Goal: Task Accomplishment & Management: Complete application form

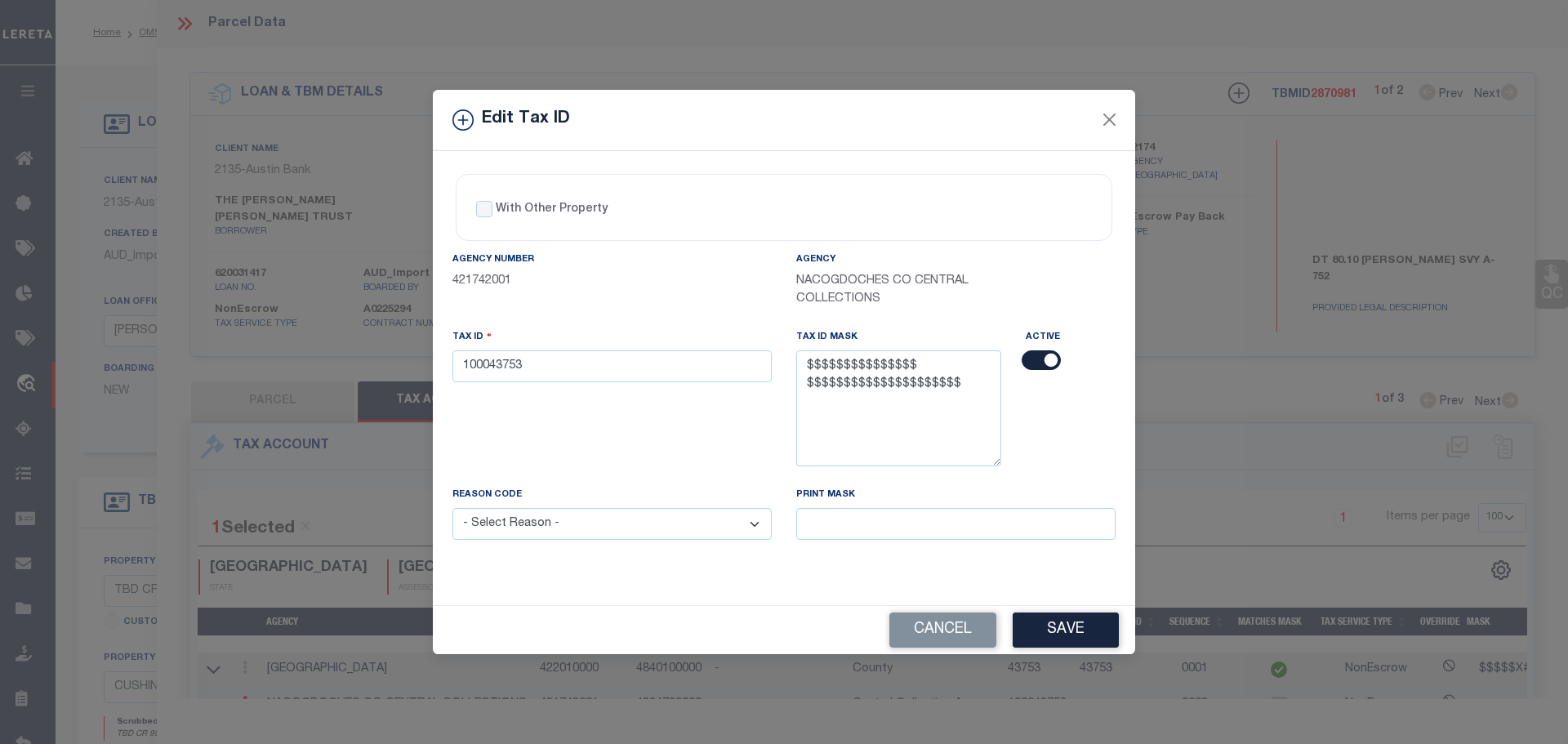
select select "100"
select select "7963"
select select "2590"
select select "NonEscrow"
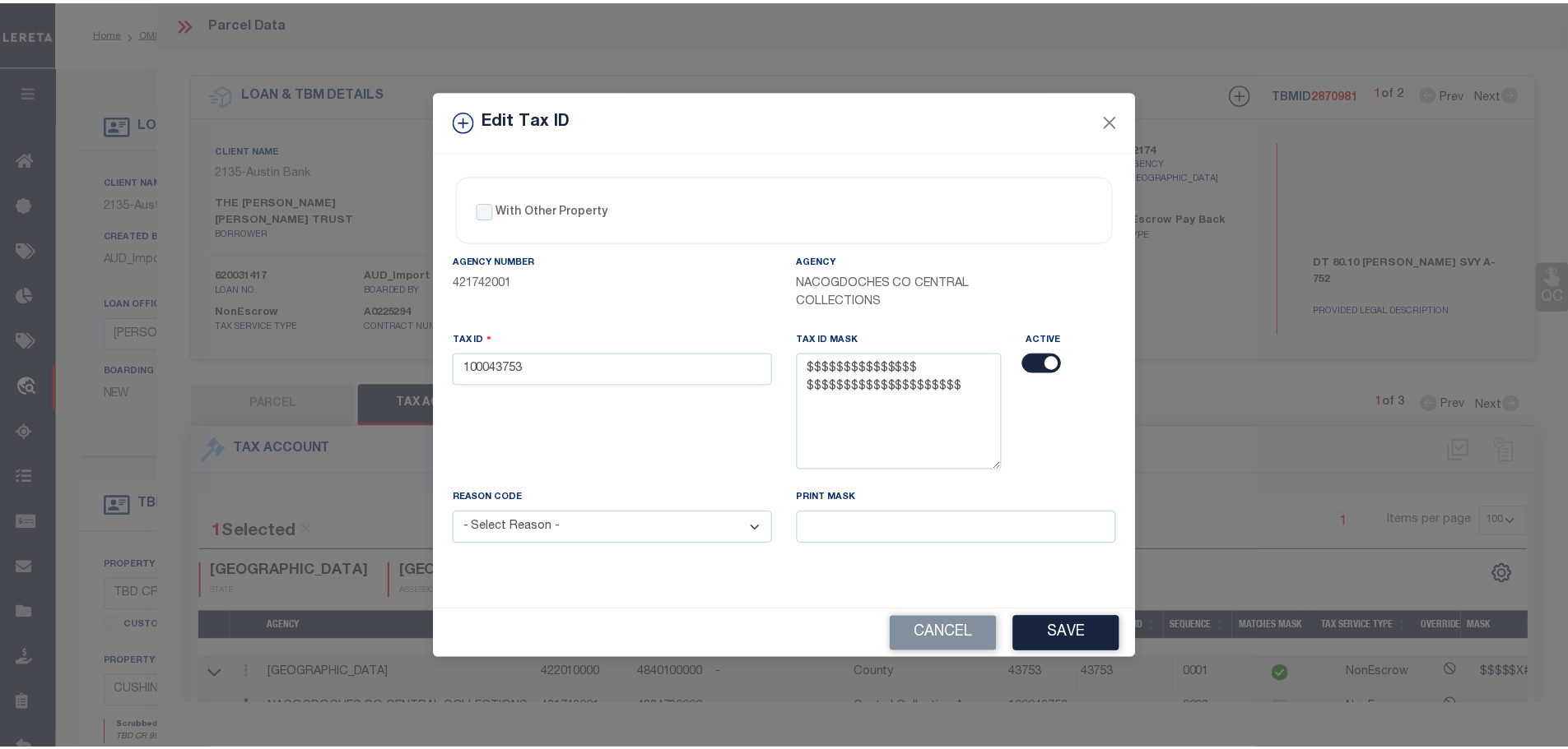
scroll to position [69, 0]
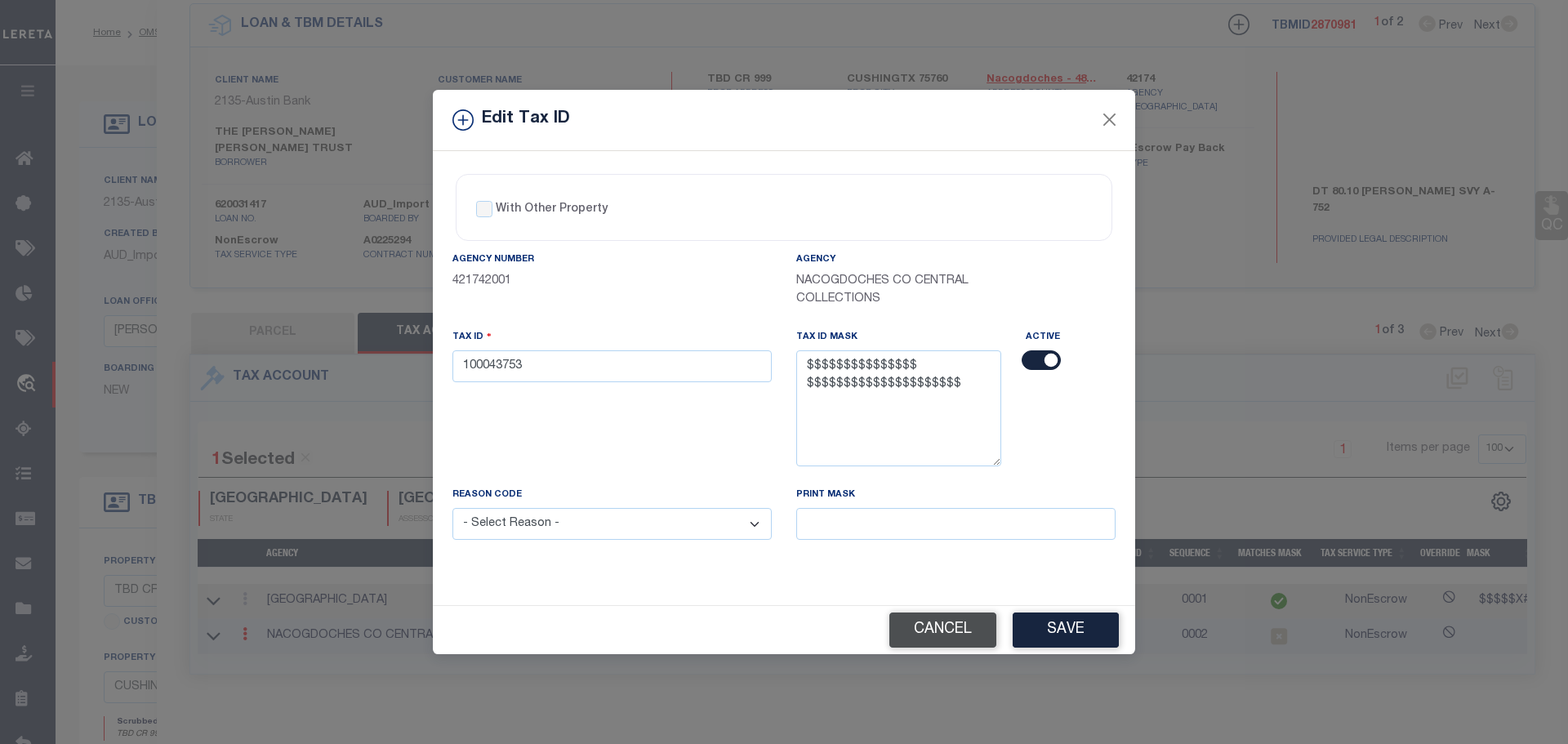
click at [946, 640] on button "Cancel" at bounding box center [943, 629] width 107 height 35
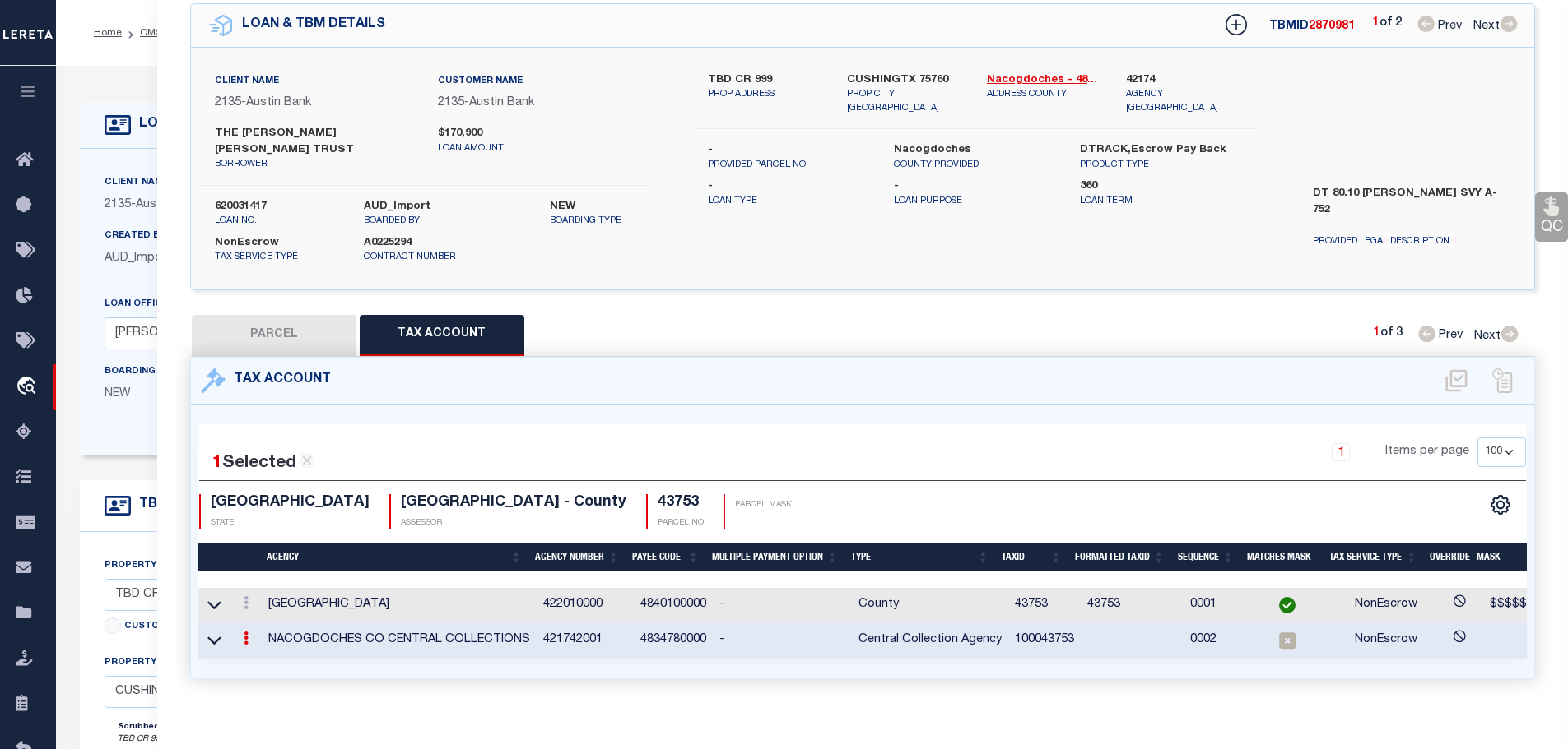
click at [247, 632] on icon at bounding box center [245, 638] width 5 height 13
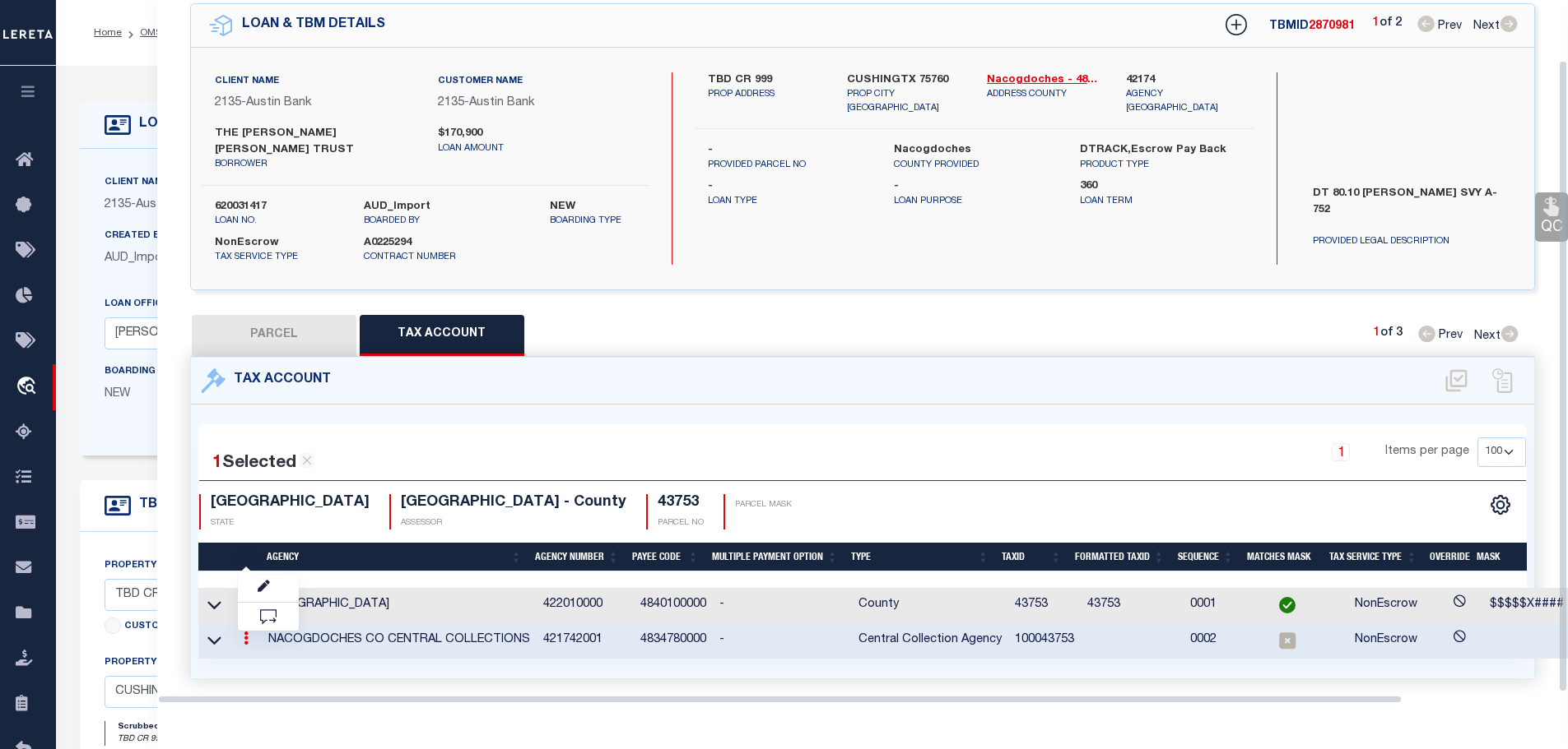
scroll to position [66, 0]
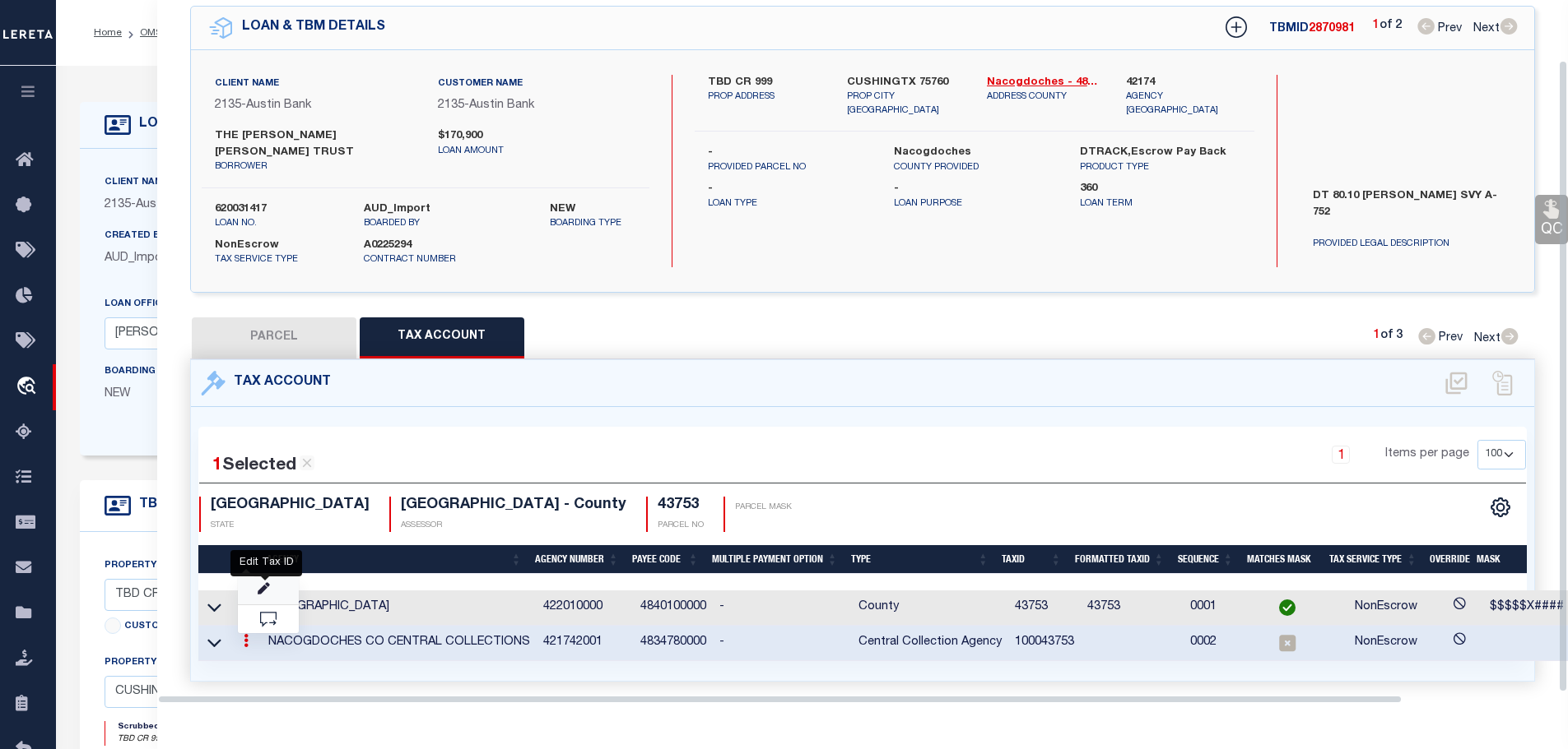
click at [266, 584] on icon "" at bounding box center [263, 589] width 12 height 12
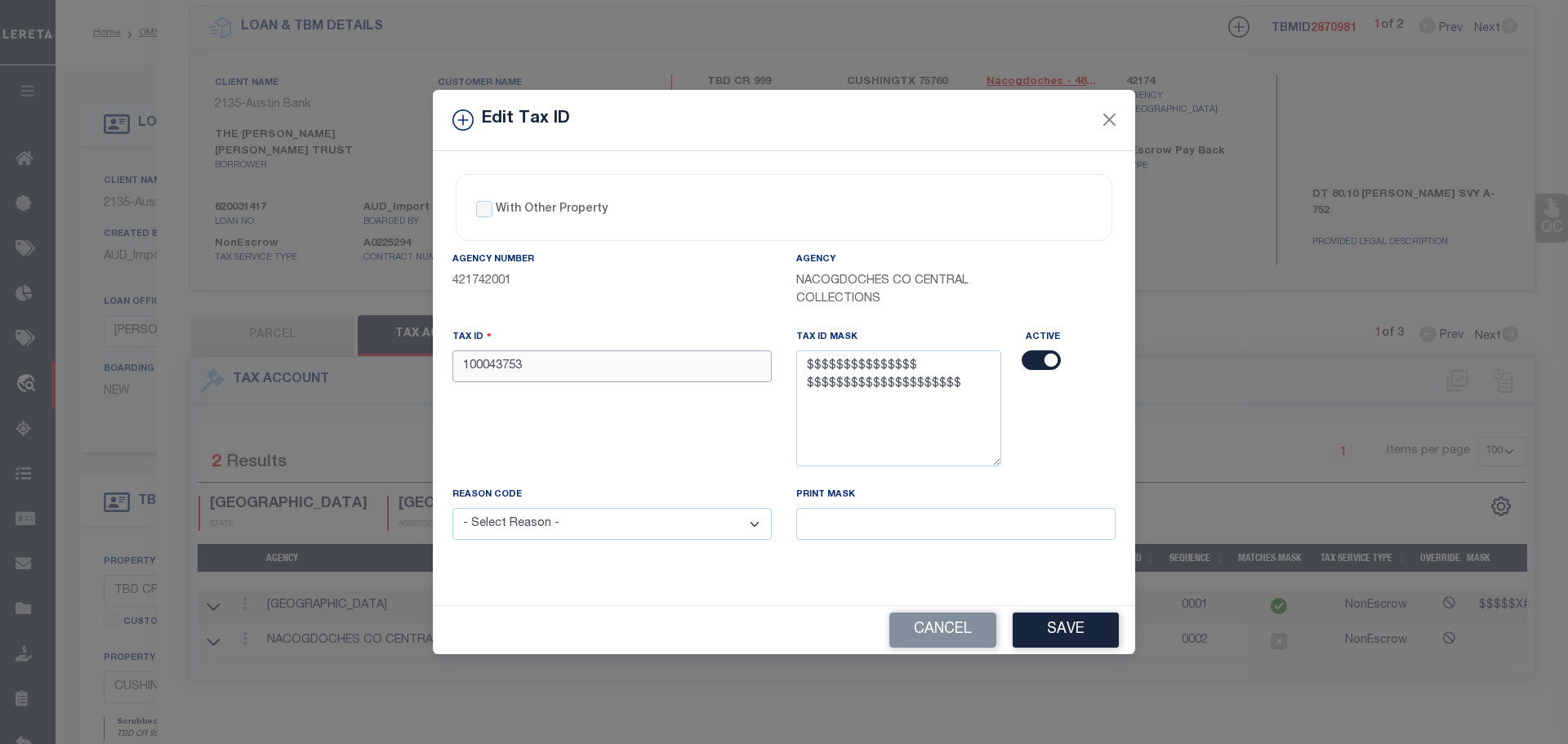
click at [601, 373] on input "100043753" at bounding box center [612, 366] width 319 height 32
paste input "00752-00050-00020-000000"
click at [576, 364] on input "00752-00050-00020-000000" at bounding box center [612, 366] width 319 height 32
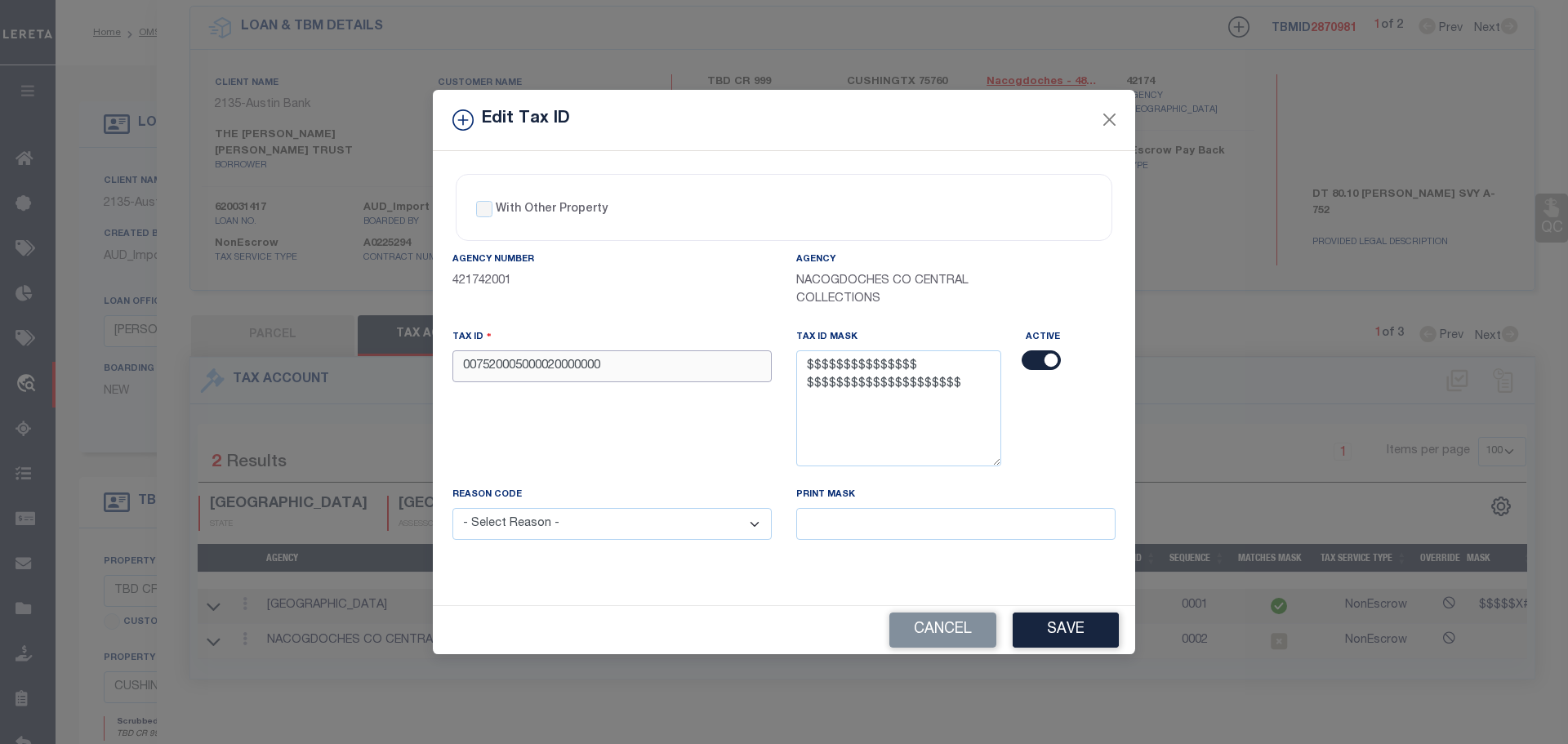
type input "007520005000020000000"
click at [637, 527] on select "- Select Reason - 099 - Other (Provide additional detail) ACT - Agency Changed …" at bounding box center [612, 524] width 319 height 32
select select "ACT"
click at [453, 509] on select "- Select Reason - 099 - Other (Provide additional detail) ACT - Agency Changed …" at bounding box center [612, 524] width 319 height 32
click at [1055, 636] on button "Save" at bounding box center [1065, 629] width 106 height 35
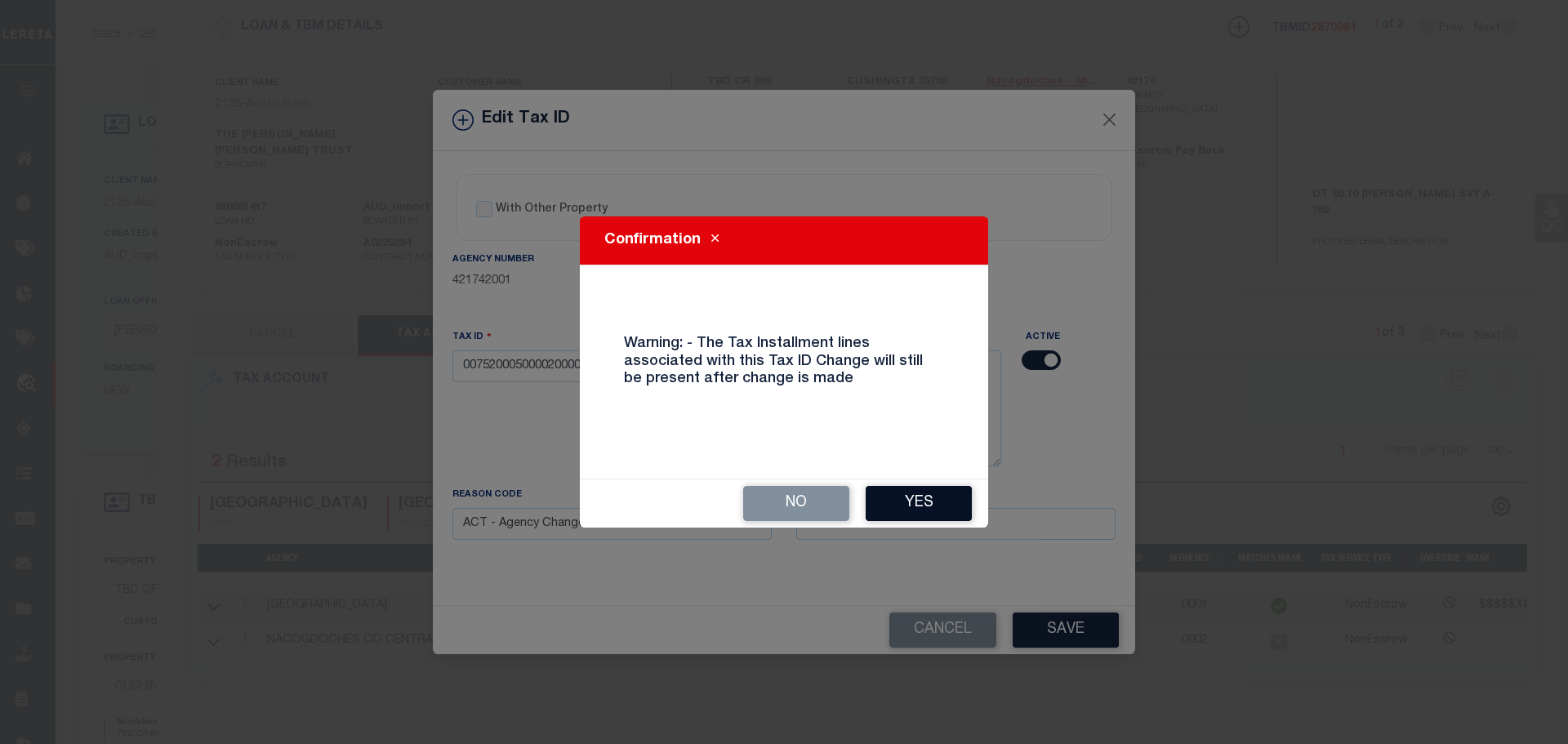
click at [916, 511] on button "Yes" at bounding box center [918, 503] width 106 height 35
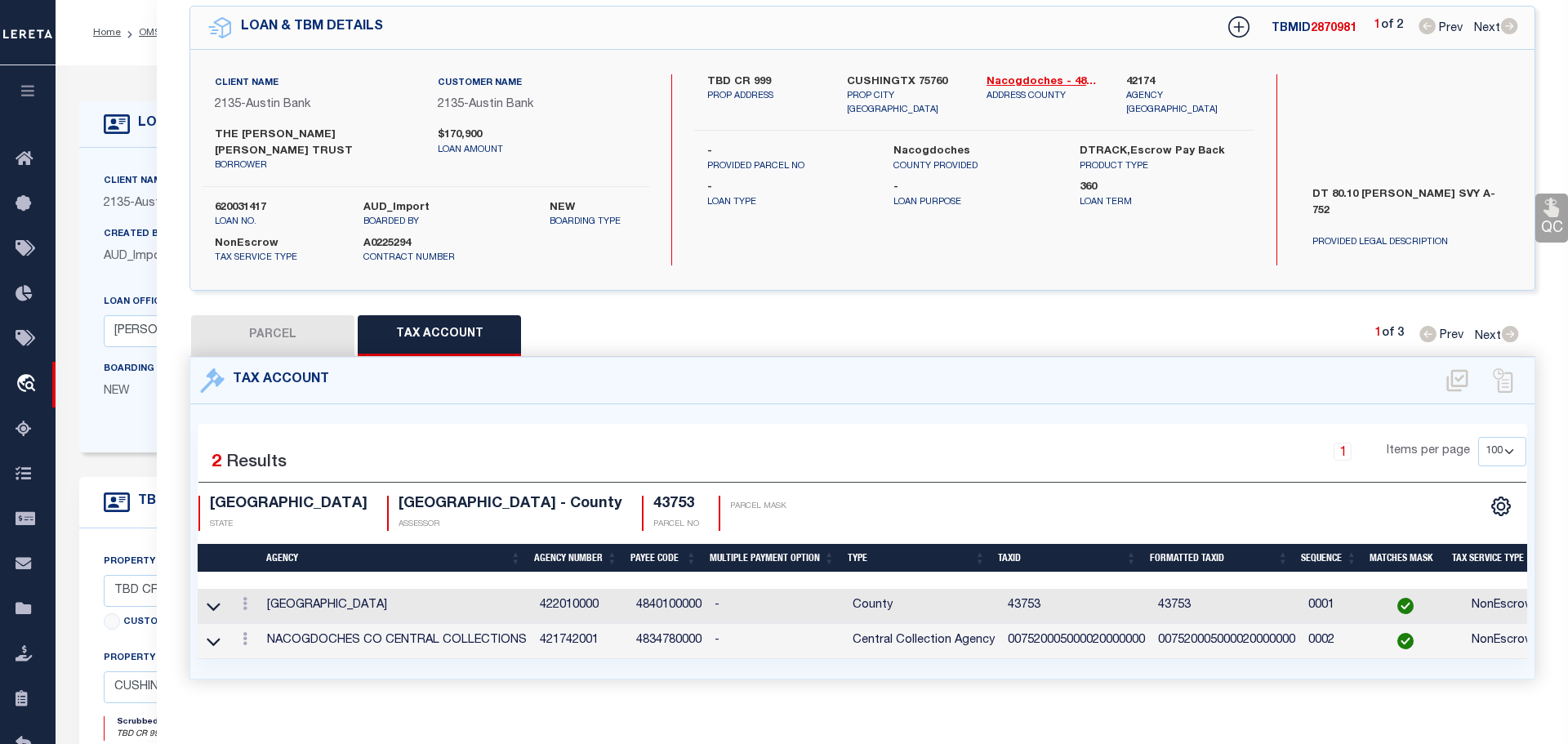
type input "705 CR 999"
select select
type input "CUSHINGTX 75760"
select select
type textarea "[PERSON_NAME] SVY P2 A-522"
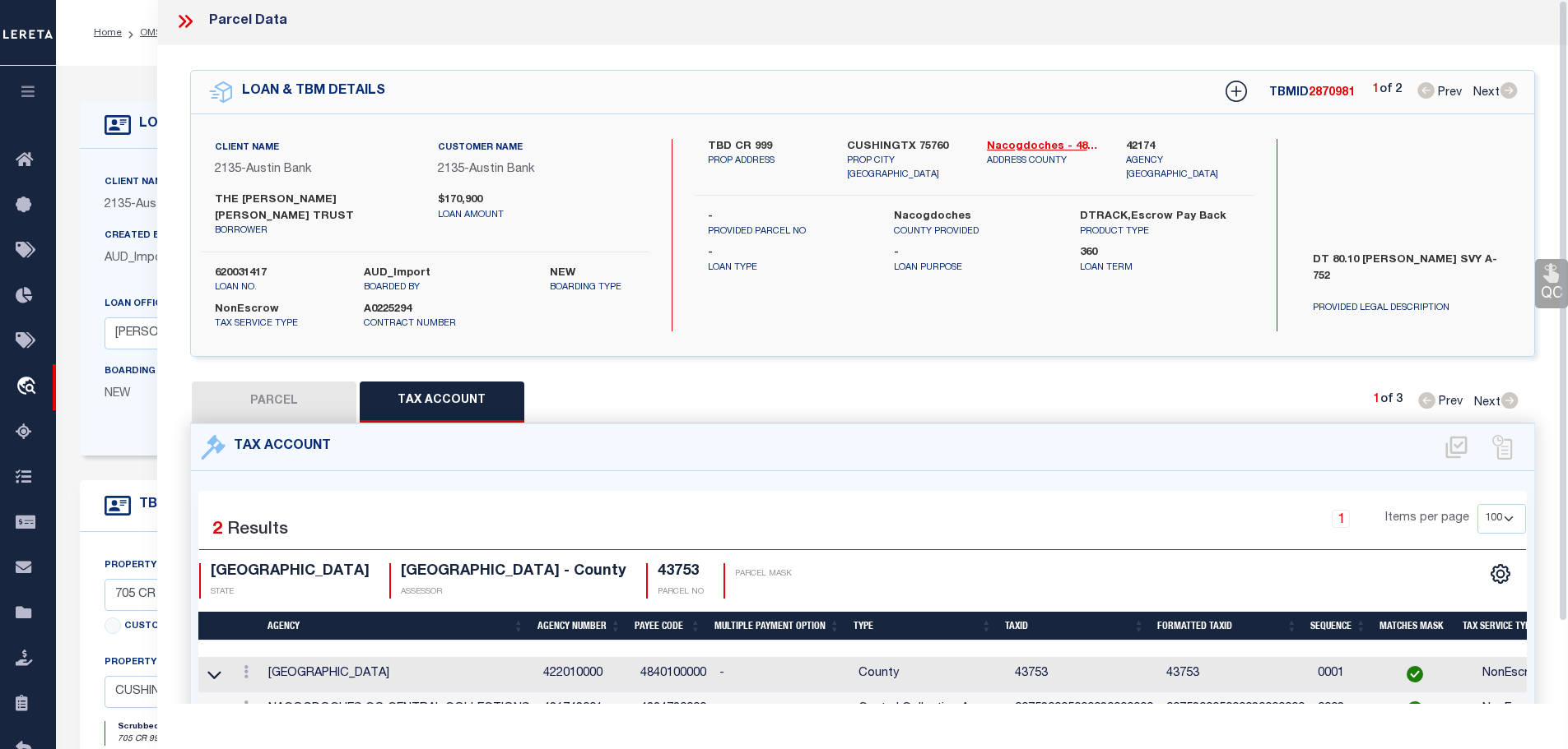
scroll to position [0, 0]
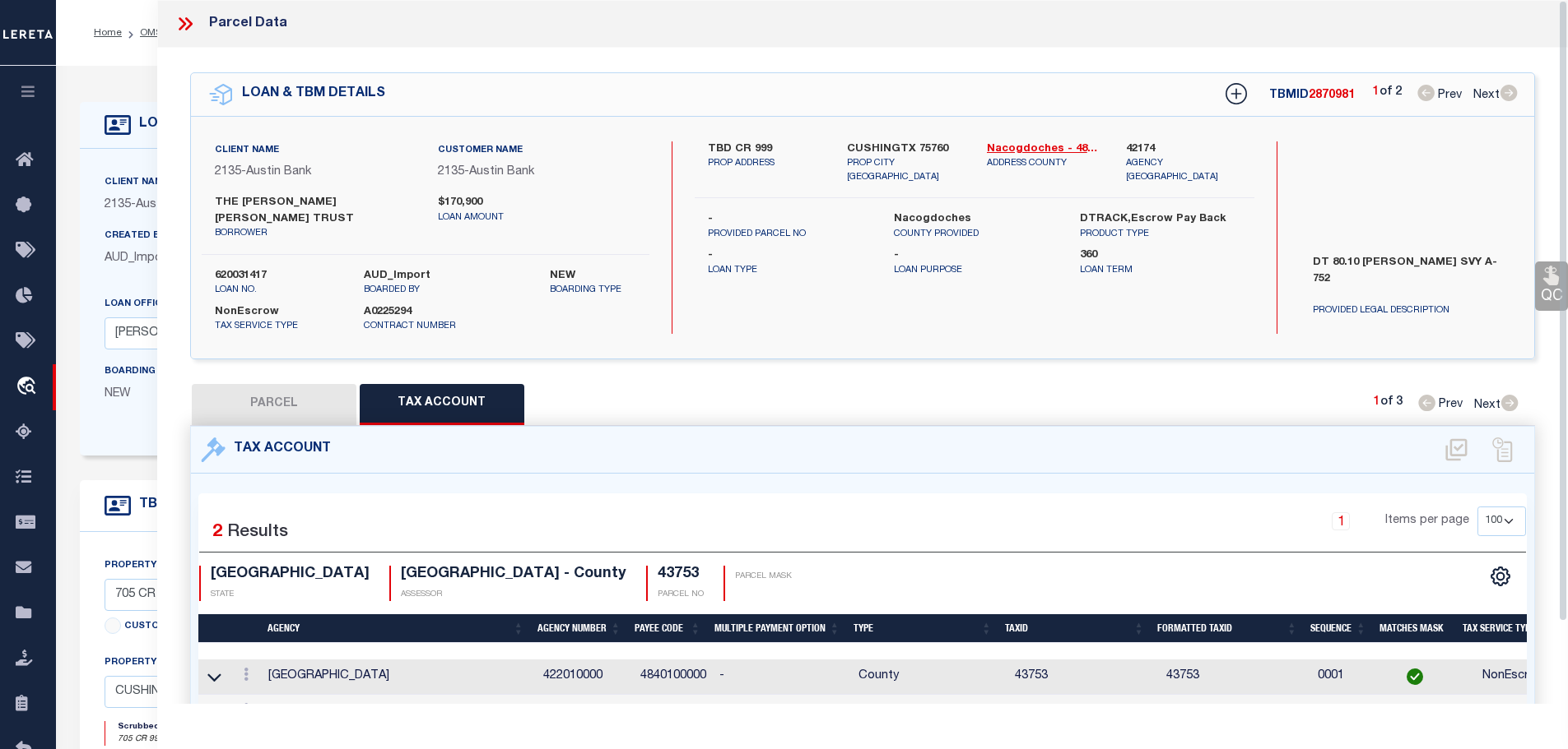
click at [185, 23] on icon at bounding box center [183, 24] width 8 height 13
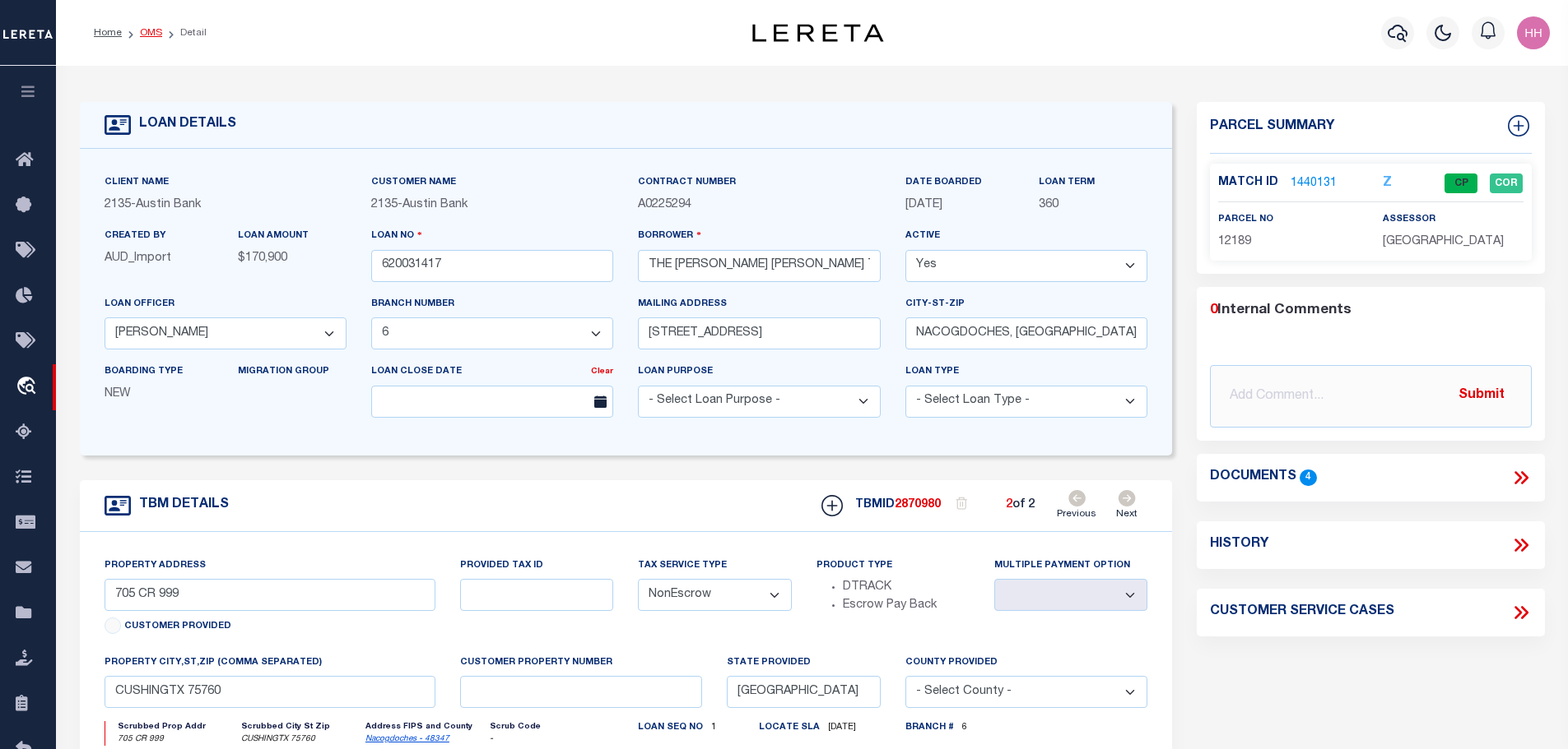
click at [147, 31] on link "OMS" at bounding box center [150, 33] width 22 height 9
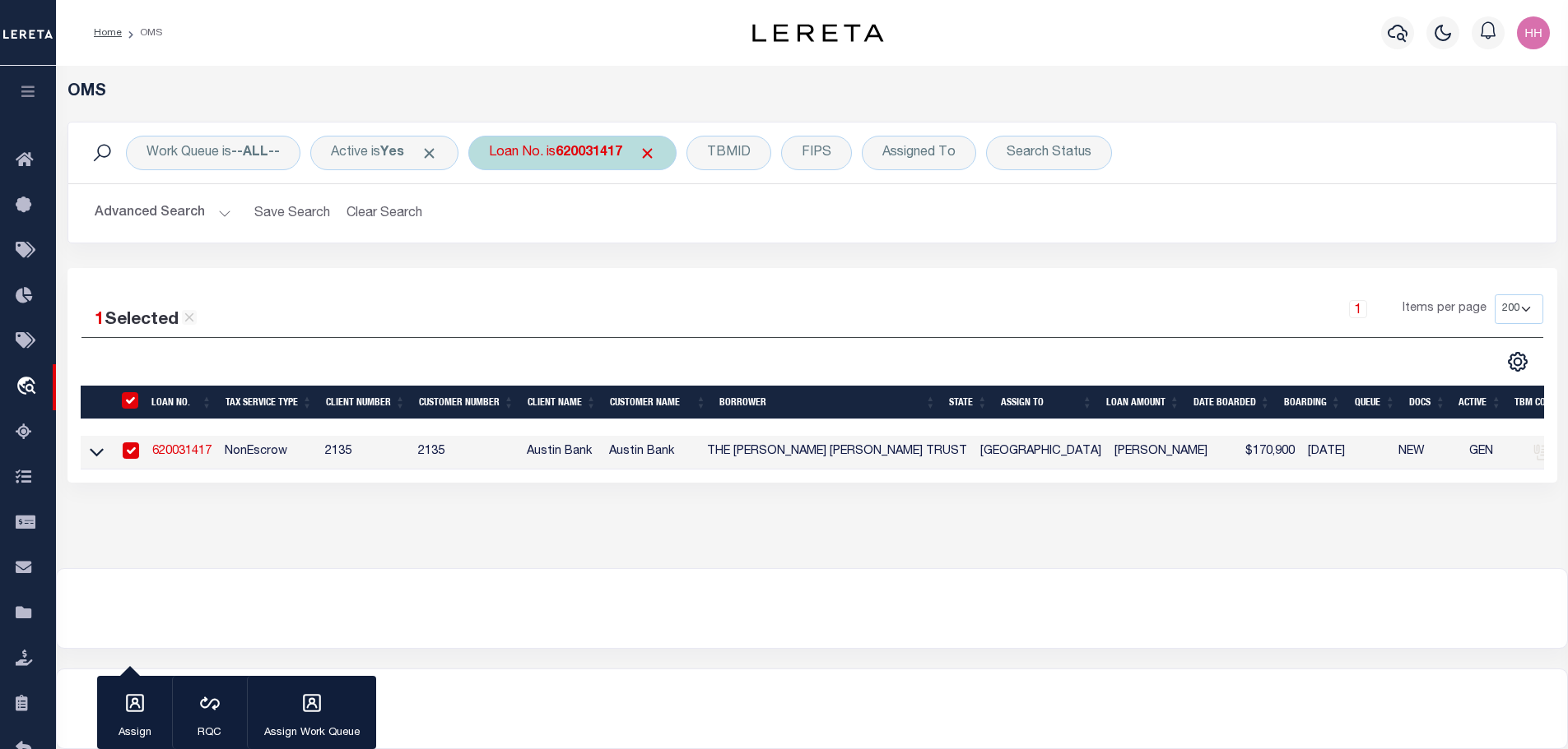
click at [593, 152] on b "620031417" at bounding box center [589, 153] width 66 height 13
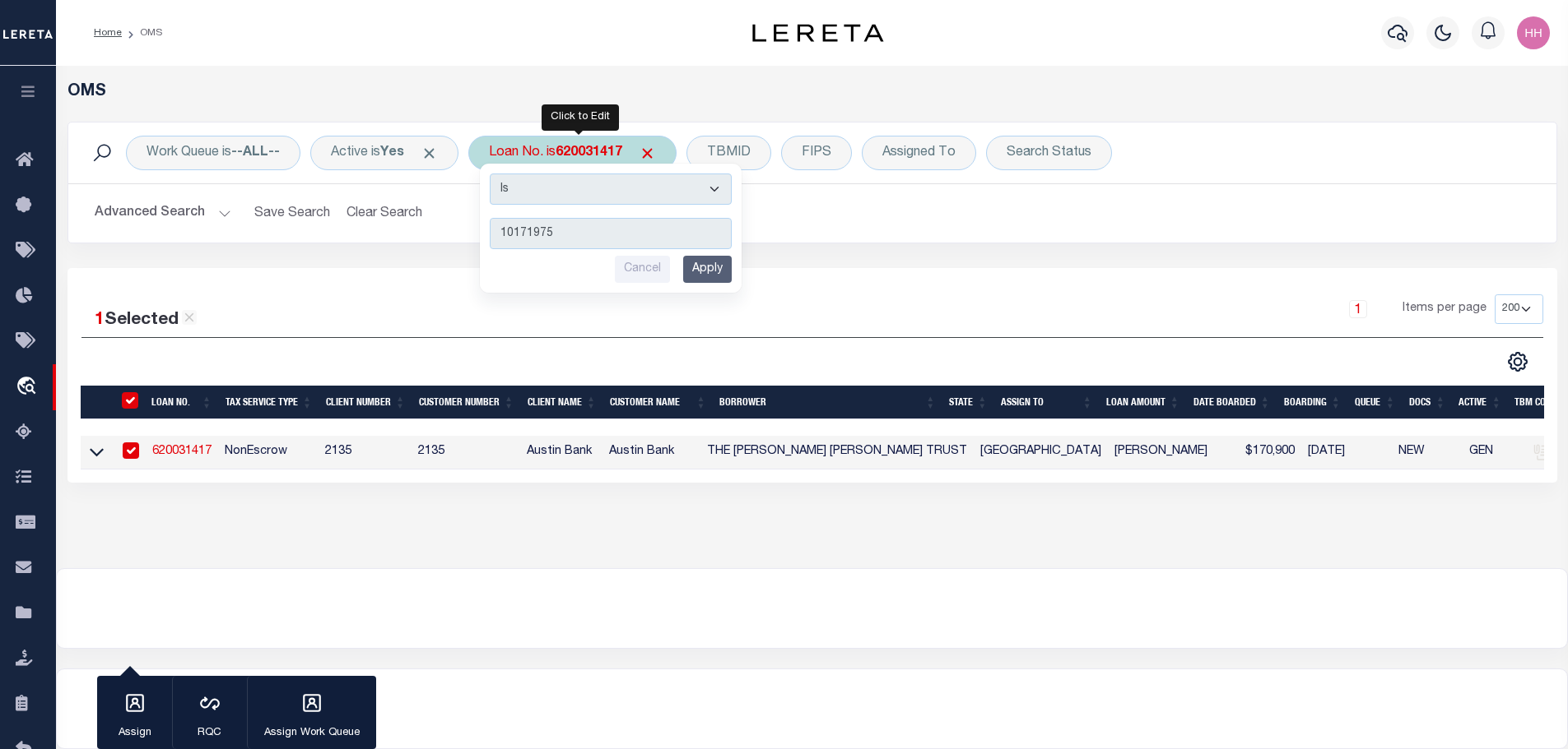
type input "10171975"
click at [706, 273] on input "Apply" at bounding box center [707, 269] width 48 height 27
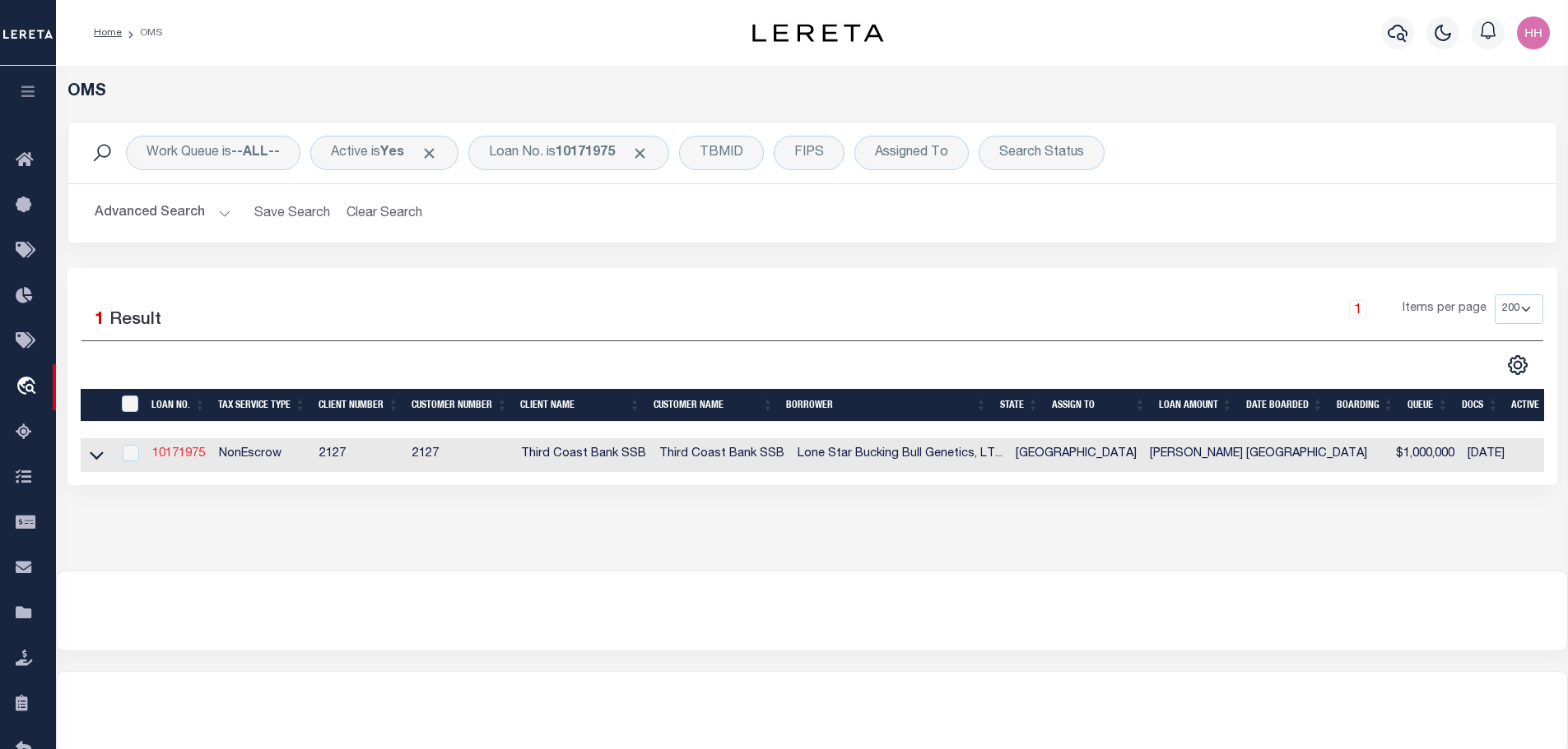
click at [184, 453] on link "10171975" at bounding box center [179, 454] width 53 height 11
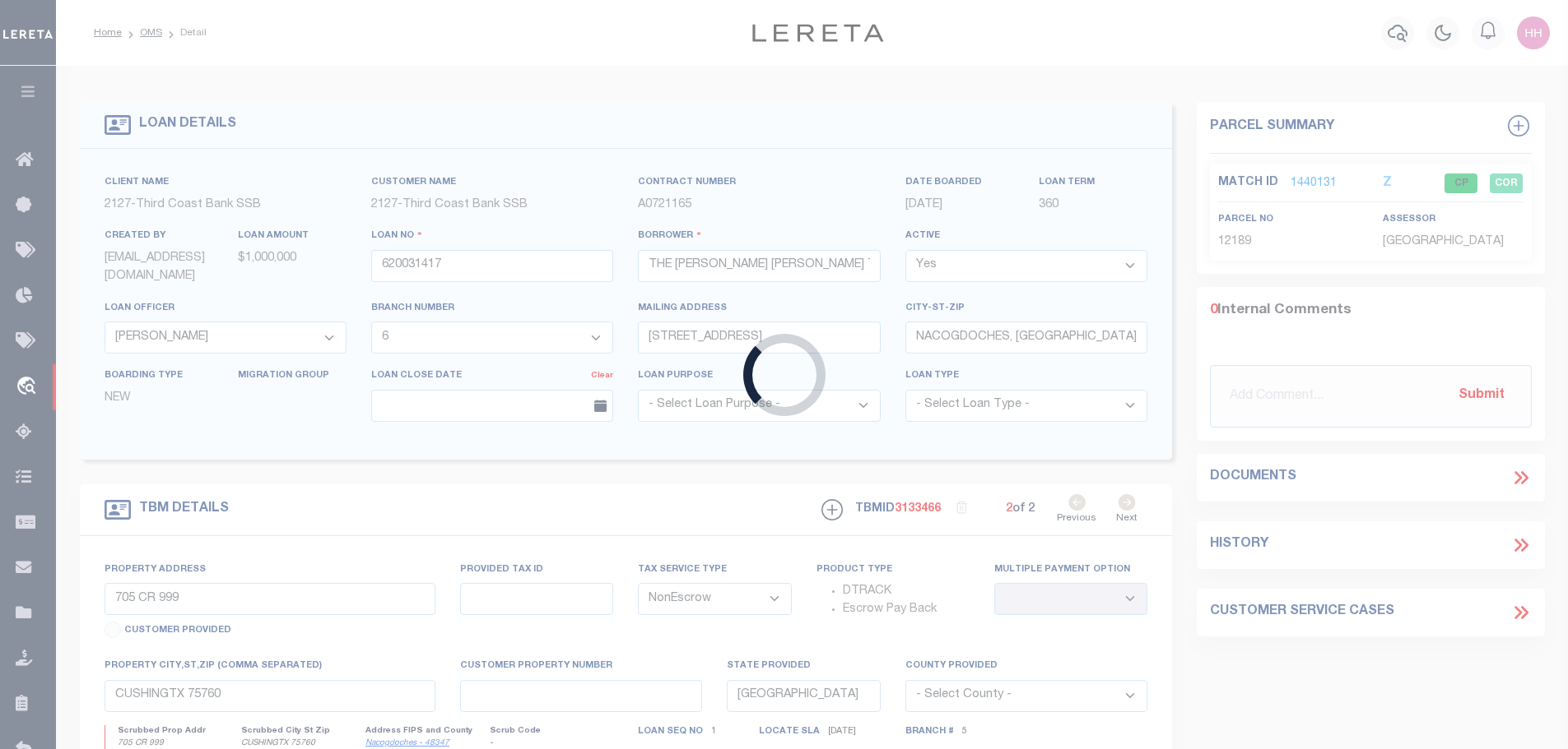
type input "10171975"
type input "Lone Star Bucking Bull Genetics, LTD"
select select
type input "FM 225 [PERSON_NAME]"
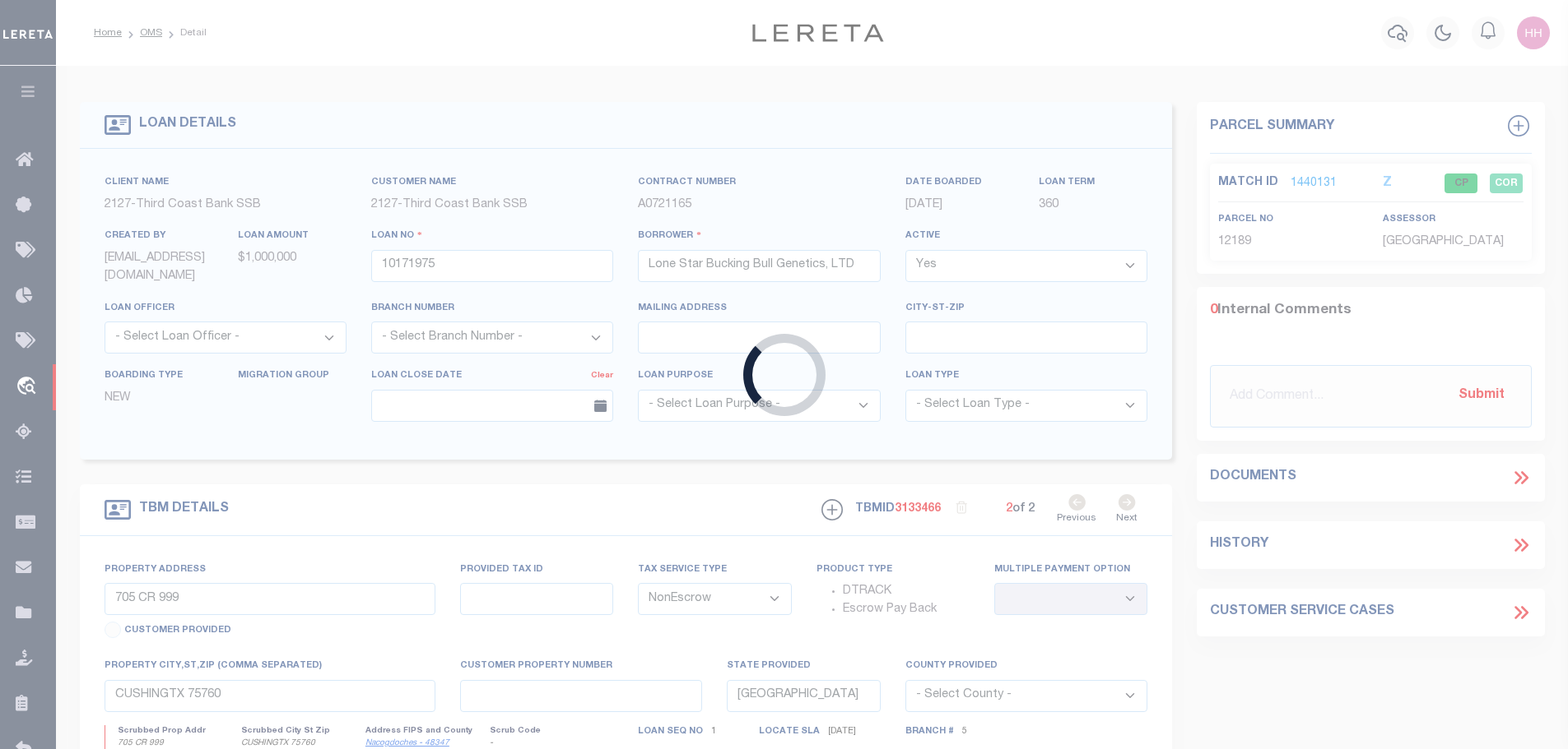
type input "23831"
select select
type input "Lumberton [GEOGRAPHIC_DATA] 77657"
select select "[PERSON_NAME]"
type textarea "87.730 Acres AB 30 [PERSON_NAME] Sur"
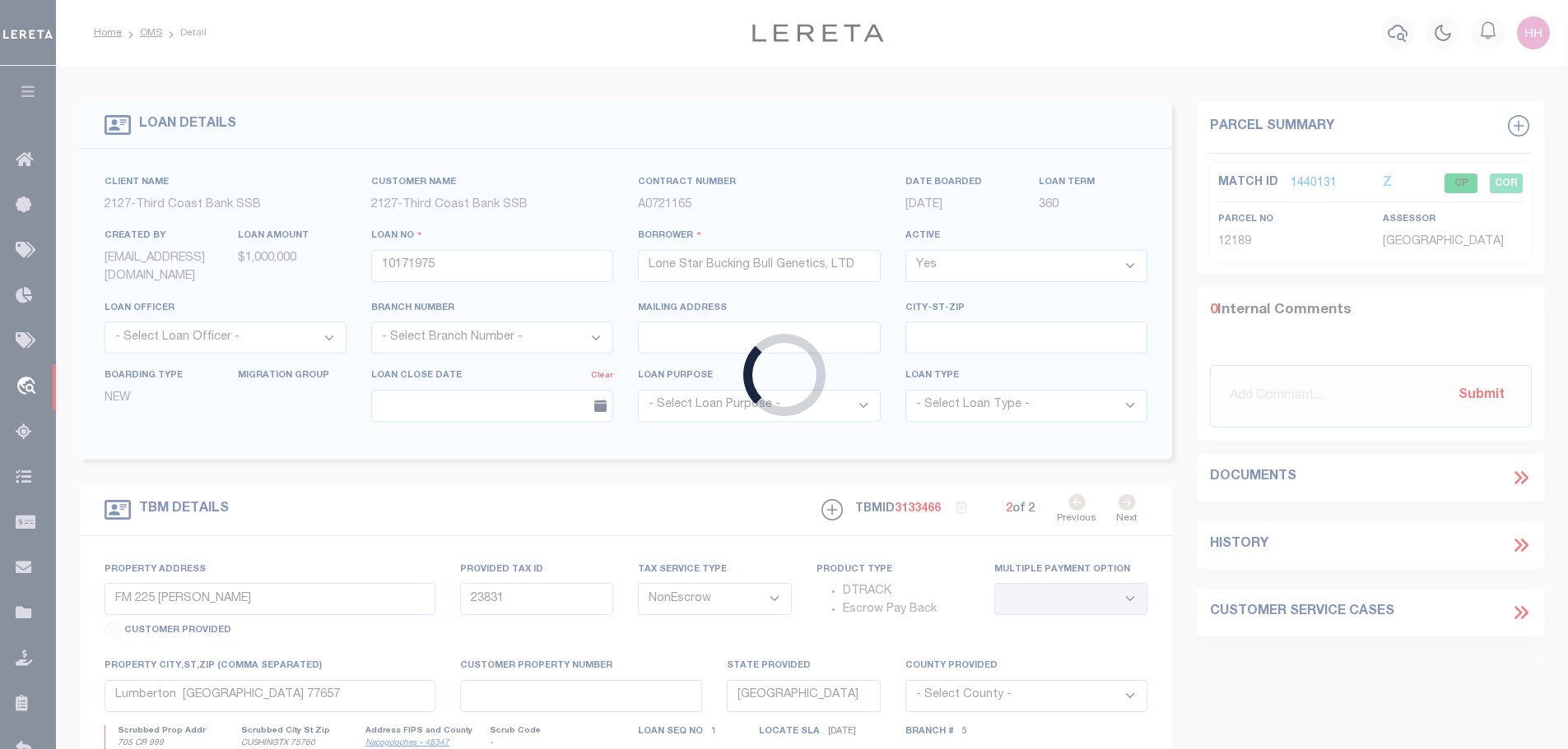
select select "4739"
select select "2377"
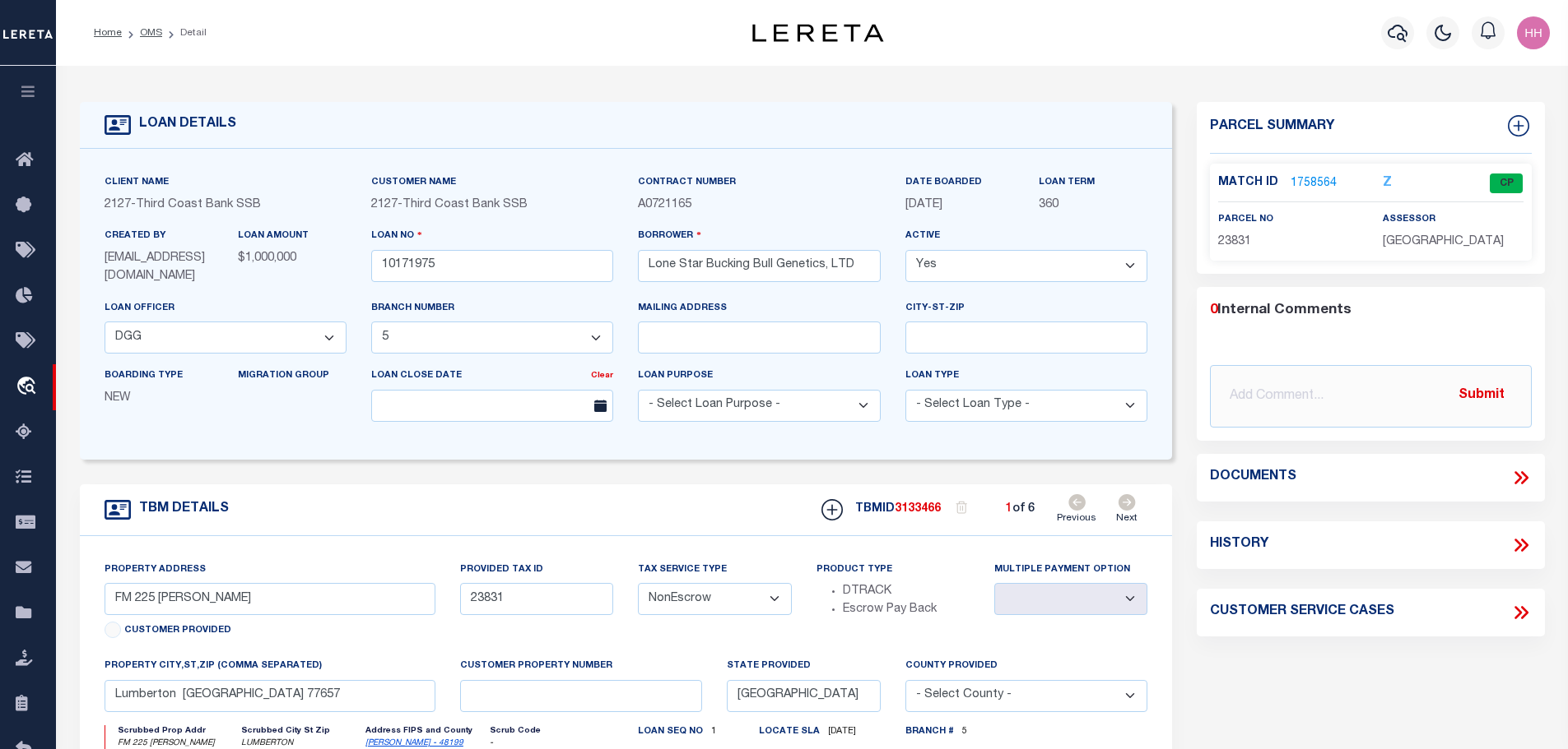
click at [1121, 501] on icon at bounding box center [1126, 502] width 18 height 16
type input "FM 225 [PERSON_NAME]"
type input "23822"
select select
type textarea "3.530 Acres AB 347 [PERSON_NAME] Sur"
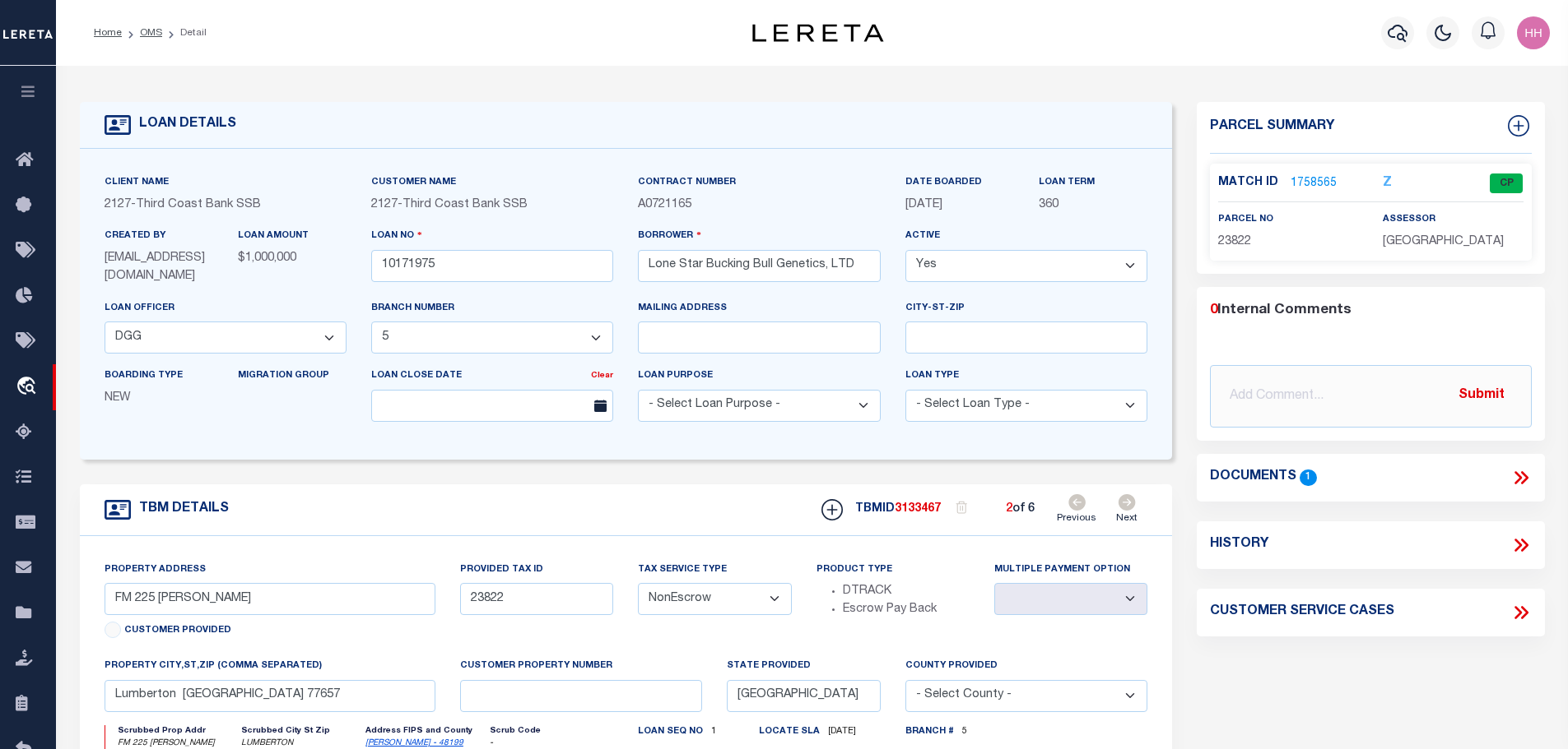
click at [1297, 182] on link "1758565" at bounding box center [1313, 183] width 46 height 17
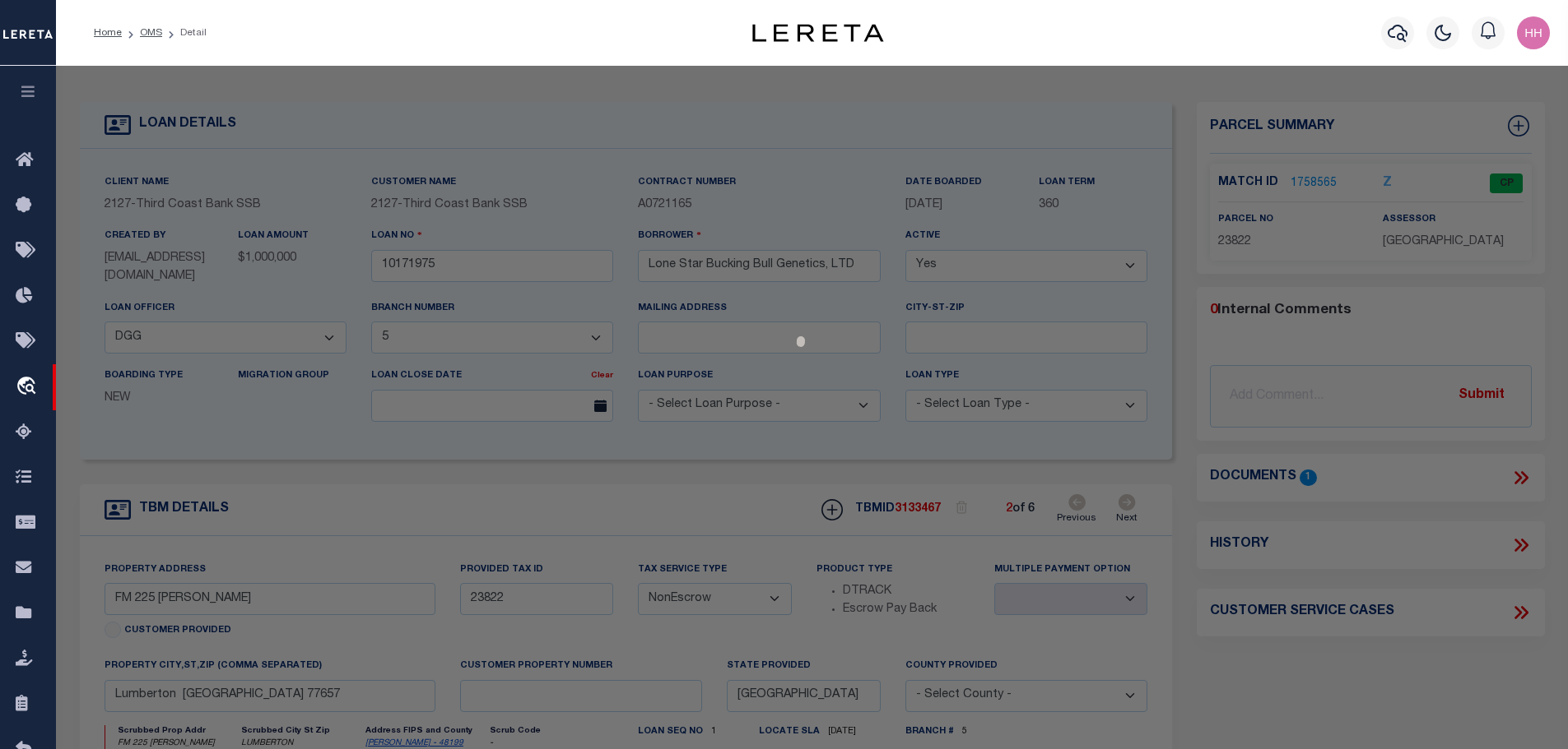
select select "AS"
checkbox input "false"
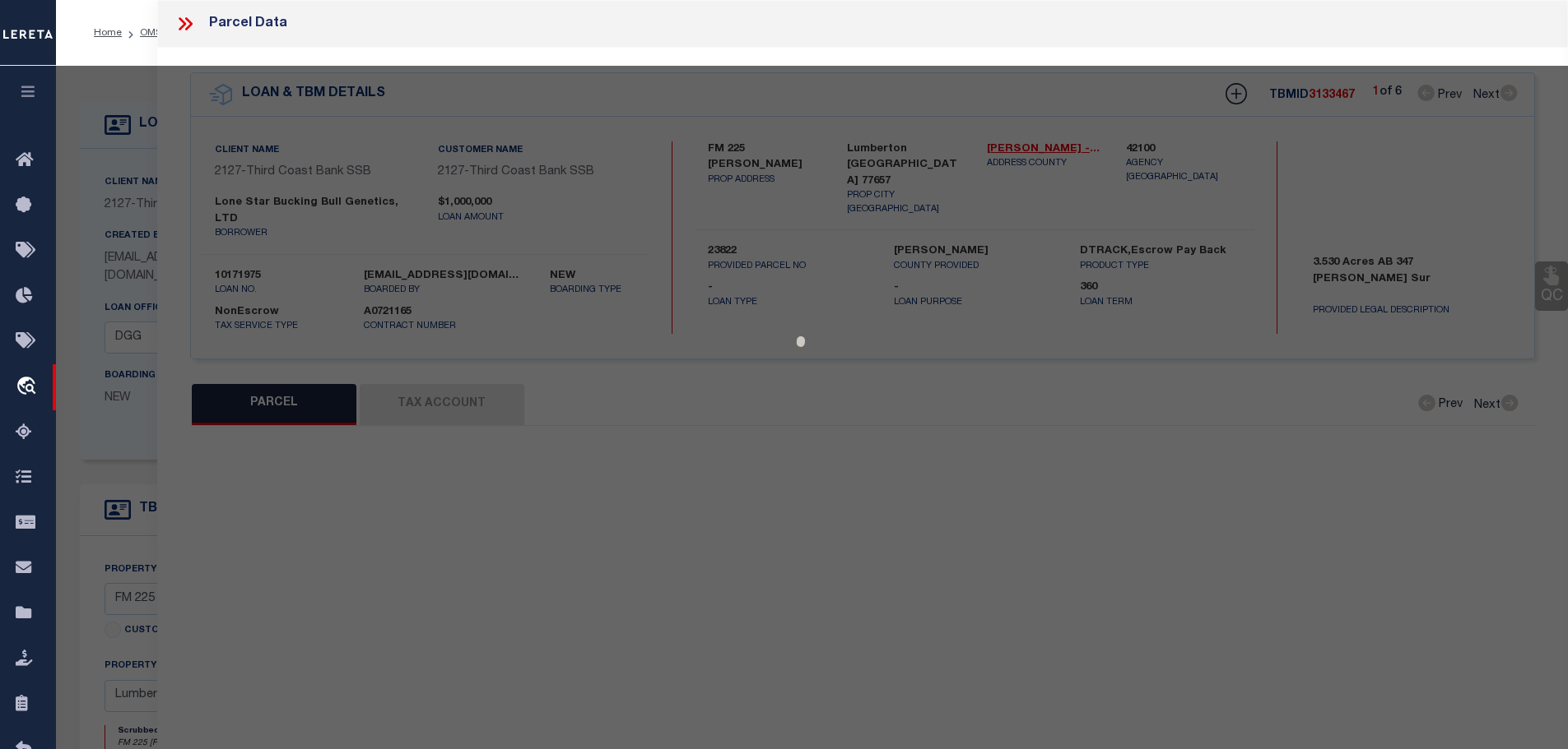
select select "CP"
type input "LONE STAR BUCKING BULL GENETICS LTD"
select select
type input "P-4"
checkbox input "false"
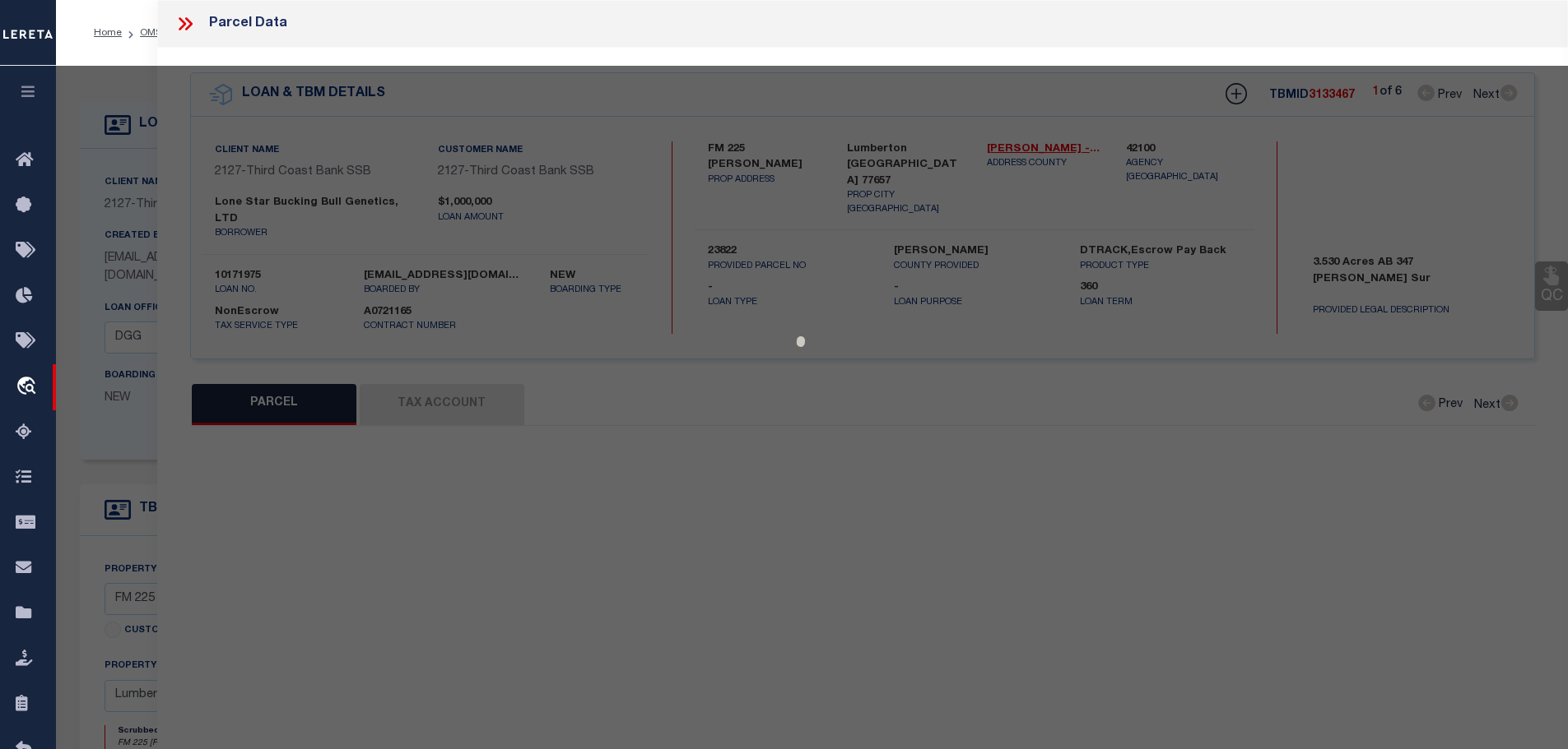
type input "Lumberton [GEOGRAPHIC_DATA]"
type textarea "AB 347 [PERSON_NAME] SUR, AC 3.530"
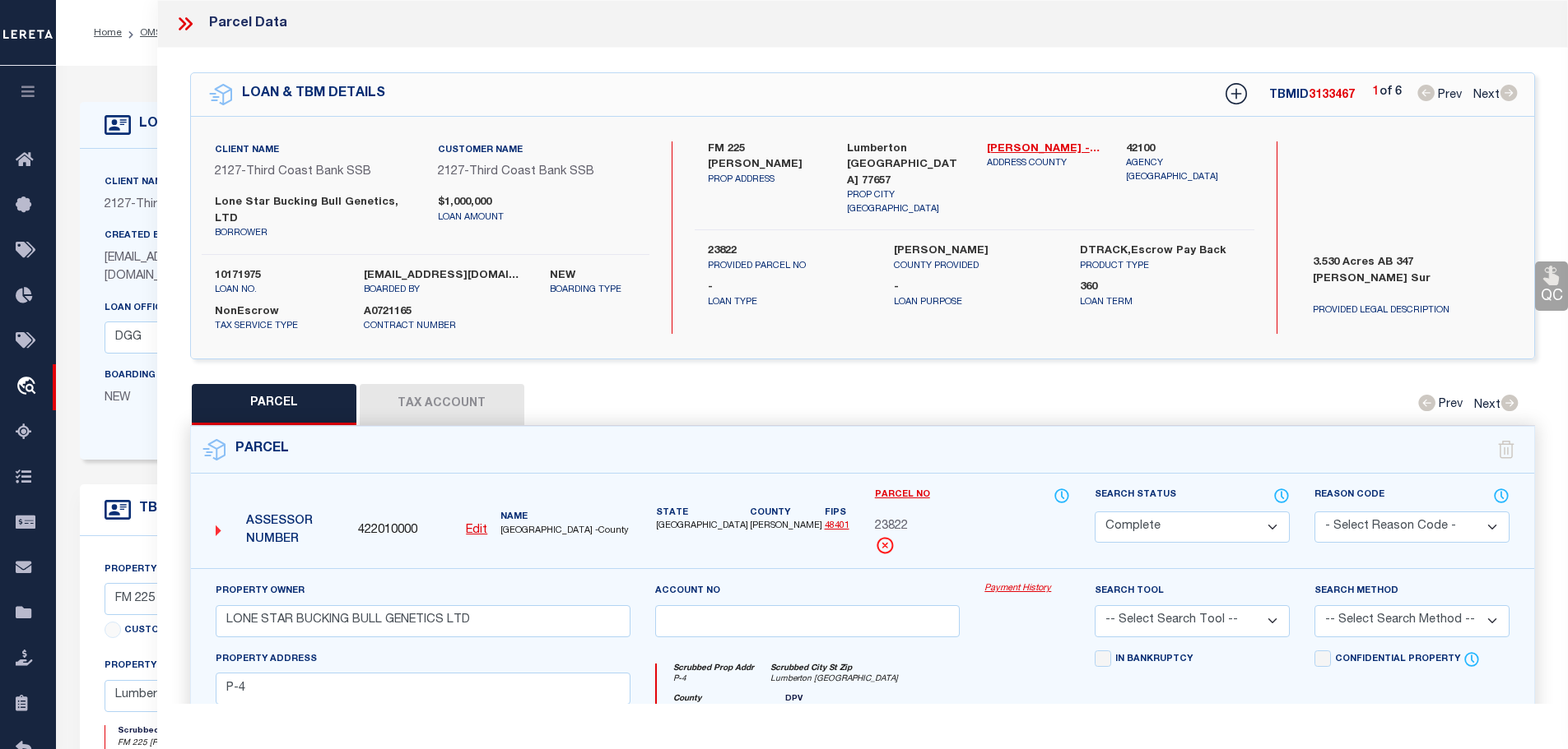
click at [433, 384] on button "Tax Account" at bounding box center [442, 404] width 165 height 41
select select "100"
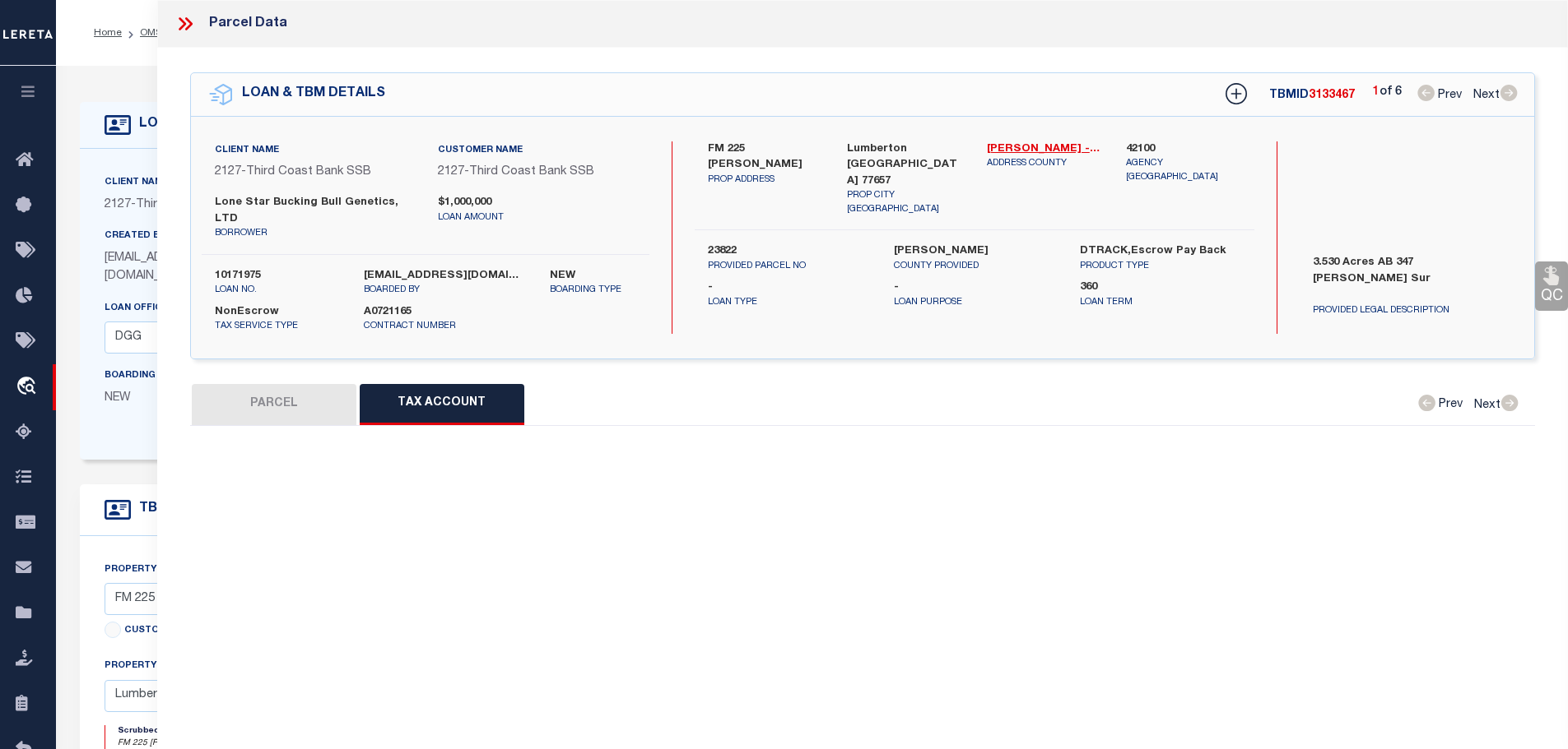
select select "100"
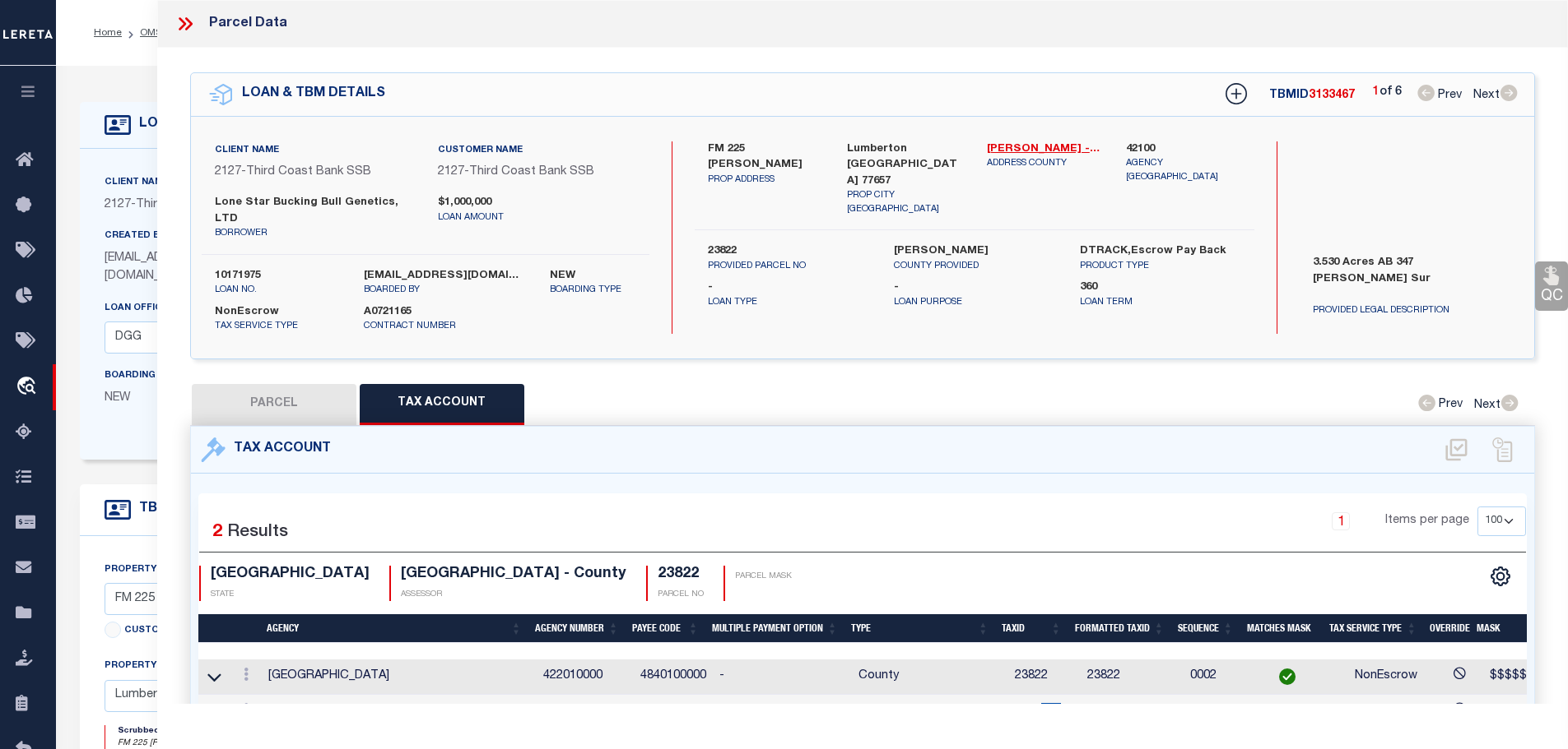
drag, startPoint x: 1032, startPoint y: 688, endPoint x: 1053, endPoint y: 692, distance: 21.4
click at [1053, 695] on td "100023822" at bounding box center [1044, 712] width 73 height 35
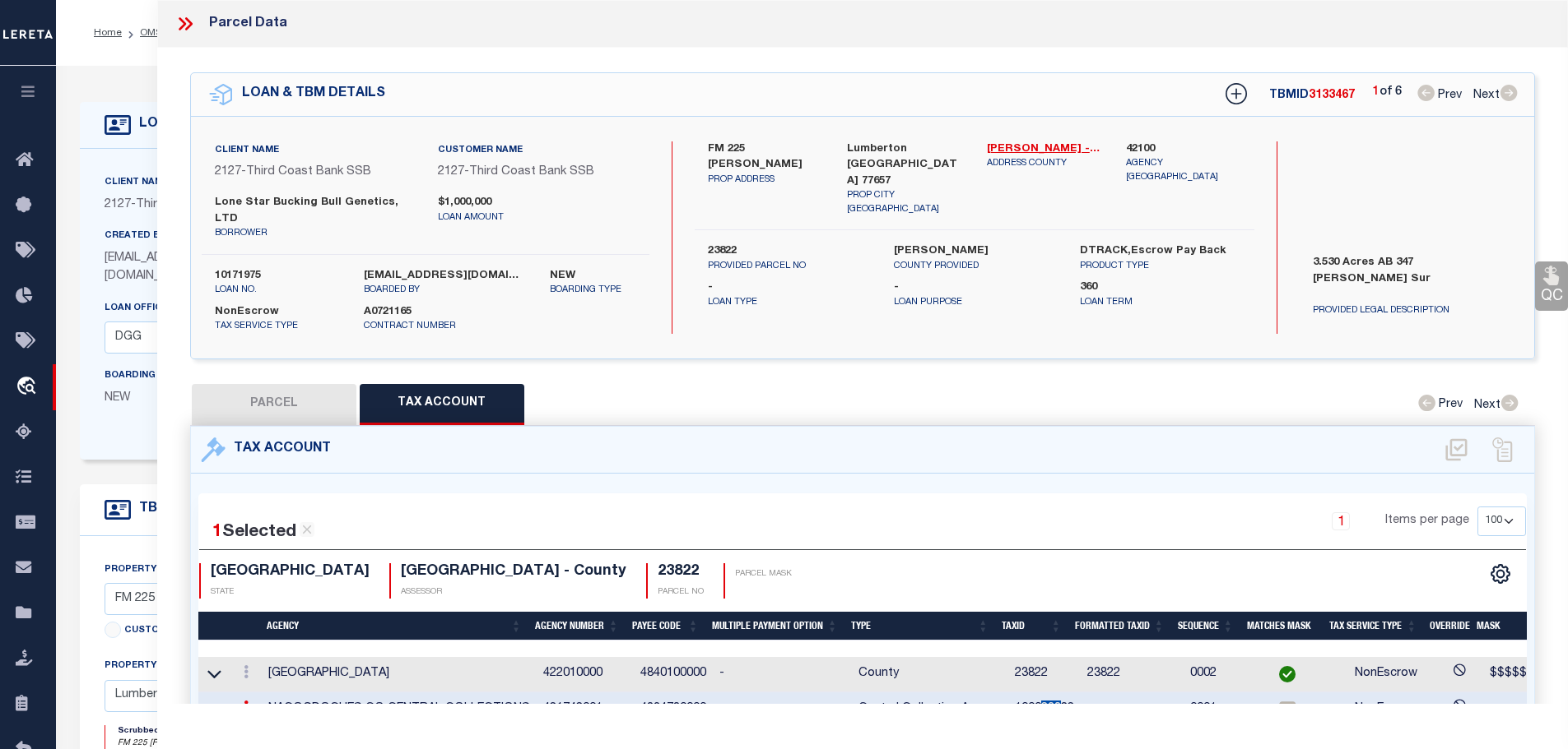
click at [1046, 692] on td "100023822" at bounding box center [1044, 709] width 73 height 35
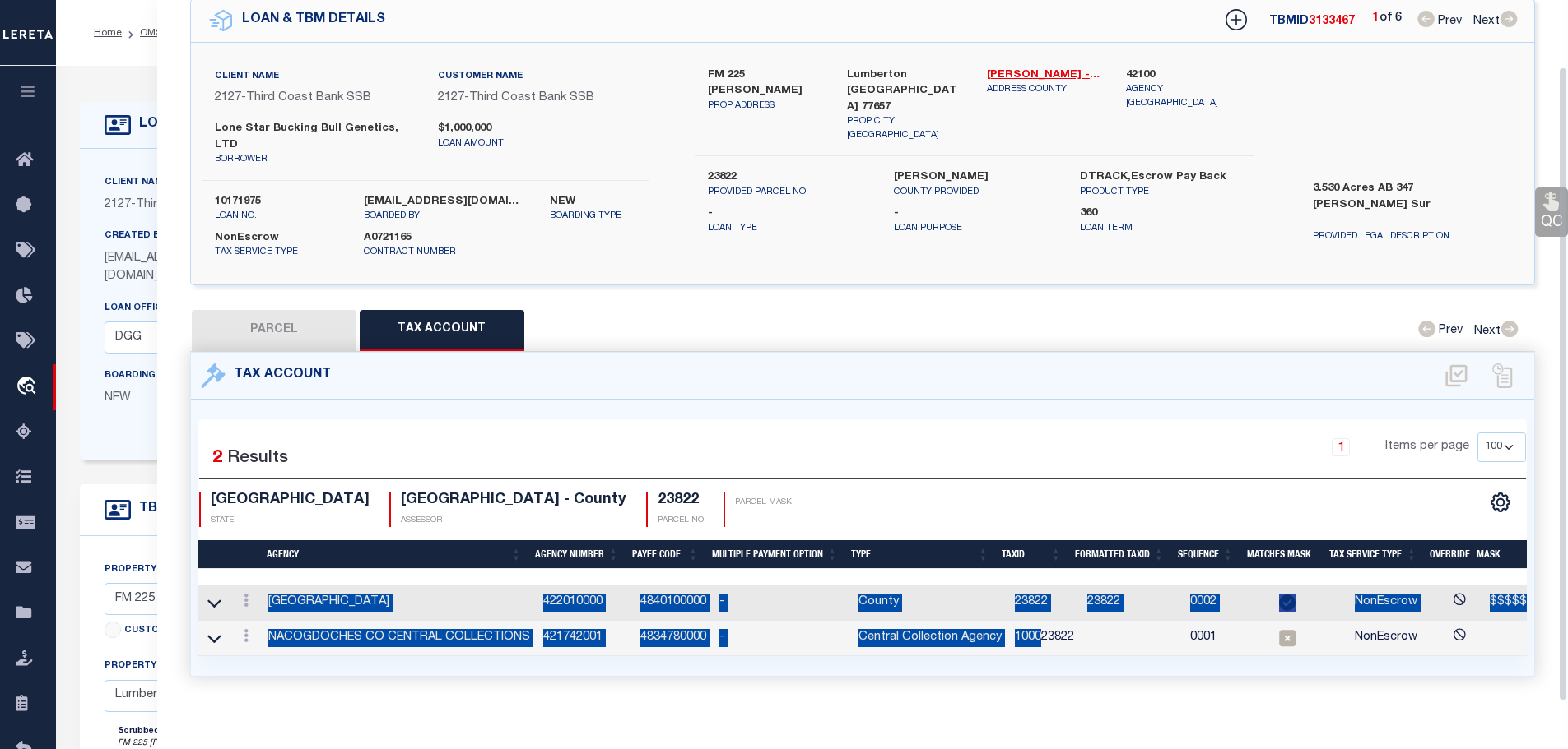
scroll to position [77, 0]
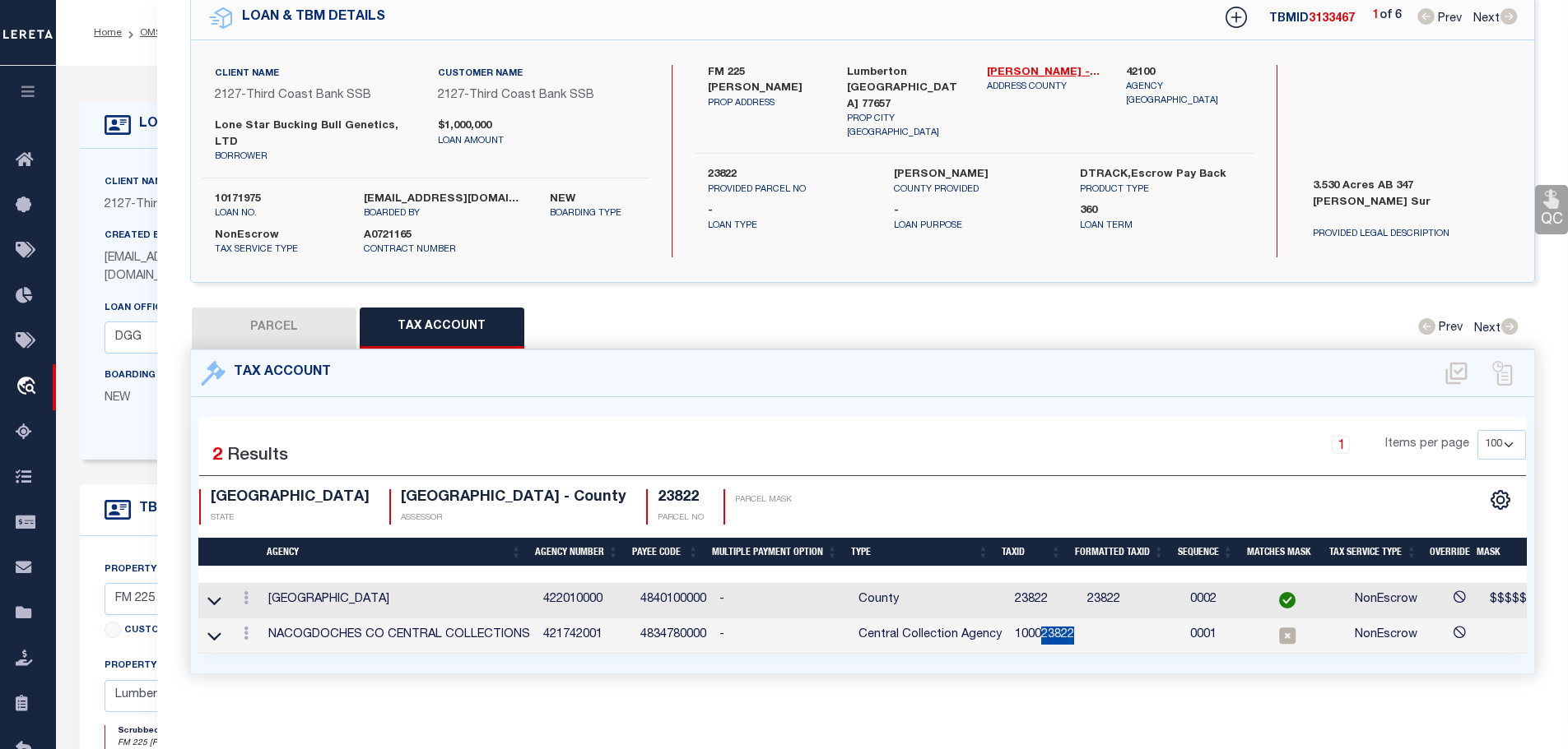
drag, startPoint x: 1035, startPoint y: 688, endPoint x: 1066, endPoint y: 619, distance: 75.6
click at [1066, 619] on td "100023822" at bounding box center [1044, 636] width 73 height 35
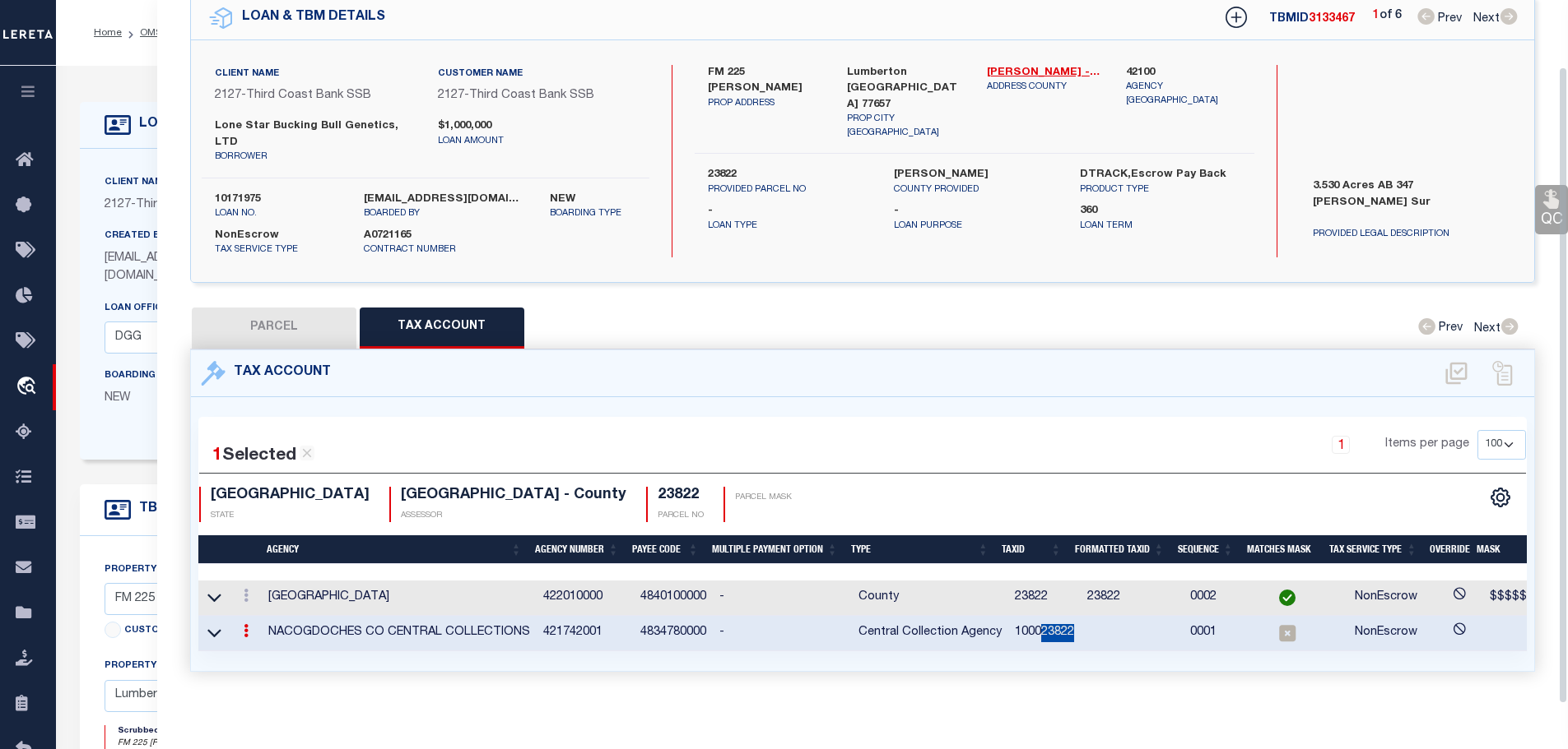
scroll to position [73, 0]
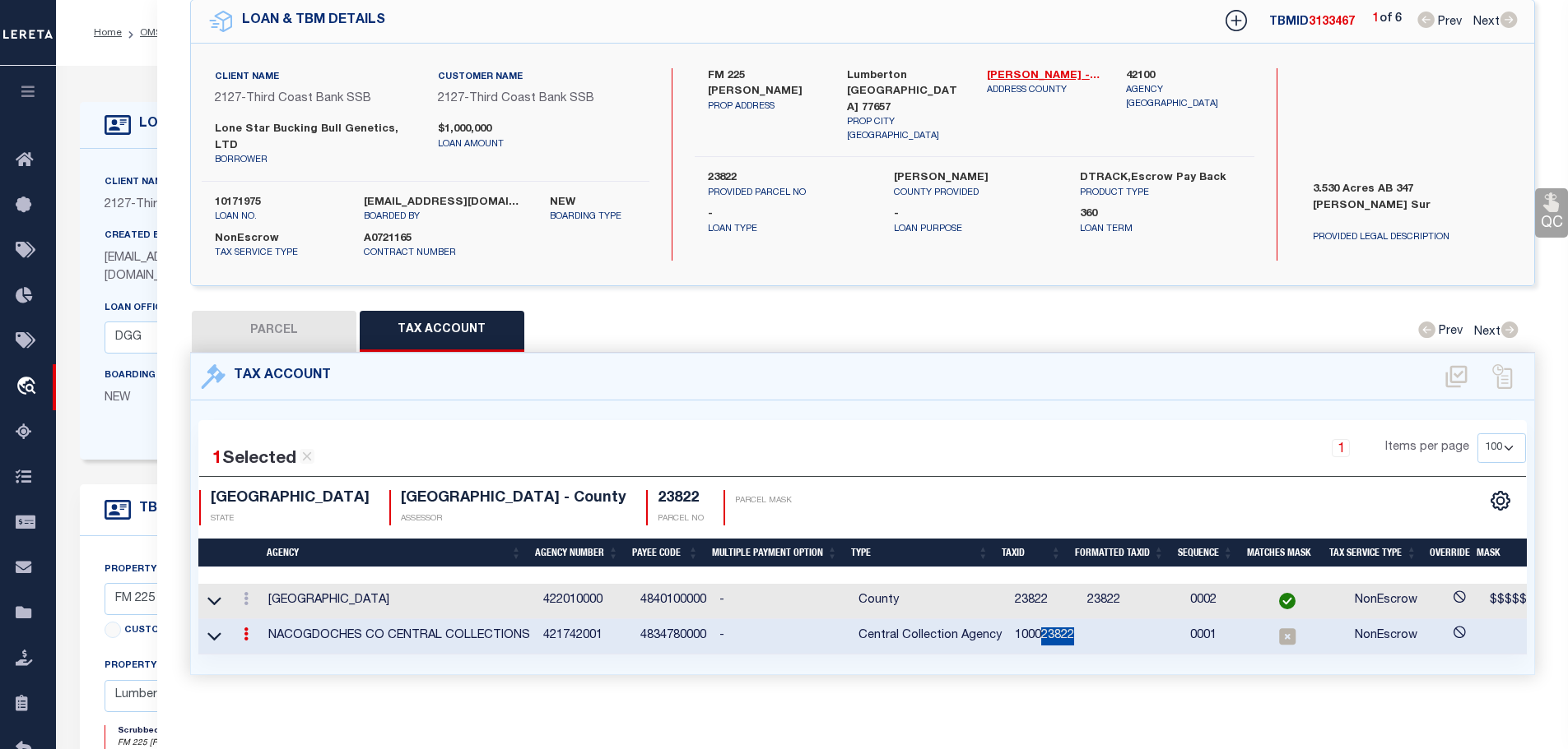
copy td "23822"
click at [1020, 619] on td "100023822" at bounding box center [1044, 636] width 73 height 35
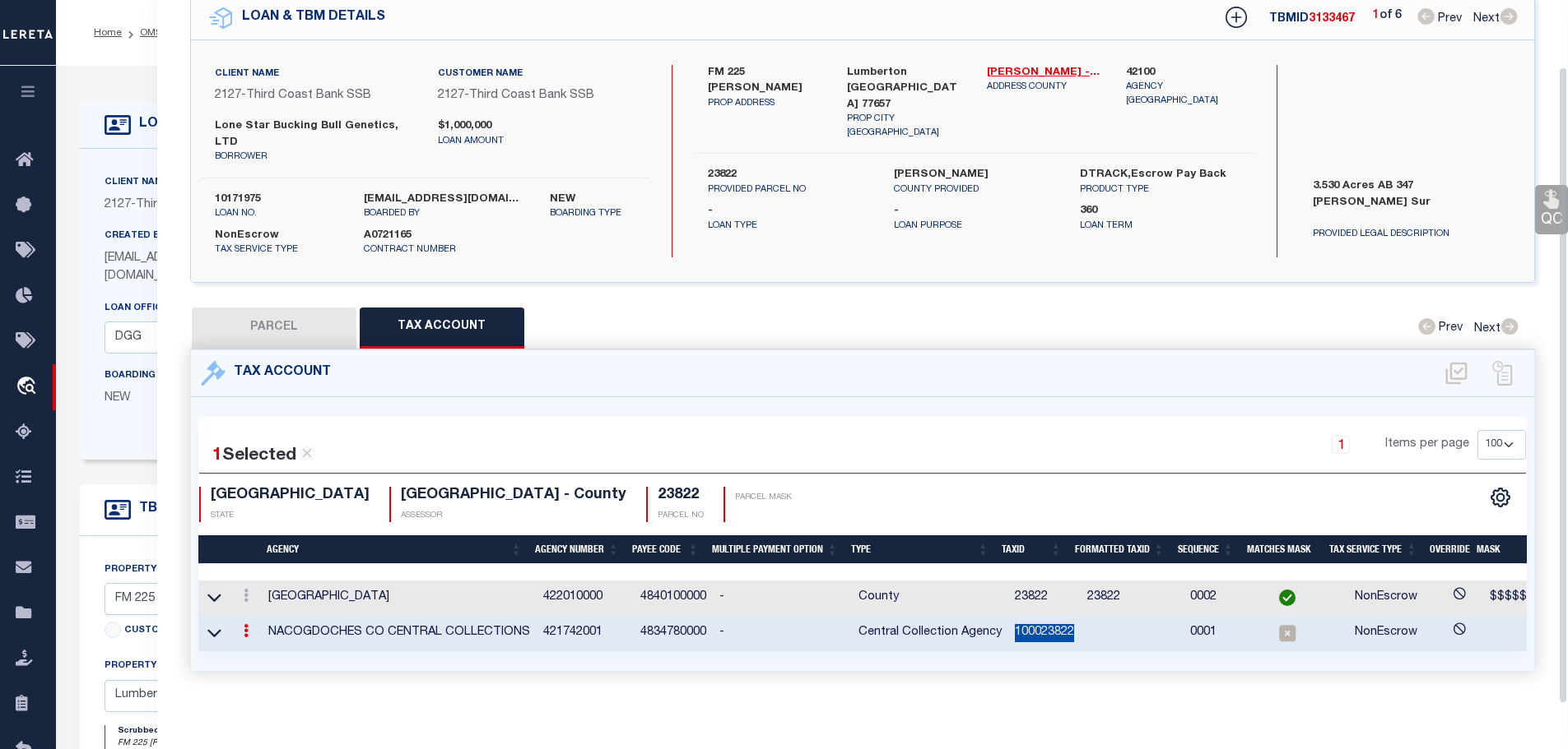
click at [1020, 616] on td "100023822" at bounding box center [1044, 633] width 73 height 35
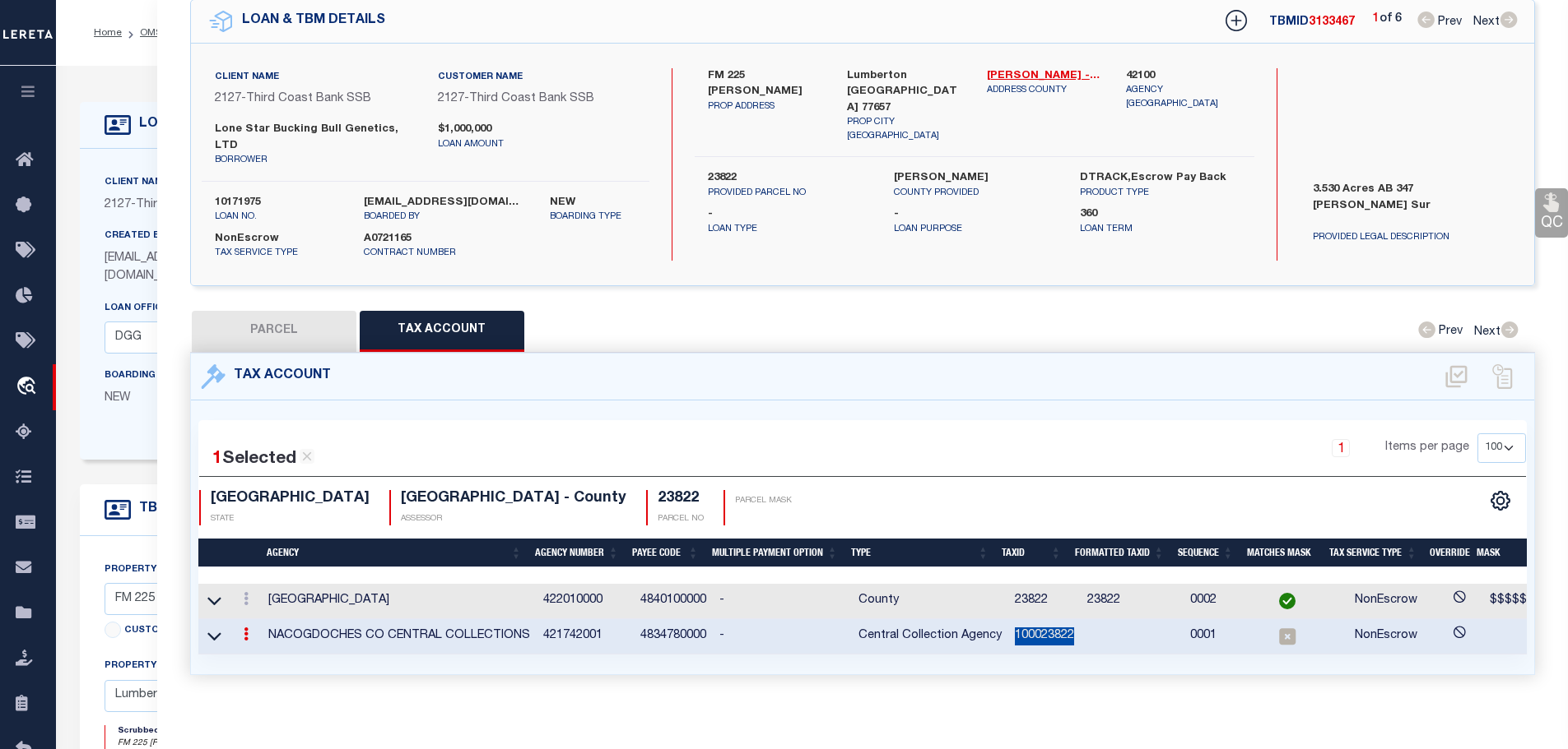
copy td "100023822"
click at [243, 630] on link at bounding box center [245, 636] width 18 height 13
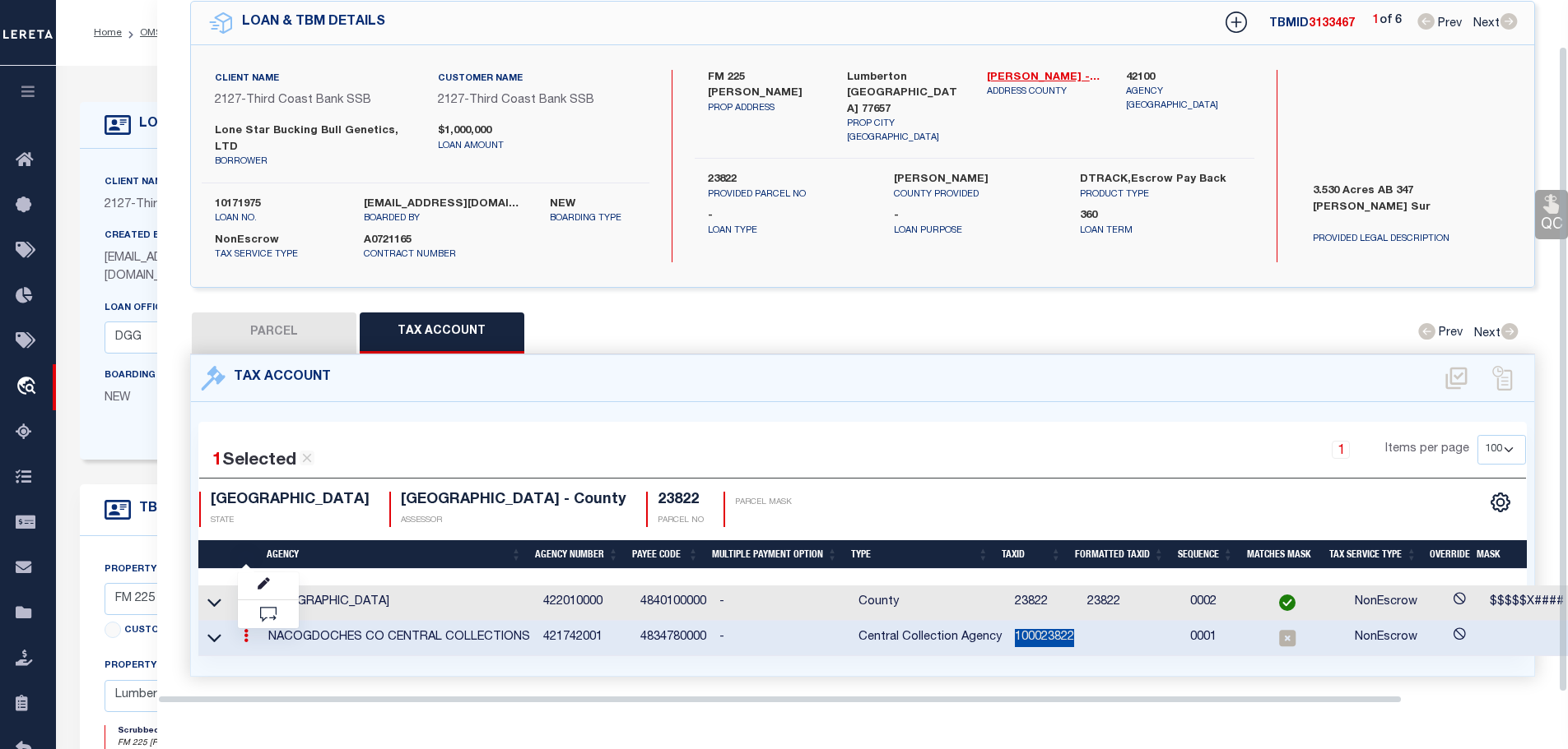
scroll to position [50, 0]
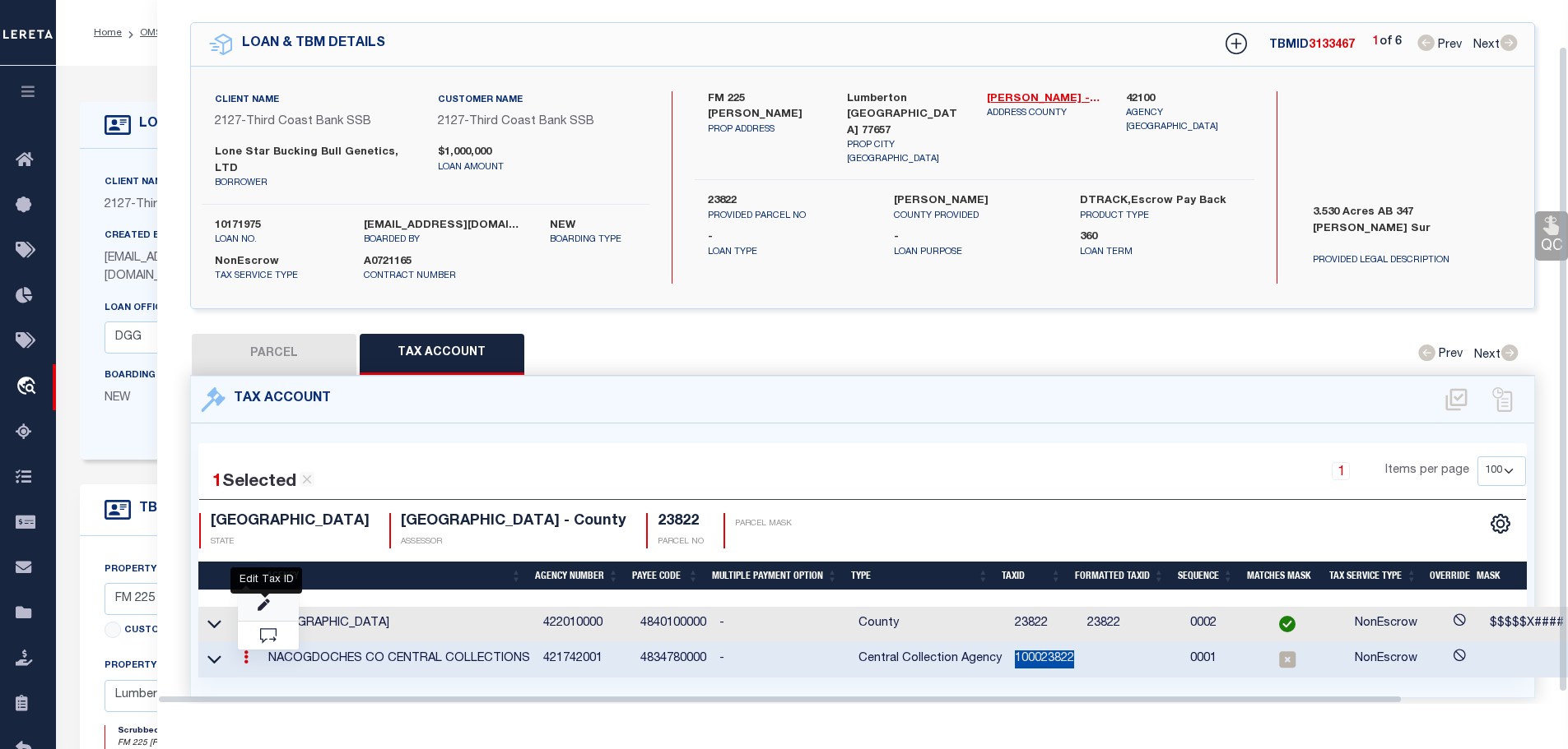
drag, startPoint x: 270, startPoint y: 582, endPoint x: 276, endPoint y: 576, distance: 8.5
click at [268, 600] on icon "" at bounding box center [263, 605] width 12 height 12
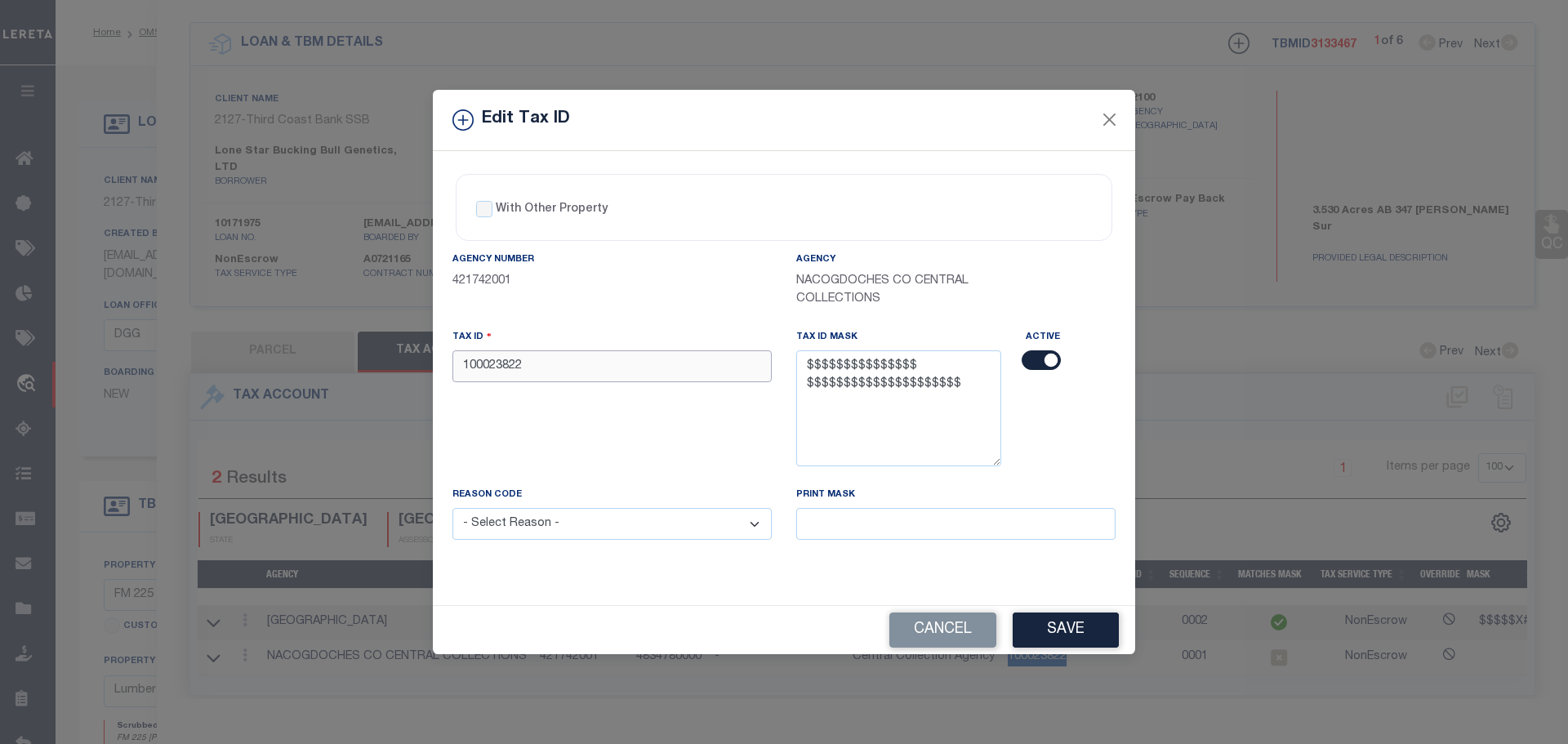
click at [581, 366] on input "100023822" at bounding box center [612, 366] width 319 height 32
paste input "00347-00030-00000-000000"
click at [577, 367] on input "00347-00030-00000-000000" at bounding box center [612, 366] width 319 height 32
type input "003470003000000000000"
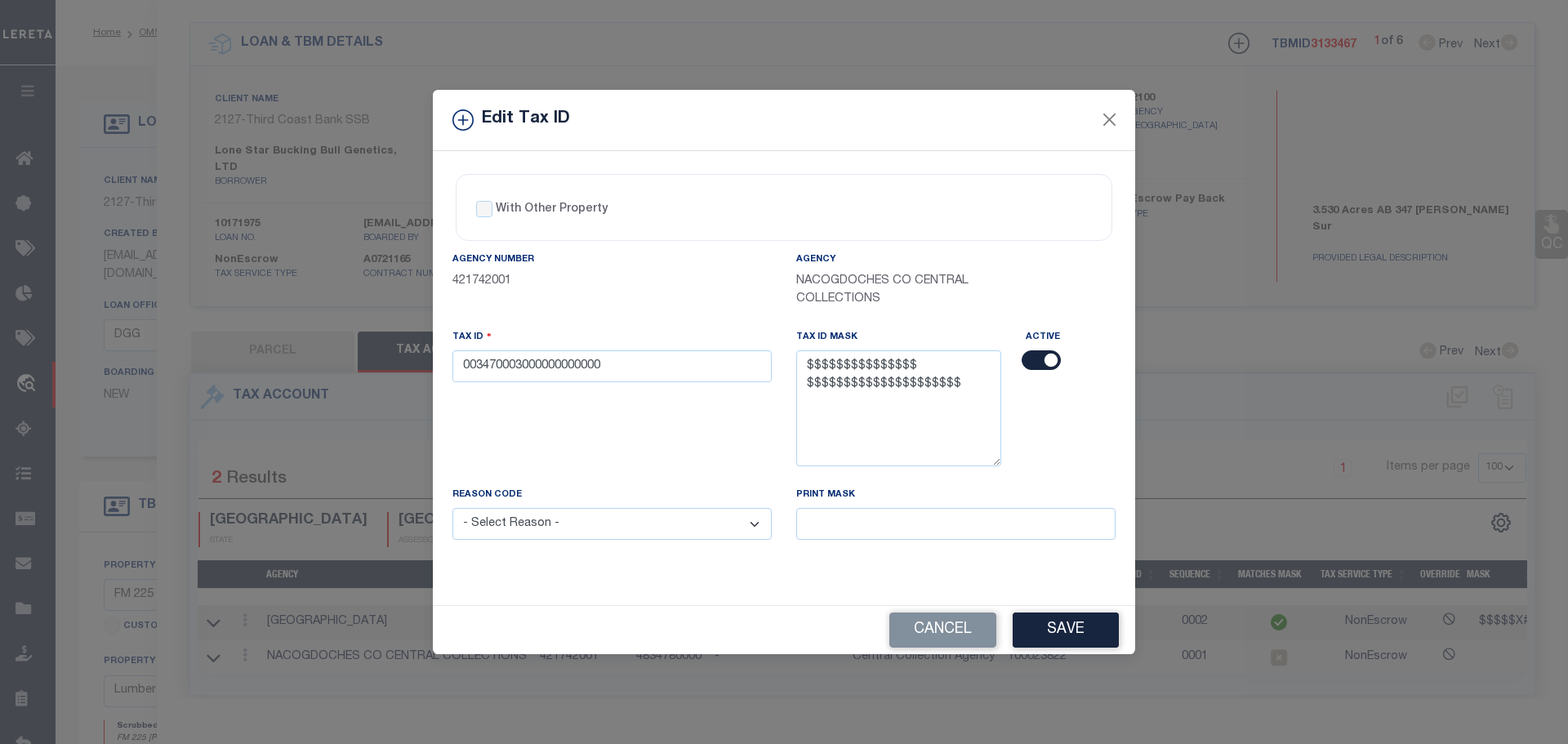
click at [696, 537] on select "- Select Reason - 099 - Other (Provide additional detail) ACT - Agency Changed …" at bounding box center [612, 524] width 319 height 32
select select "ACT"
click at [453, 509] on select "- Select Reason - 099 - Other (Provide additional detail) ACT - Agency Changed …" at bounding box center [612, 524] width 319 height 32
click at [1062, 636] on button "Save" at bounding box center [1065, 629] width 106 height 35
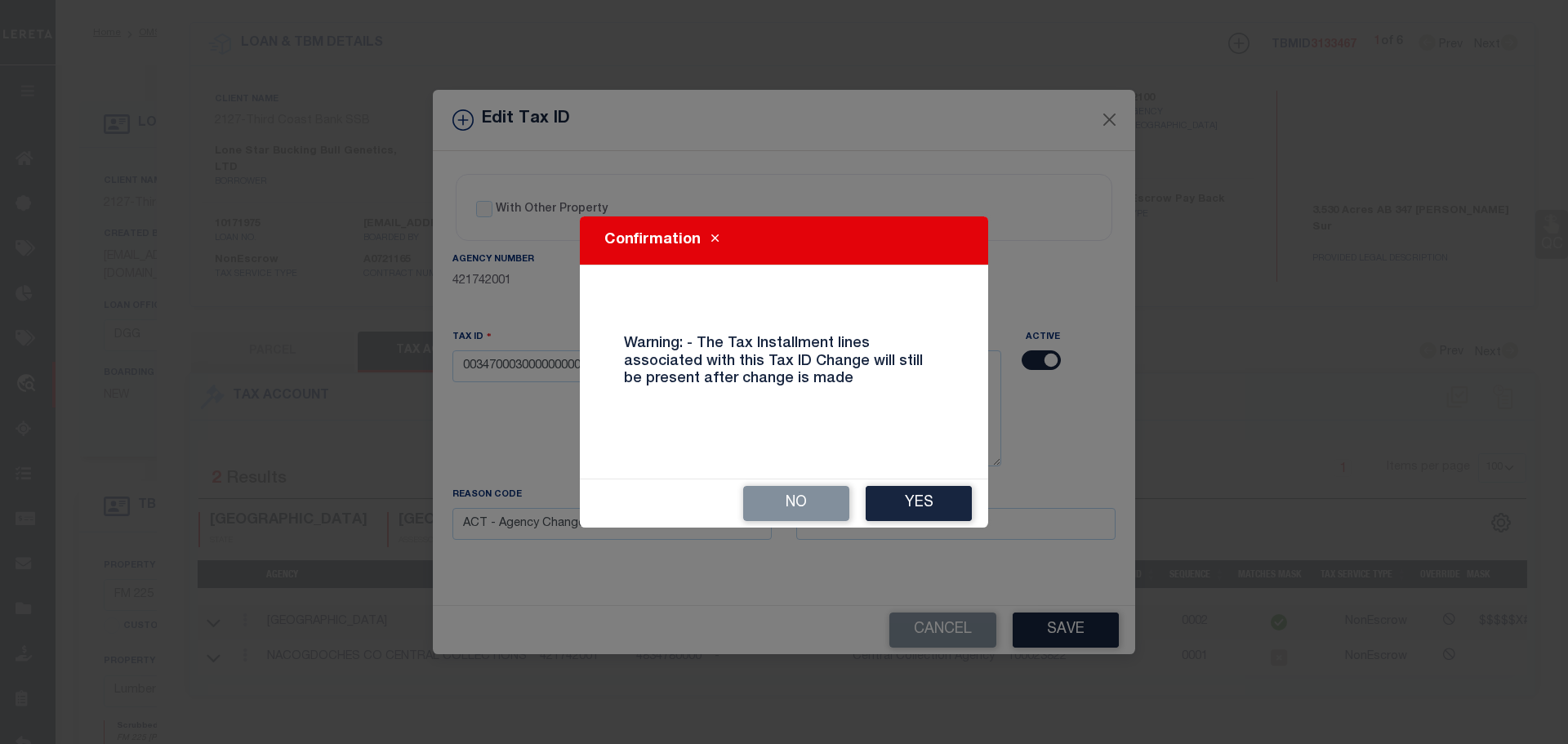
click at [917, 499] on button "Yes" at bounding box center [918, 503] width 106 height 35
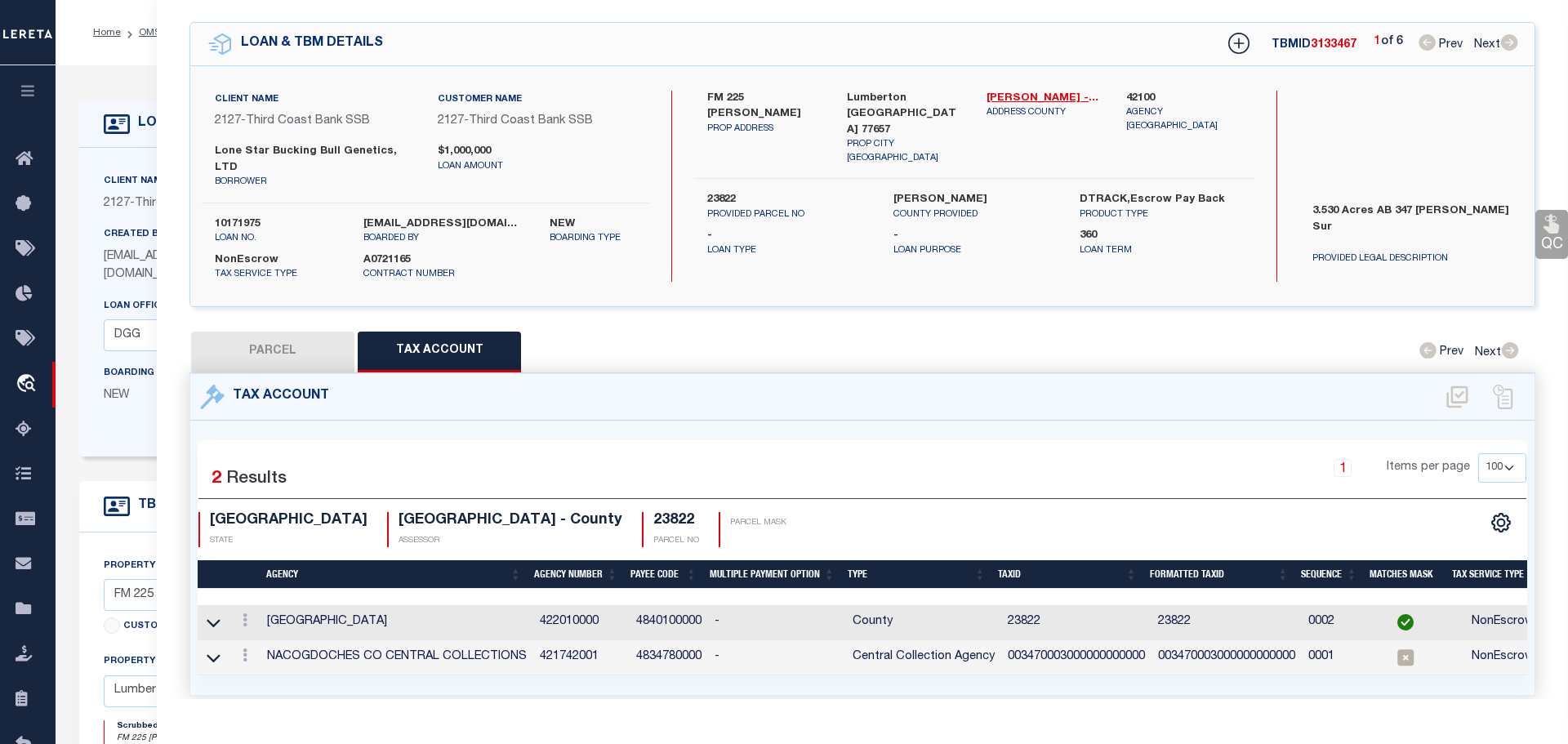
type input "FM 225 [PERSON_NAME]"
type input "23831"
select select
type textarea "87.730 Acres AB 30 [PERSON_NAME] Sur"
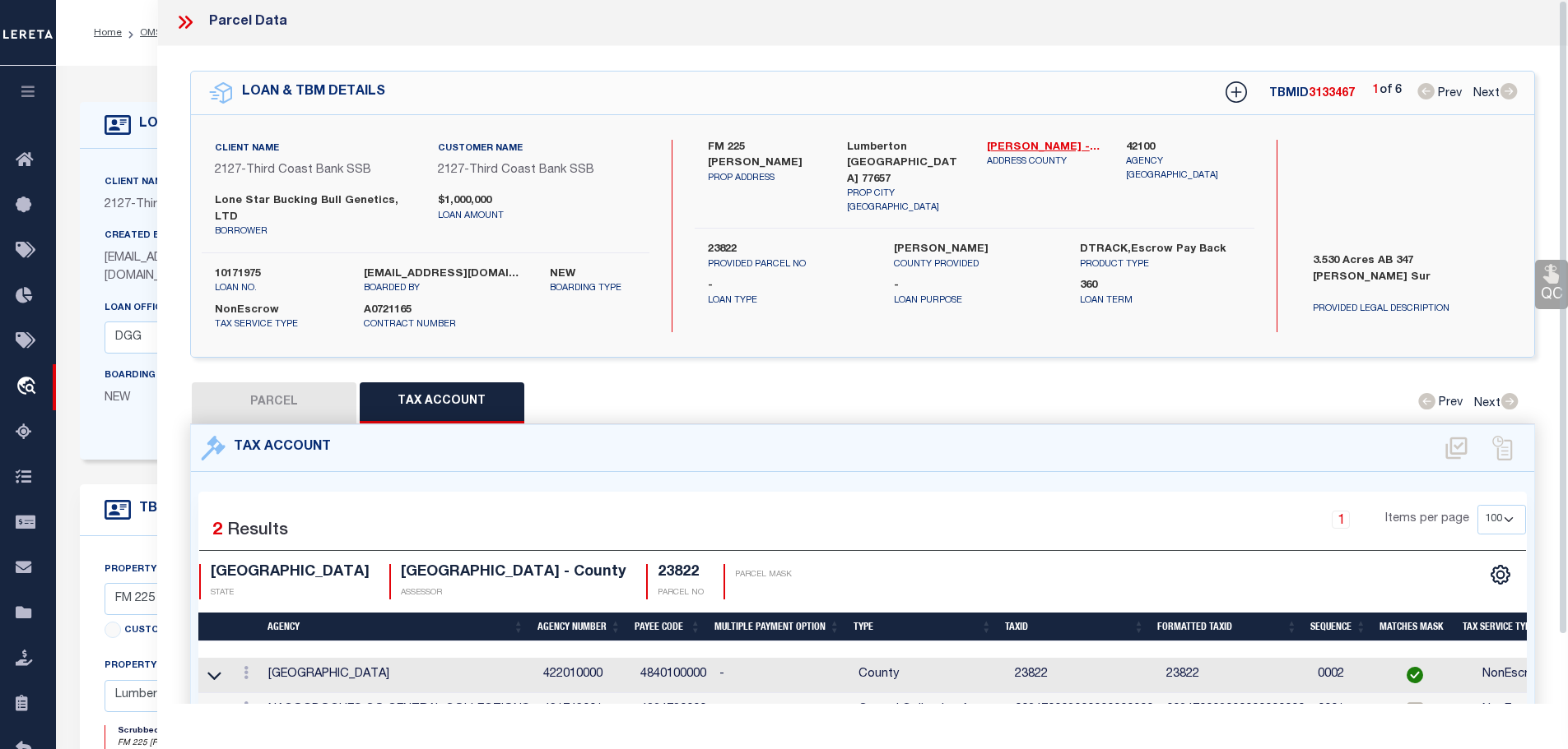
scroll to position [0, 0]
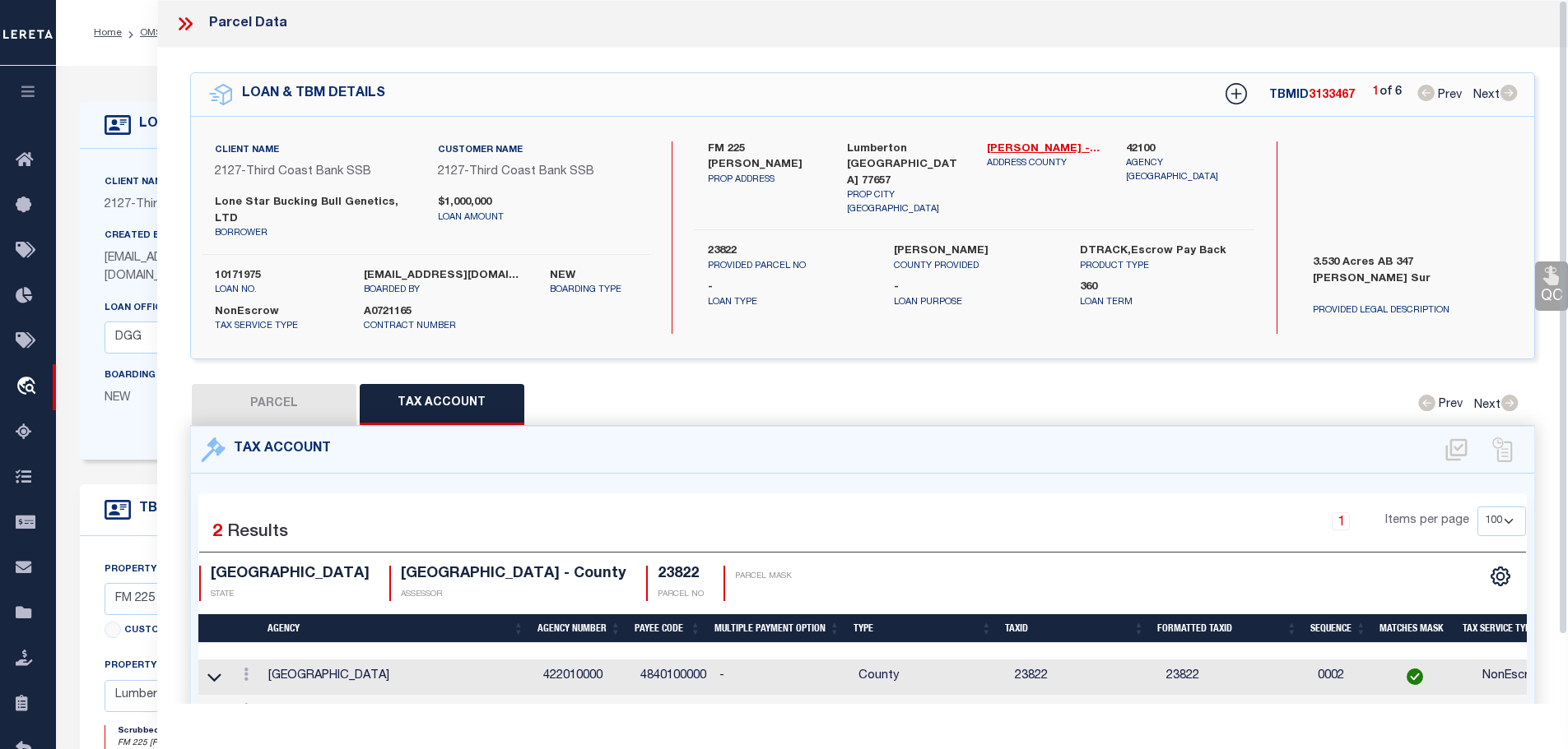
click at [184, 24] on icon at bounding box center [183, 24] width 8 height 13
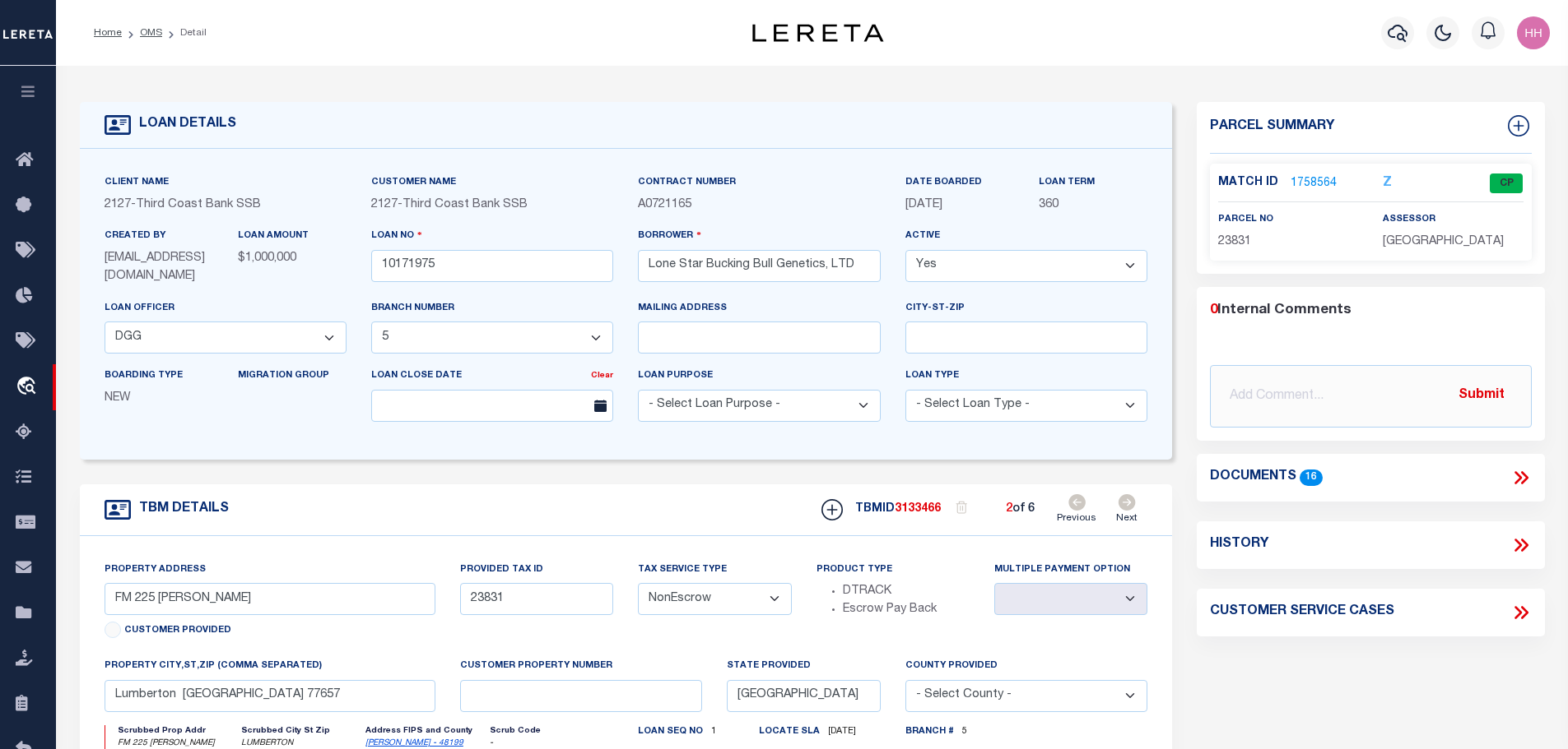
click at [143, 33] on link "OMS" at bounding box center [150, 33] width 22 height 9
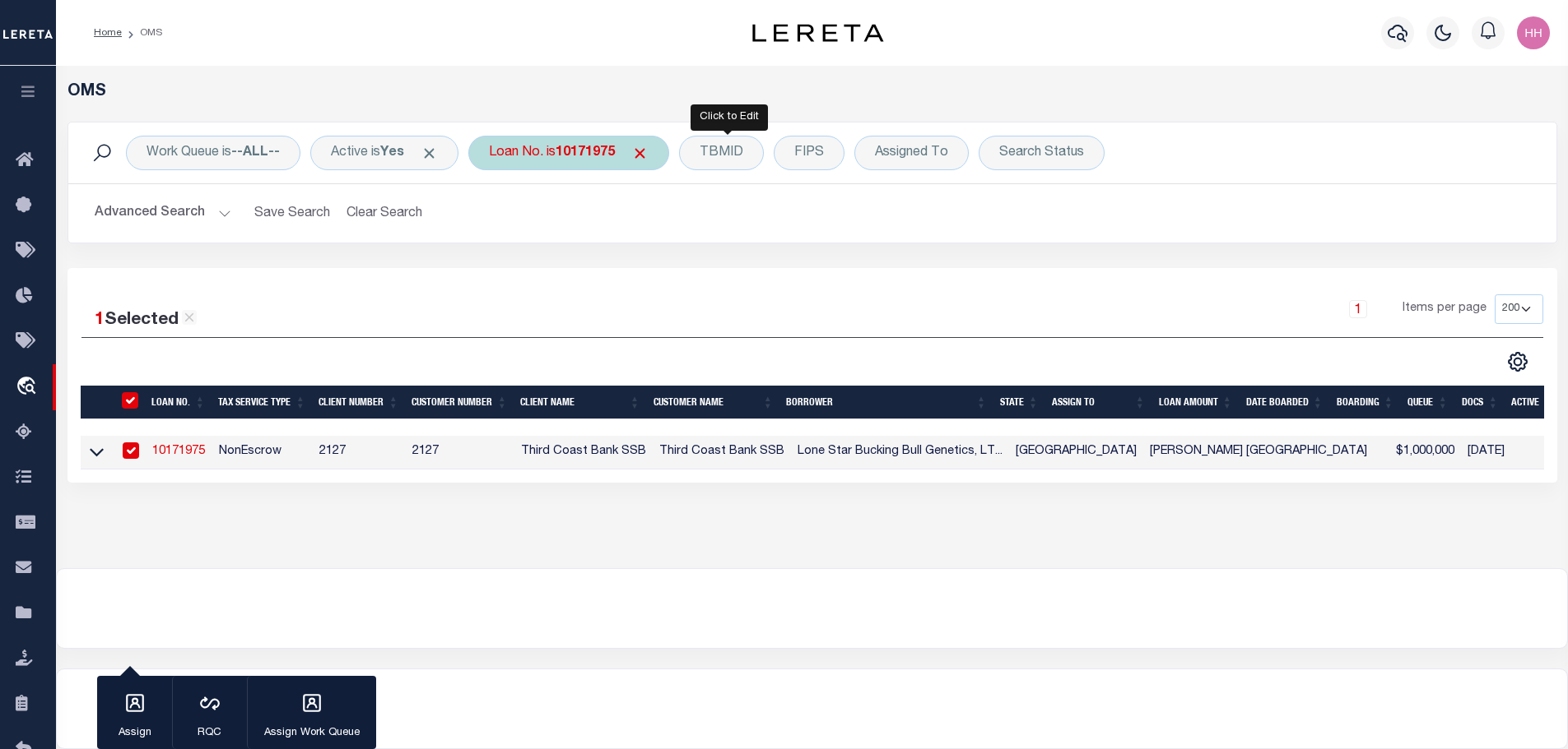
click at [540, 148] on div "Loan No. is 10171975" at bounding box center [569, 152] width 201 height 35
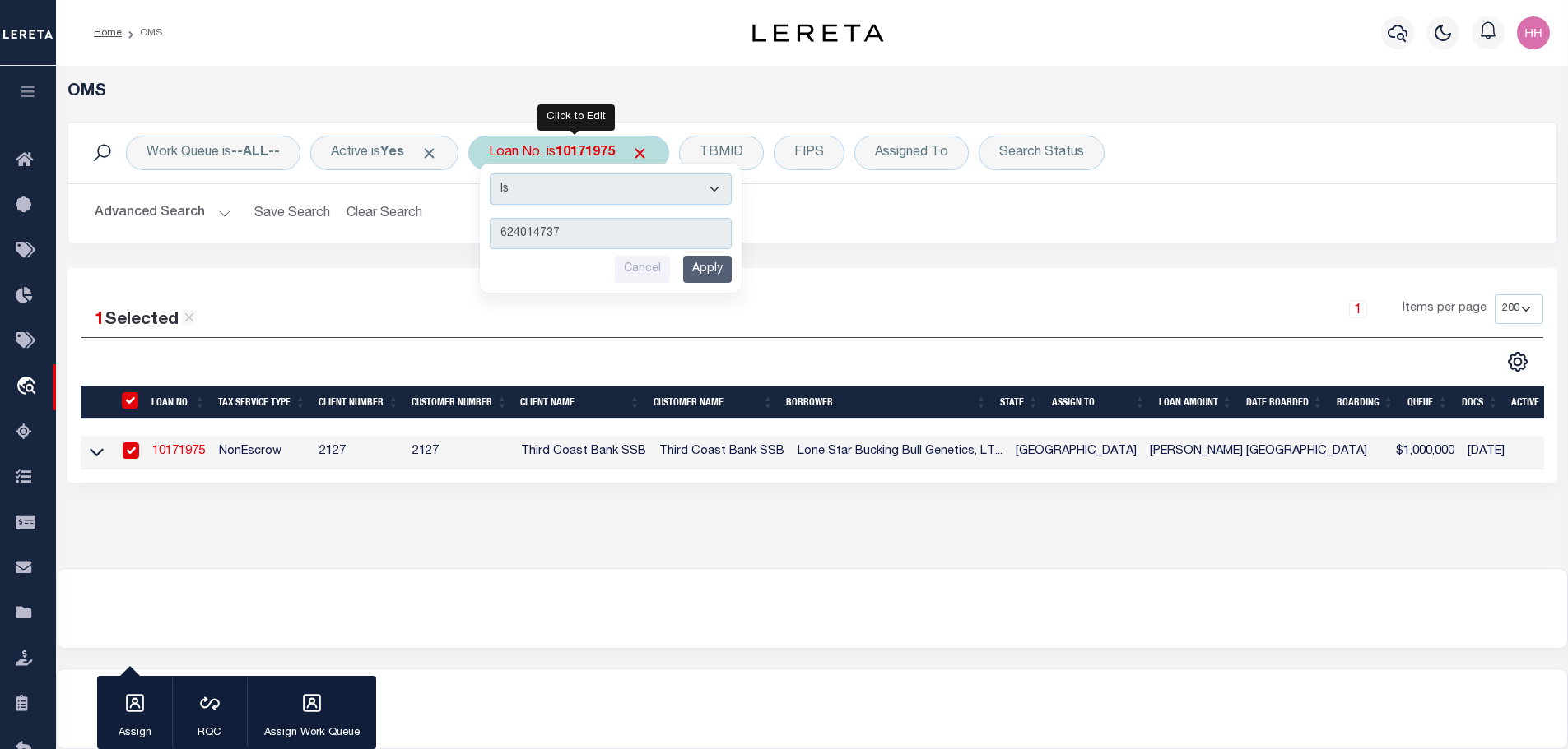
type input "624014737"
click at [704, 270] on input "Apply" at bounding box center [707, 269] width 48 height 27
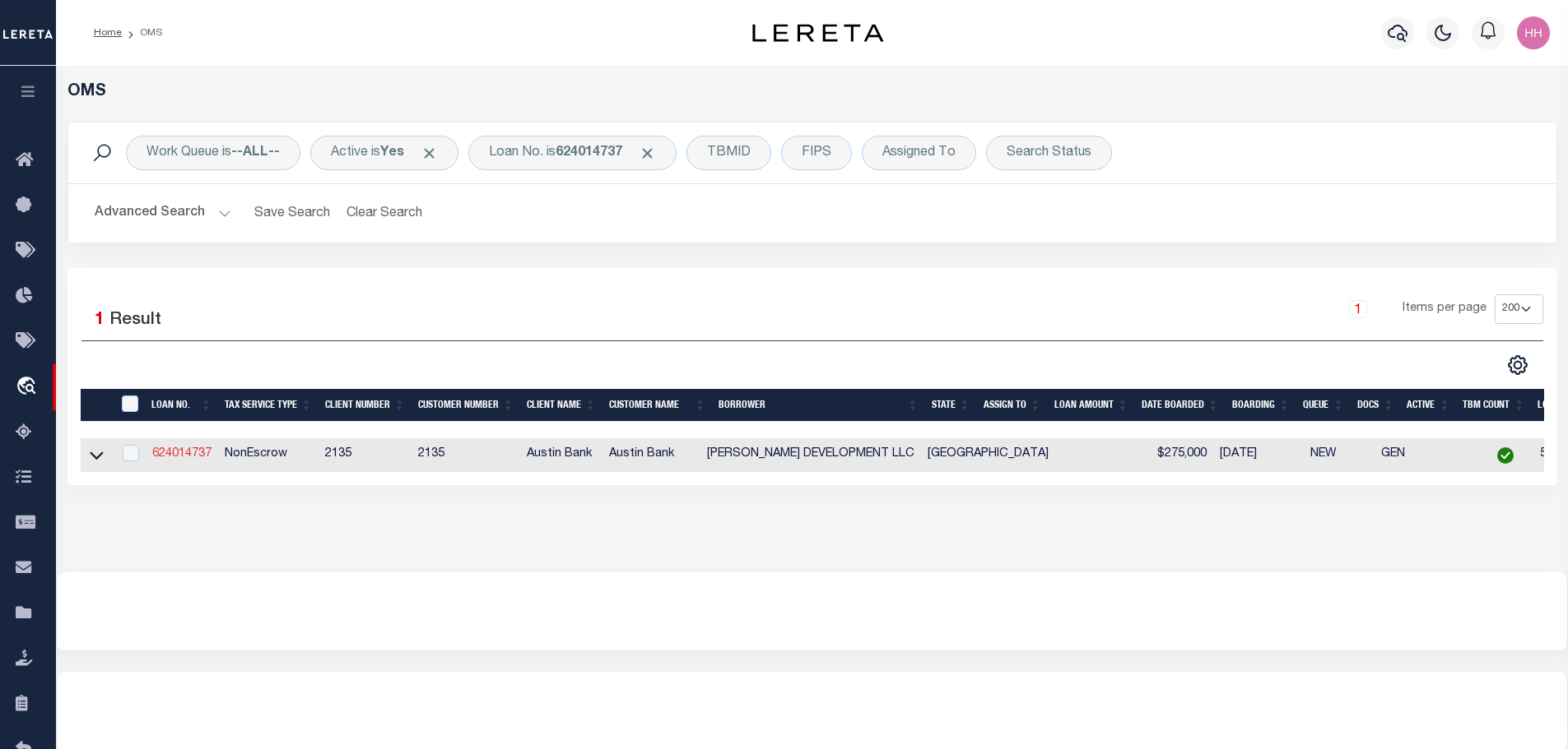
click at [185, 453] on link "624014737" at bounding box center [182, 454] width 60 height 11
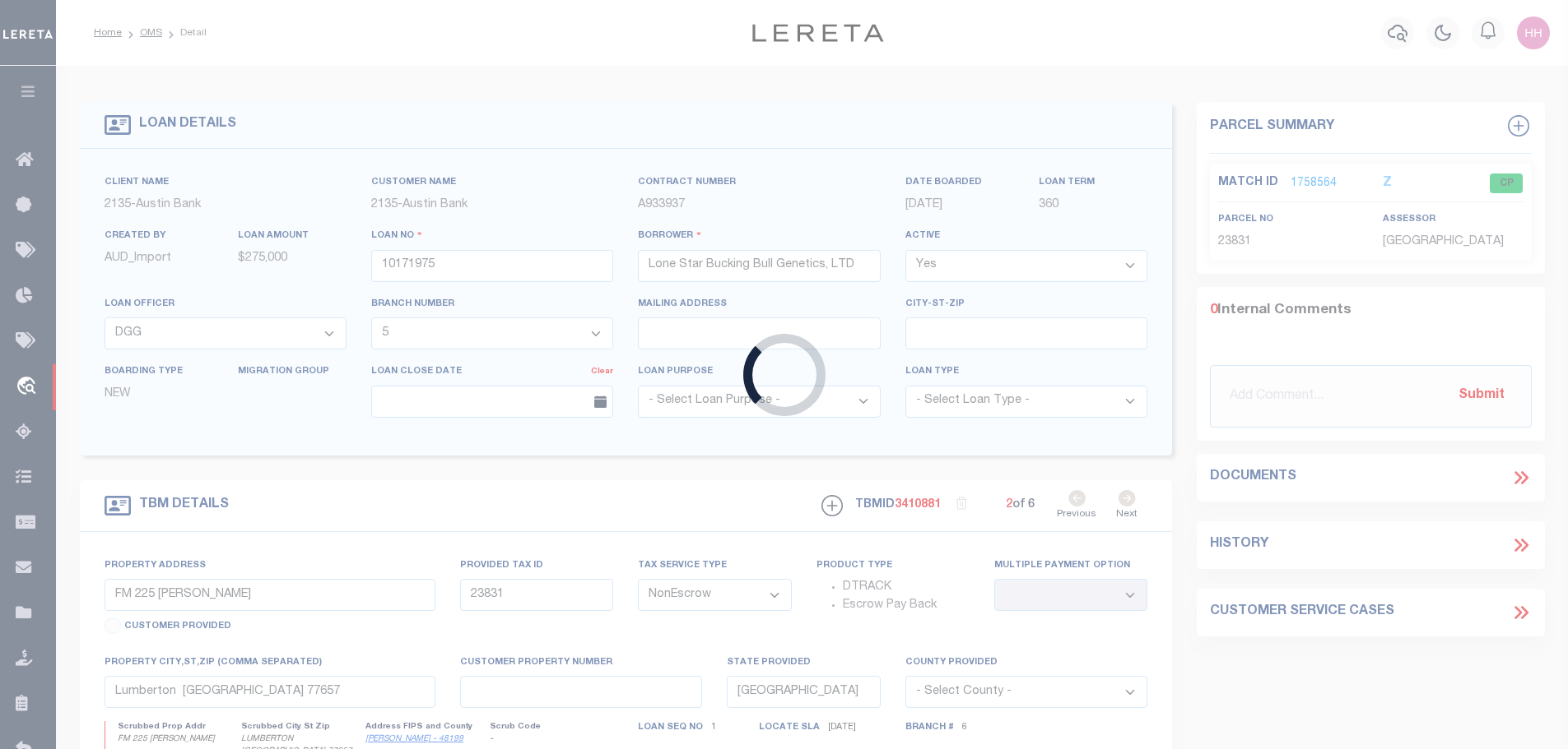
type input "624014737"
type input "[PERSON_NAME] DEVELOPMENT LLC"
select select
type input "810 CR 765"
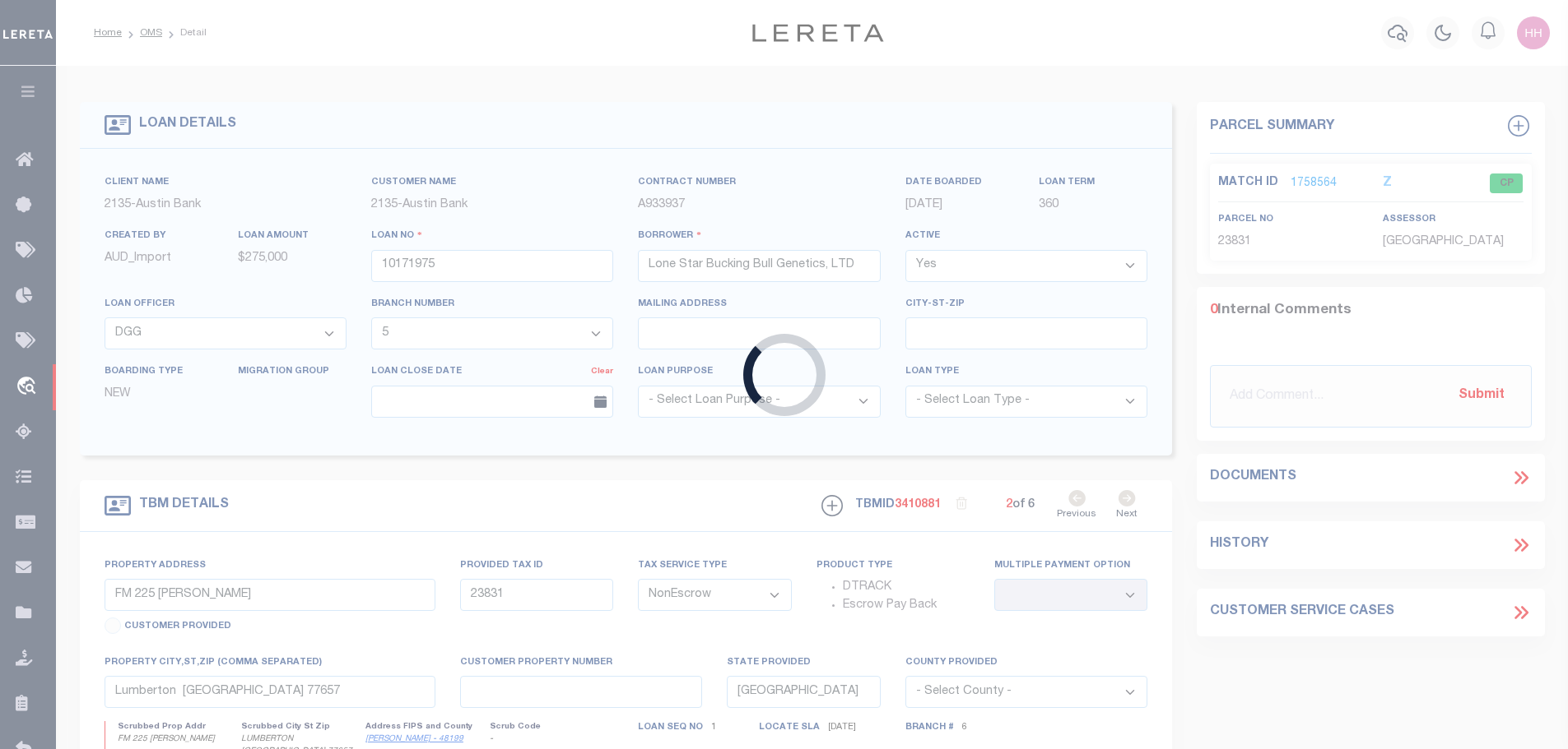
type input "NACOGDOCHES, [GEOGRAPHIC_DATA] 75964"
select select "600"
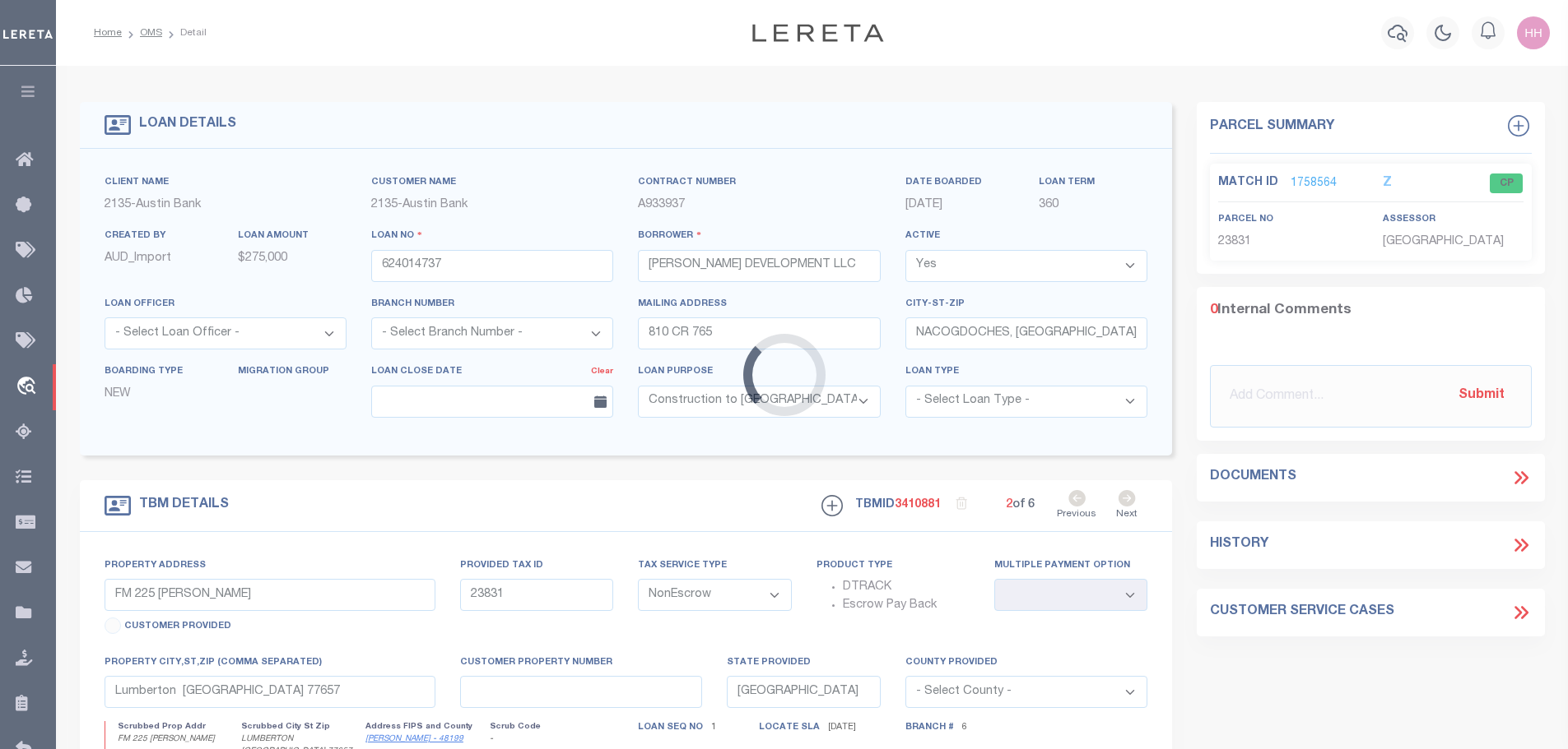
select select "43977"
type input "[STREET_ADDRESS])"
select select
type input "NACOGDOCHES TX 75965"
select select
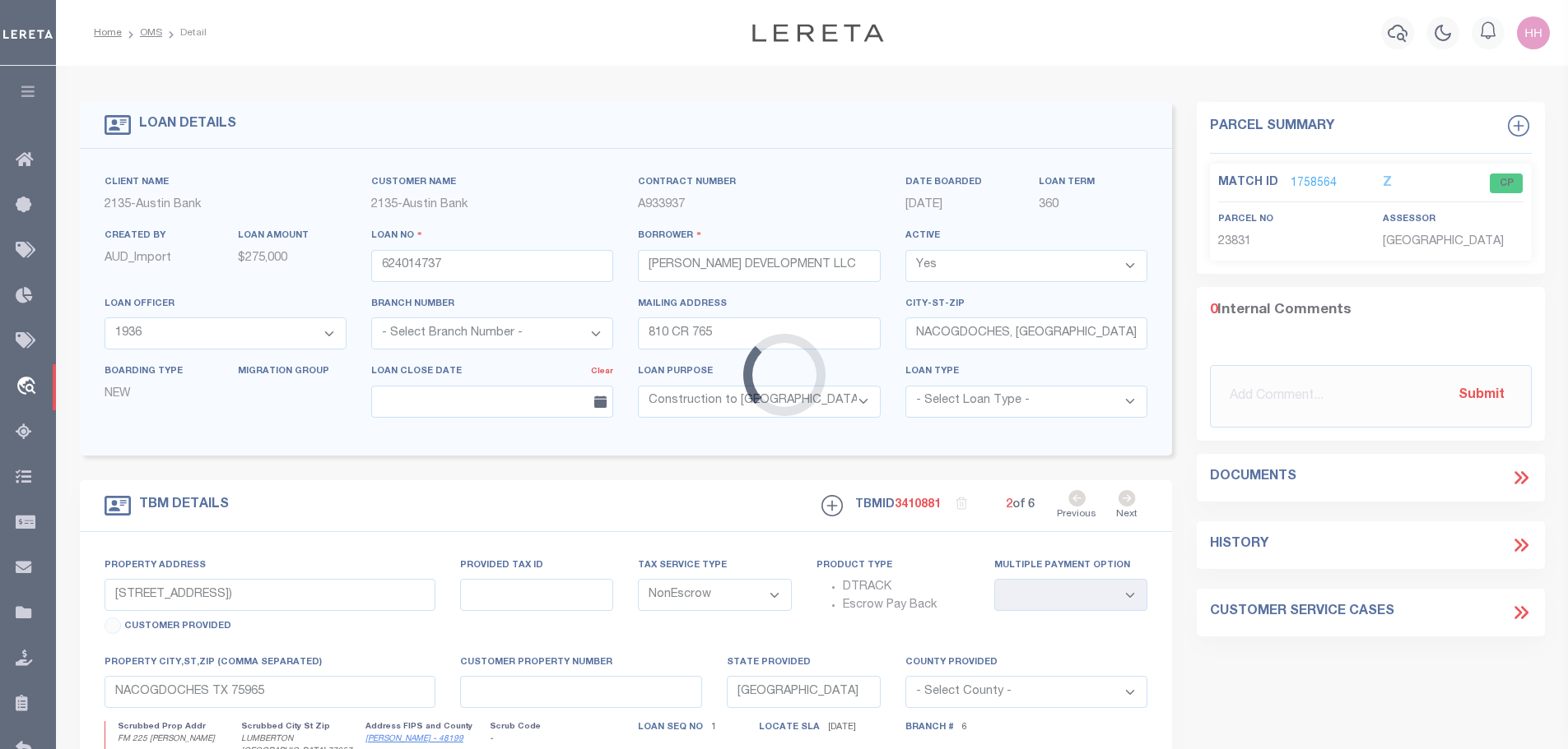
type textarea "DT LT 5 BLK 2 [GEOGRAPHIC_DATA] SUB"
select select "2590"
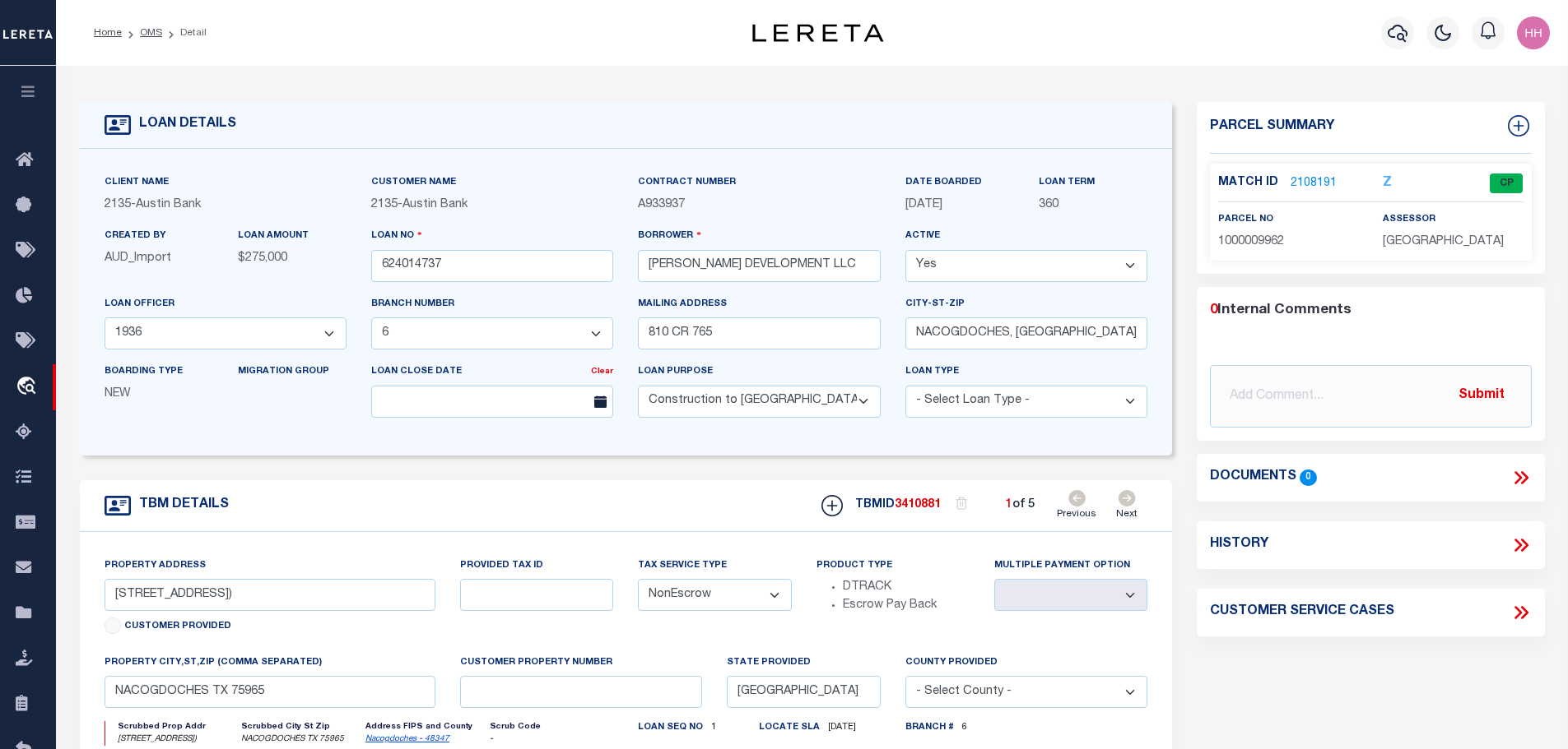
click at [1131, 496] on icon at bounding box center [1126, 497] width 18 height 16
type input "[STREET_ADDRESS])"
select select
type textarea "DT LT 4 BLK 1 [GEOGRAPHIC_DATA] SUB"
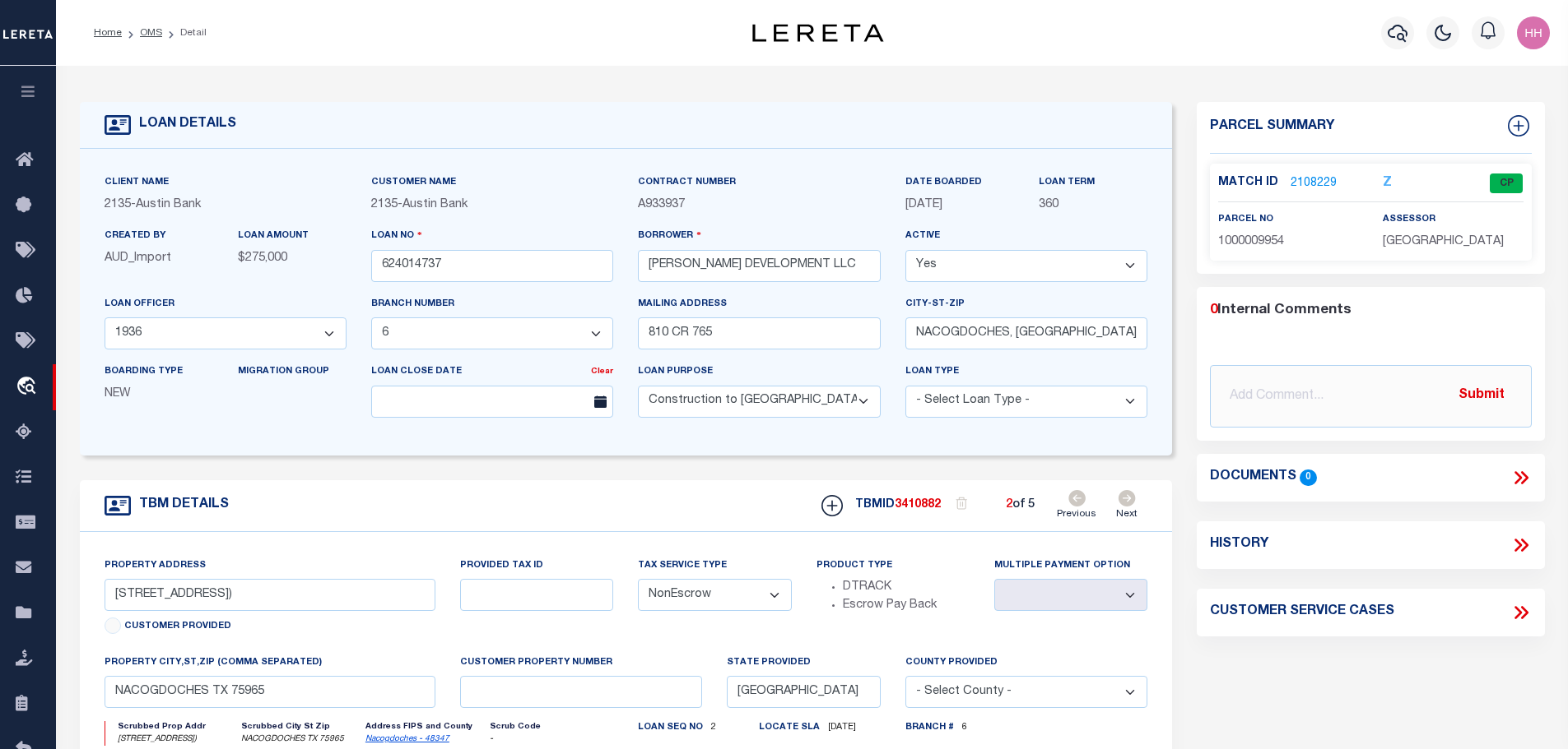
click at [1255, 236] on span "1000009954" at bounding box center [1251, 242] width 66 height 11
copy span "1000009954"
click at [1303, 181] on link "2108229" at bounding box center [1313, 183] width 46 height 17
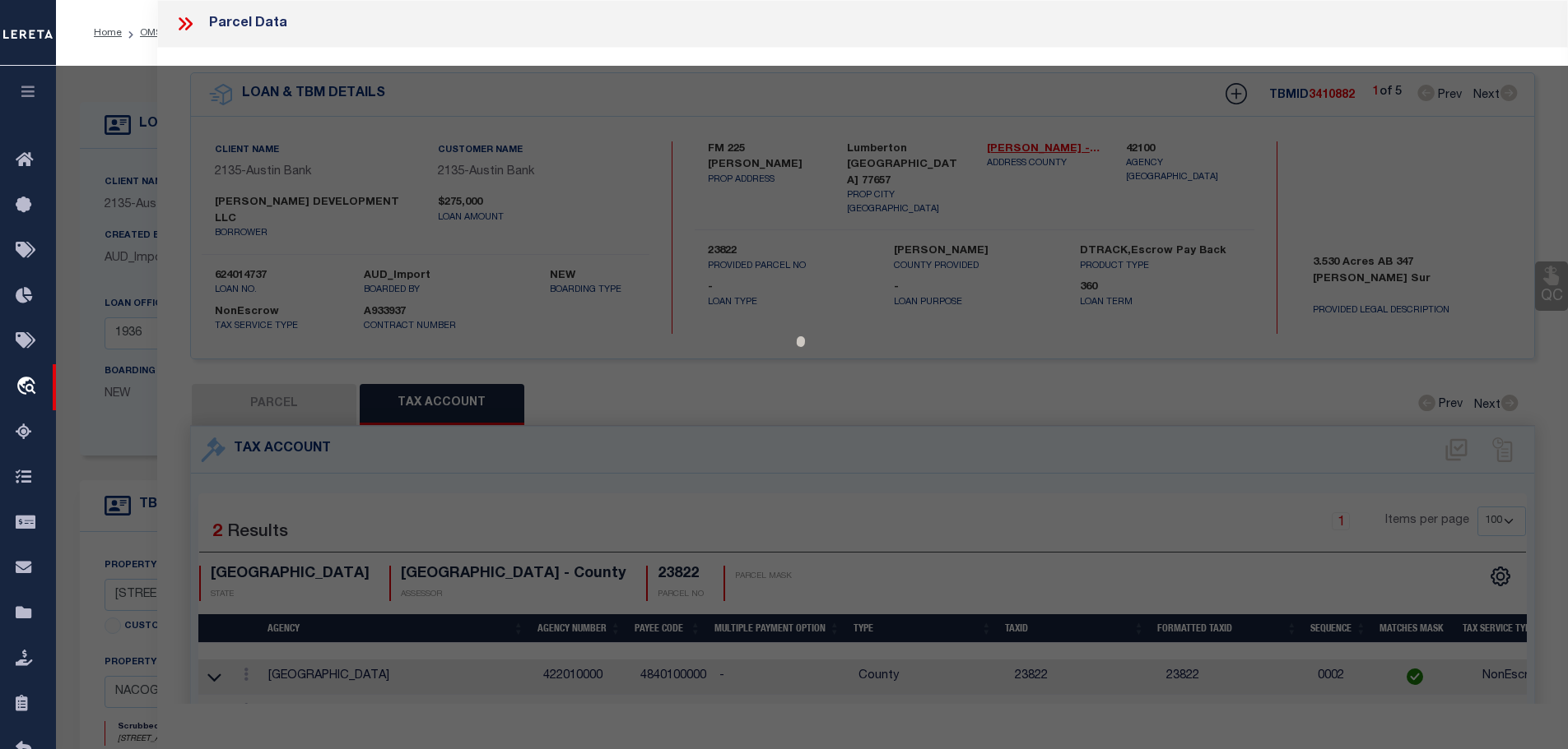
select select "AS"
checkbox input "false"
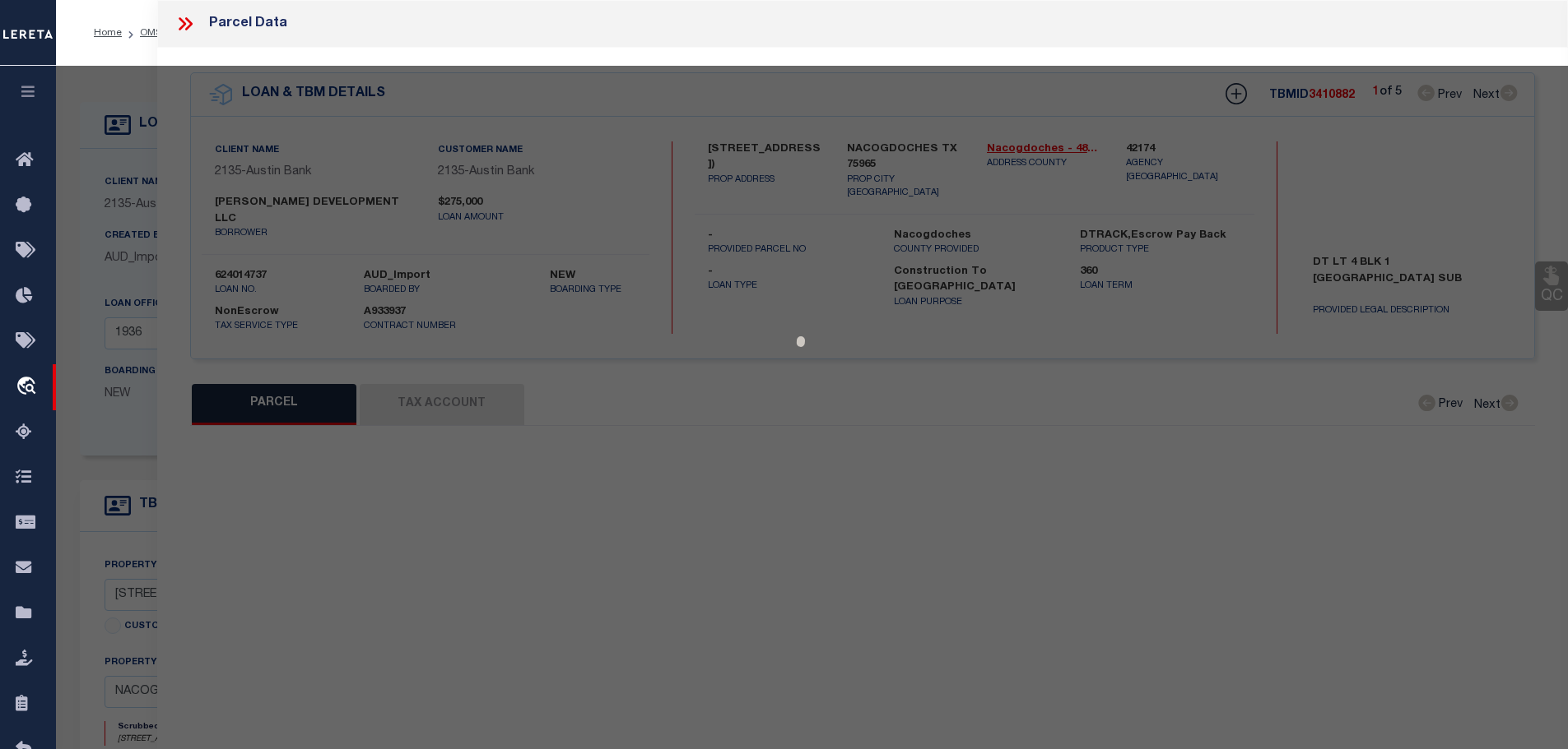
select select "CP"
type input "[PERSON_NAME] DEVELOPMENT LLC"
type input "[STREET_ADDRESS]"
checkbox input "false"
type input "NACOGDOCHES [GEOGRAPHIC_DATA]"
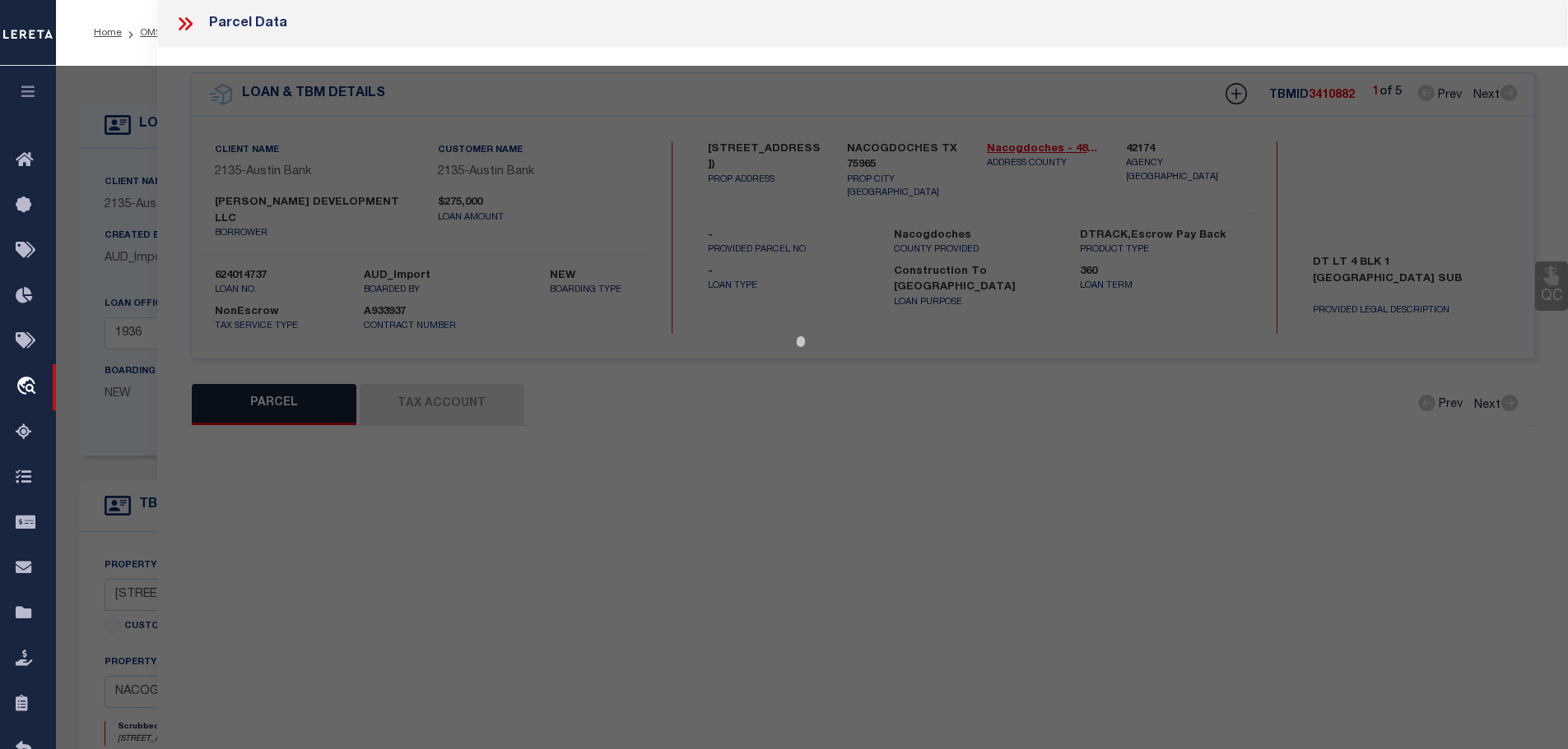
type textarea "LOT 4 BLK 1 [GEOGRAPHIC_DATA]"
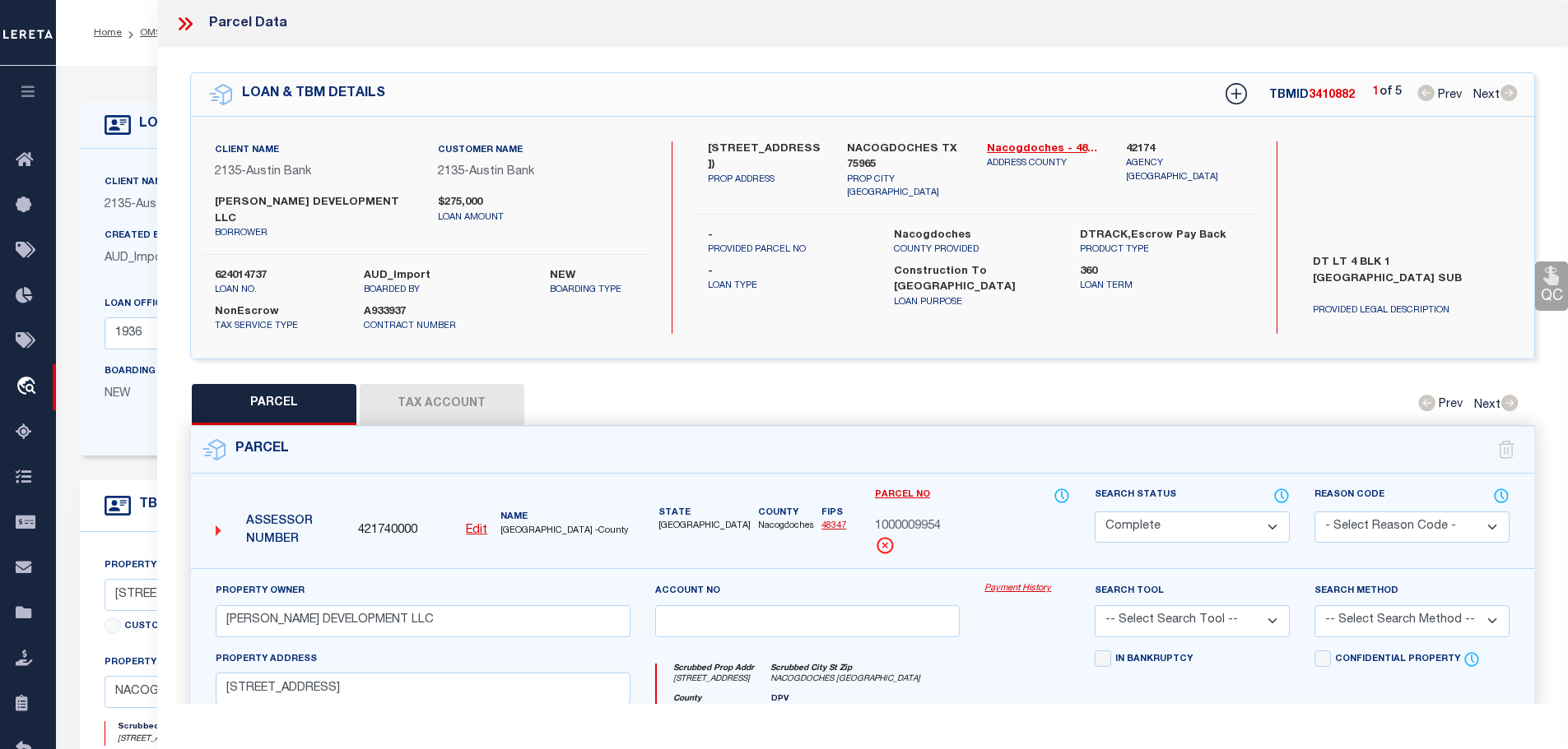
click at [425, 384] on button "Tax Account" at bounding box center [442, 404] width 165 height 41
select select "100"
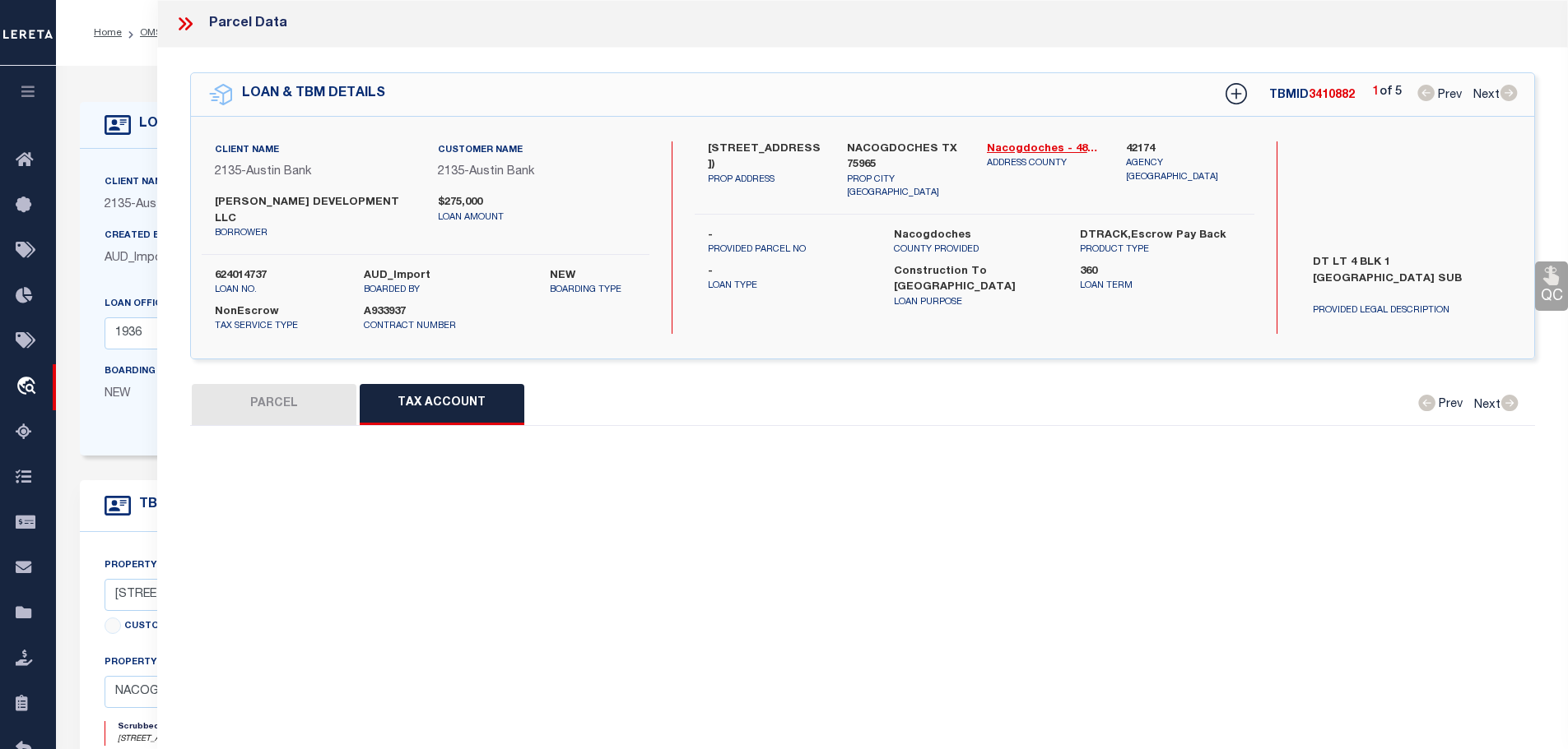
select select "100"
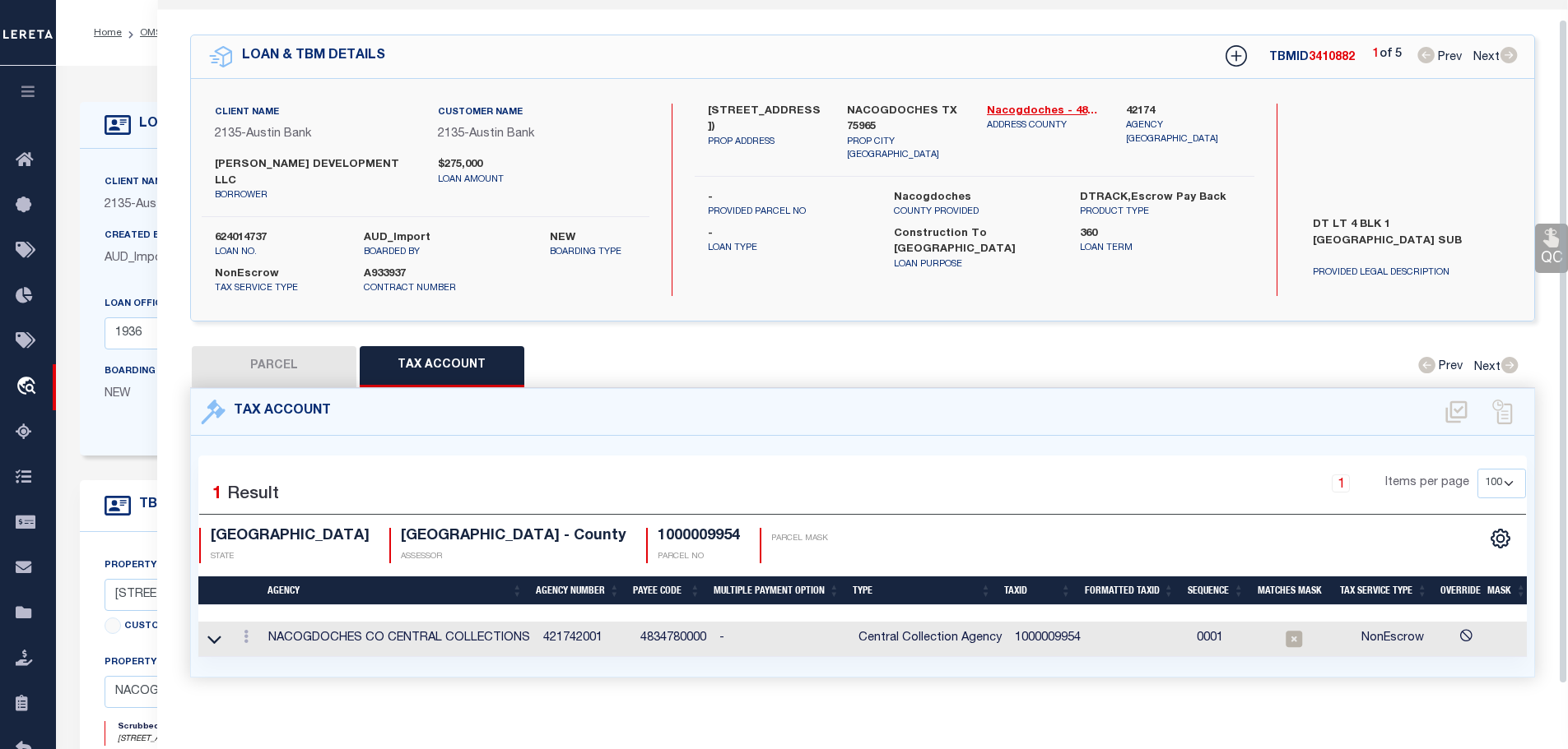
scroll to position [41, 0]
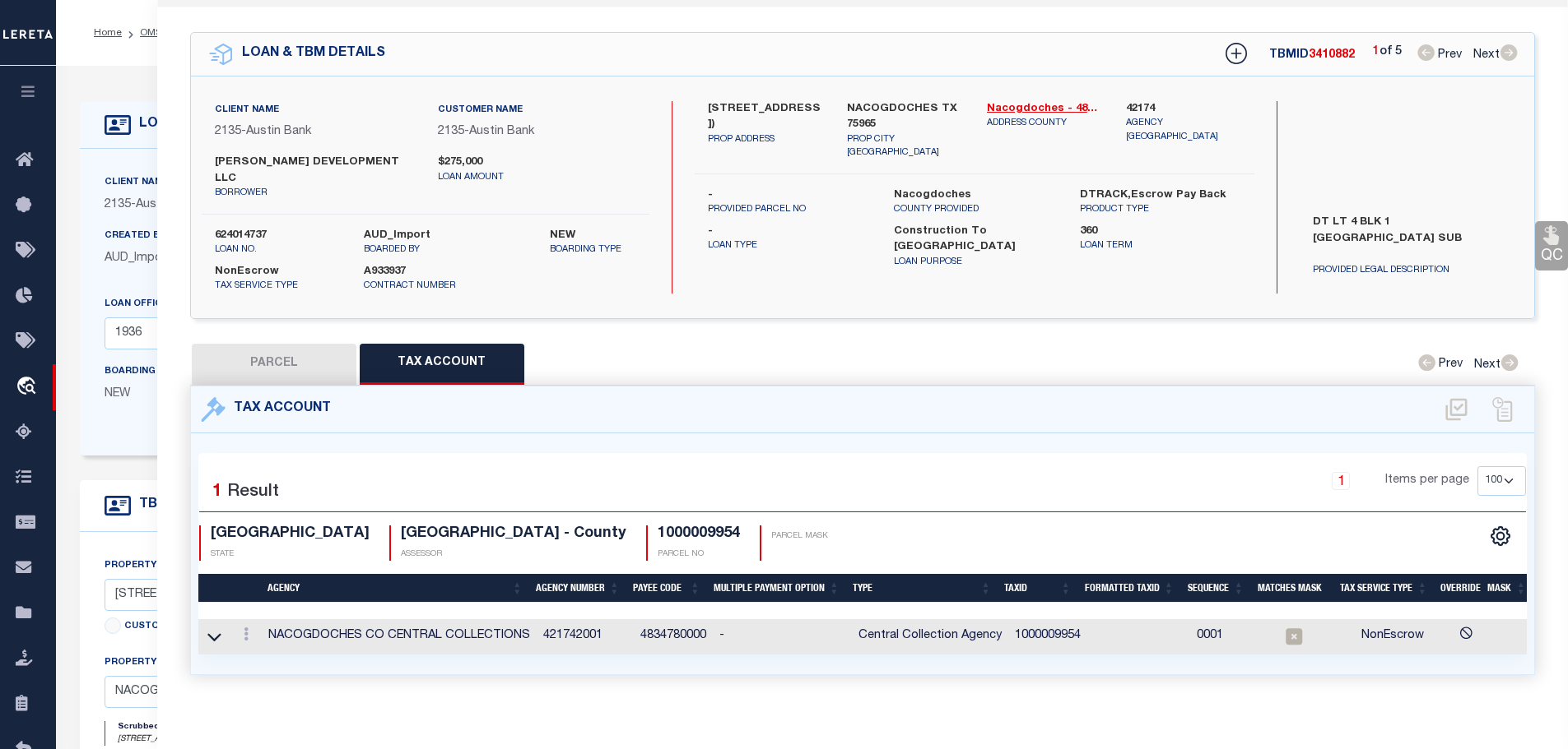
click at [241, 630] on link at bounding box center [245, 636] width 18 height 13
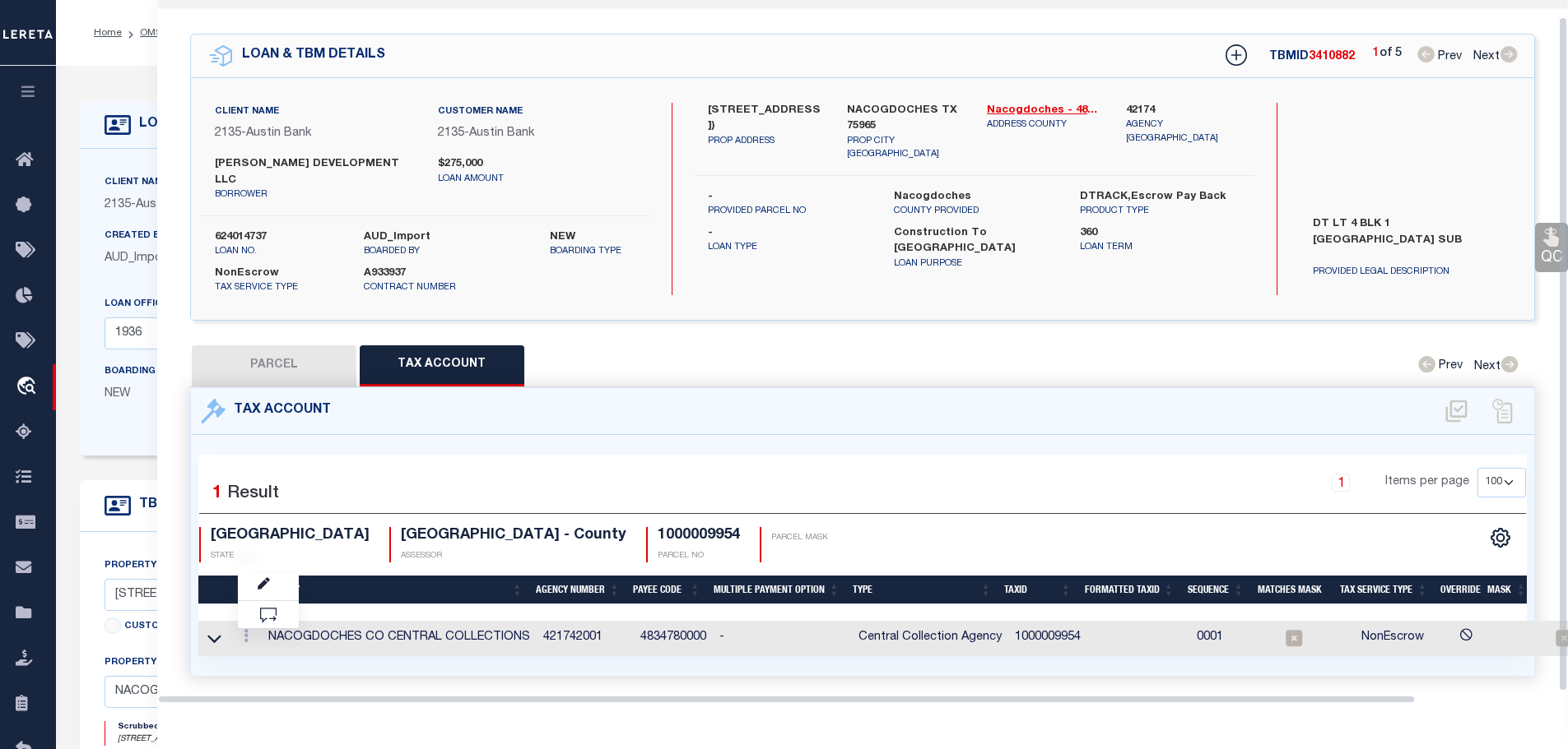
scroll to position [17, 0]
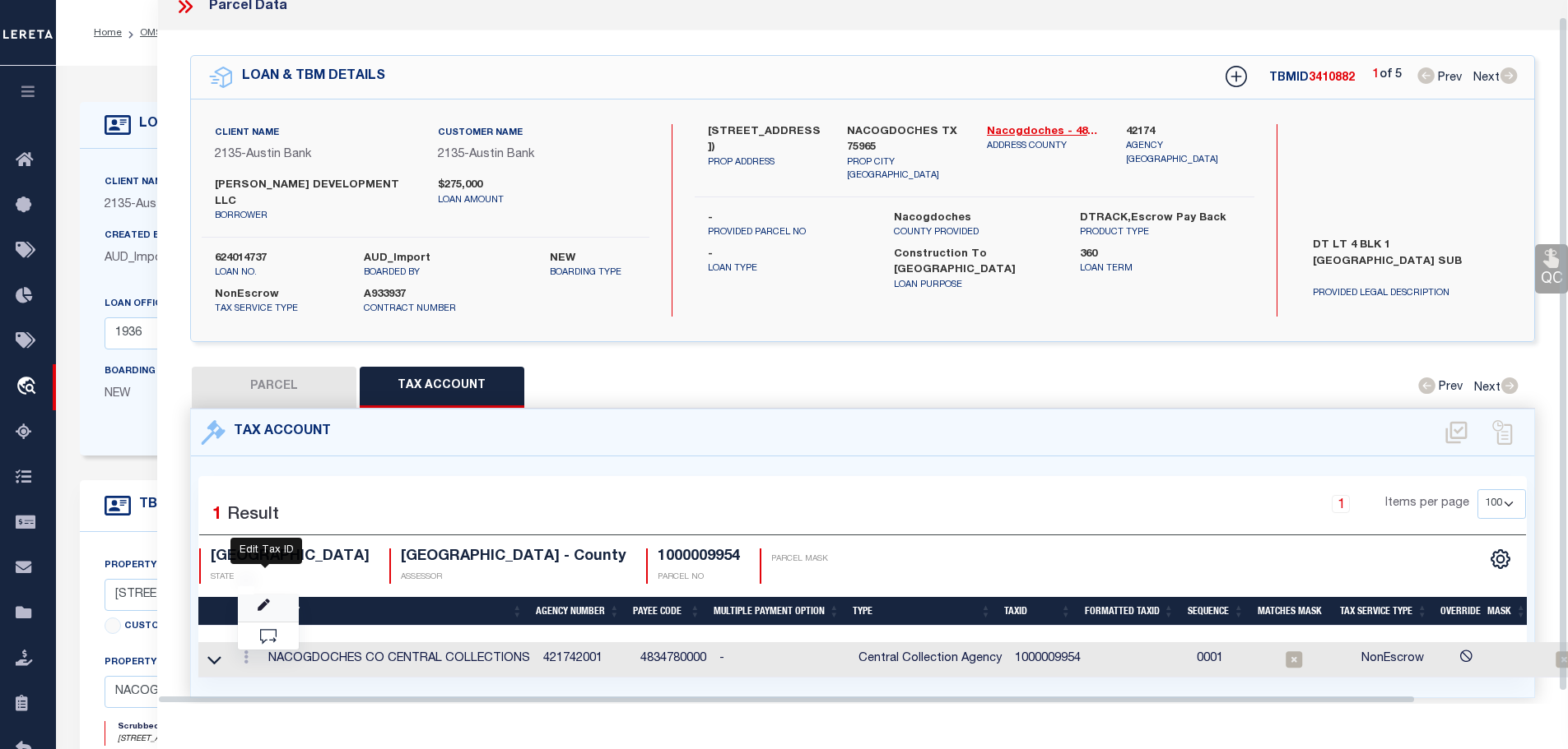
click at [263, 600] on icon "" at bounding box center [263, 605] width 12 height 12
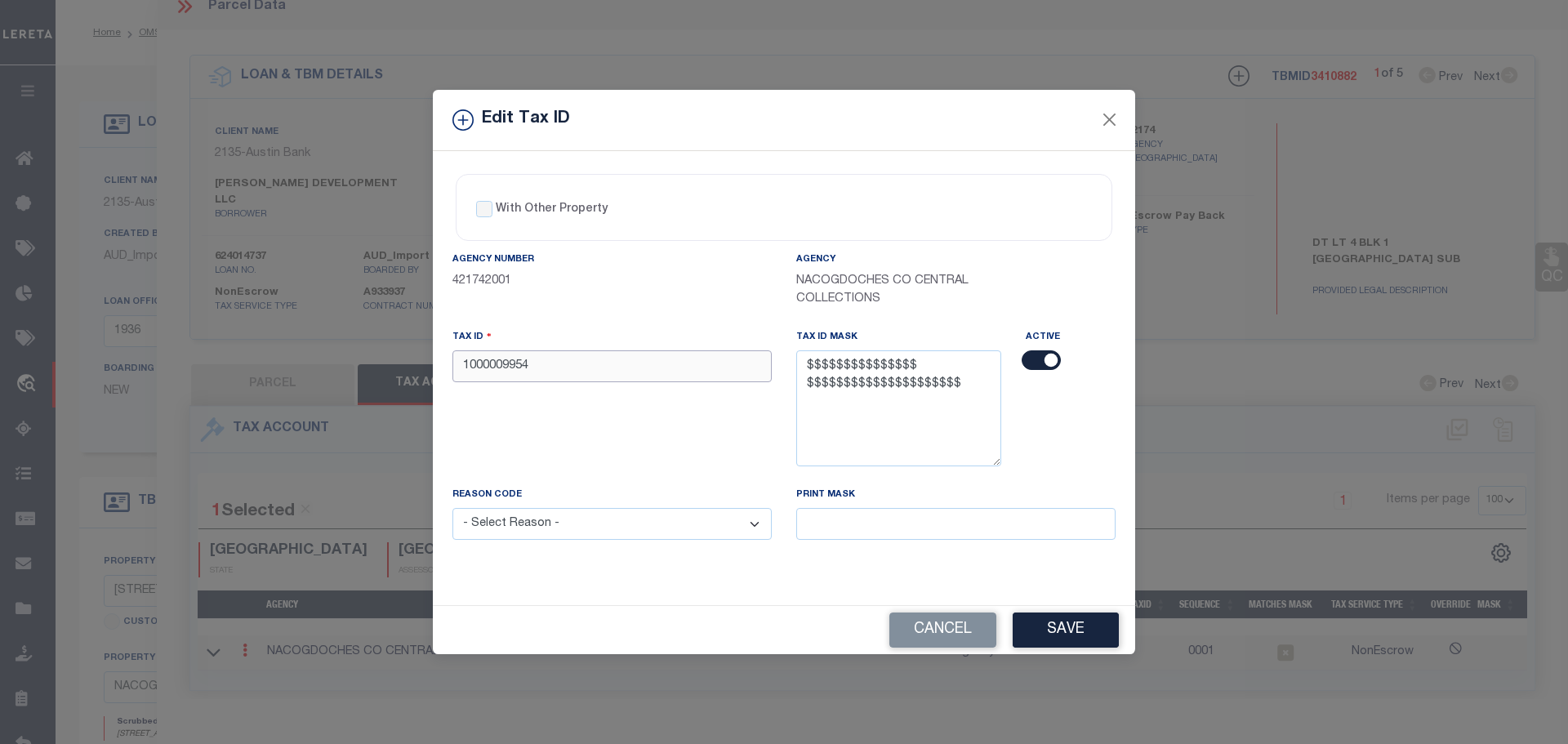
click at [600, 359] on input "1000009954" at bounding box center [612, 366] width 319 height 32
paste input "06-454-0001-004000"
click at [539, 368] on input "06-454-0001-004000" at bounding box center [612, 366] width 319 height 32
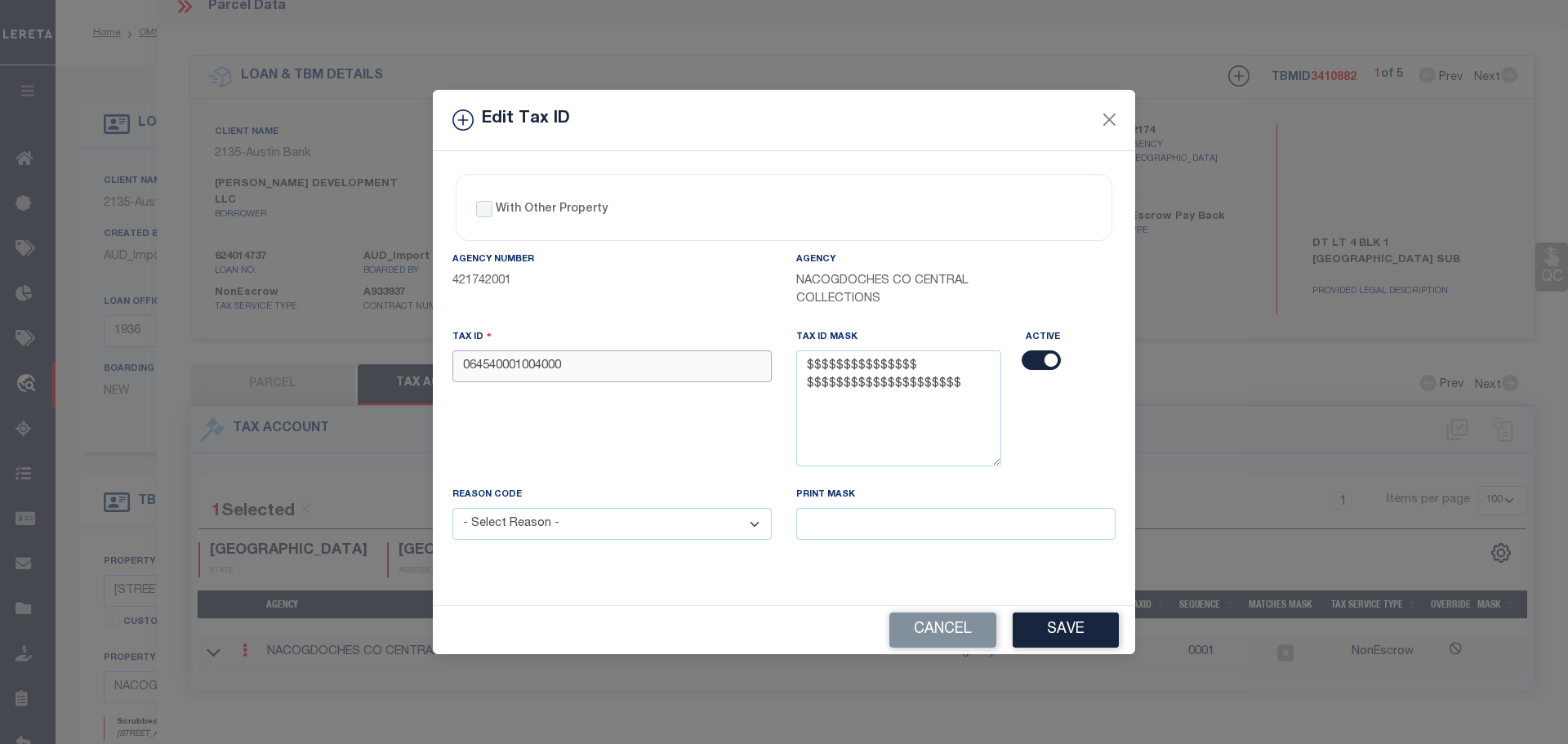
type input "064540001004000"
click at [588, 532] on select "- Select Reason - 099 - Other (Provide additional detail) ACT - Agency Changed …" at bounding box center [612, 524] width 319 height 32
select select "ACT"
click at [453, 509] on select "- Select Reason - 099 - Other (Provide additional detail) ACT - Agency Changed …" at bounding box center [612, 524] width 319 height 32
click at [1107, 627] on button "Save" at bounding box center [1065, 629] width 106 height 35
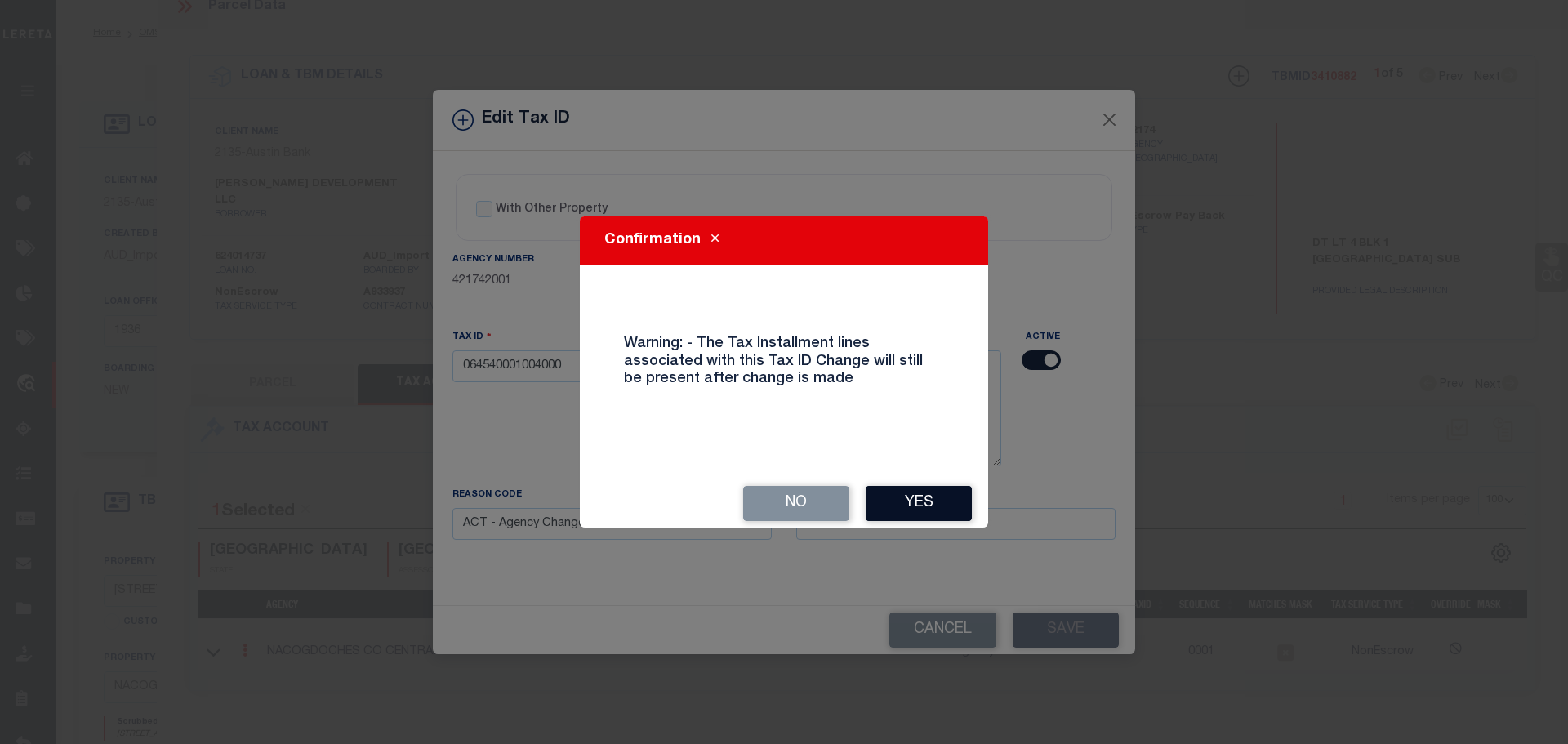
click at [906, 498] on button "Yes" at bounding box center [918, 503] width 106 height 35
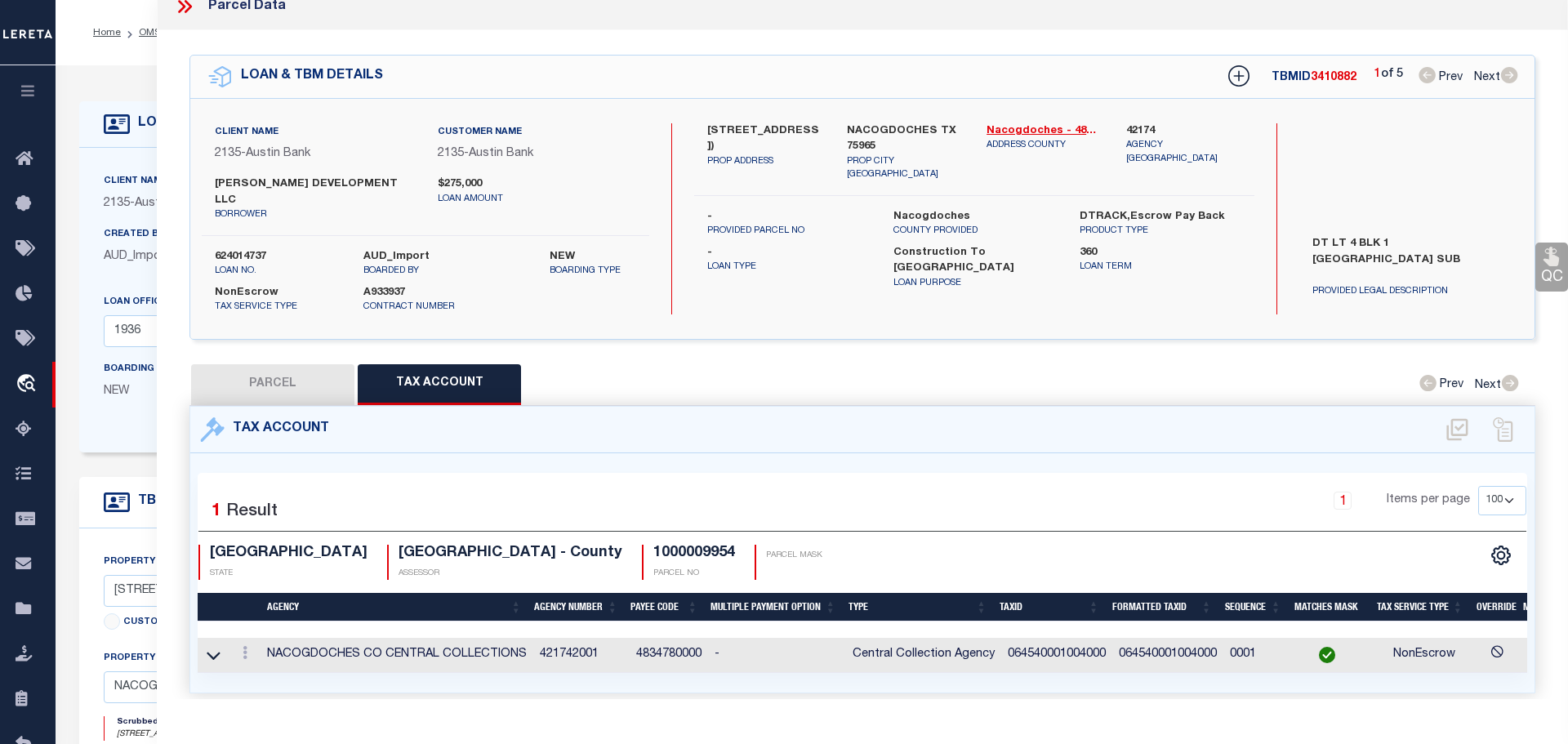
type input "[STREET_ADDRESS])"
select select
type textarea "DT LT 5 BLK 2 [GEOGRAPHIC_DATA] SUB"
click at [189, 4] on icon at bounding box center [187, 7] width 8 height 13
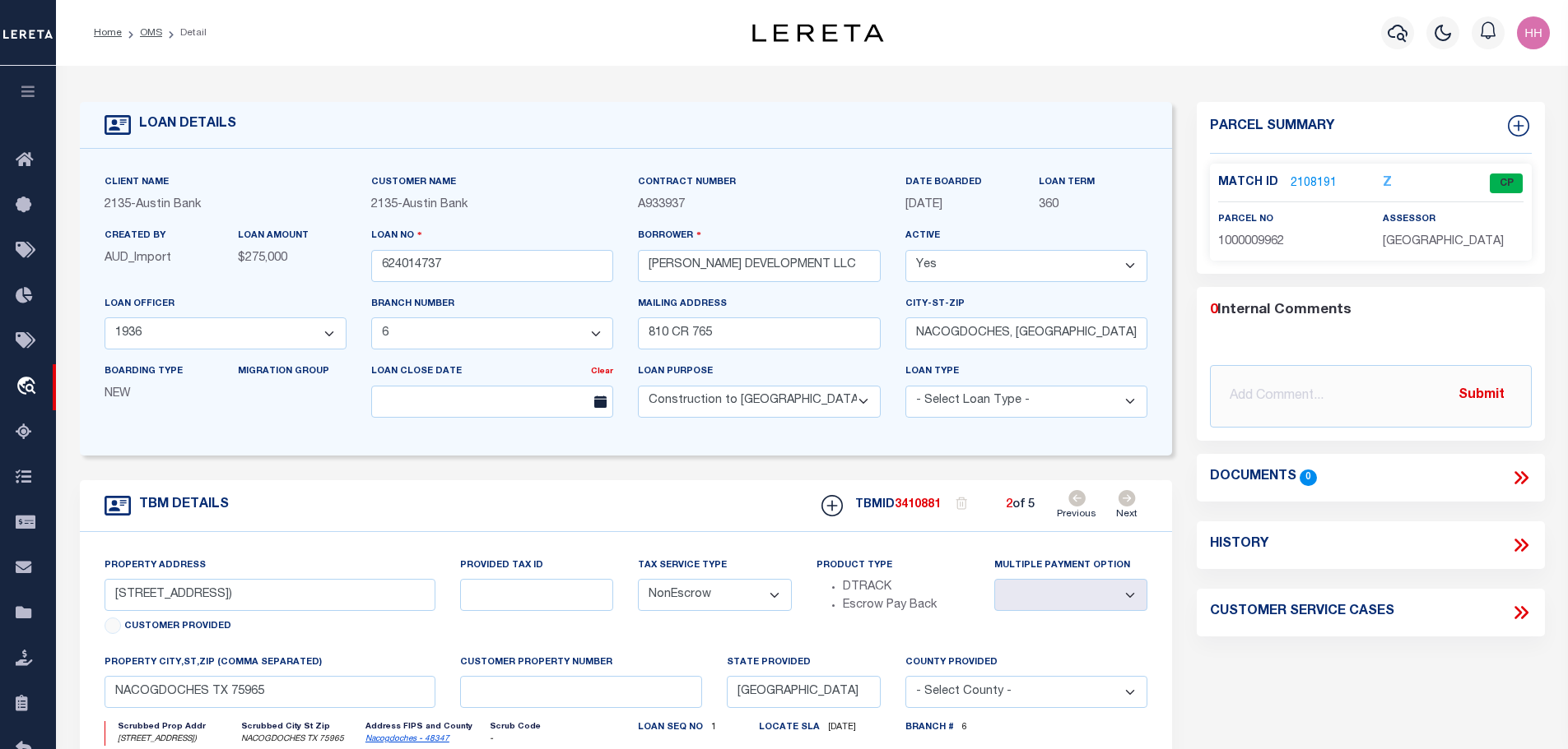
click at [142, 31] on link "OMS" at bounding box center [150, 33] width 22 height 9
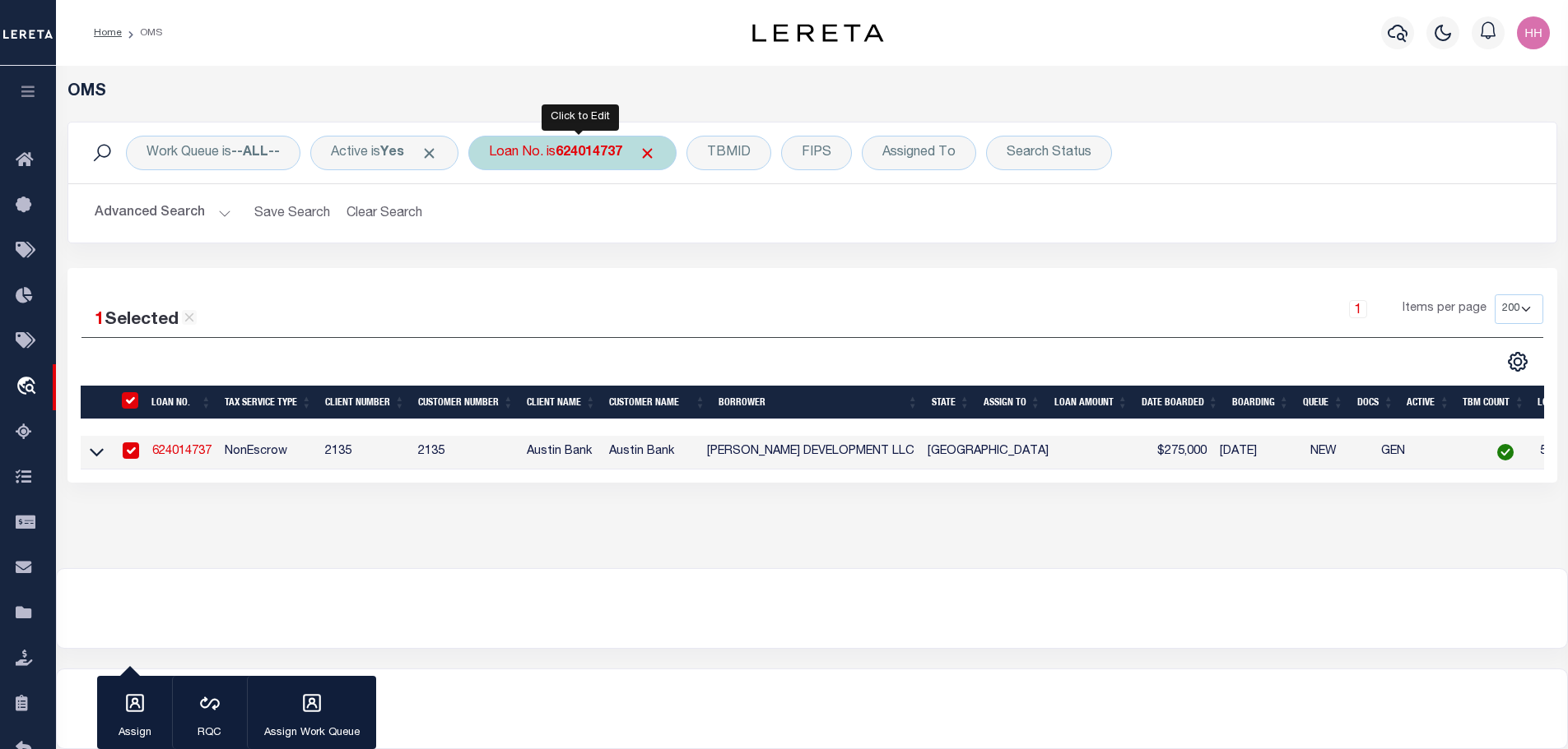
click at [622, 151] on b "624014737" at bounding box center [589, 153] width 66 height 13
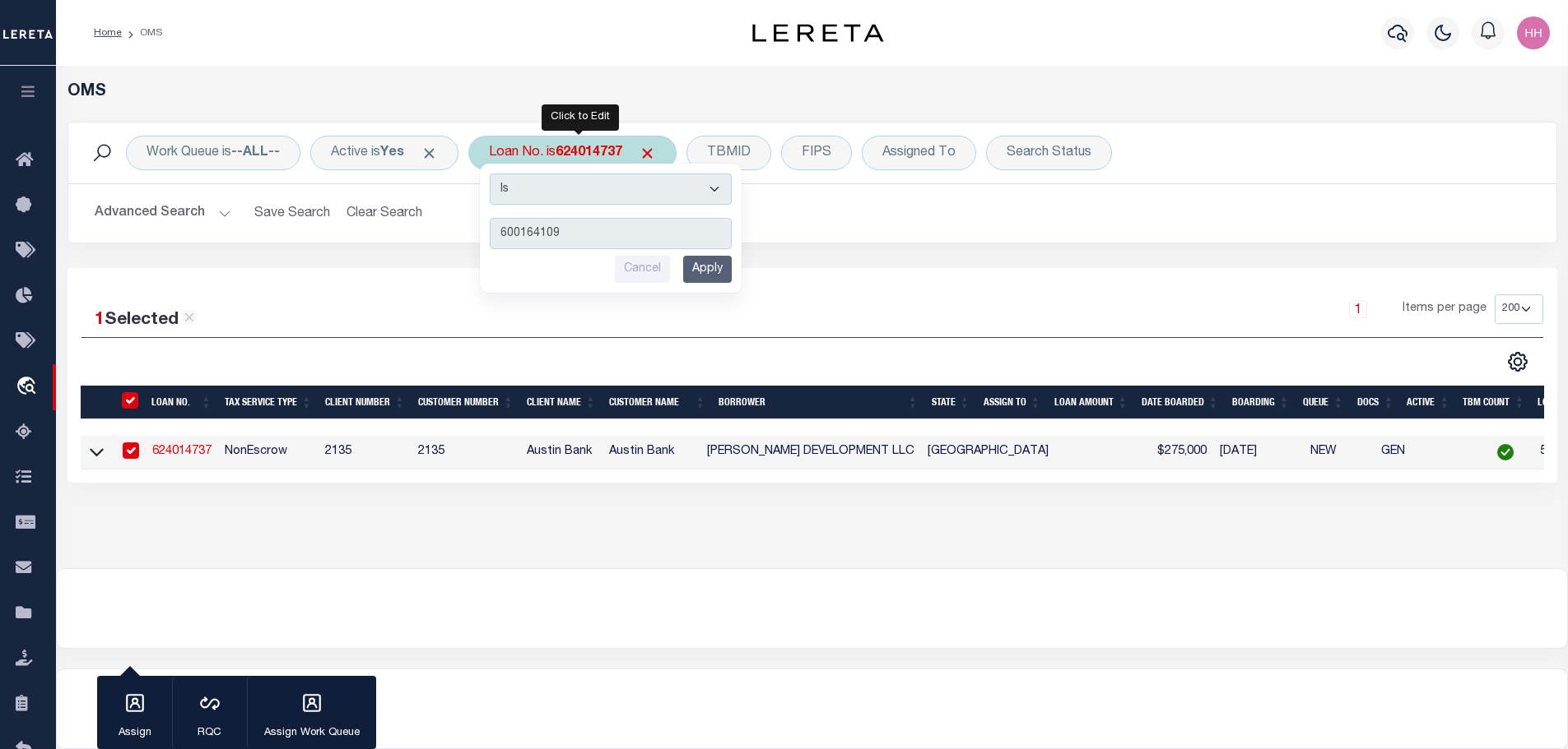
type input "600164109"
click at [719, 270] on input "Apply" at bounding box center [707, 269] width 48 height 27
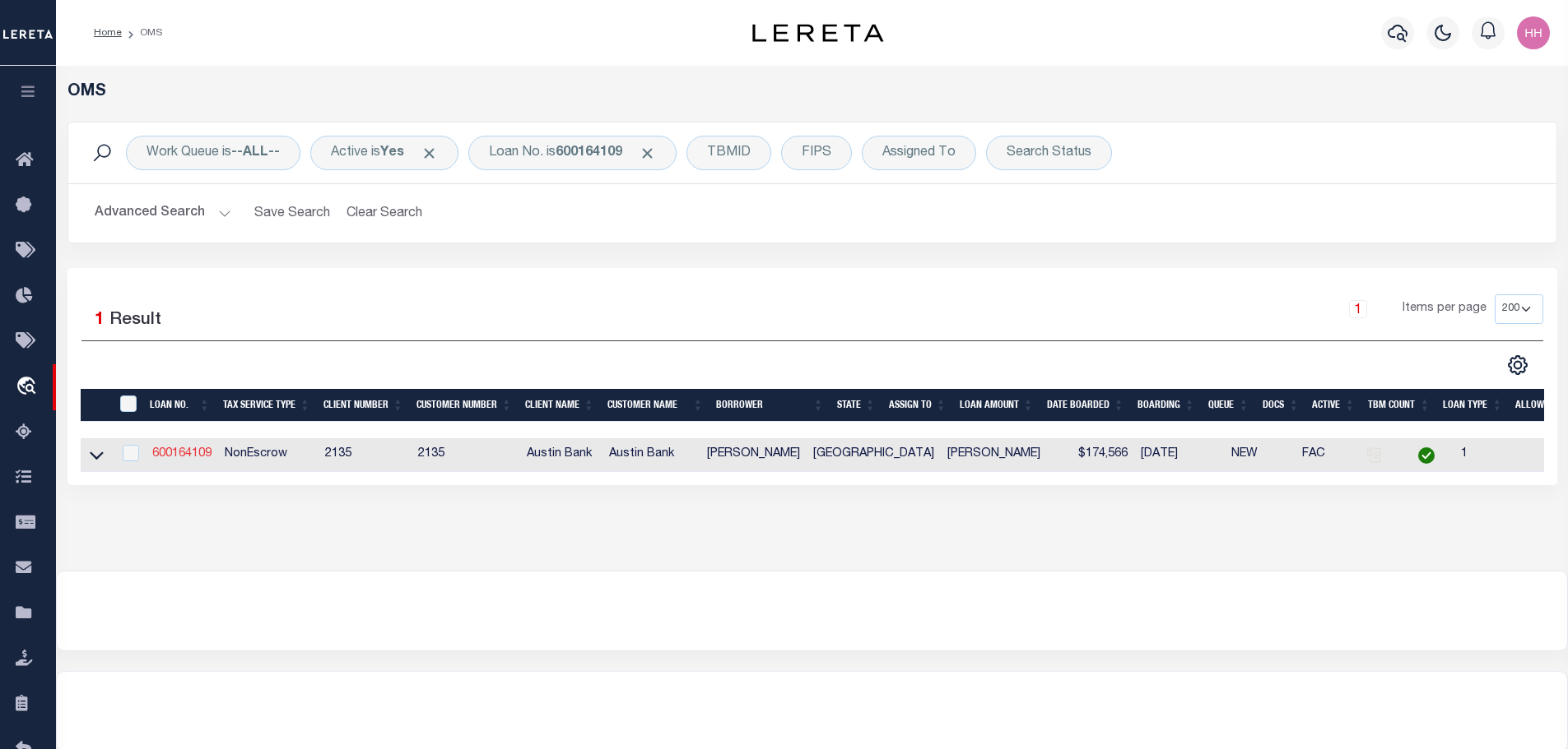
click at [180, 448] on link "600164109" at bounding box center [182, 454] width 60 height 11
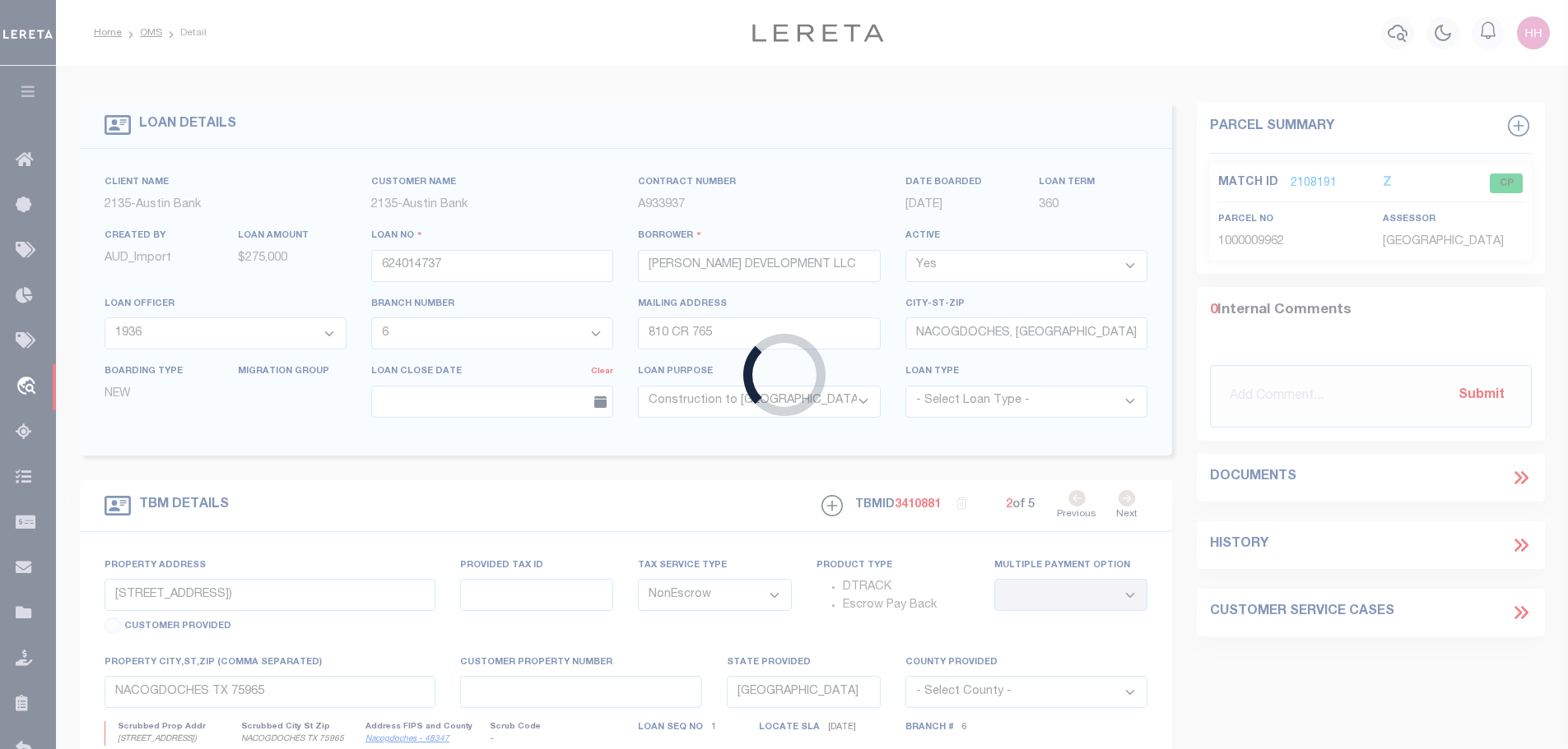
type input "600164109"
type input "[PERSON_NAME]"
select select "7963"
type input "[STREET_ADDRESS]"
type input "[GEOGRAPHIC_DATA], TX 77494-4483"
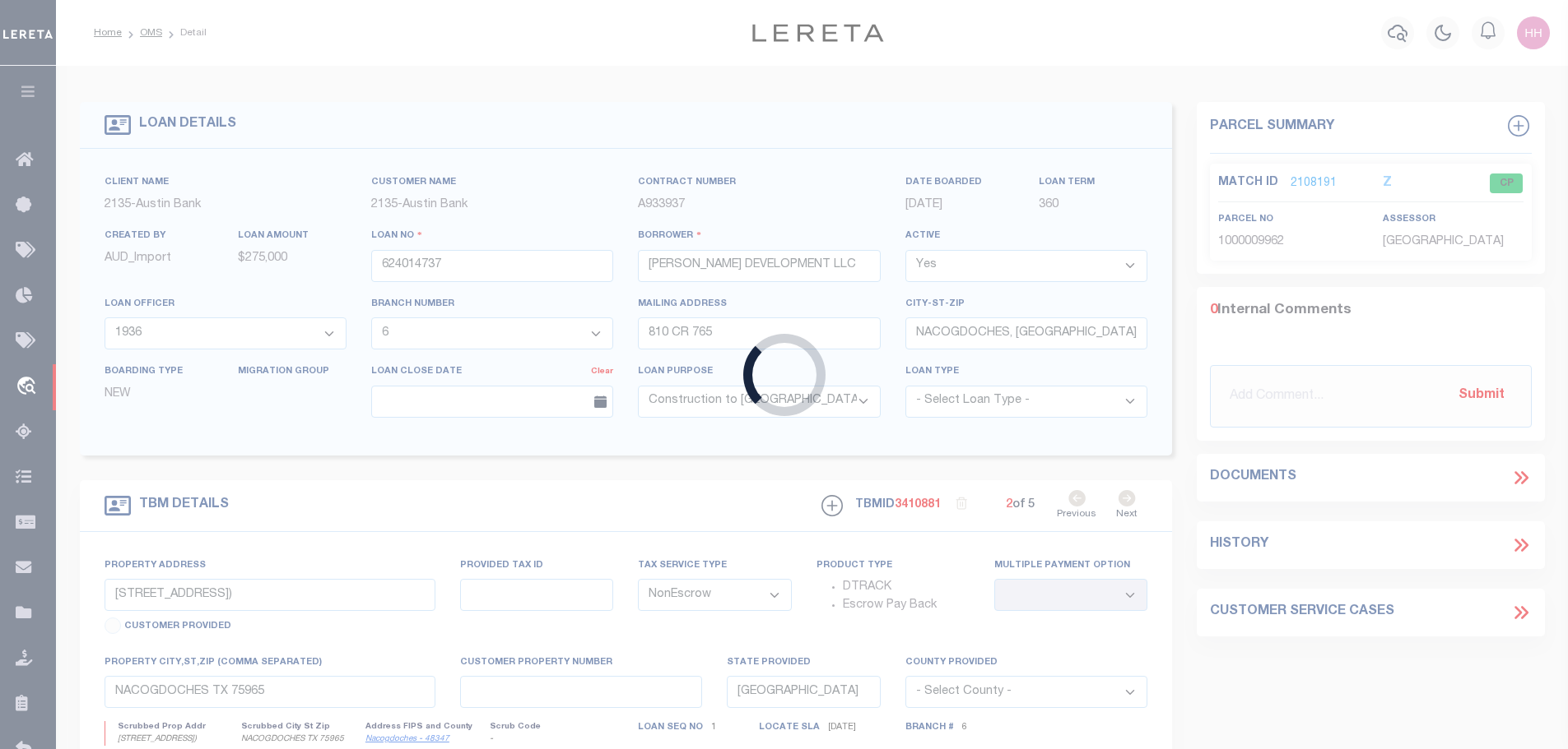
select select
type input "[STREET_ADDRESS]"
select select
type input "[PERSON_NAME] TX 75943"
select select
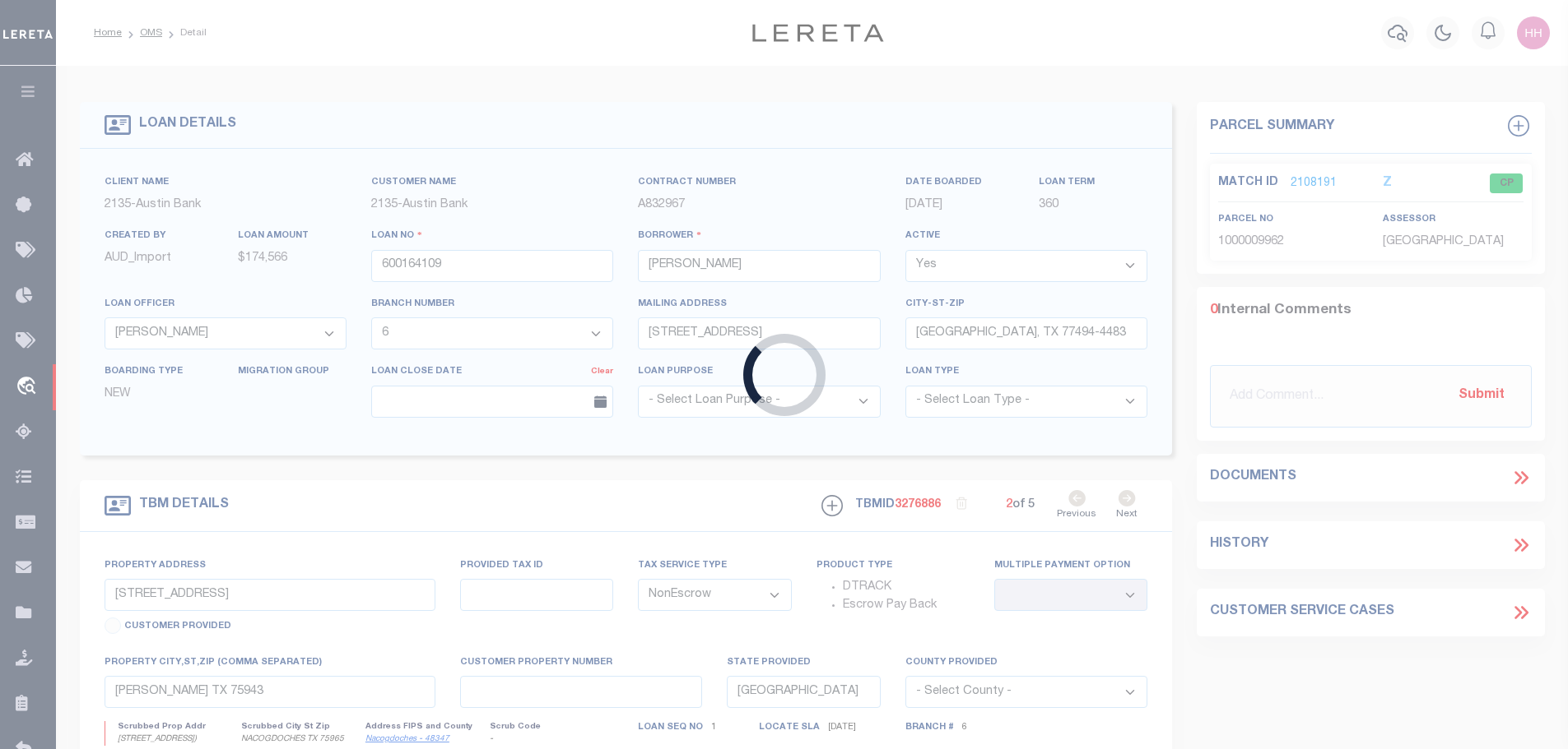
type textarea "DT 24.91 AC [PERSON_NAME] SVY A-19"
select select "7963"
select select "2590"
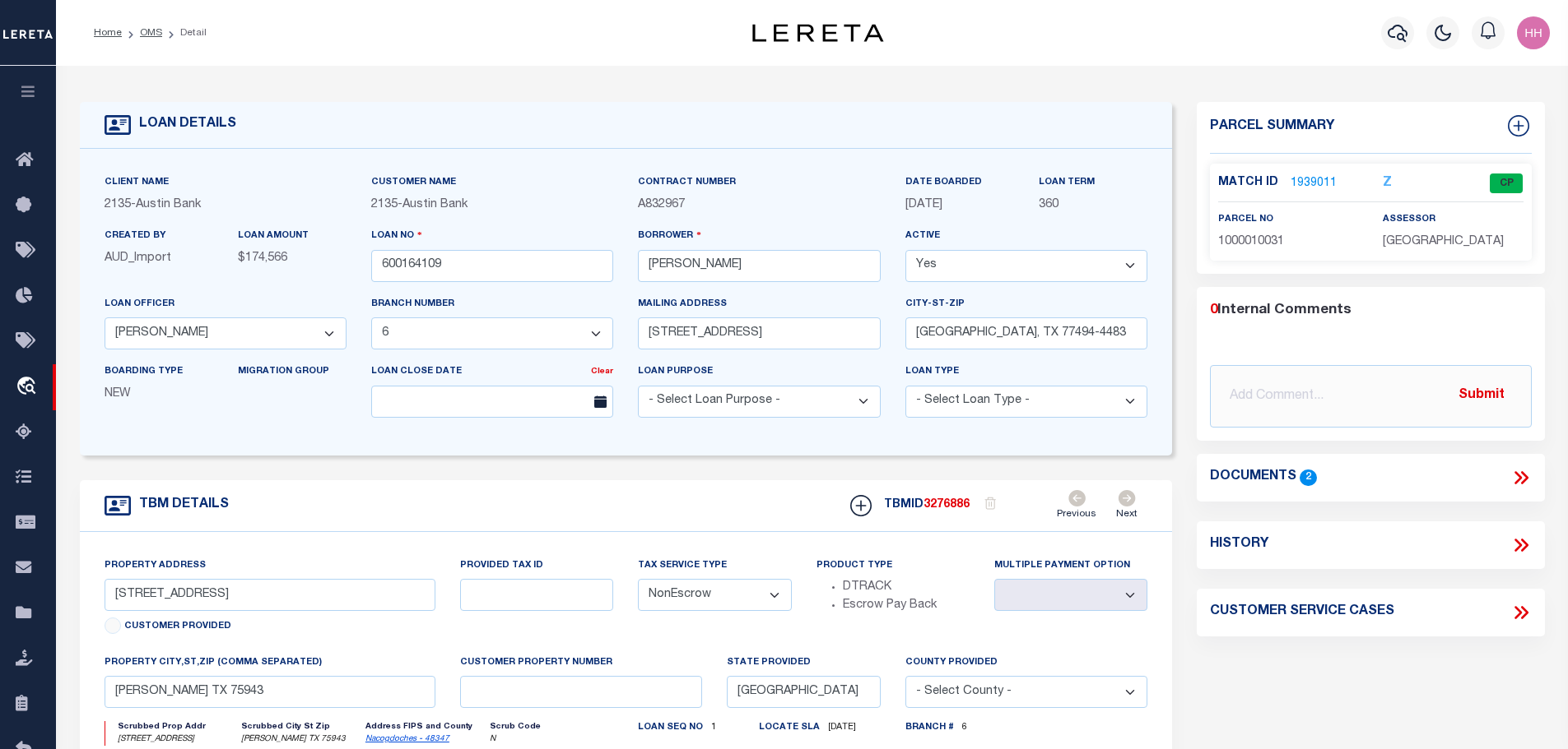
click at [1250, 236] on span "1000010031" at bounding box center [1251, 242] width 66 height 11
copy span "1000010031"
click at [1306, 180] on link "1939011" at bounding box center [1313, 183] width 46 height 17
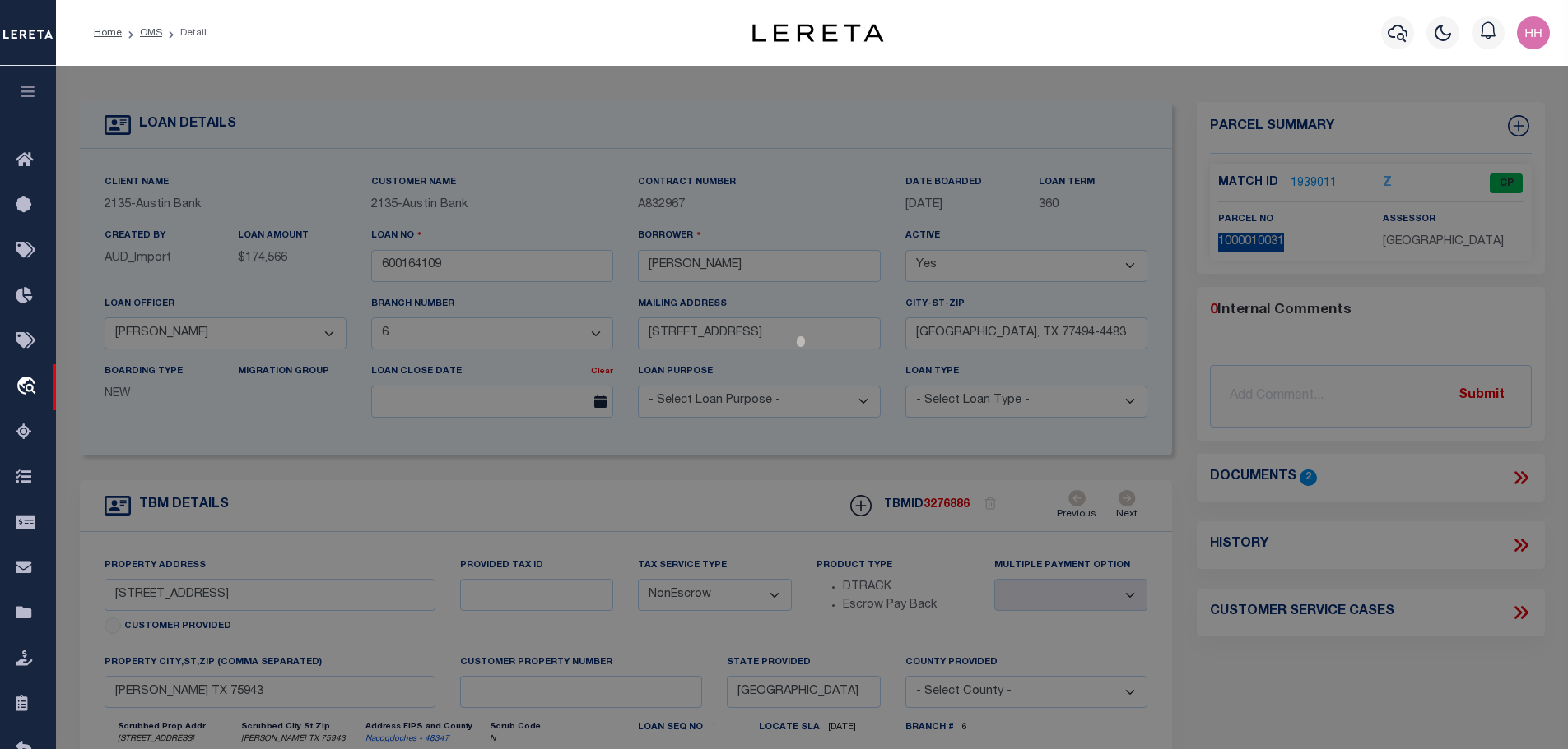
select select "AS"
checkbox input "false"
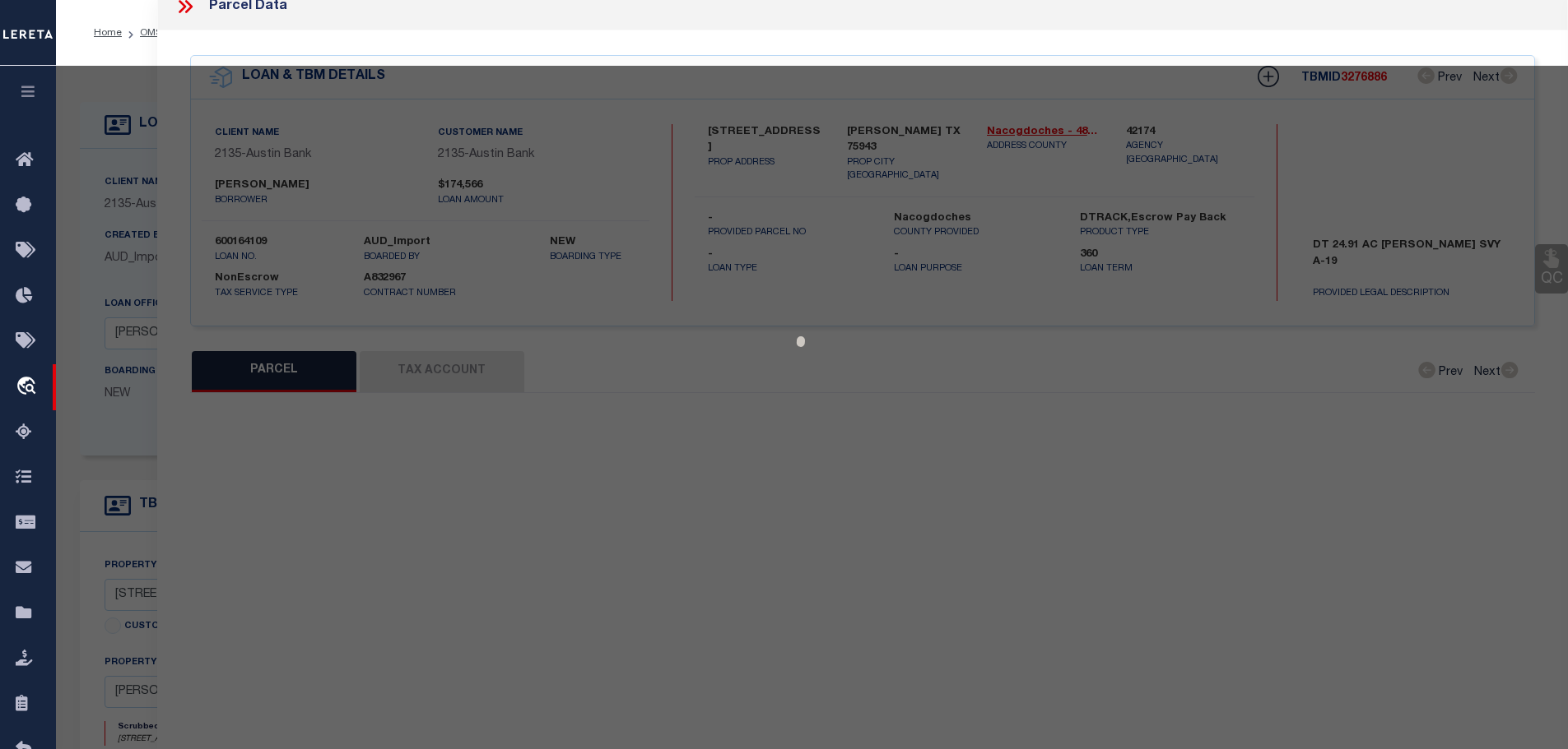
select select "CP"
type input "[PERSON_NAME] & [PERSON_NAME]"
select select "AGW"
select select
type input "[STREET_ADDRESS]"
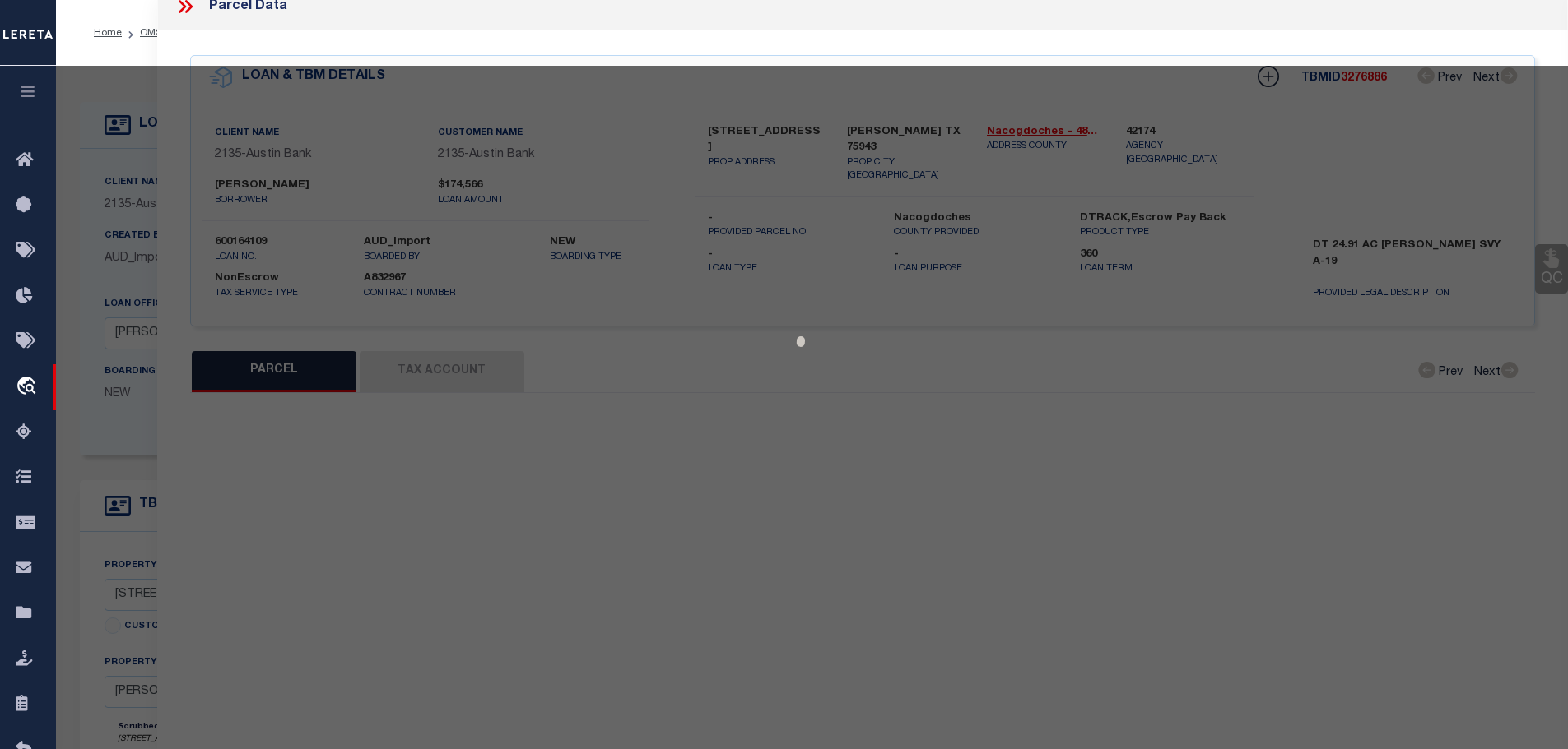
checkbox input "false"
type input "[GEOGRAPHIC_DATA]"
type textarea "A-19 [PERSON_NAME] P 32-3"
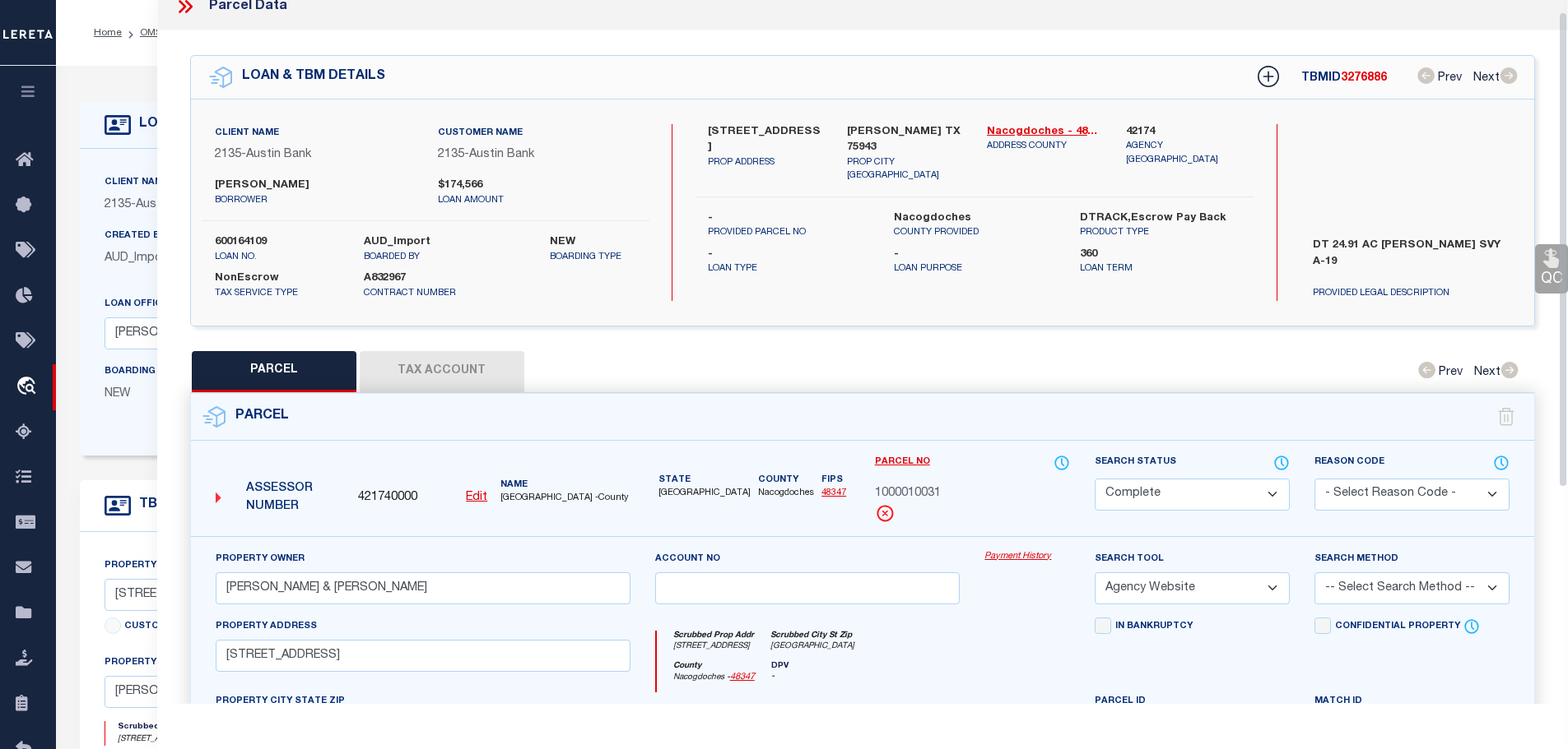
click at [428, 366] on button "Tax Account" at bounding box center [442, 371] width 165 height 41
select select "100"
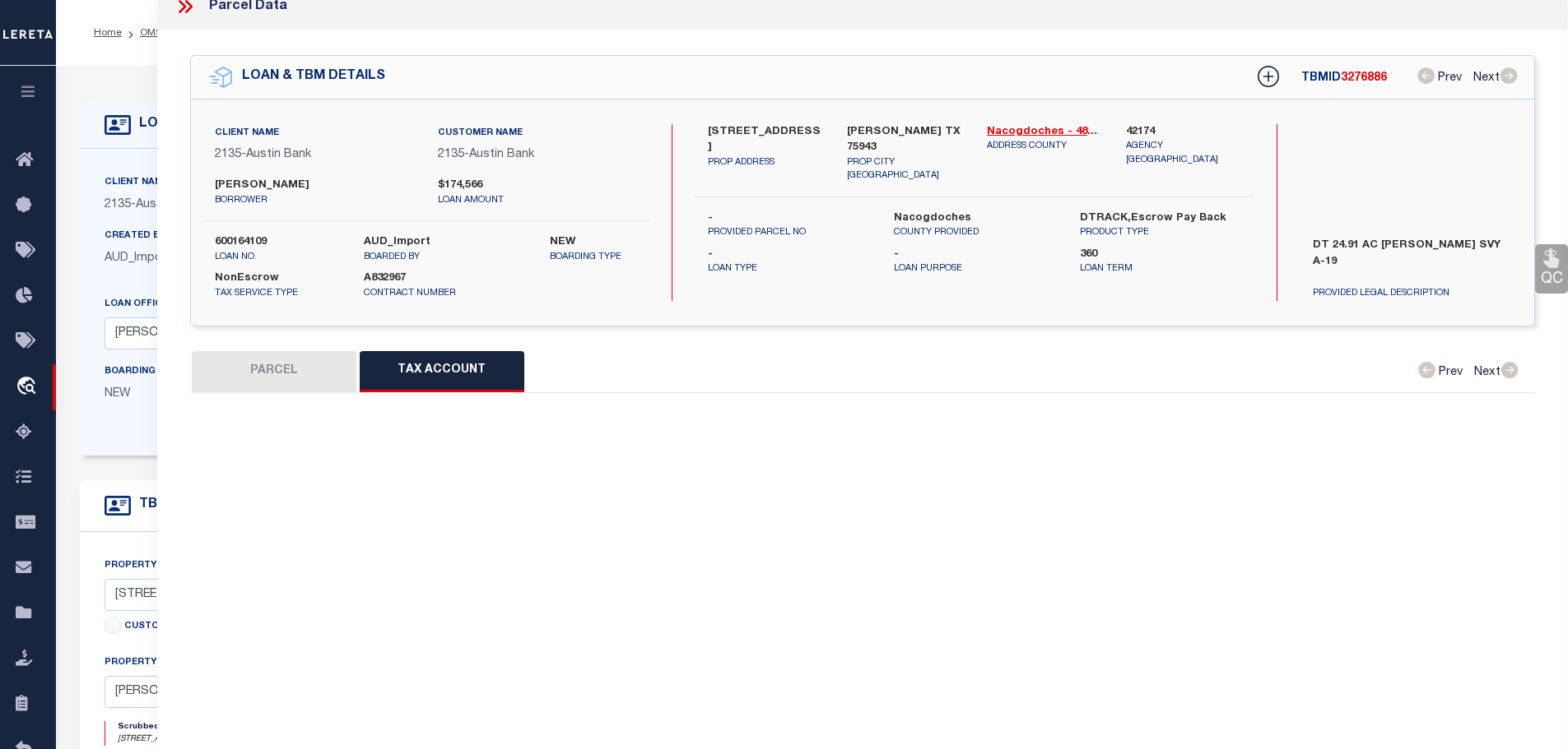
select select "100"
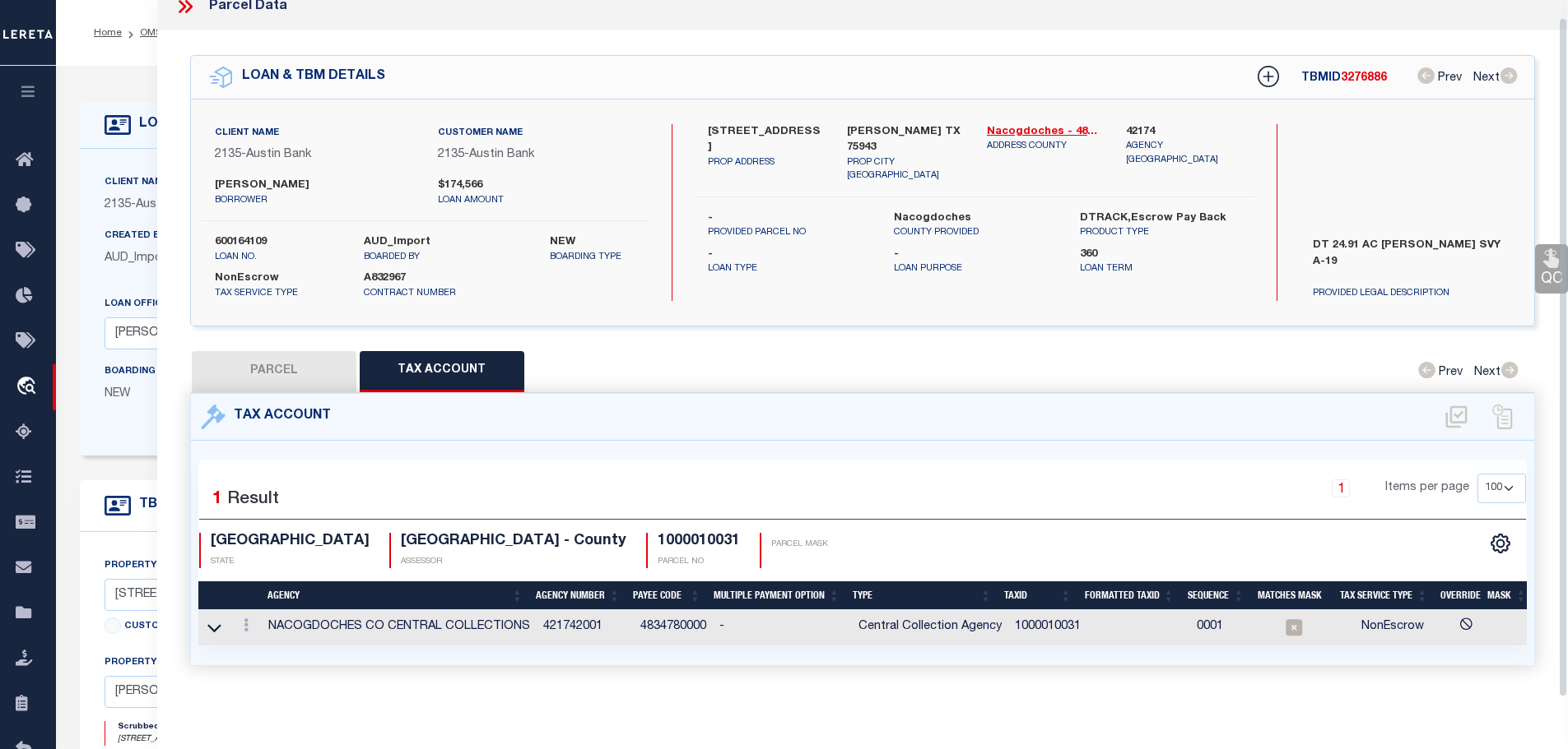
scroll to position [17, 0]
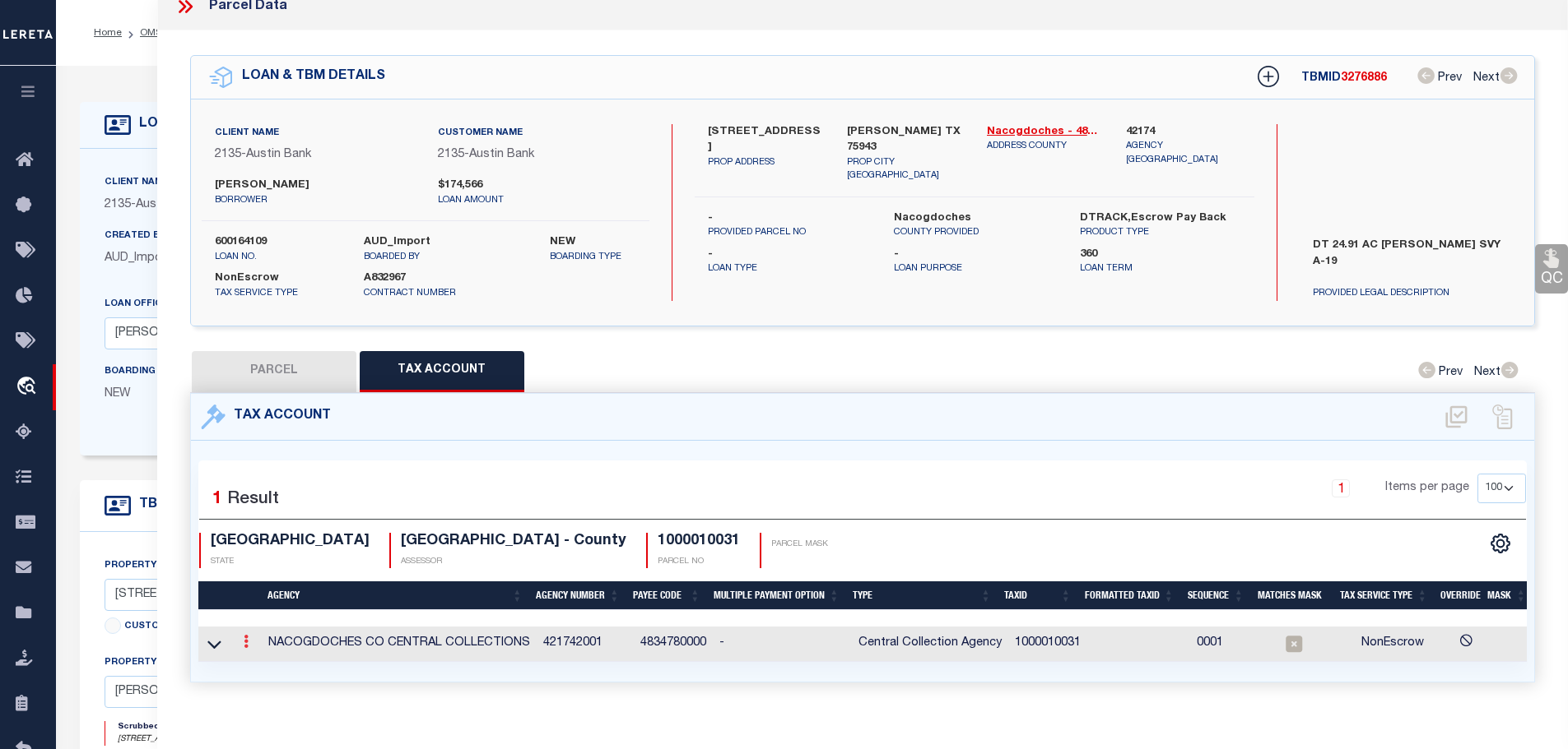
click at [243, 638] on link at bounding box center [245, 644] width 18 height 13
click at [267, 660] on icon "" at bounding box center [263, 666] width 12 height 12
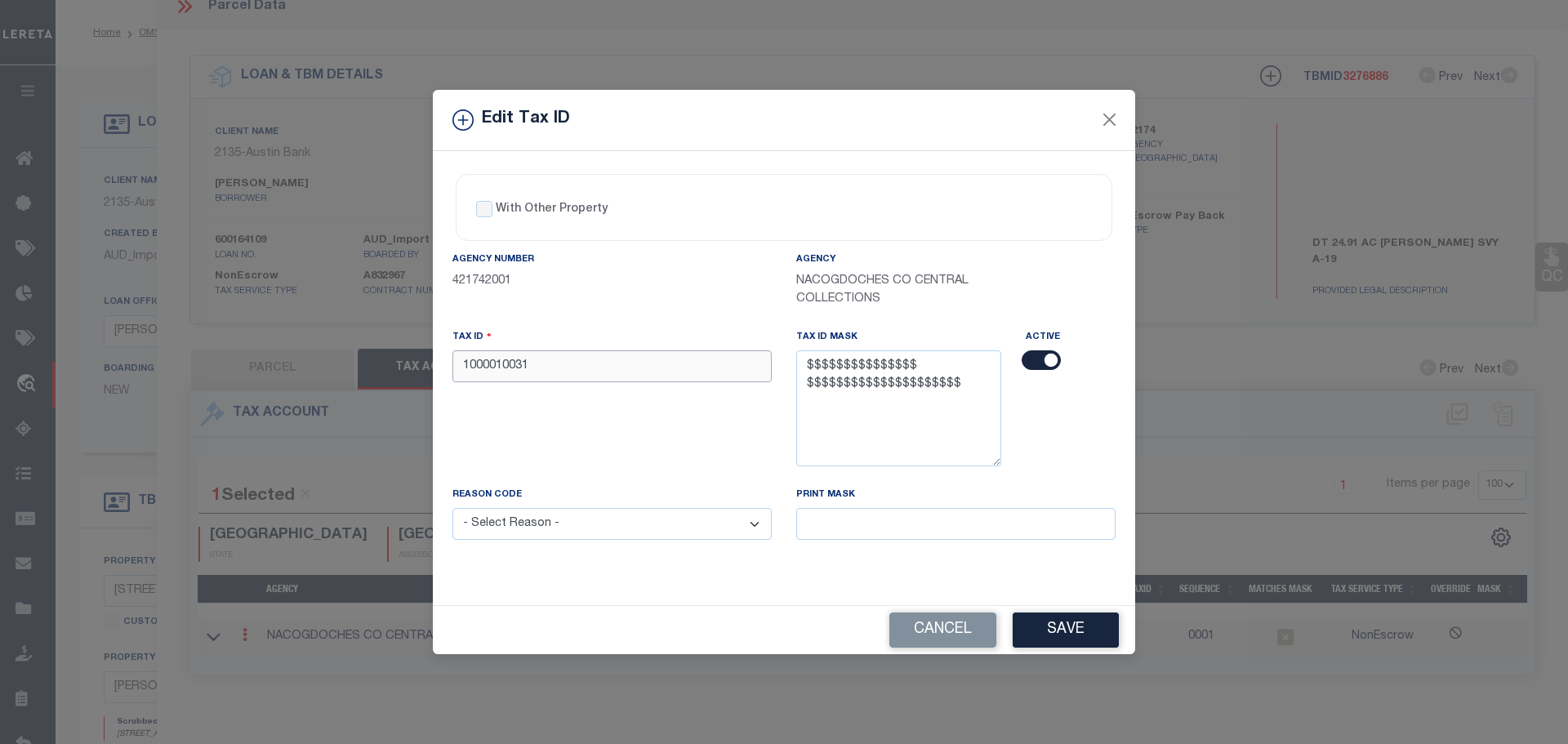
click at [573, 365] on input "1000010031" at bounding box center [612, 366] width 319 height 32
paste input "01-019-0032-030000"
click at [535, 363] on input "01-019-0032-030000" at bounding box center [612, 366] width 319 height 32
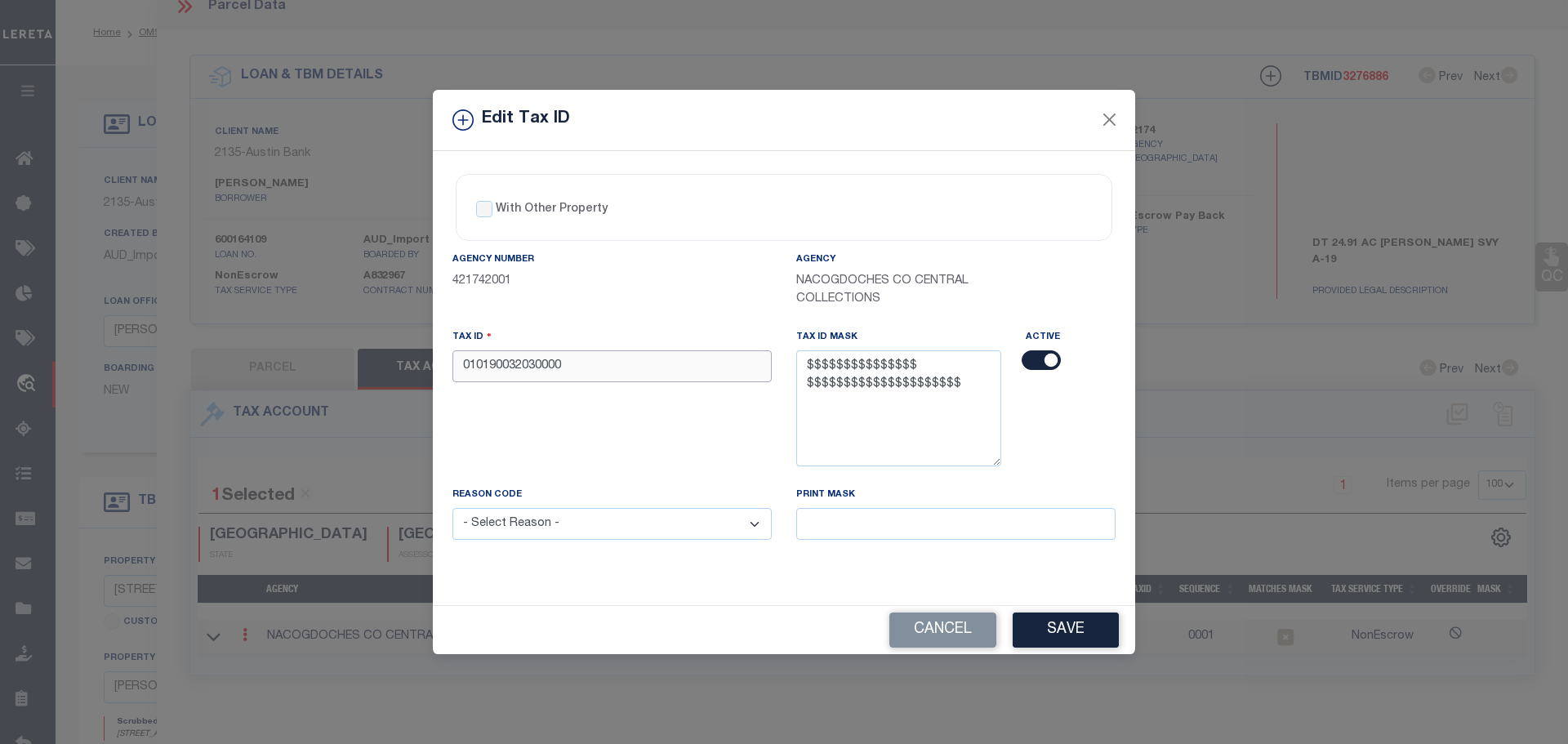
type input "010190032030000"
click at [663, 522] on select "- Select Reason - 099 - Other (Provide additional detail) ACT - Agency Changed …" at bounding box center [612, 524] width 319 height 32
select select "ACT"
click at [453, 509] on select "- Select Reason - 099 - Other (Provide additional detail) ACT - Agency Changed …" at bounding box center [612, 524] width 319 height 32
click at [1071, 627] on button "Save" at bounding box center [1065, 629] width 106 height 35
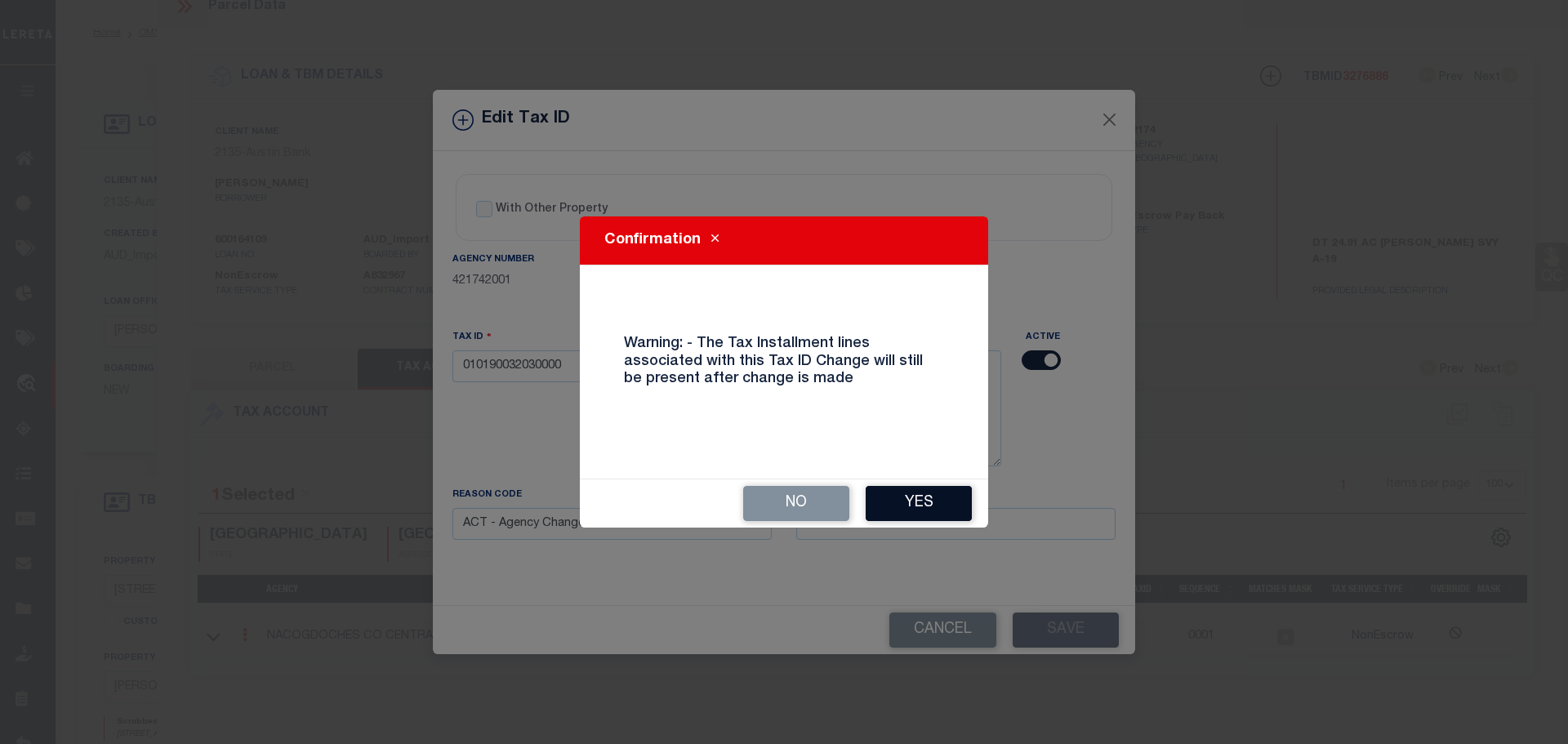
click at [917, 505] on button "Yes" at bounding box center [918, 503] width 106 height 35
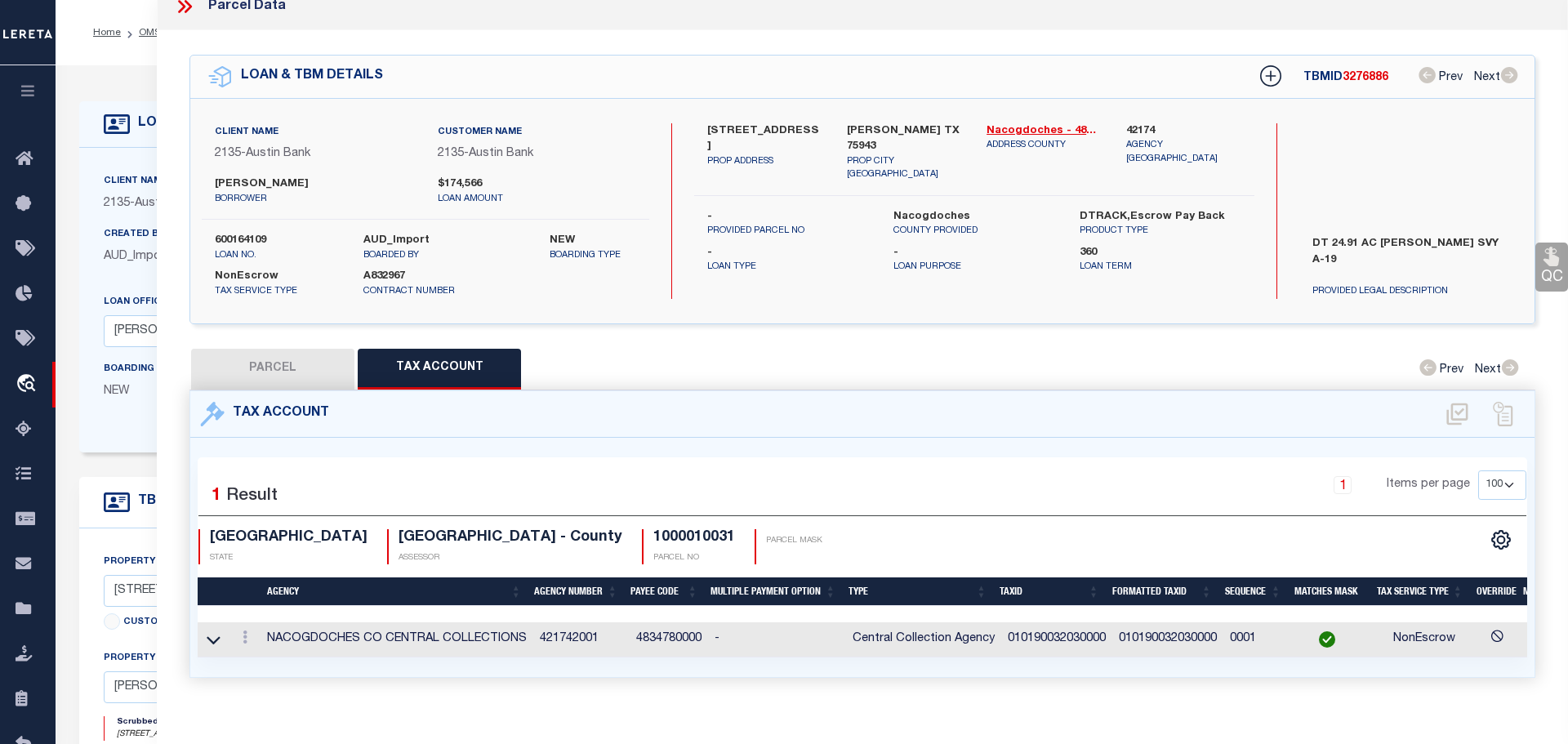
select select
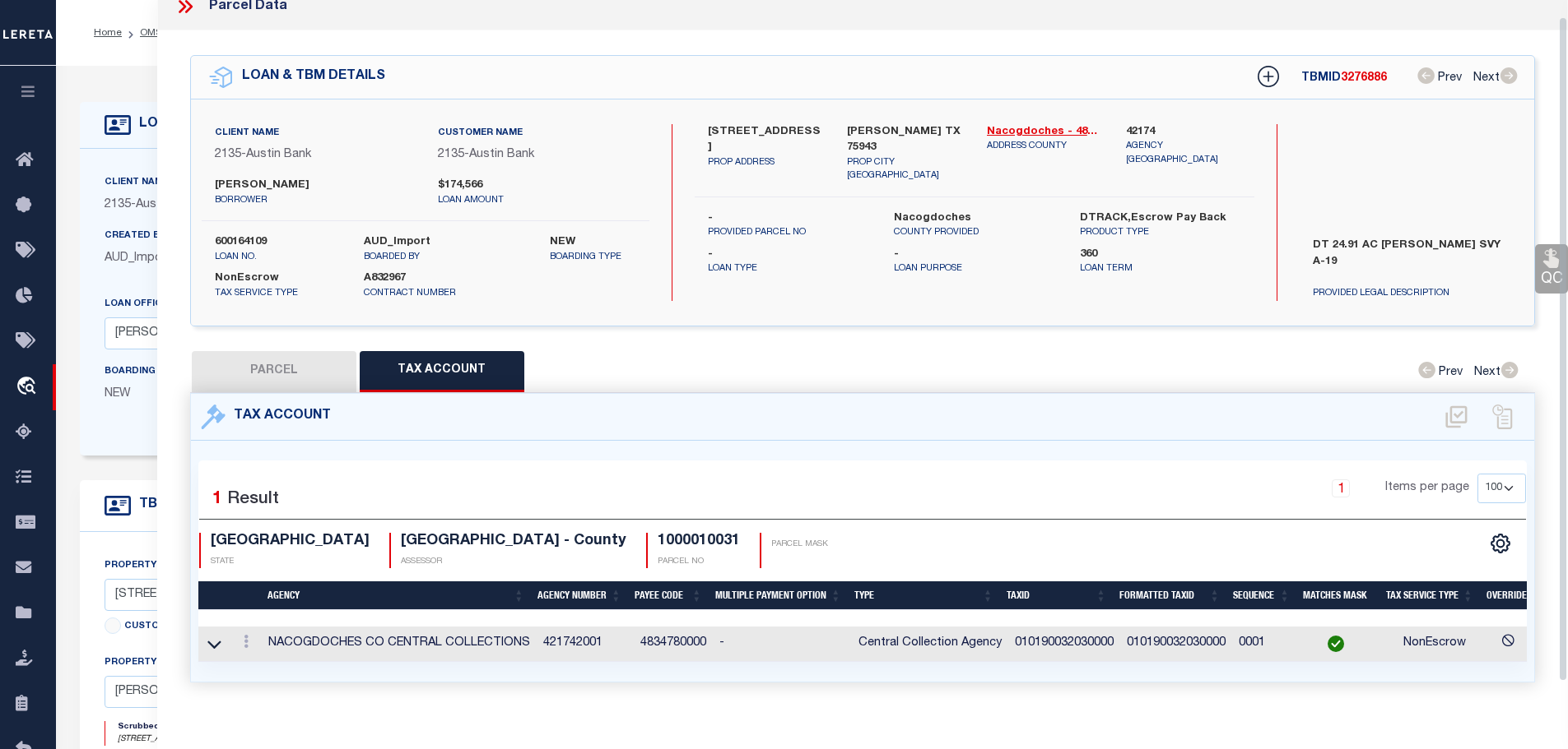
click at [183, 8] on icon at bounding box center [183, 7] width 8 height 13
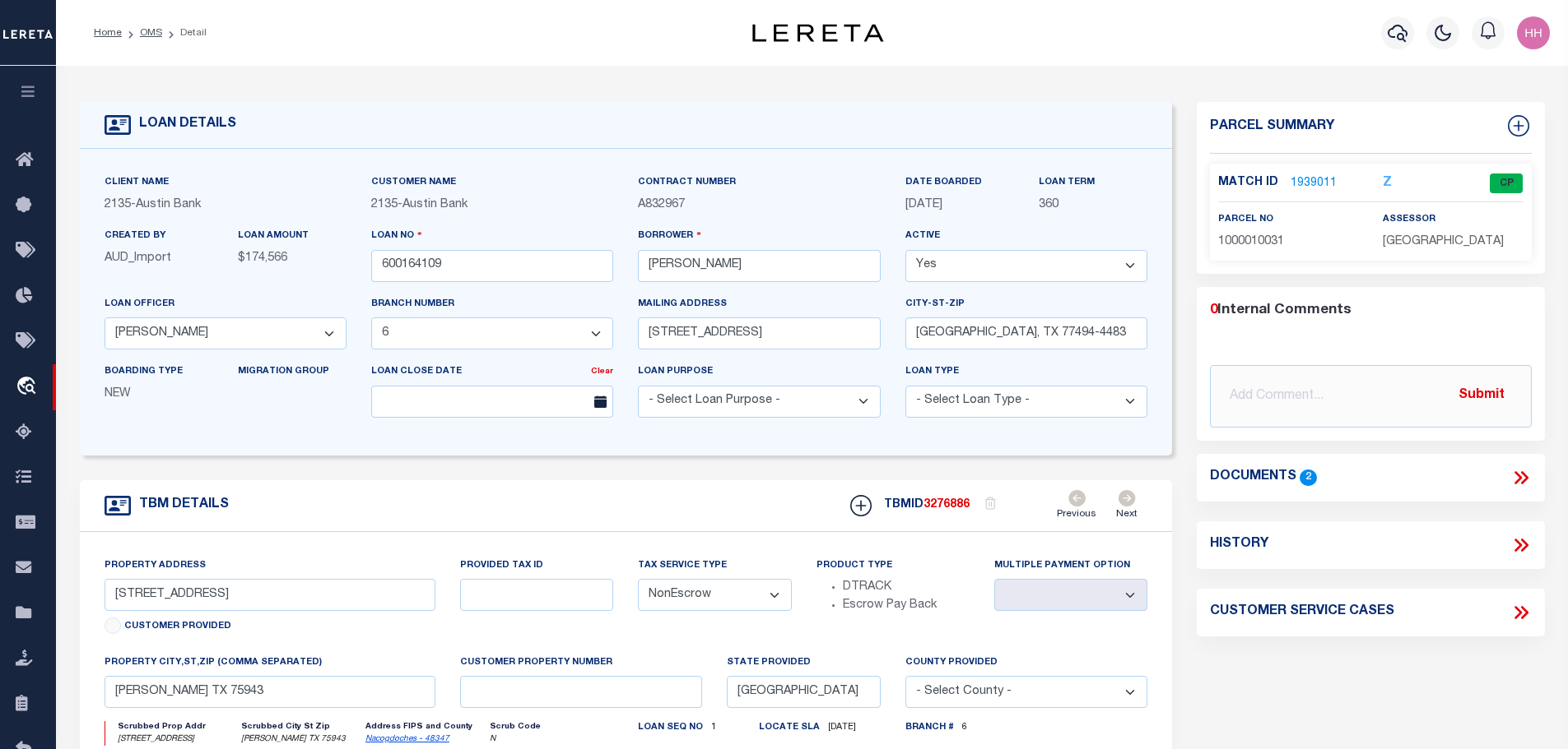
click at [150, 22] on ol "Home OMS Detail" at bounding box center [150, 33] width 139 height 35
click at [147, 33] on link "OMS" at bounding box center [150, 33] width 22 height 9
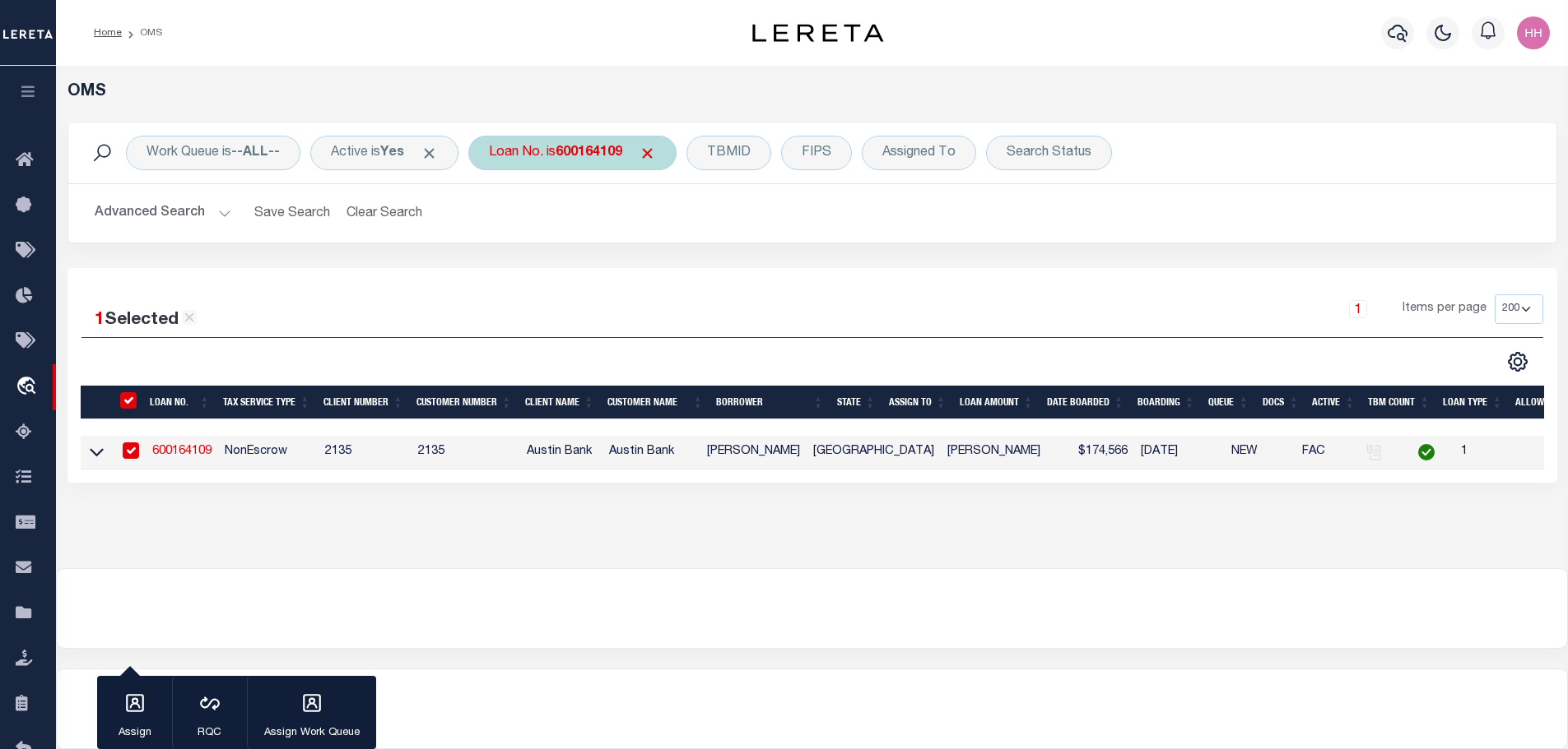
click at [617, 148] on b "600164109" at bounding box center [589, 153] width 66 height 13
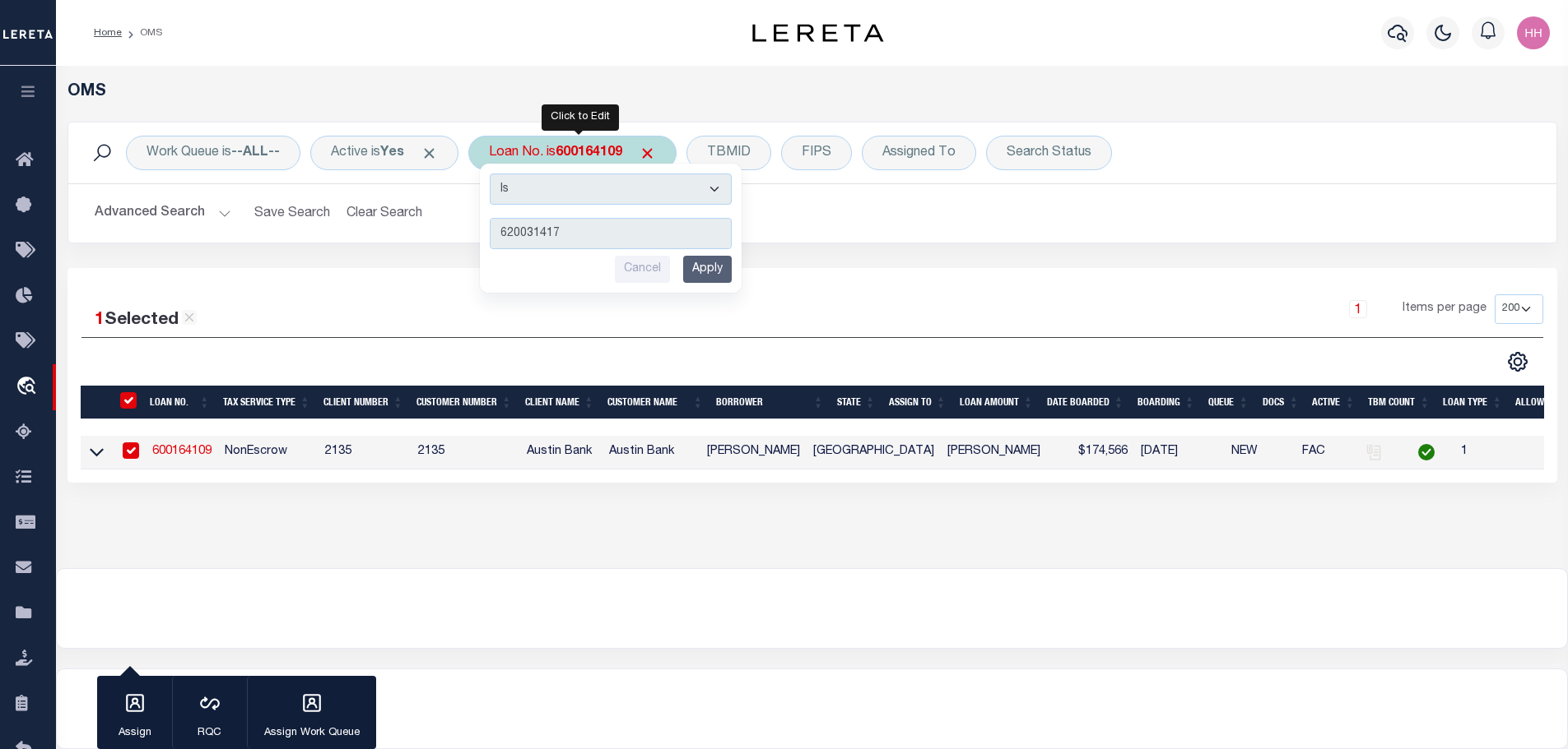
type input "620031417"
click at [731, 258] on input "Apply" at bounding box center [707, 269] width 48 height 27
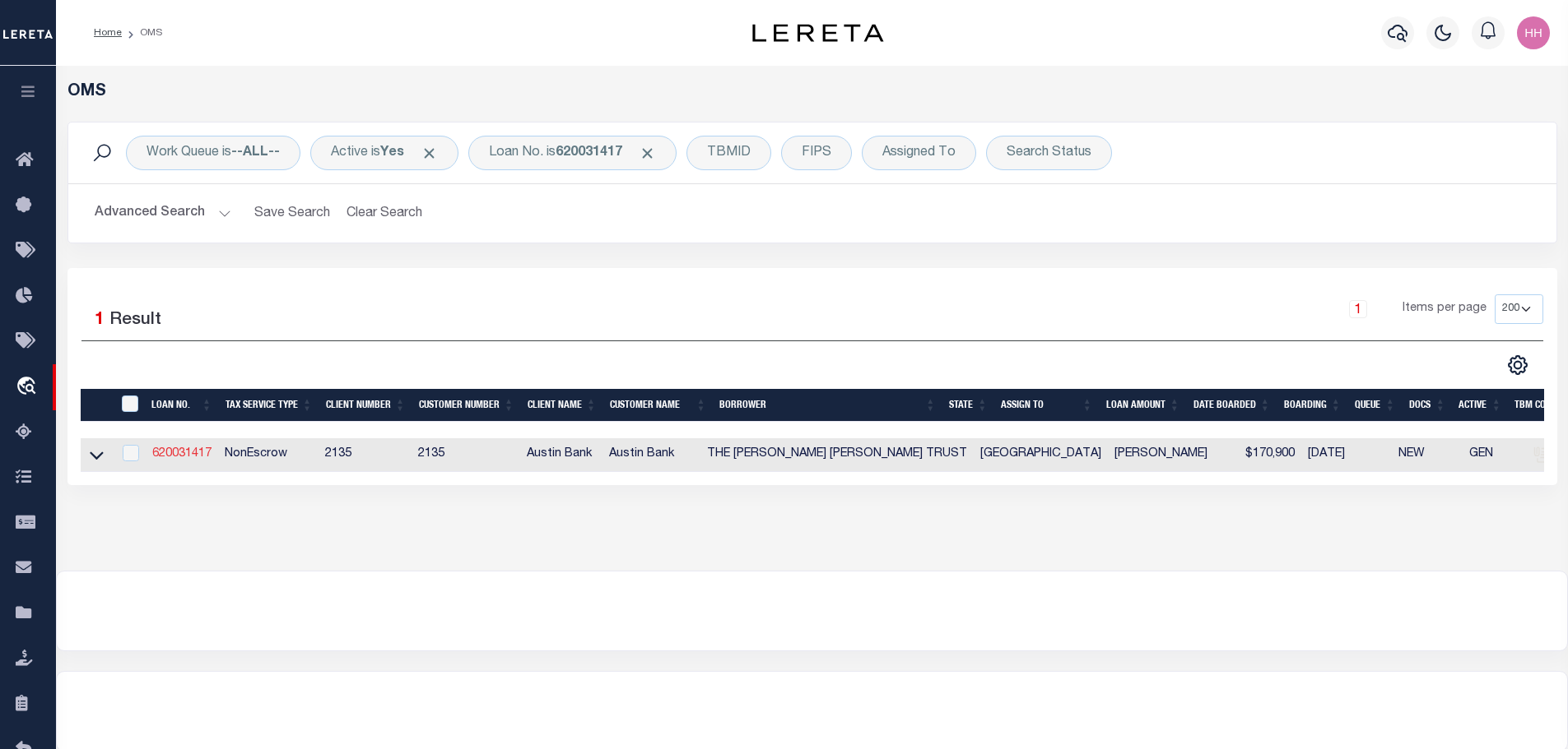
click at [178, 449] on link "620031417" at bounding box center [182, 454] width 60 height 11
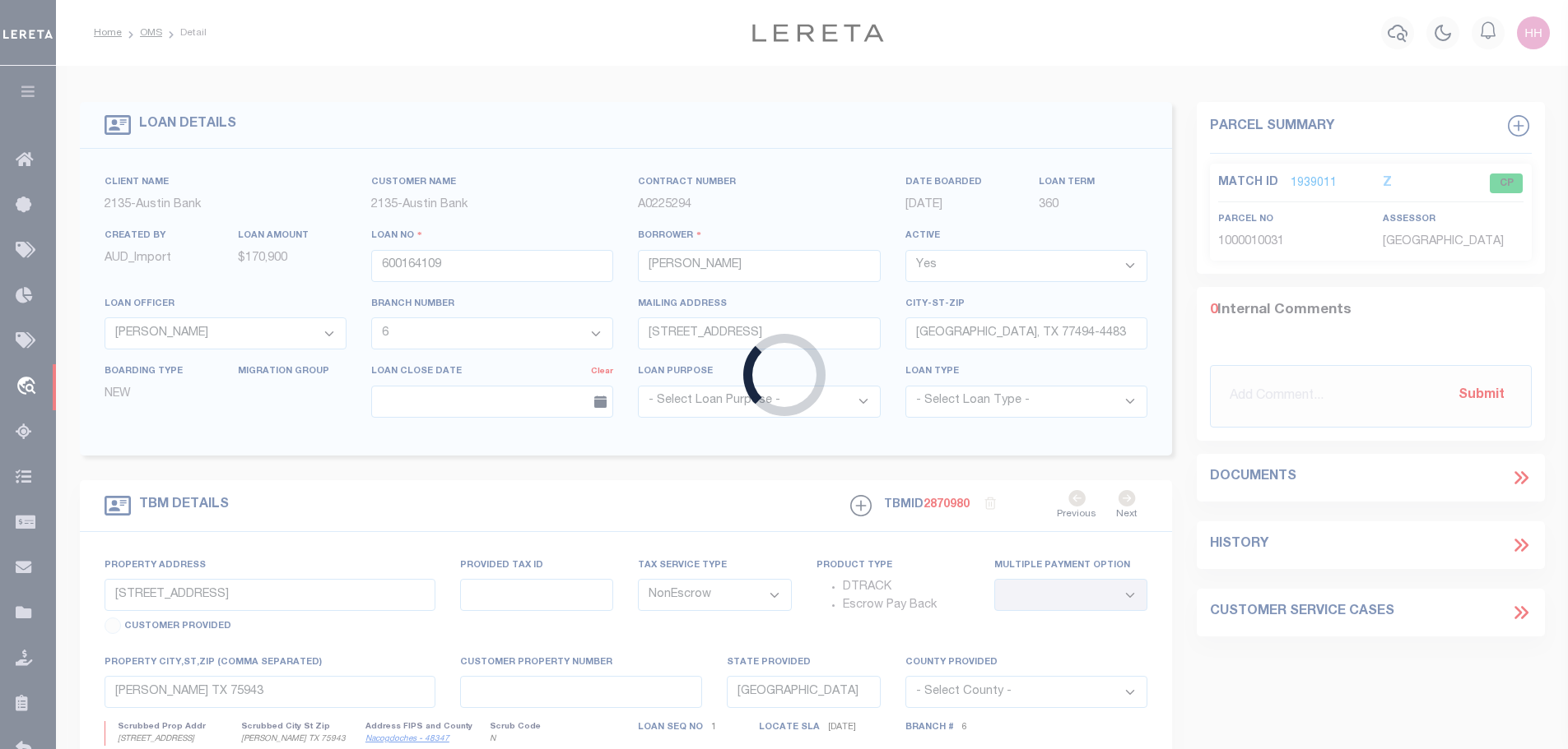
type input "620031417"
type input "THE [PERSON_NAME] [PERSON_NAME] TRUST"
type input "[STREET_ADDRESS]"
type input "NACOGDOCHES, [GEOGRAPHIC_DATA]"
type input "705 CR 999"
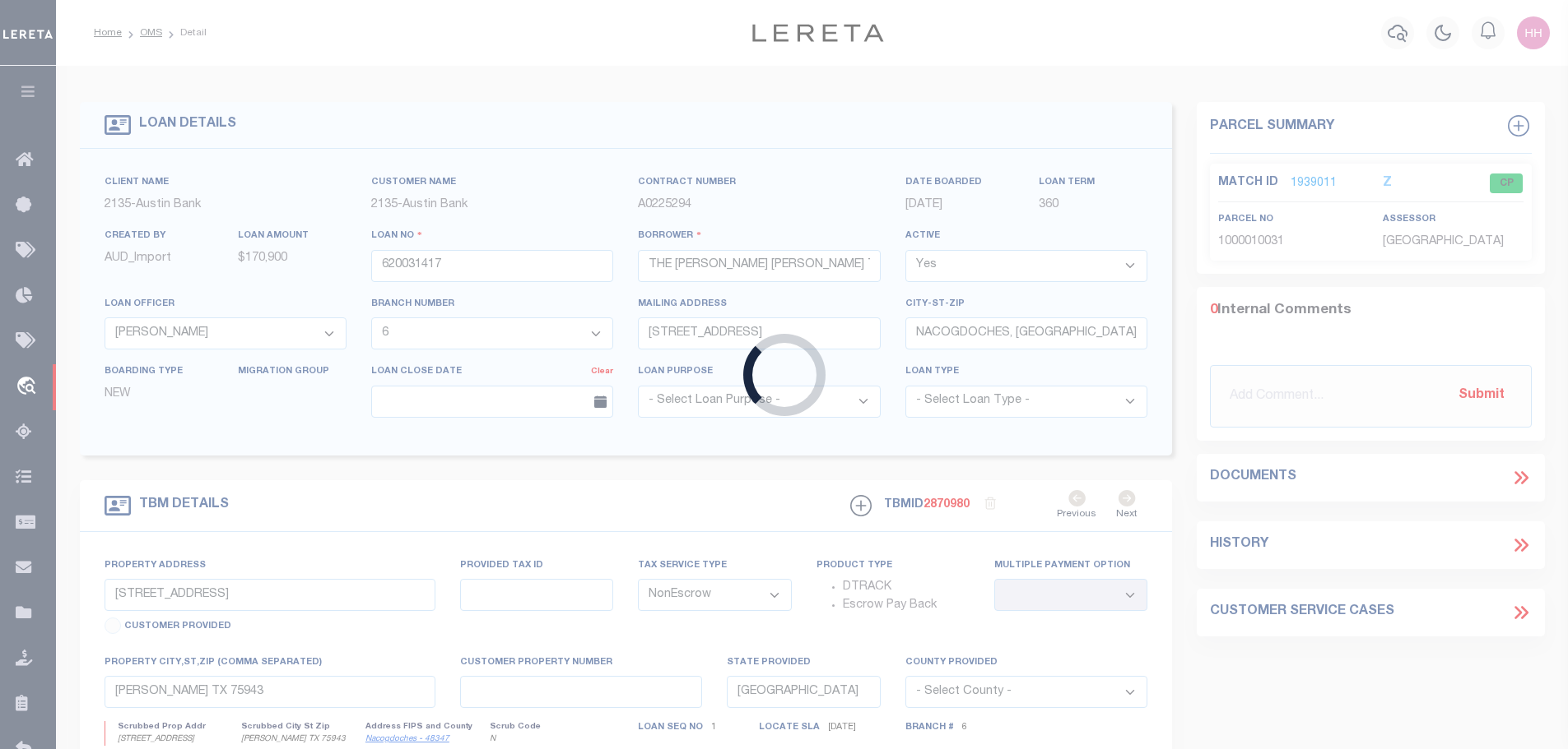
select select
type input "CUSHINGTX 75760"
select select
type textarea "[PERSON_NAME] SVY P2 A-522"
select select "7963"
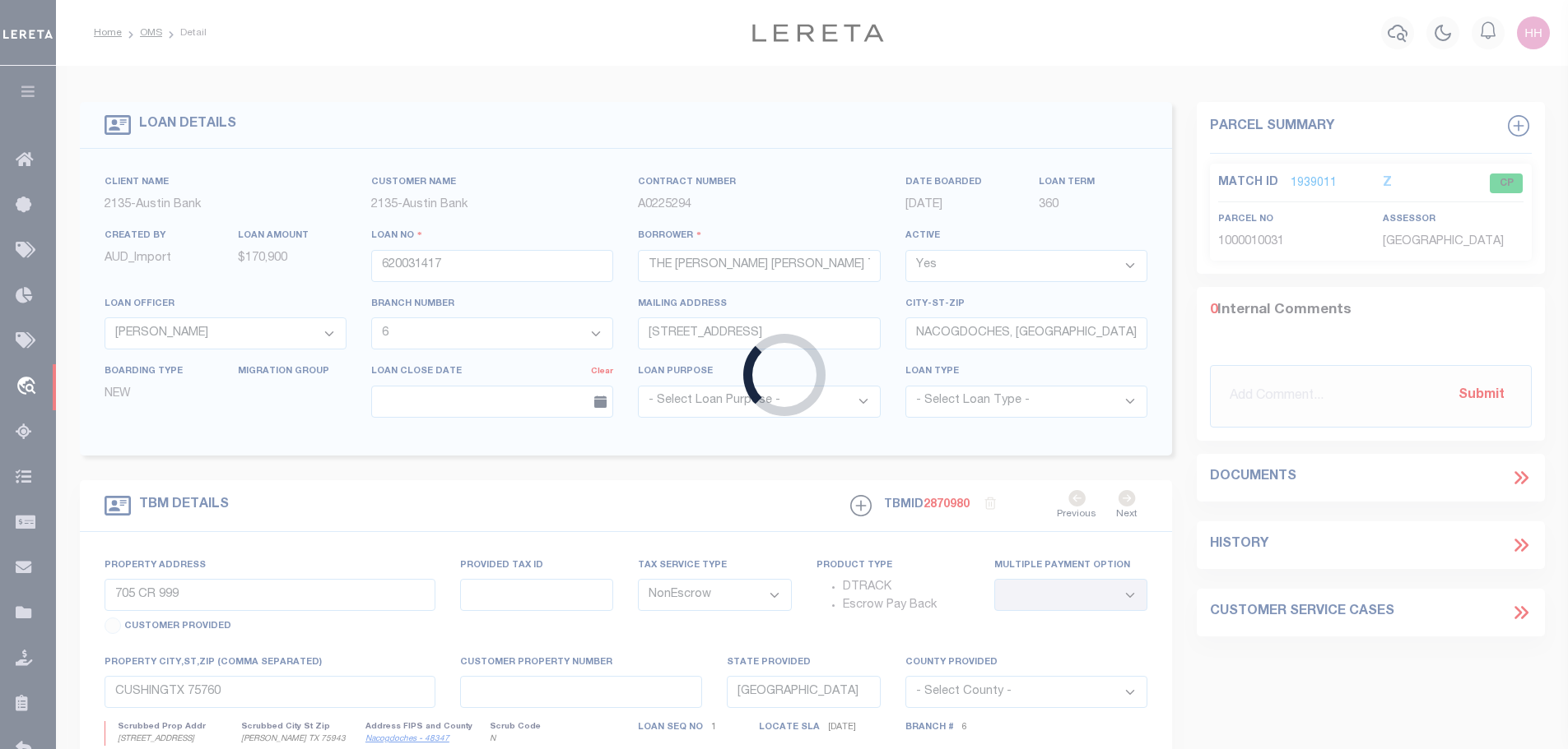
select select "2590"
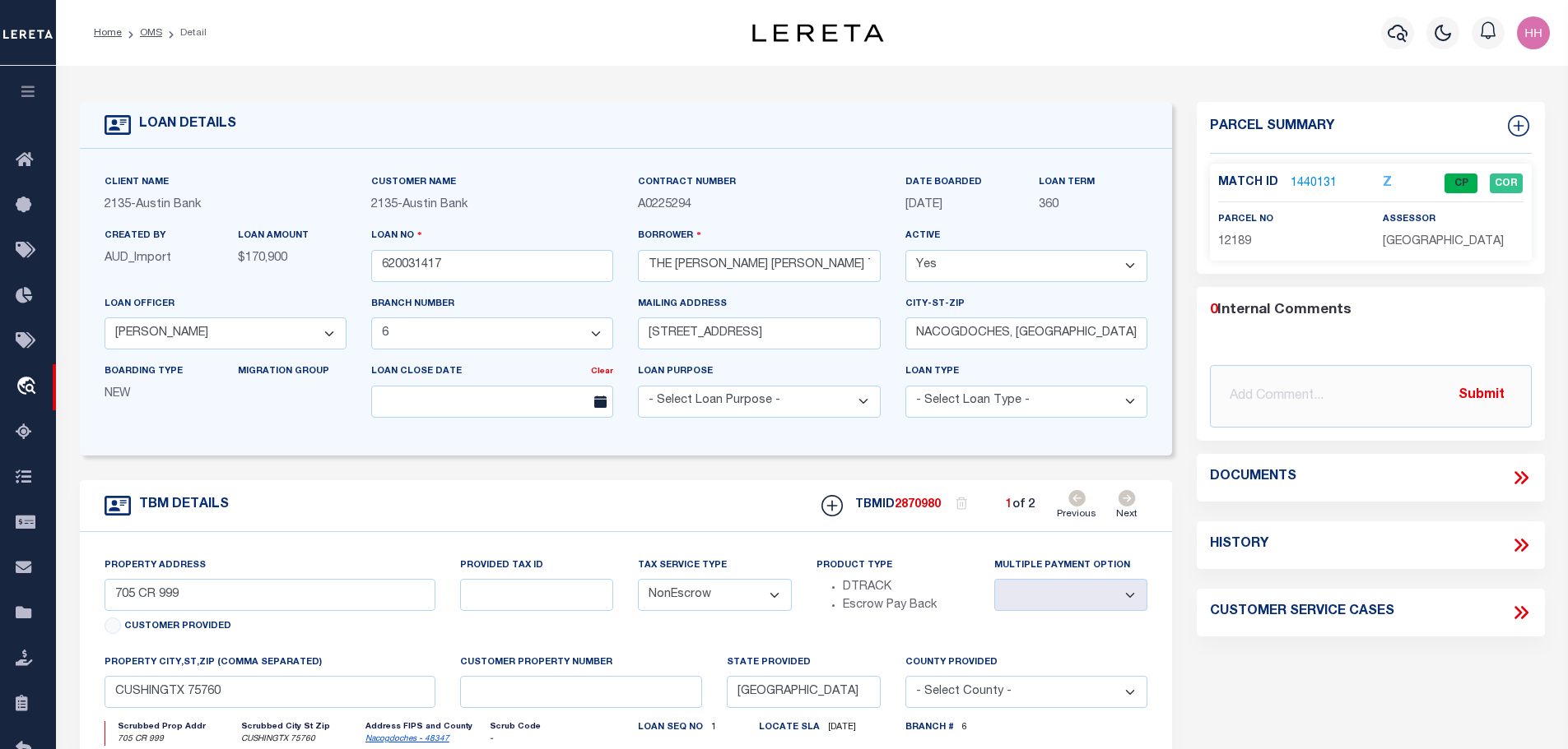
click at [1123, 498] on icon at bounding box center [1127, 497] width 17 height 16
type input "TBD CR 999"
select select
type input "CUSHINGTX 75760"
select select
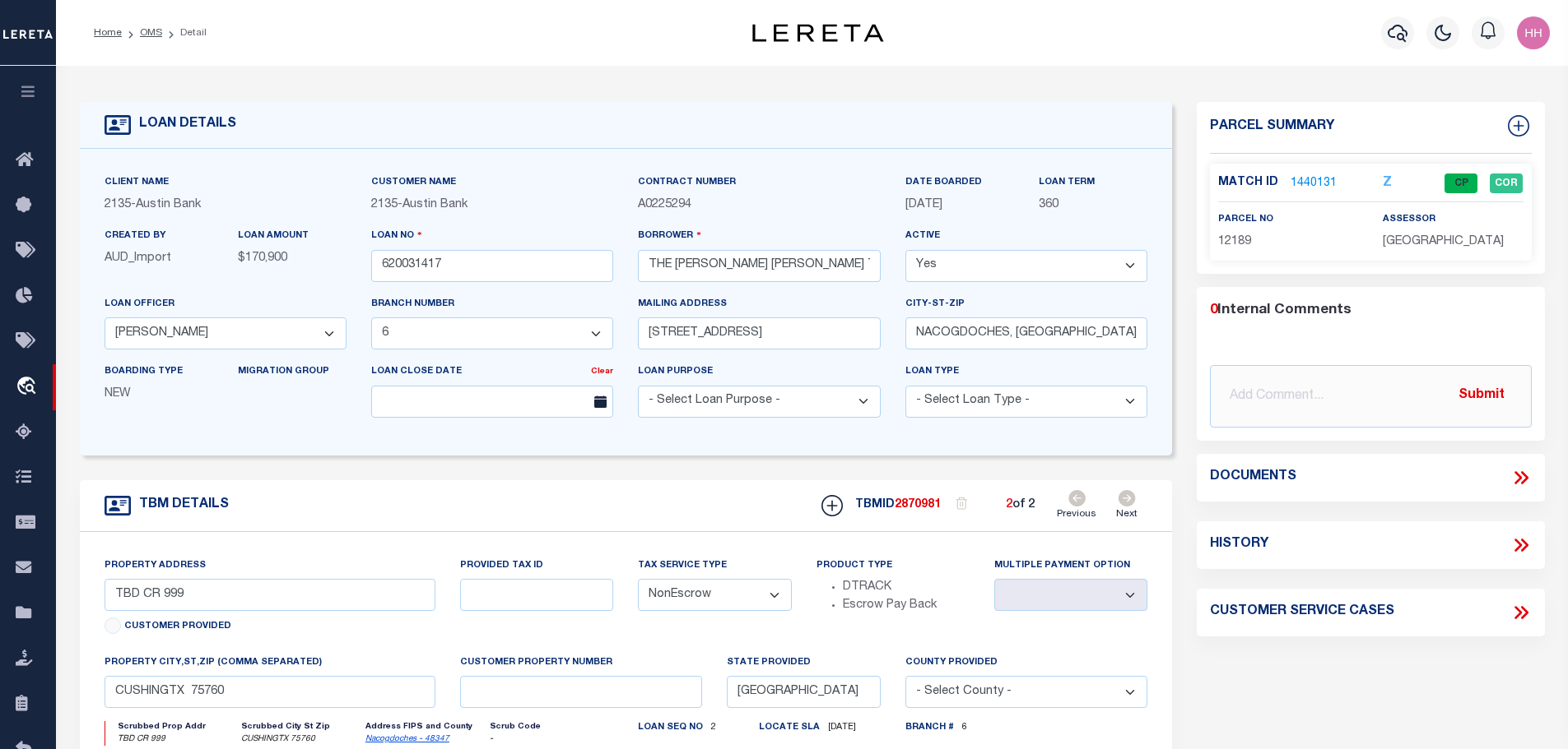
type textarea "DT 80.10 [PERSON_NAME] SVY A-752"
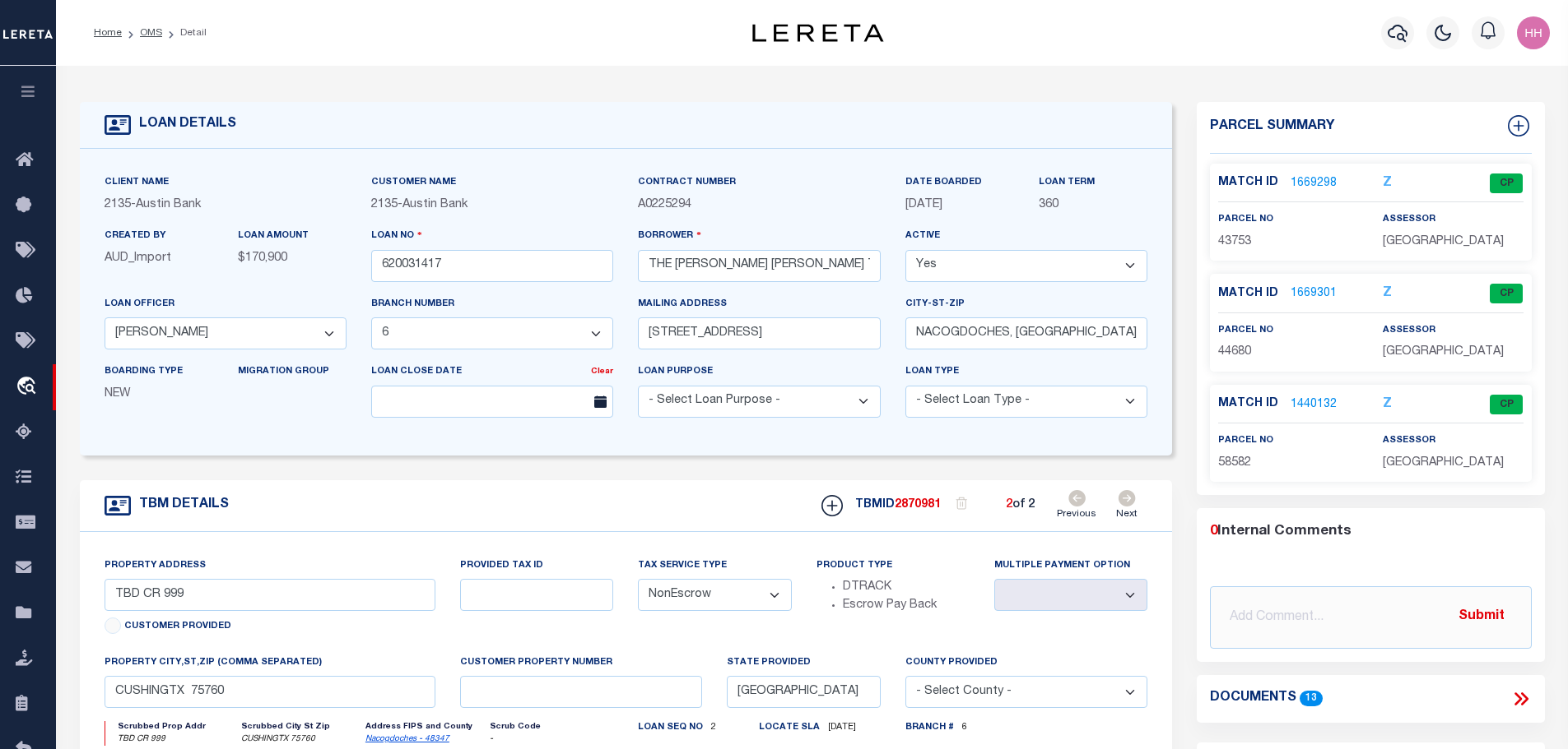
click at [1303, 404] on link "1440132" at bounding box center [1313, 405] width 46 height 17
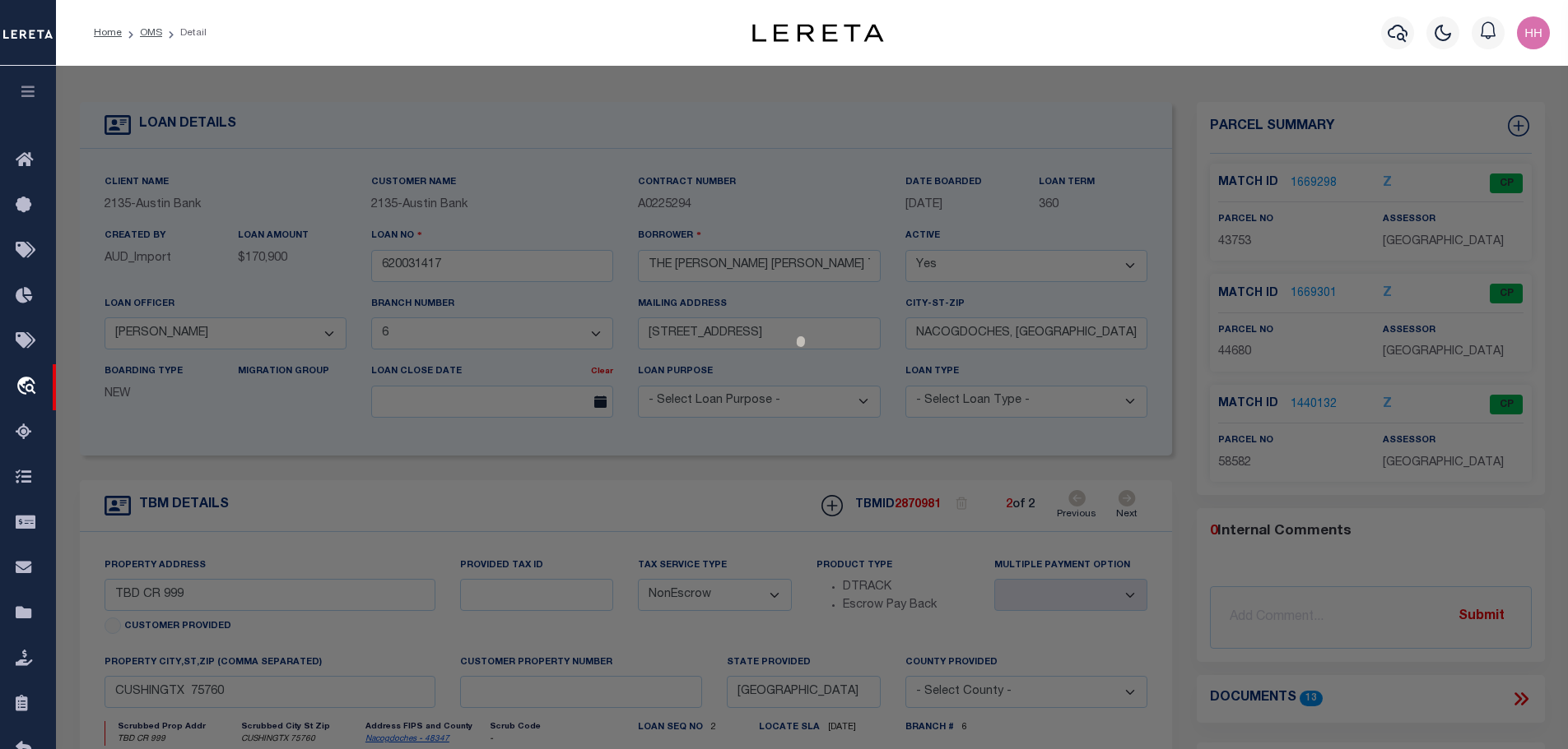
select select "AS"
select select
checkbox input "false"
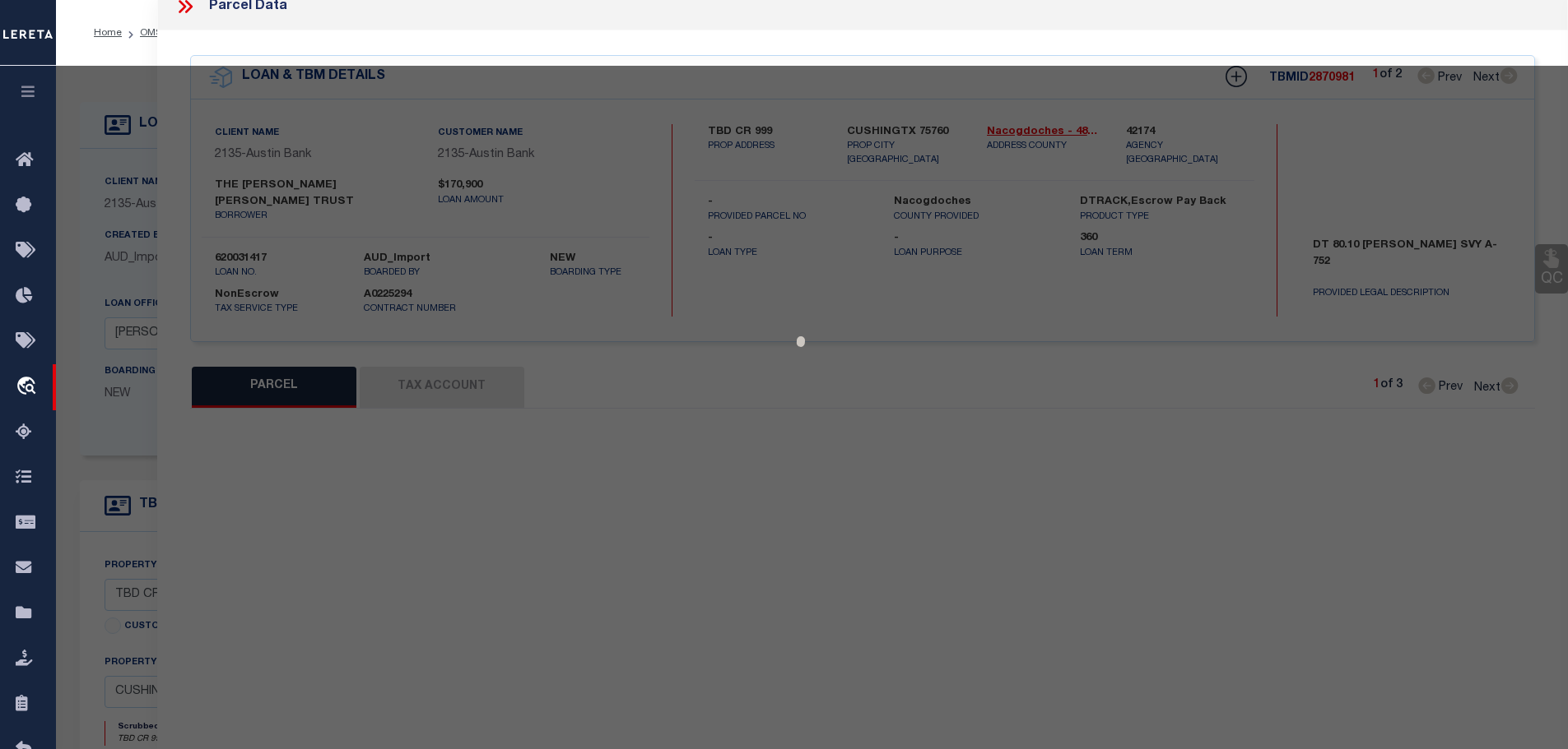
select select "CP"
type input "[PERSON_NAME] LIFE EST"
select select
type input "TBD CR 999"
checkbox input "false"
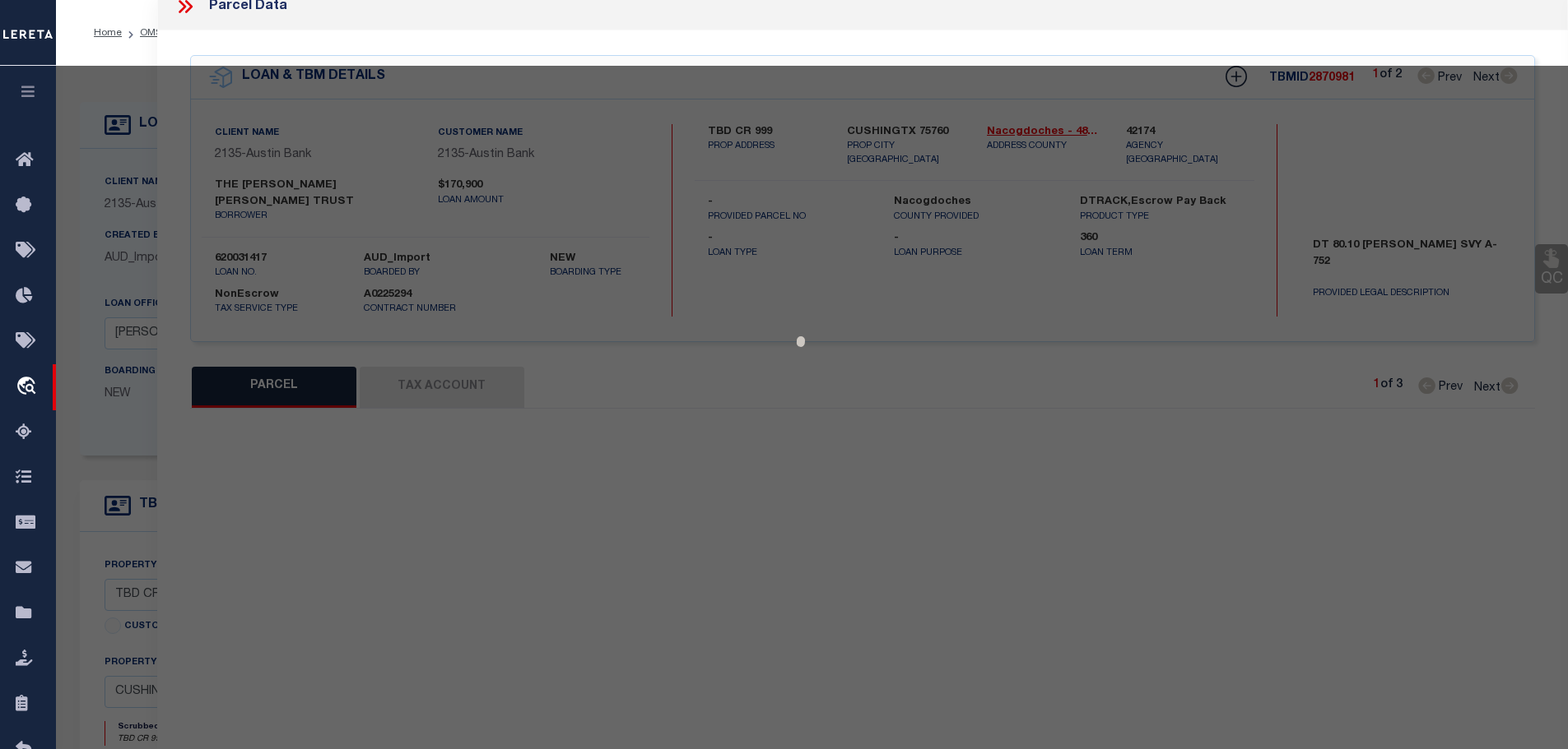
type input "[GEOGRAPHIC_DATA]"
type textarea "AB 752 [PERSON_NAME][GEOGRAPHIC_DATA][PERSON_NAME] 19.900 ACRES"
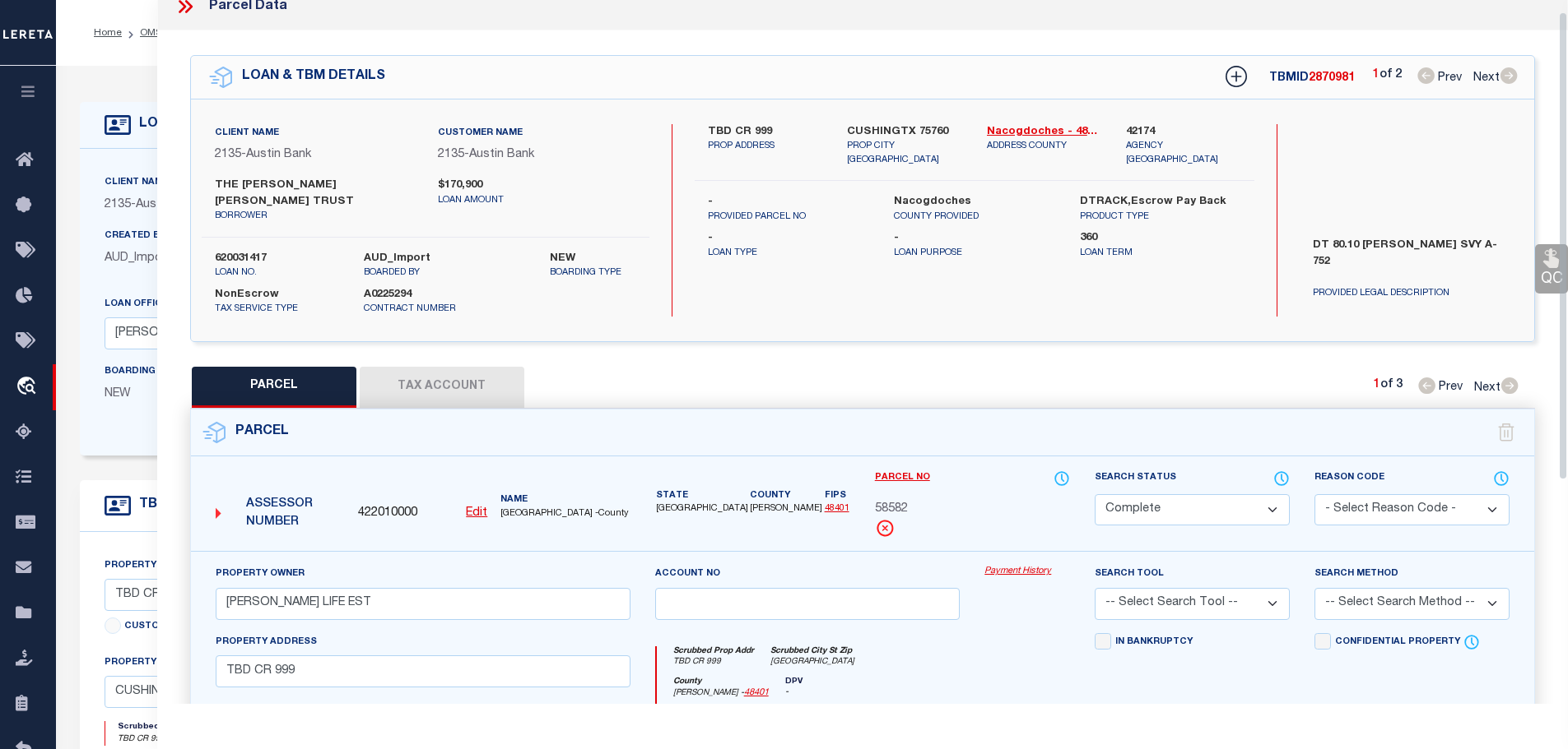
click at [443, 388] on button "Tax Account" at bounding box center [442, 387] width 165 height 41
select select "100"
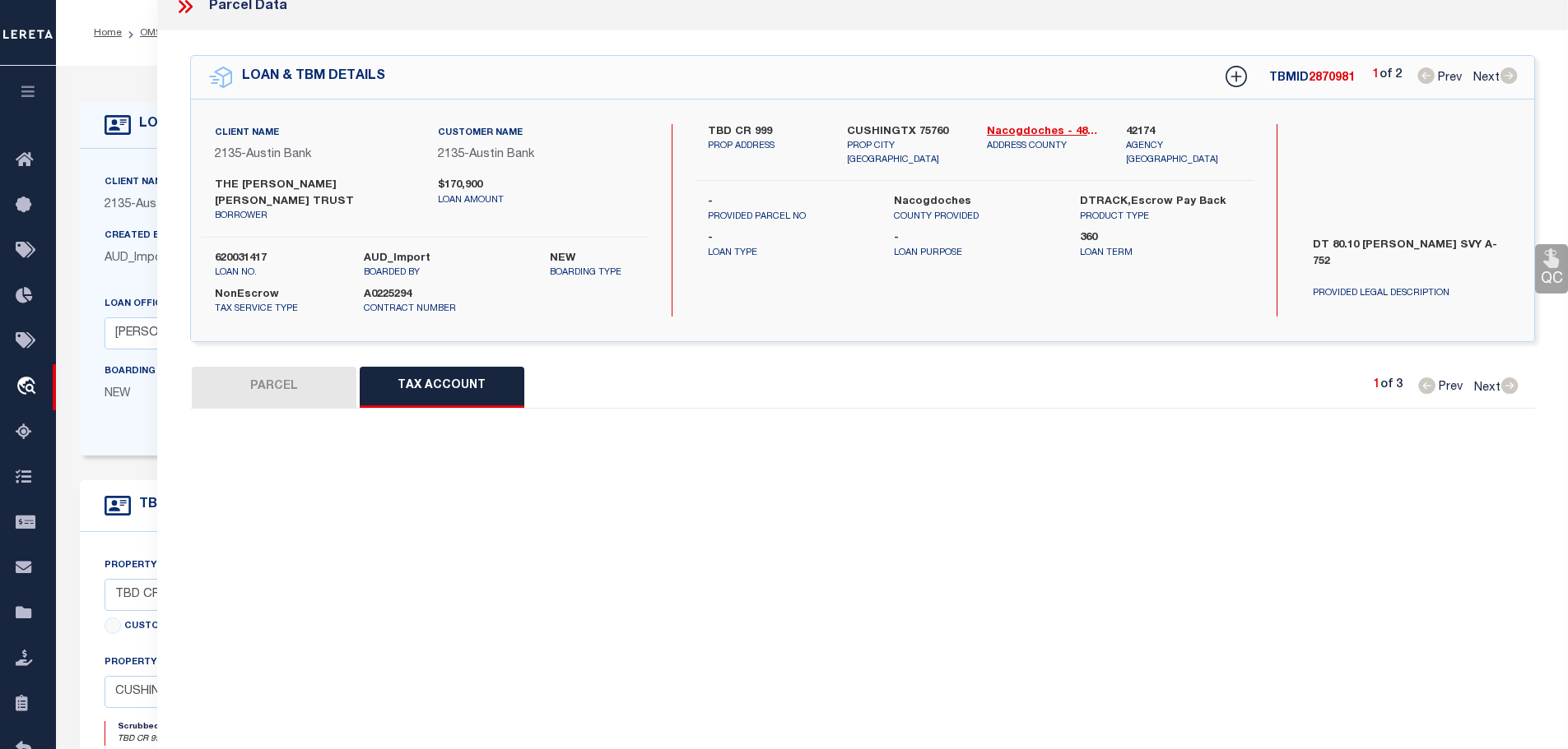
select select "100"
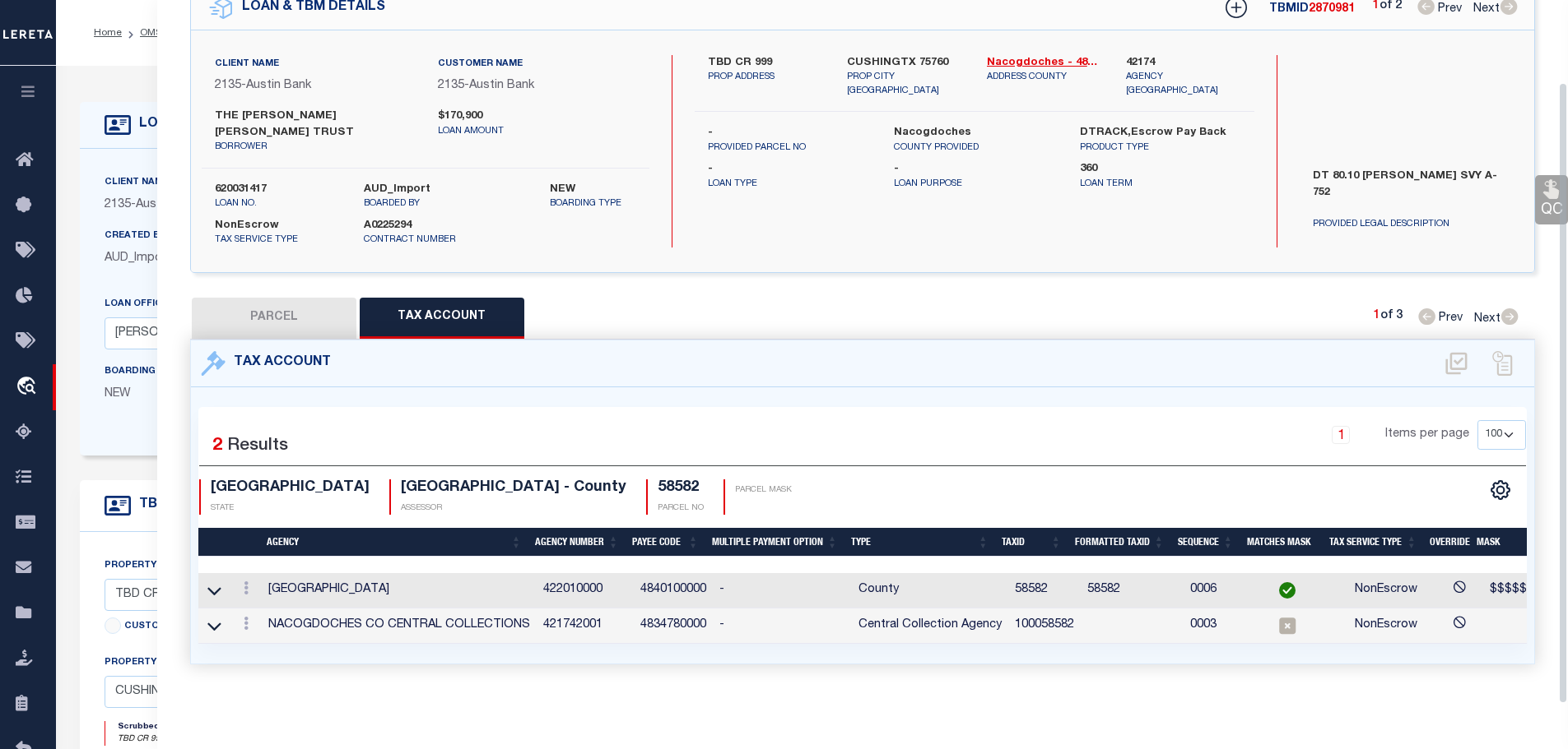
scroll to position [92, 0]
click at [248, 617] on icon at bounding box center [245, 623] width 5 height 13
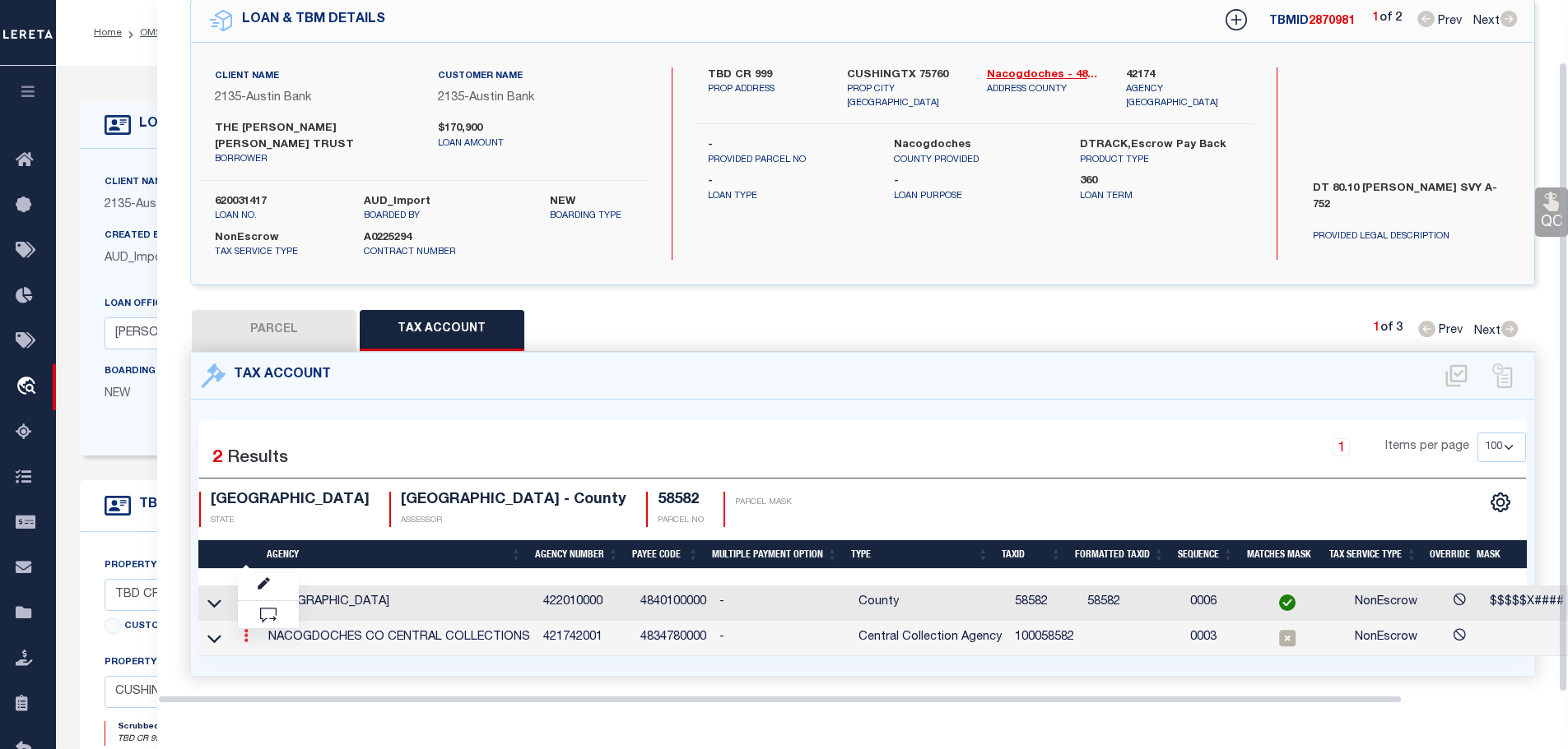
scroll to position [69, 0]
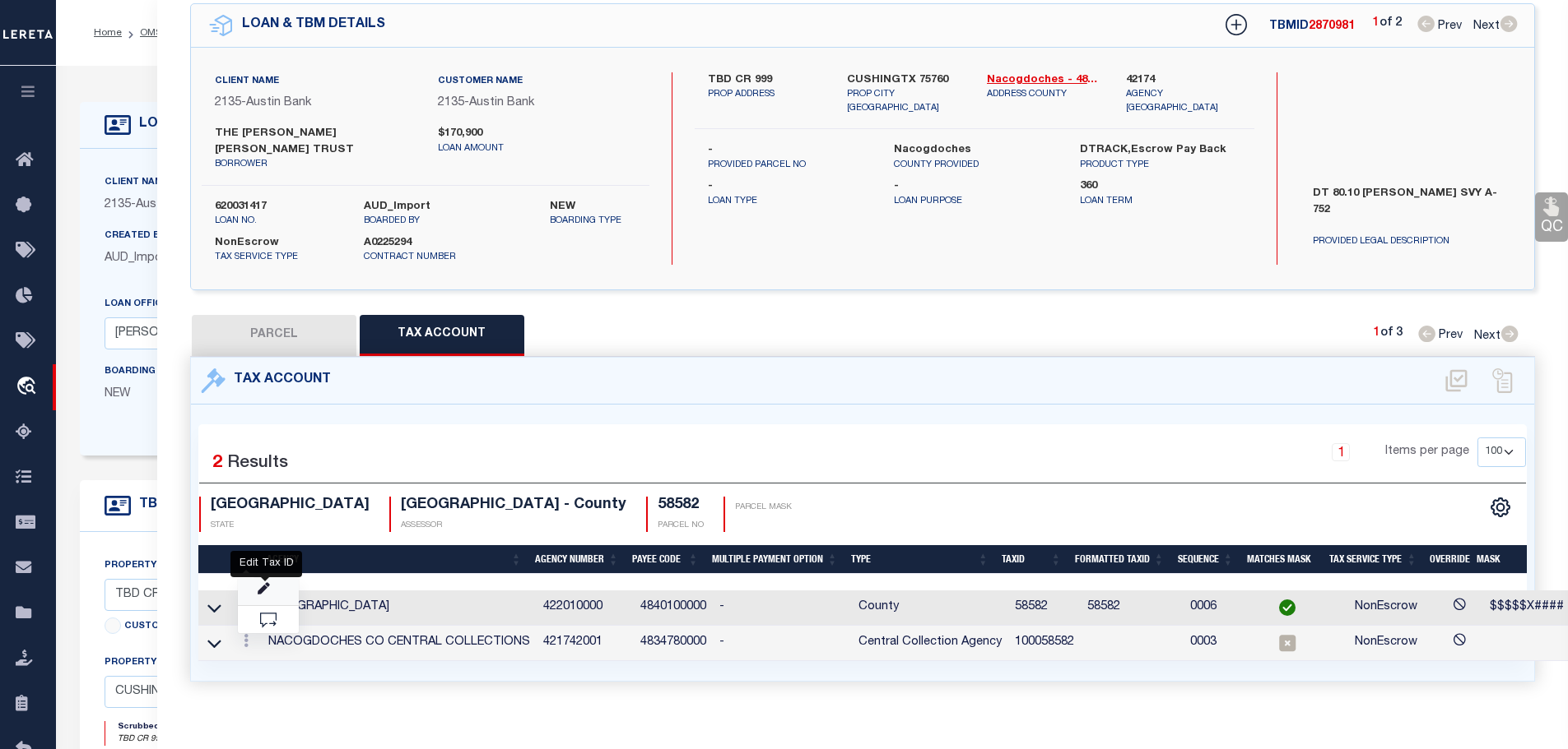
click at [269, 584] on icon "" at bounding box center [263, 589] width 12 height 12
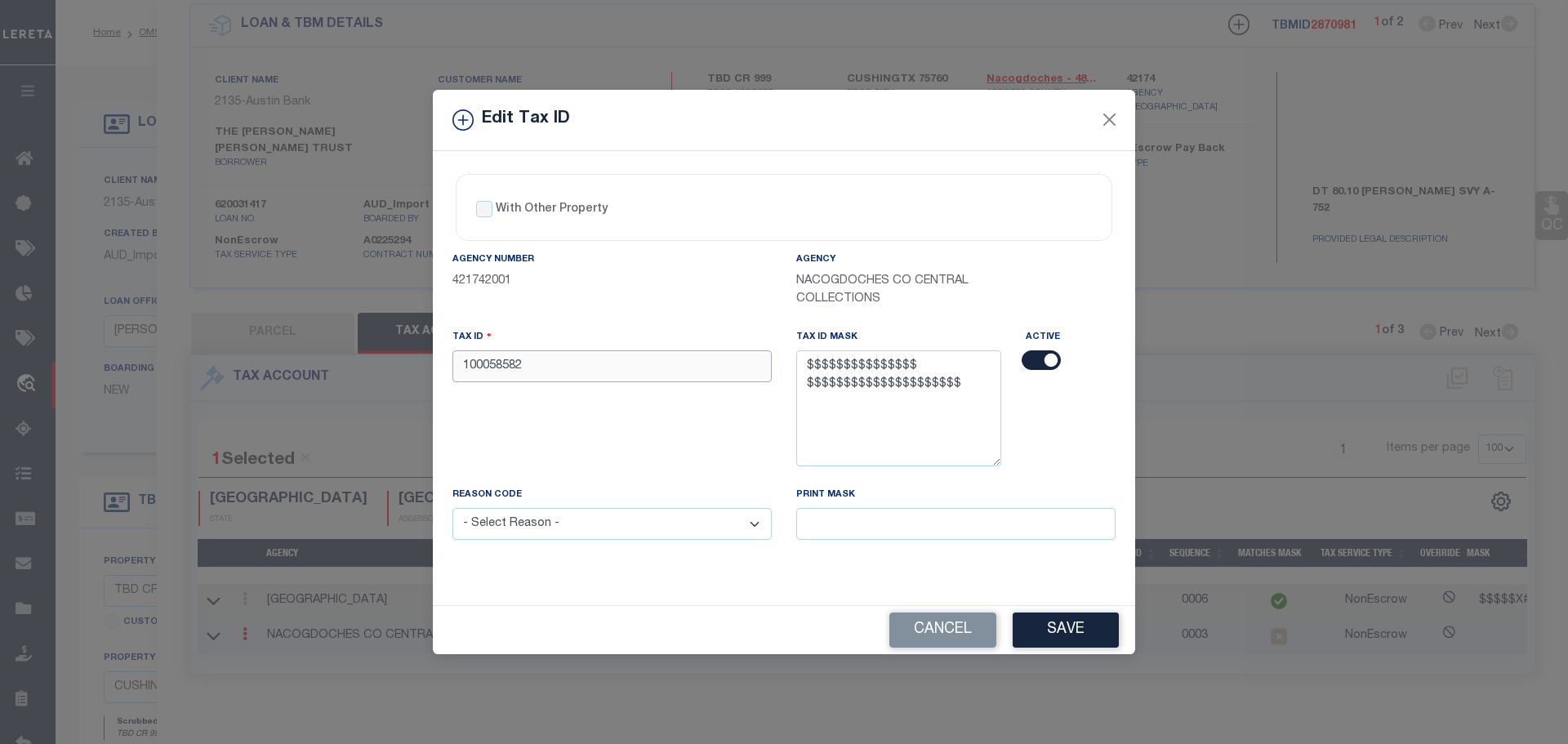
click at [569, 372] on input "100058582" at bounding box center [612, 366] width 319 height 32
paste input "00752-00020-00010-000000"
click at [577, 366] on input "00752-00020-00010-000000" at bounding box center [612, 366] width 319 height 32
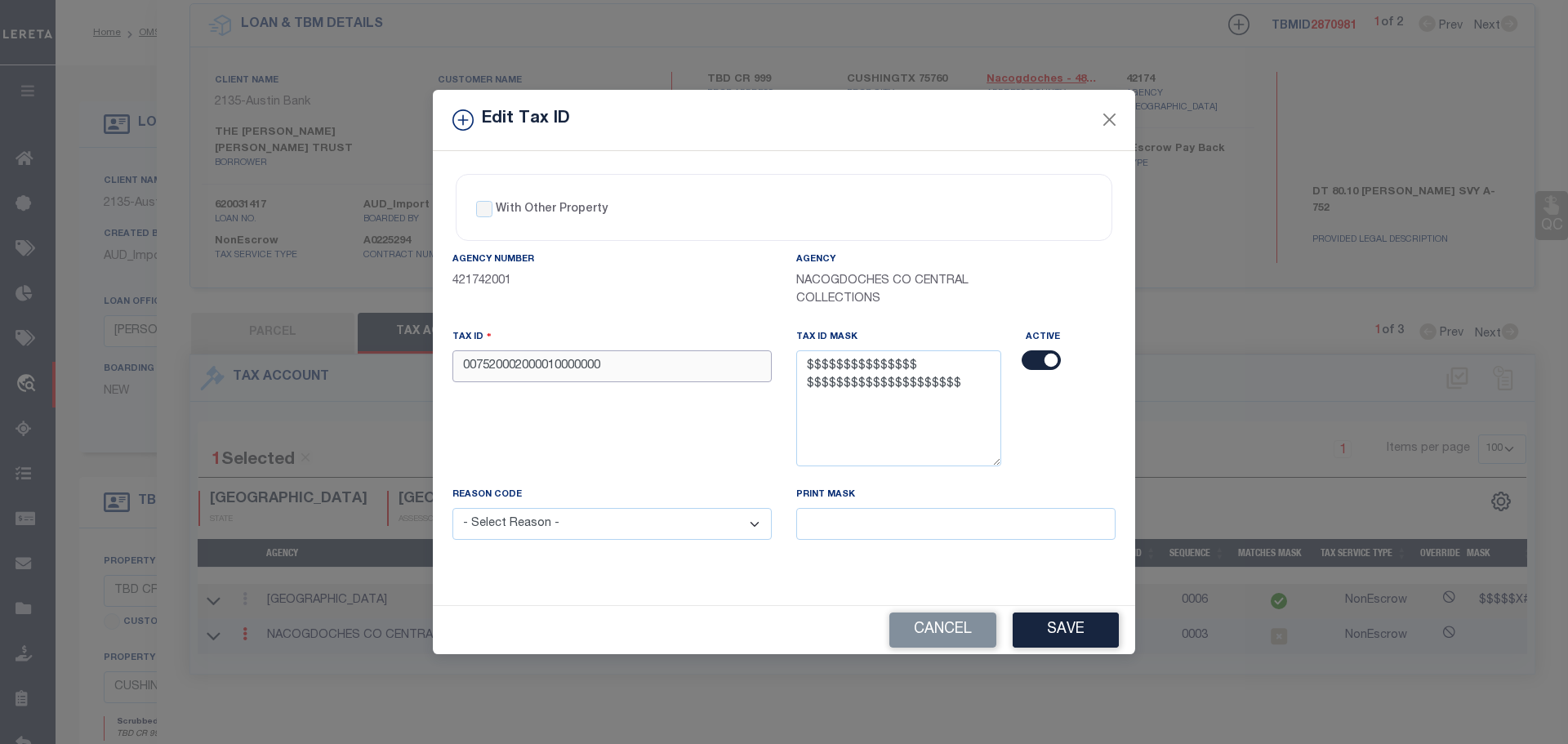
type input "007520002000010000000"
click at [609, 526] on select "- Select Reason - 099 - Other (Provide additional detail) ACT - Agency Changed …" at bounding box center [612, 524] width 319 height 32
select select "ACT"
click at [453, 509] on select "- Select Reason - 099 - Other (Provide additional detail) ACT - Agency Changed …" at bounding box center [612, 524] width 319 height 32
click at [1074, 632] on button "Save" at bounding box center [1065, 629] width 106 height 35
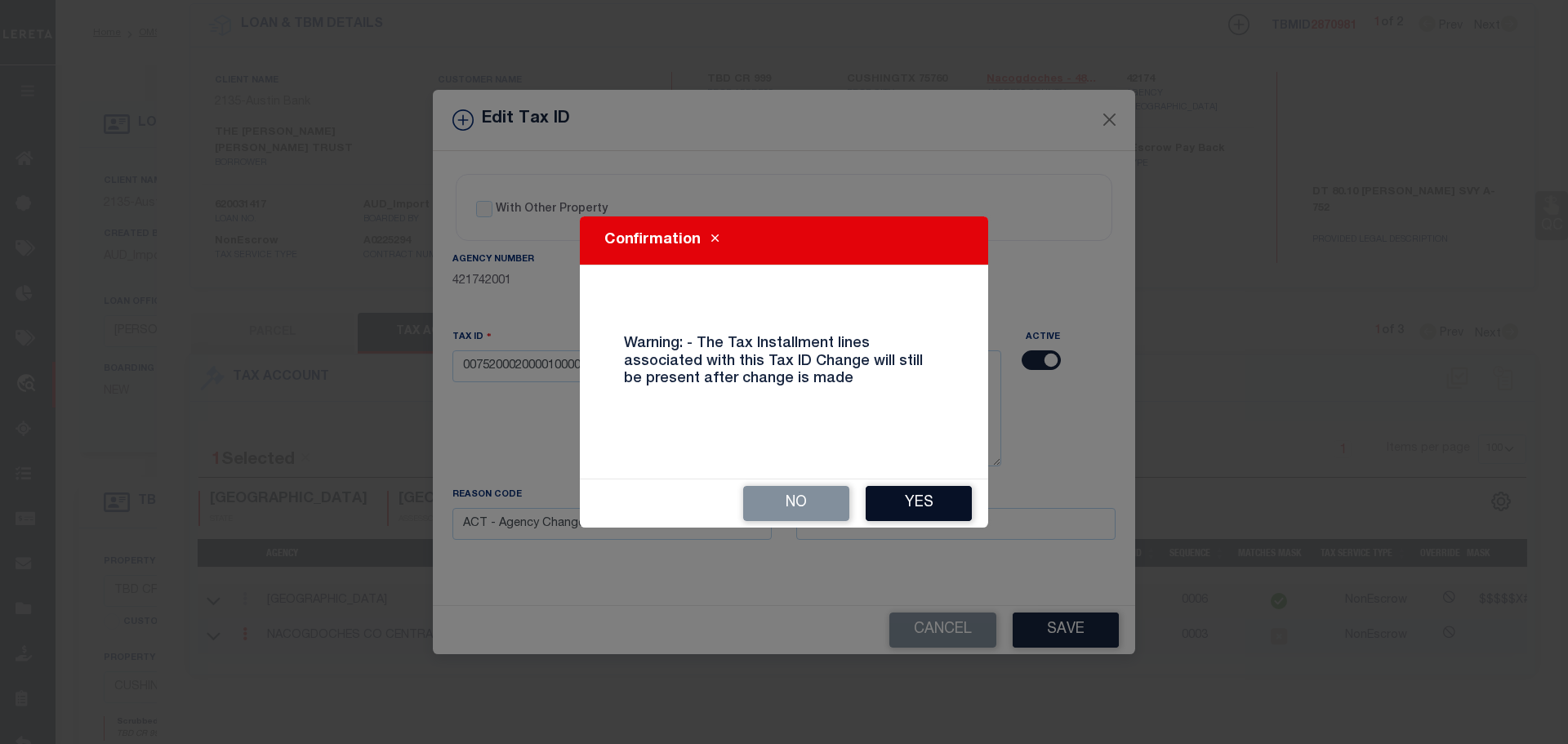
click at [920, 504] on button "Yes" at bounding box center [918, 503] width 106 height 35
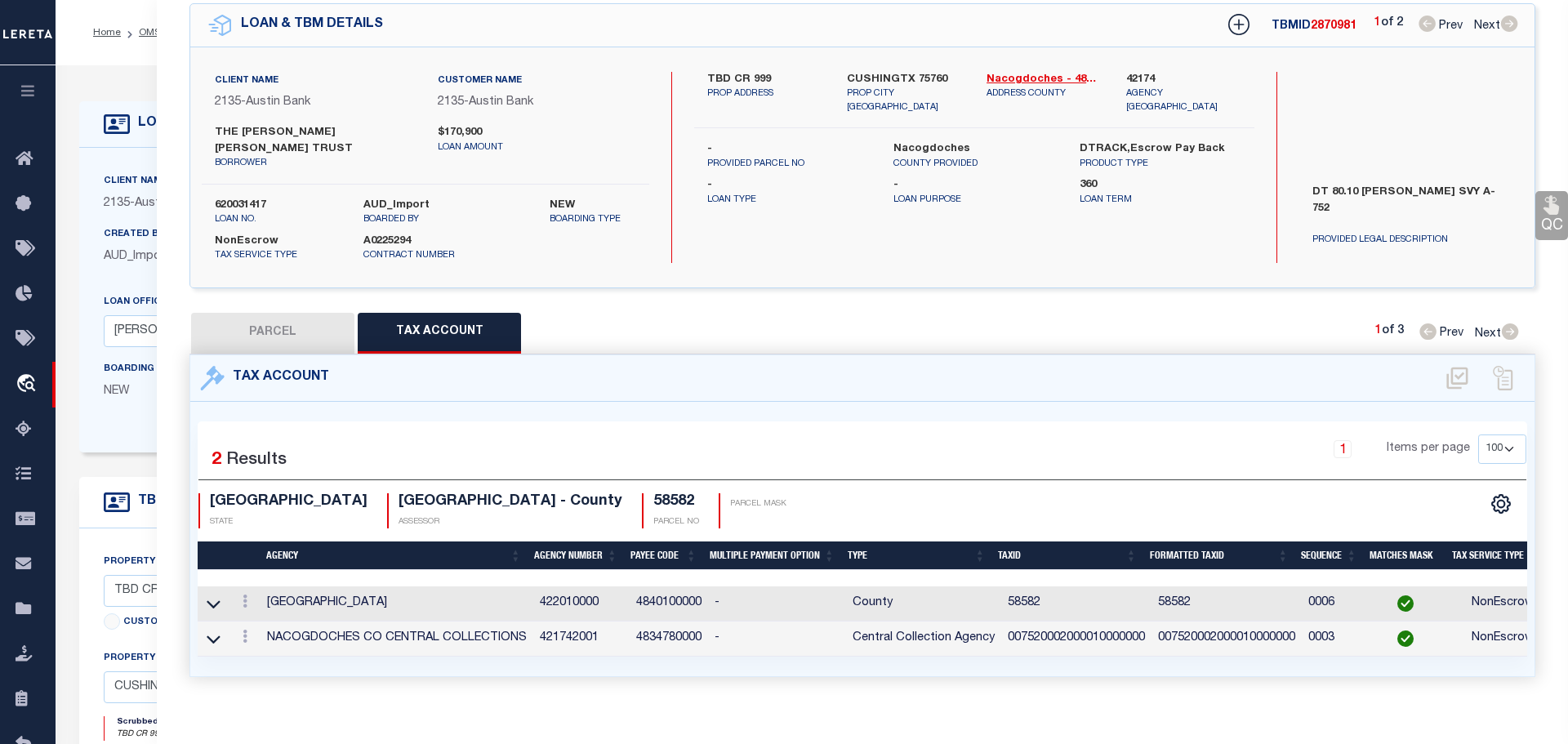
type input "705 CR 999"
select select
type input "CUSHINGTX 75760"
select select
type textarea "[PERSON_NAME] SVY P2 A-522"
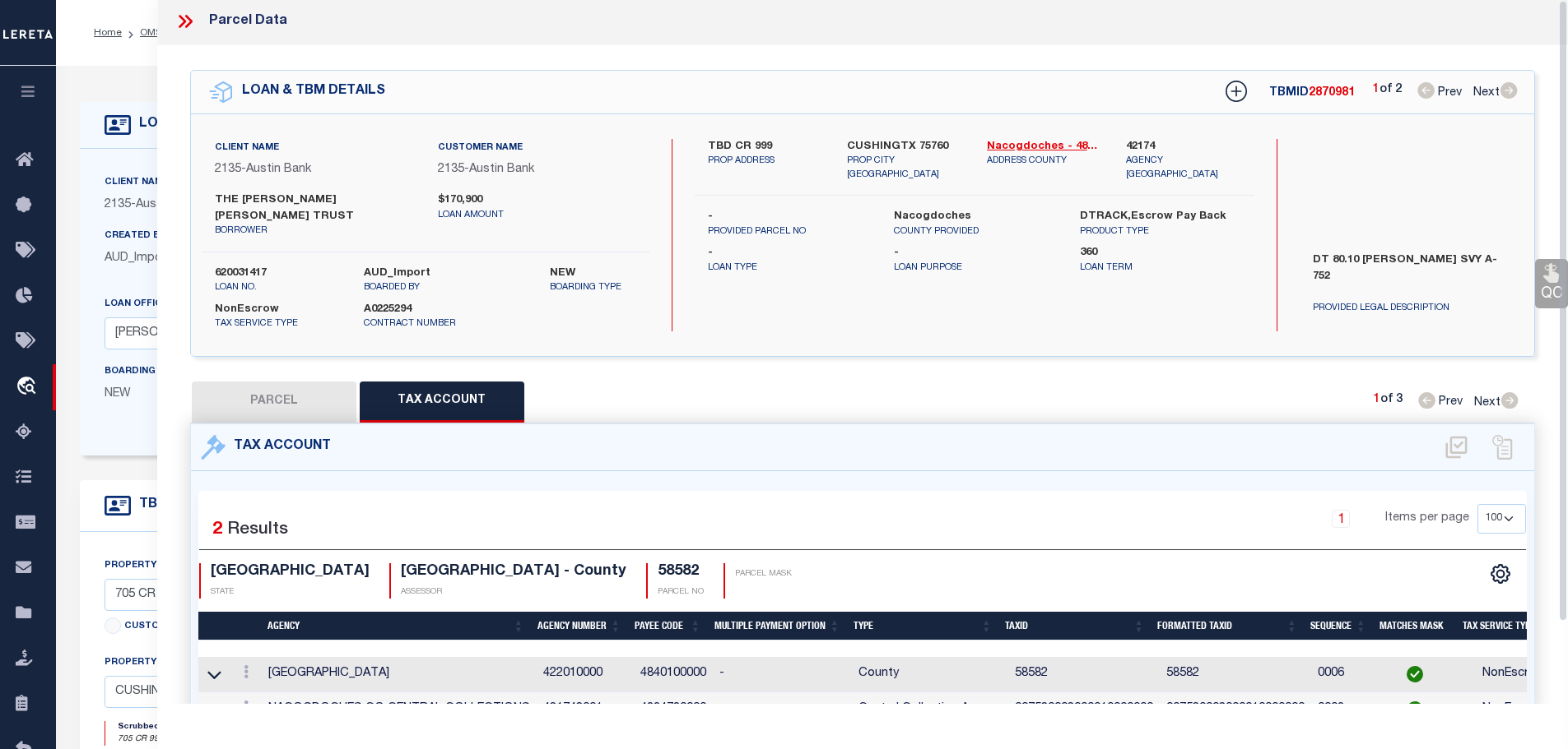
scroll to position [0, 0]
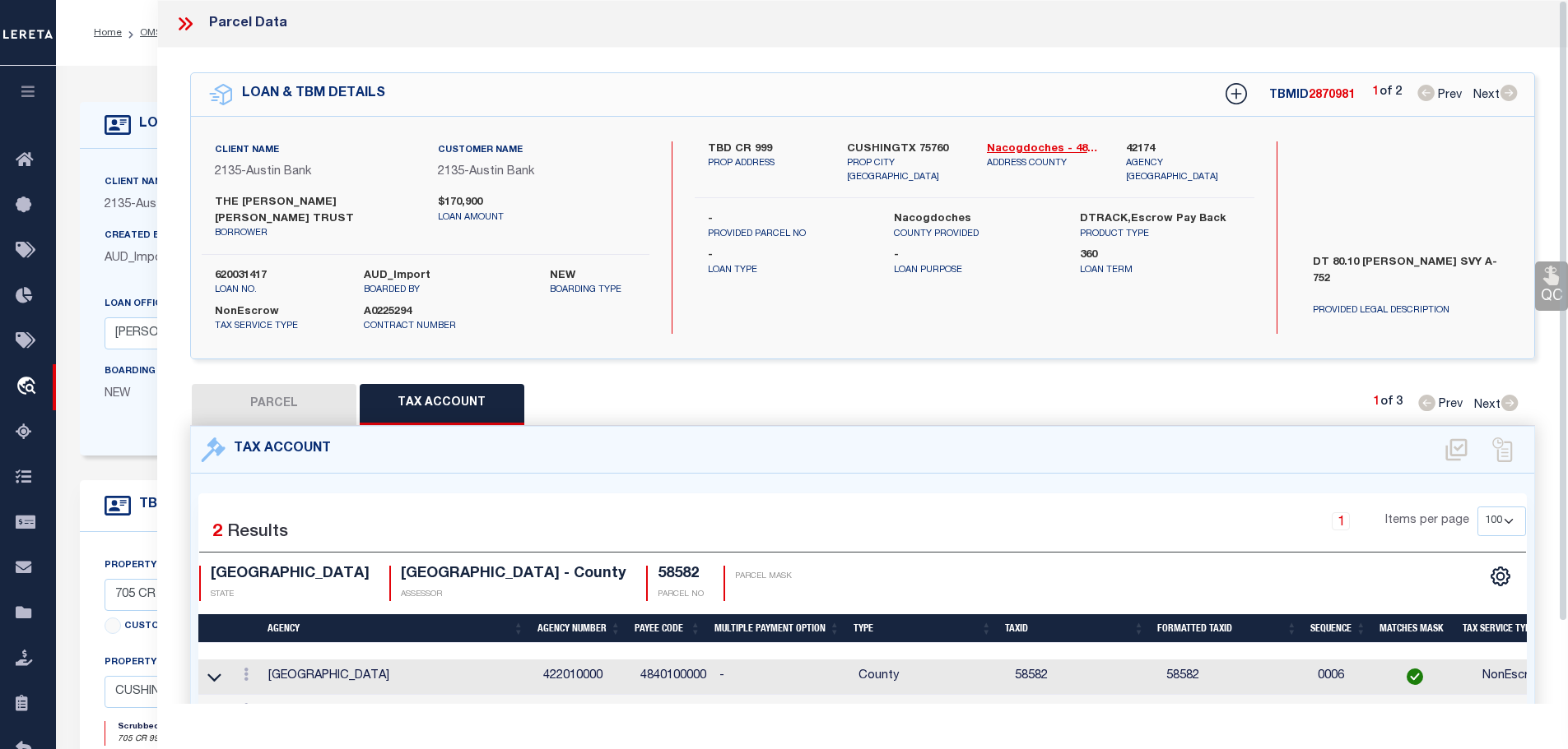
click at [182, 26] on icon at bounding box center [183, 24] width 8 height 13
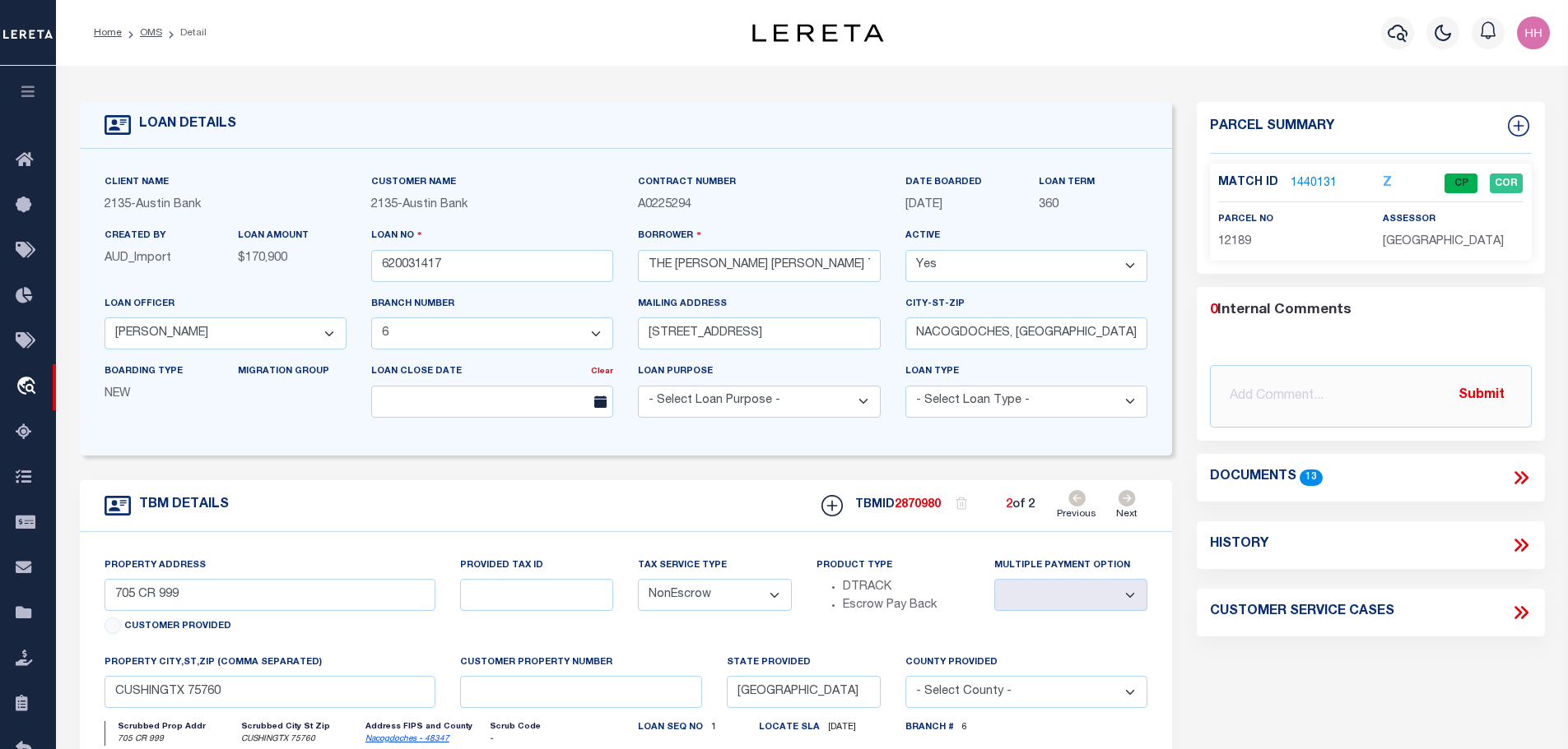
drag, startPoint x: 141, startPoint y: 31, endPoint x: 170, endPoint y: 49, distance: 34.1
click at [142, 31] on link "OMS" at bounding box center [150, 33] width 22 height 9
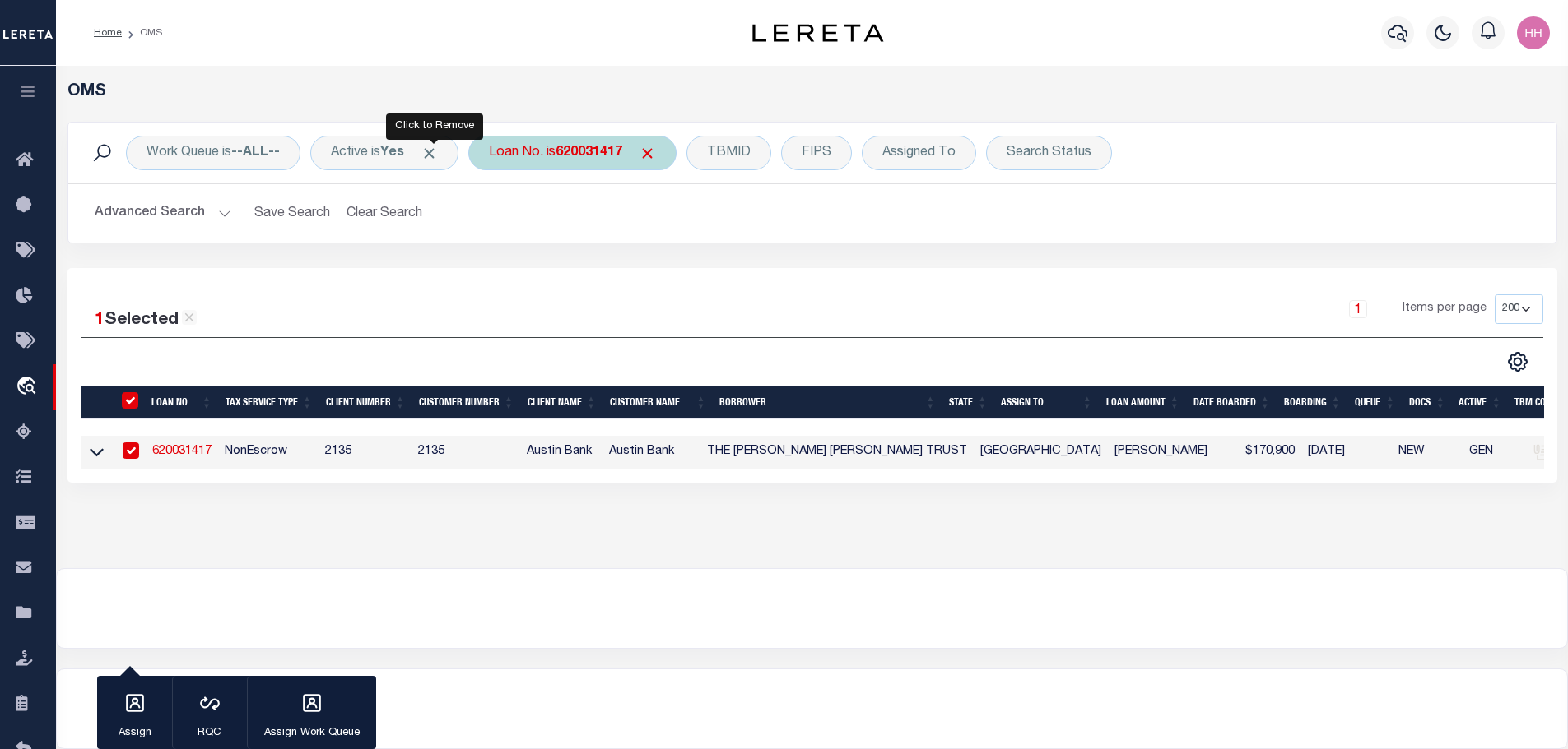
click at [586, 140] on div "Loan No. is 620031417" at bounding box center [573, 152] width 208 height 35
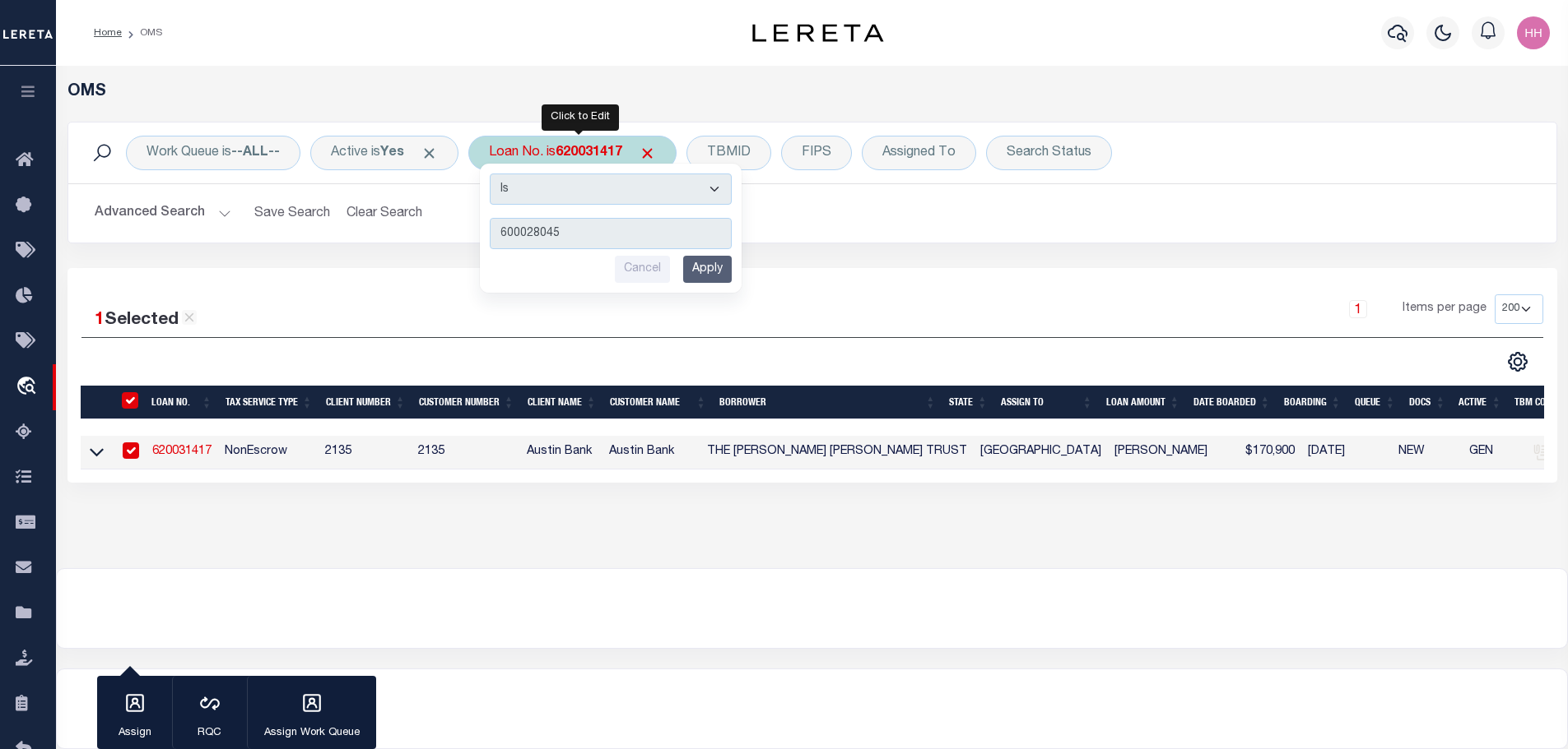
type input "600028045"
click at [713, 265] on input "Apply" at bounding box center [707, 269] width 48 height 27
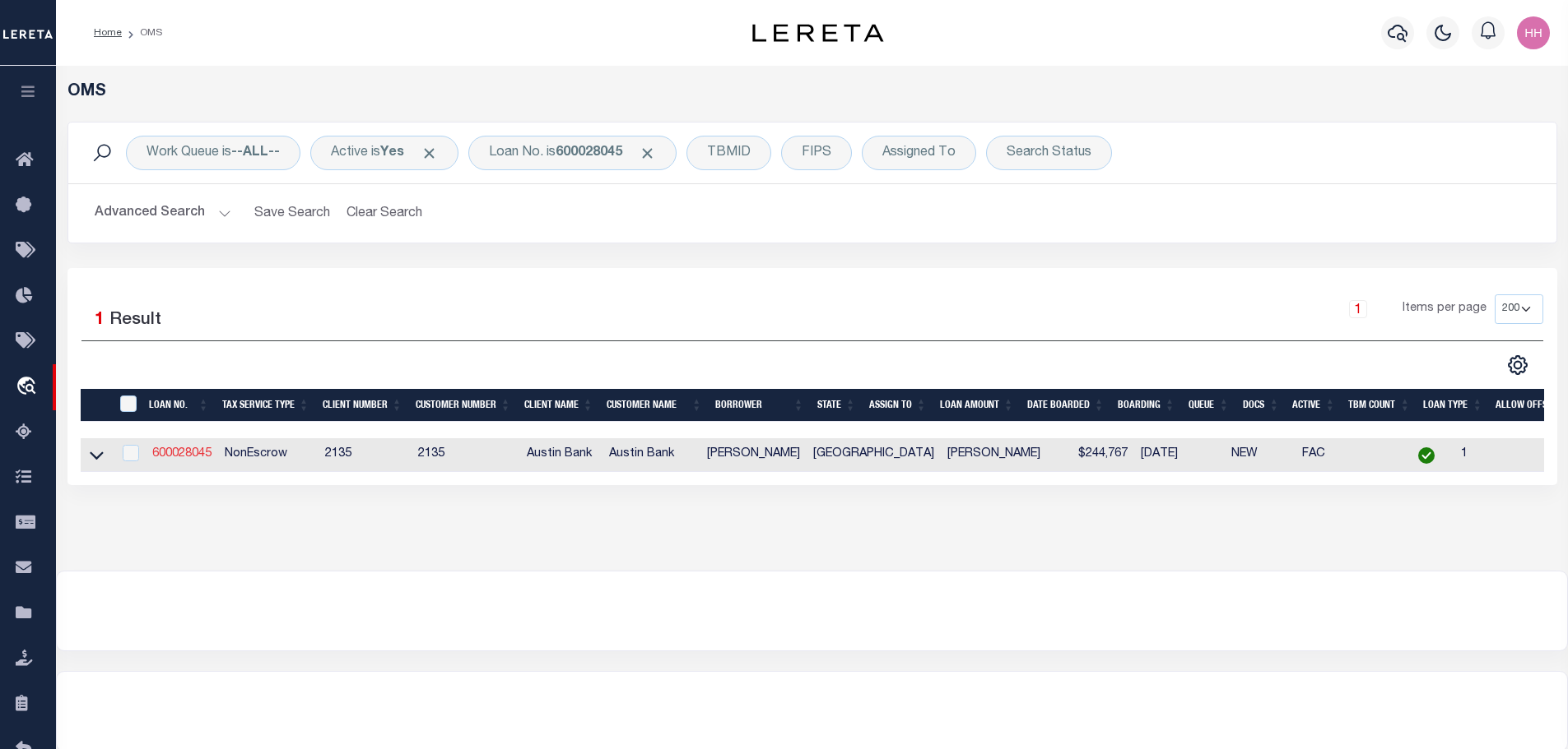
click at [174, 453] on link "600028045" at bounding box center [182, 454] width 60 height 11
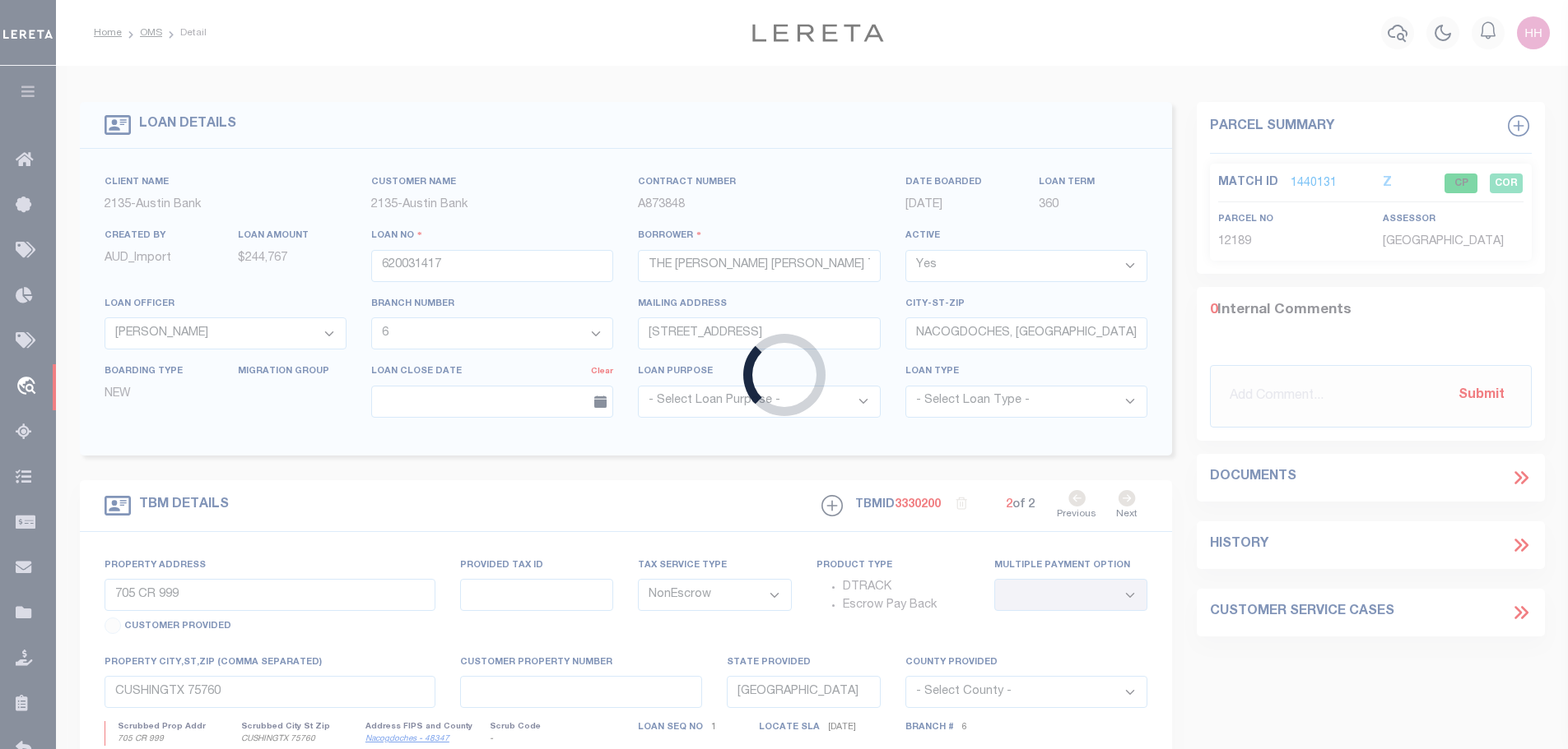
type input "600028045"
type input "[PERSON_NAME]"
select select "43977"
type input "340 CR 137"
type input "[GEOGRAPHIC_DATA], [GEOGRAPHIC_DATA] 75946-6790"
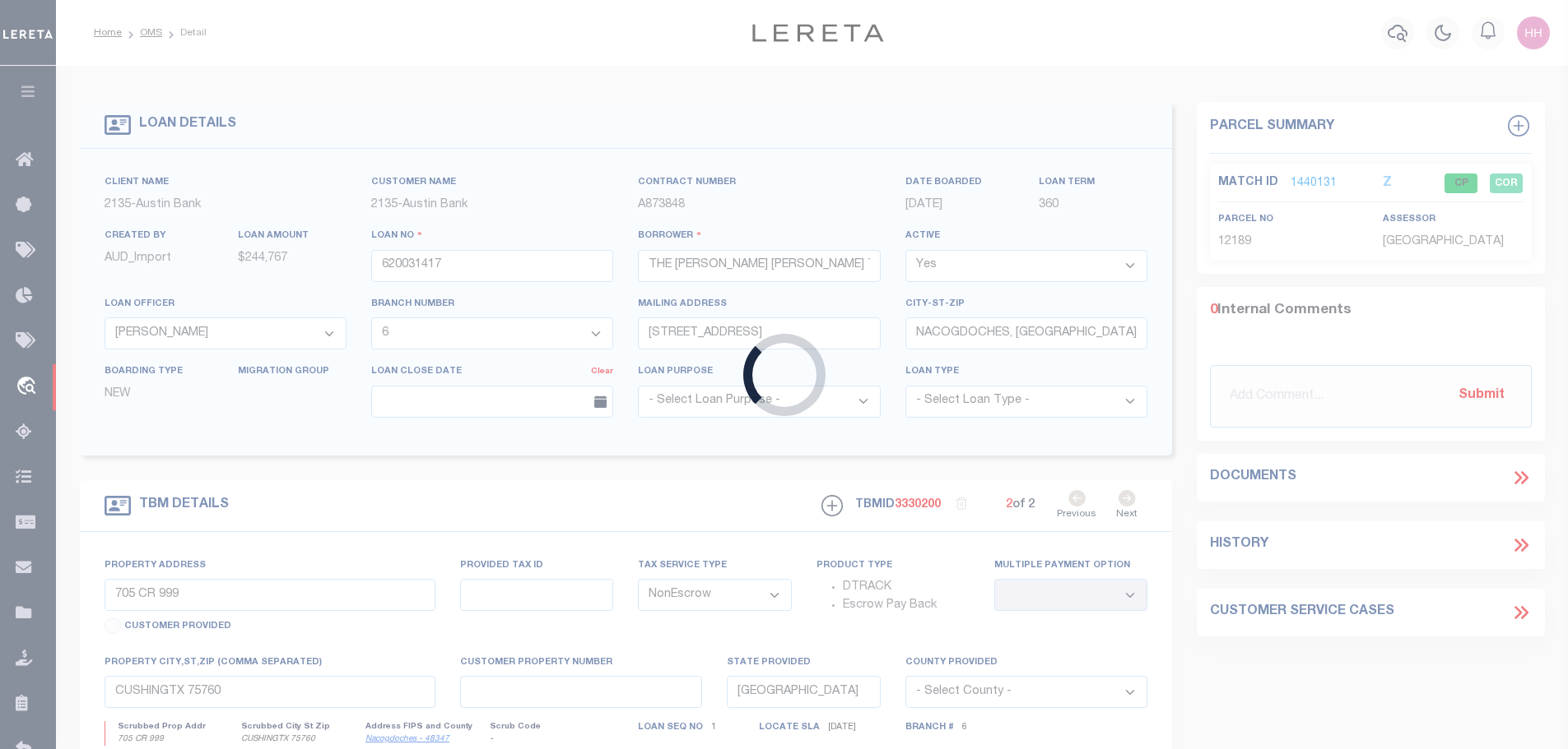
select select "10"
type input "[STREET_ADDRESS]"
select select
type input "NACOGDOCHES TX 75964"
select select
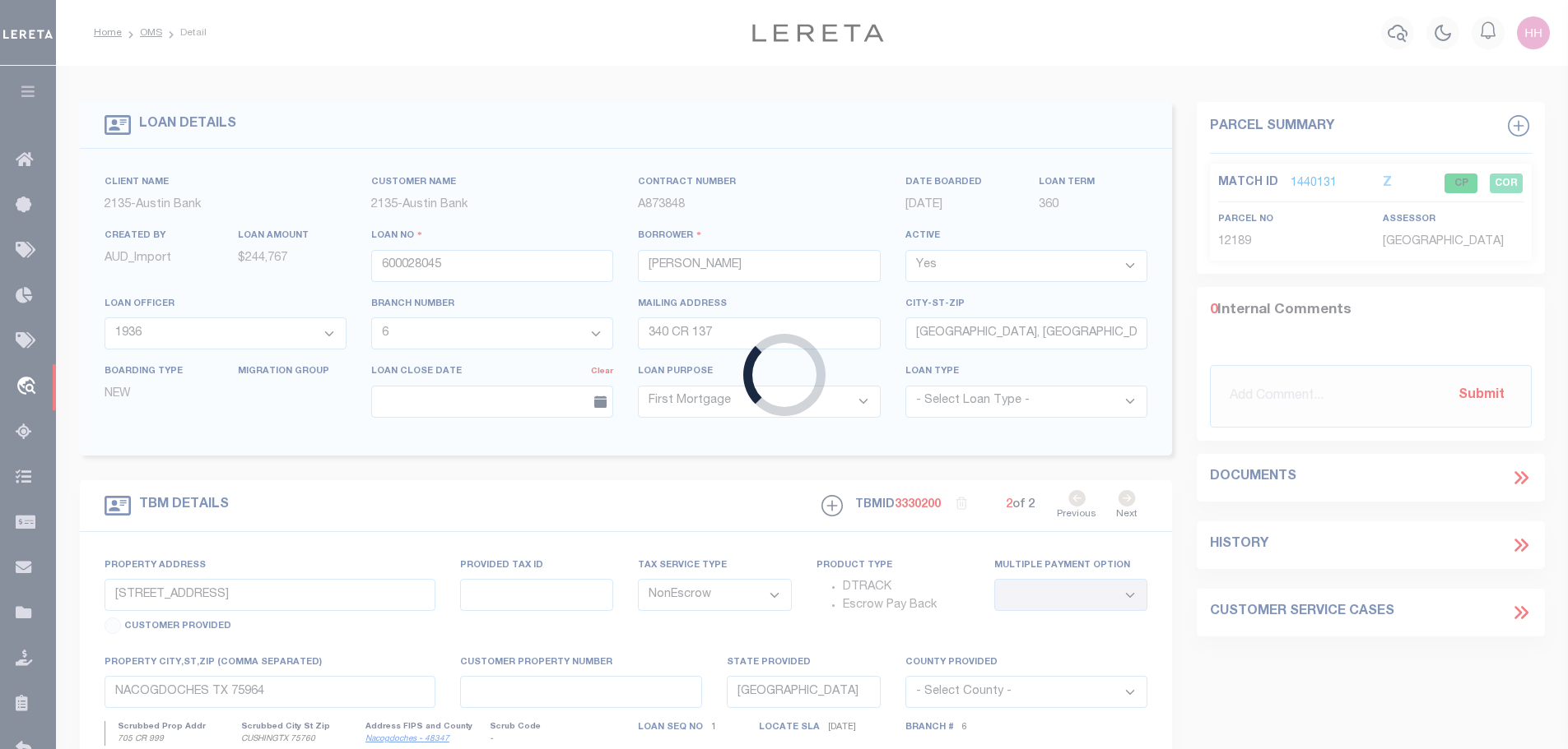
type textarea "DT LT 12 CREEKVIEW SUB SEC 2"
select select "43977"
select select "2590"
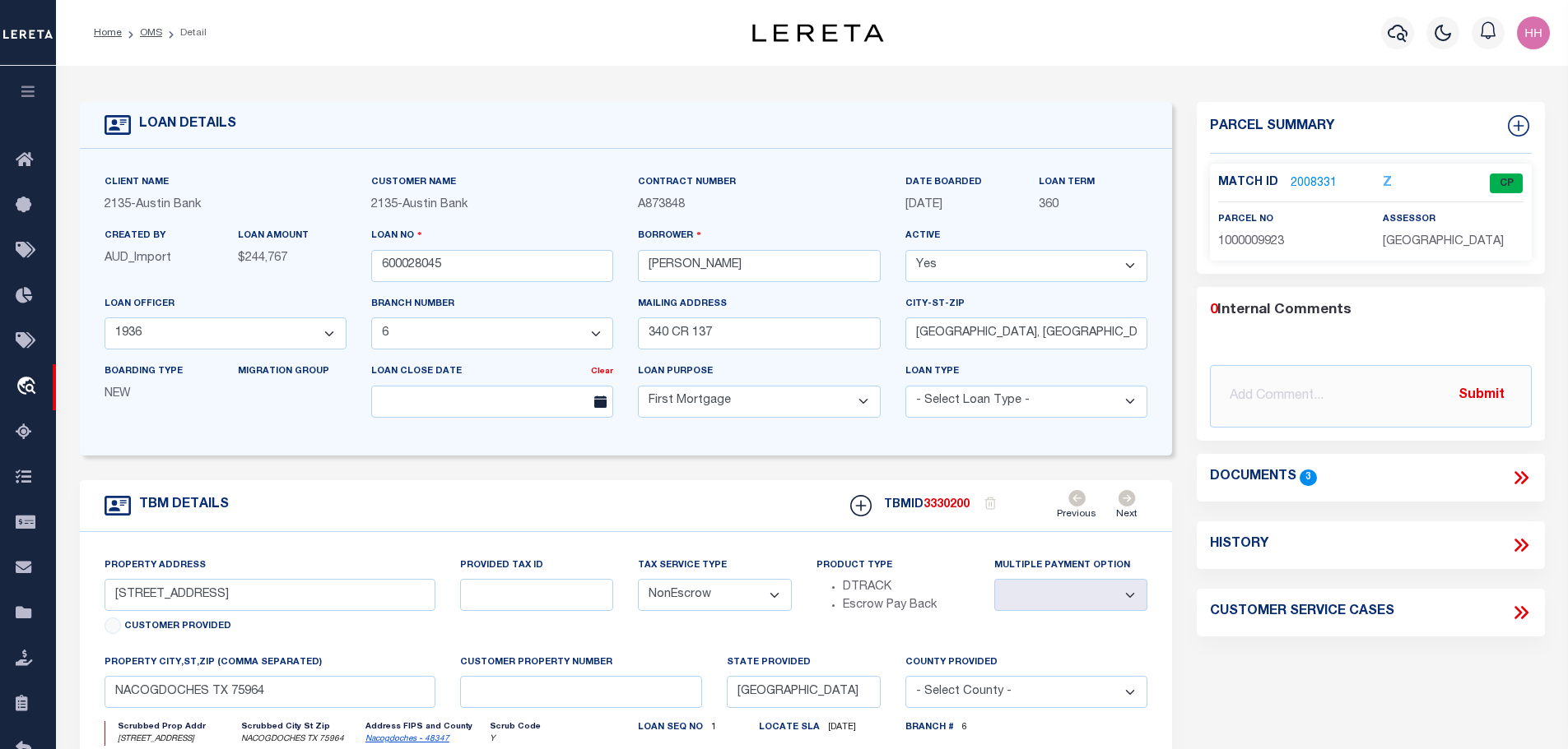
click at [1308, 181] on link "2008331" at bounding box center [1313, 183] width 46 height 17
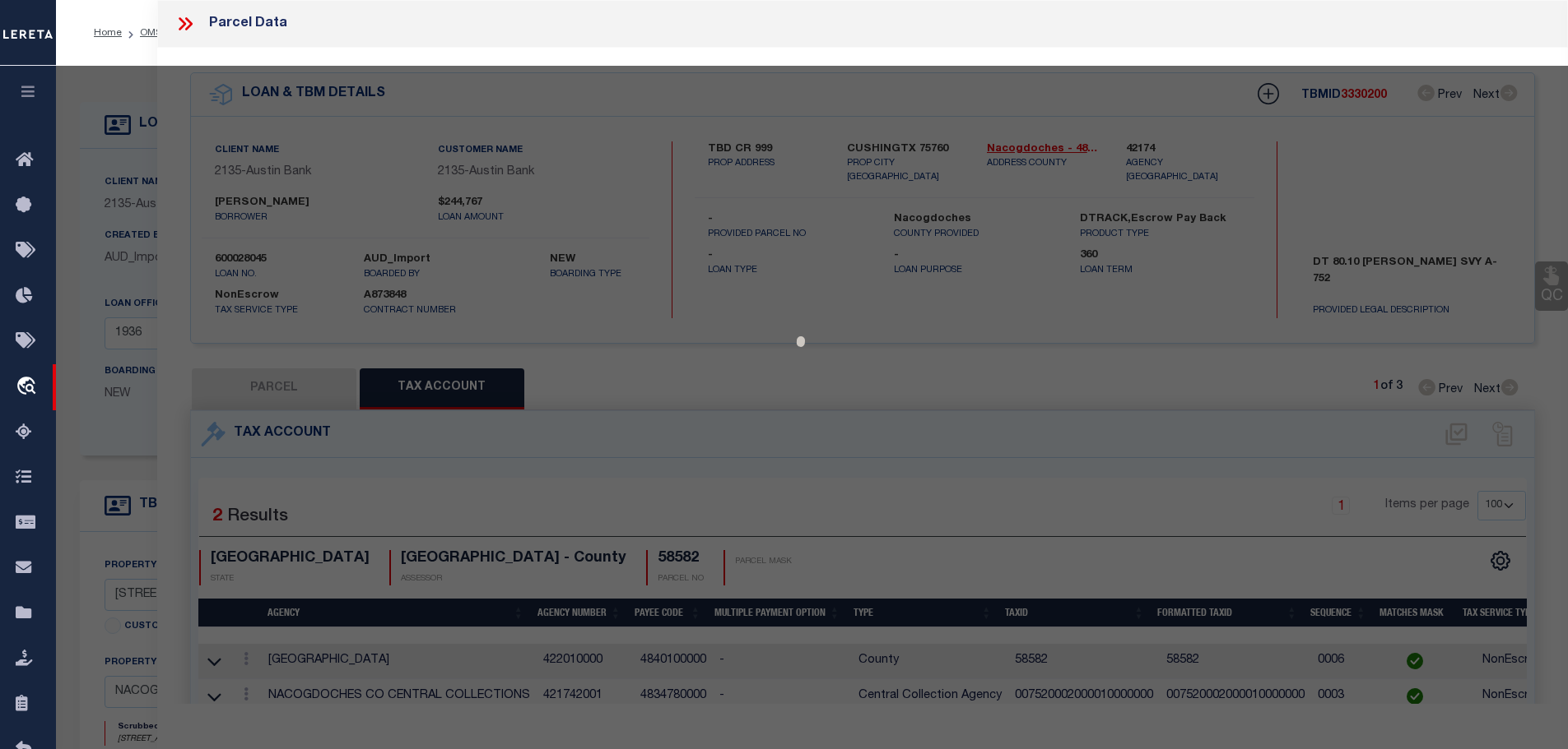
select select "AS"
checkbox input "false"
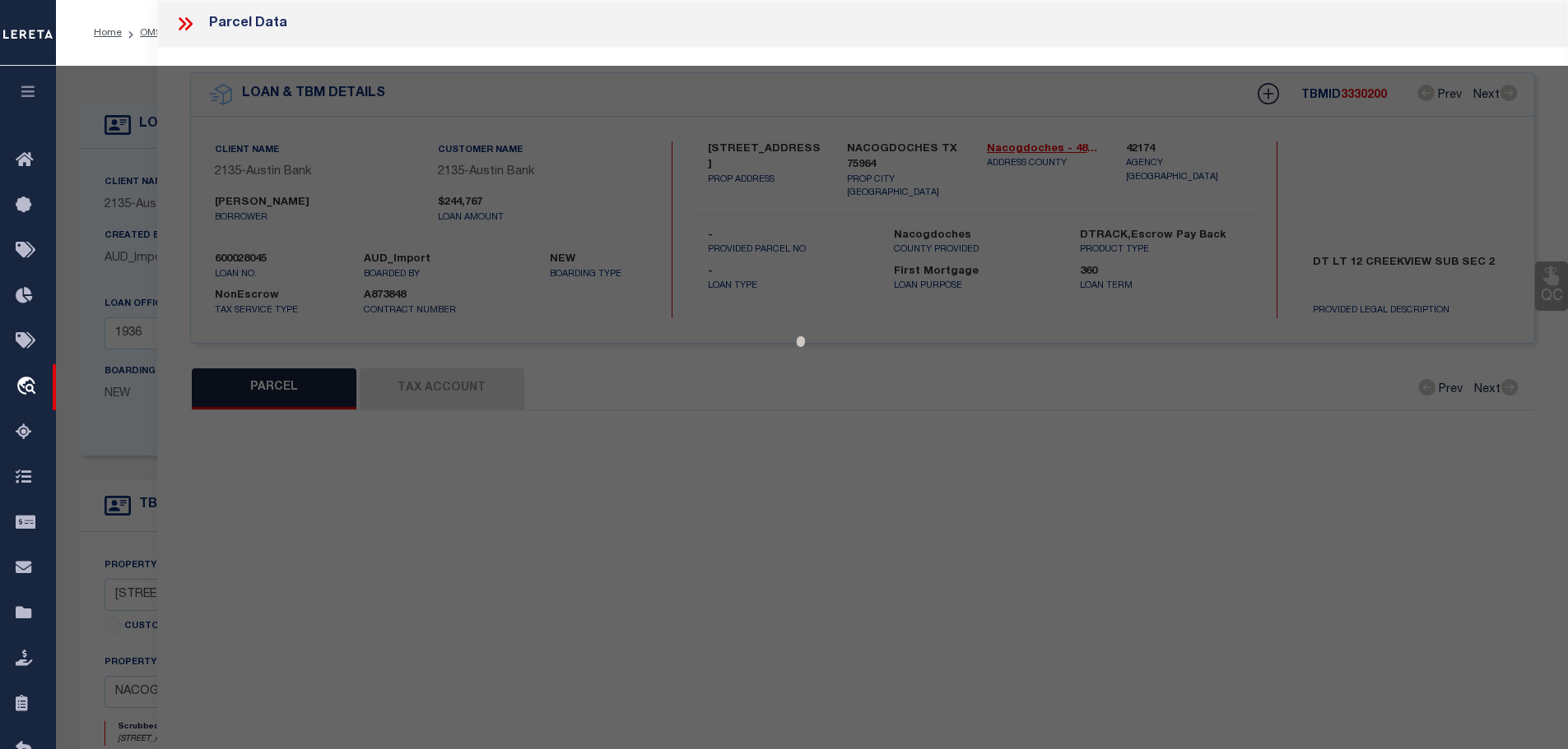
select select "CP"
type input "[PERSON_NAME] & [PERSON_NAME]"
select select "AGW"
select select
type input "COUNTY ROAD 816"
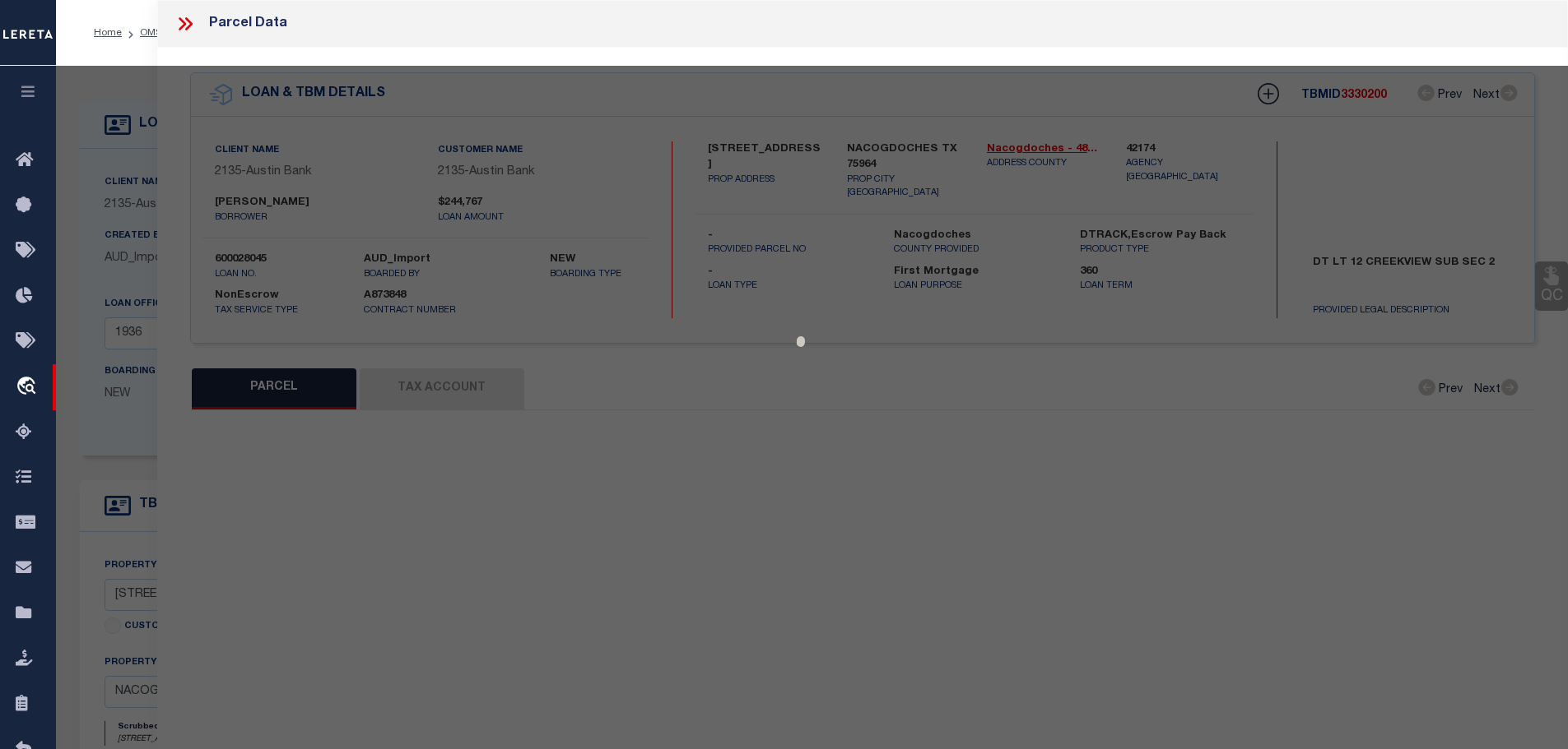
checkbox input "false"
type input "NACOGDOCHES TX 75964"
type textarea "[GEOGRAPHIC_DATA] SECTION 2"
type textarea "Order completed as per given text legal."
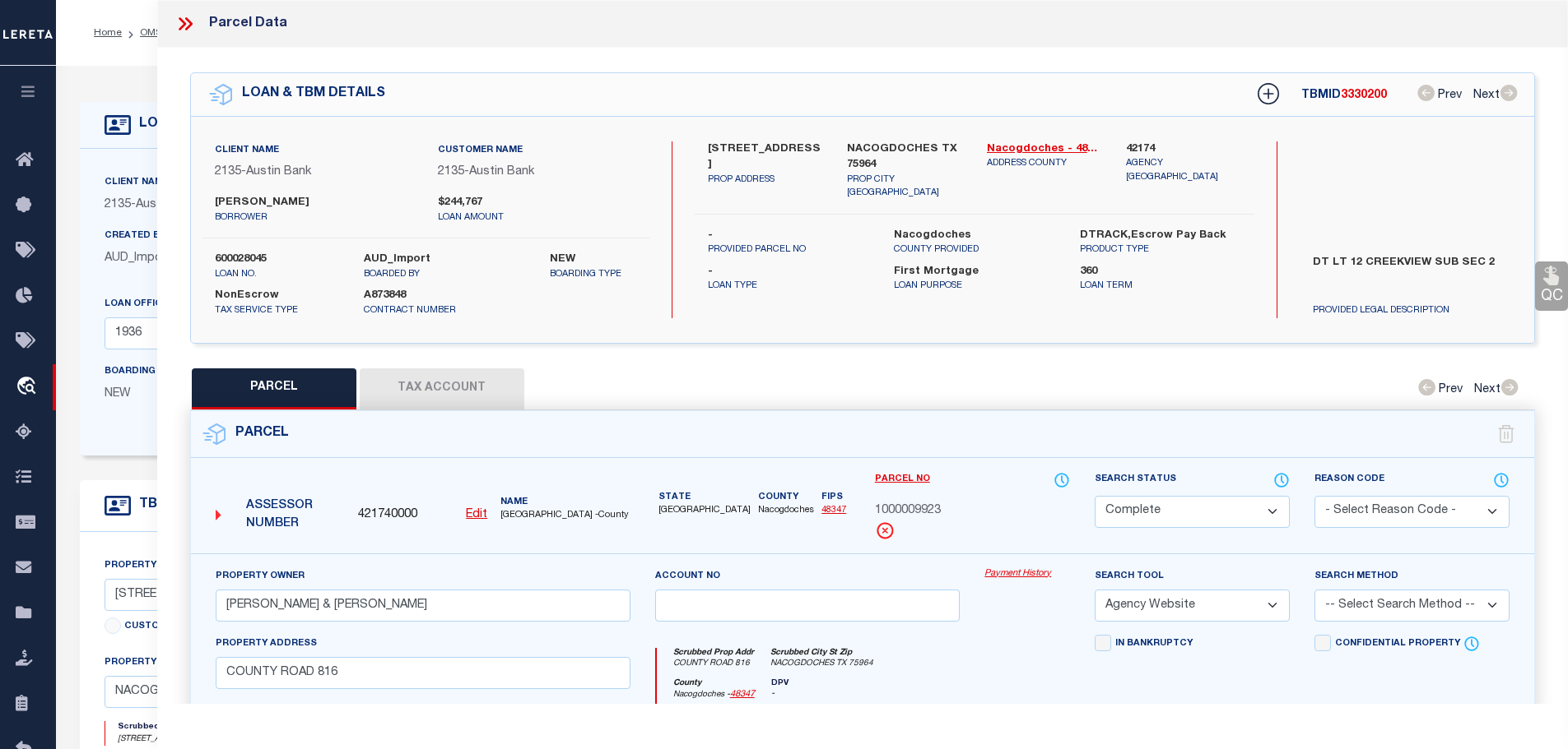
click at [432, 378] on button "Tax Account" at bounding box center [442, 389] width 165 height 41
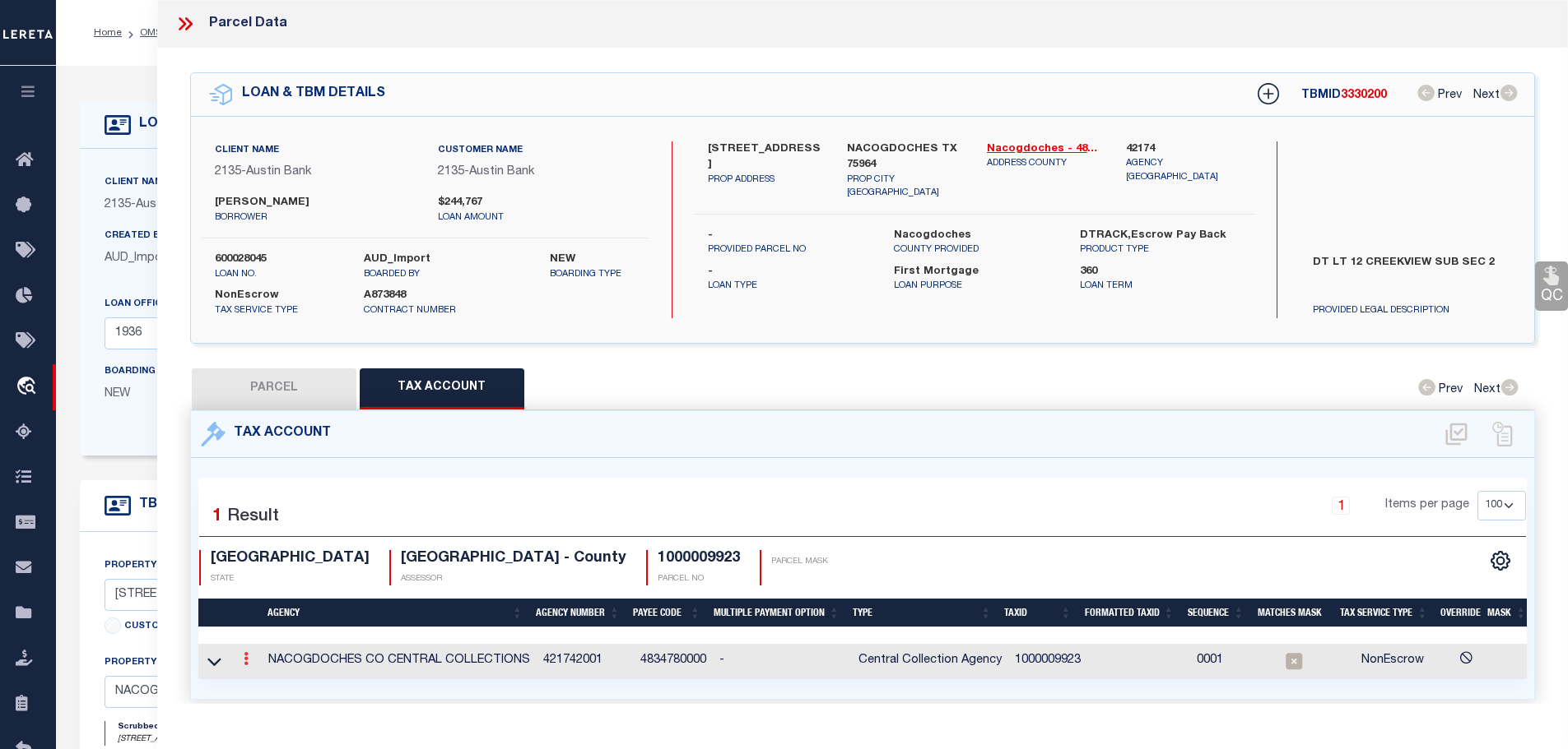
click at [246, 654] on icon at bounding box center [245, 659] width 5 height 13
click at [265, 680] on icon "" at bounding box center [263, 684] width 12 height 12
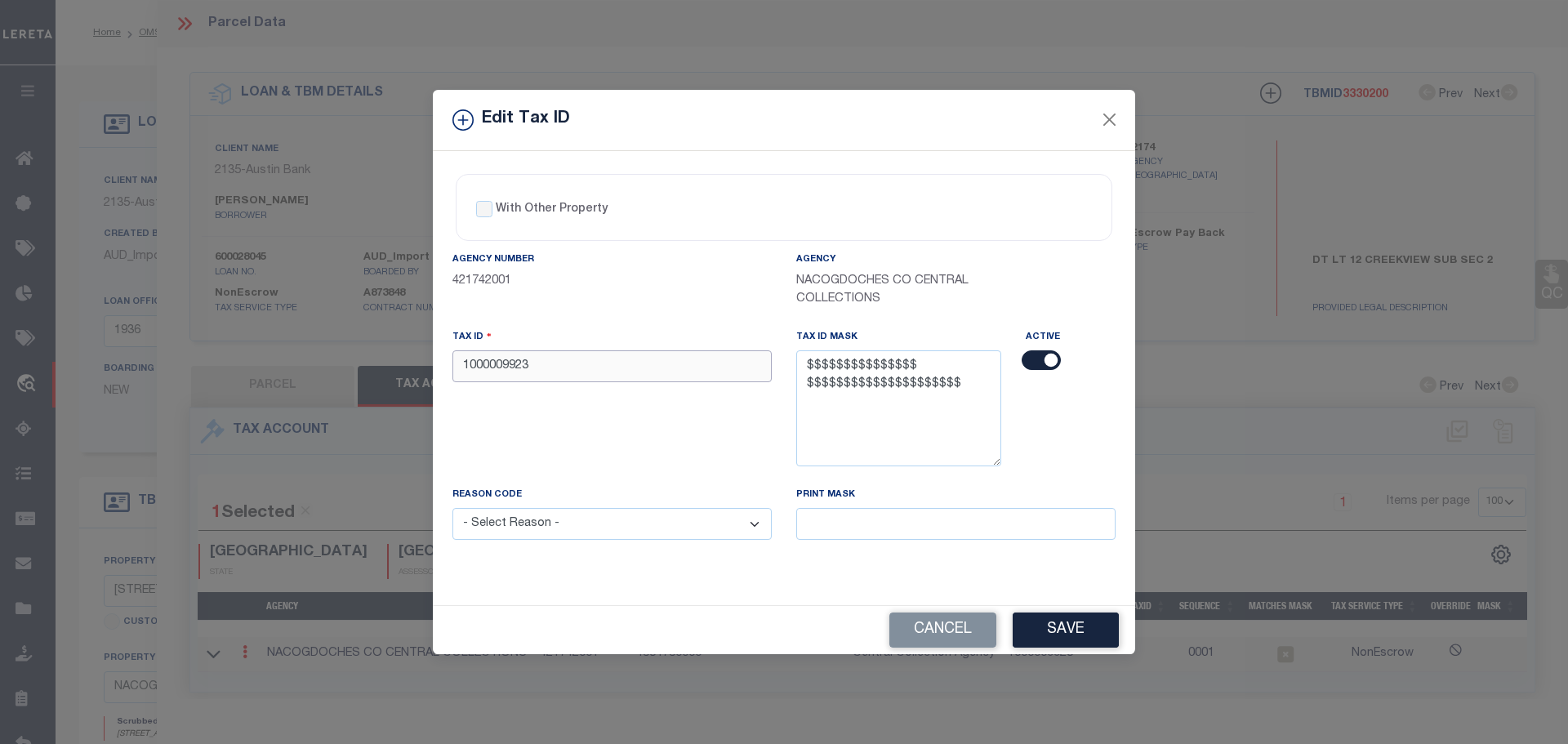
click at [578, 370] on input "1000009923" at bounding box center [612, 366] width 319 height 32
paste input "06-127-0002-120000"
click at [538, 370] on input "06-127-0002-120000" at bounding box center [612, 366] width 319 height 32
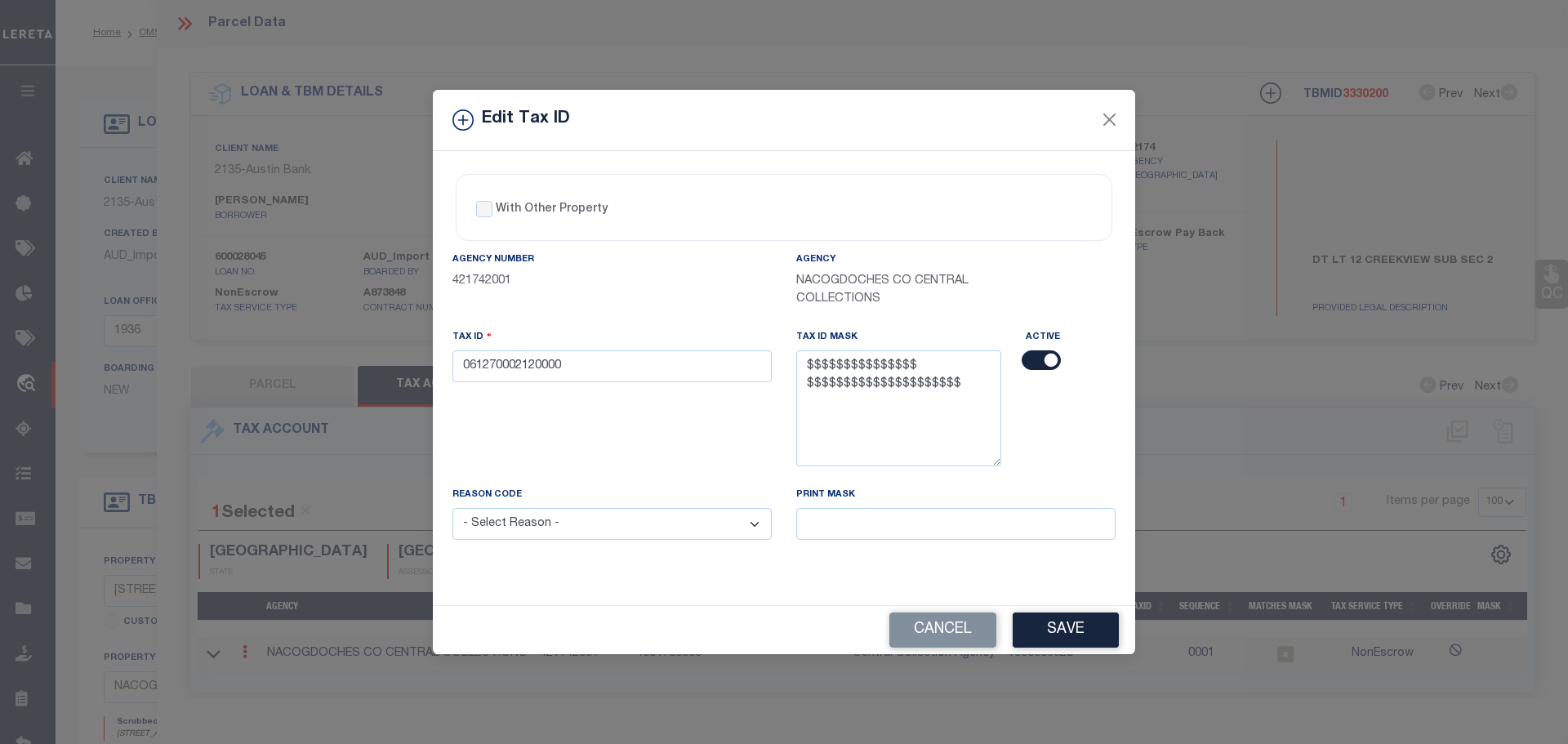
click at [654, 535] on select "- Select Reason - 099 - Other (Provide additional detail) ACT - Agency Changed …" at bounding box center [612, 524] width 319 height 32
click at [453, 509] on select "- Select Reason - 099 - Other (Provide additional detail) ACT - Agency Changed …" at bounding box center [612, 524] width 319 height 32
click at [1075, 640] on button "Save" at bounding box center [1065, 629] width 106 height 35
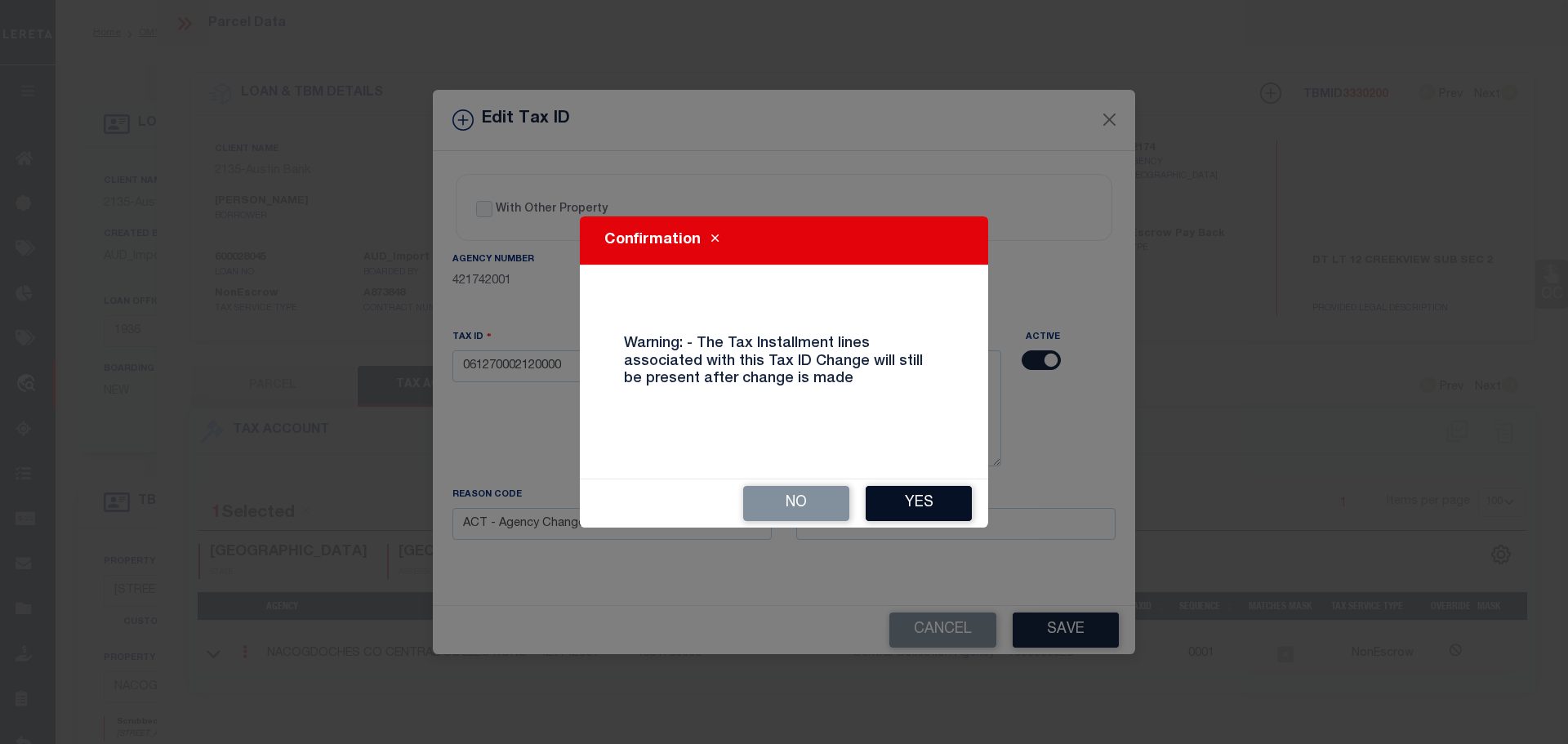
click at [948, 505] on button "Yes" at bounding box center [918, 503] width 106 height 35
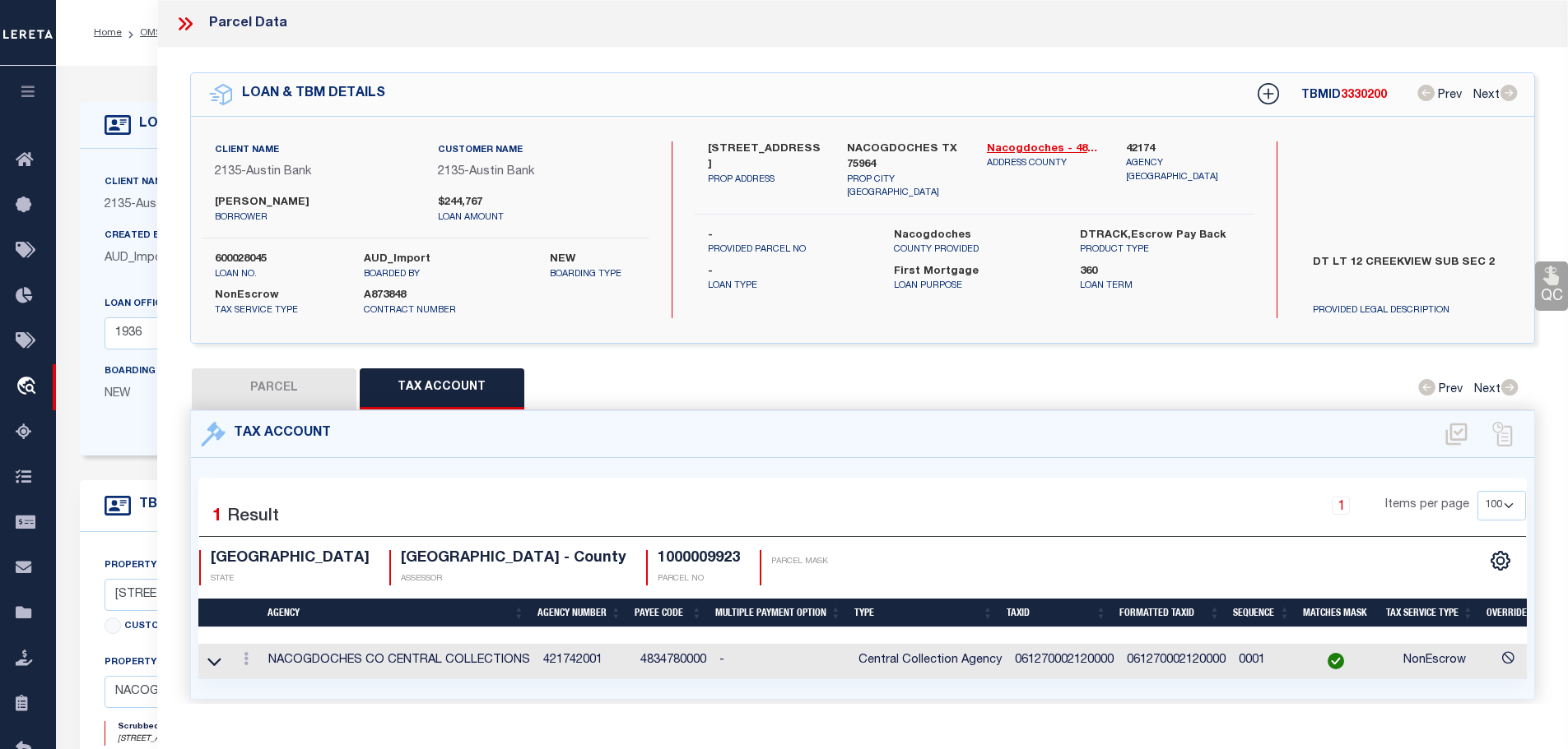
click at [192, 18] on icon at bounding box center [185, 24] width 22 height 22
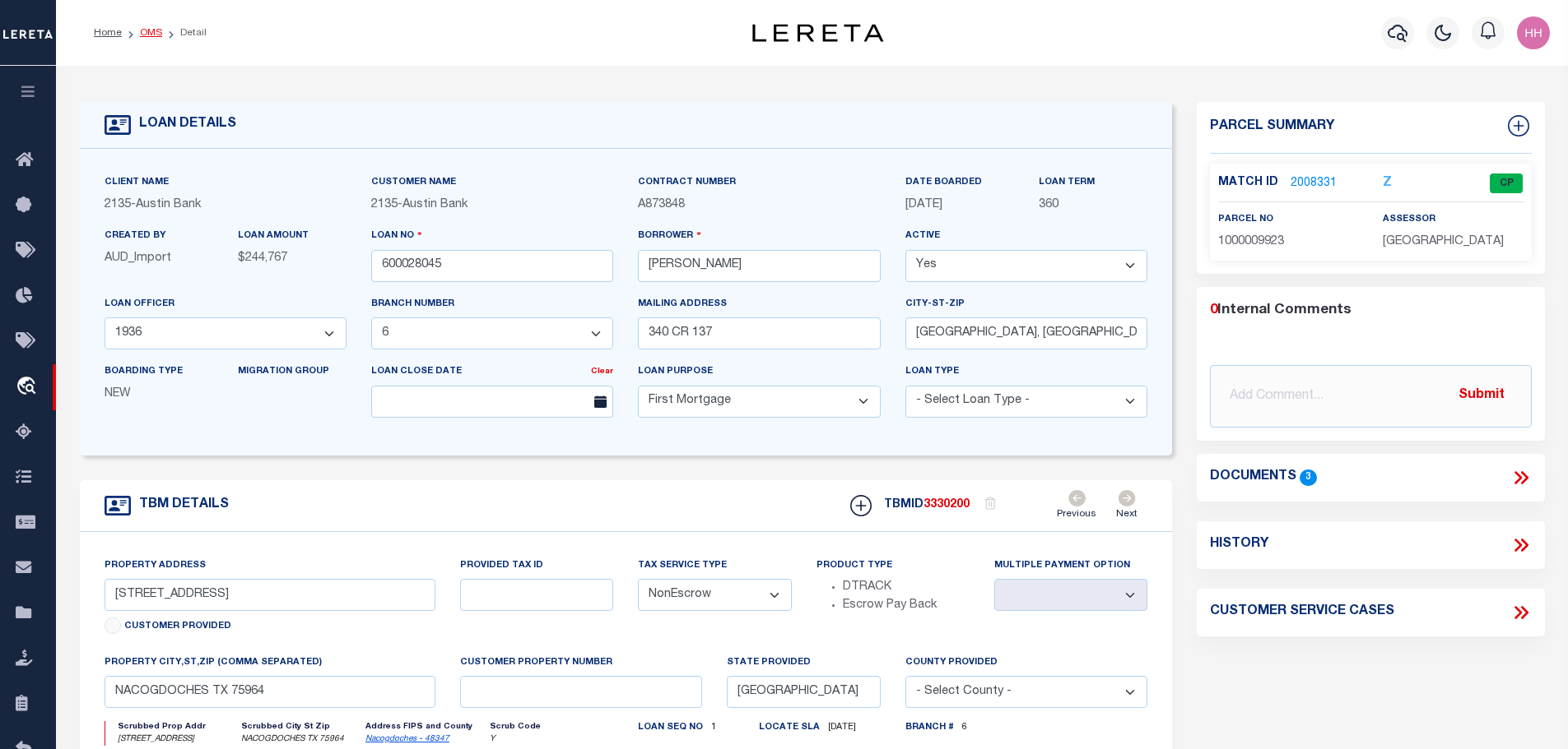
click at [143, 35] on link "OMS" at bounding box center [150, 33] width 22 height 9
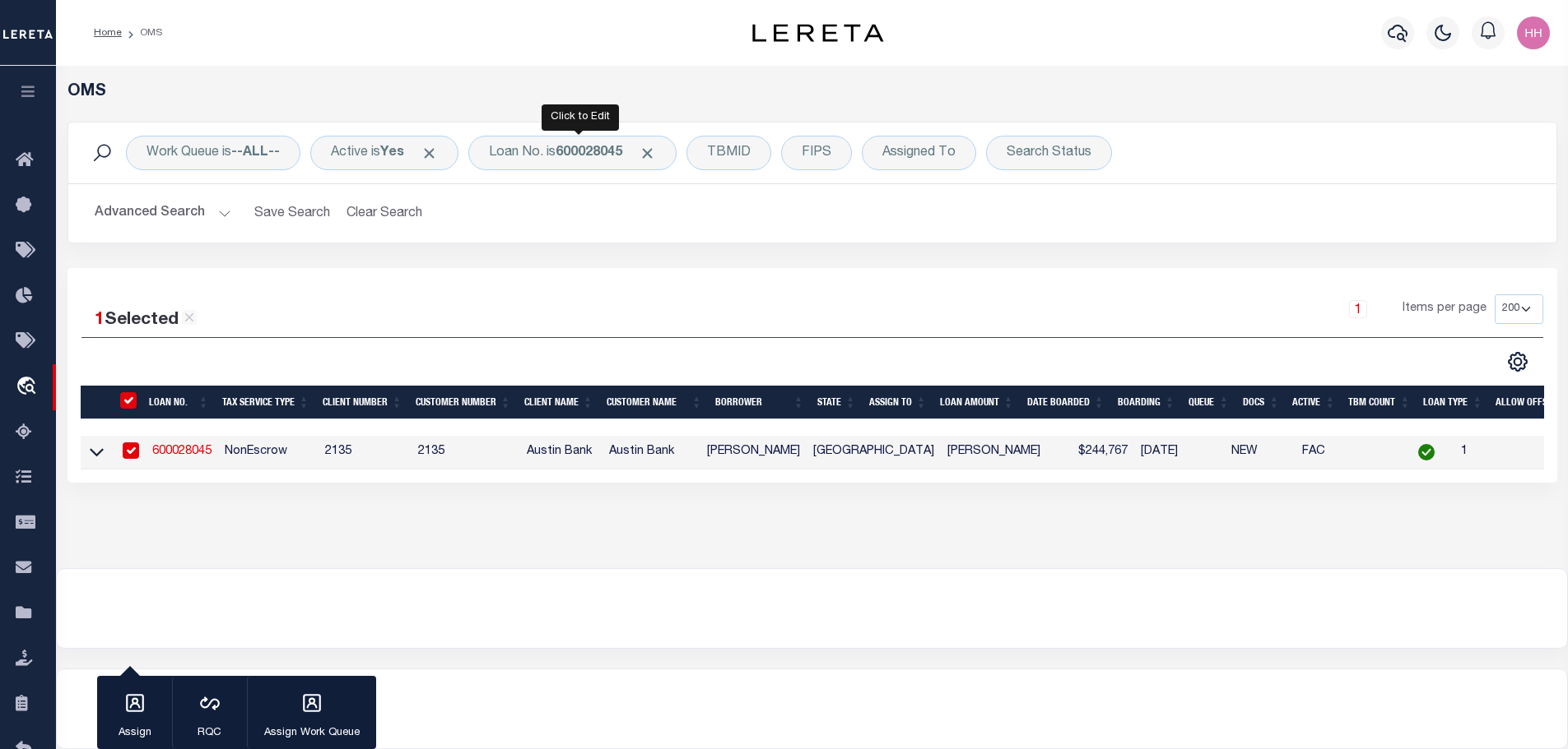
click at [581, 125] on div "Click to Edit" at bounding box center [580, 117] width 78 height 26
click at [581, 154] on b "600028045" at bounding box center [589, 153] width 66 height 13
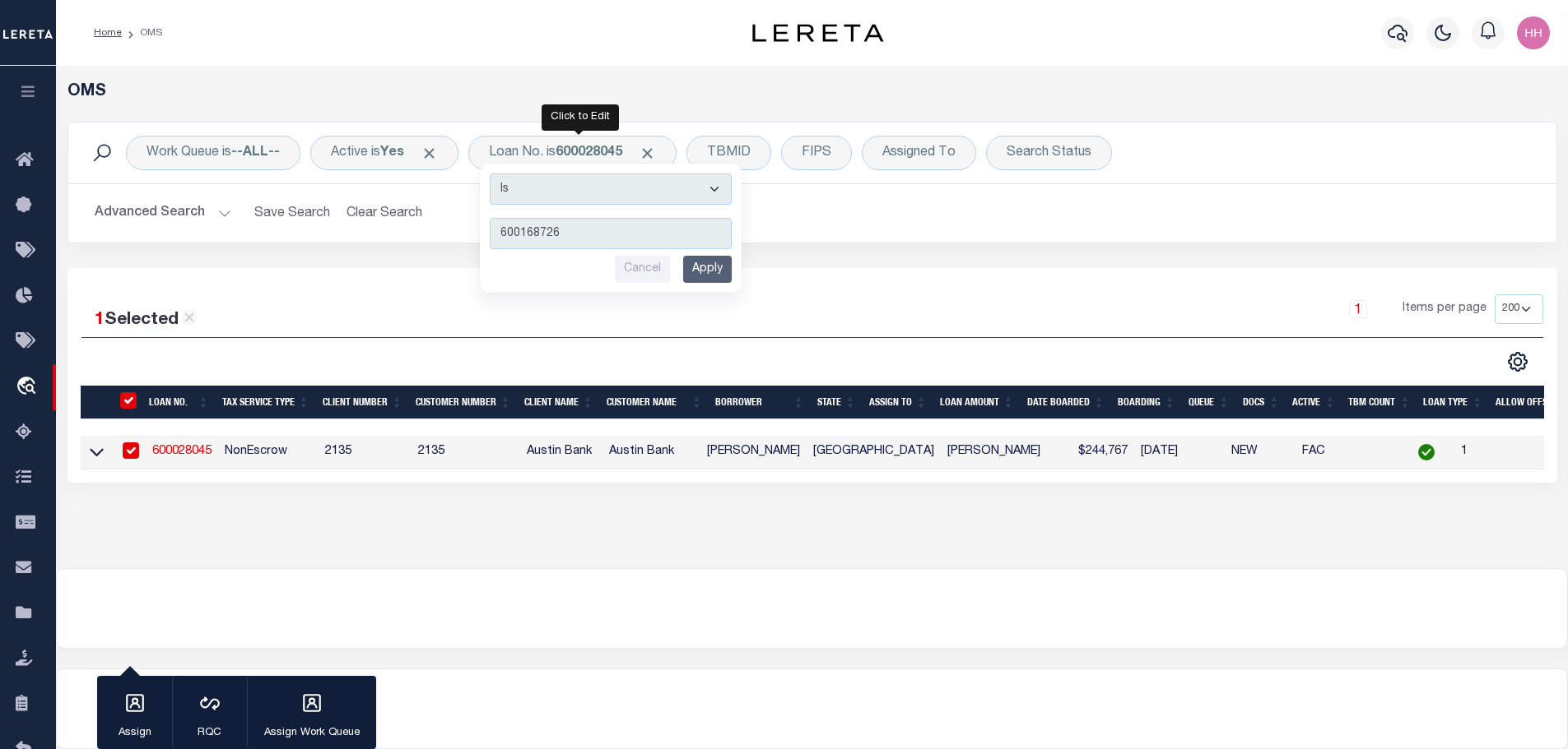
drag, startPoint x: 704, startPoint y: 267, endPoint x: 704, endPoint y: 276, distance: 9.0
click at [704, 272] on input "Apply" at bounding box center [707, 269] width 48 height 27
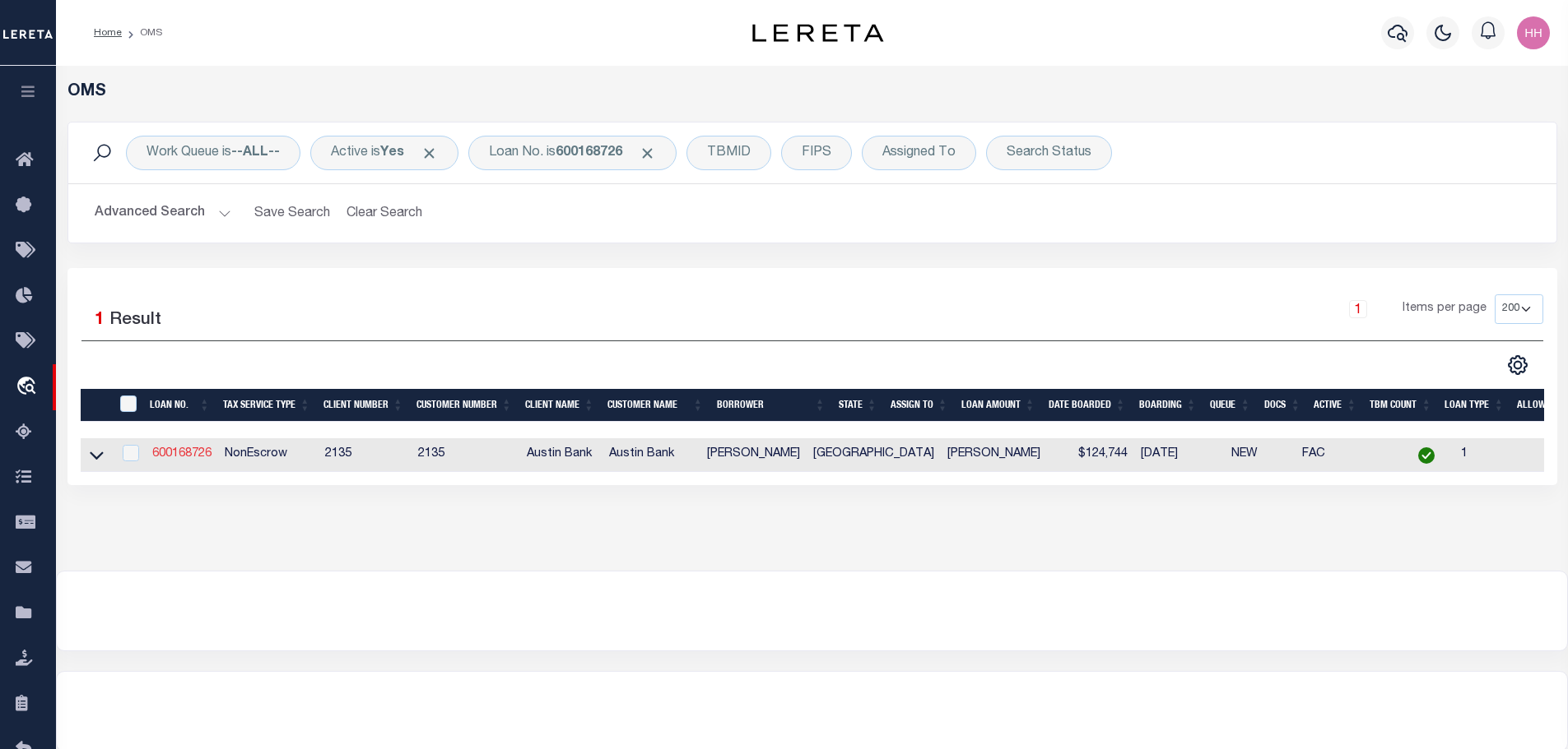
click at [167, 451] on link "600168726" at bounding box center [182, 454] width 60 height 11
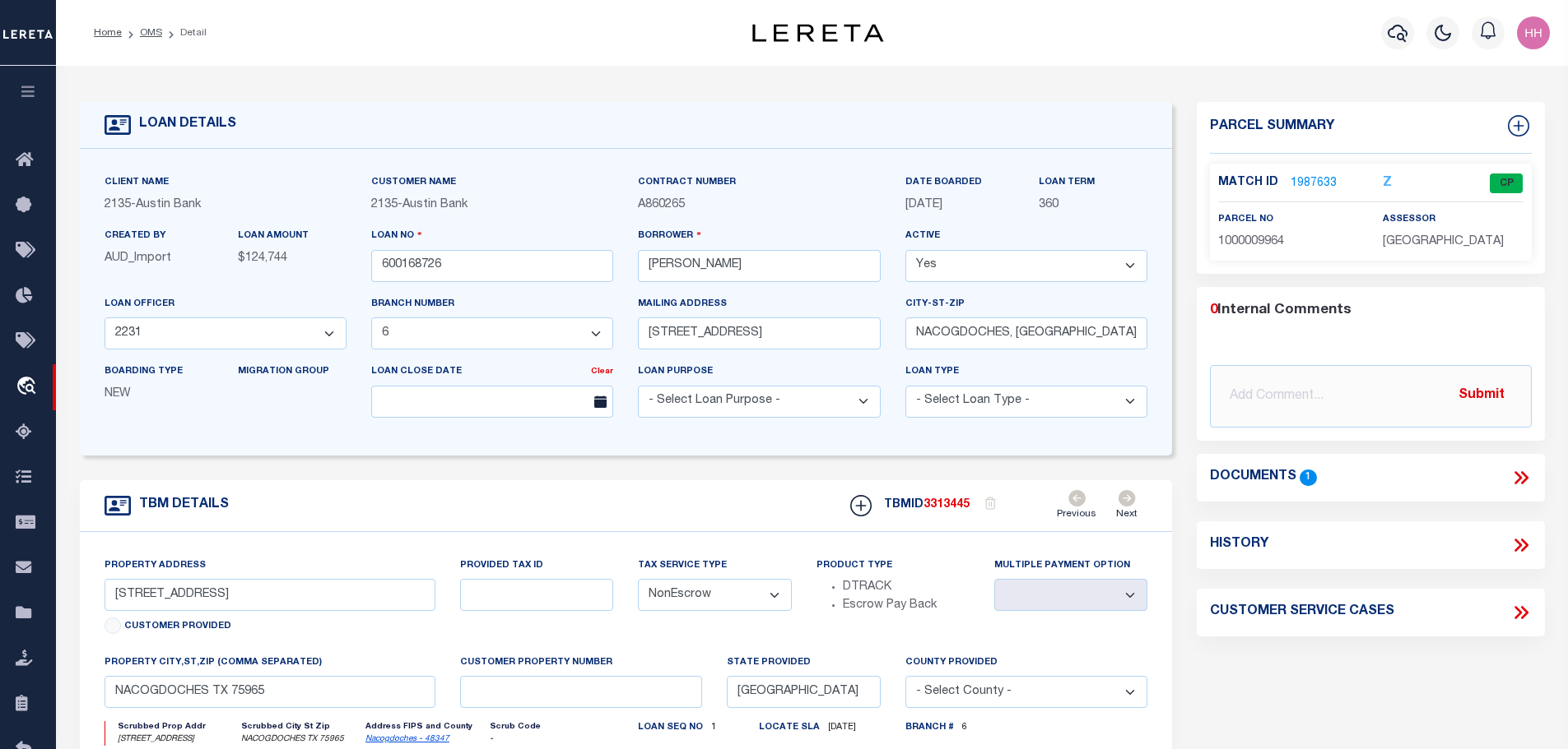
click at [1302, 175] on link "1987633" at bounding box center [1313, 183] width 46 height 17
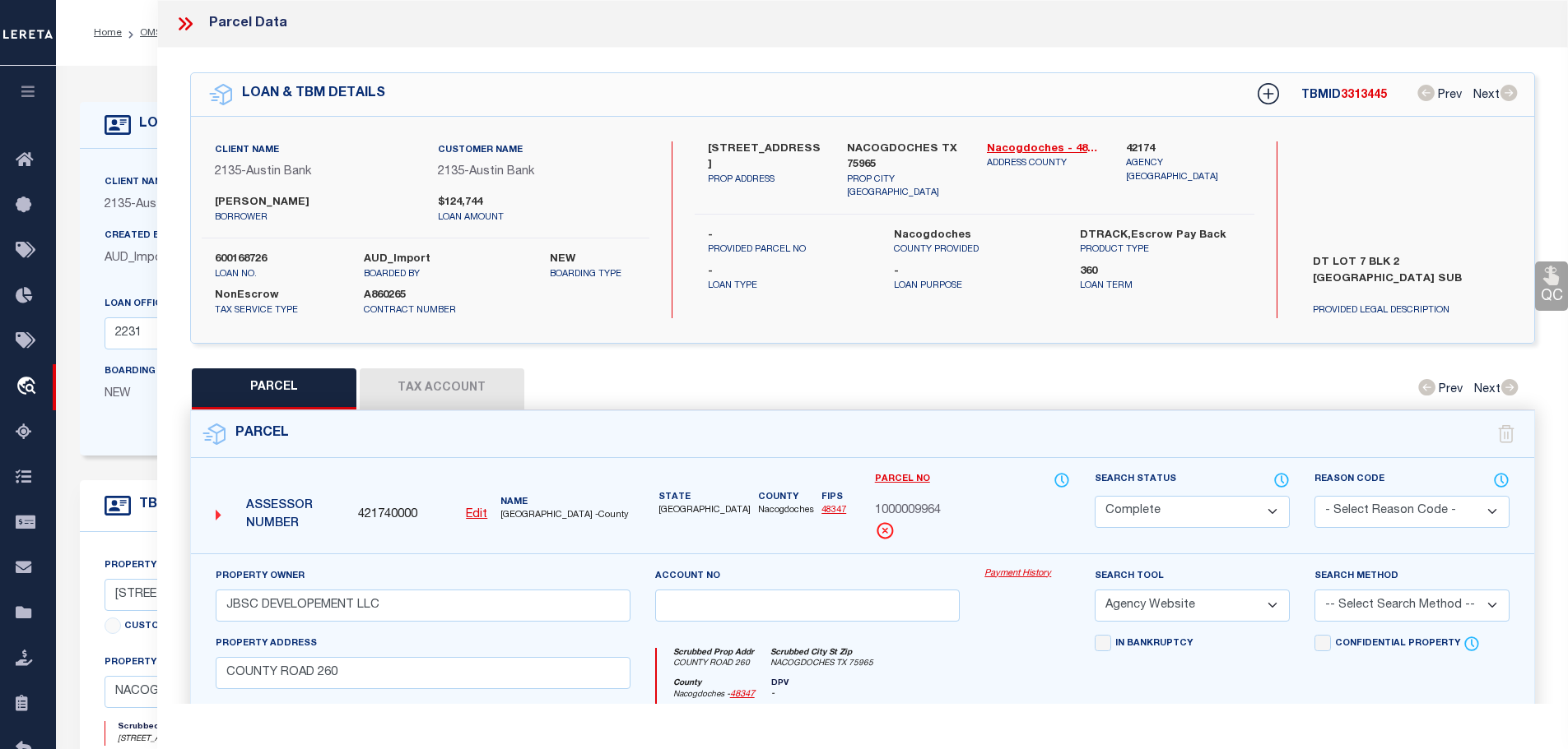
click at [913, 511] on span "1000009964" at bounding box center [907, 511] width 66 height 18
copy span "1000009964"
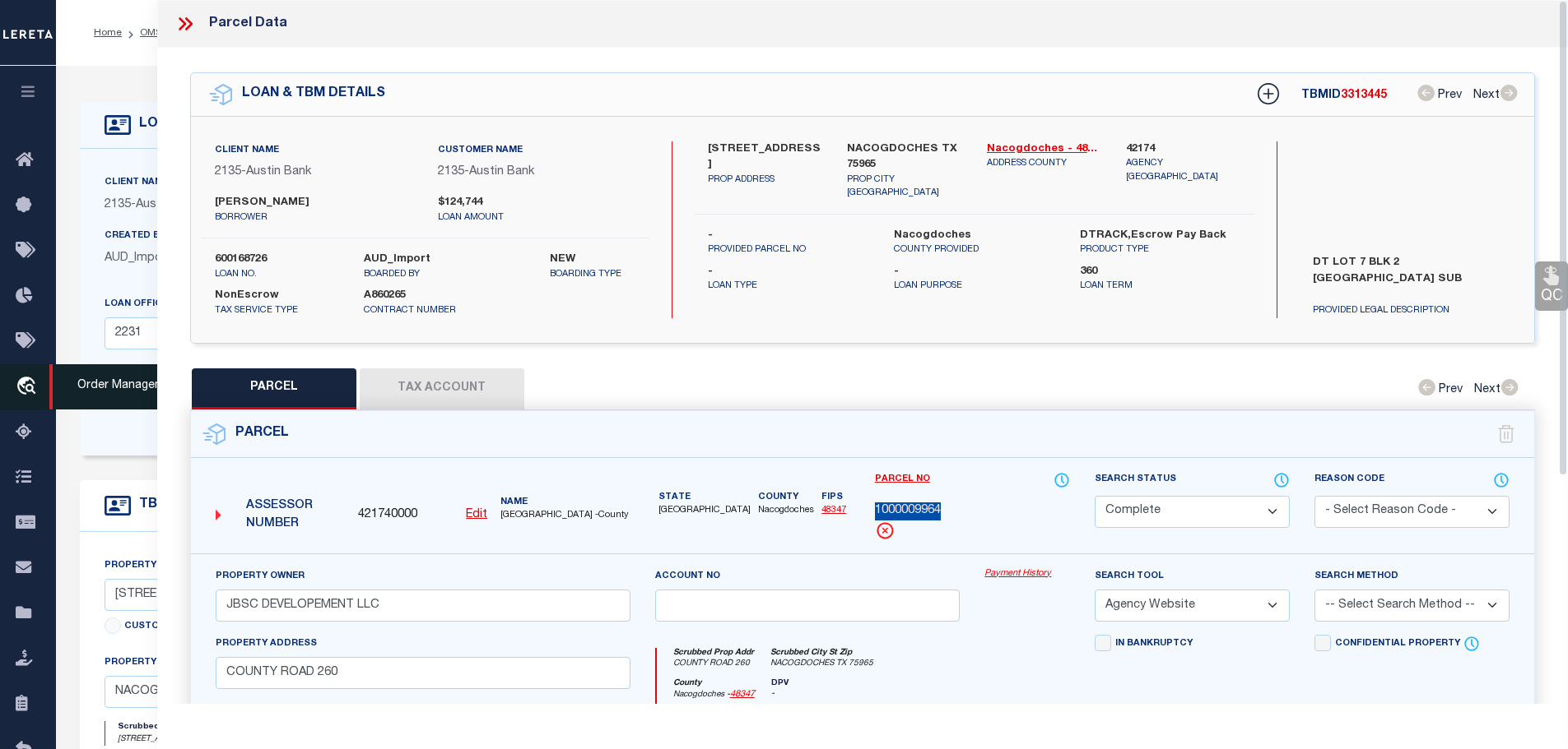
drag, startPoint x: 414, startPoint y: 386, endPoint x: 7, endPoint y: 379, distance: 407.1
click at [414, 386] on button "Tax Account" at bounding box center [442, 389] width 165 height 41
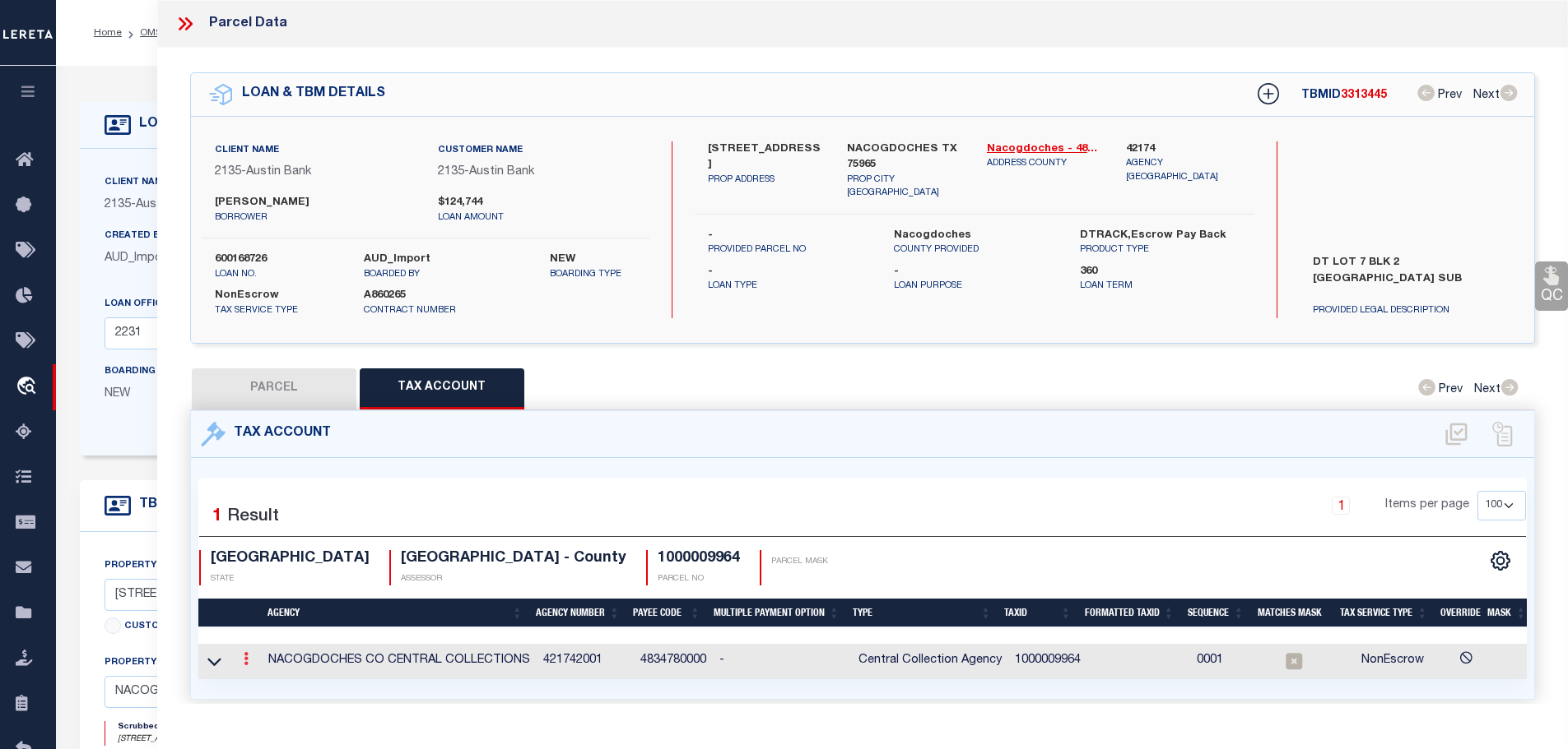
click at [247, 657] on icon at bounding box center [245, 659] width 5 height 13
click at [261, 678] on icon "" at bounding box center [263, 684] width 12 height 12
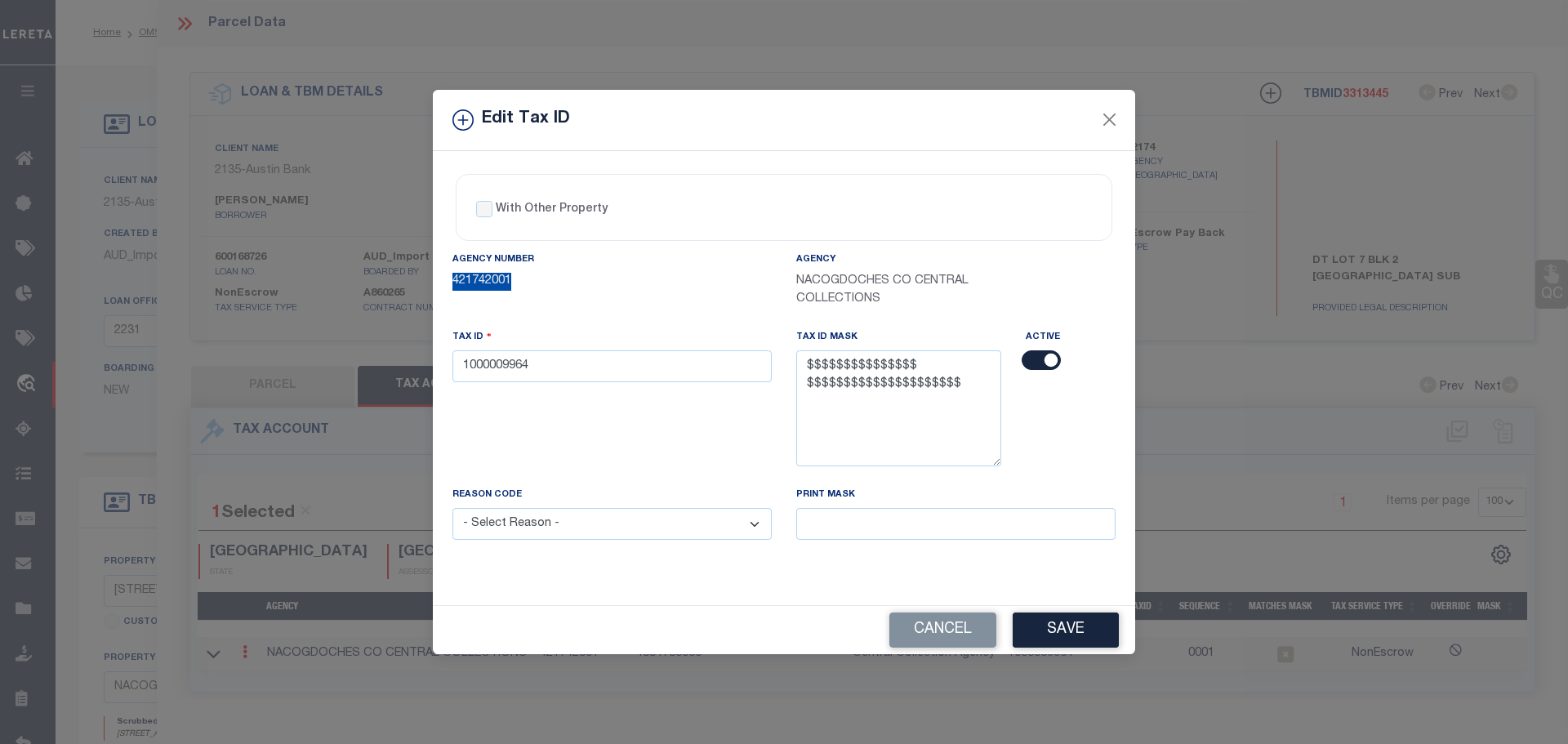
drag, startPoint x: 573, startPoint y: 292, endPoint x: 568, endPoint y: 354, distance: 62.2
click at [571, 310] on div "Agency Number 421742001" at bounding box center [612, 289] width 344 height 78
click at [554, 361] on input "1000009964" at bounding box center [612, 366] width 319 height 32
paste input "06-454-0002-007000"
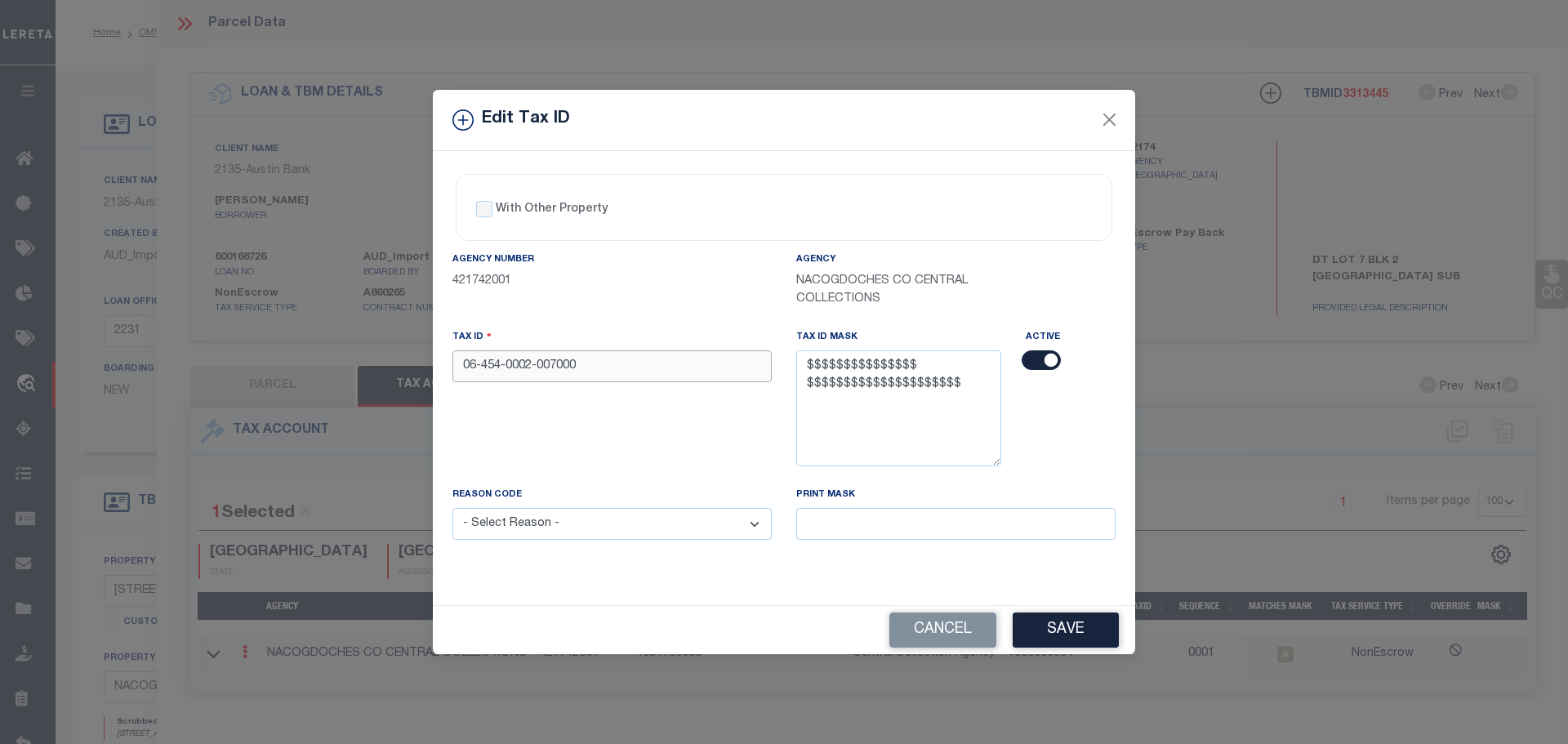
click at [538, 369] on input "06-454-0002-007000" at bounding box center [612, 366] width 319 height 32
click at [648, 531] on select "- Select Reason - 099 - Other (Provide additional detail) ACT - Agency Changed …" at bounding box center [612, 524] width 319 height 32
click at [453, 509] on select "- Select Reason - 099 - Other (Provide additional detail) ACT - Agency Changed …" at bounding box center [612, 524] width 319 height 32
click at [1071, 624] on button "Save" at bounding box center [1065, 629] width 106 height 35
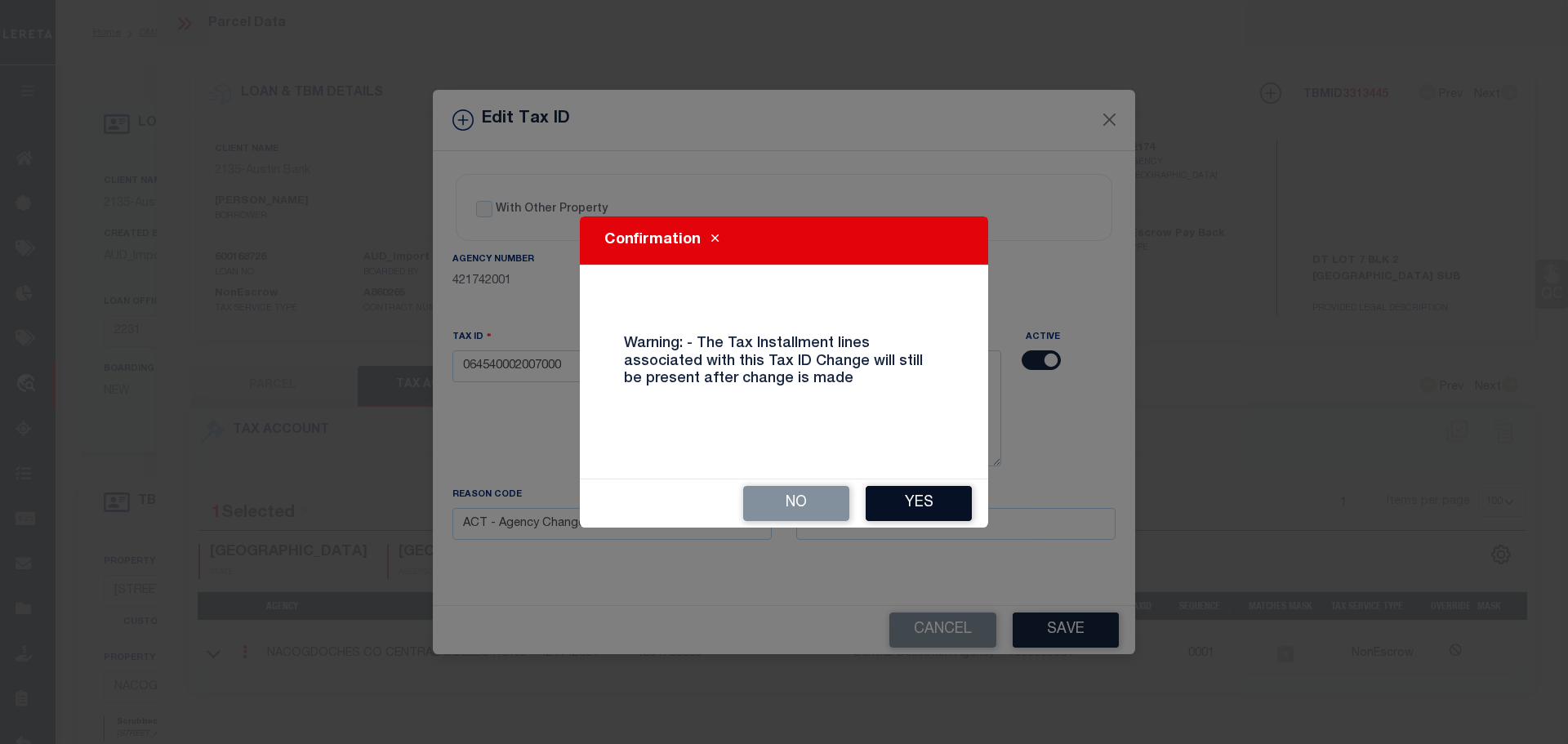
click at [917, 515] on button "Yes" at bounding box center [918, 503] width 106 height 35
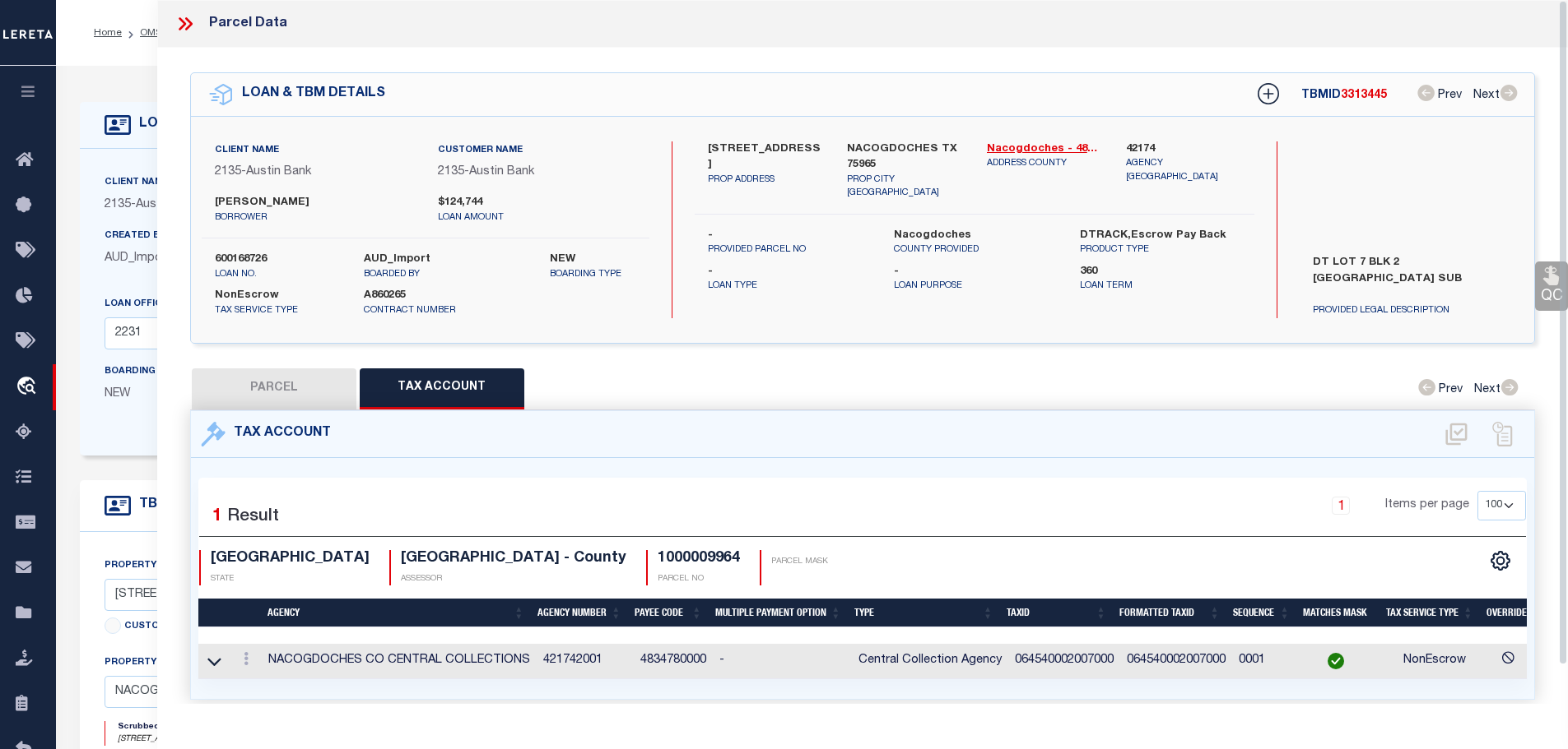
click at [188, 24] on icon at bounding box center [185, 24] width 22 height 22
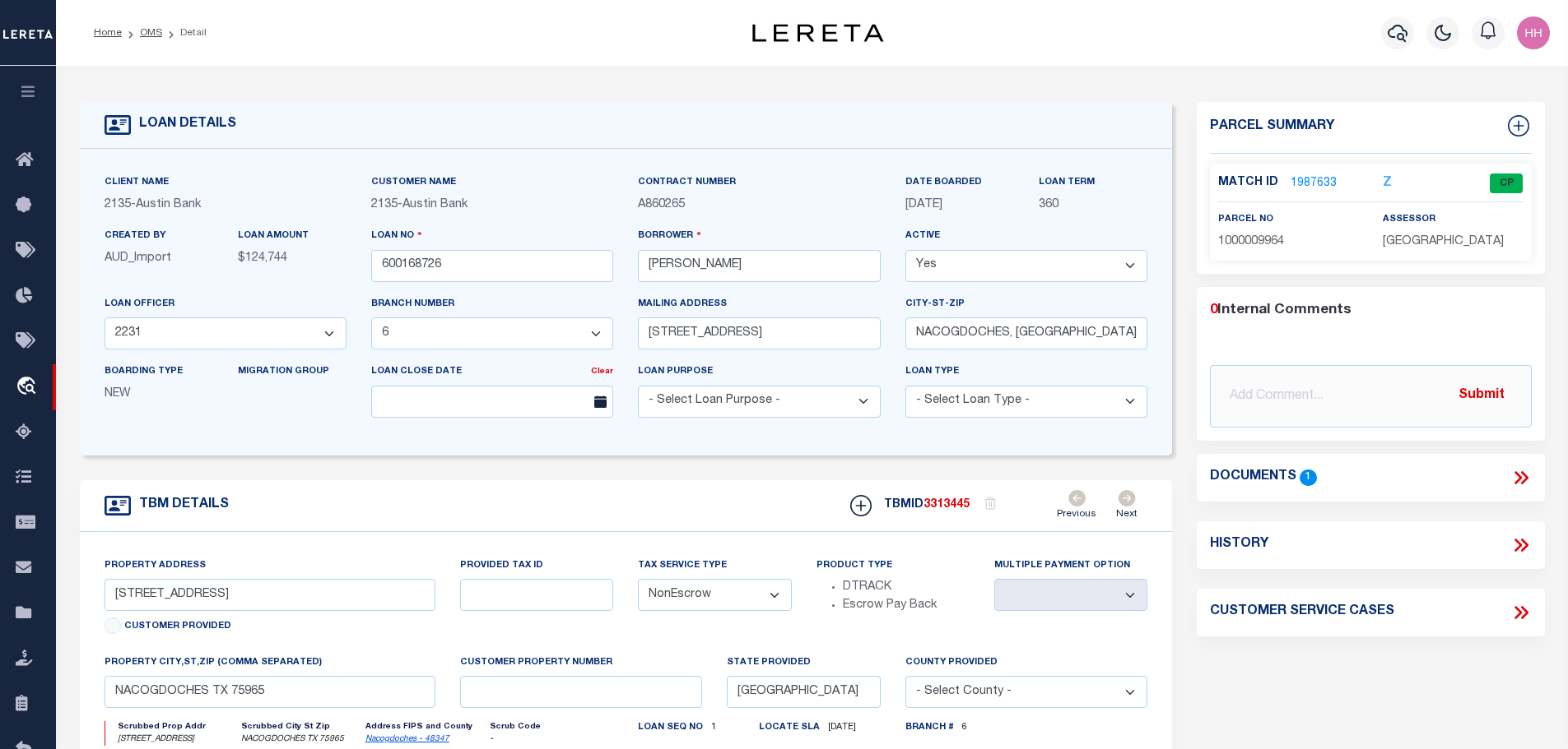
drag, startPoint x: 148, startPoint y: 31, endPoint x: 336, endPoint y: 65, distance: 191.0
click at [148, 32] on link "OMS" at bounding box center [150, 33] width 22 height 9
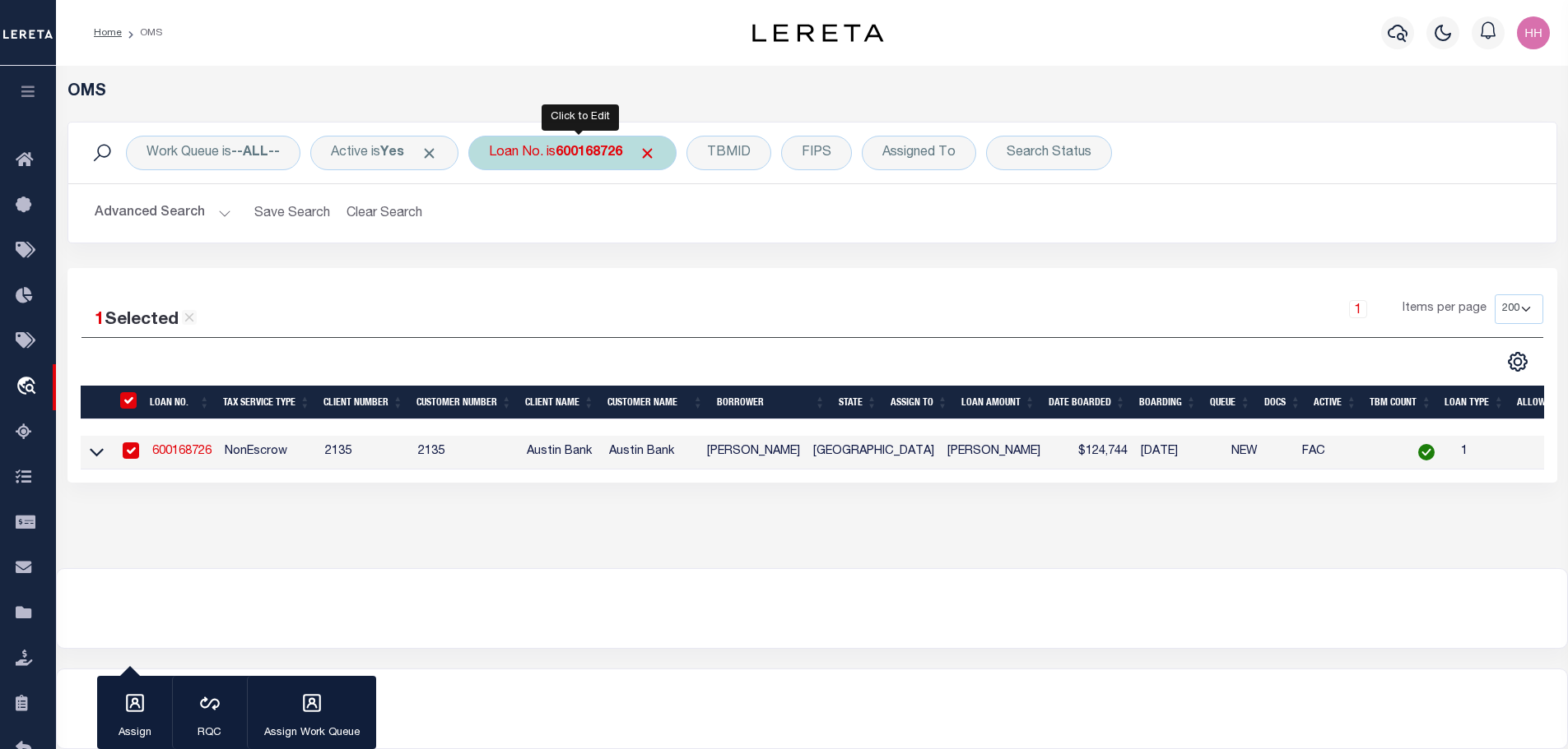
click at [573, 159] on b "600168726" at bounding box center [589, 153] width 66 height 13
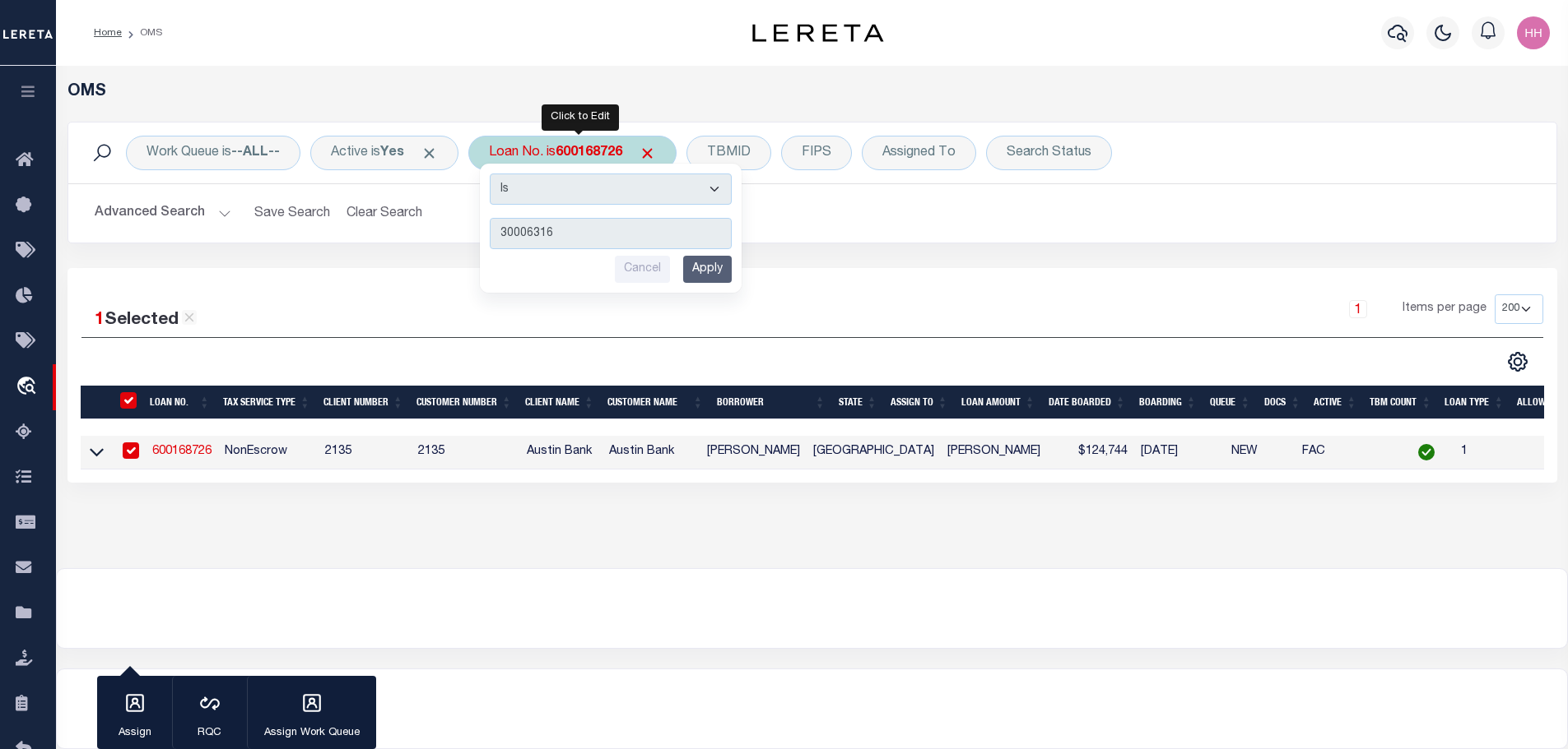
click at [712, 265] on input "Apply" at bounding box center [707, 269] width 48 height 27
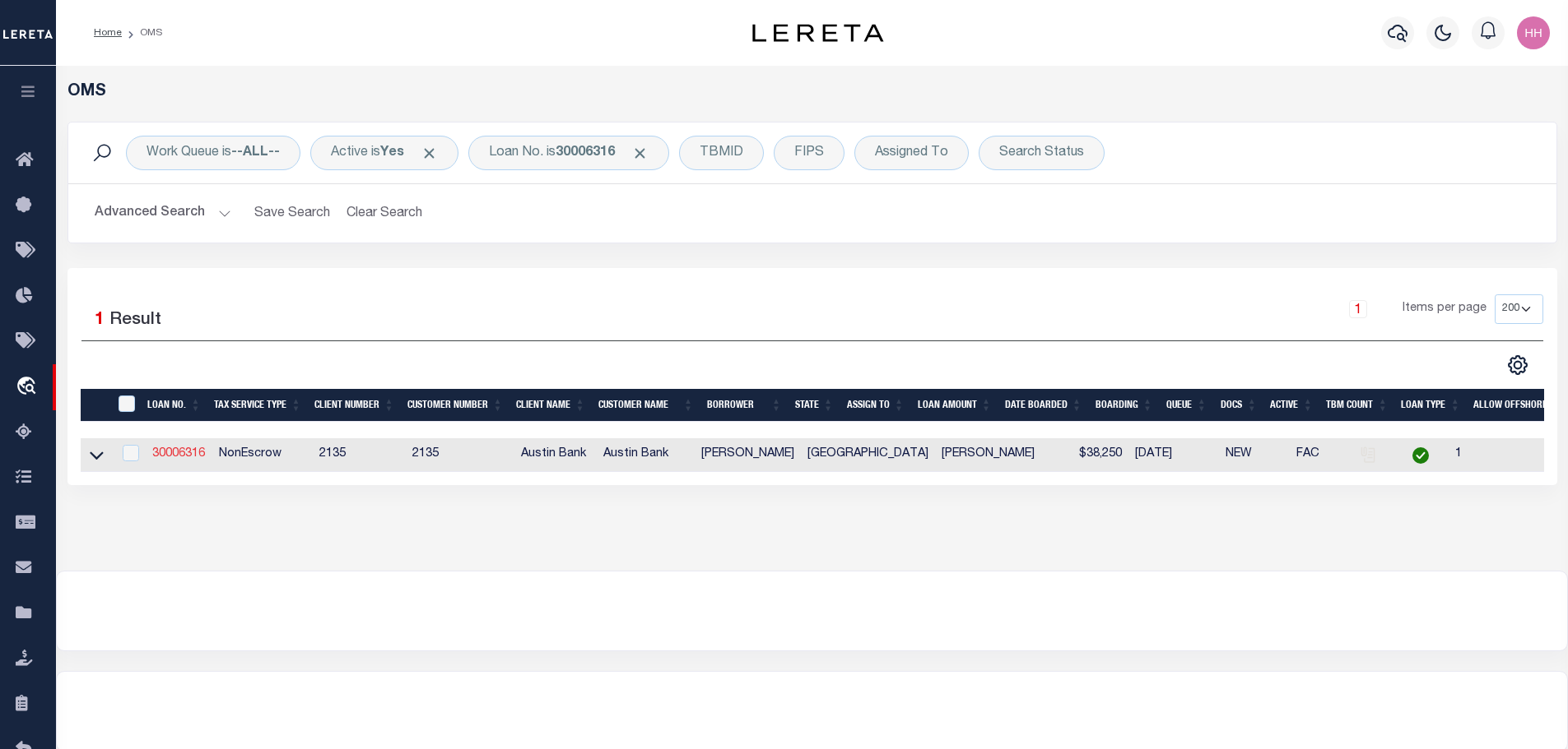
click at [180, 449] on link "30006316" at bounding box center [179, 454] width 53 height 11
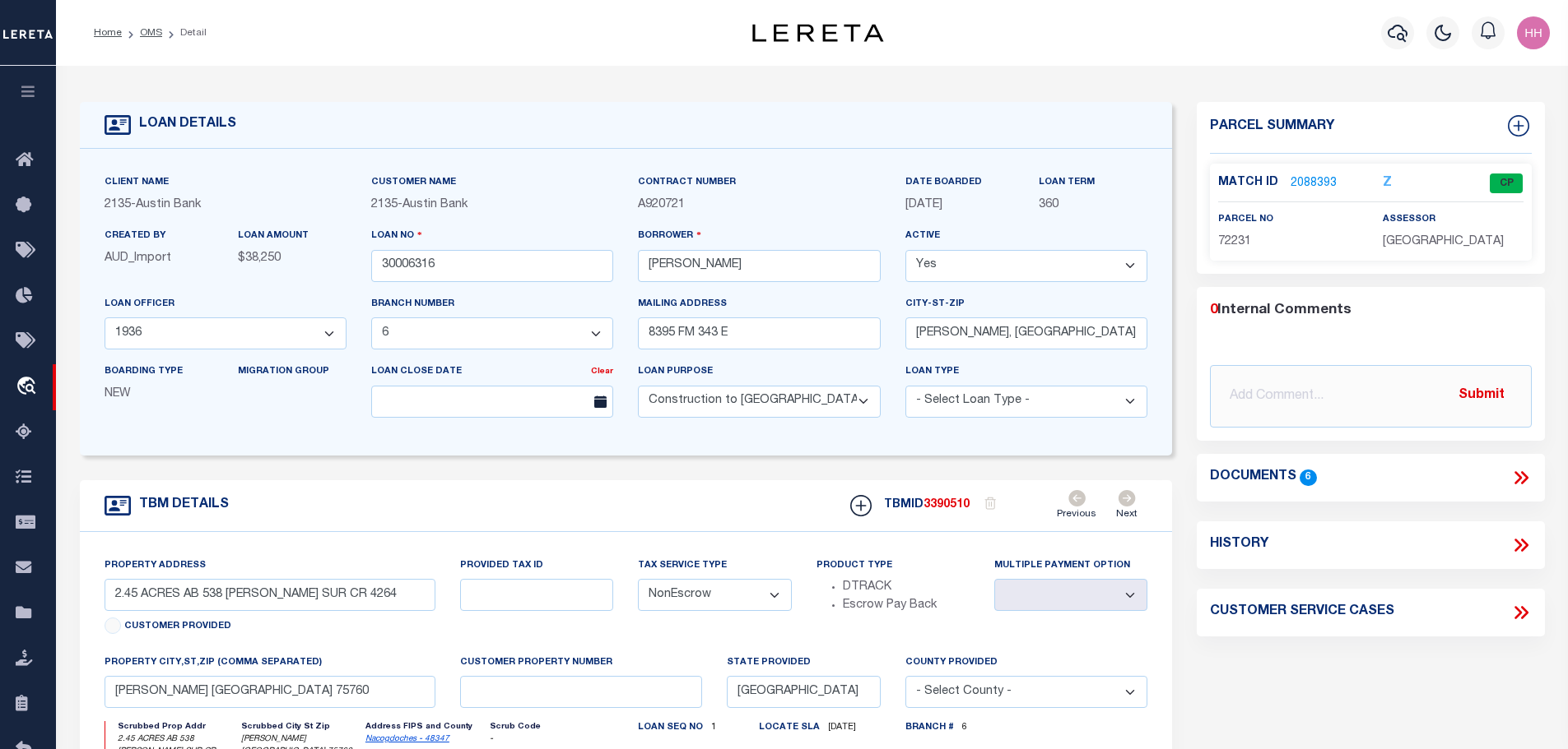
click at [1322, 180] on link "2088393" at bounding box center [1313, 183] width 46 height 17
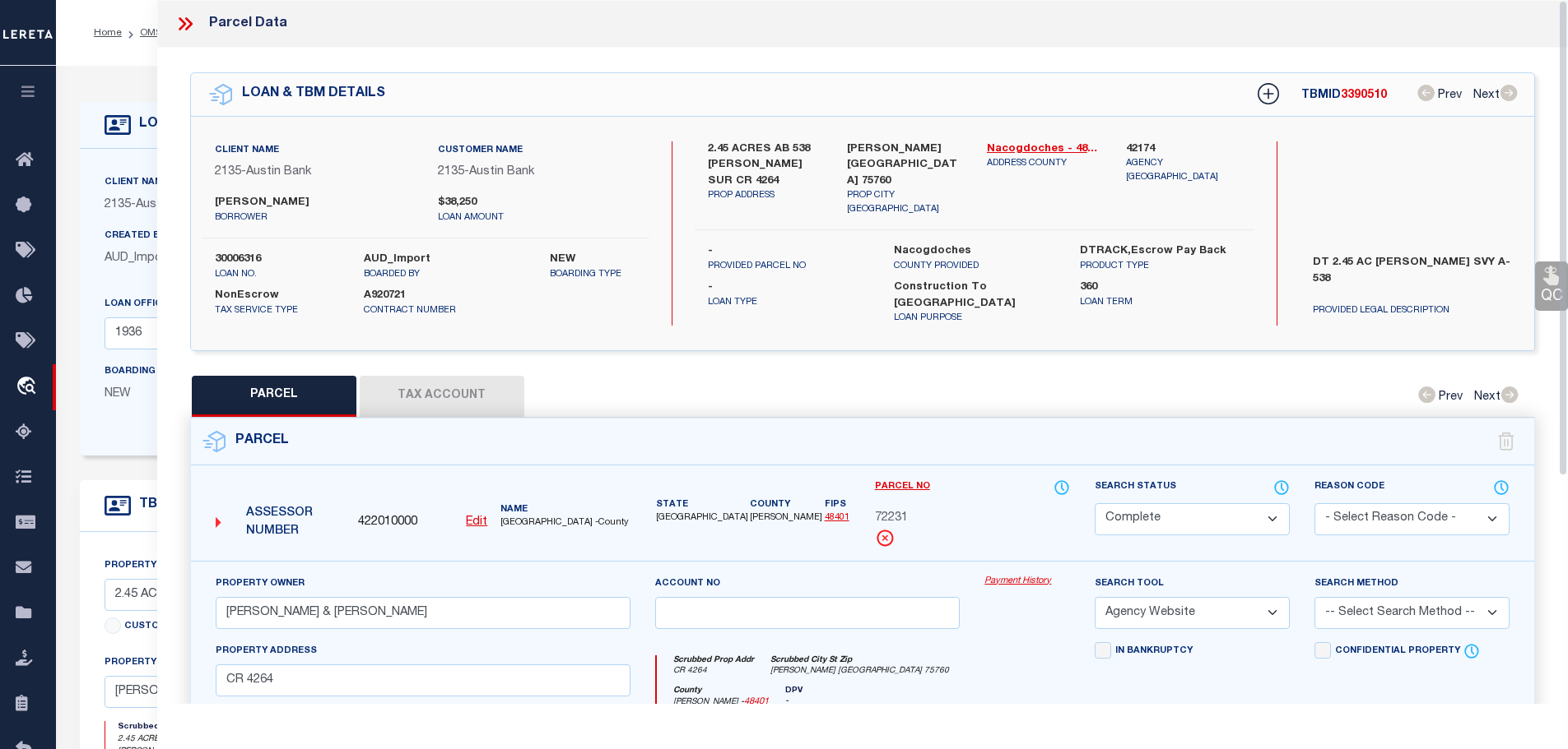
click at [447, 389] on button "Tax Account" at bounding box center [442, 395] width 165 height 41
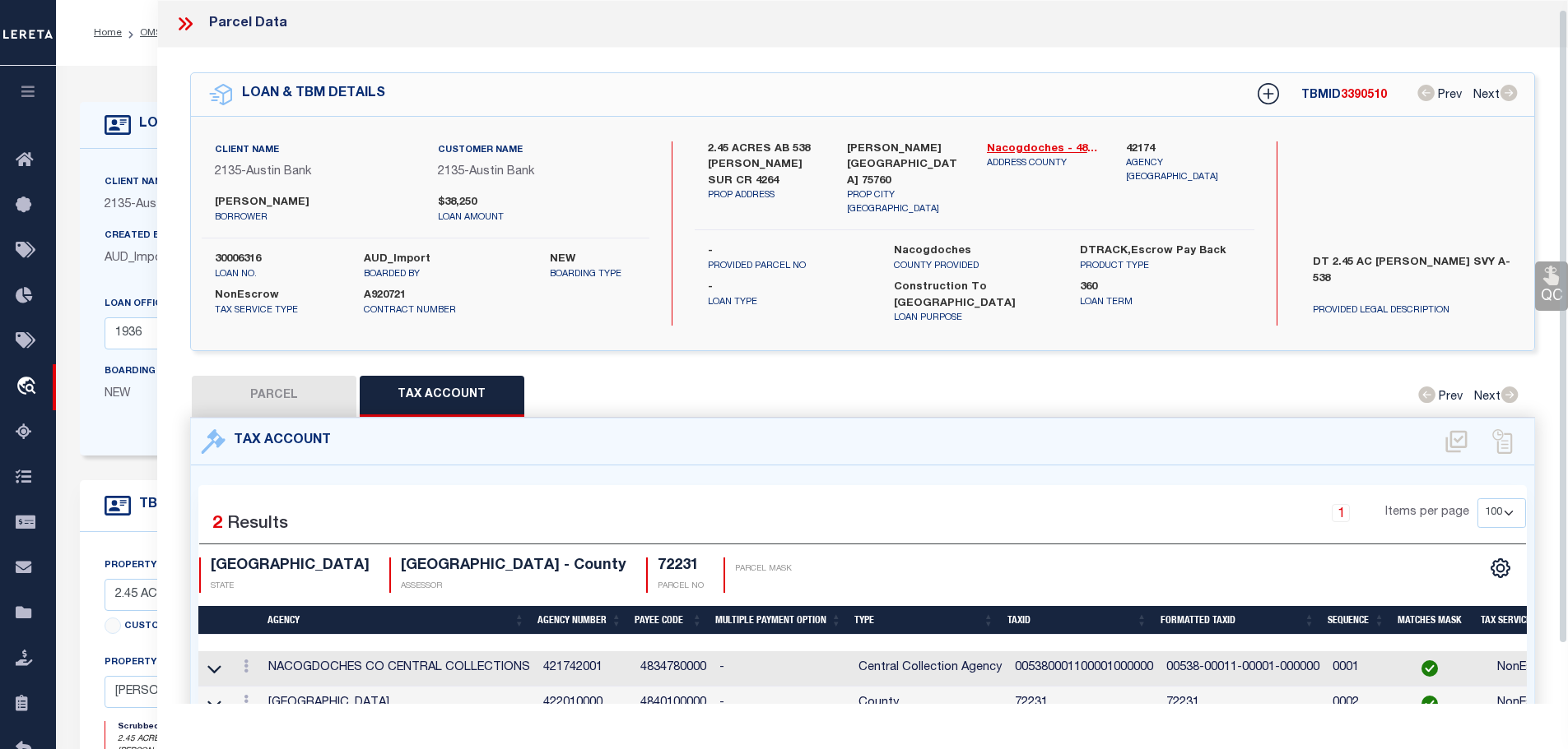
scroll to position [10, 0]
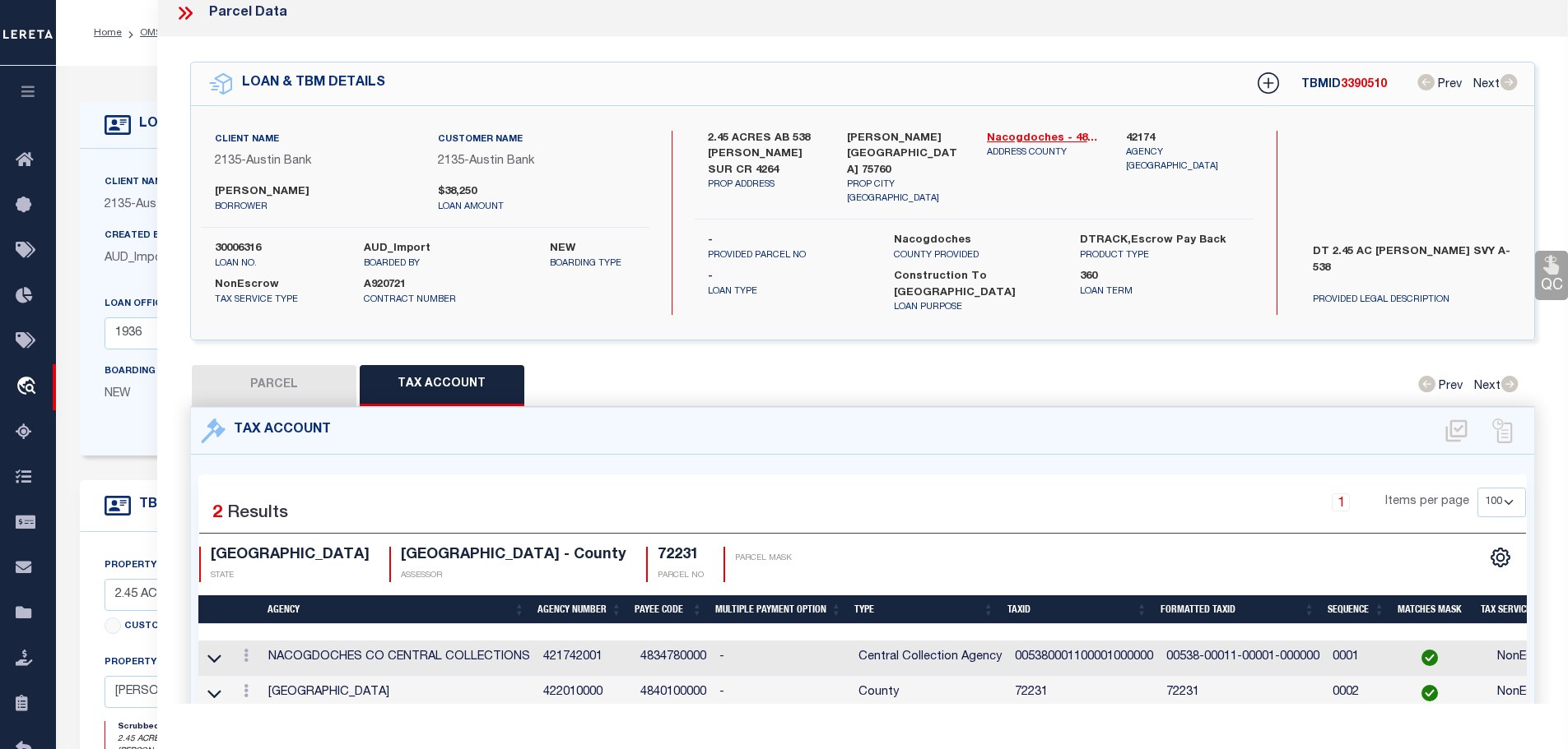
click at [1045, 640] on td "005380001100001000000" at bounding box center [1084, 657] width 151 height 35
copy td "005380001100001000000"
click at [1228, 640] on td "00538-00011-00001-000000" at bounding box center [1242, 657] width 167 height 35
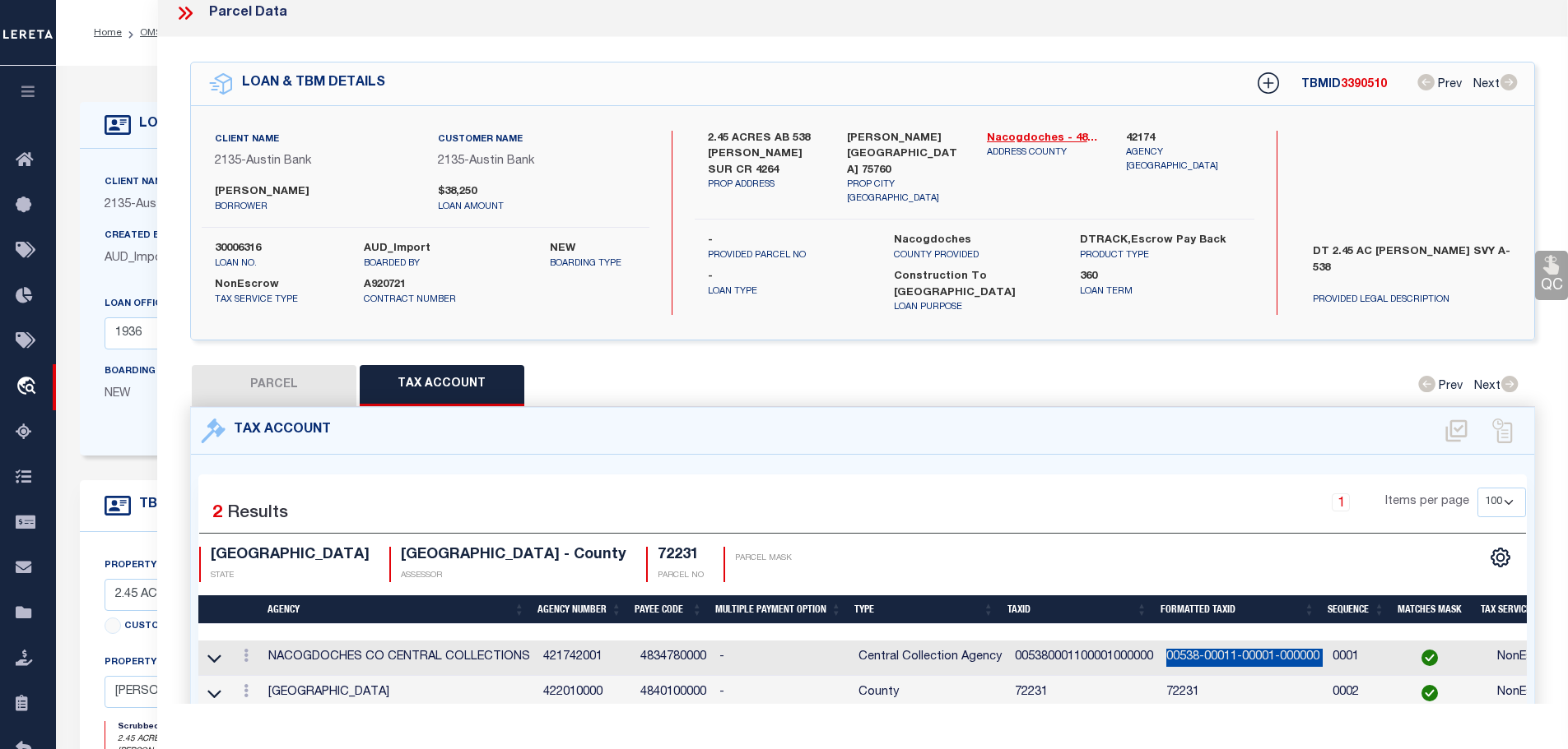
click at [1228, 640] on td "00538-00011-00001-000000" at bounding box center [1242, 657] width 167 height 35
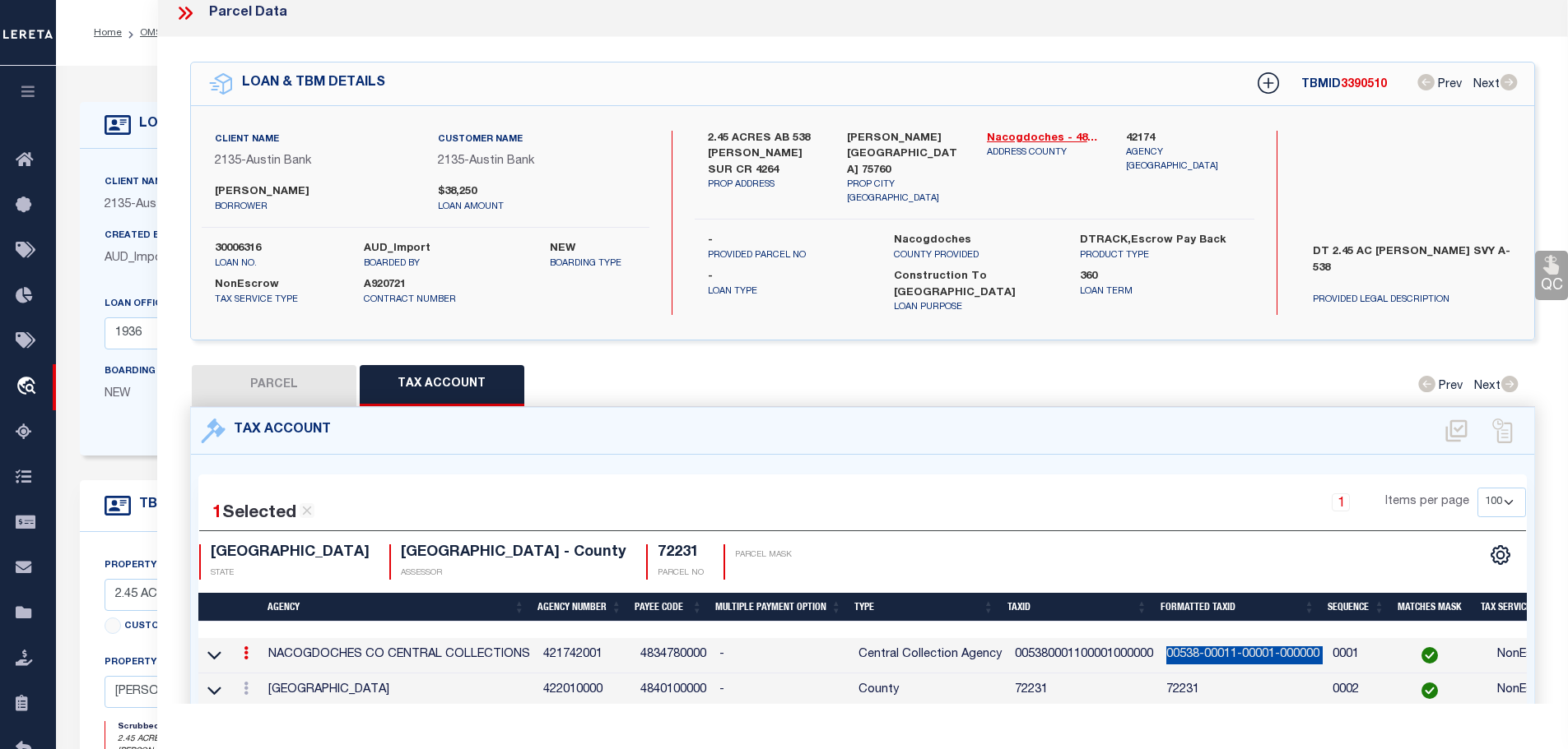
copy td "00538-00011-00001-000000"
click at [306, 365] on button "PARCEL" at bounding box center [274, 385] width 165 height 41
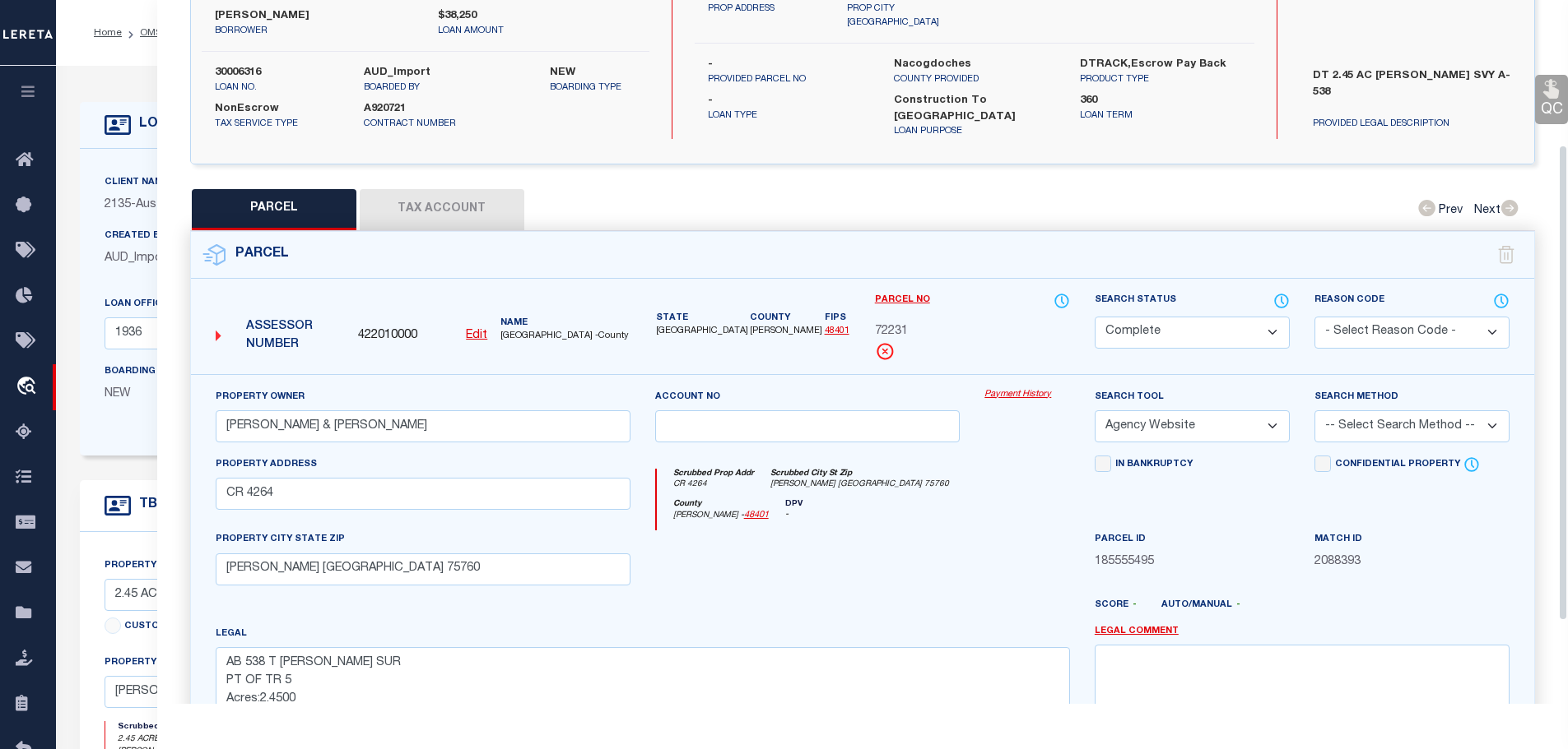
scroll to position [257, 0]
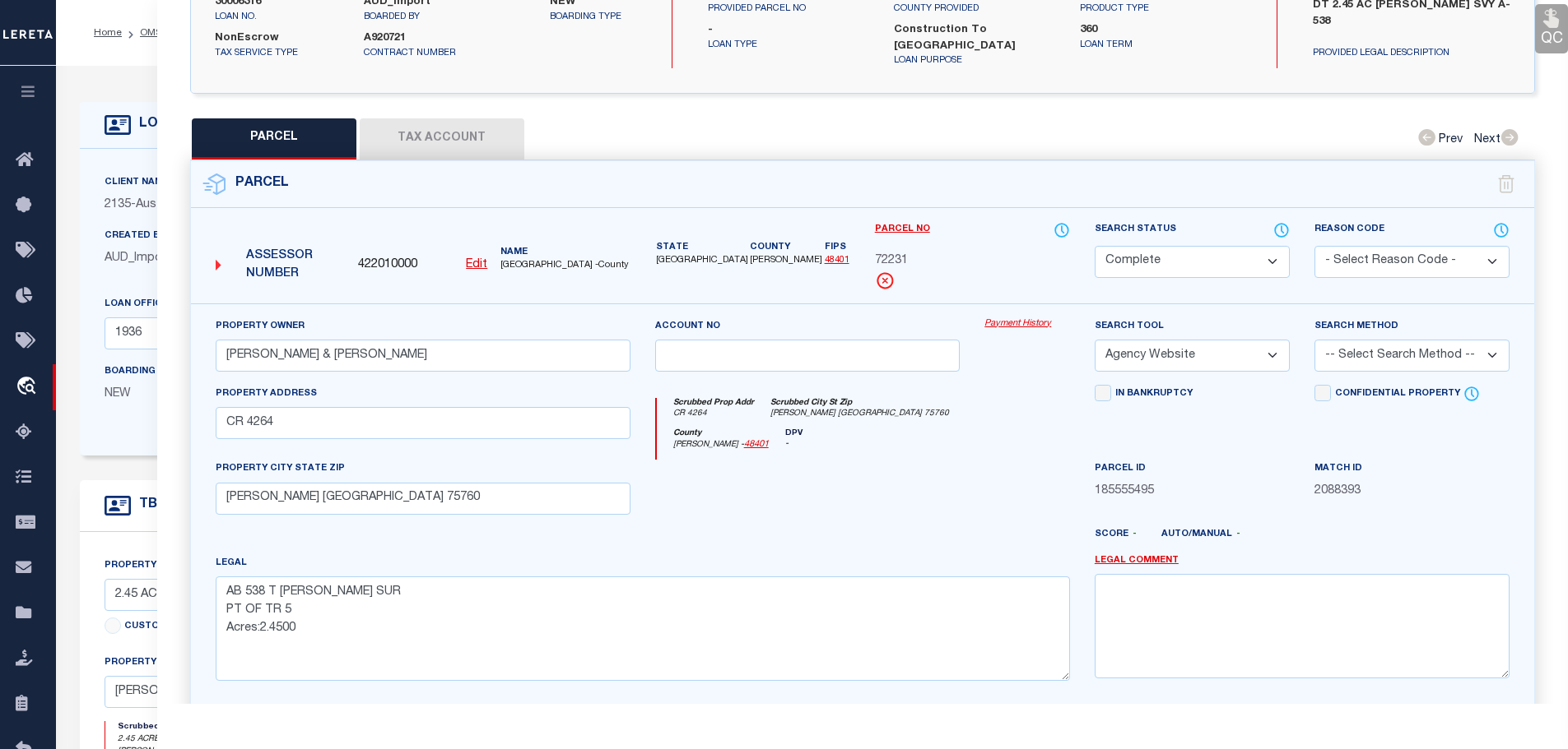
click at [428, 130] on button "Tax Account" at bounding box center [442, 138] width 165 height 41
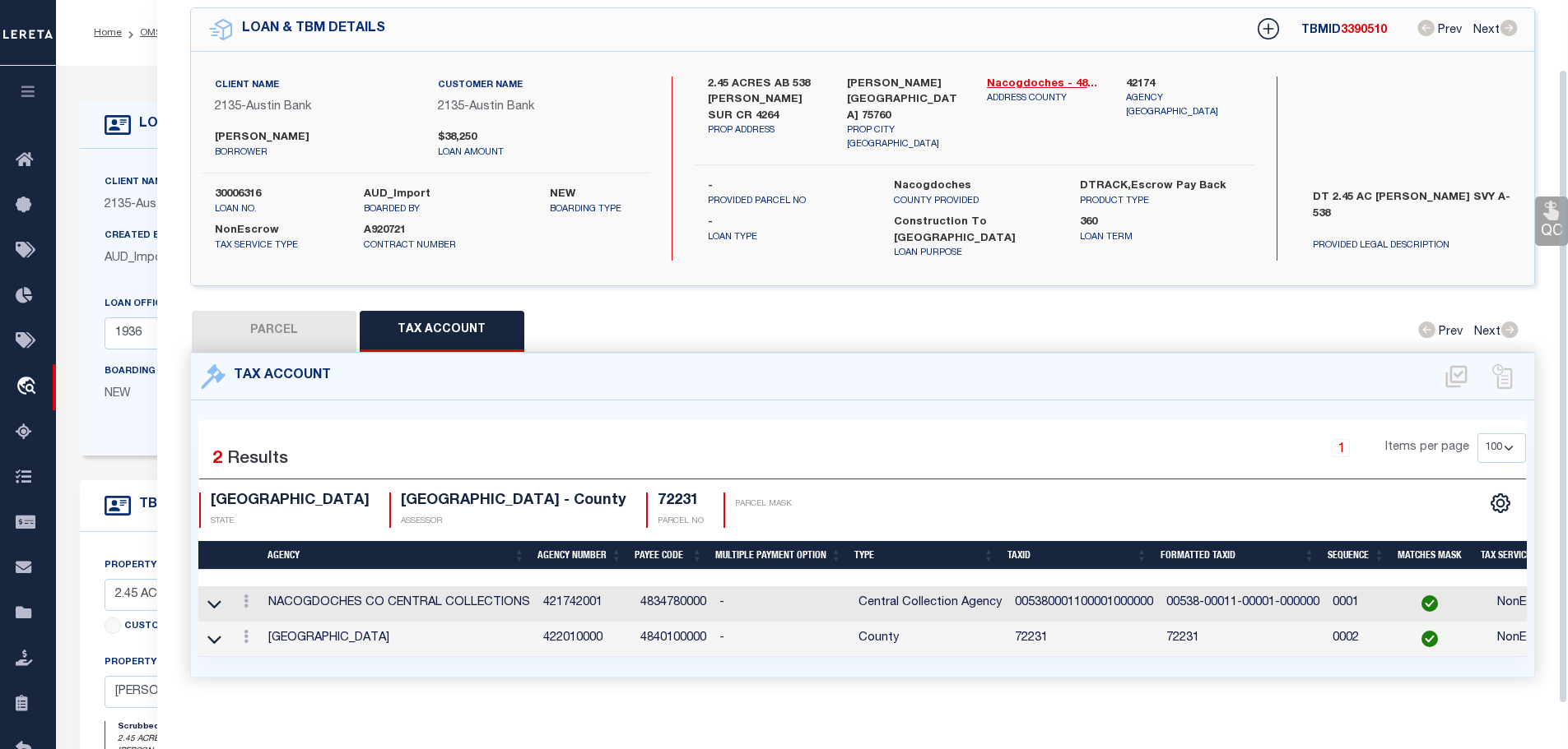
scroll to position [77, 0]
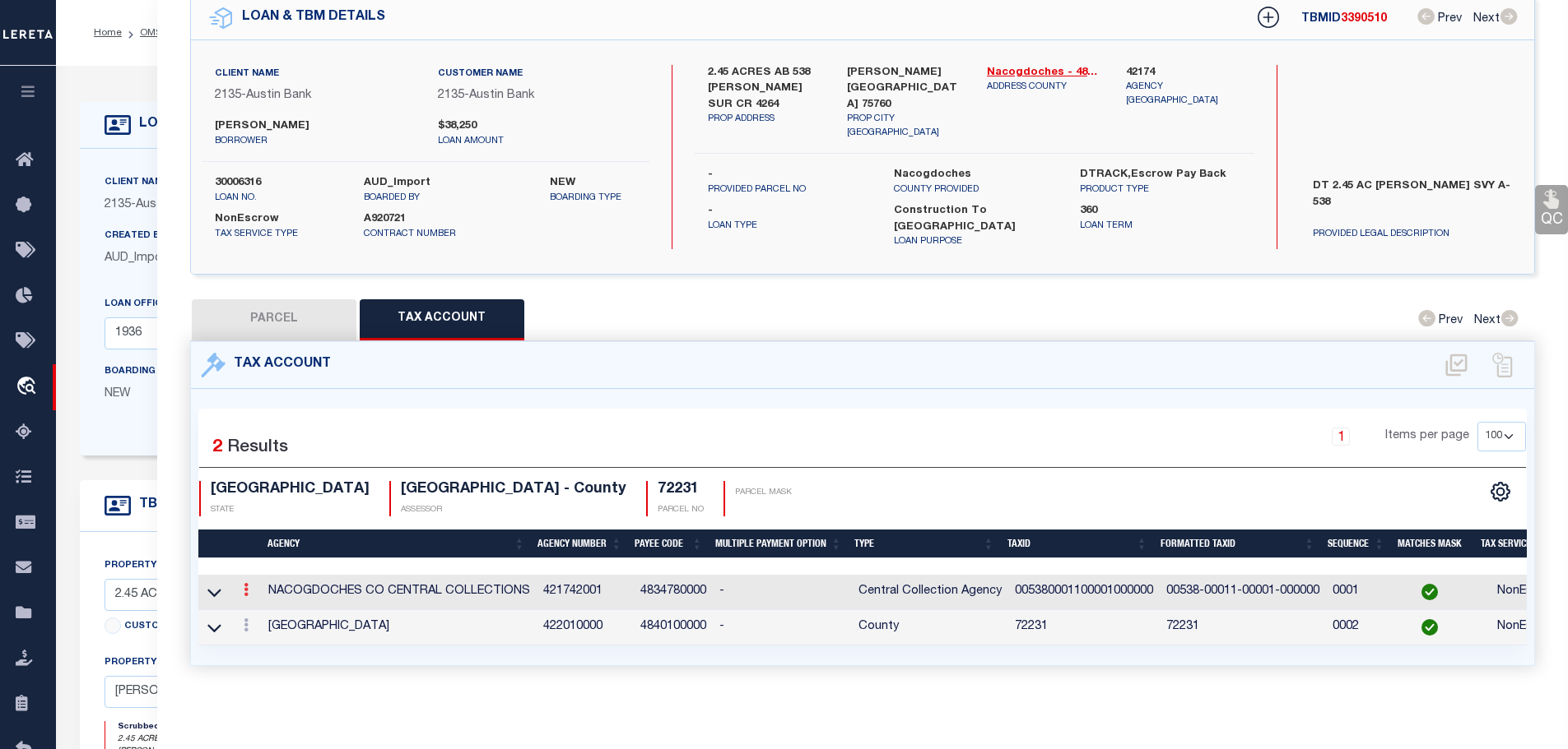
click at [247, 584] on icon at bounding box center [245, 590] width 5 height 13
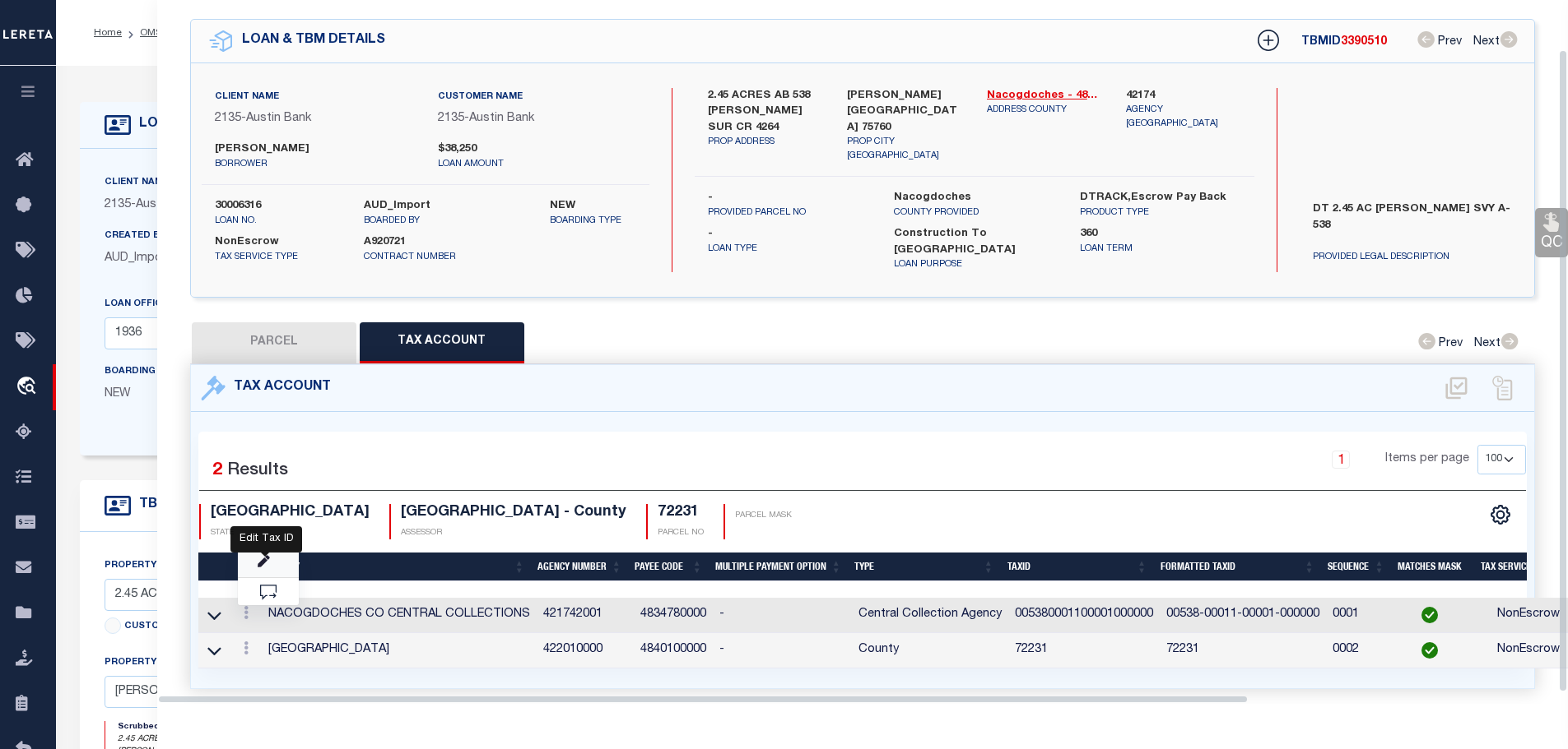
click at [264, 556] on icon "" at bounding box center [263, 562] width 12 height 12
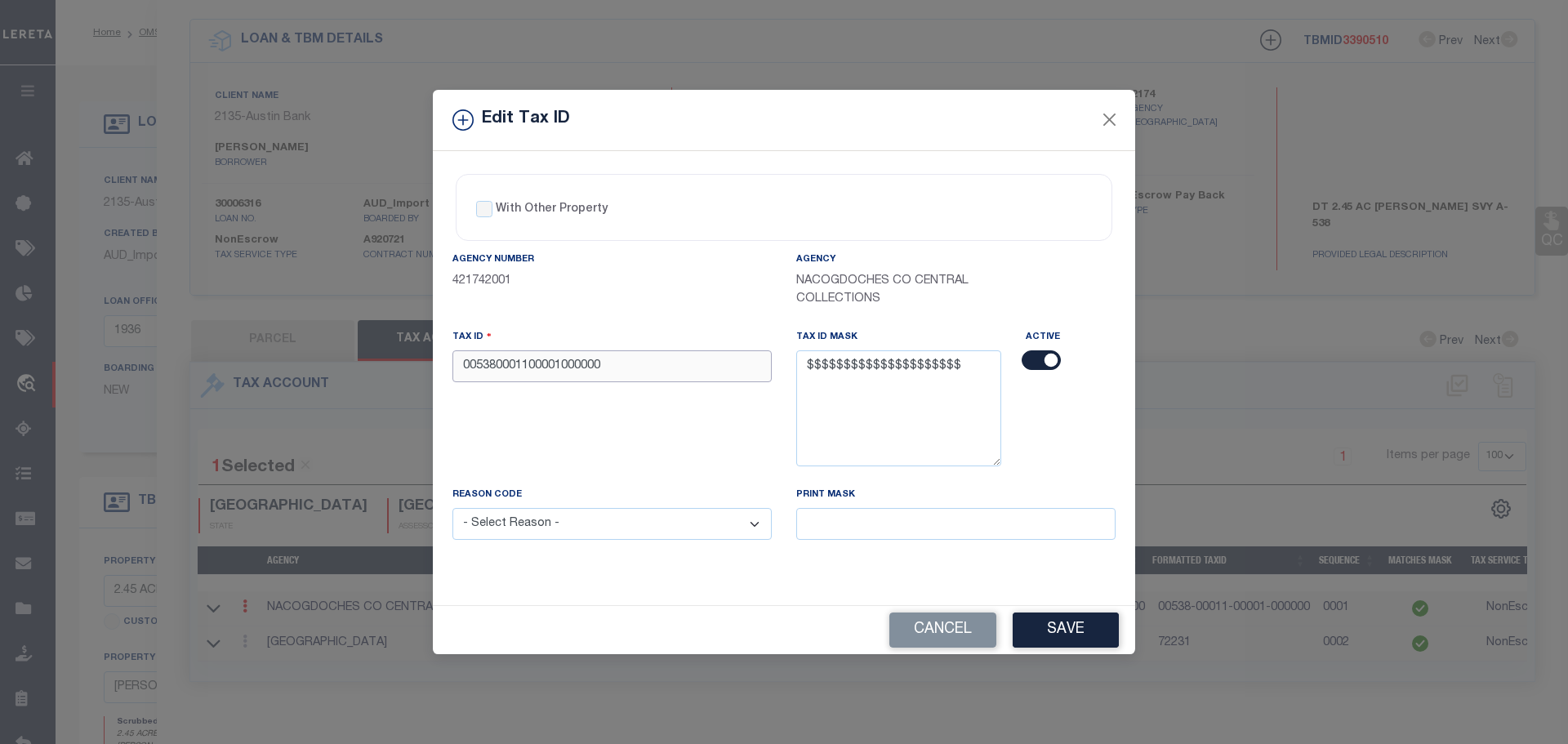
click at [605, 370] on input "005380001100001000000" at bounding box center [612, 366] width 319 height 32
paste input "-00011-00001-"
click at [578, 366] on input "00538-00011-00001-000000" at bounding box center [612, 366] width 319 height 32
click at [534, 364] on input "00538-00011-00001000000" at bounding box center [612, 366] width 319 height 32
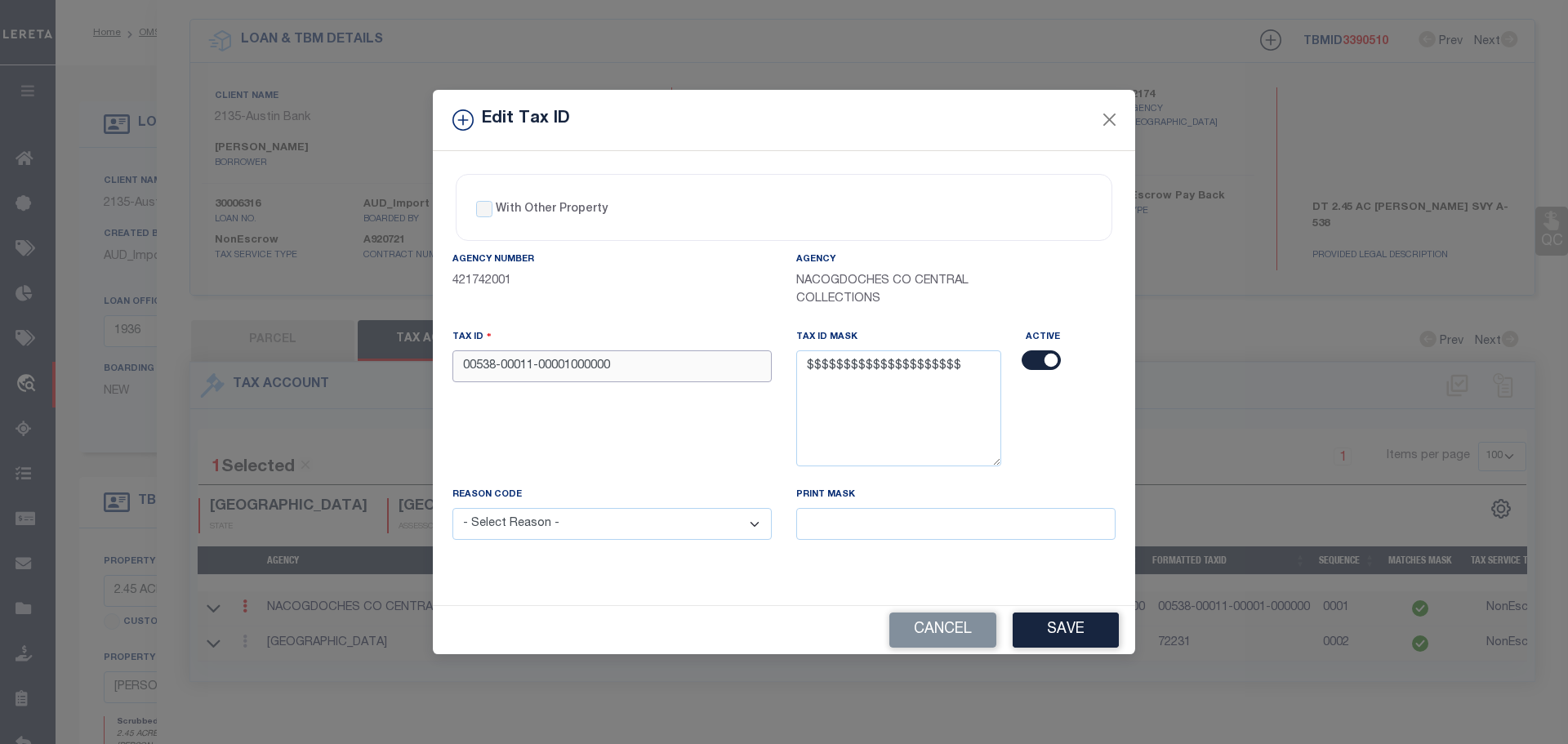
click at [535, 369] on input "00538-00011-00001000000" at bounding box center [612, 366] width 319 height 32
click at [669, 529] on select "- Select Reason - 099 - Other (Provide additional detail) ACT - Agency Changed …" at bounding box center [612, 524] width 319 height 32
click at [453, 509] on select "- Select Reason - 099 - Other (Provide additional detail) ACT - Agency Changed …" at bounding box center [612, 524] width 319 height 32
click at [1079, 629] on button "Save" at bounding box center [1065, 629] width 106 height 35
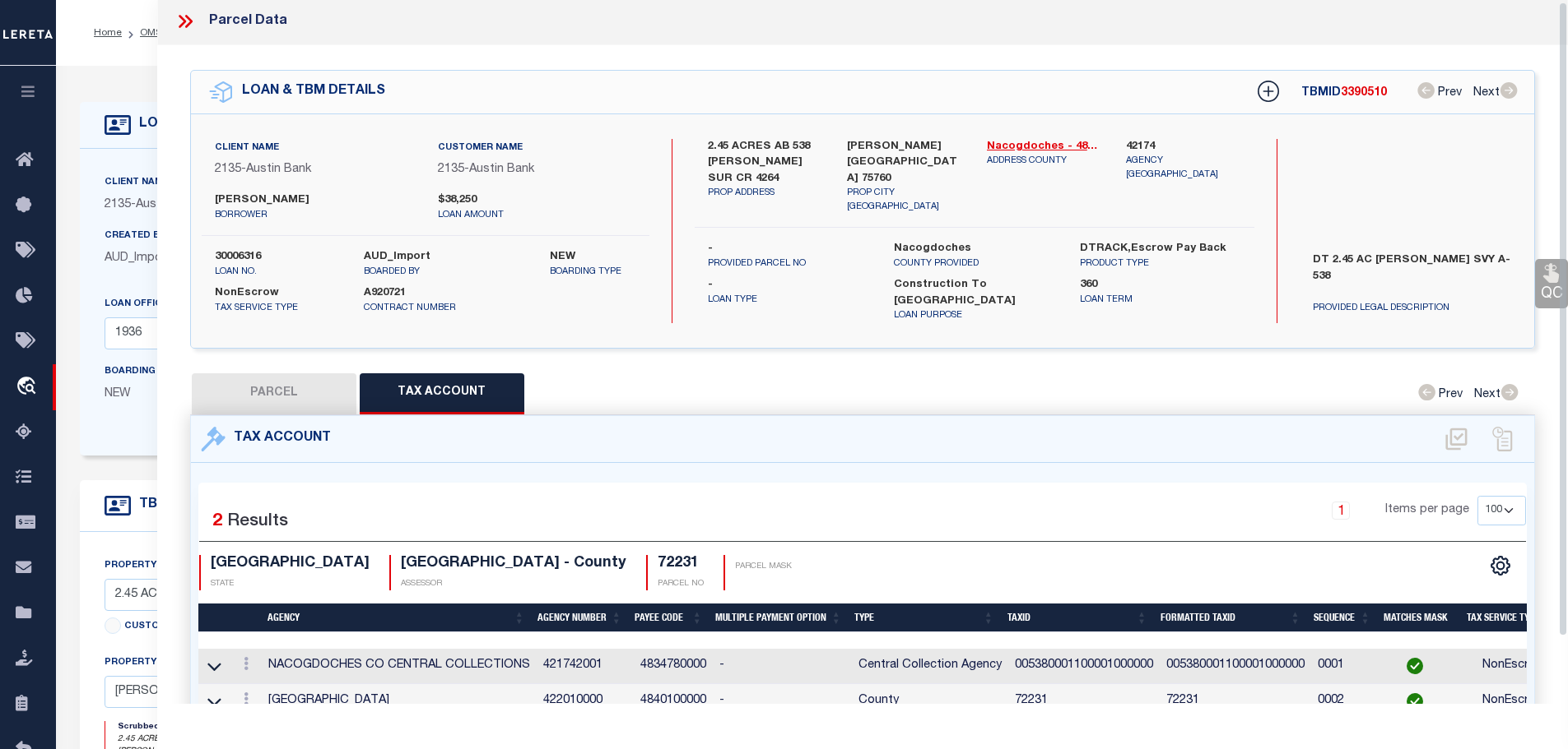
scroll to position [0, 0]
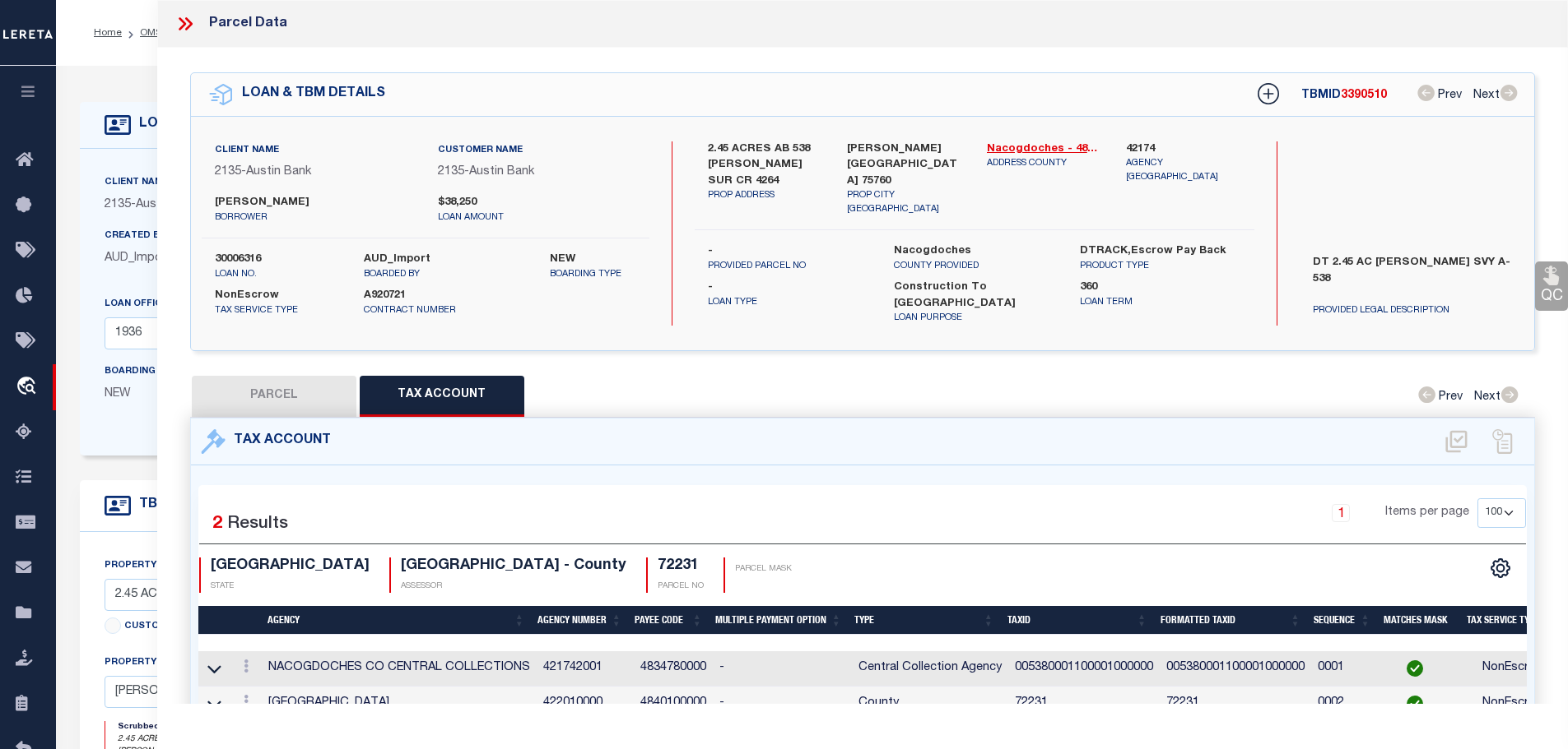
click at [180, 23] on icon at bounding box center [185, 24] width 22 height 22
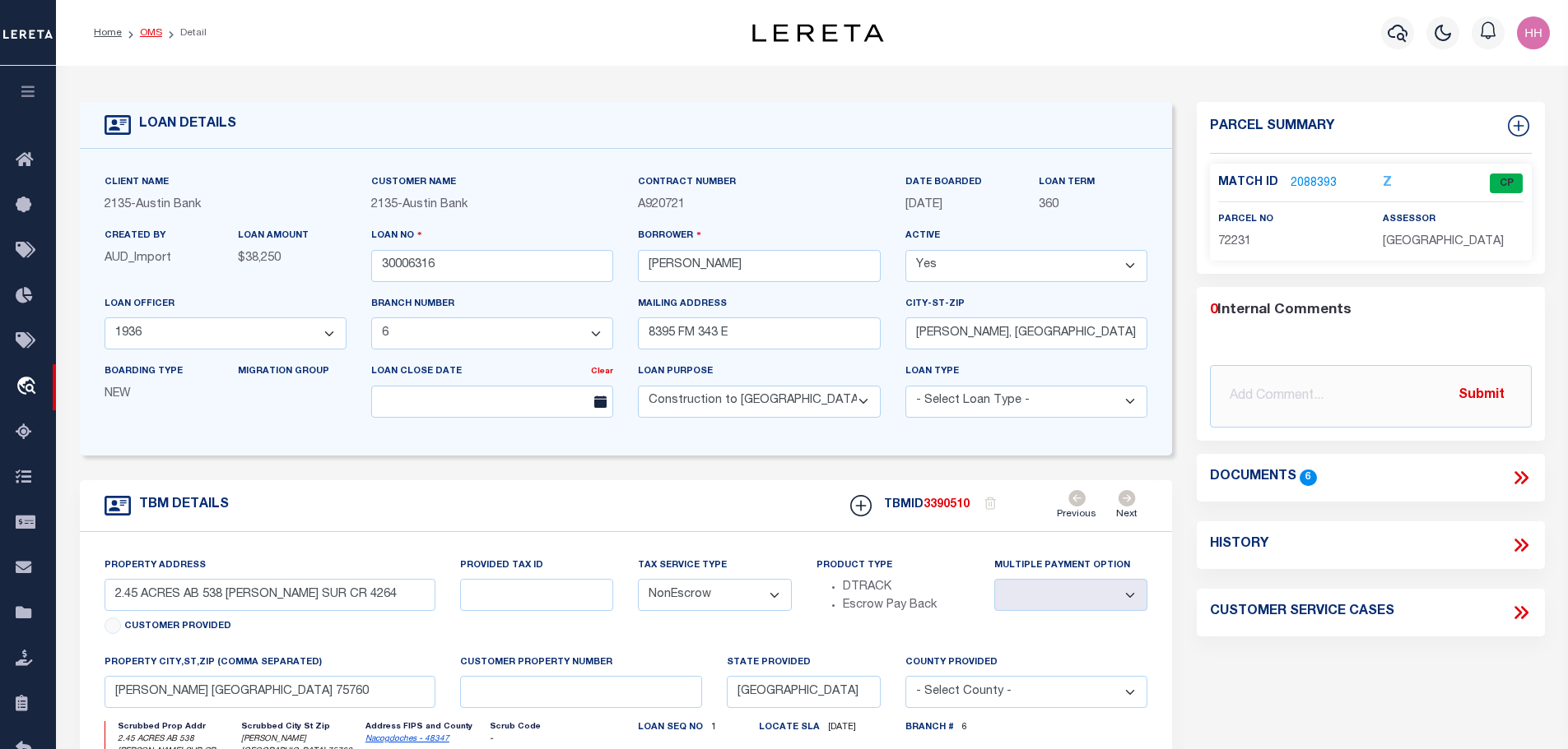
click at [147, 33] on link "OMS" at bounding box center [150, 33] width 22 height 9
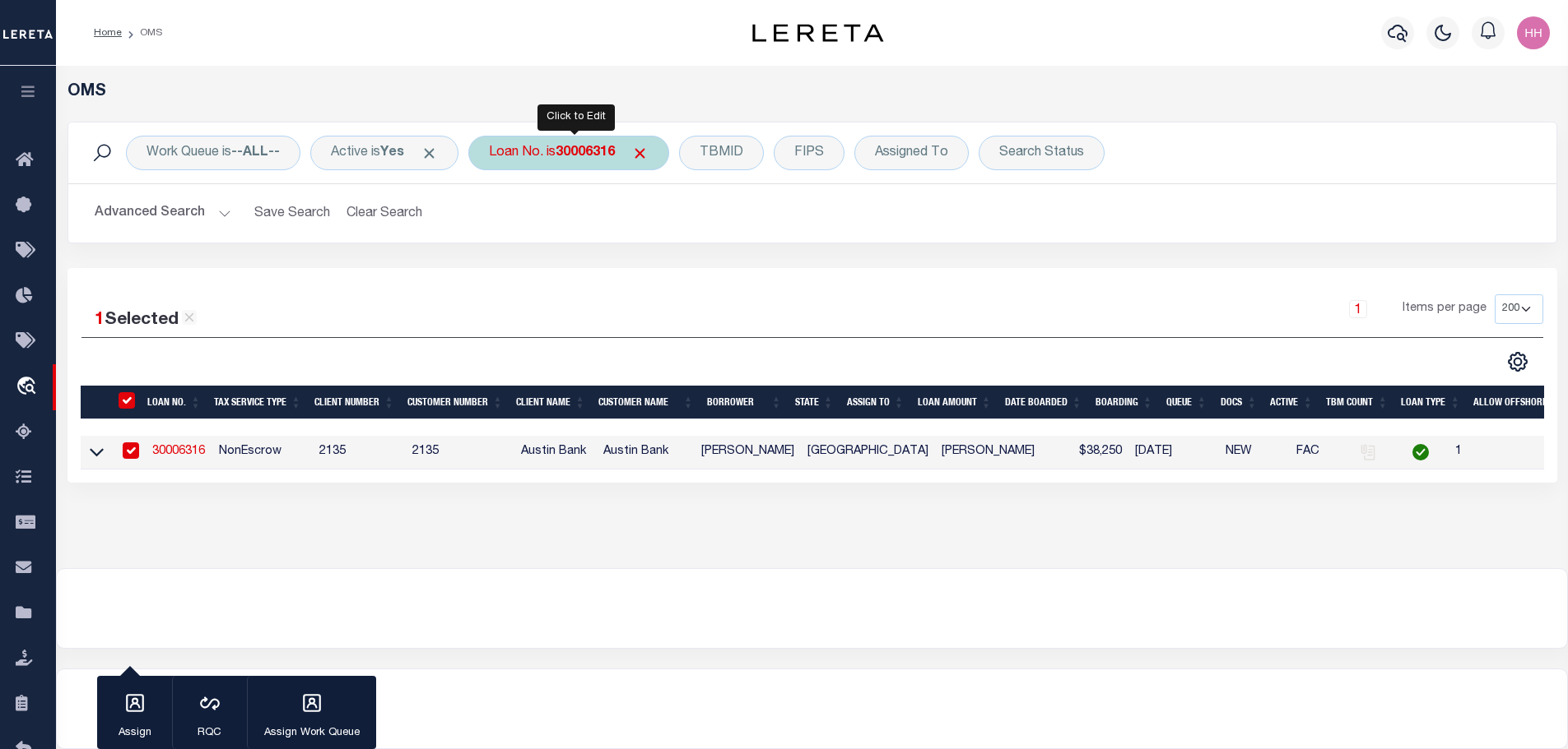
click at [600, 156] on b "30006316" at bounding box center [585, 153] width 60 height 13
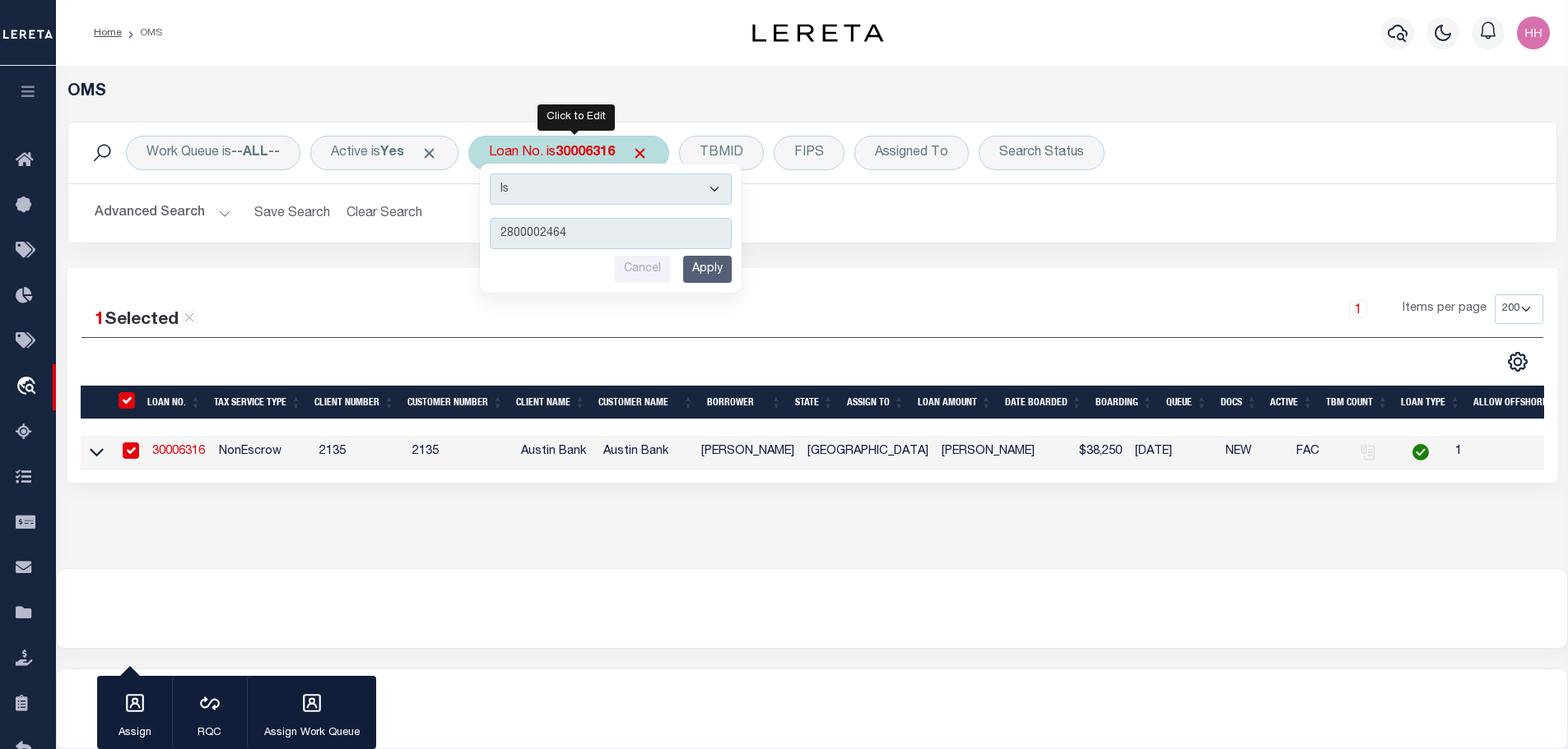
click at [718, 272] on input "Apply" at bounding box center [707, 269] width 48 height 27
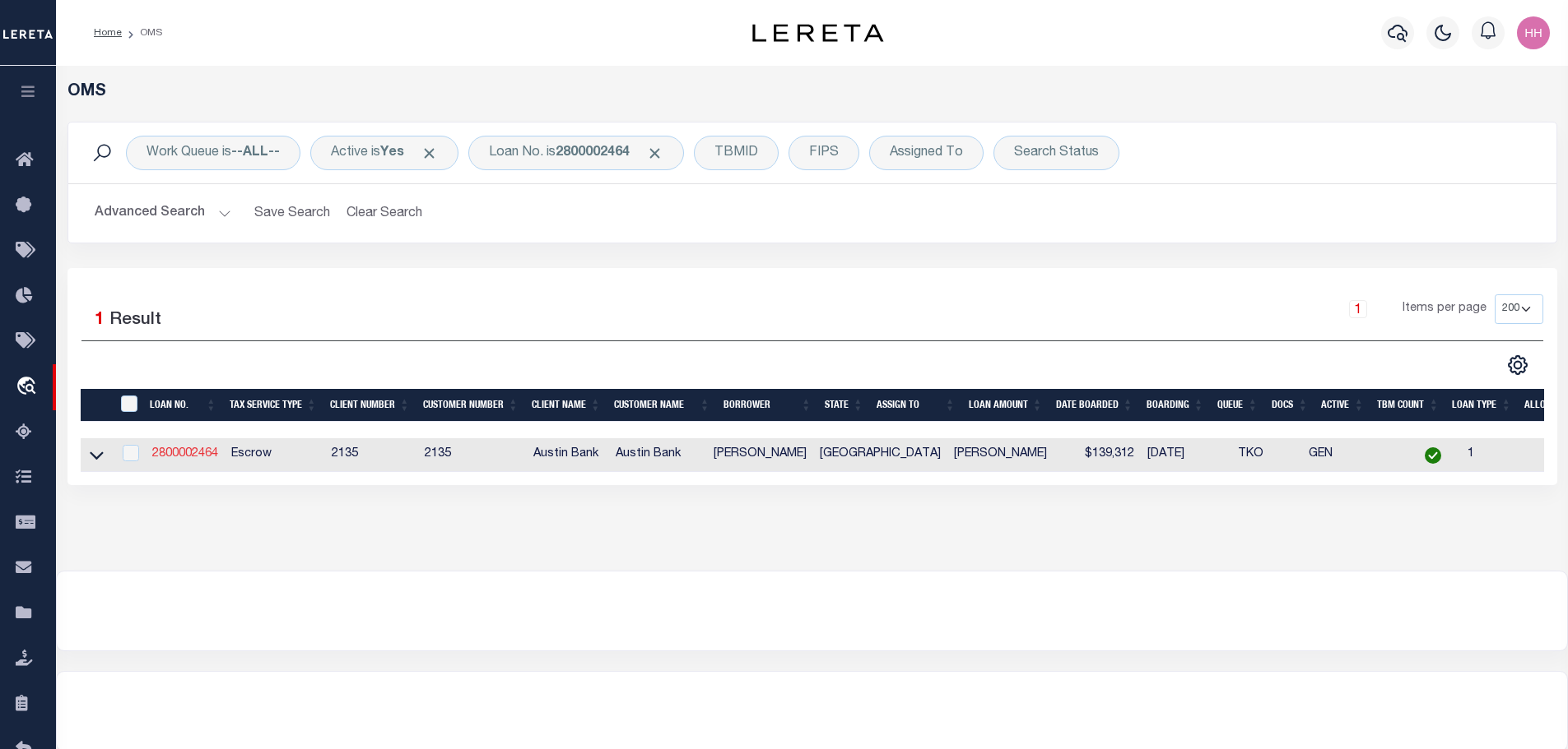
click at [162, 444] on td "2800002464" at bounding box center [185, 456] width 79 height 34
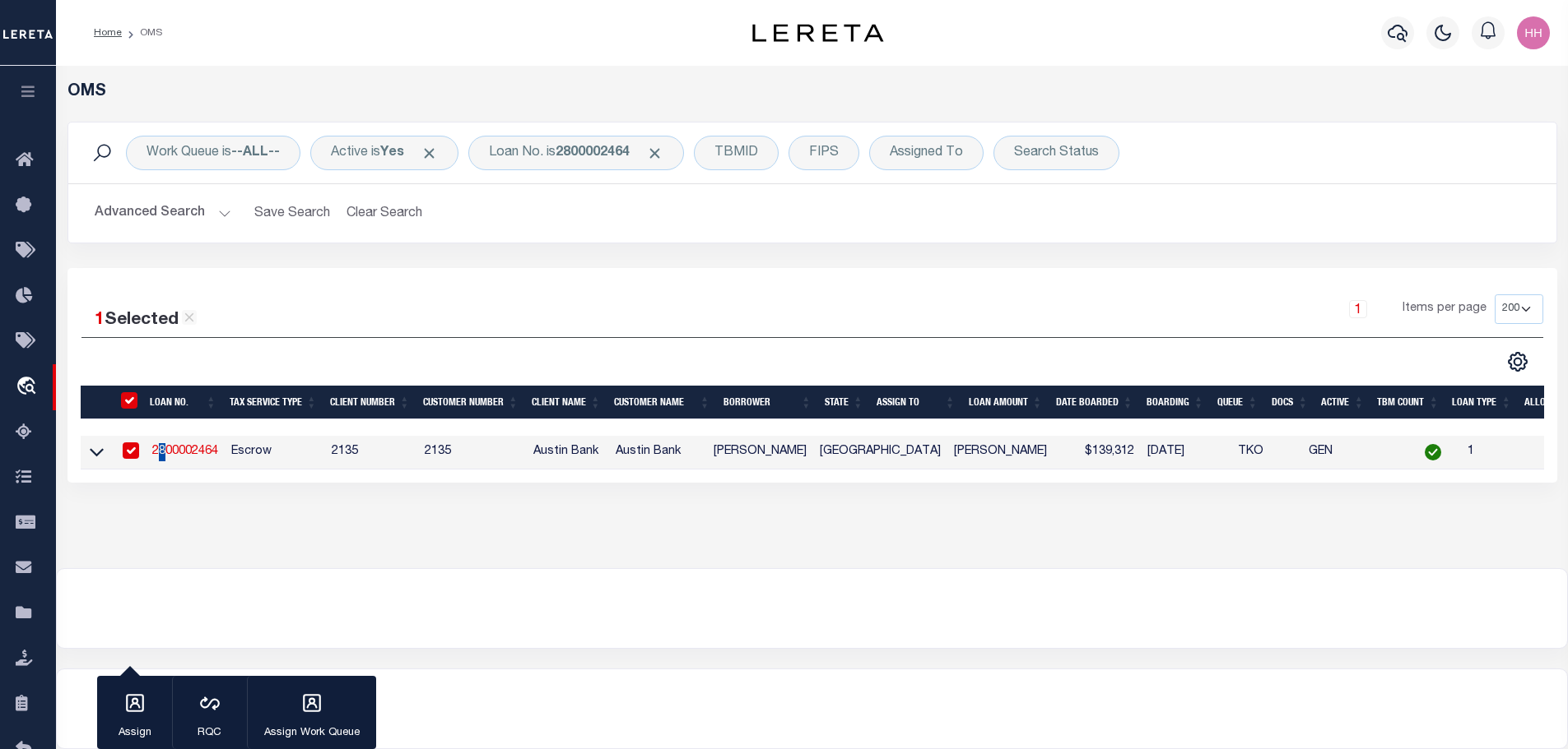
click at [166, 451] on link "2800002464" at bounding box center [185, 451] width 66 height 11
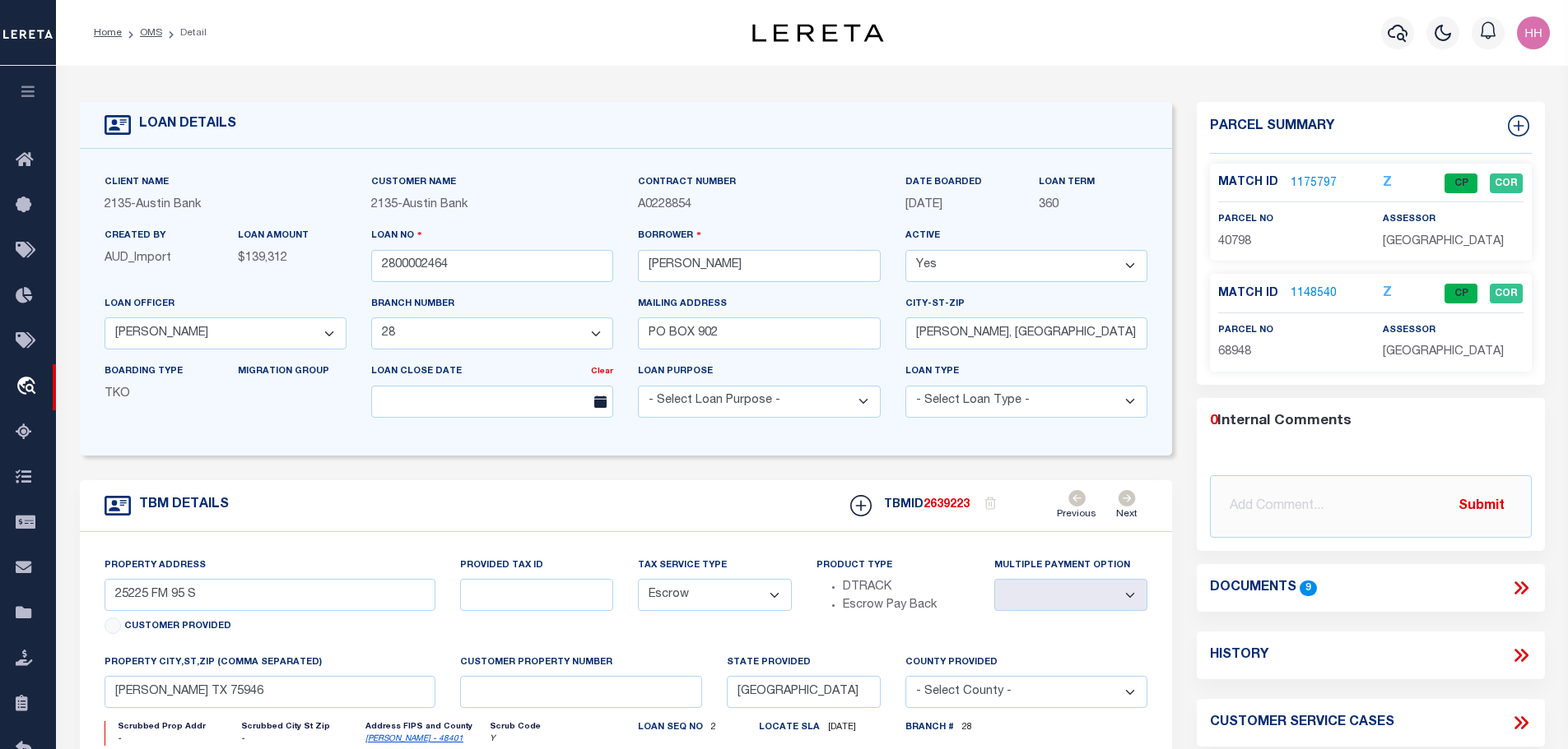
click at [1303, 176] on link "1175797" at bounding box center [1313, 183] width 46 height 17
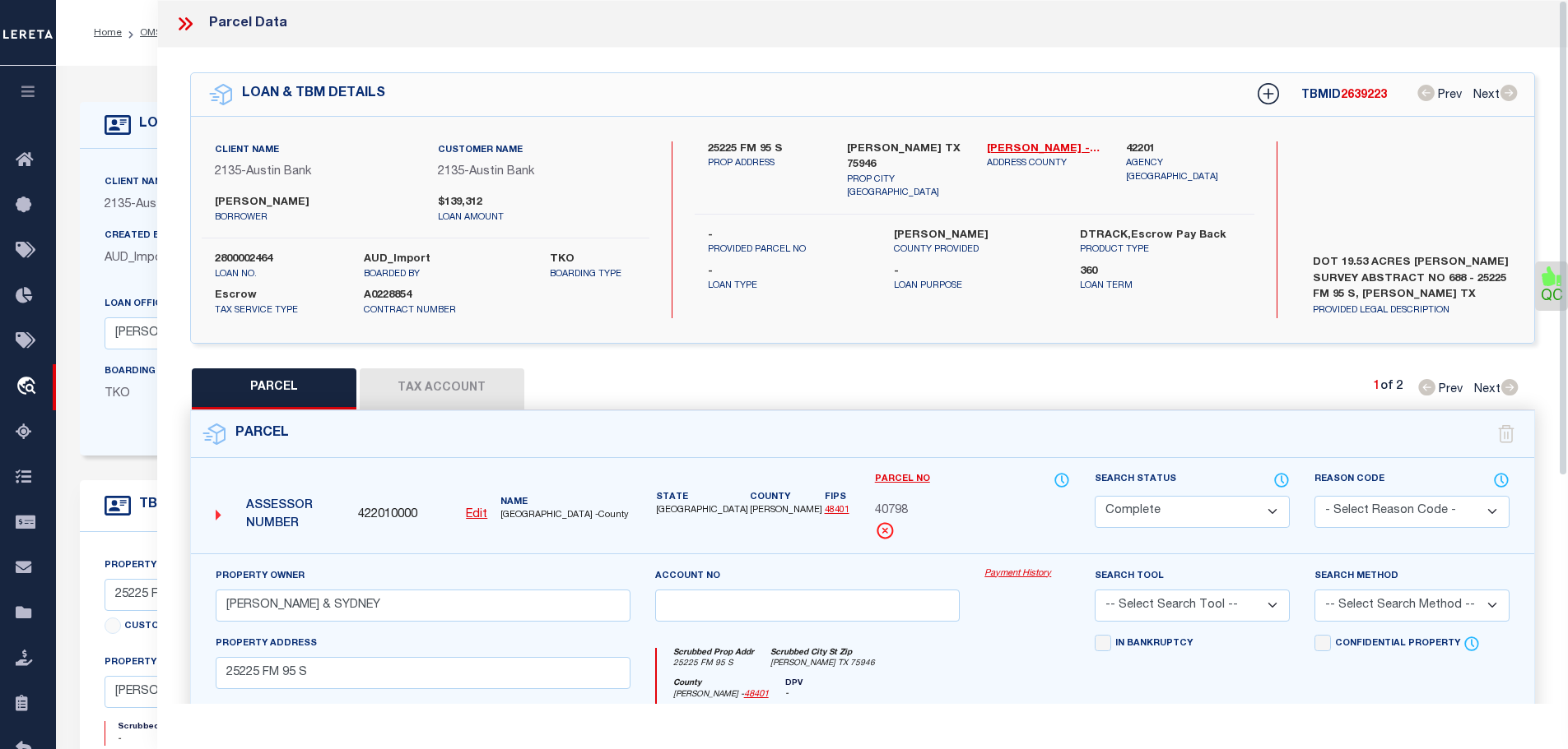
click at [454, 385] on button "Tax Account" at bounding box center [442, 389] width 165 height 41
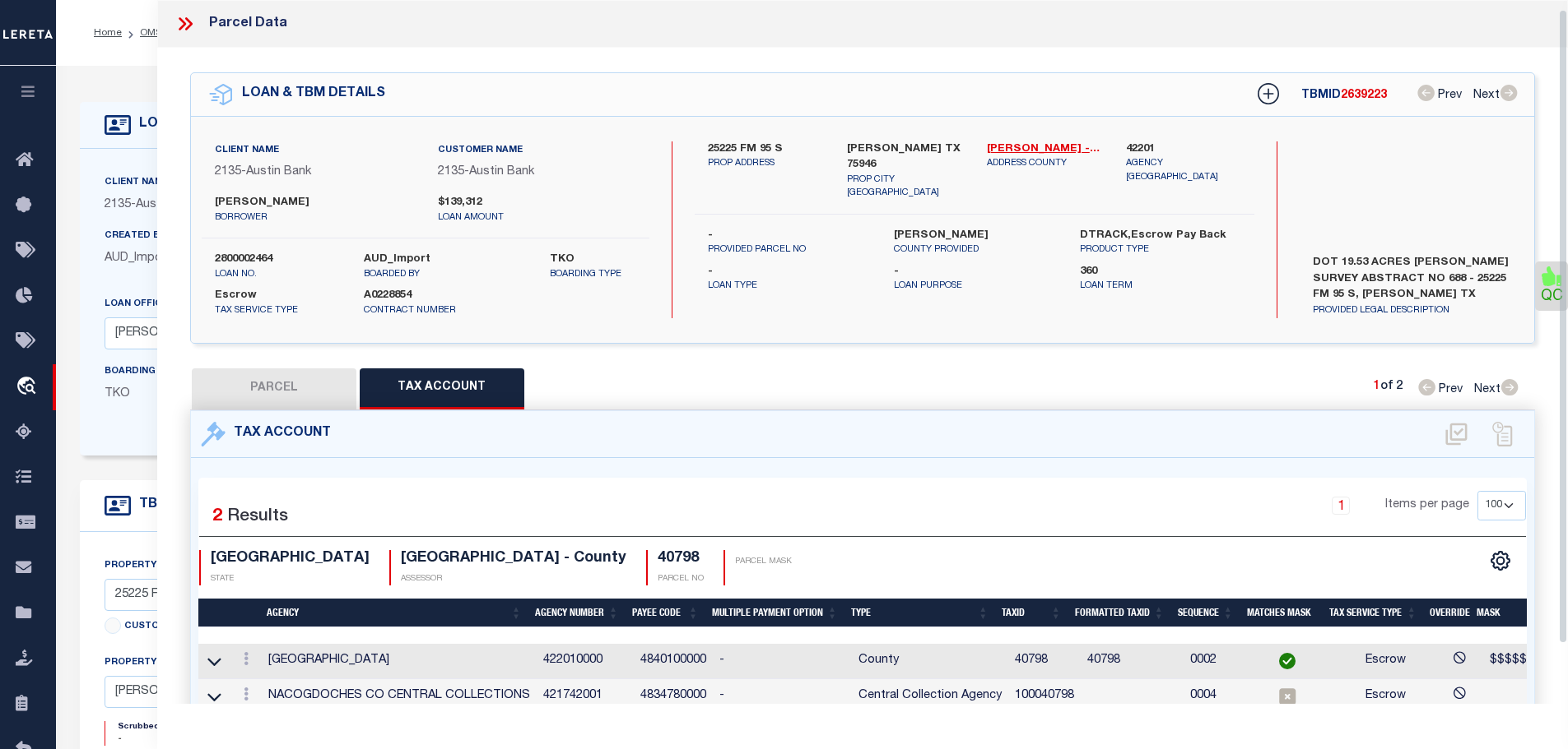
scroll to position [10, 0]
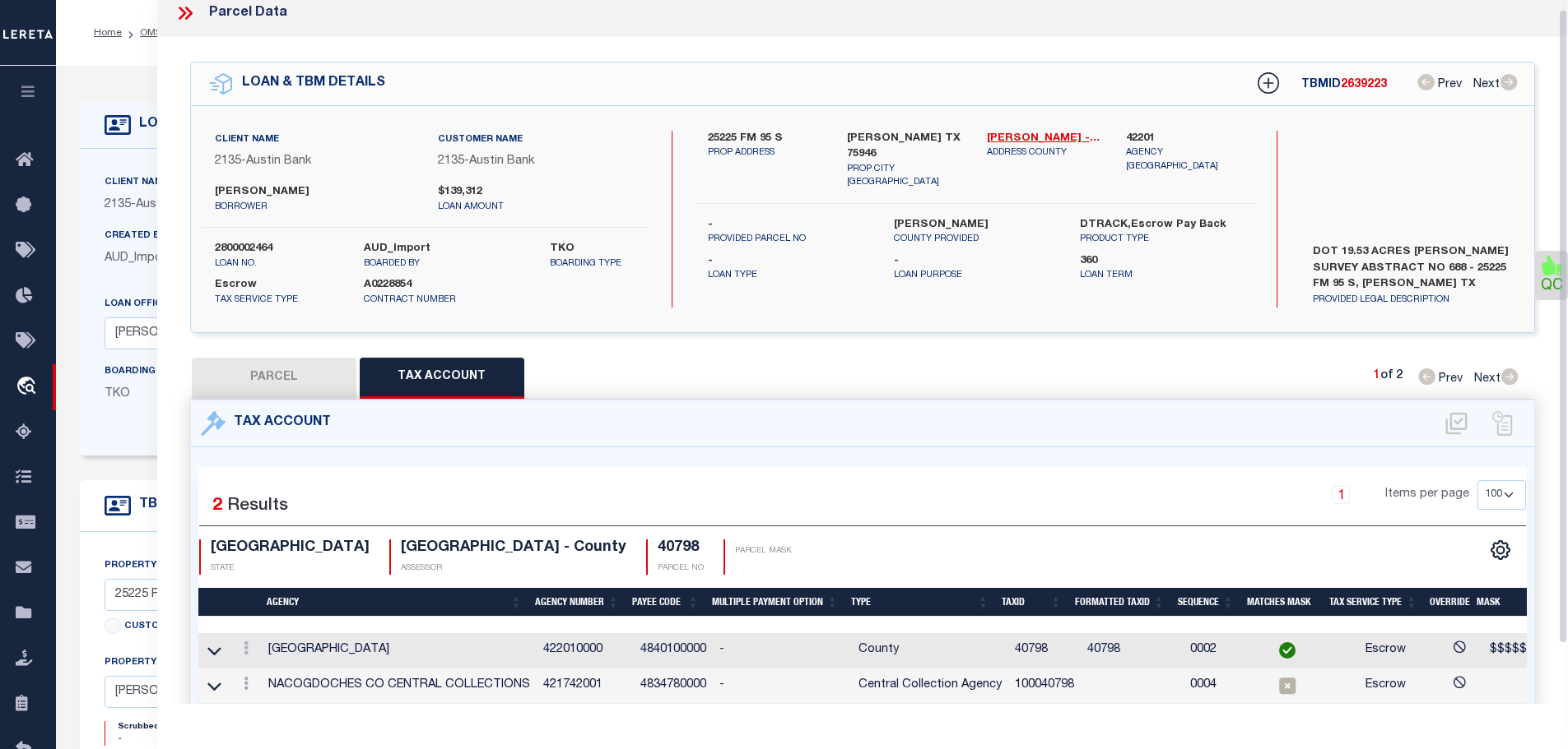
click at [1034, 679] on td "100040798" at bounding box center [1044, 686] width 73 height 35
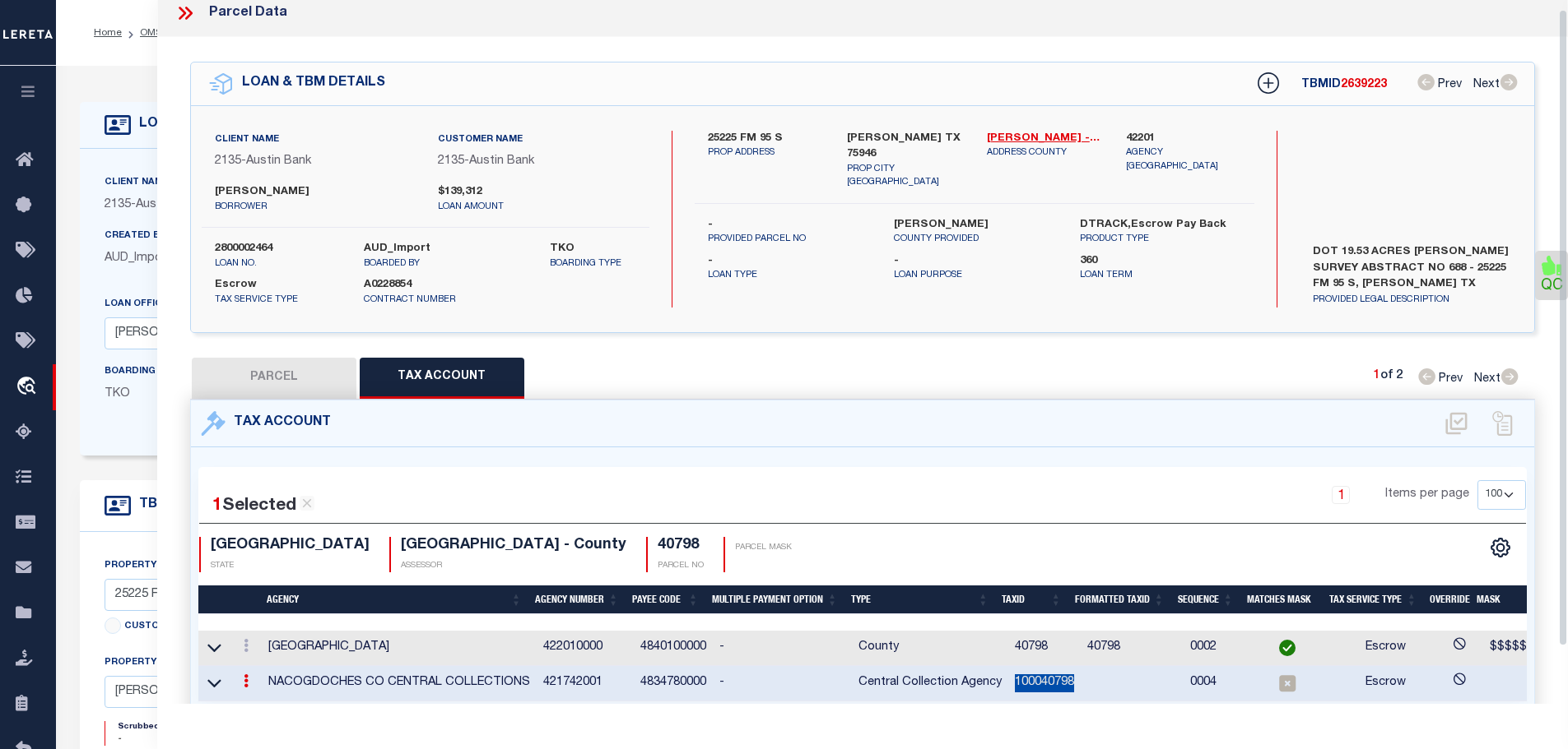
click at [1034, 679] on td "100040798" at bounding box center [1044, 683] width 73 height 35
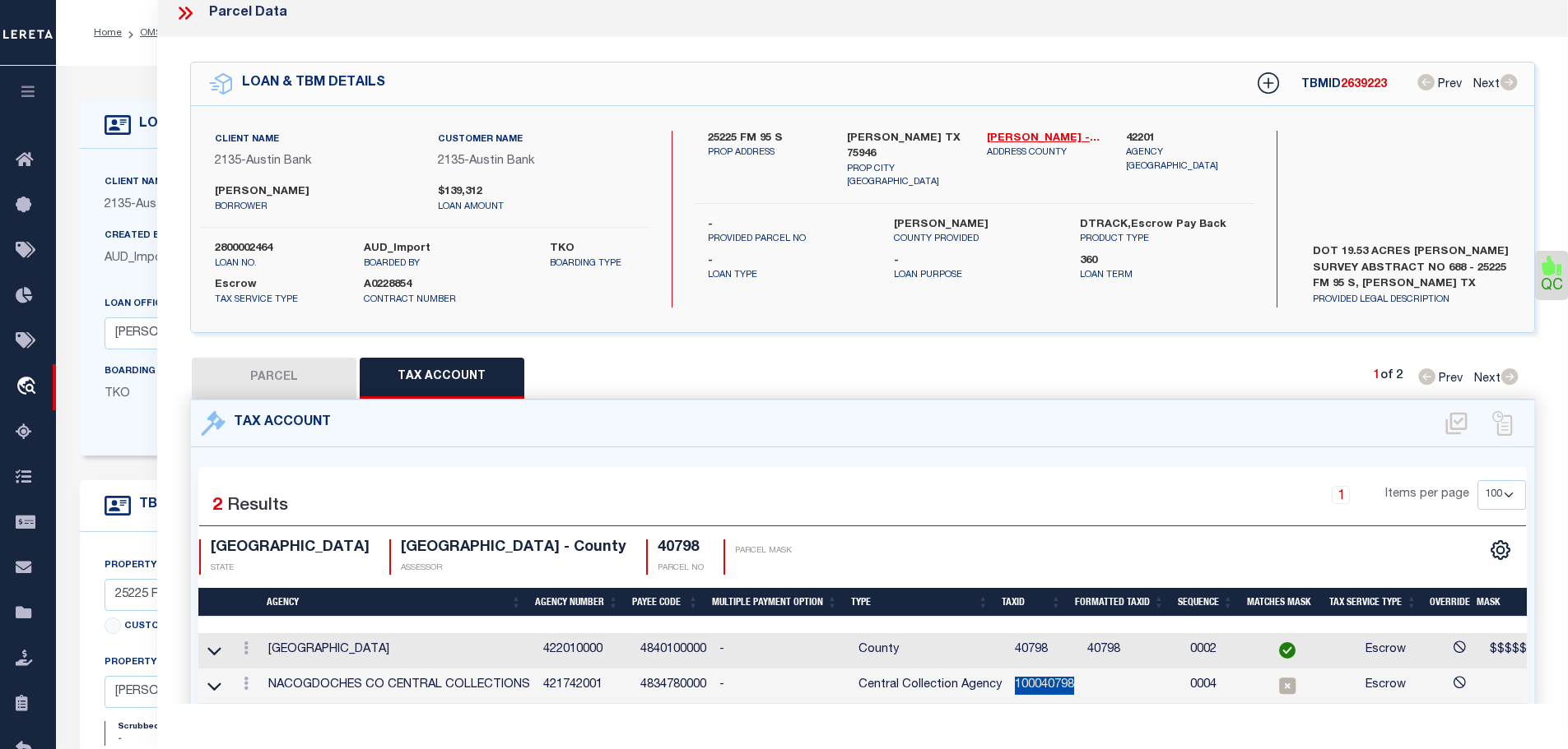
copy td "100040798"
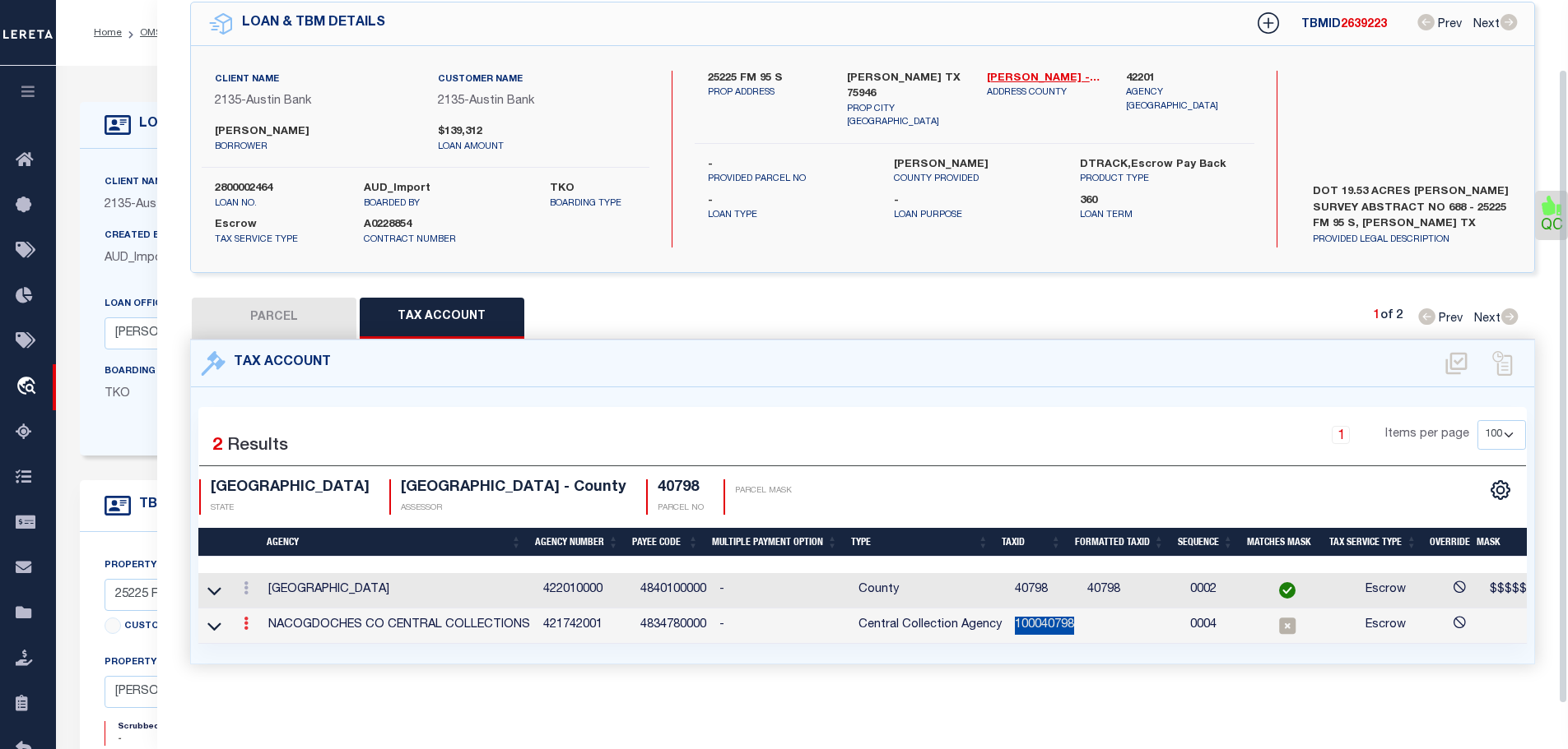
click at [249, 617] on icon at bounding box center [245, 623] width 5 height 13
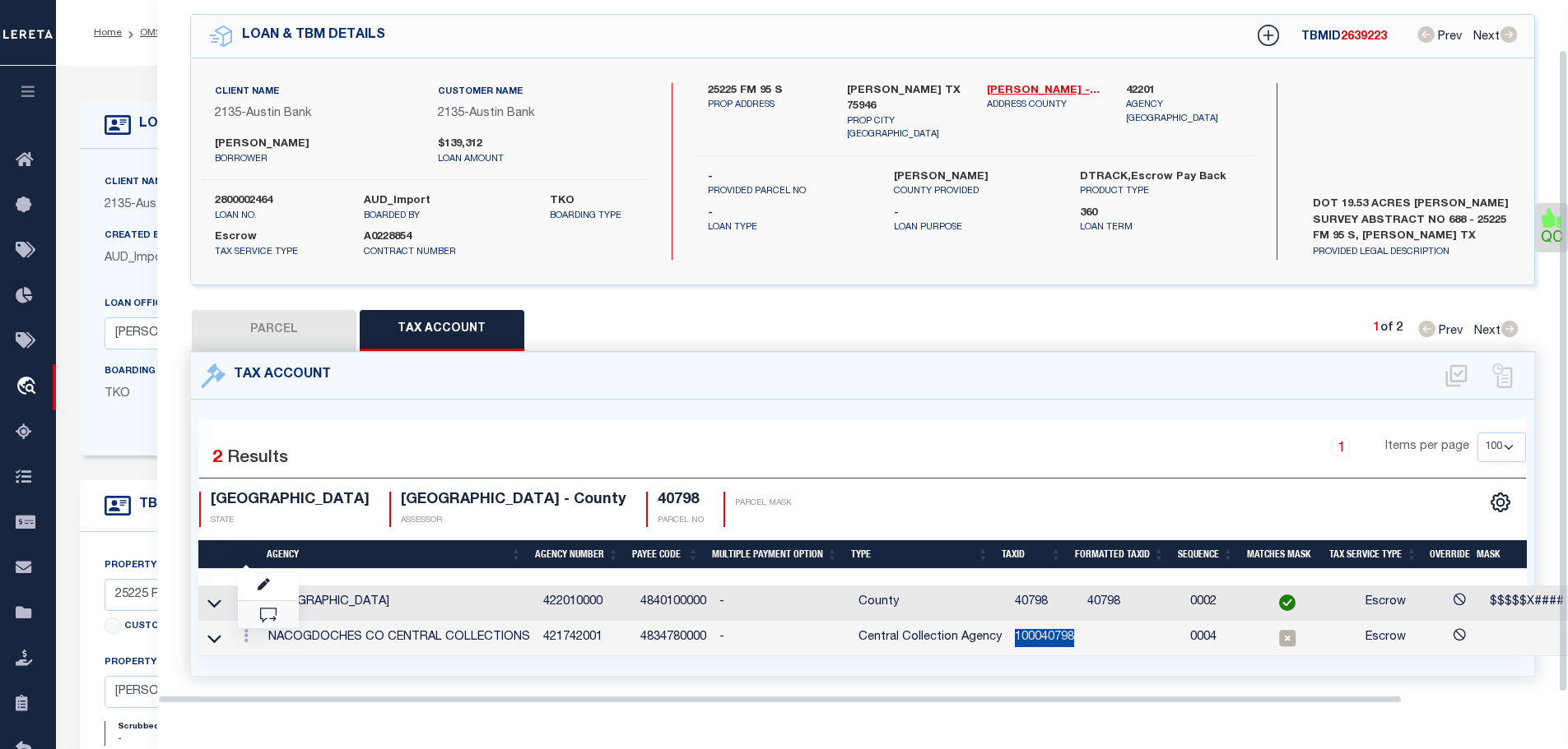
scroll to position [54, 0]
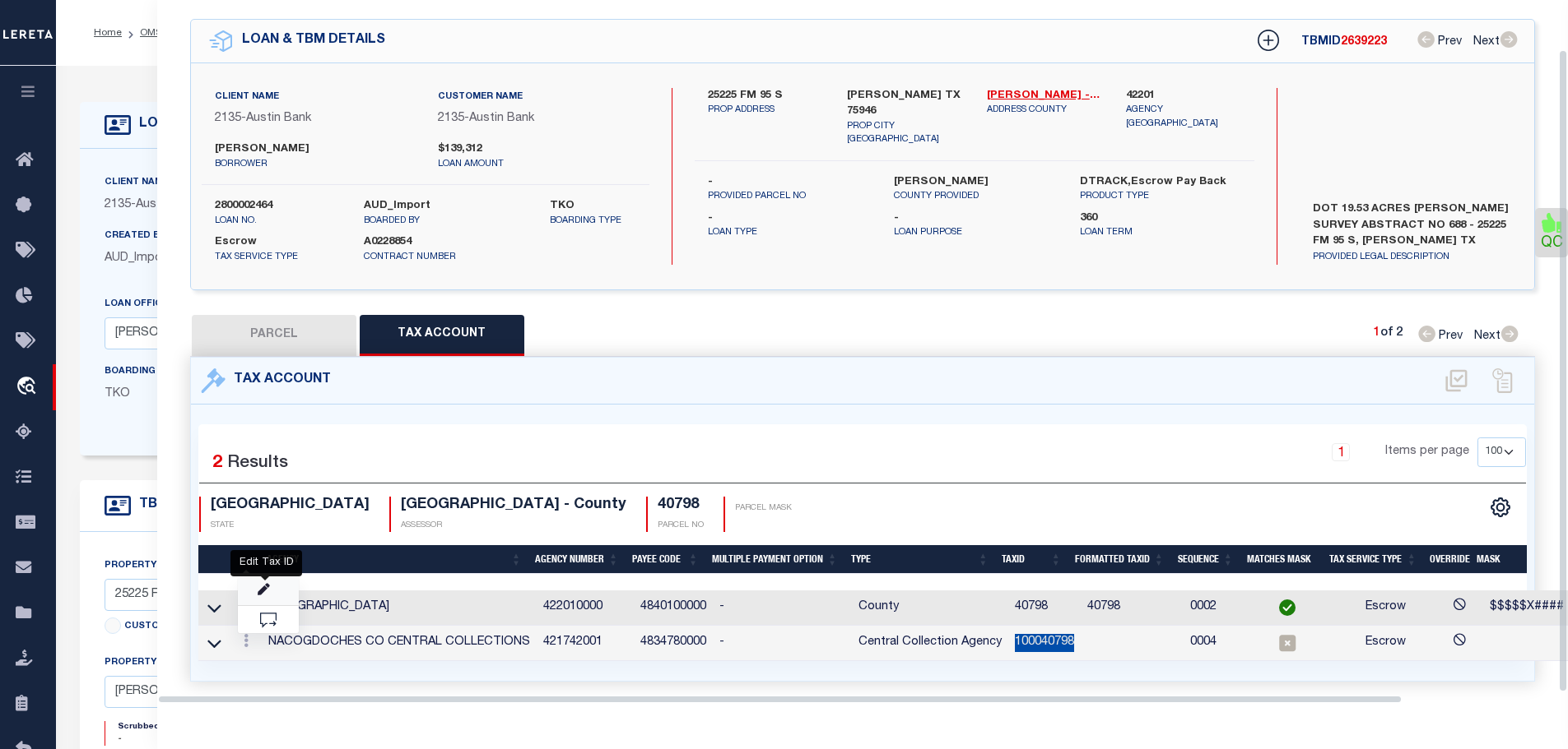
click at [268, 584] on icon "" at bounding box center [263, 589] width 12 height 12
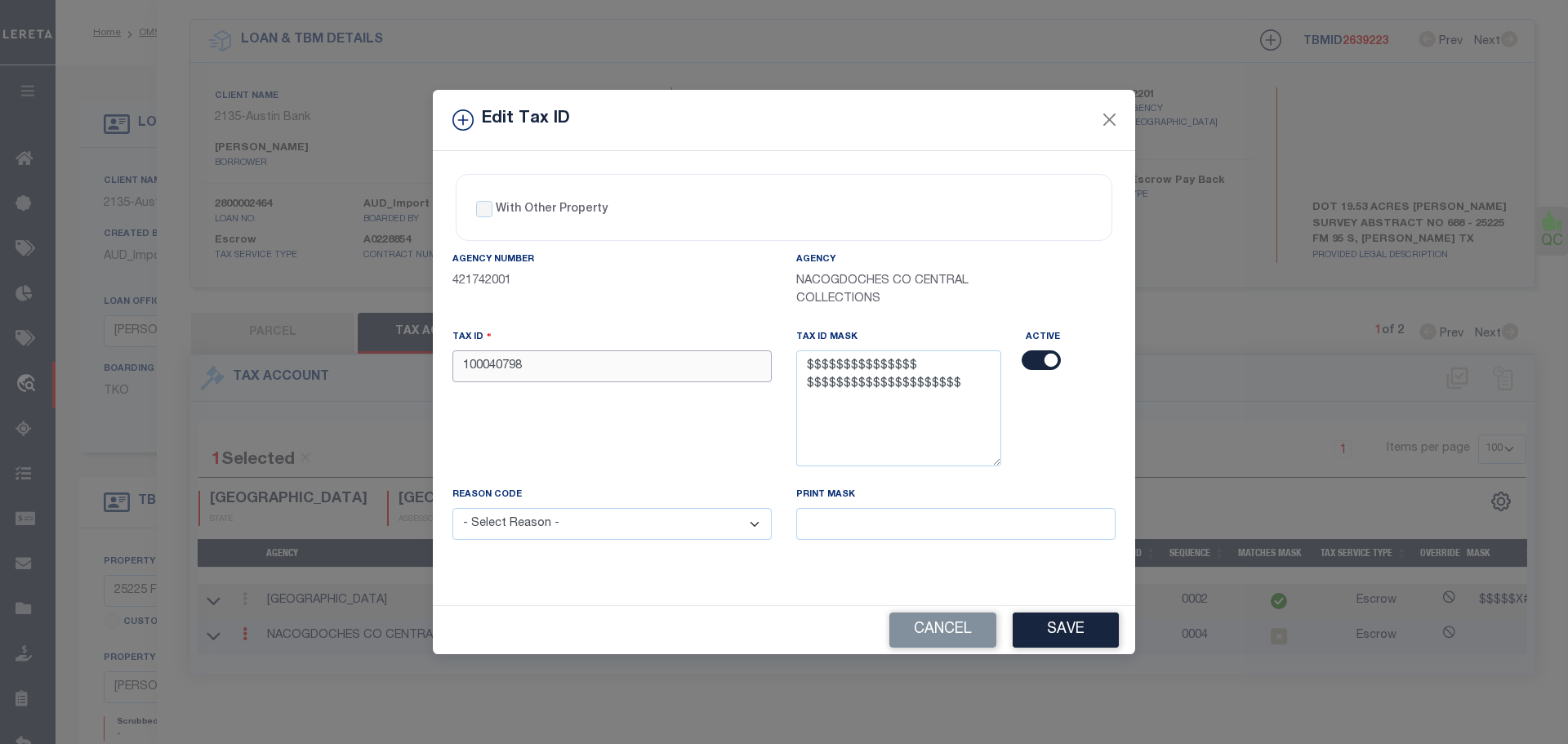
click at [544, 359] on input "100040798" at bounding box center [612, 366] width 319 height 32
paste input "00688-00165-00000-000000"
drag, startPoint x: 576, startPoint y: 365, endPoint x: 576, endPoint y: 383, distance: 18.0
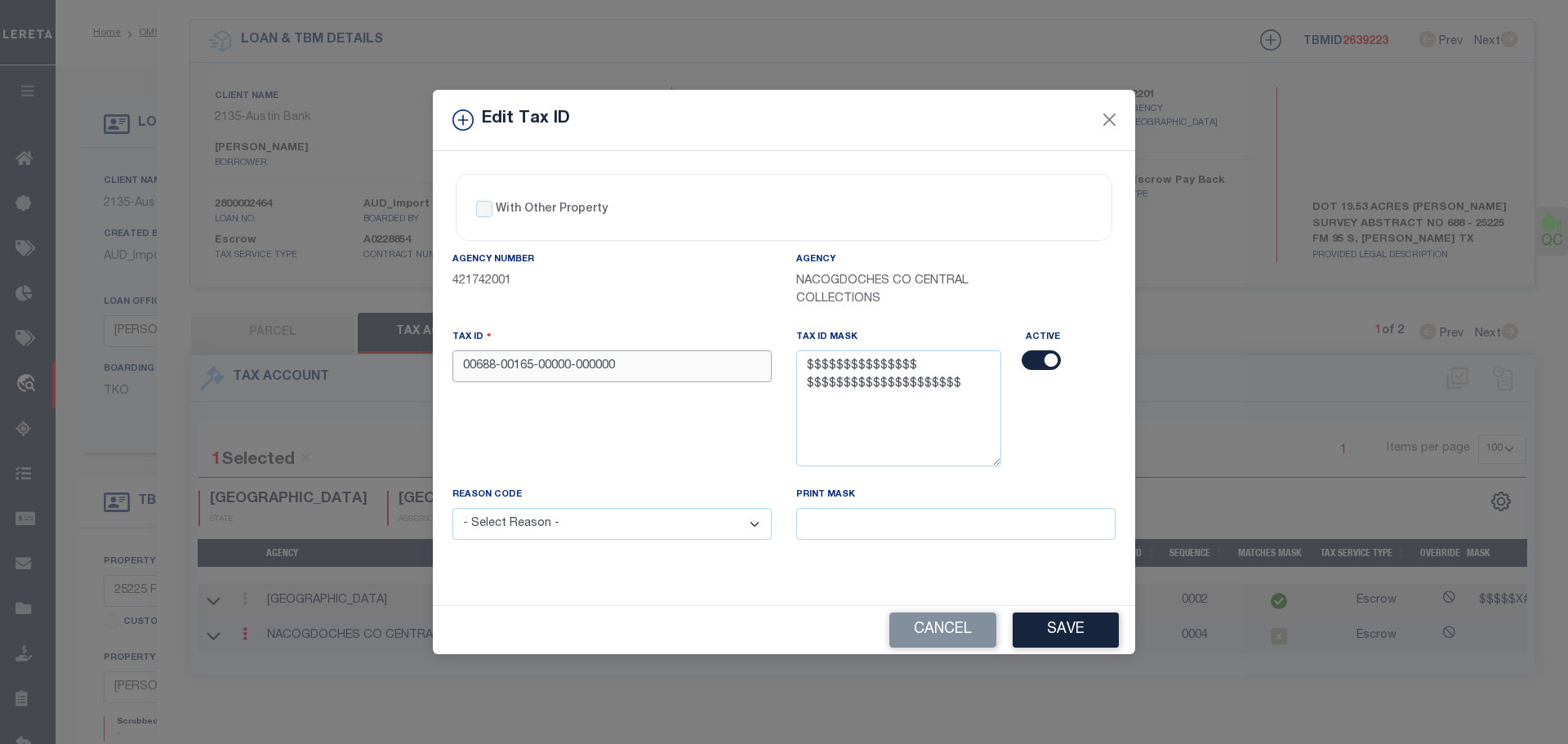
click at [576, 366] on input "00688-00165-00000-000000" at bounding box center [612, 366] width 319 height 32
click at [557, 513] on select "- Select Reason - 099 - Other (Provide additional detail) ACT - Agency Changed …" at bounding box center [612, 524] width 319 height 32
click at [453, 509] on select "- Select Reason - 099 - Other (Provide additional detail) ACT - Agency Changed …" at bounding box center [612, 524] width 319 height 32
click at [1062, 640] on button "Save" at bounding box center [1065, 629] width 106 height 35
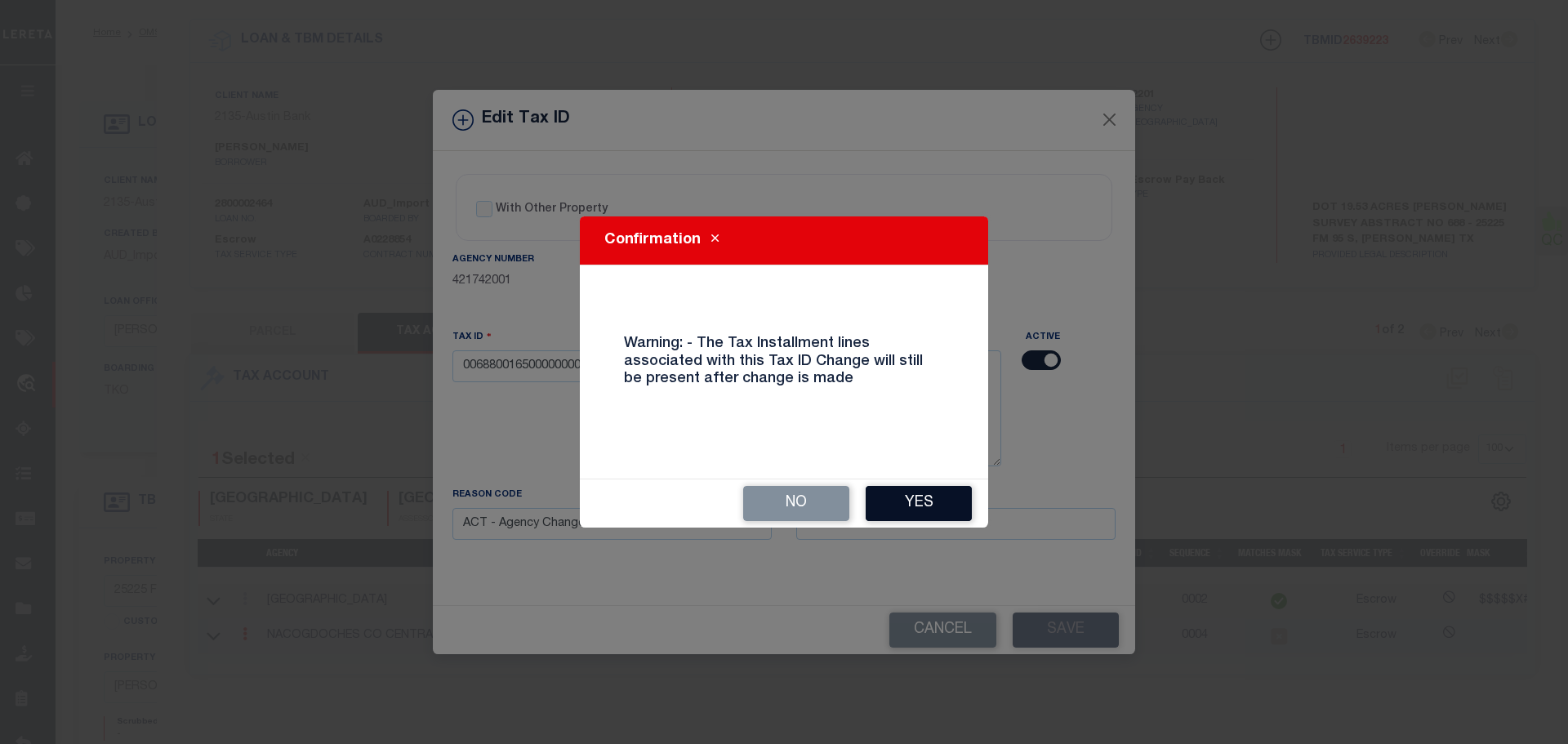
click at [894, 508] on button "Yes" at bounding box center [918, 503] width 106 height 35
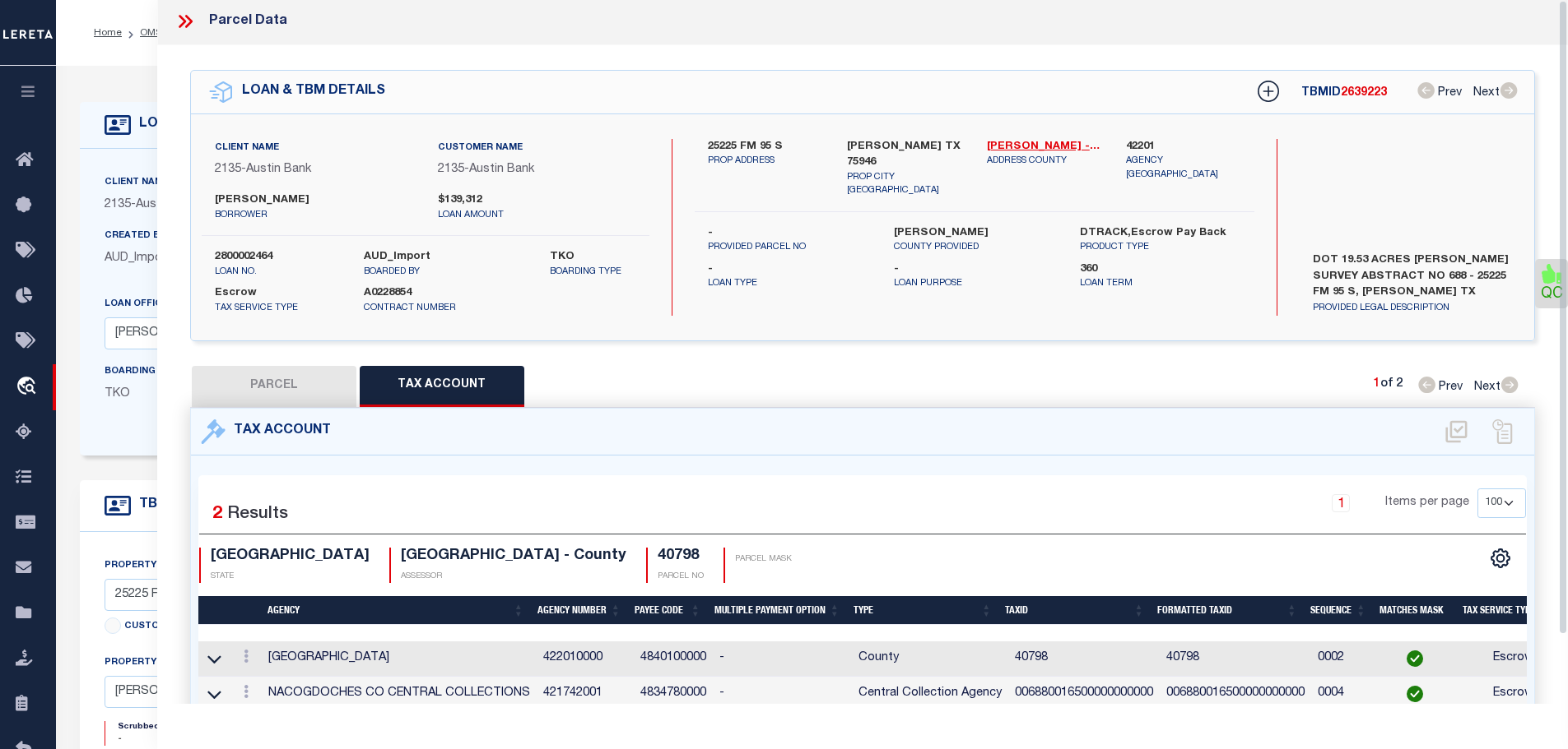
scroll to position [0, 0]
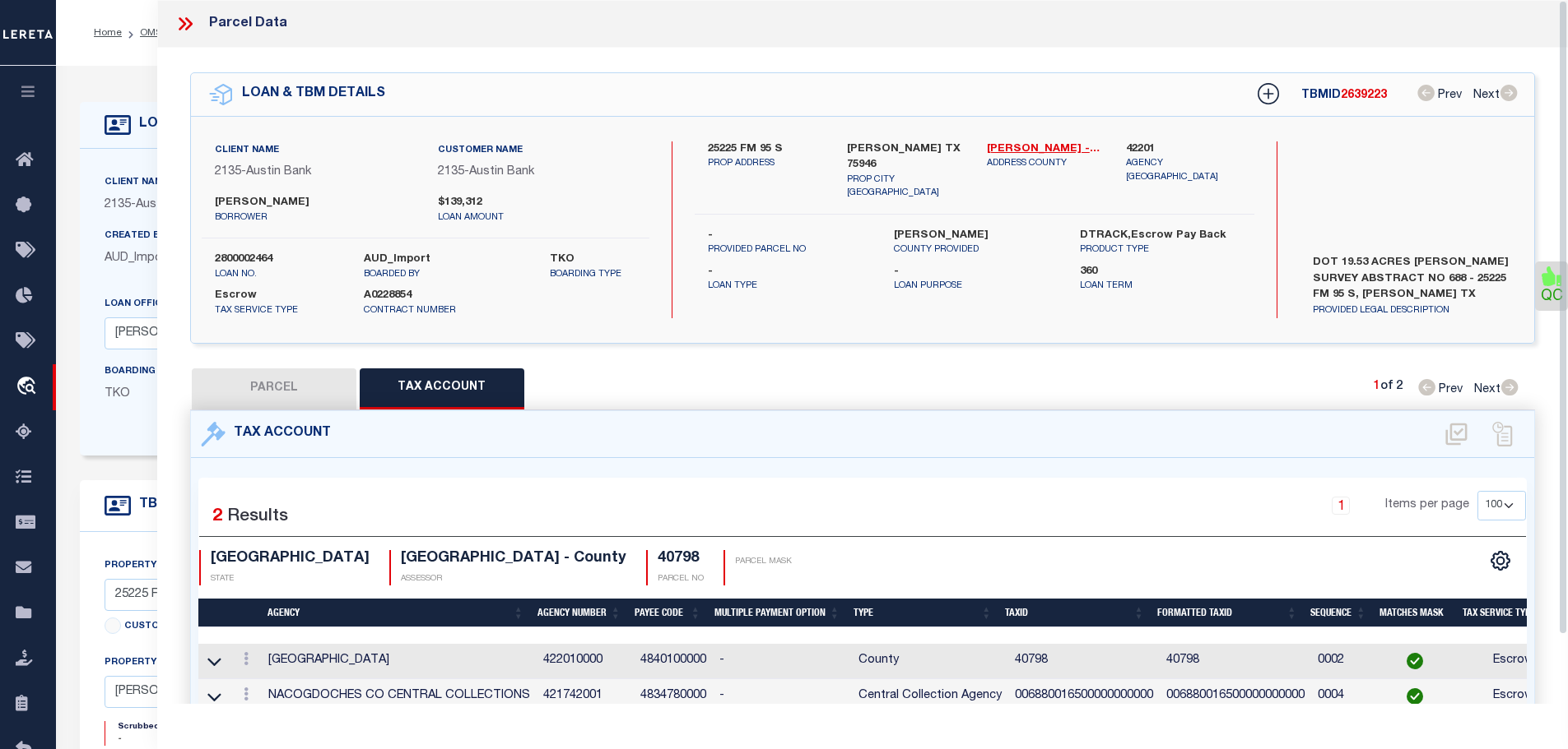
click at [183, 36] on div "Parcel Data" at bounding box center [862, 24] width 1411 height 47
click at [183, 24] on icon at bounding box center [185, 24] width 22 height 22
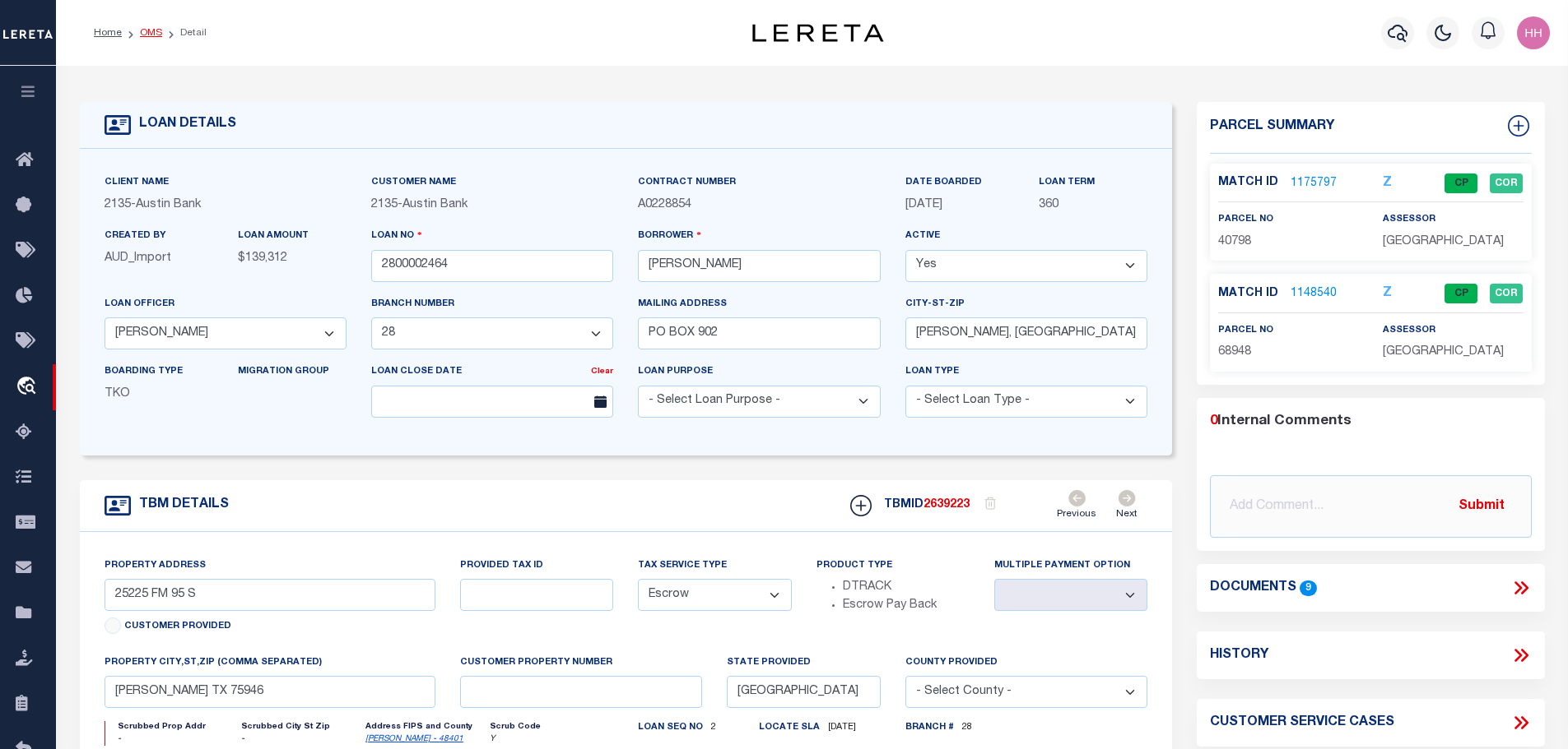
click at [143, 32] on link "OMS" at bounding box center [150, 33] width 22 height 9
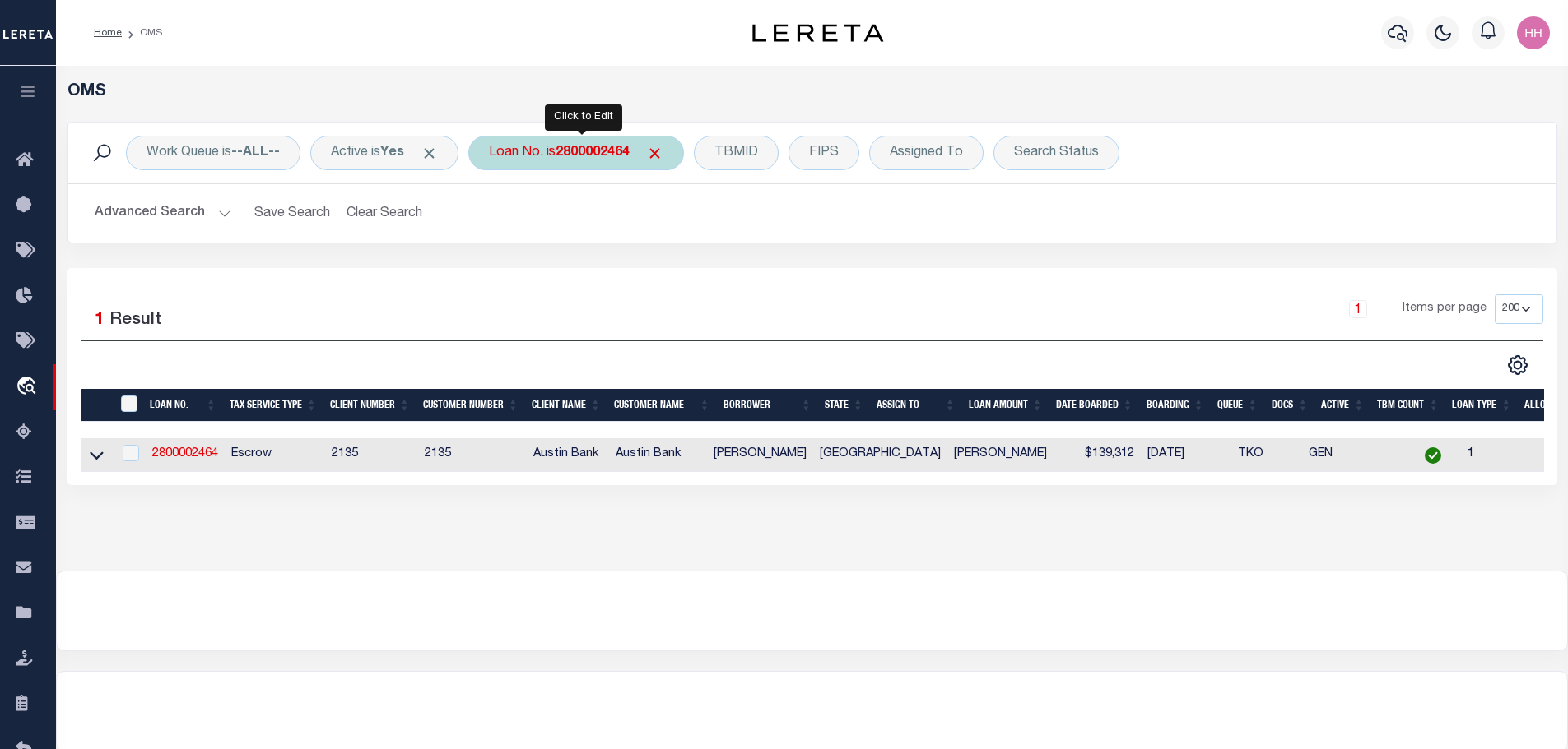
click at [590, 156] on b "2800002464" at bounding box center [592, 153] width 74 height 13
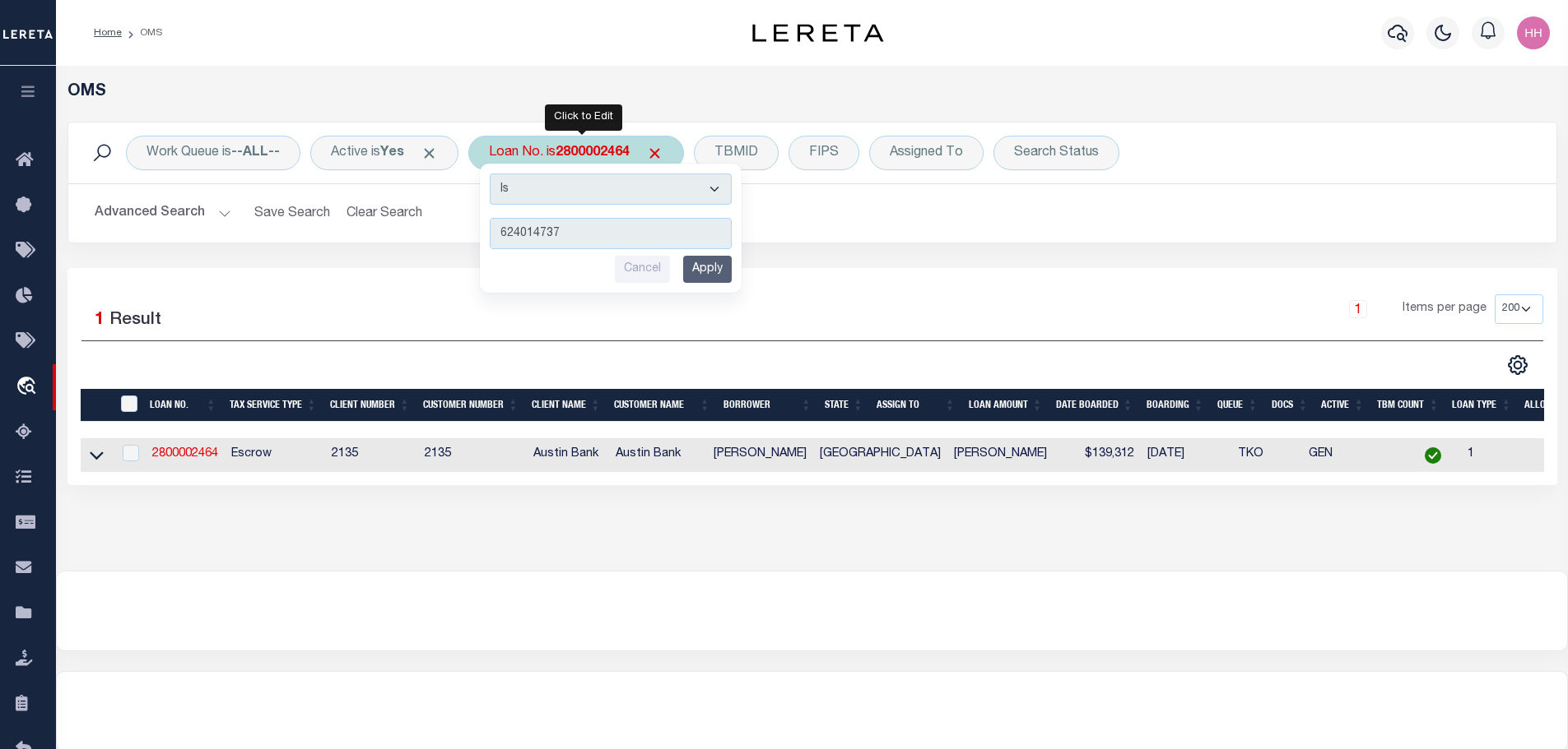
click at [723, 274] on input "Apply" at bounding box center [707, 269] width 48 height 27
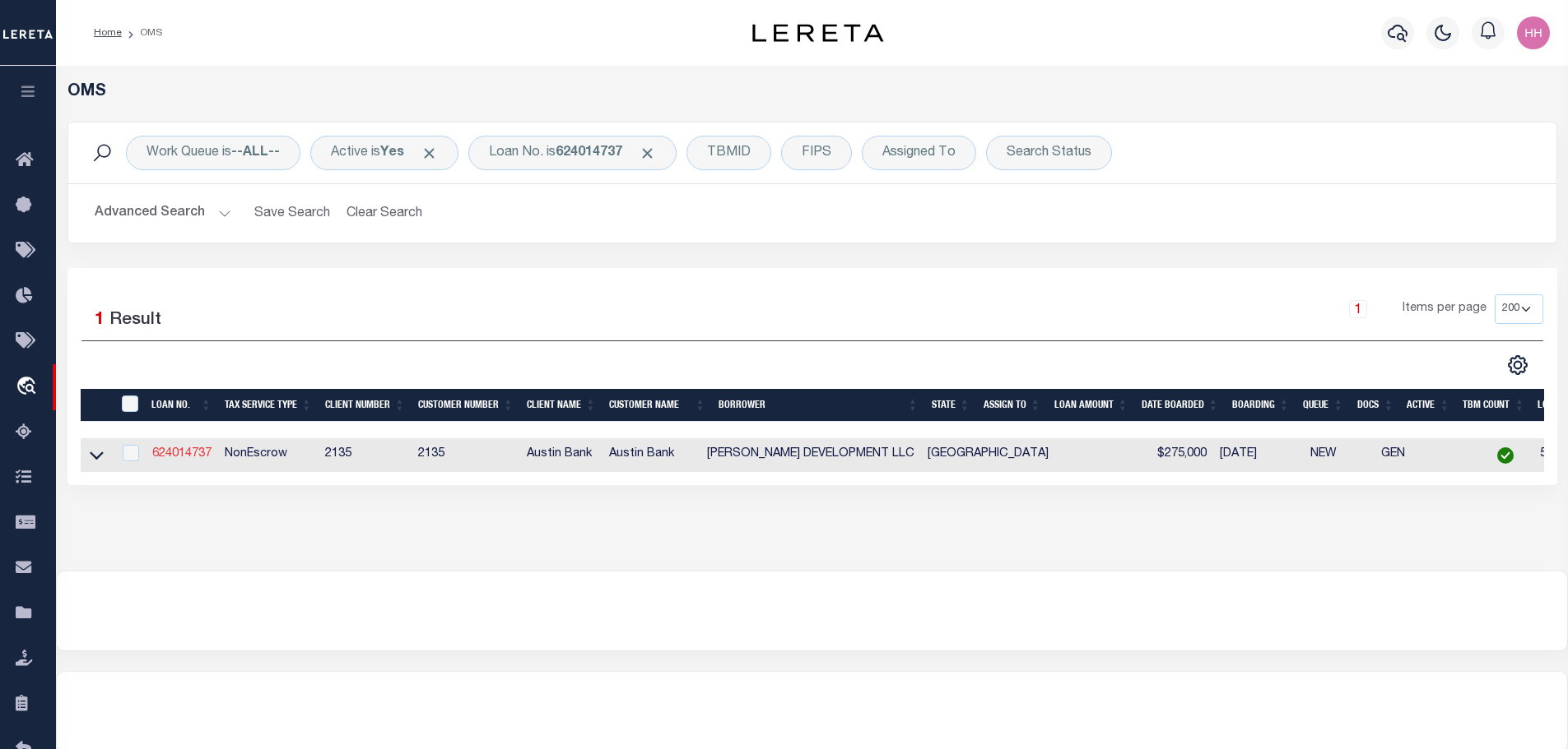
click at [191, 455] on link "624014737" at bounding box center [182, 454] width 60 height 11
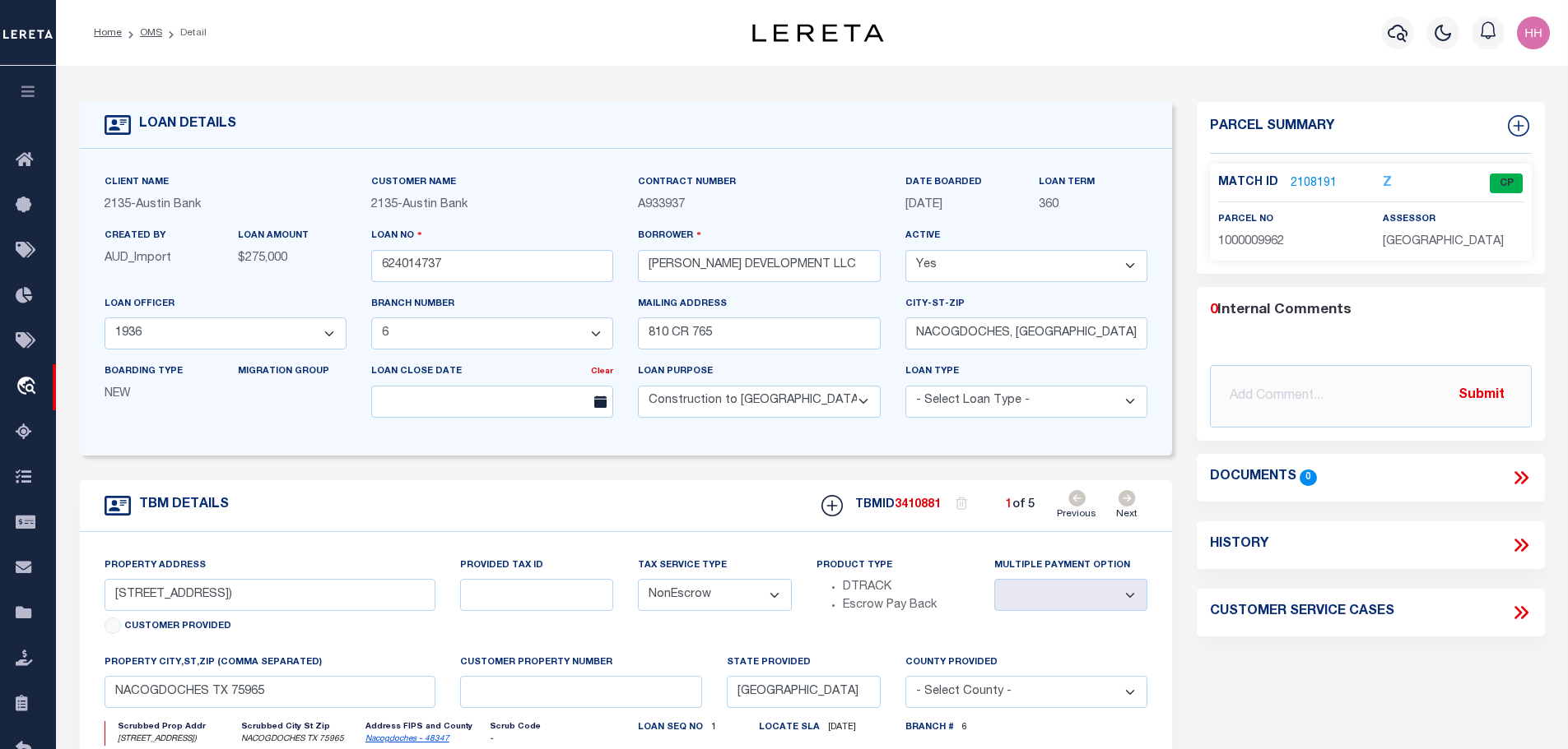
click at [1125, 499] on icon at bounding box center [1127, 497] width 17 height 16
click at [1125, 500] on icon at bounding box center [1127, 497] width 17 height 16
click at [1297, 180] on link "2108187" at bounding box center [1313, 183] width 46 height 17
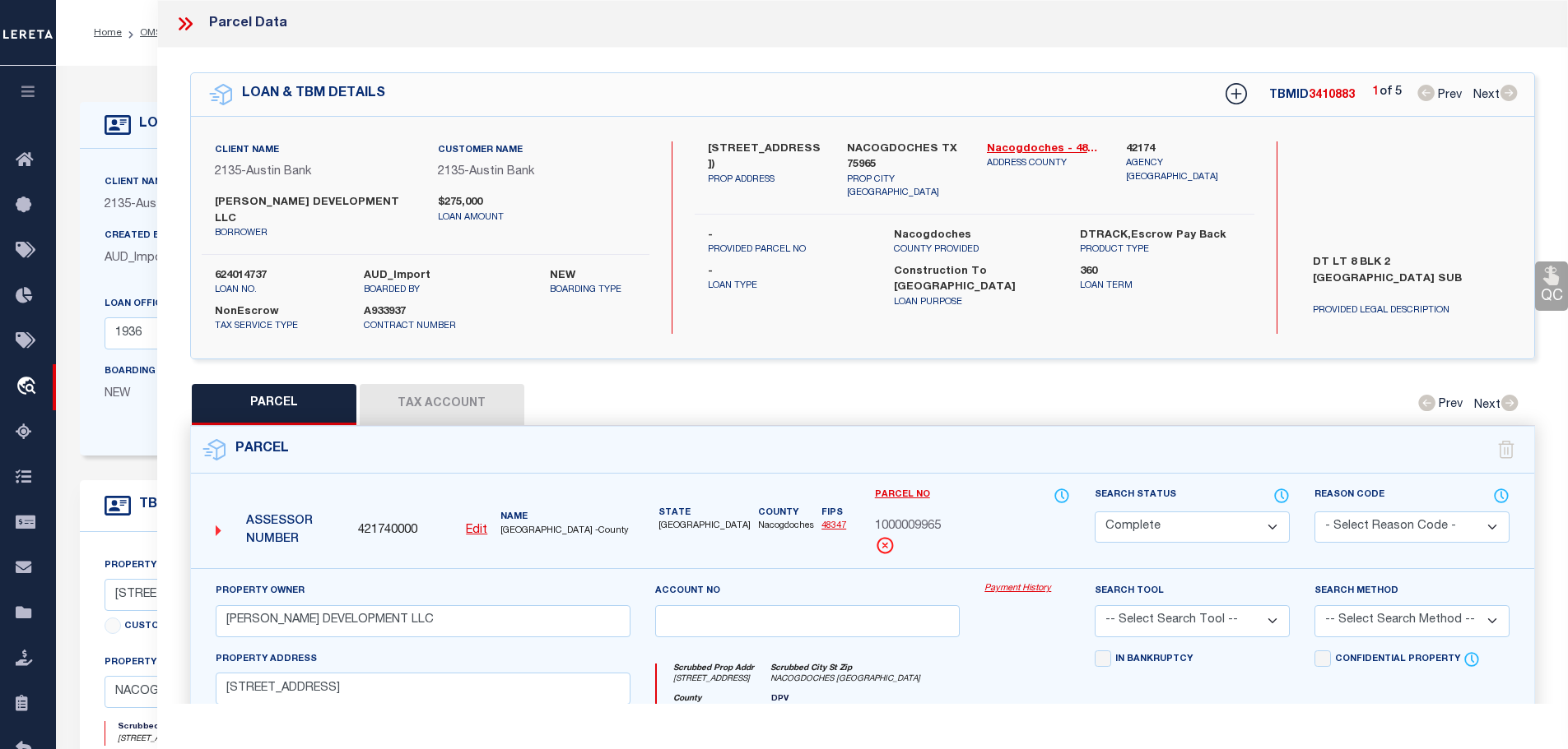
click at [444, 385] on button "Tax Account" at bounding box center [442, 404] width 165 height 41
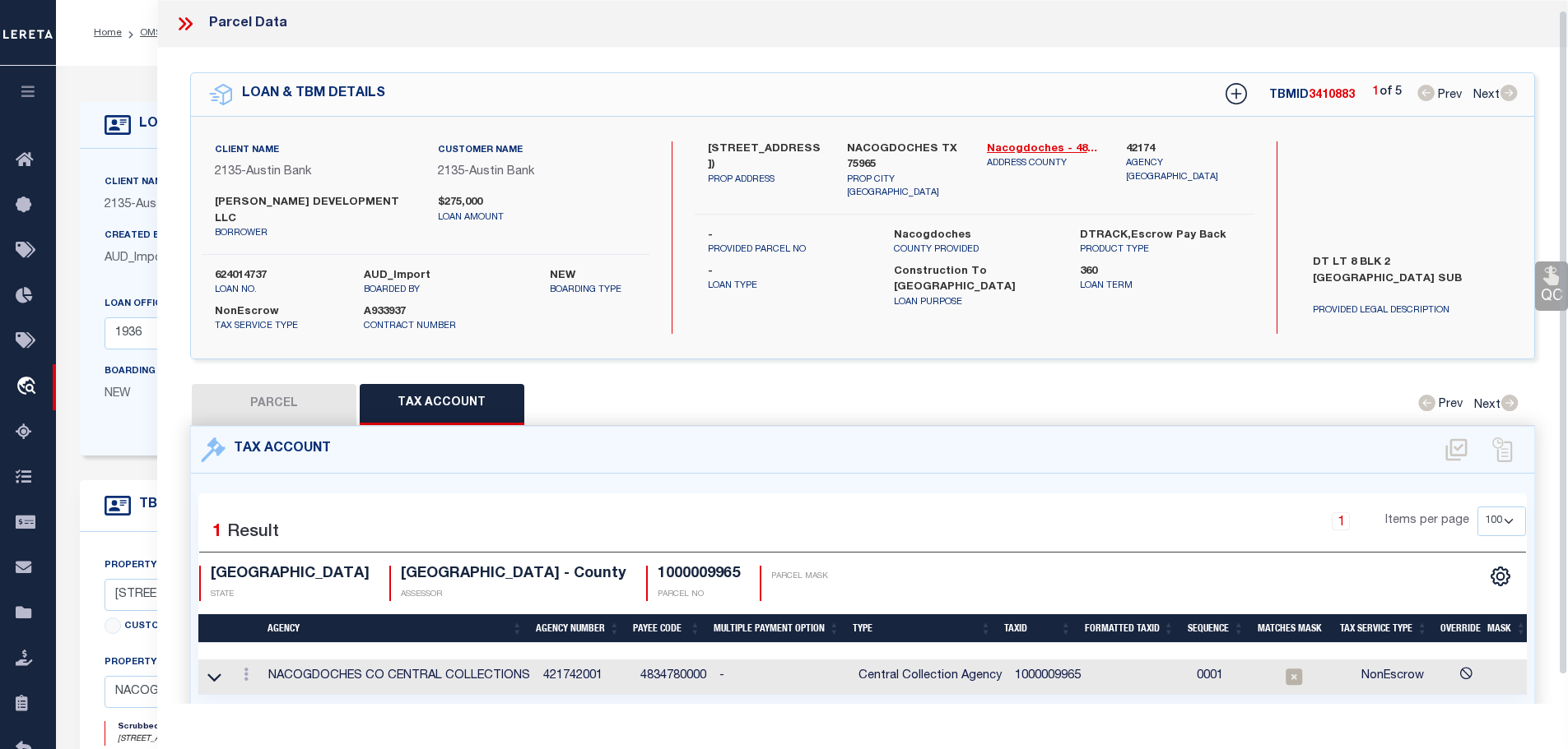
scroll to position [10, 0]
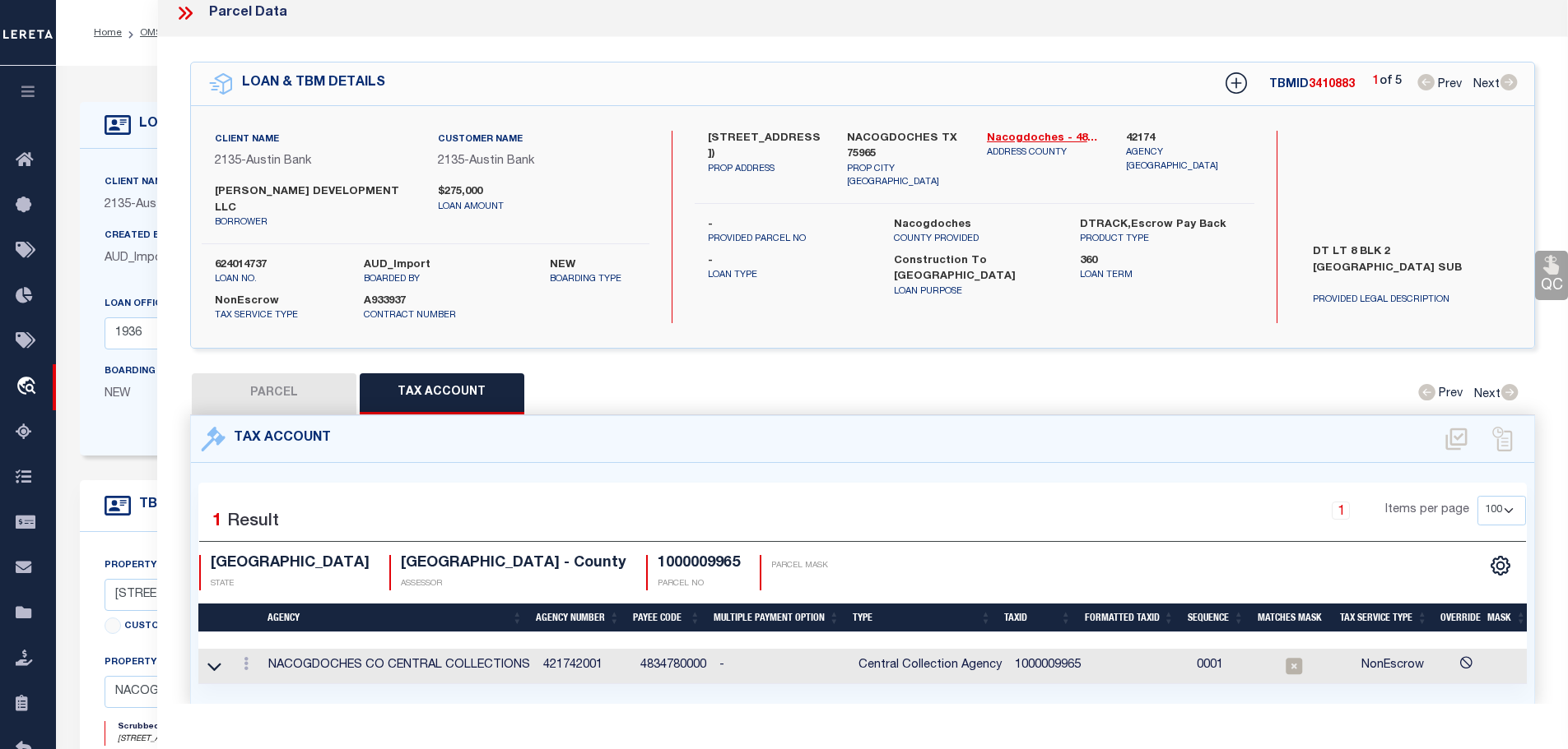
click at [1032, 649] on td "1000009965" at bounding box center [1047, 666] width 79 height 35
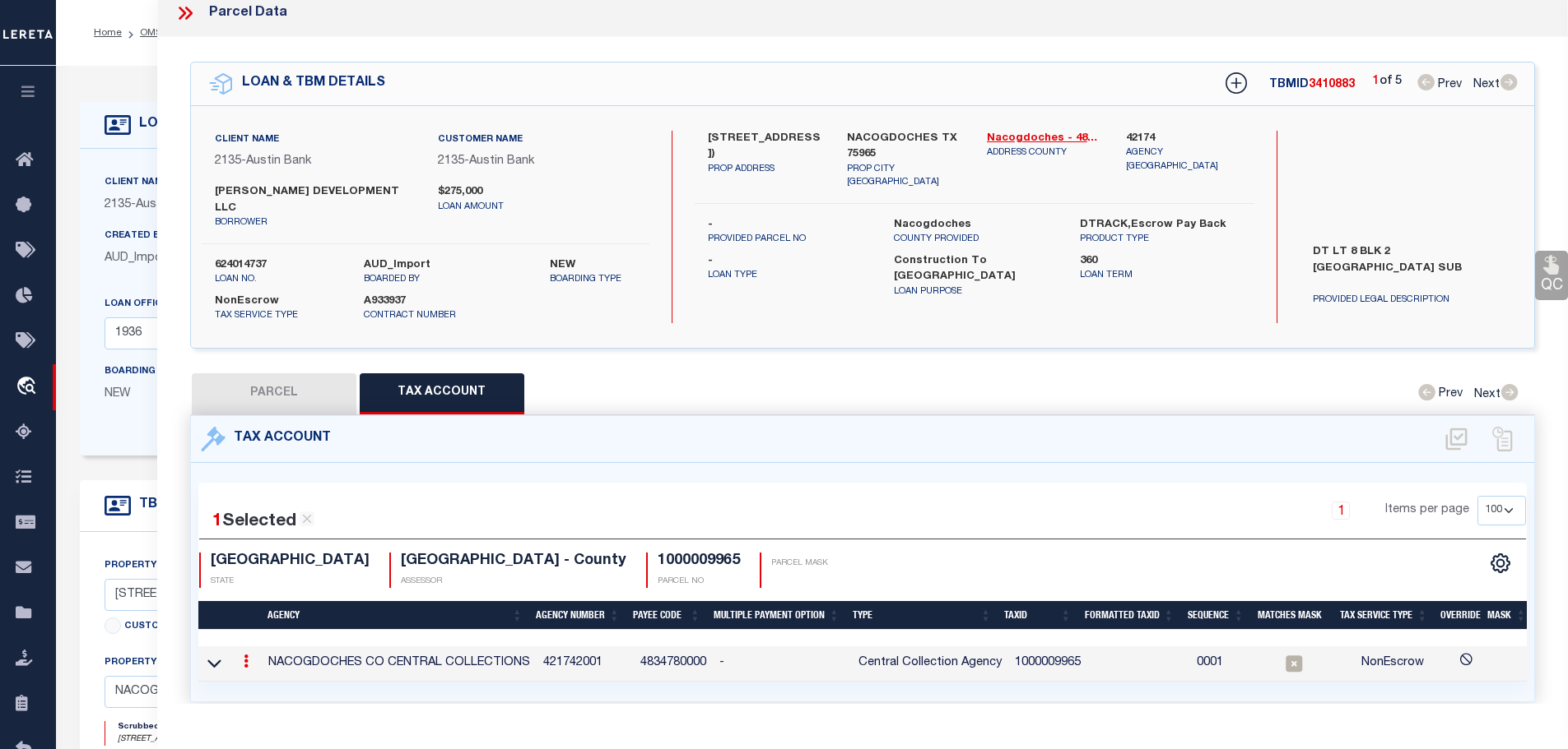
click at [1032, 647] on td "1000009965" at bounding box center [1047, 664] width 79 height 35
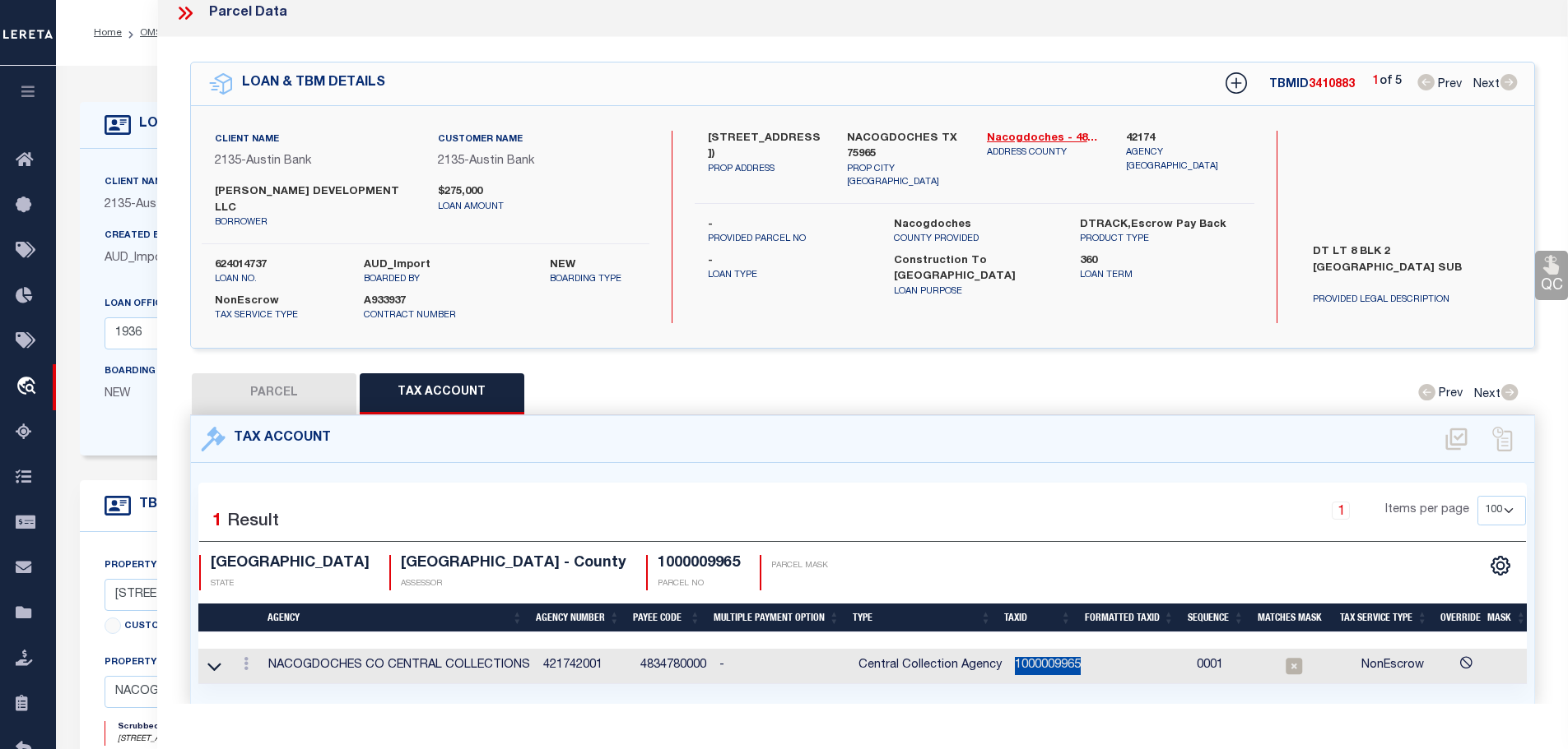
copy td "1000009965"
click at [332, 374] on button "PARCEL" at bounding box center [274, 393] width 165 height 41
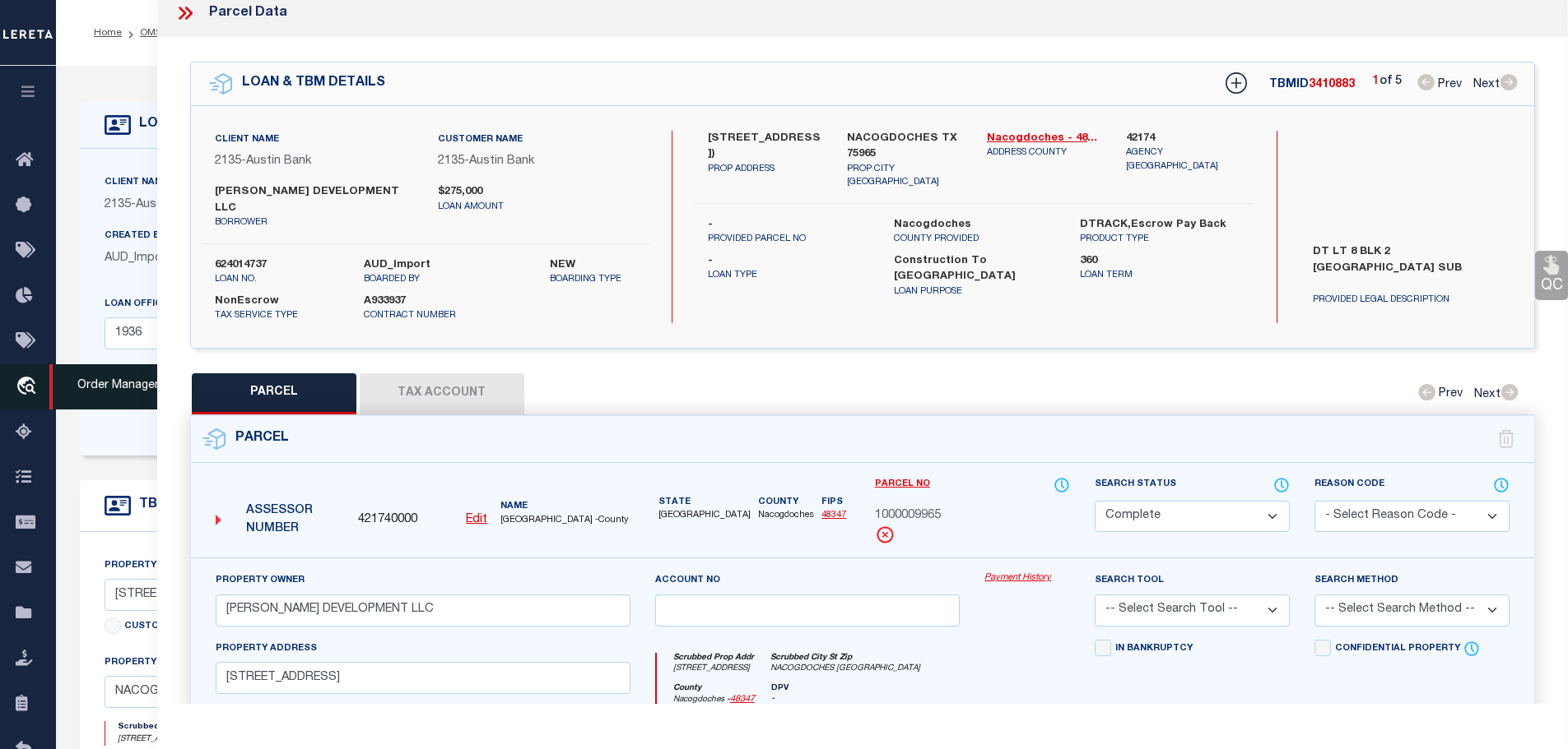
click at [422, 374] on button "Tax Account" at bounding box center [442, 393] width 165 height 41
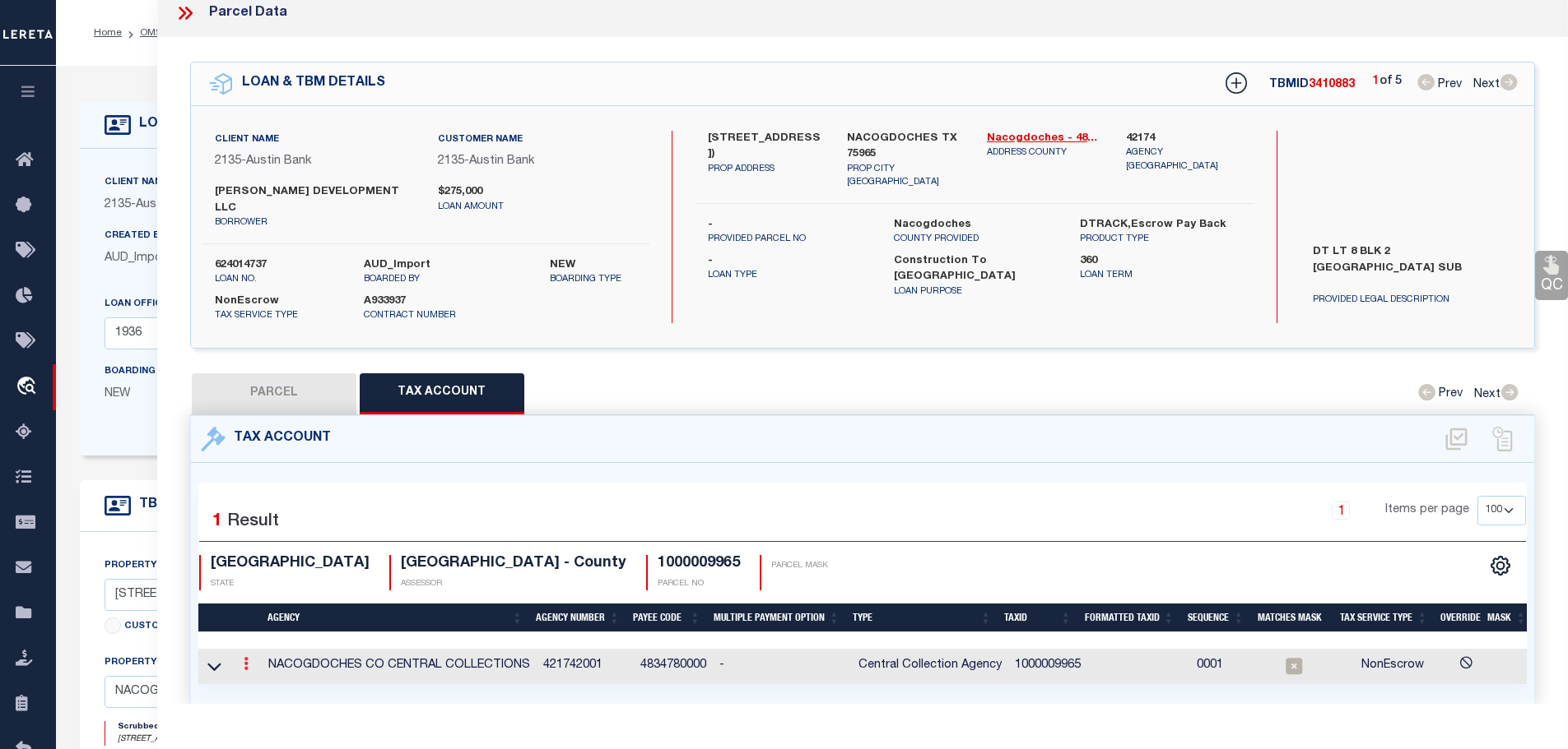
click at [246, 657] on icon at bounding box center [245, 664] width 5 height 13
click at [261, 683] on icon "" at bounding box center [263, 688] width 12 height 12
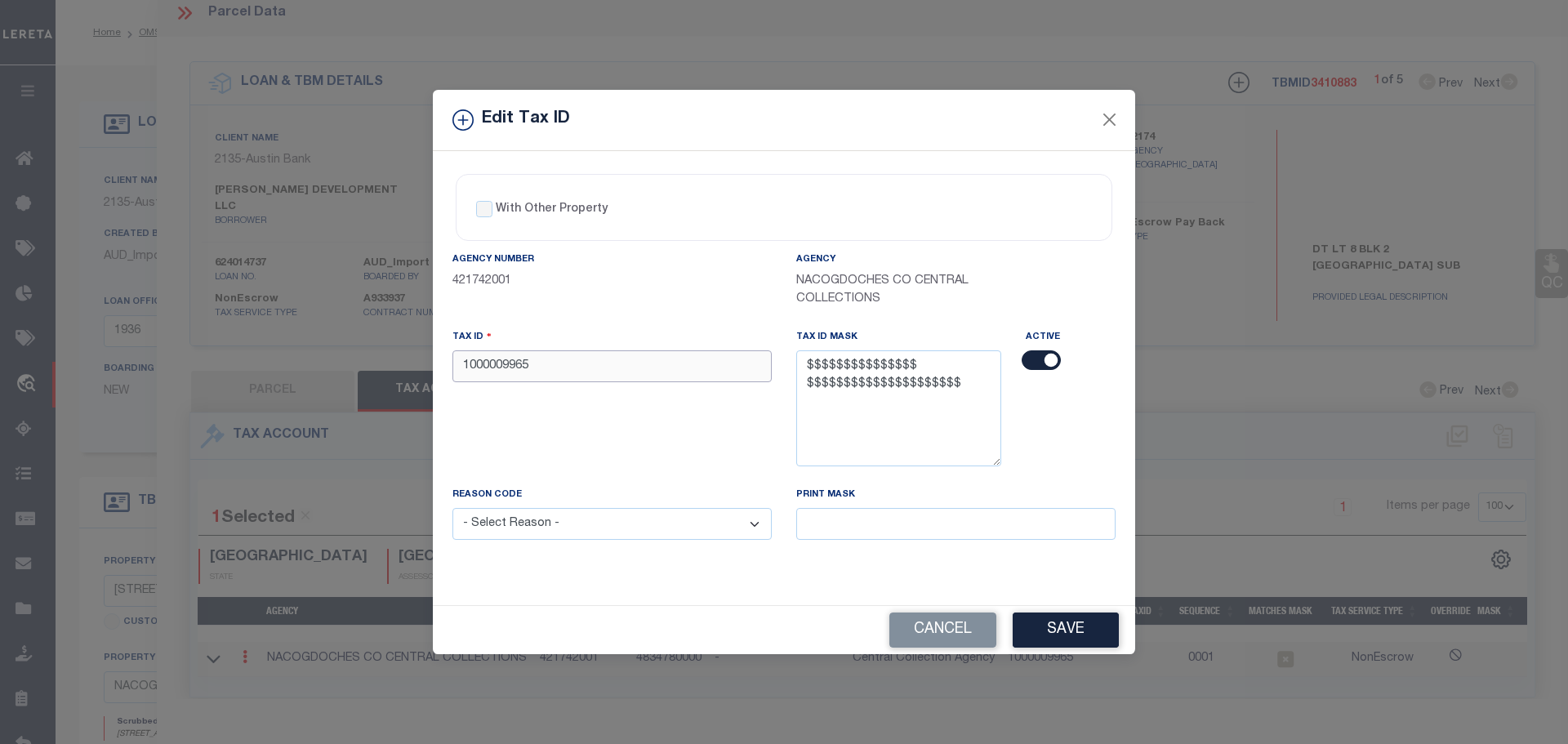
click at [535, 367] on input "1000009965" at bounding box center [612, 366] width 319 height 32
paste input "06-454-0002-008000"
click at [535, 367] on input "06-454-0002-008000" at bounding box center [612, 366] width 319 height 32
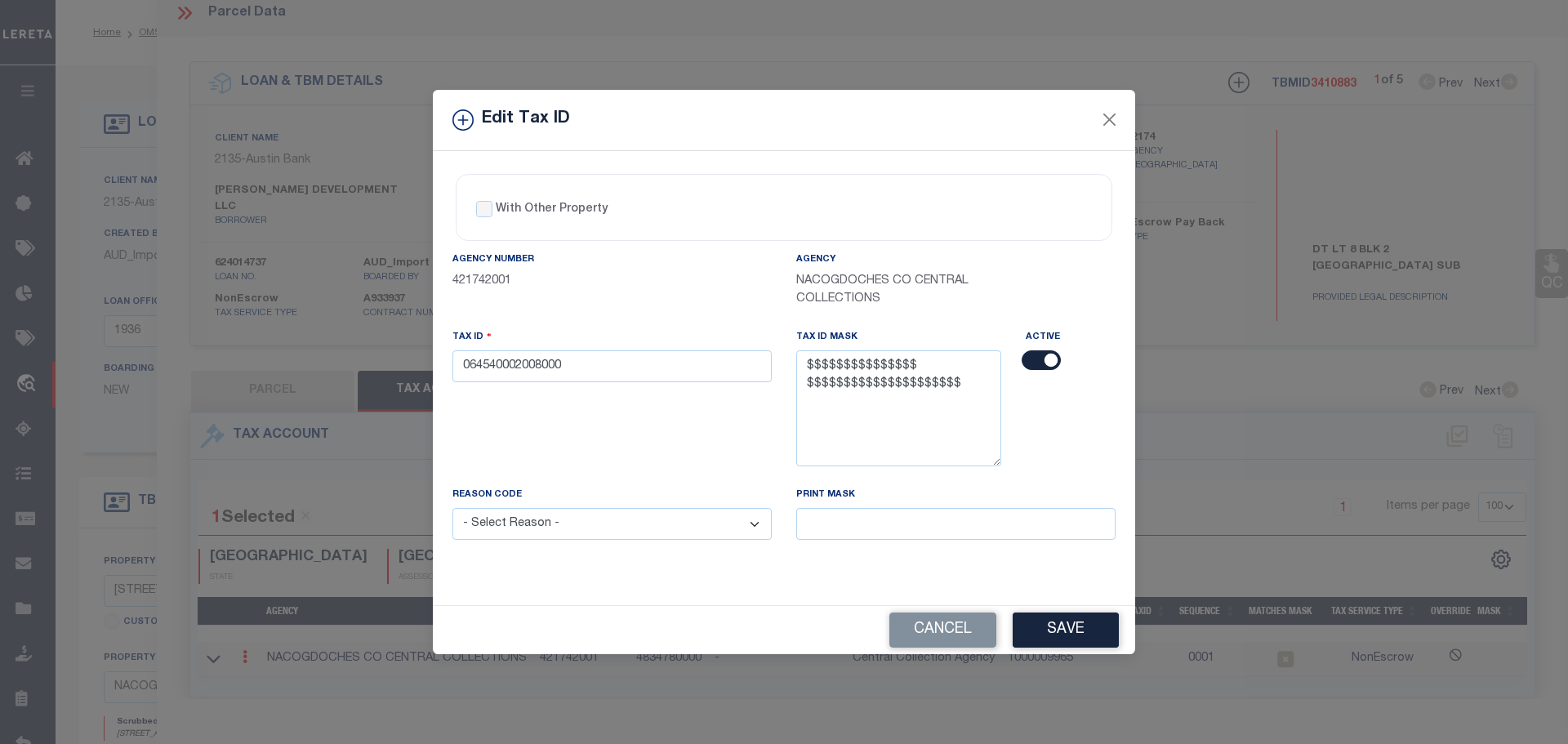
click at [563, 511] on select "- Select Reason - 099 - Other (Provide additional detail) ACT - Agency Changed …" at bounding box center [612, 524] width 319 height 32
click at [453, 509] on select "- Select Reason - 099 - Other (Provide additional detail) ACT - Agency Changed …" at bounding box center [612, 524] width 319 height 32
click at [1056, 635] on button "Save" at bounding box center [1065, 629] width 106 height 35
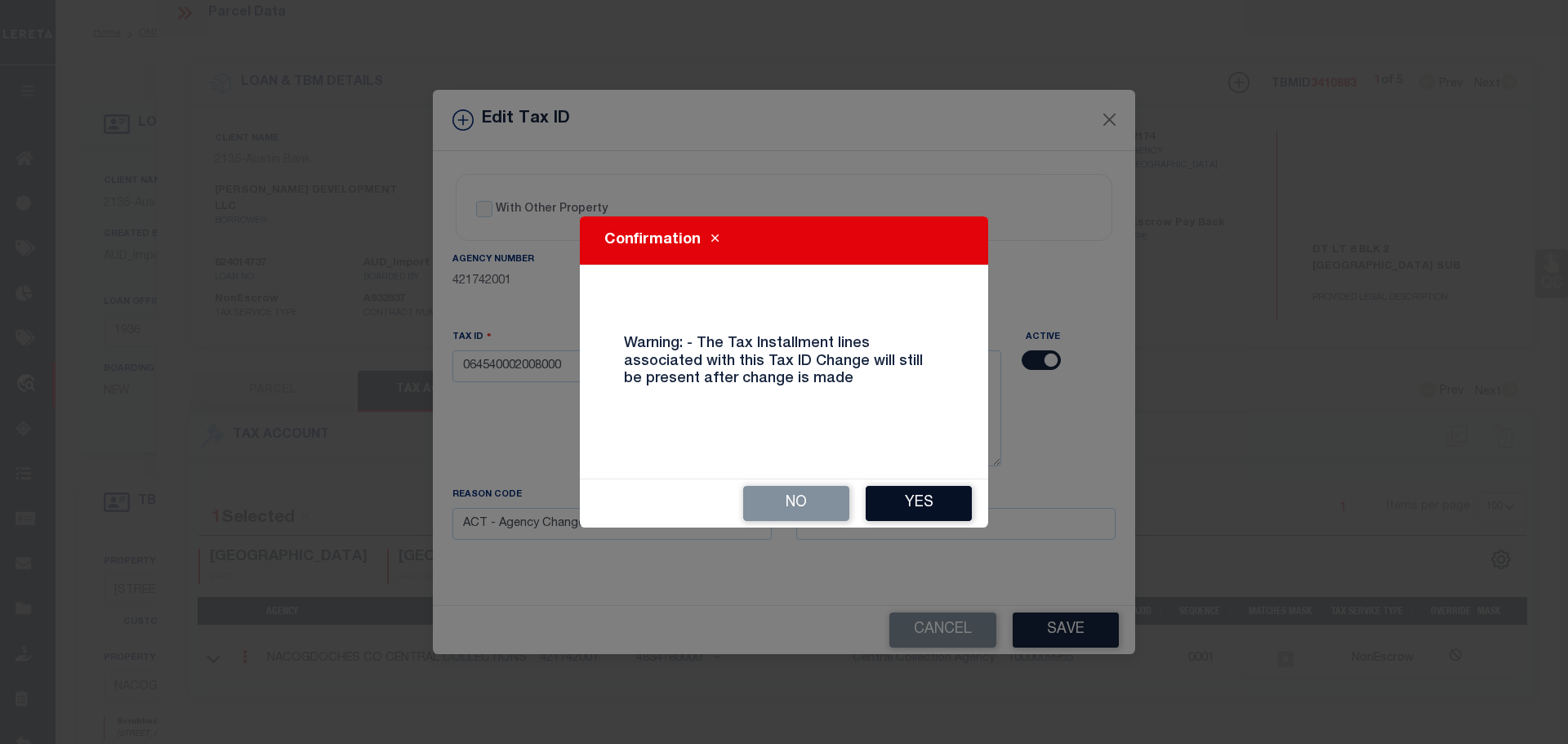
click at [928, 498] on button "Yes" at bounding box center [918, 503] width 106 height 35
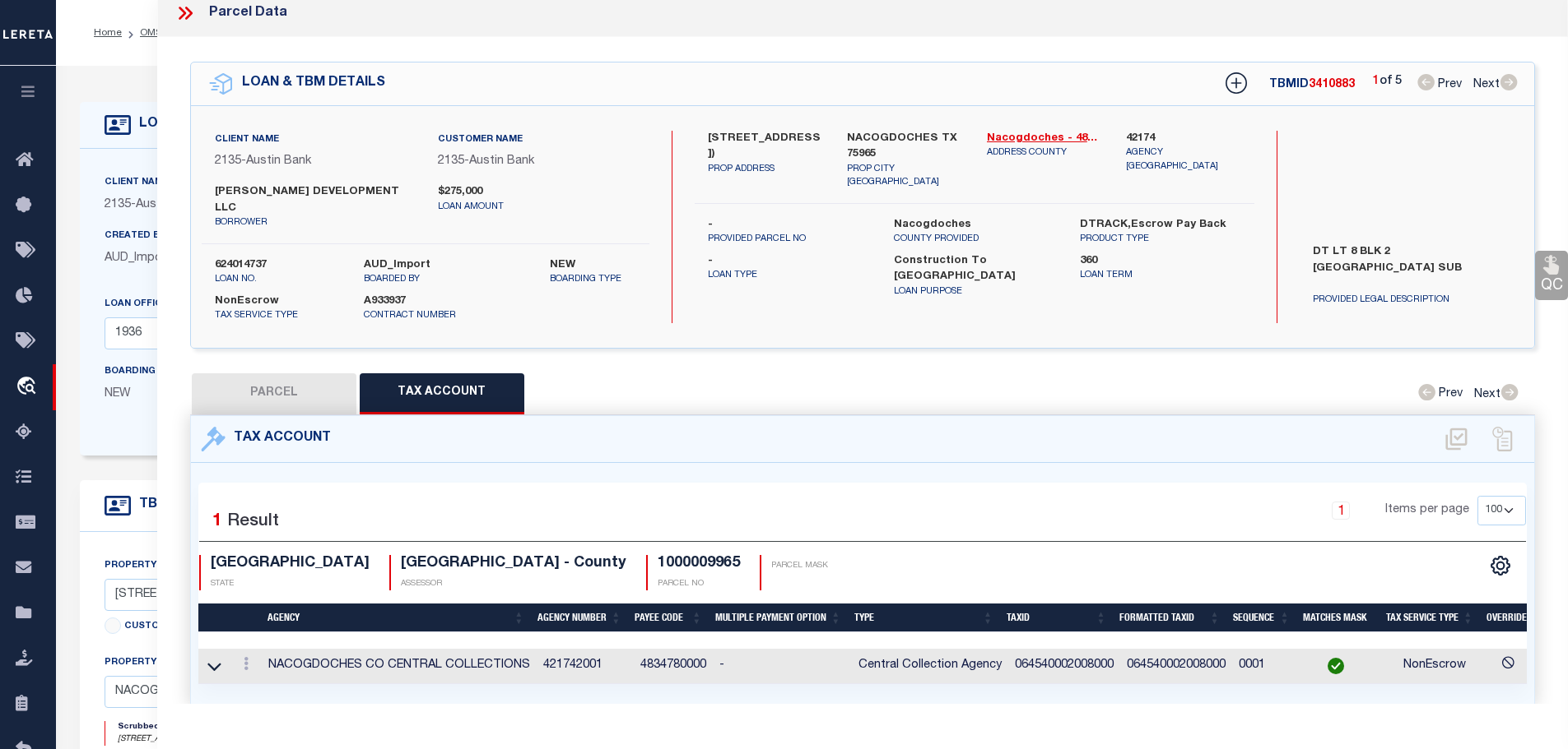
scroll to position [0, 0]
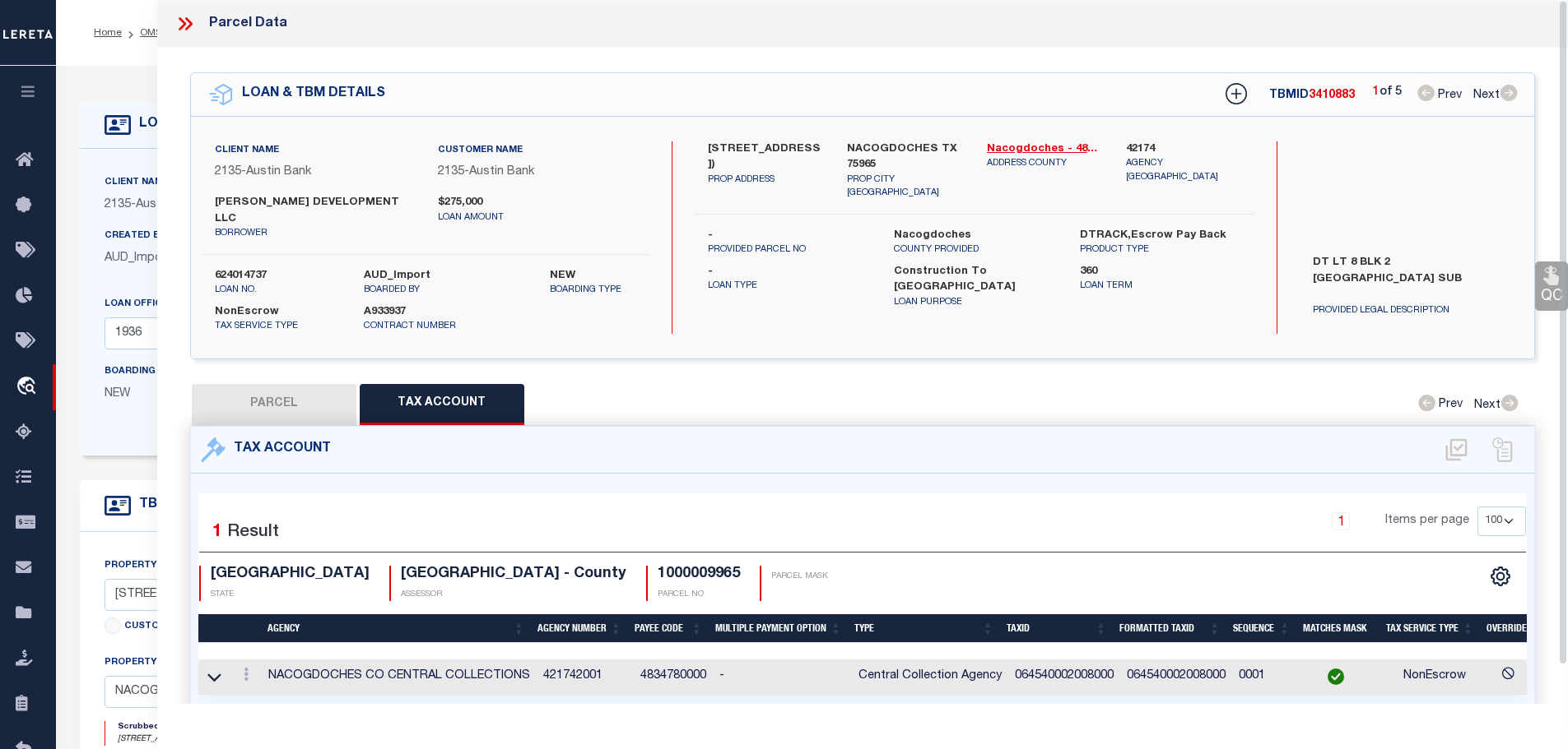
click at [183, 31] on icon at bounding box center [185, 24] width 22 height 22
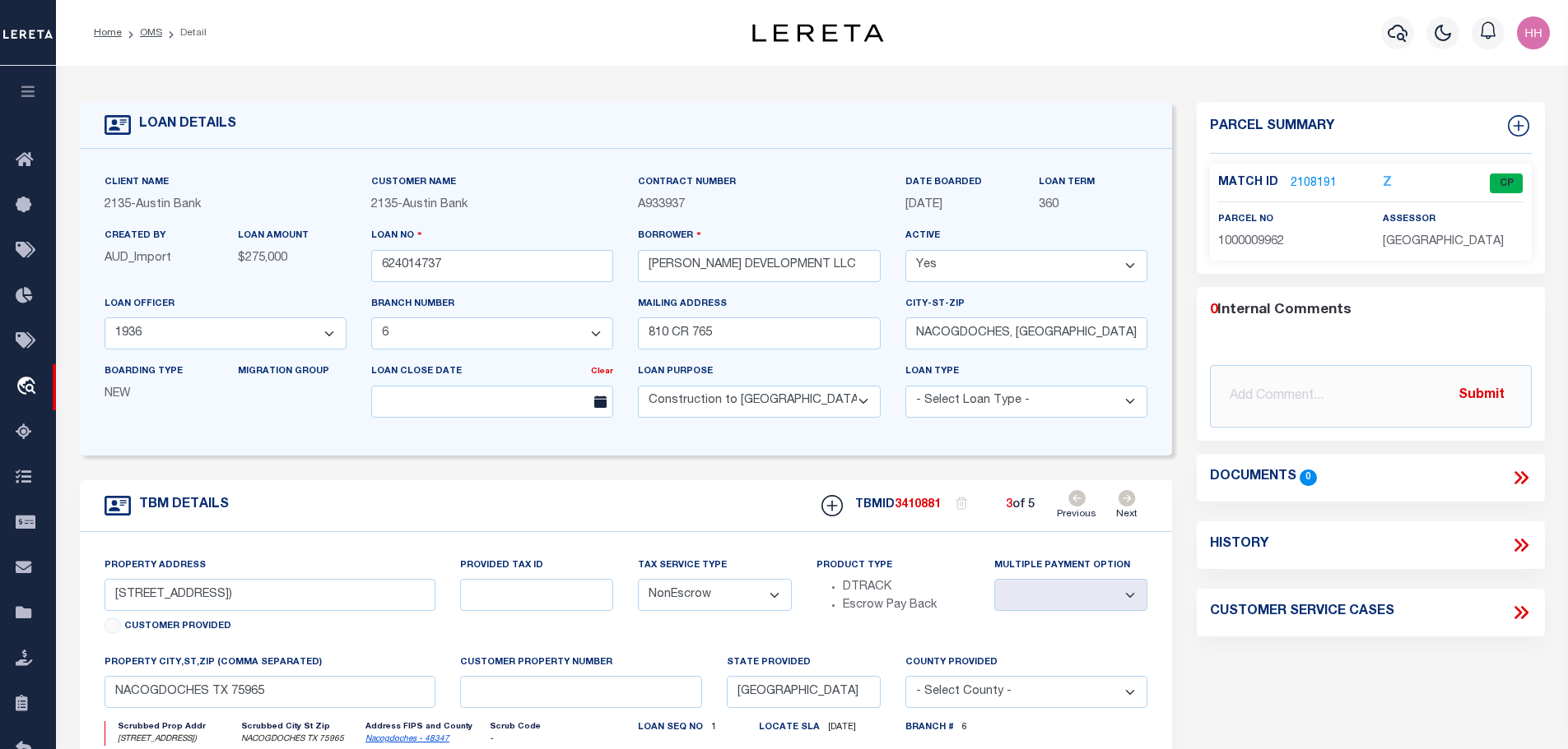
drag, startPoint x: 144, startPoint y: 37, endPoint x: 154, endPoint y: 41, distance: 10.8
click at [144, 37] on link "OMS" at bounding box center [150, 33] width 22 height 9
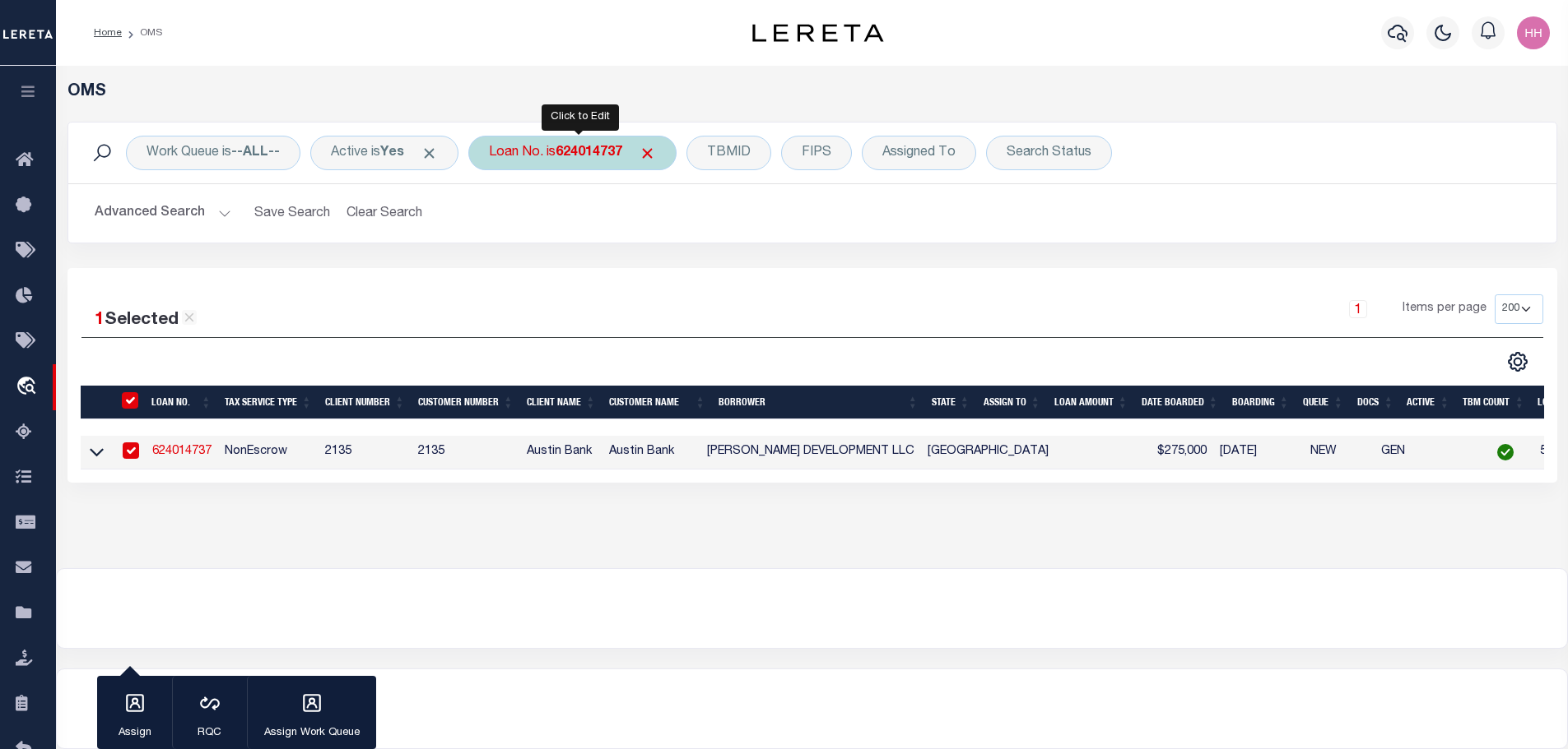
click at [602, 165] on div "Loan No. is 624014737" at bounding box center [573, 152] width 208 height 35
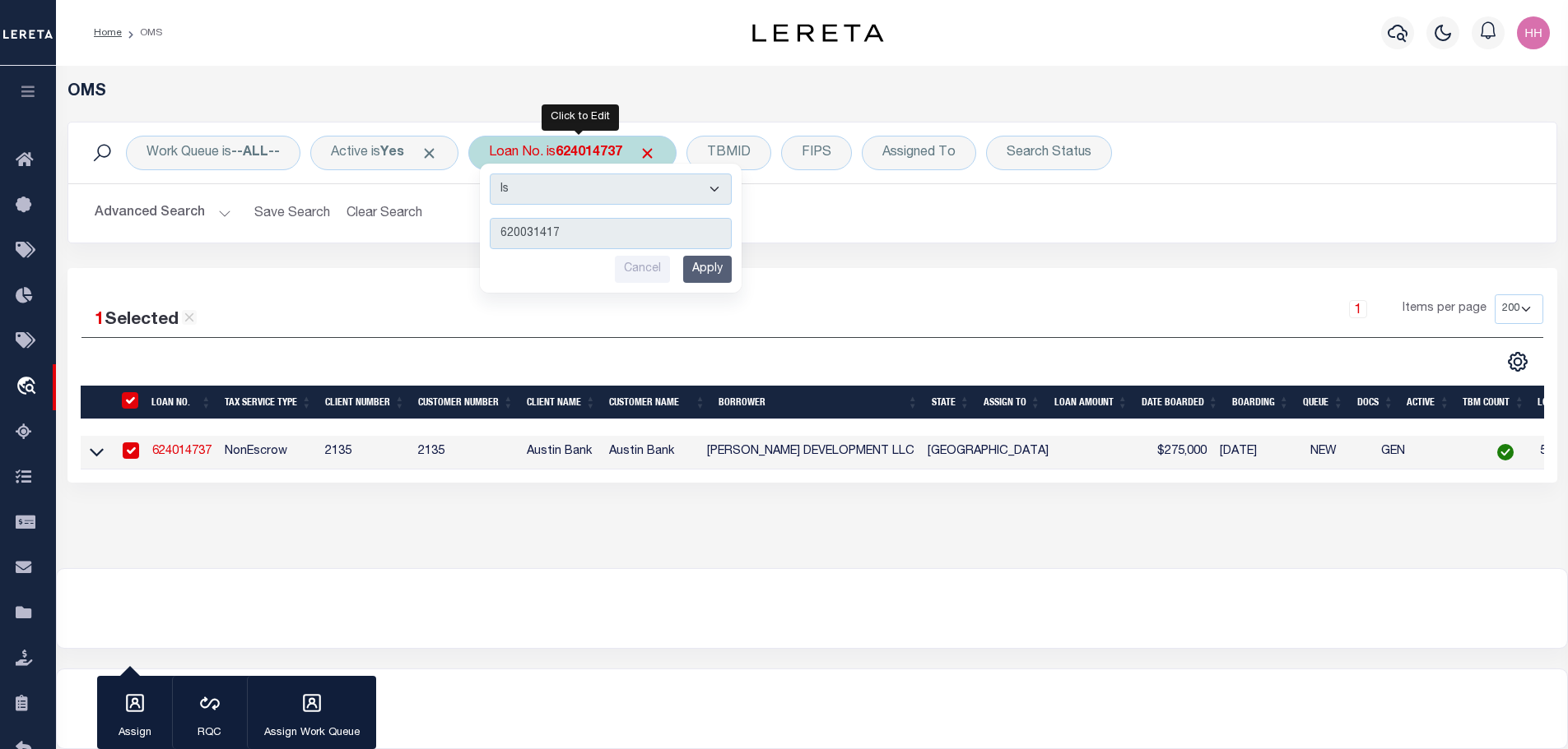
click at [700, 274] on input "Apply" at bounding box center [707, 269] width 48 height 27
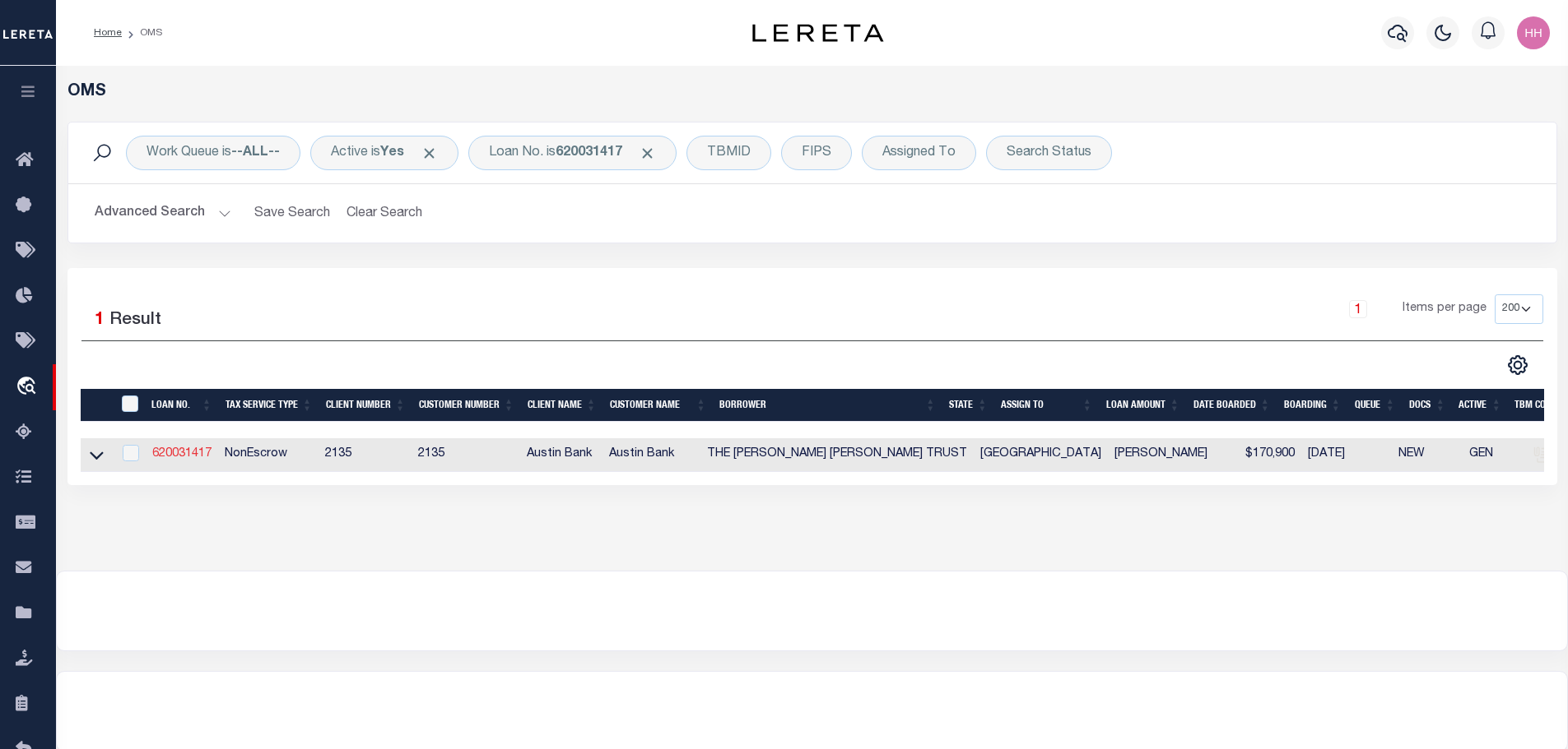
click at [186, 450] on link "620031417" at bounding box center [182, 454] width 60 height 11
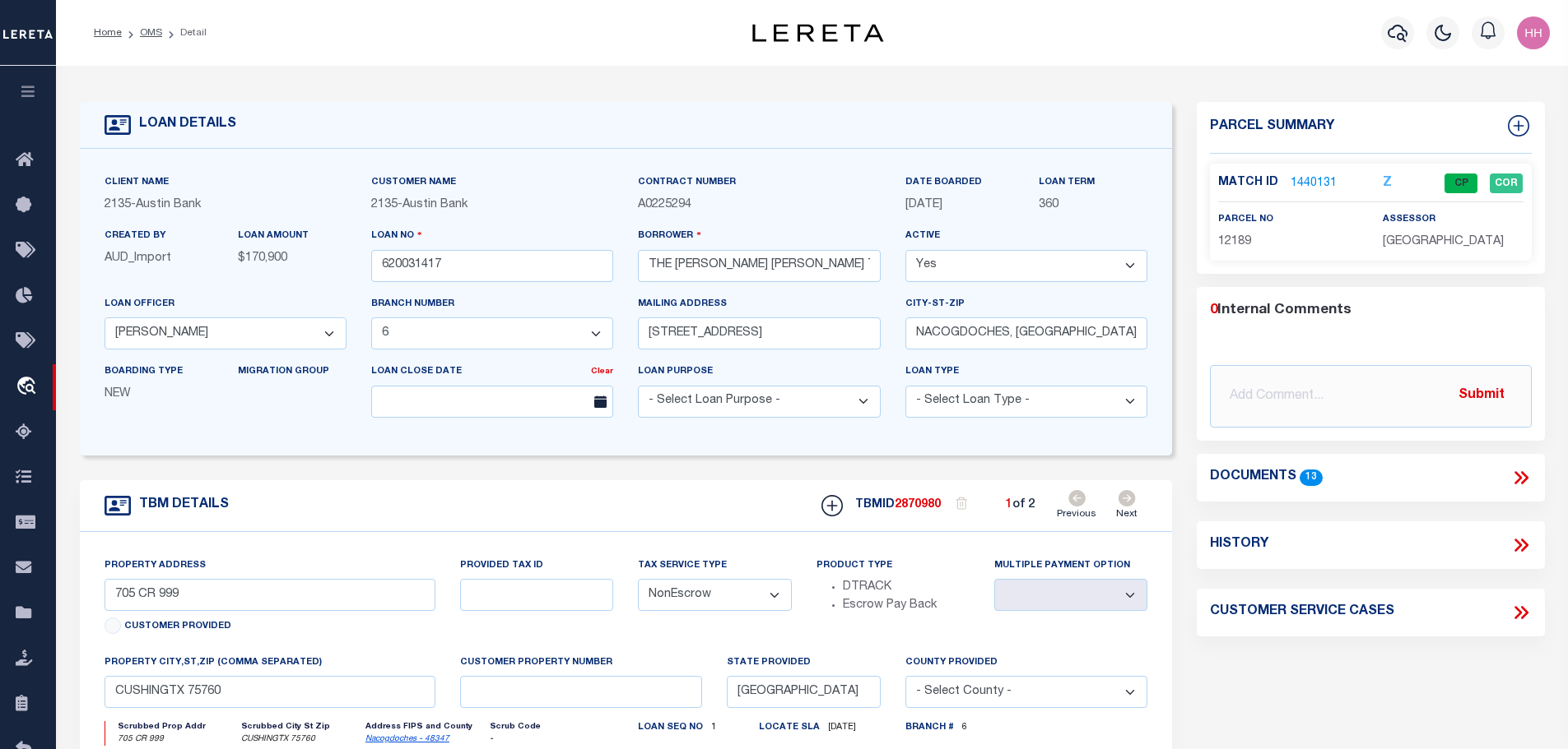
click at [1132, 501] on icon at bounding box center [1127, 497] width 17 height 16
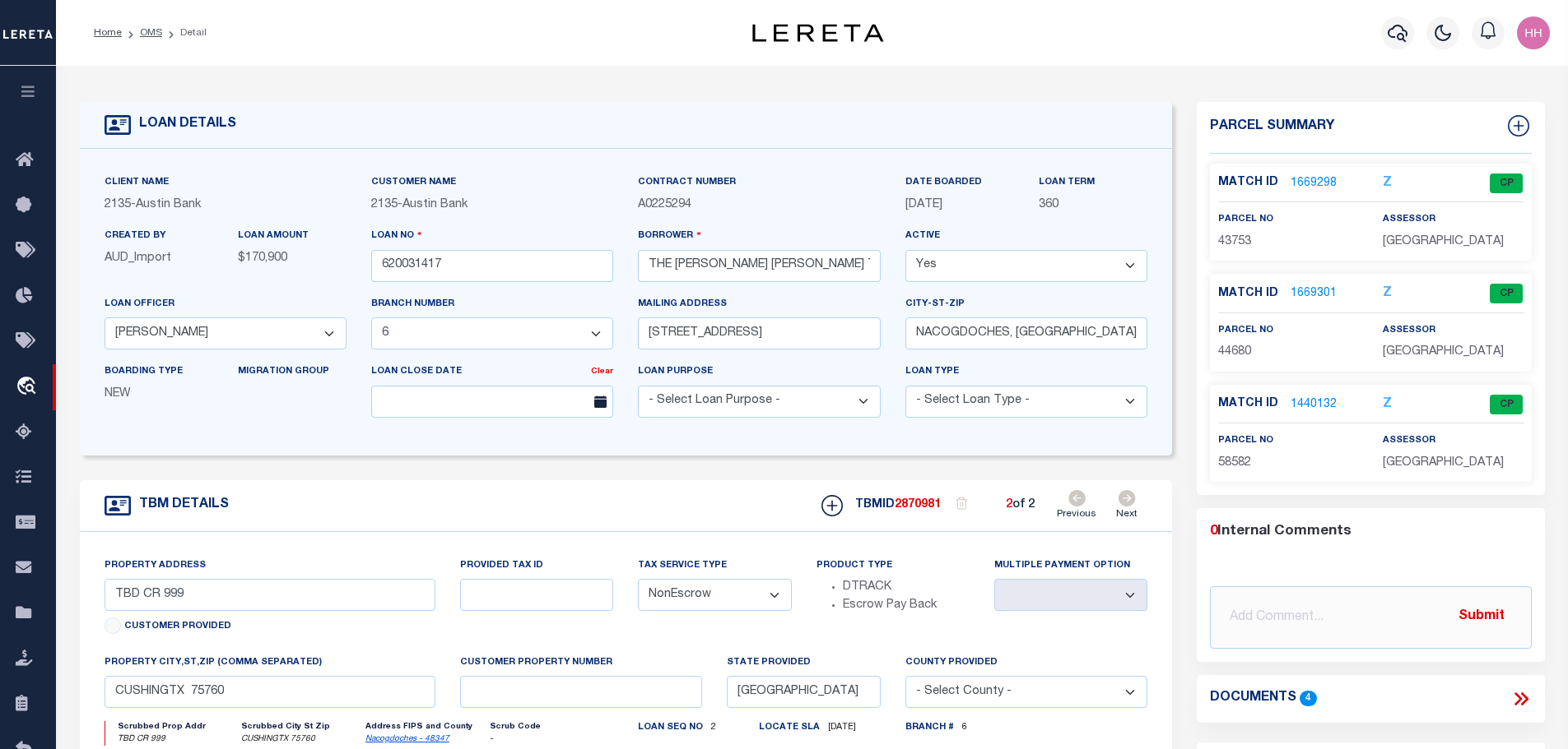
click at [1309, 288] on link "1669301" at bounding box center [1313, 294] width 46 height 17
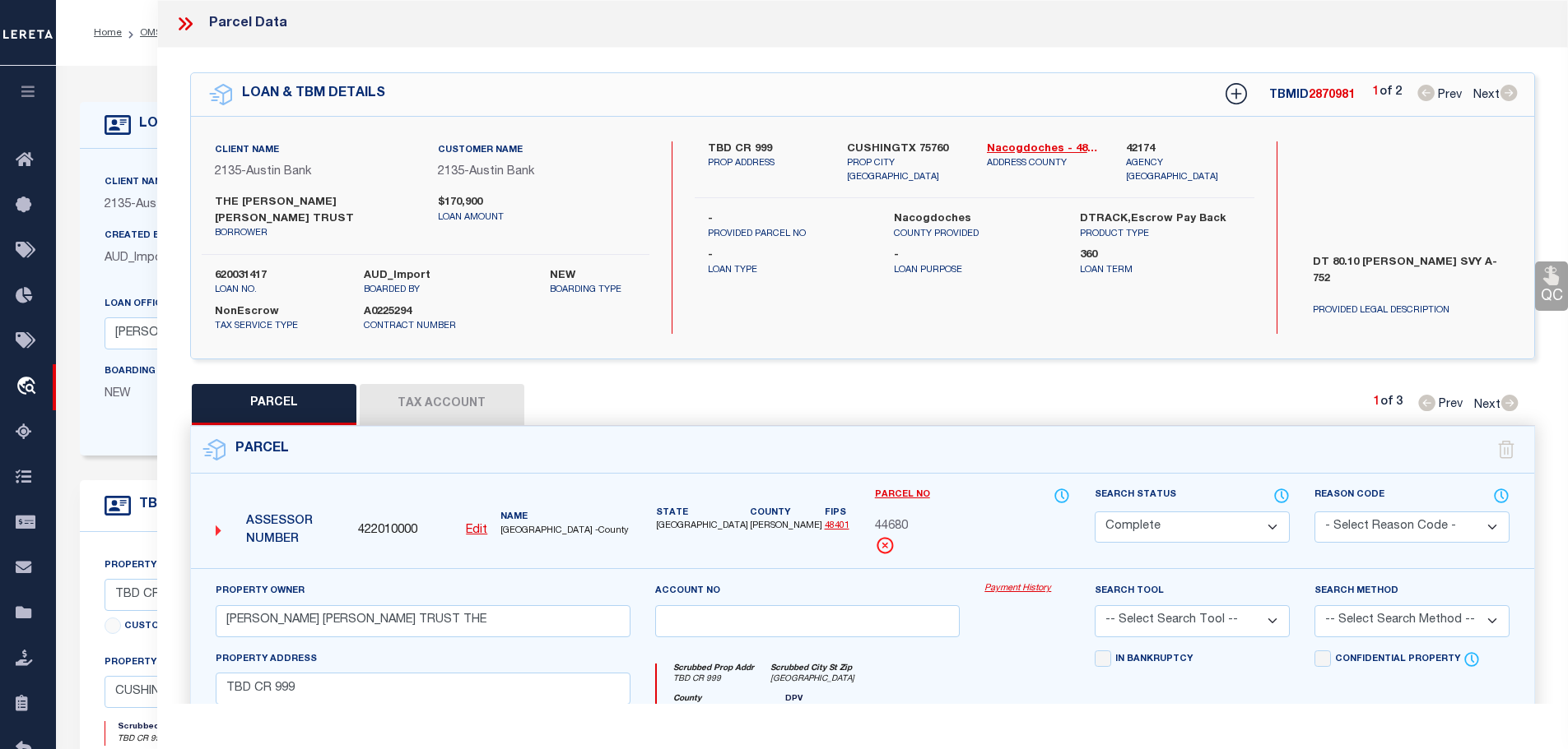
click at [473, 404] on button "Tax Account" at bounding box center [442, 404] width 165 height 41
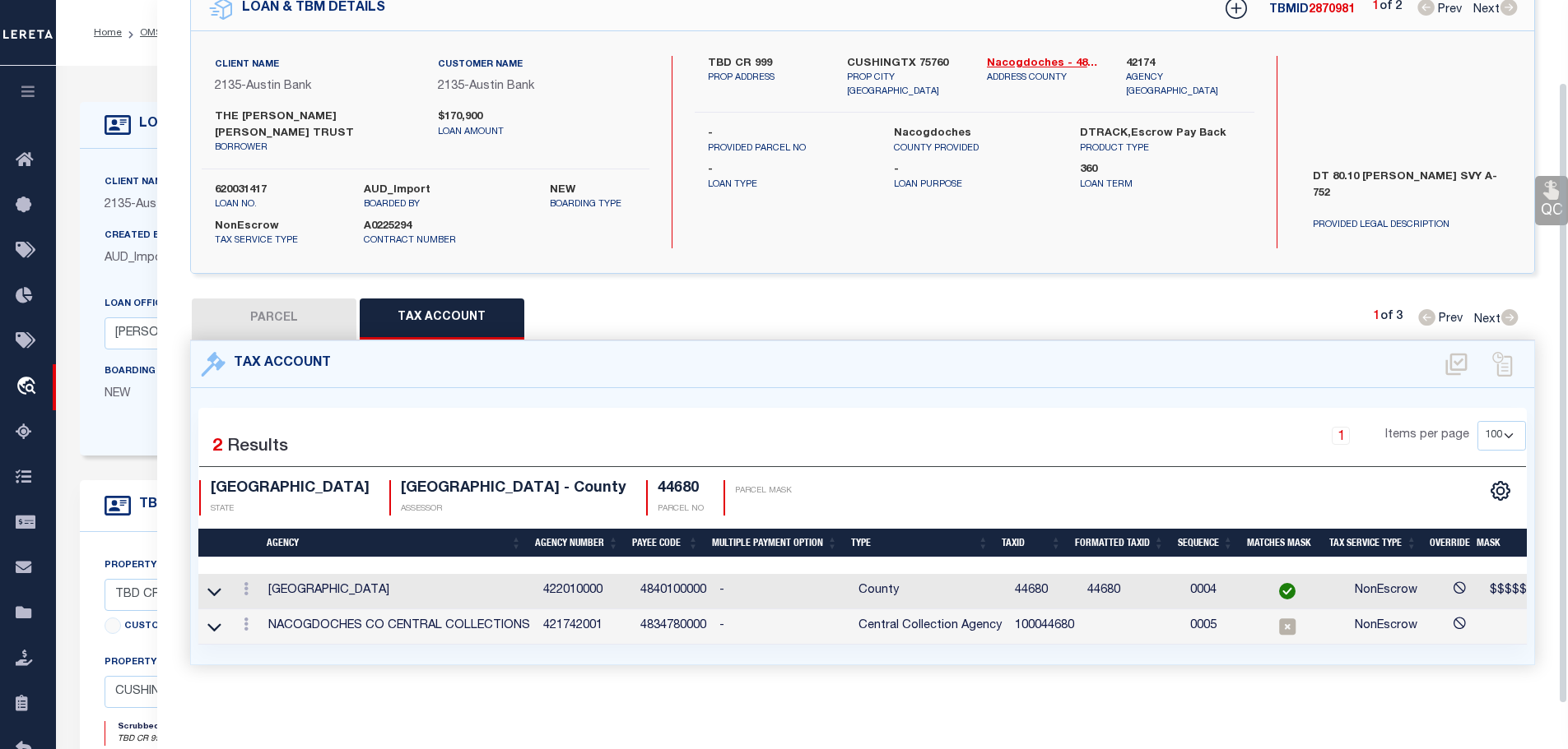
scroll to position [92, 0]
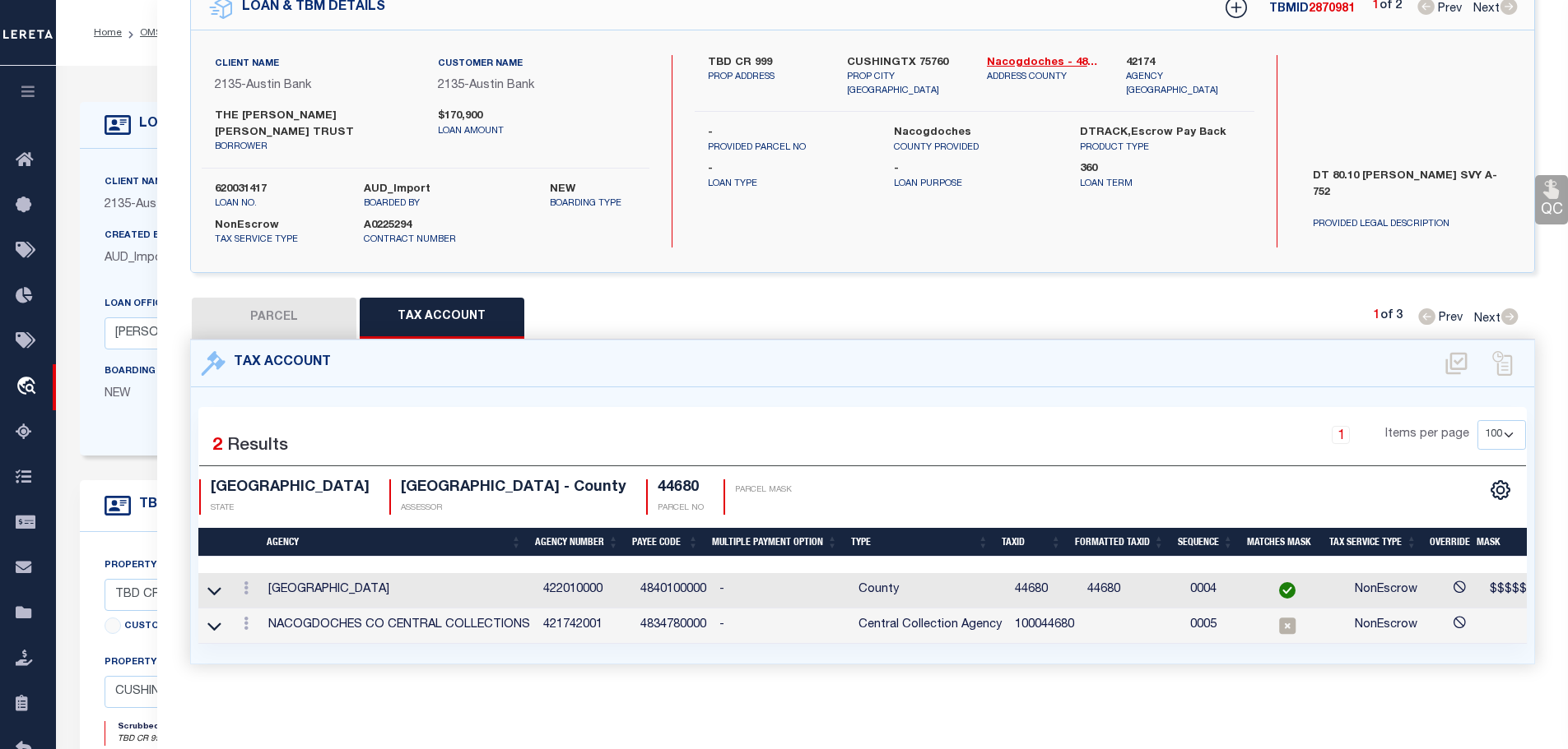
click at [1029, 613] on td "100044680" at bounding box center [1044, 626] width 73 height 35
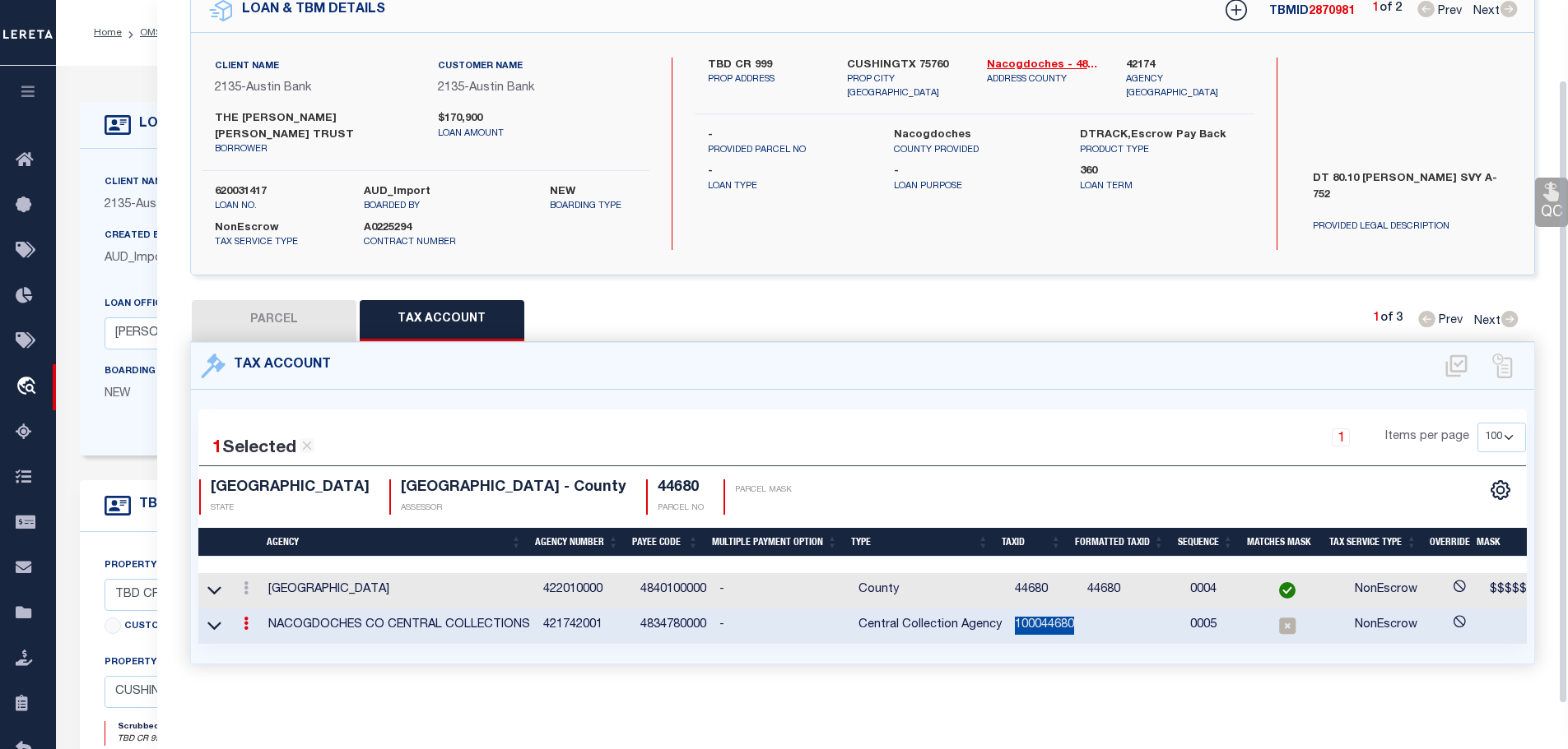
click at [1029, 613] on td "100044680" at bounding box center [1044, 626] width 73 height 35
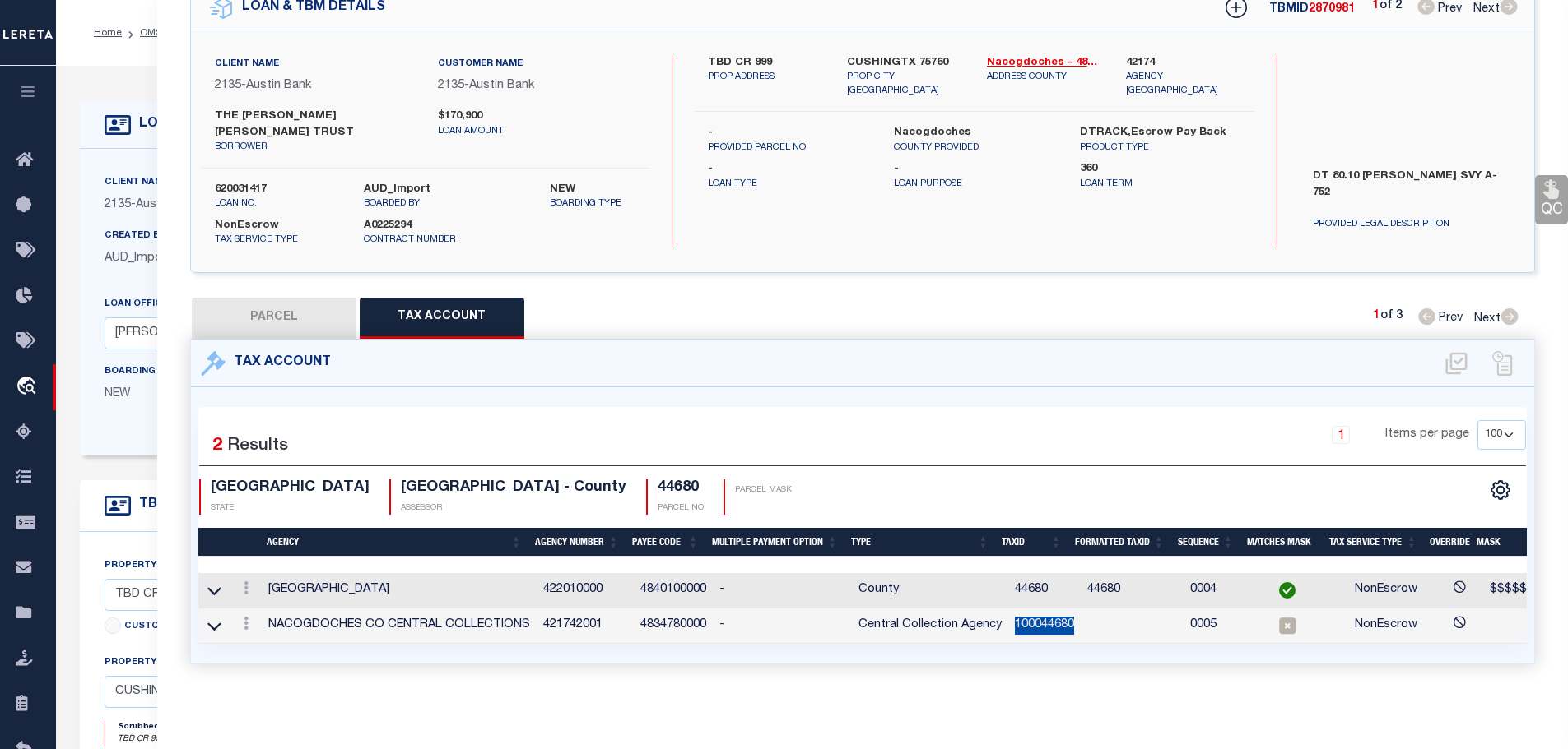
copy td "100044680"
click at [249, 617] on icon at bounding box center [245, 623] width 5 height 13
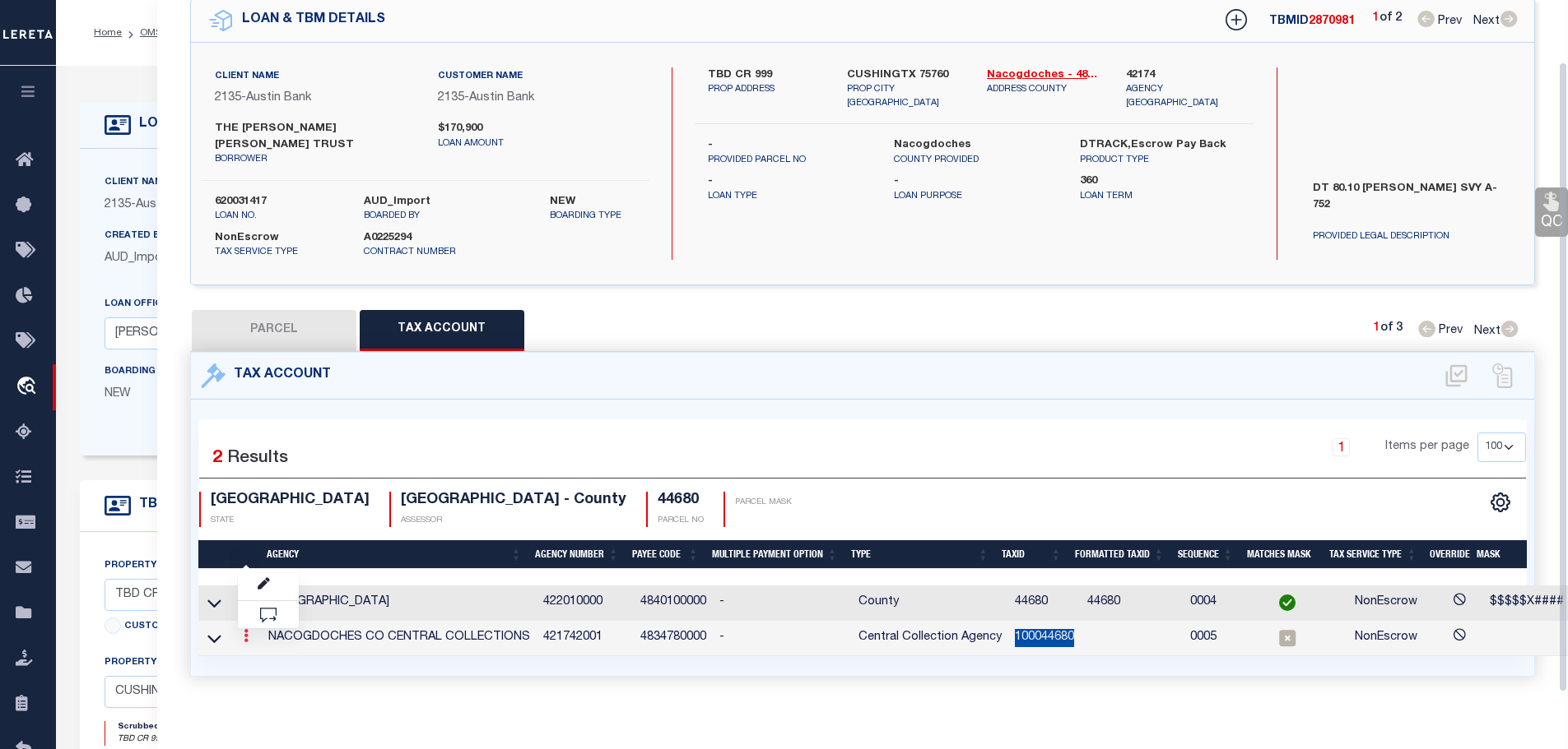
scroll to position [69, 0]
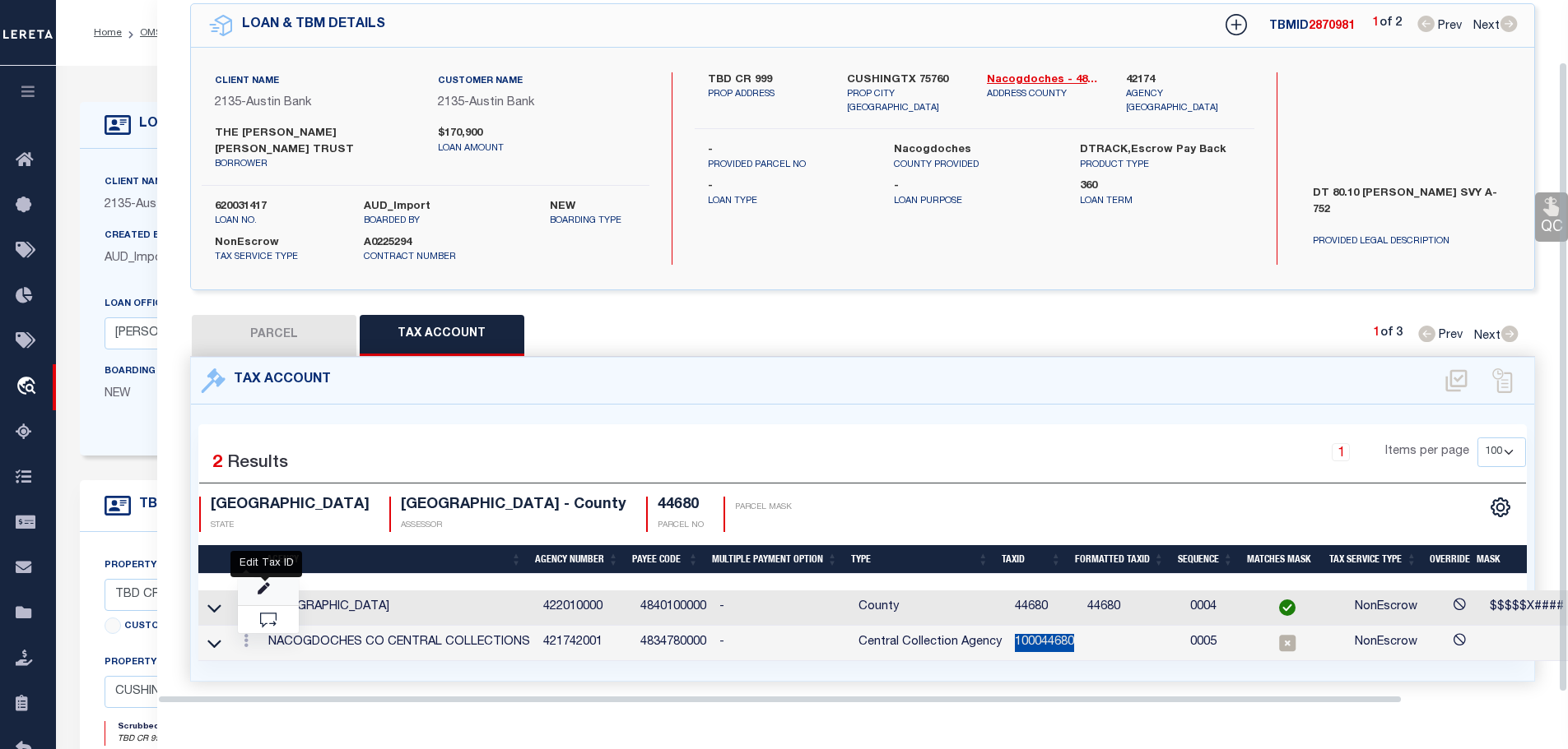
click at [270, 584] on icon "" at bounding box center [263, 589] width 12 height 12
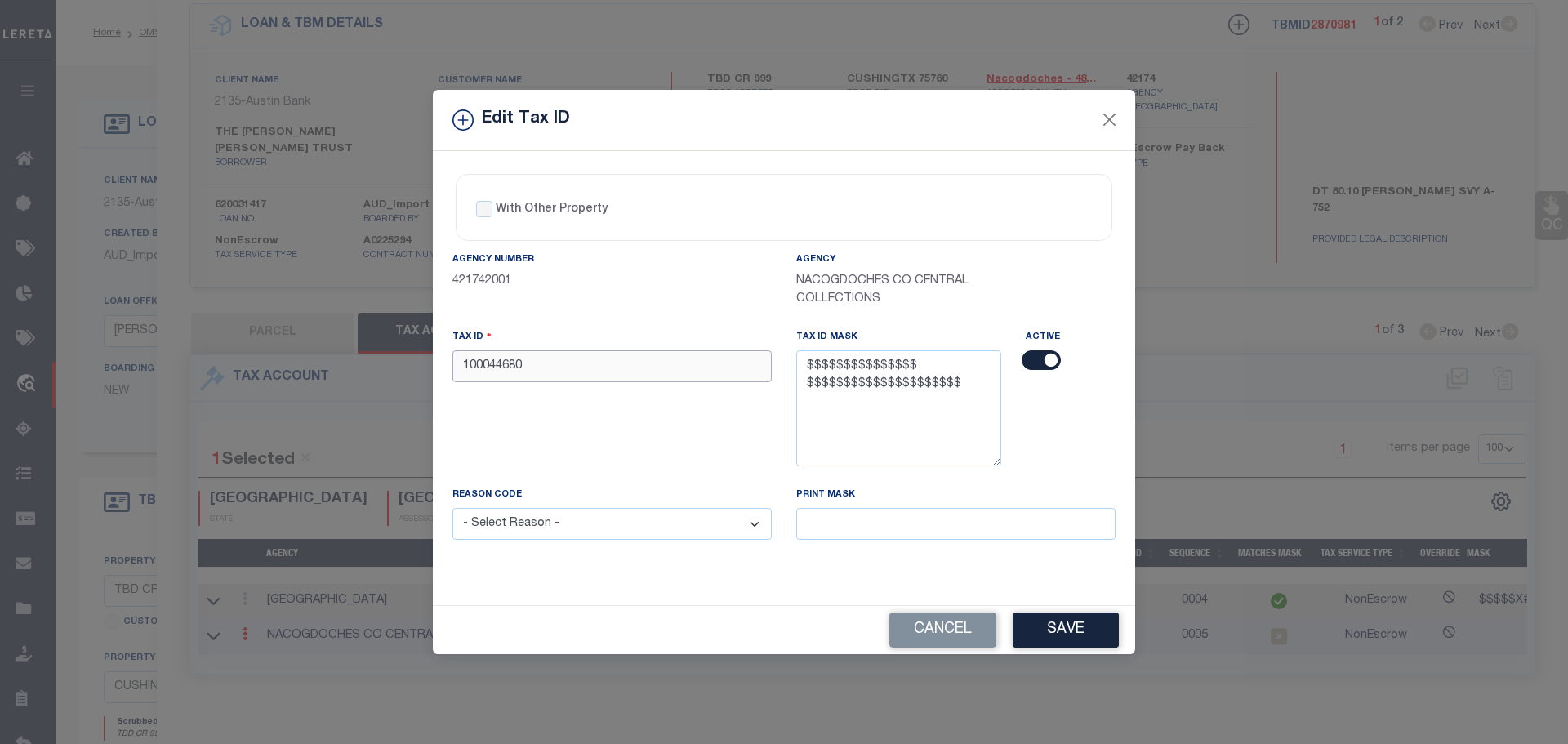
click at [513, 361] on input "100044680" at bounding box center [612, 366] width 319 height 32
paste input "00752-00050-00050-00000"
drag, startPoint x: 577, startPoint y: 366, endPoint x: 584, endPoint y: 385, distance: 20.2
click at [577, 366] on input "00752-00050-00050-000000" at bounding box center [612, 366] width 319 height 32
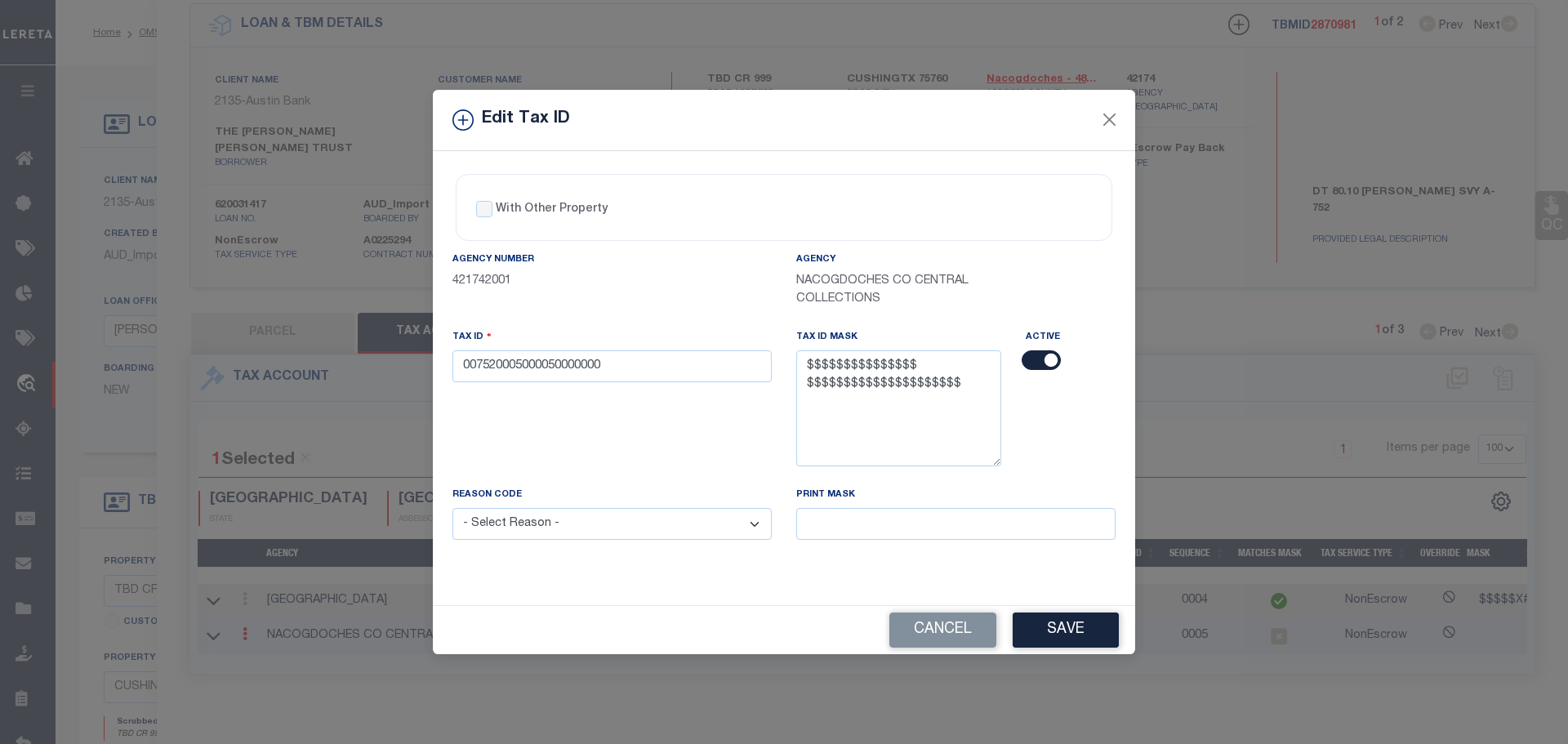
click at [633, 517] on select "- Select Reason - 099 - Other (Provide additional detail) ACT - Agency Changed …" at bounding box center [612, 524] width 319 height 32
click at [453, 509] on select "- Select Reason - 099 - Other (Provide additional detail) ACT - Agency Changed …" at bounding box center [612, 524] width 319 height 32
click at [1070, 629] on button "Save" at bounding box center [1065, 629] width 106 height 35
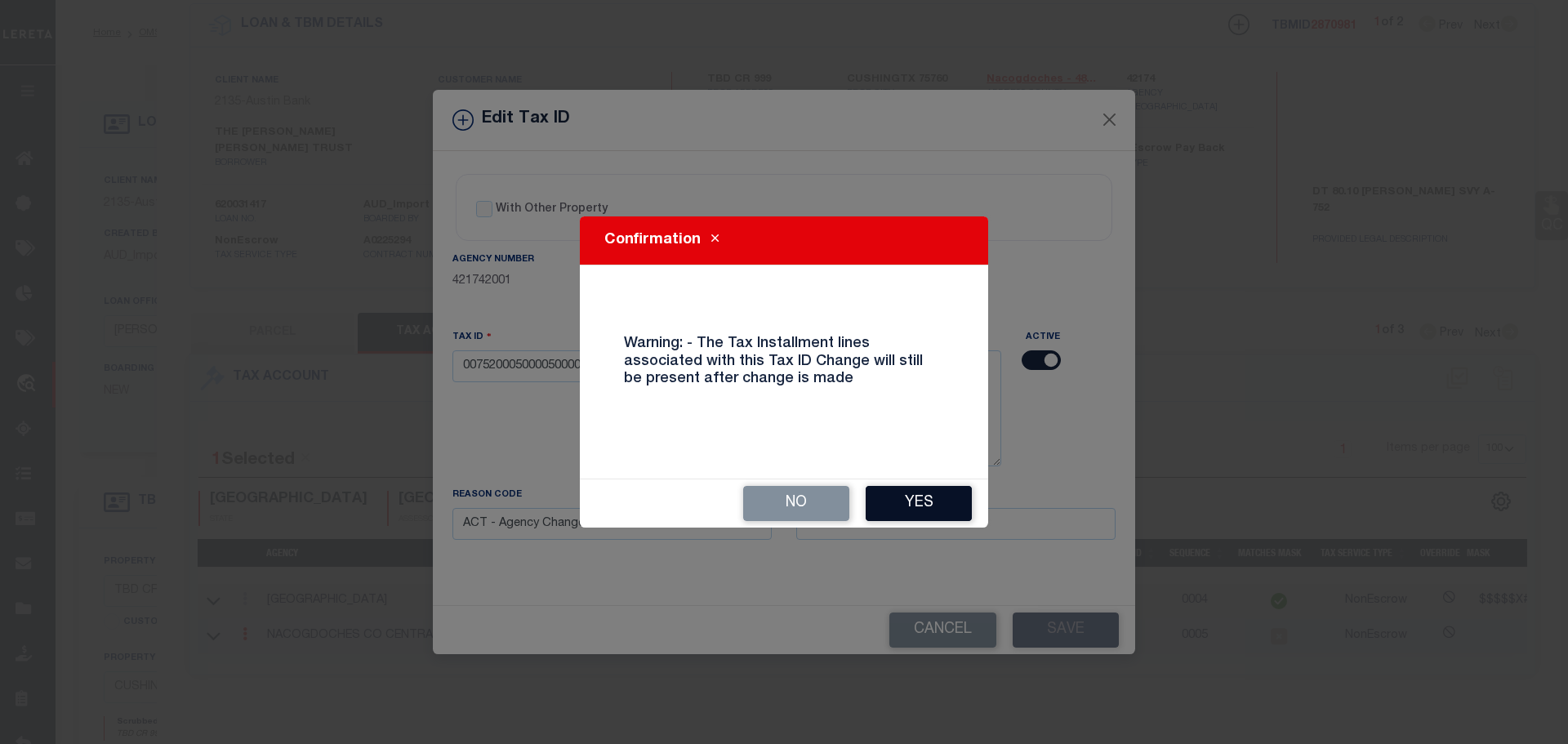
click at [911, 507] on button "Yes" at bounding box center [918, 503] width 106 height 35
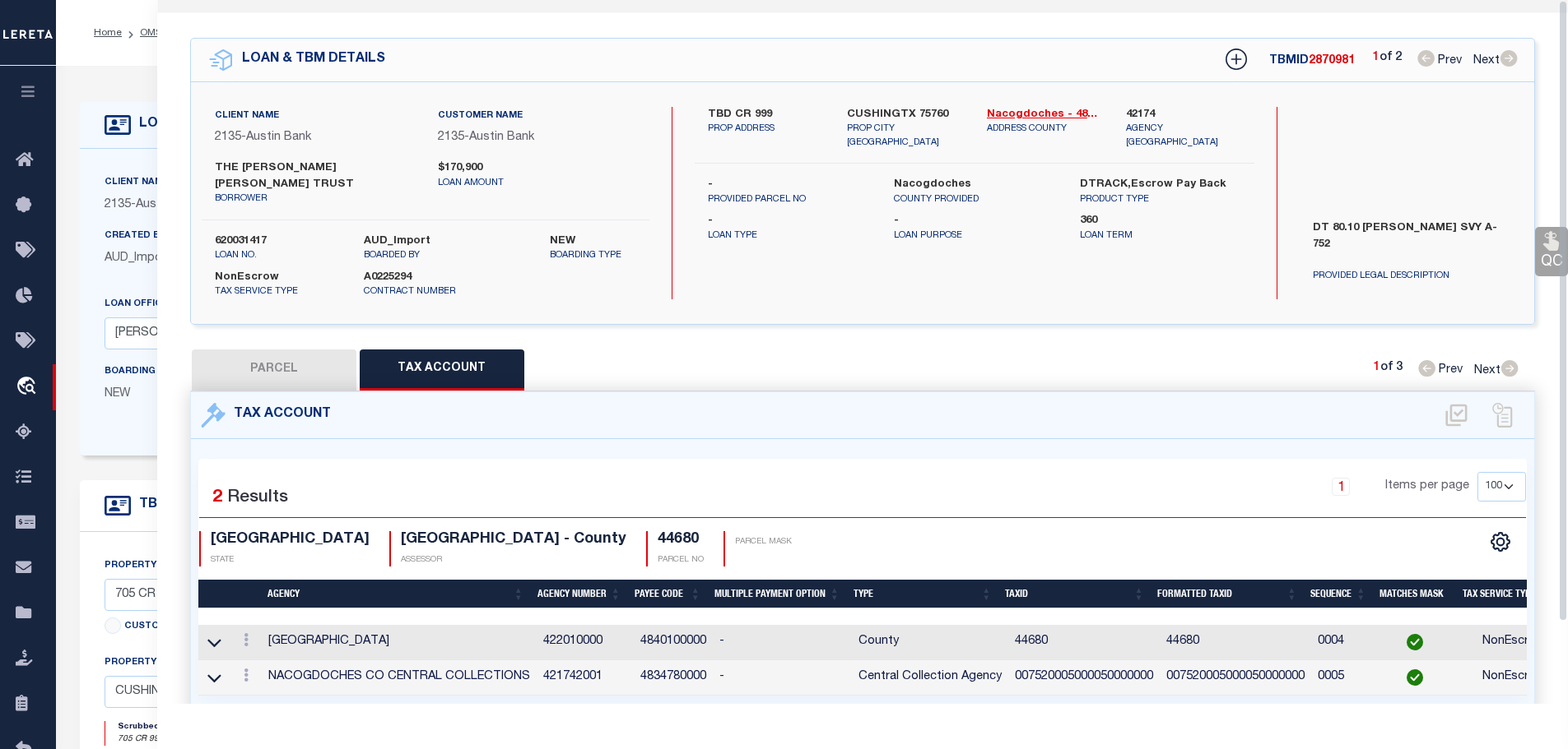
scroll to position [0, 0]
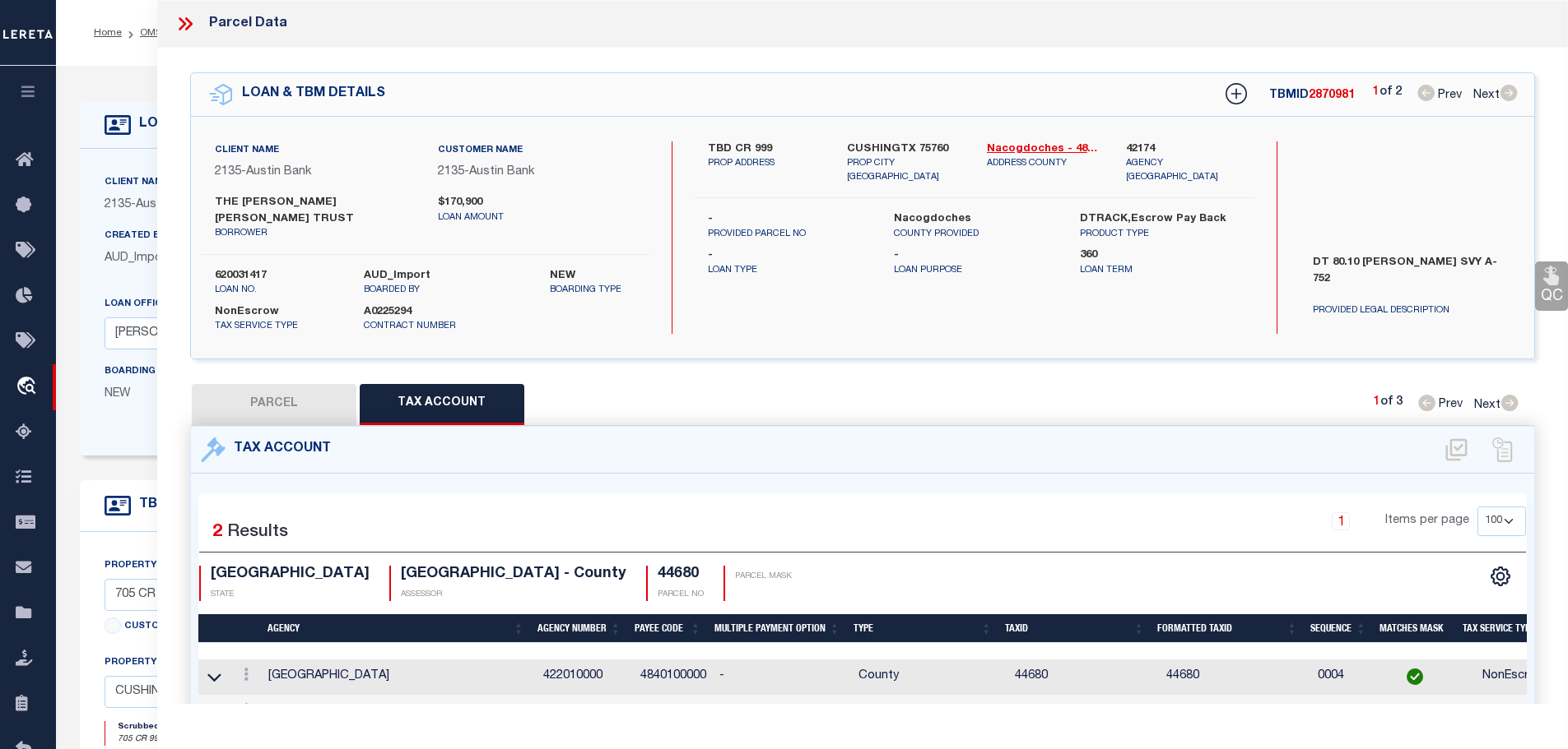
click at [190, 26] on icon at bounding box center [188, 24] width 8 height 13
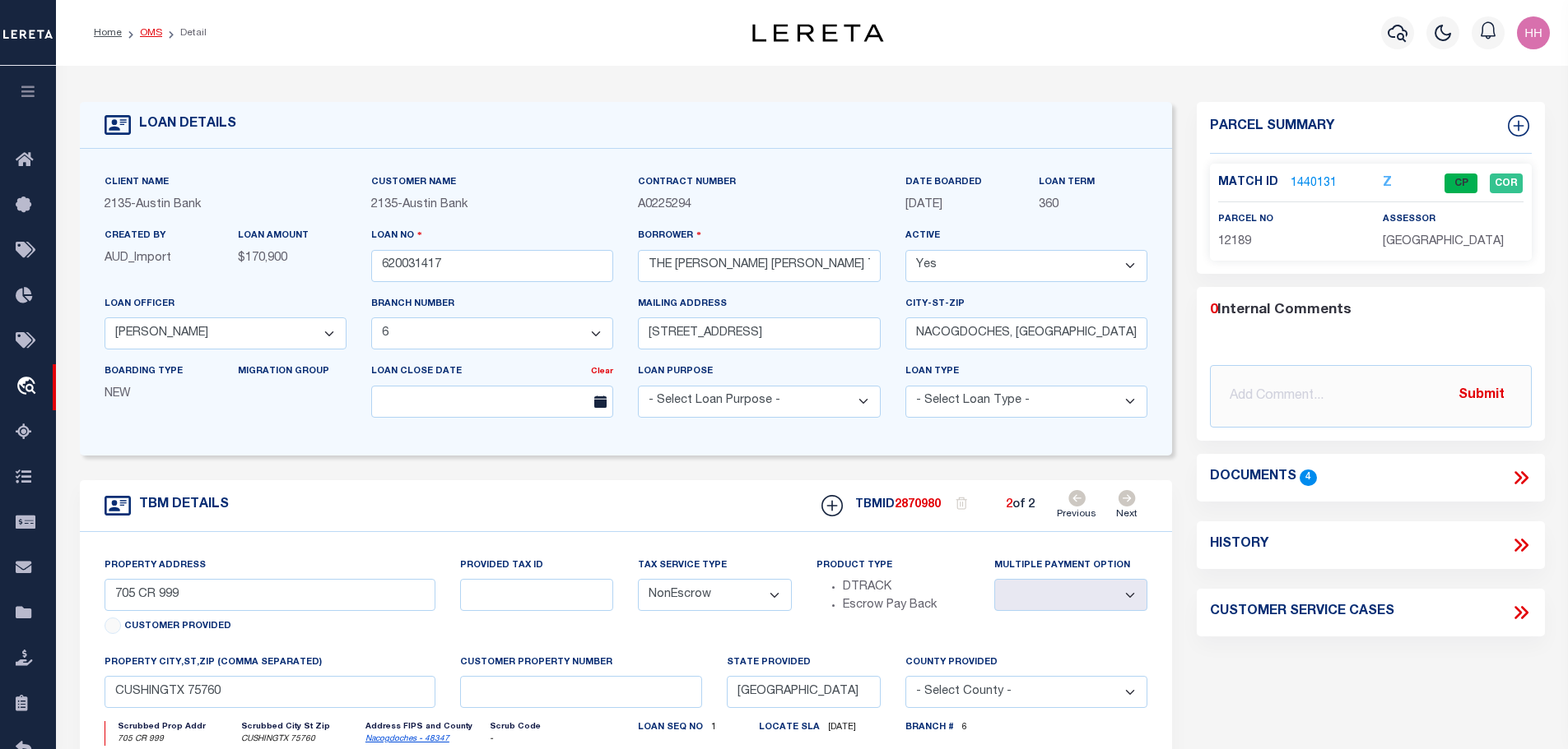
click at [146, 34] on link "OMS" at bounding box center [150, 33] width 22 height 9
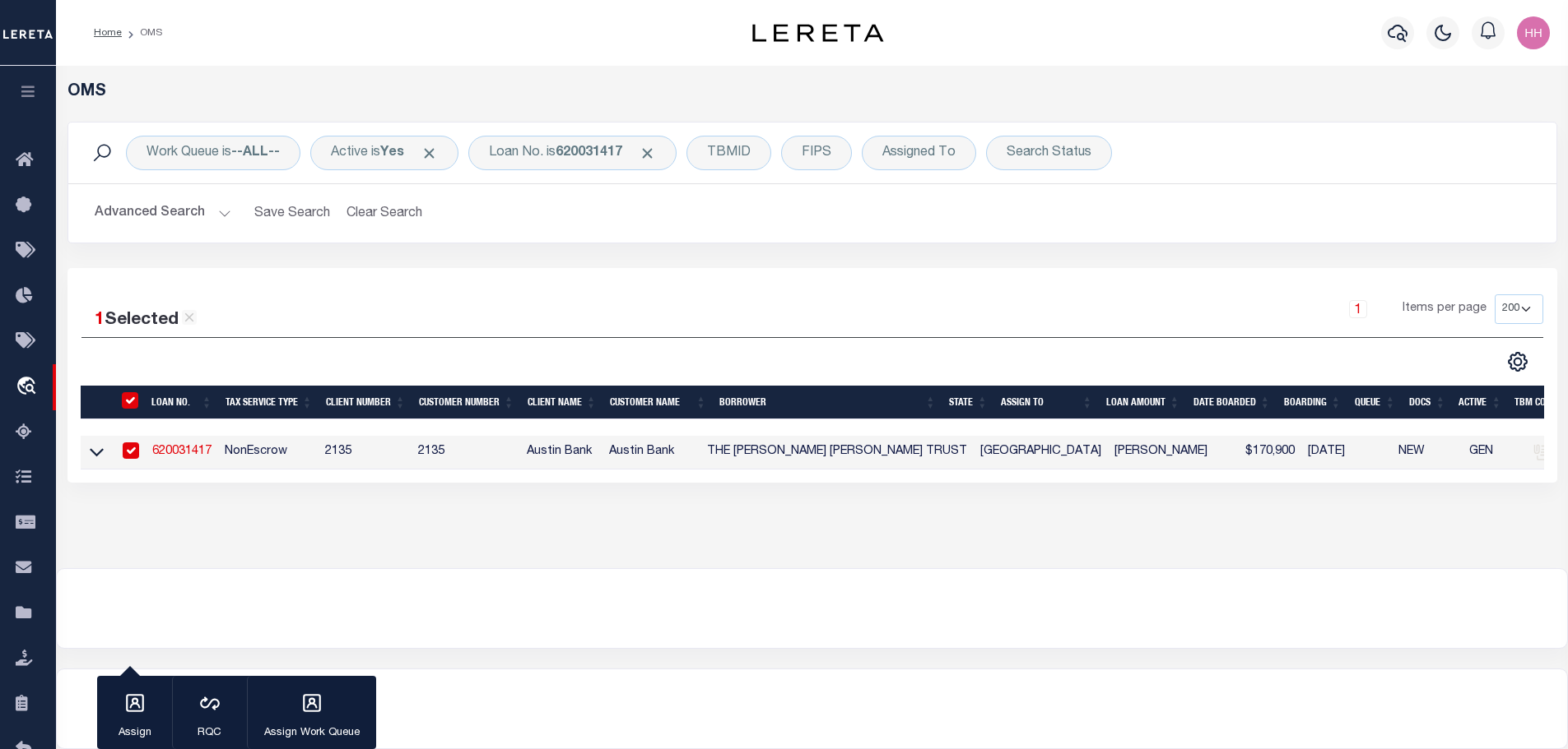
click at [183, 451] on link "620031417" at bounding box center [182, 451] width 60 height 11
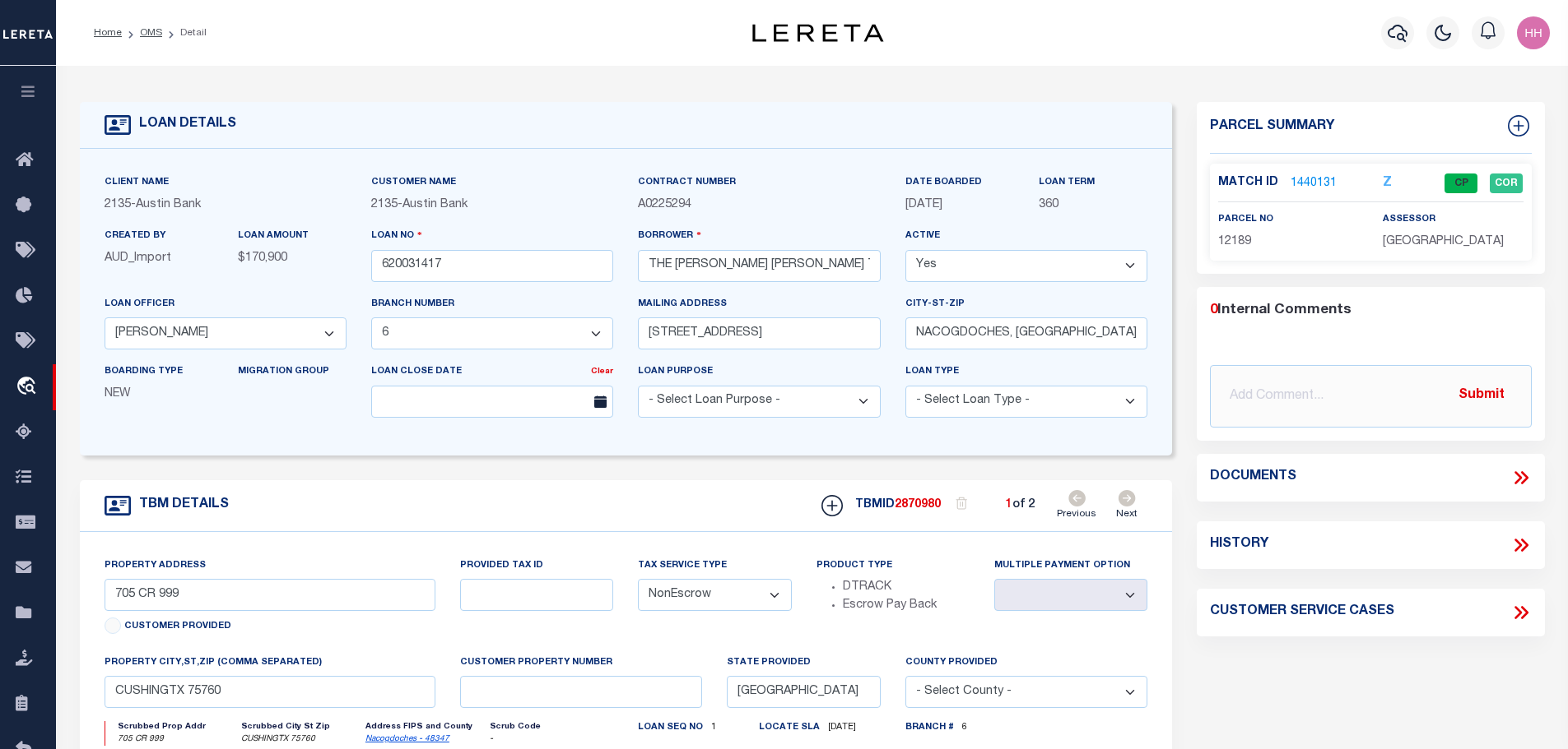
click at [1131, 503] on link "Next" at bounding box center [1126, 505] width 22 height 31
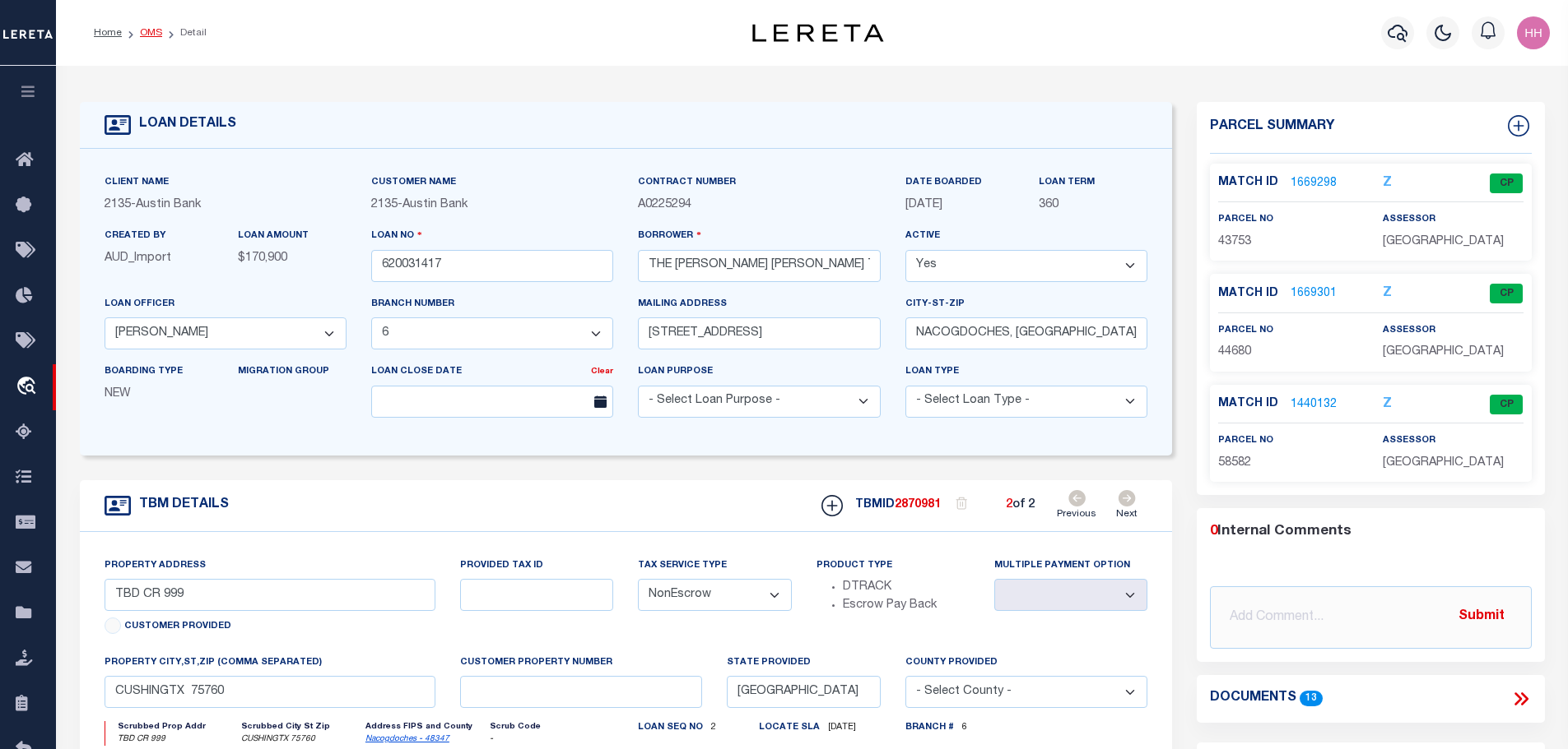
click at [143, 33] on link "OMS" at bounding box center [150, 33] width 22 height 9
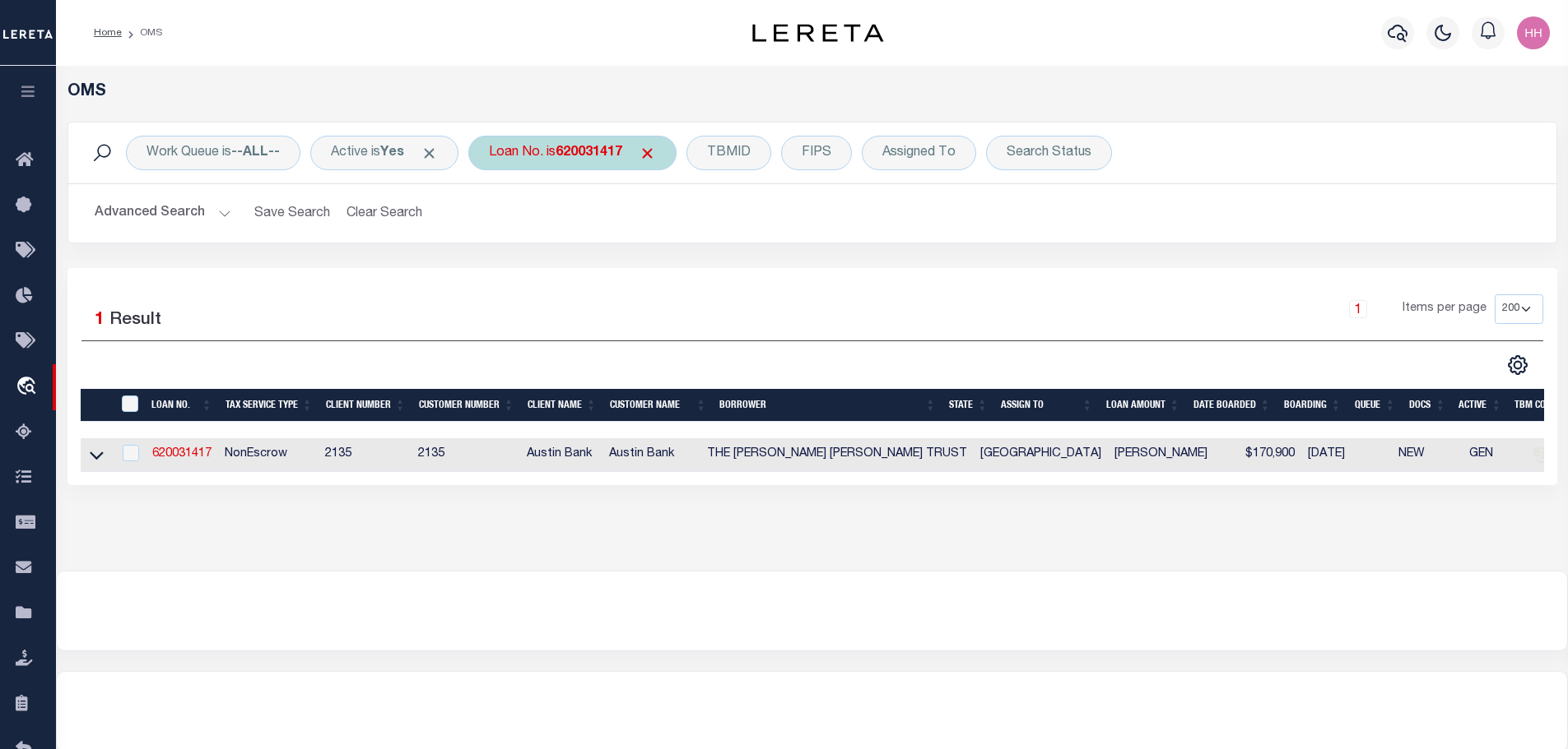
click at [599, 148] on b "620031417" at bounding box center [589, 153] width 66 height 13
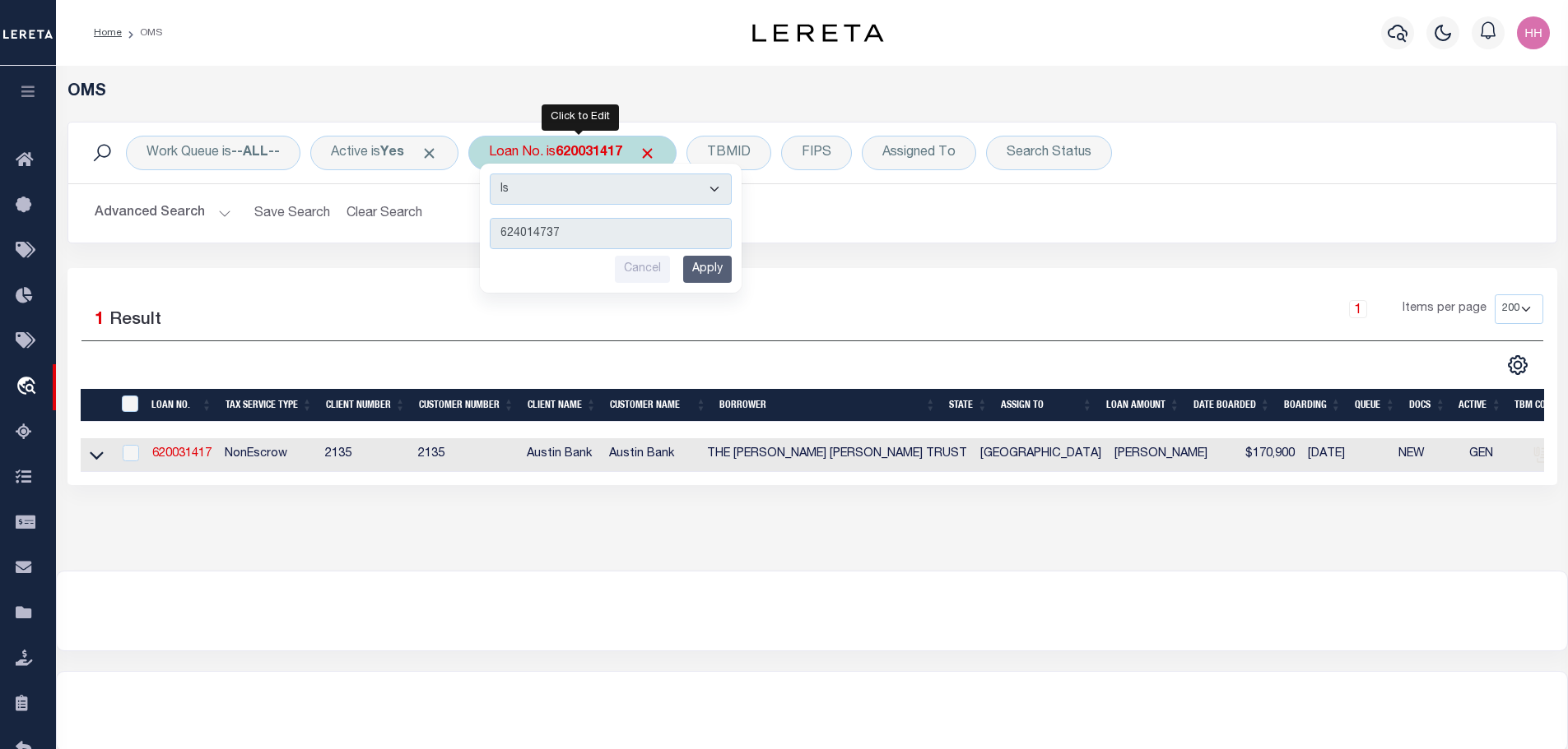
click at [717, 271] on input "Apply" at bounding box center [707, 269] width 48 height 27
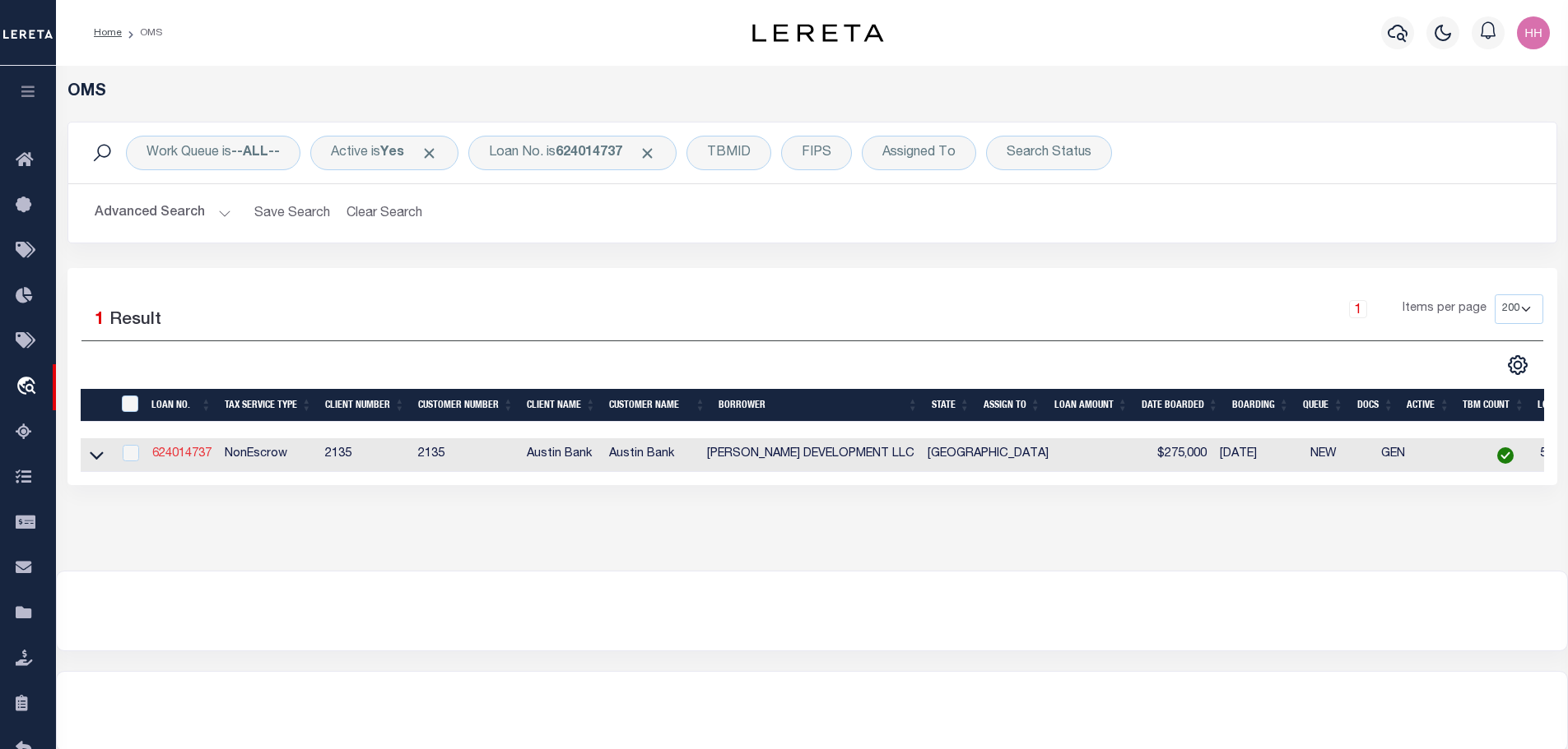
click at [189, 451] on link "624014737" at bounding box center [182, 454] width 60 height 11
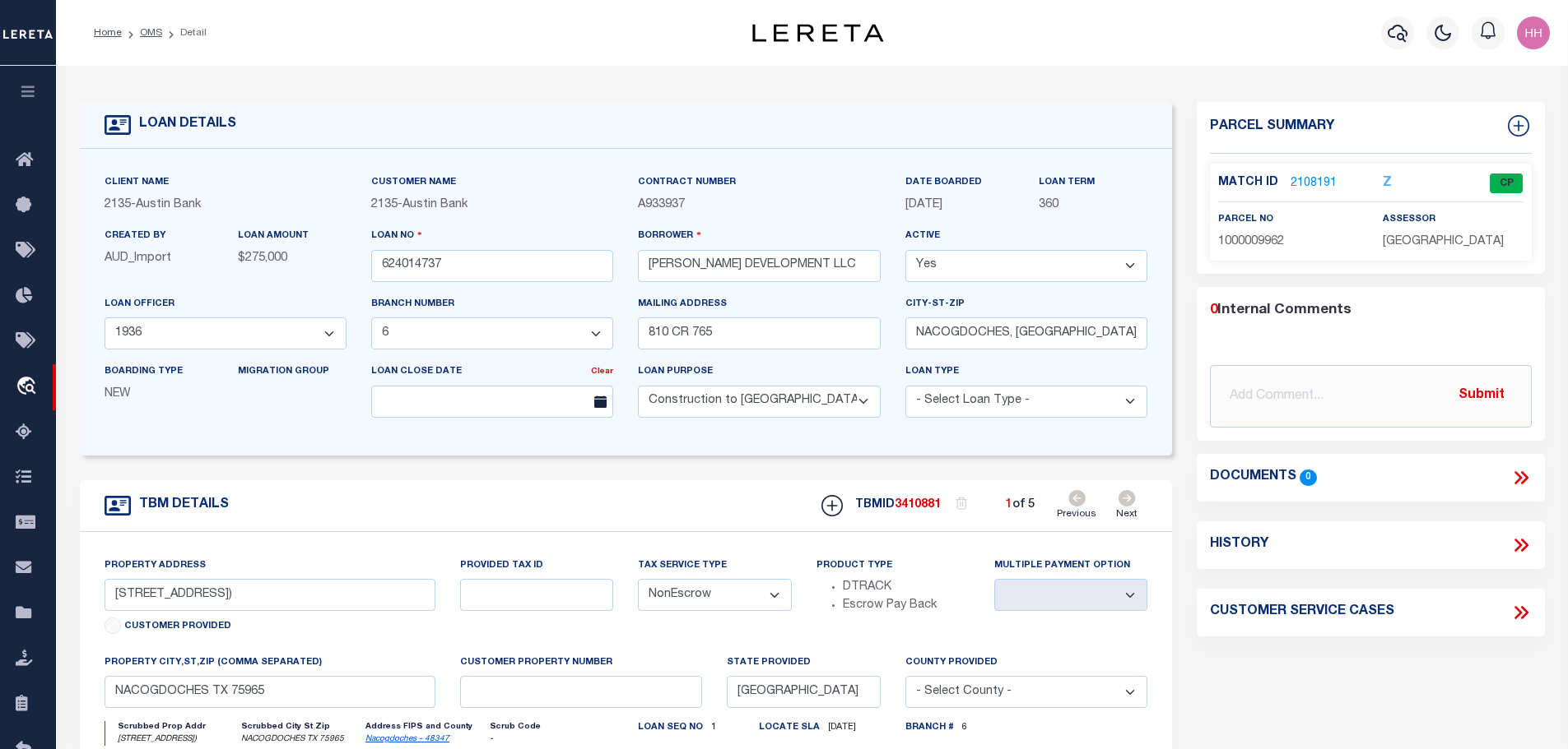
click at [1298, 197] on div "Match ID 2108191 Z CP" at bounding box center [1370, 187] width 306 height 28
click at [1303, 169] on div "Match ID 2108191 Z CP parcel no 1000009962" at bounding box center [1370, 212] width 322 height 97
click at [1236, 238] on span "1000009962" at bounding box center [1251, 242] width 66 height 11
click at [1297, 180] on link "2108191" at bounding box center [1313, 183] width 46 height 17
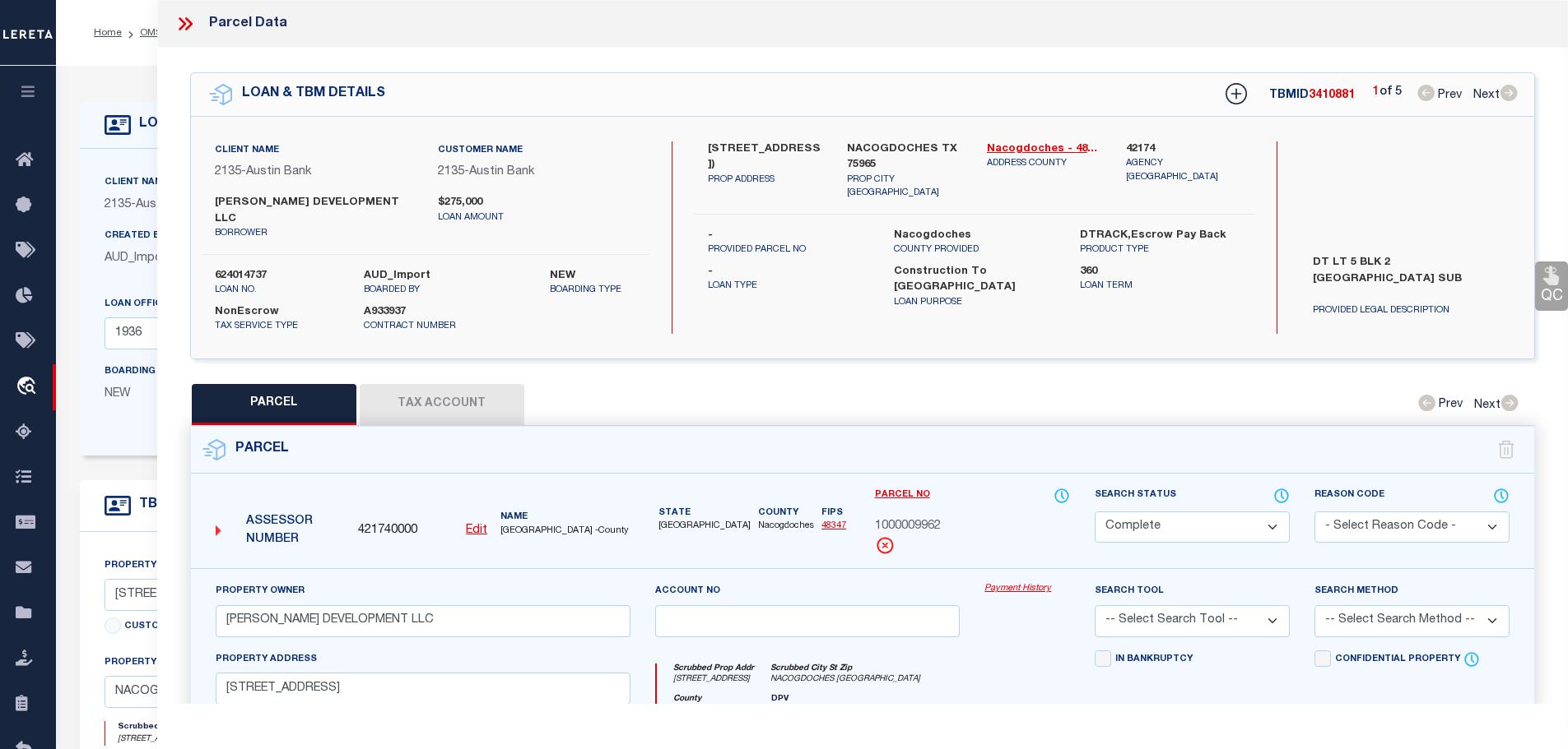
click at [468, 384] on button "Tax Account" at bounding box center [442, 404] width 165 height 41
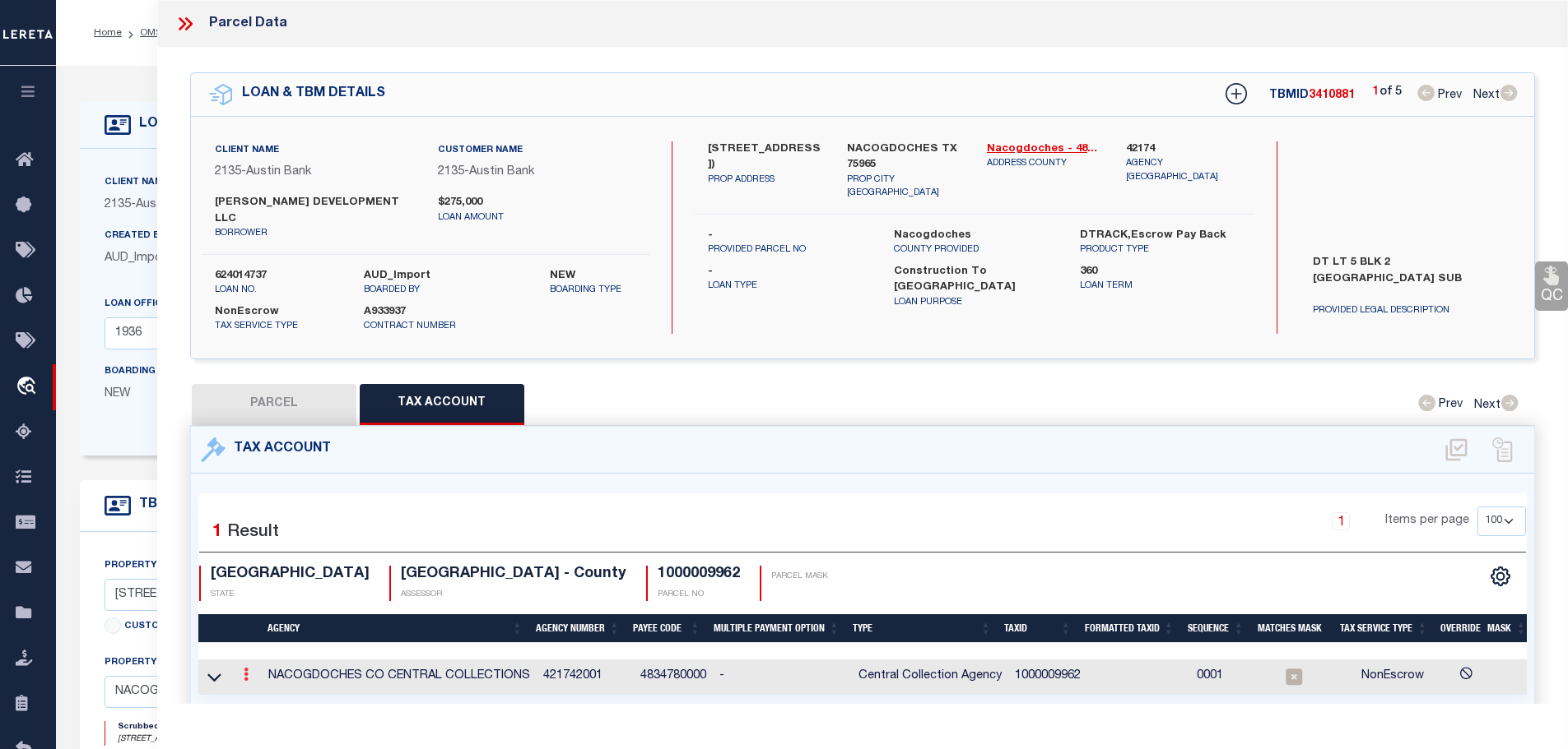
click at [249, 668] on icon at bounding box center [245, 674] width 5 height 13
click at [268, 693] on icon "" at bounding box center [263, 699] width 12 height 12
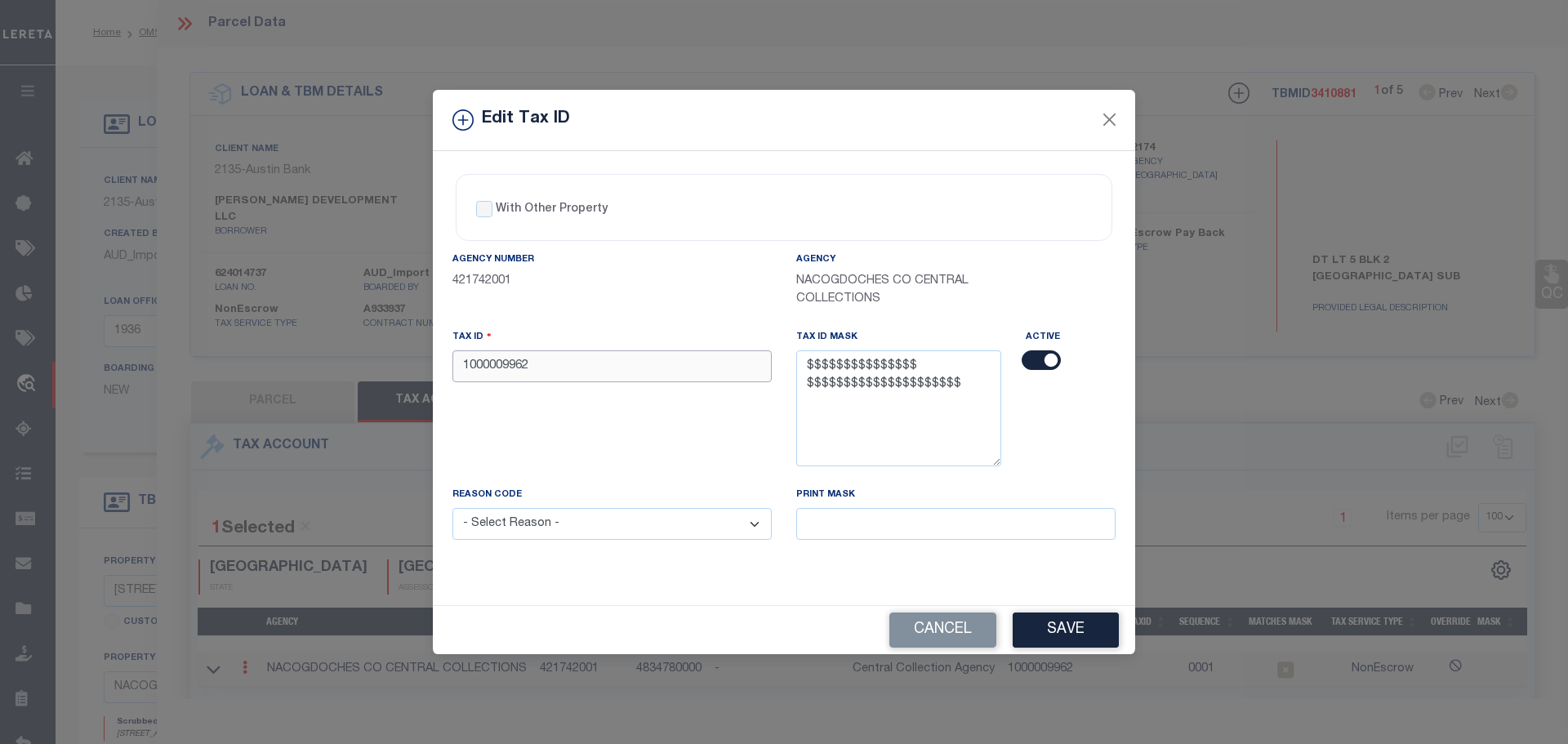
click at [592, 364] on input "1000009962" at bounding box center [612, 366] width 319 height 32
paste input "06-454-0002-005000"
click at [535, 372] on input "06-454-0002-005000" at bounding box center [612, 366] width 319 height 32
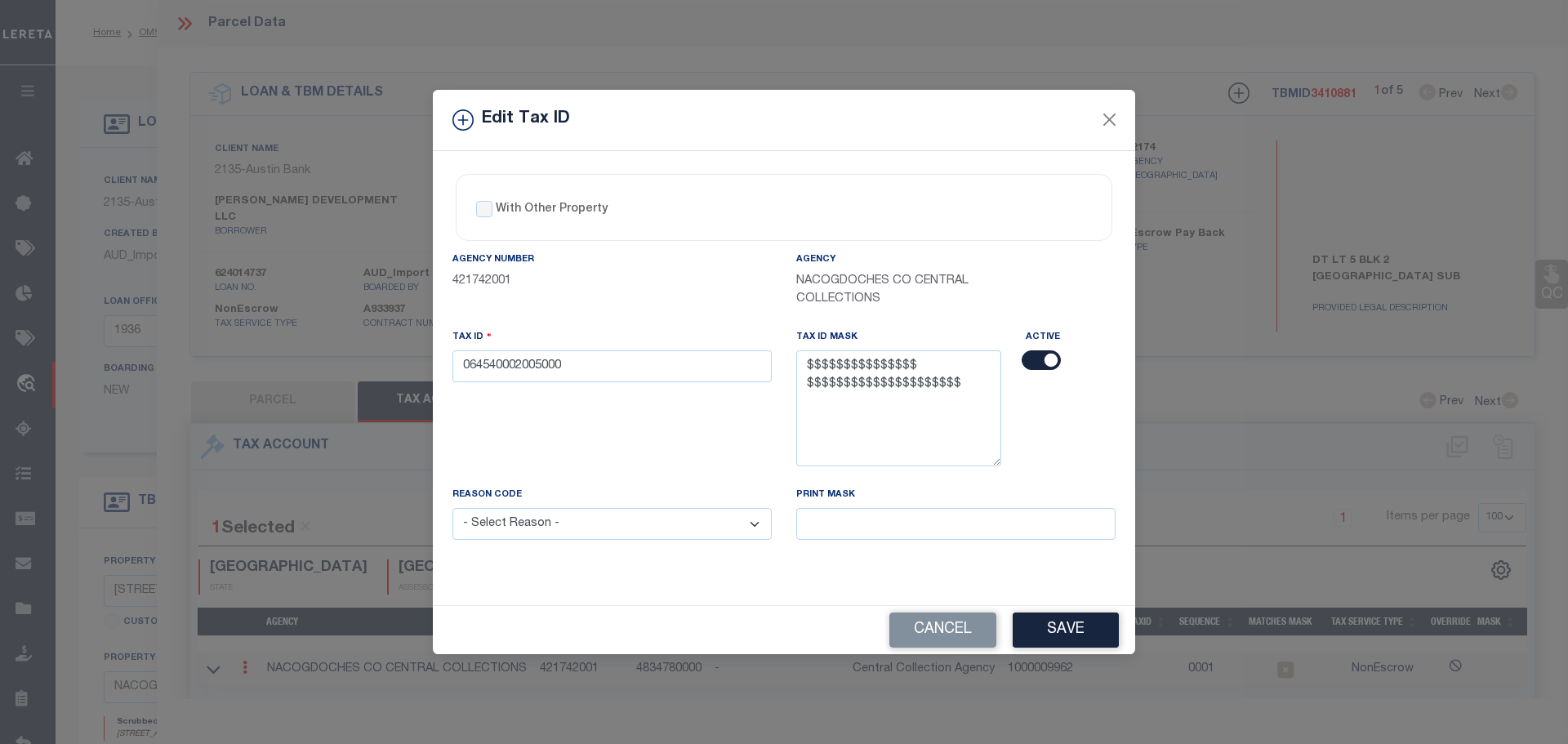
click at [591, 536] on select "- Select Reason - 099 - Other (Provide additional detail) ACT - Agency Changed …" at bounding box center [612, 524] width 319 height 32
click at [453, 509] on select "- Select Reason - 099 - Other (Provide additional detail) ACT - Agency Changed …" at bounding box center [612, 524] width 319 height 32
click at [1068, 627] on button "Save" at bounding box center [1065, 629] width 106 height 35
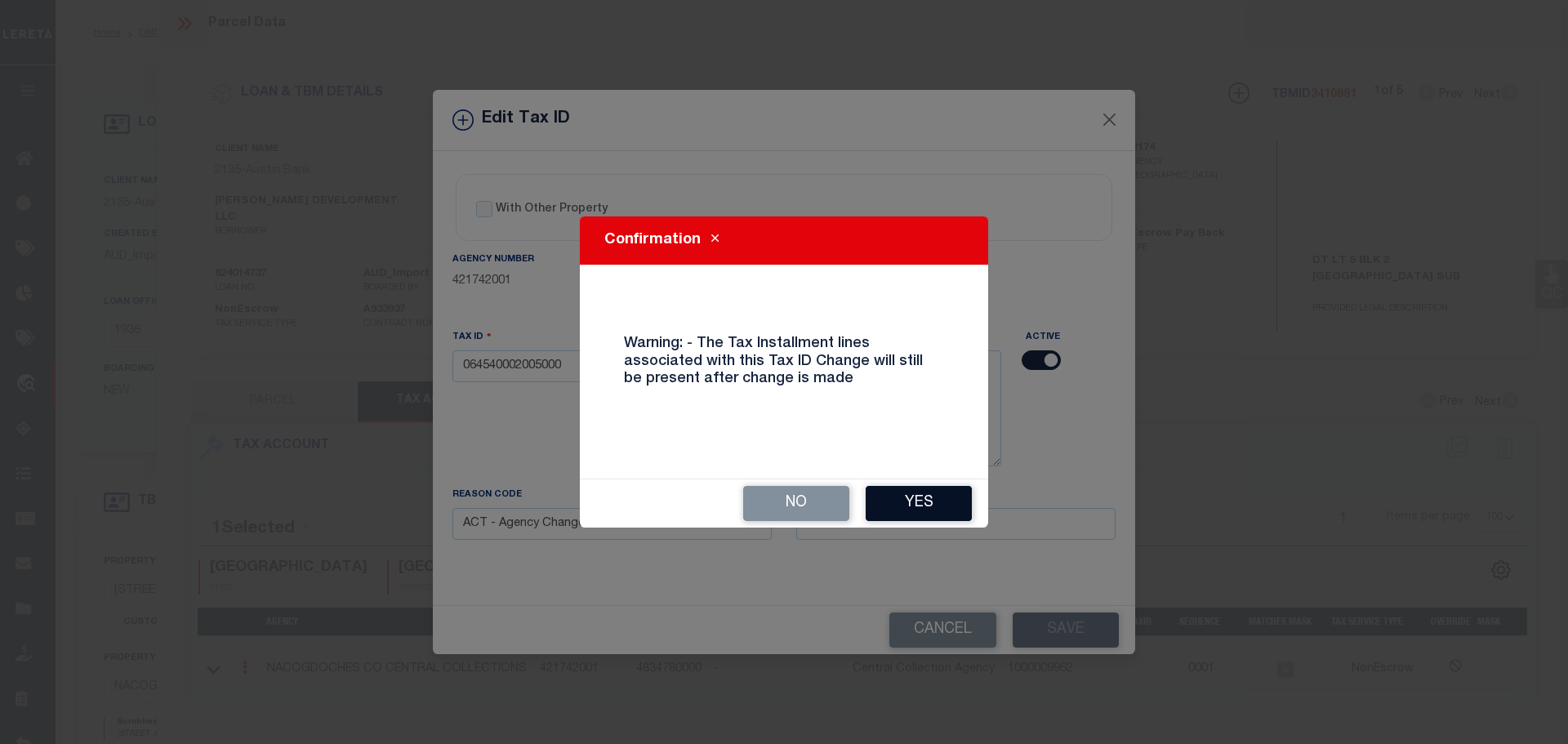
click at [914, 504] on button "Yes" at bounding box center [918, 503] width 106 height 35
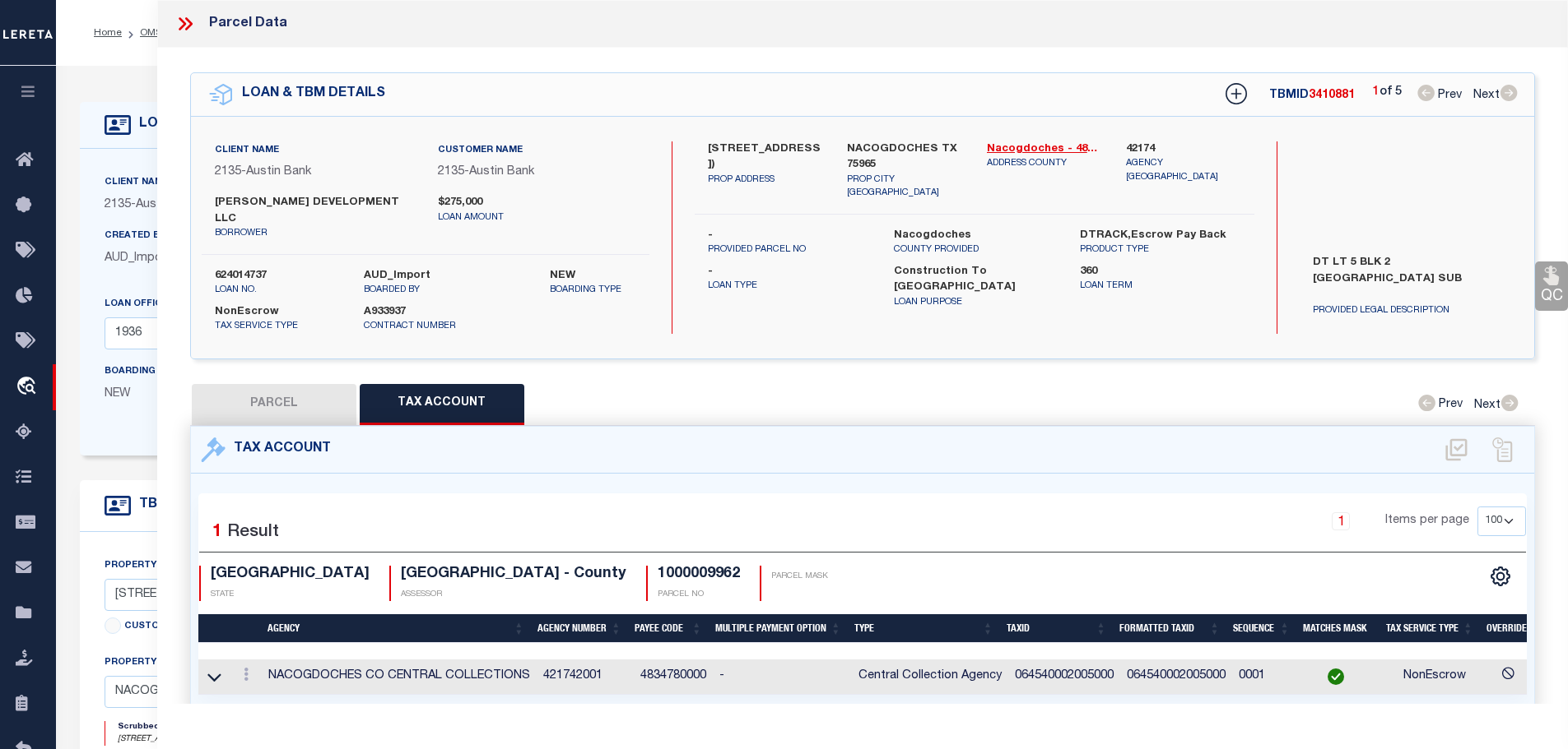
click at [188, 22] on icon at bounding box center [188, 24] width 8 height 13
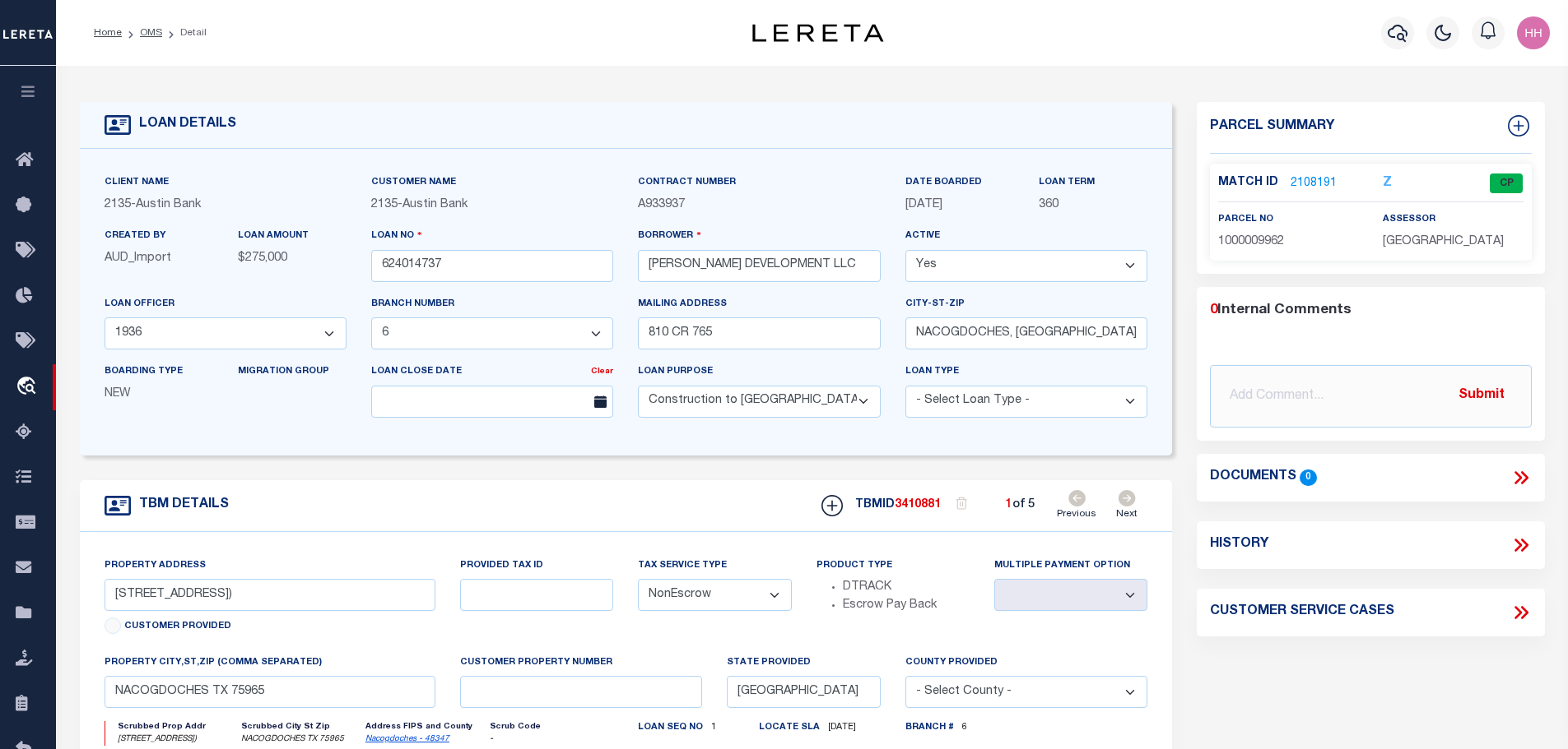
click at [1128, 501] on icon at bounding box center [1127, 497] width 17 height 16
click at [1272, 236] on span "1000009957" at bounding box center [1251, 242] width 66 height 11
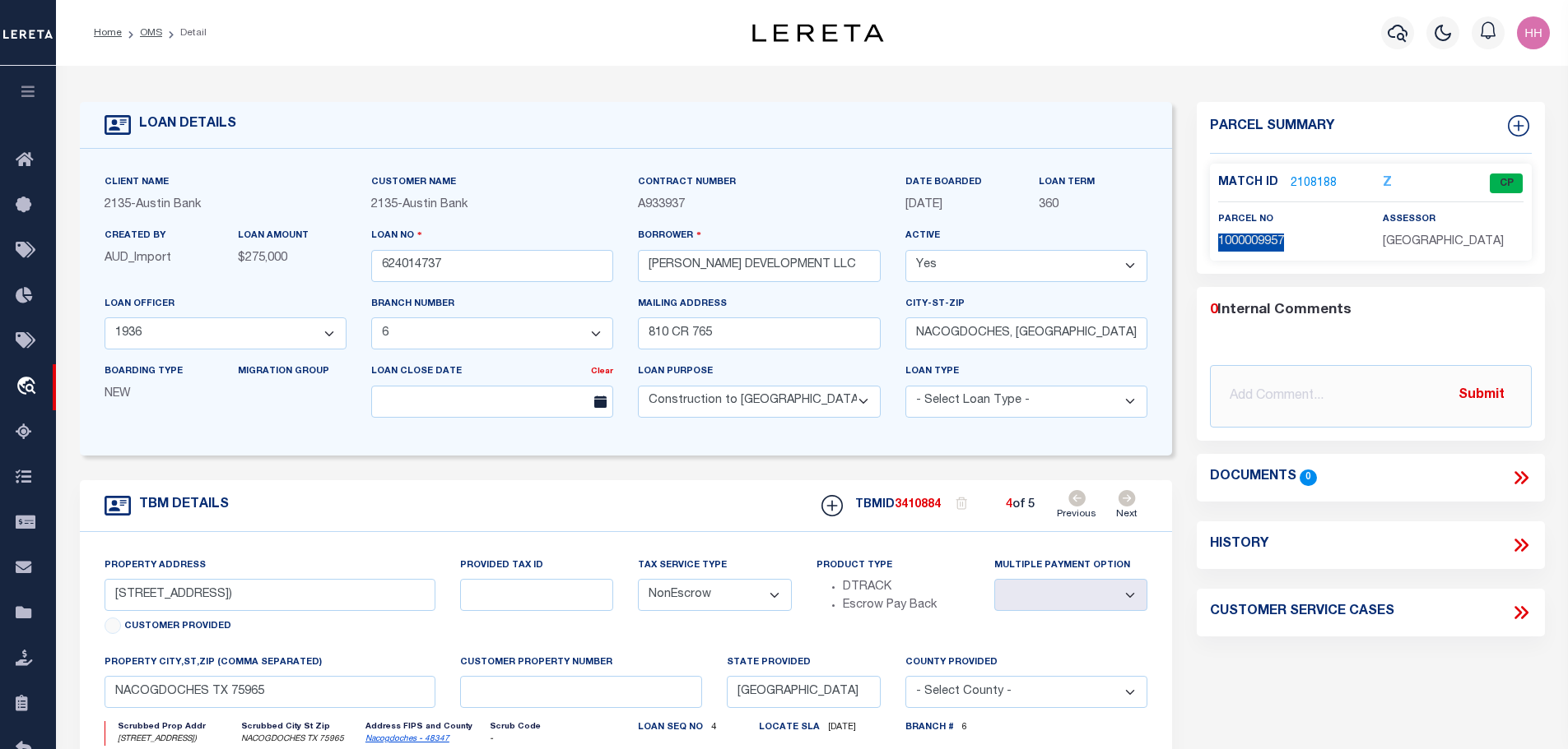
click at [1310, 183] on link "2108188" at bounding box center [1313, 183] width 46 height 17
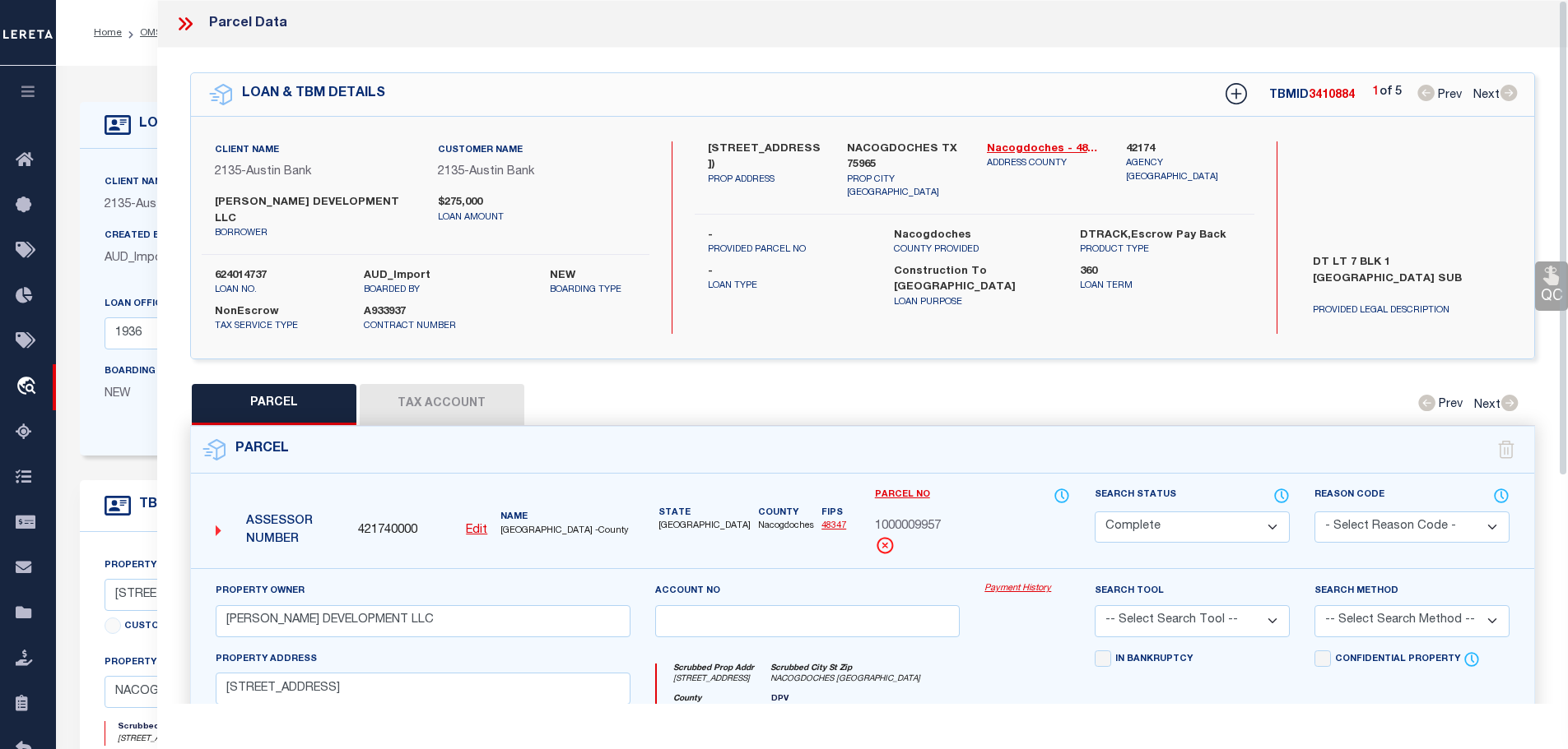
click at [417, 384] on button "Tax Account" at bounding box center [442, 404] width 165 height 41
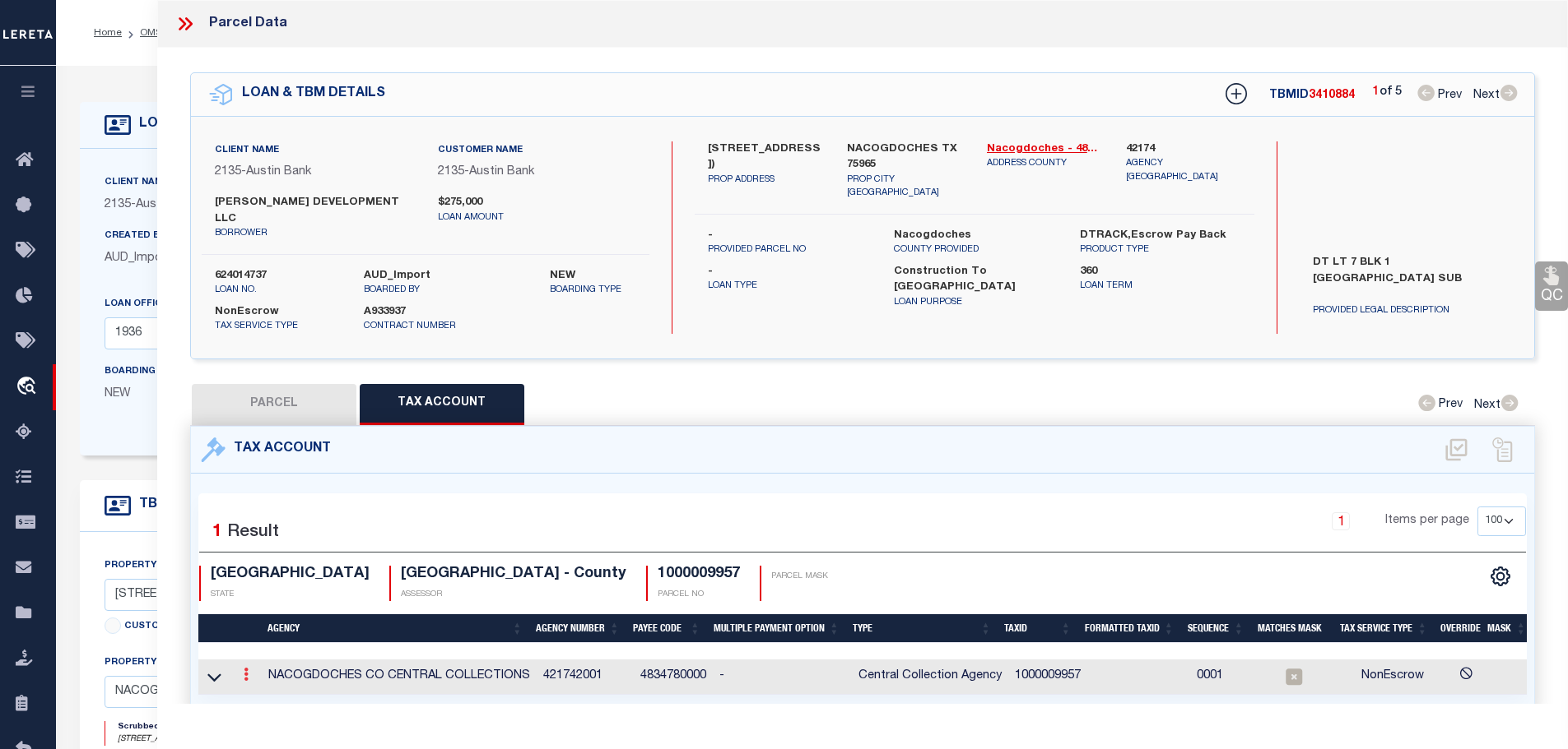
click at [249, 668] on icon at bounding box center [245, 674] width 5 height 13
click at [262, 693] on icon "" at bounding box center [263, 699] width 12 height 12
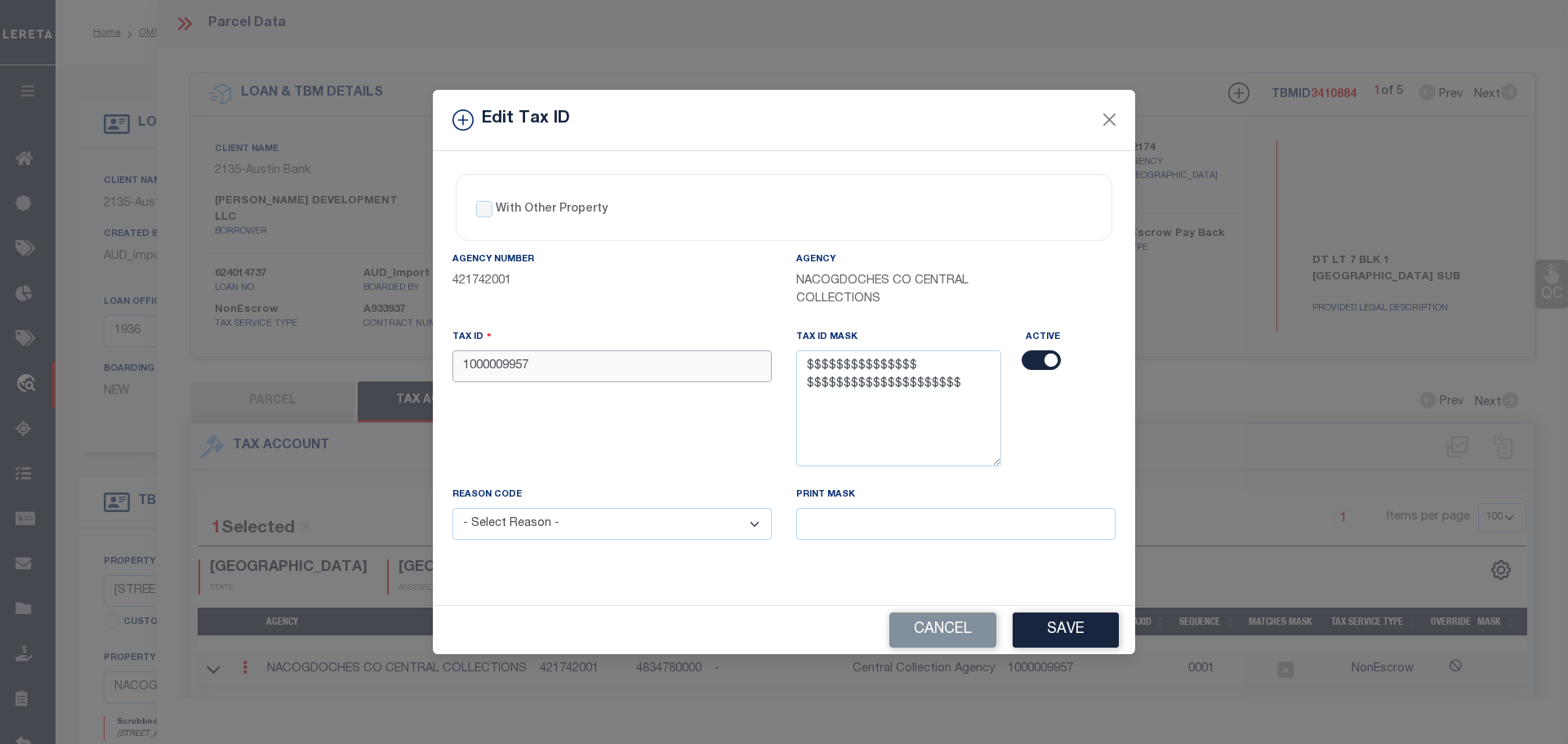
click at [573, 373] on input "1000009957" at bounding box center [612, 366] width 319 height 32
paste input "06-454-0001-007000"
click at [535, 365] on input "06-454-0001-007000" at bounding box center [612, 366] width 319 height 32
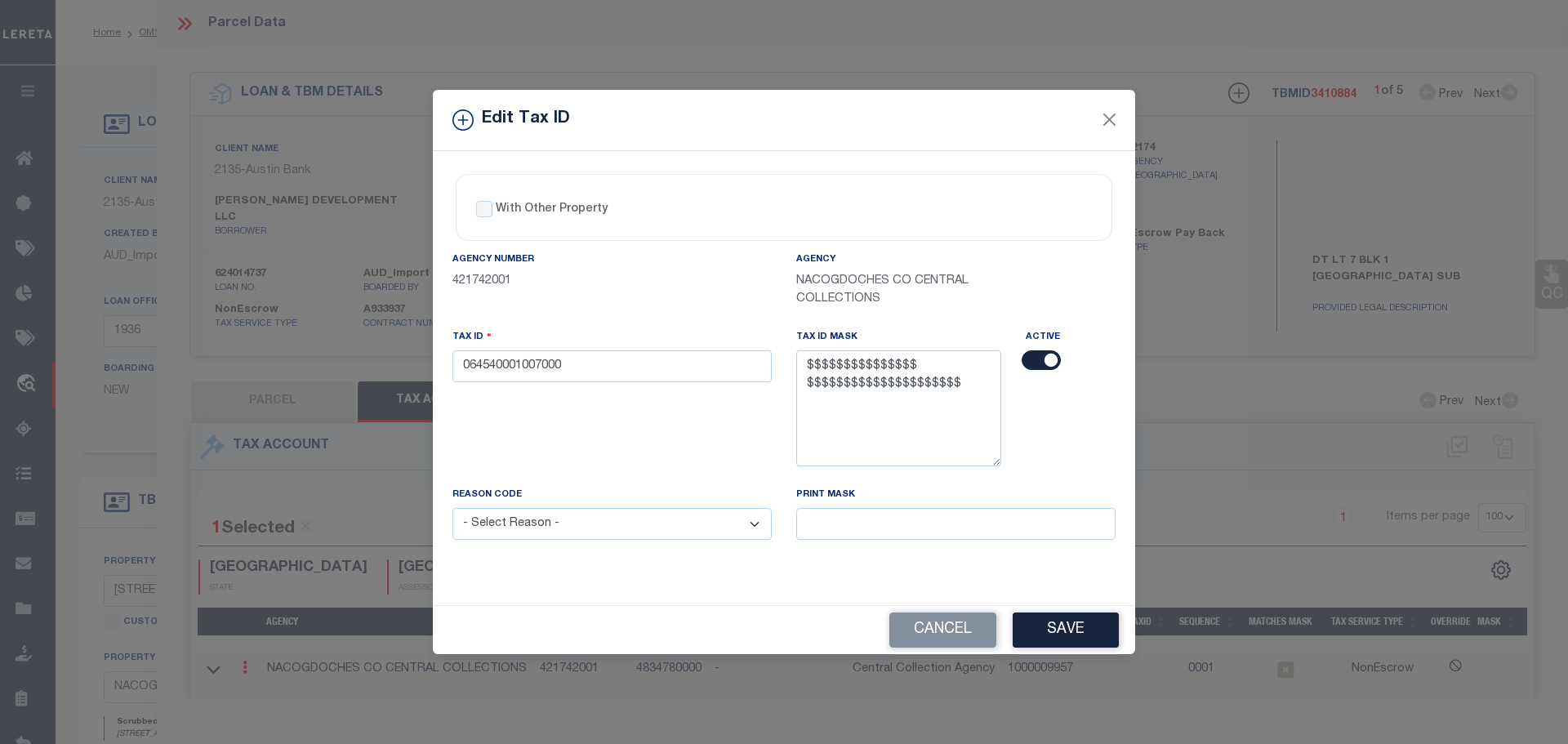
click at [642, 528] on select "- Select Reason - 099 - Other (Provide additional detail) ACT - Agency Changed …" at bounding box center [612, 524] width 319 height 32
click at [453, 509] on select "- Select Reason - 099 - Other (Provide additional detail) ACT - Agency Changed …" at bounding box center [612, 524] width 319 height 32
click at [1077, 642] on button "Save" at bounding box center [1065, 629] width 106 height 35
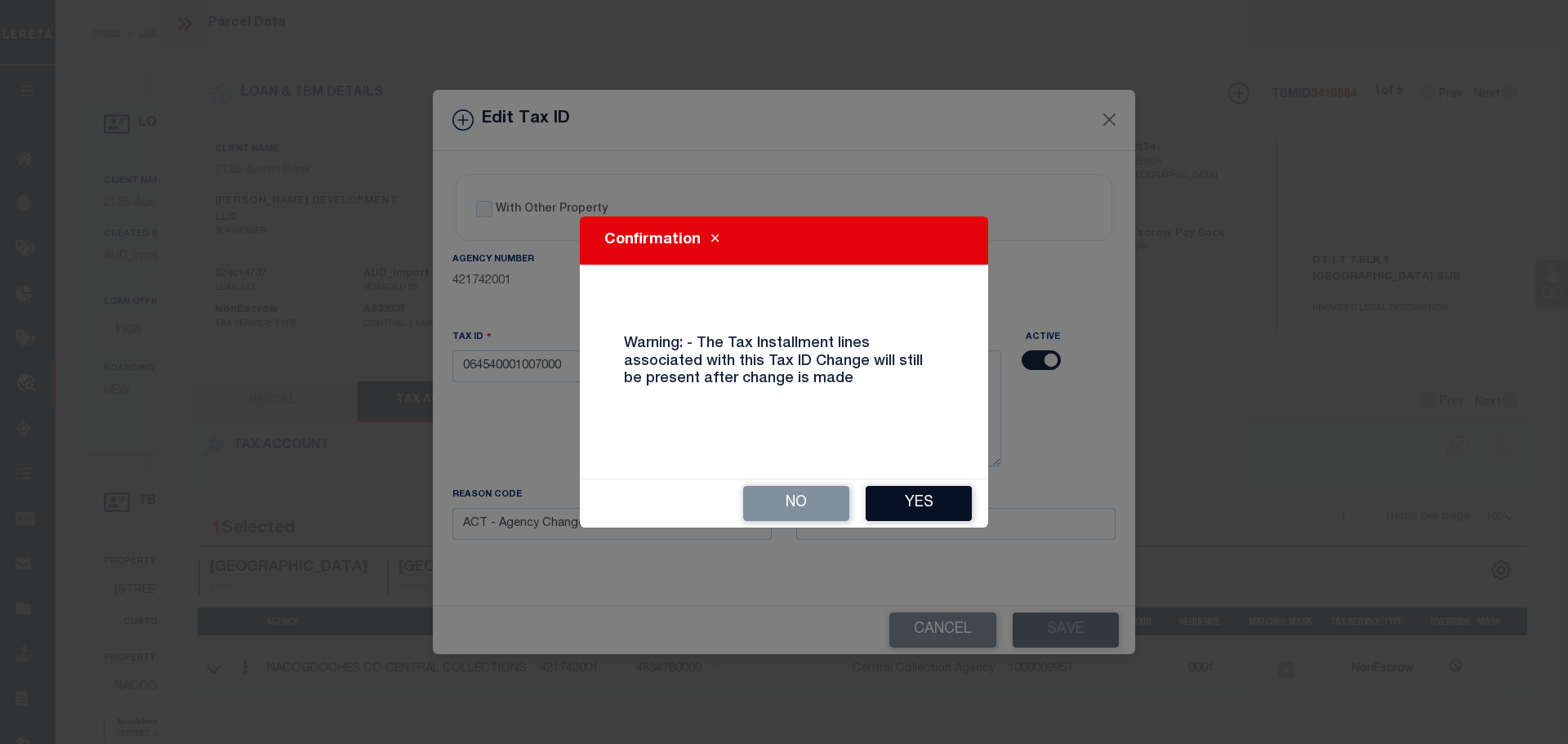
click at [928, 500] on button "Yes" at bounding box center [918, 503] width 106 height 35
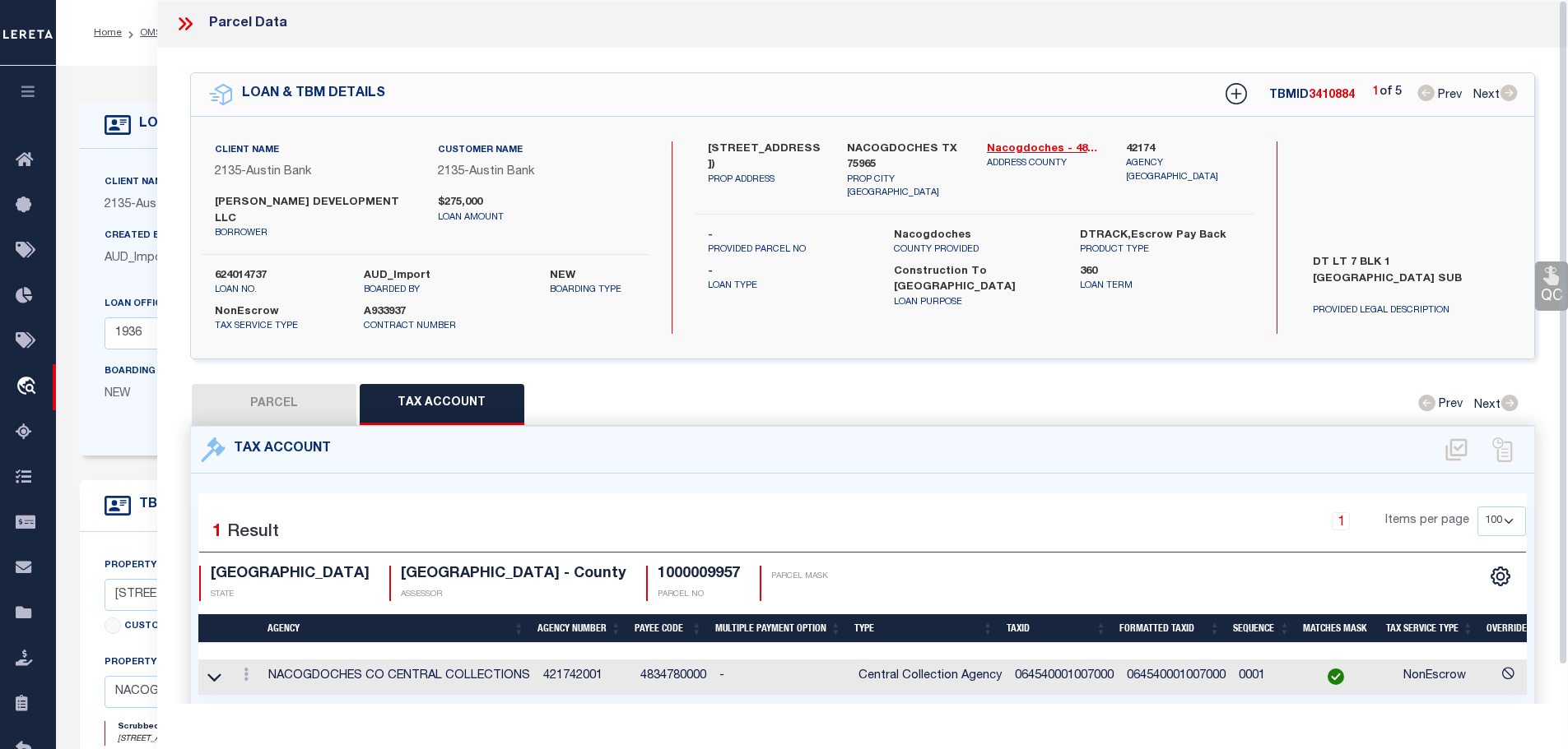
click at [182, 22] on icon at bounding box center [183, 24] width 8 height 13
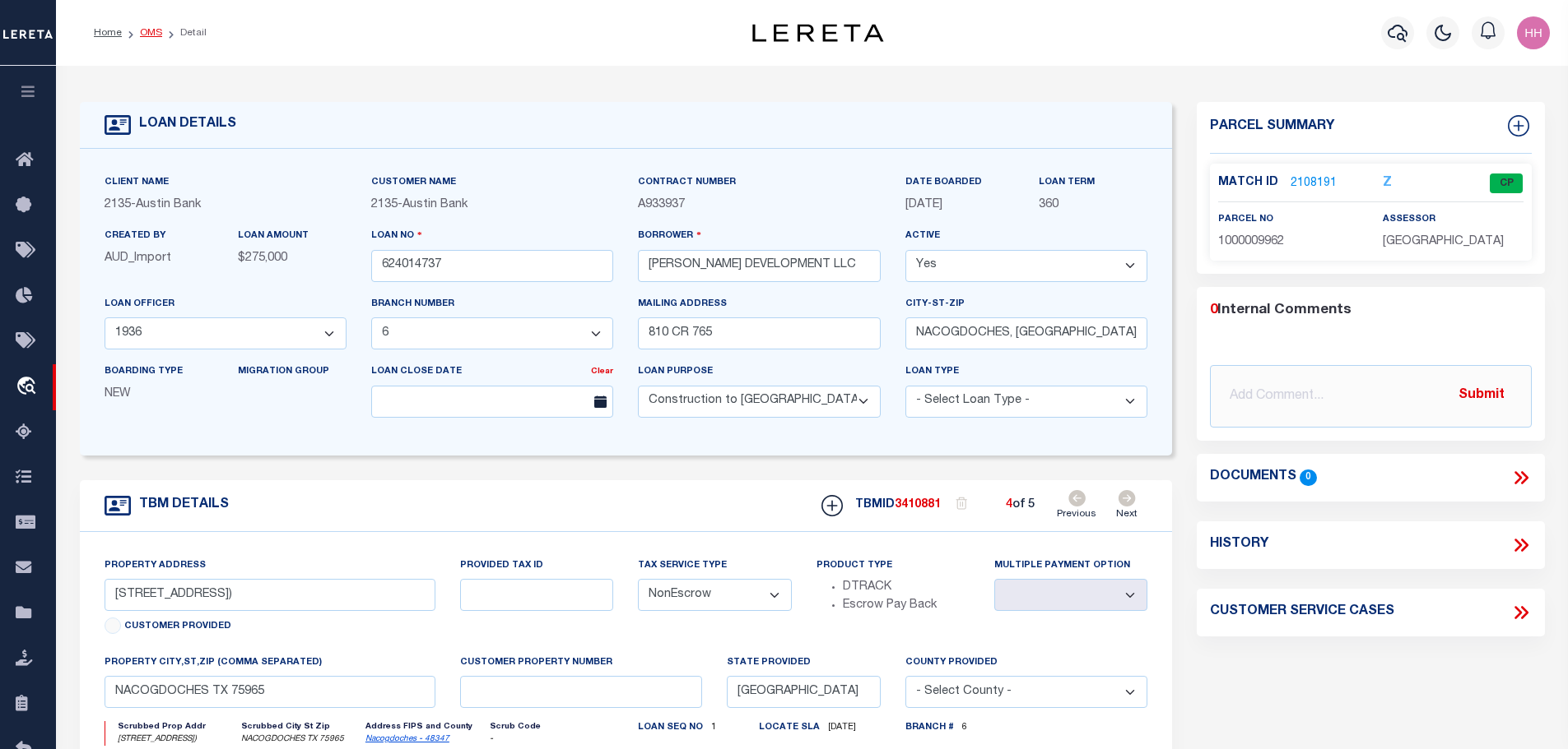
click at [143, 30] on link "OMS" at bounding box center [150, 33] width 22 height 9
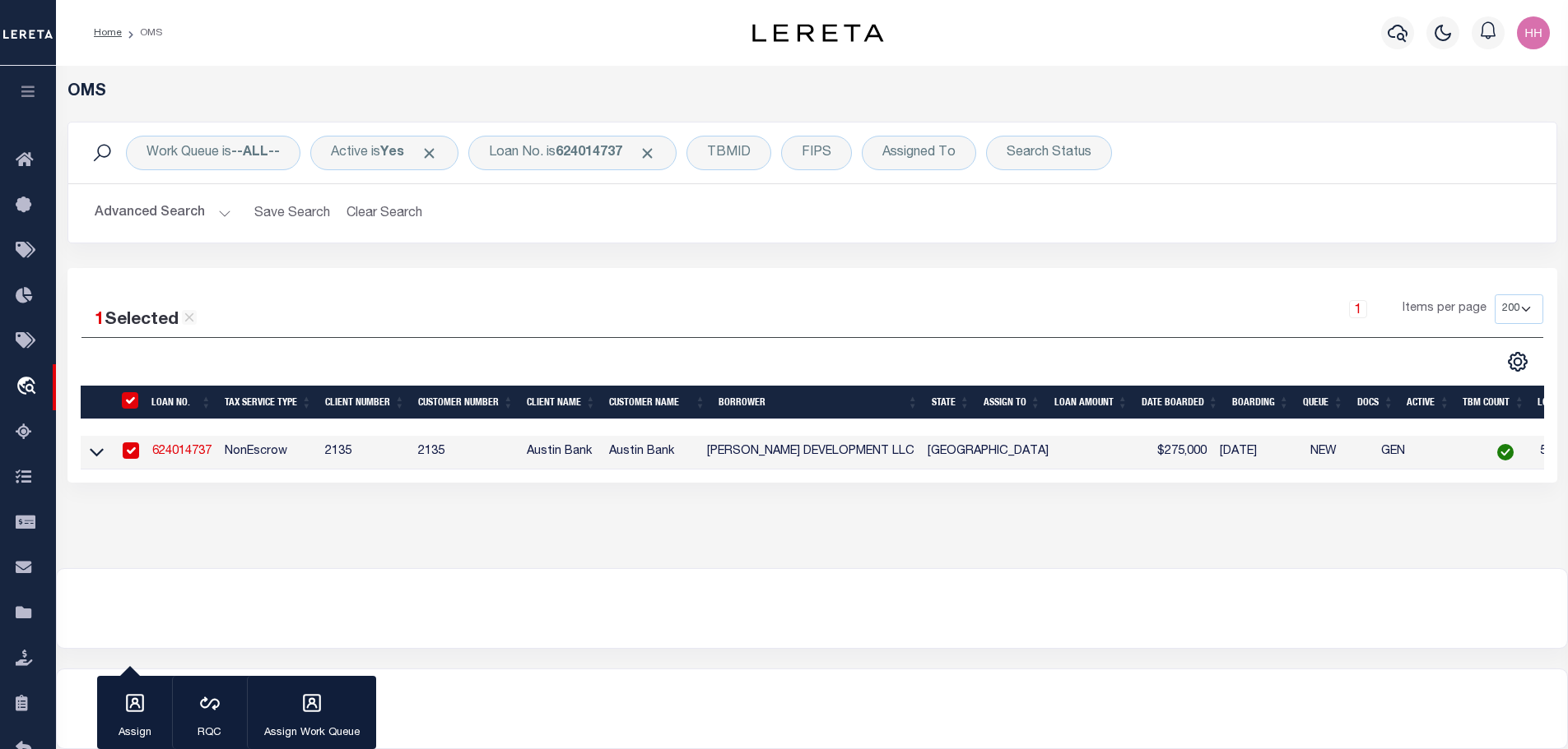
click at [173, 445] on link "624014737" at bounding box center [182, 451] width 60 height 11
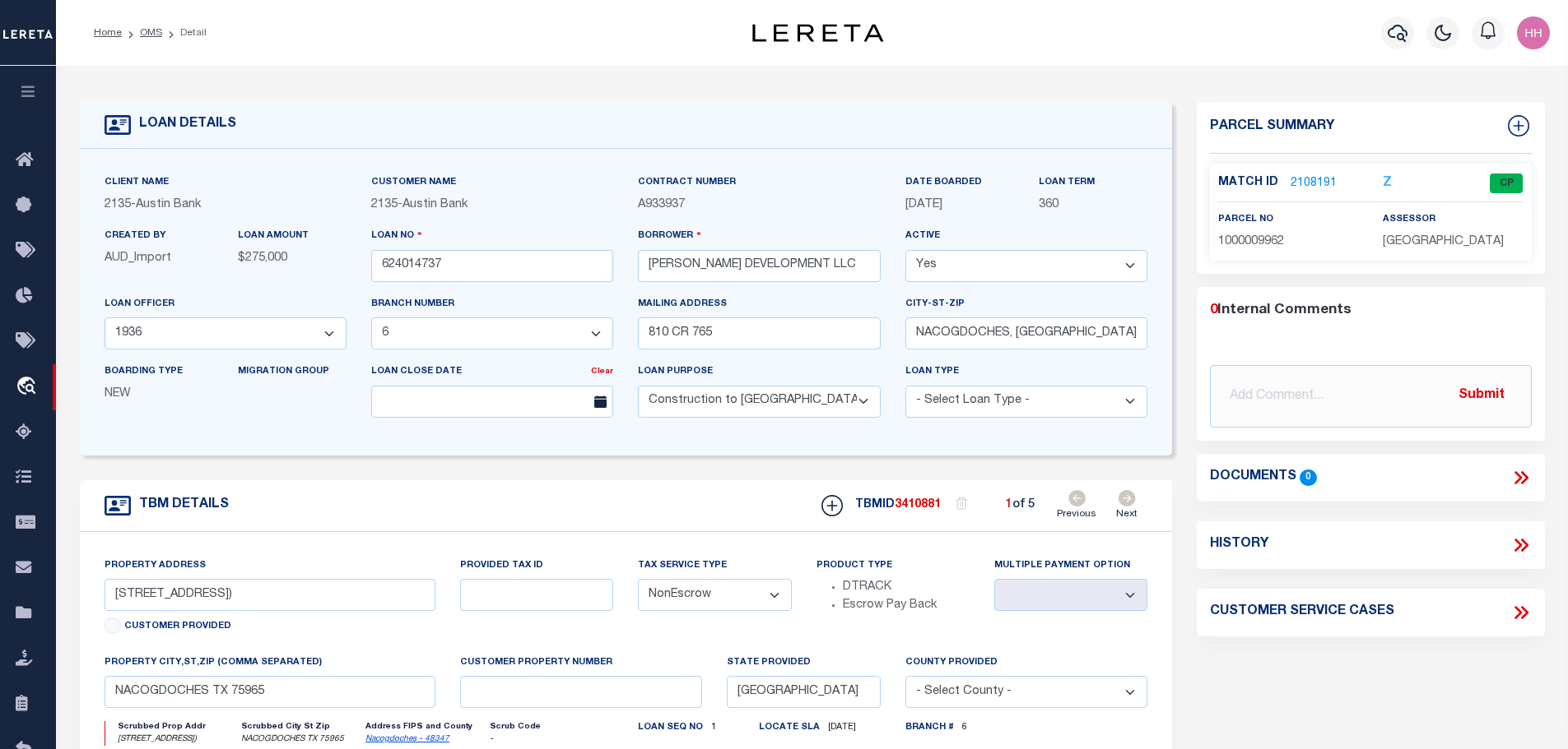
click at [1122, 501] on icon at bounding box center [1126, 497] width 18 height 16
click at [1060, 497] on div "TBMID 3410885 5 of 5 Previous Next" at bounding box center [978, 505] width 338 height 31
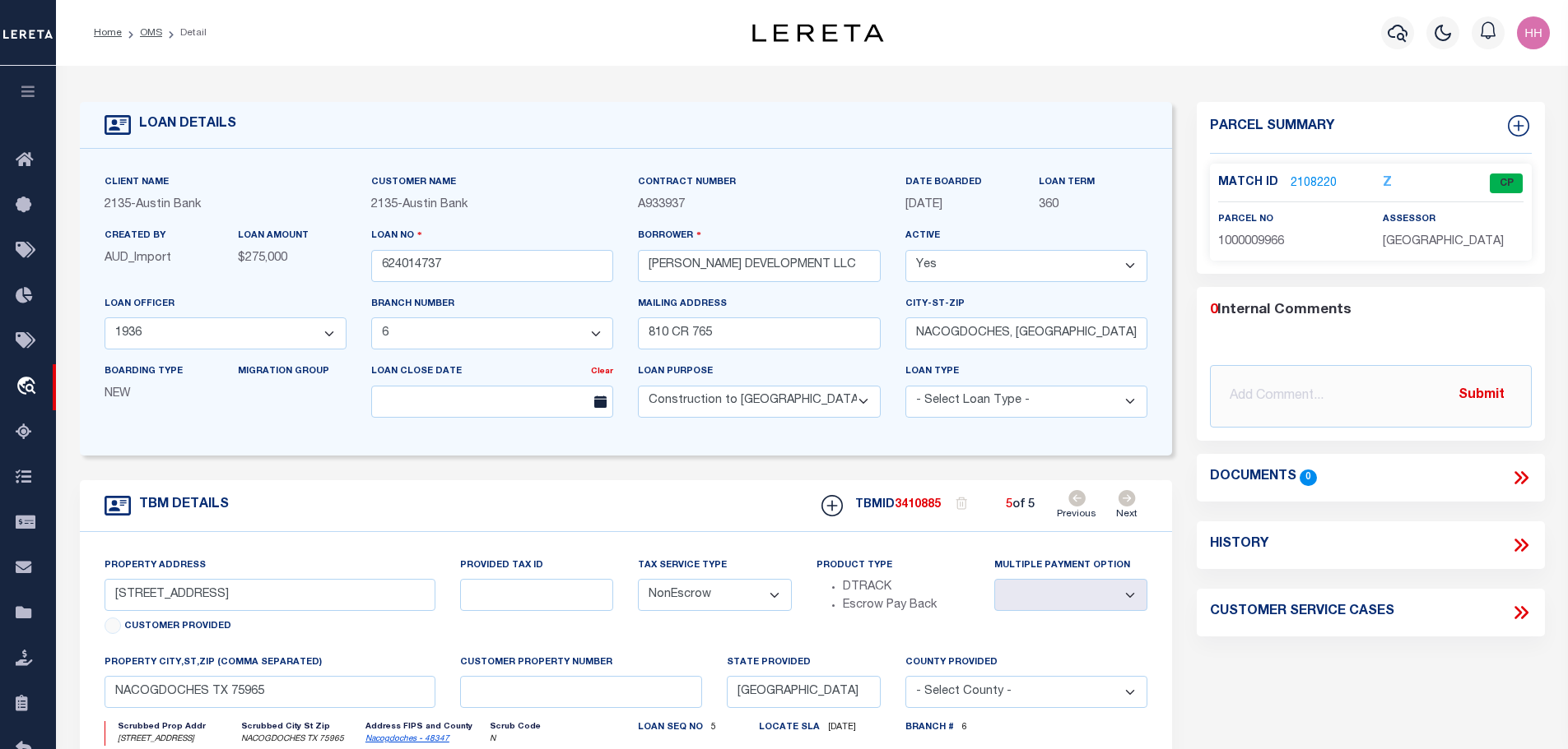
click at [1082, 497] on icon at bounding box center [1077, 497] width 17 height 16
click at [1307, 181] on link "2108188" at bounding box center [1313, 183] width 46 height 17
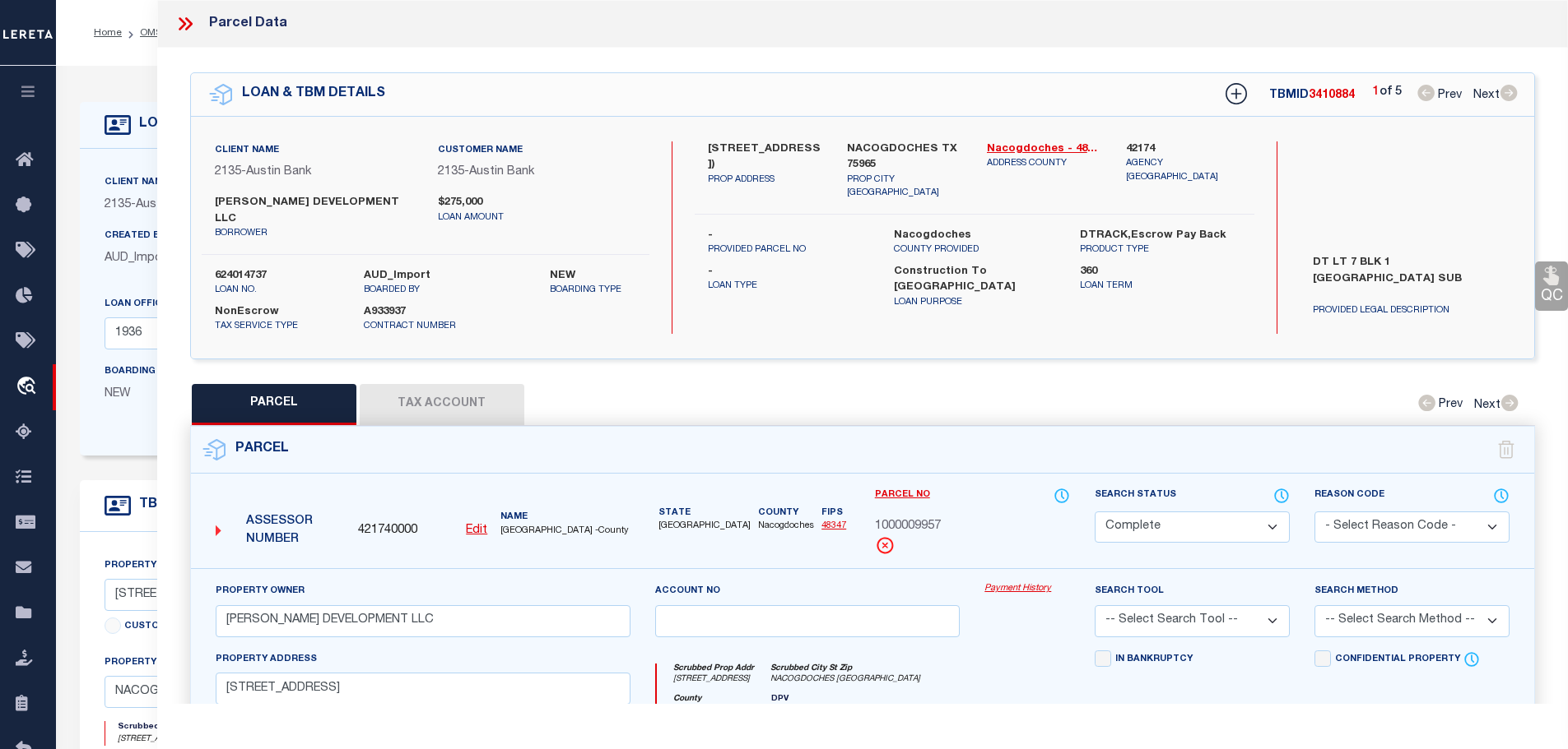
click at [447, 384] on button "Tax Account" at bounding box center [442, 404] width 165 height 41
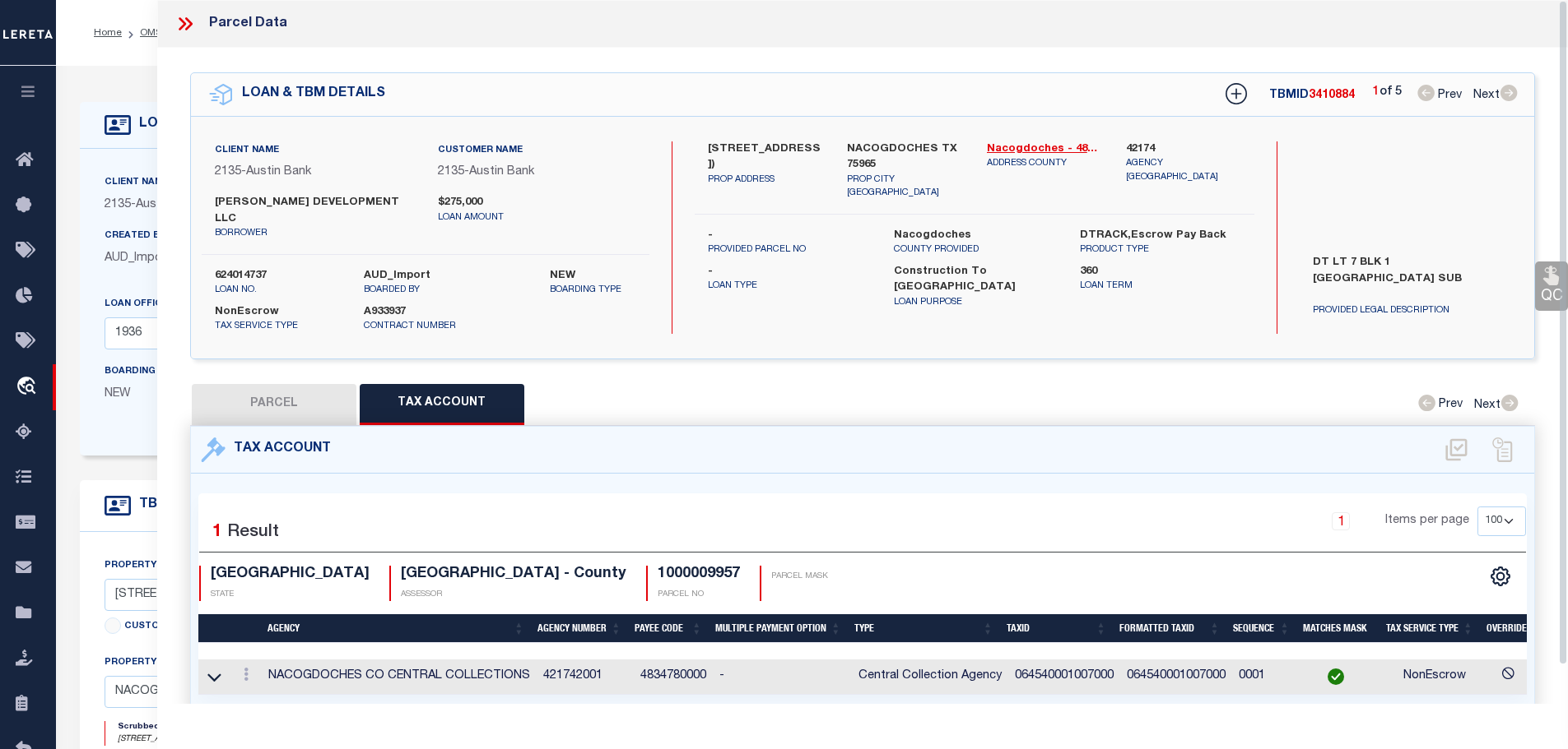
click at [177, 26] on icon at bounding box center [185, 24] width 22 height 22
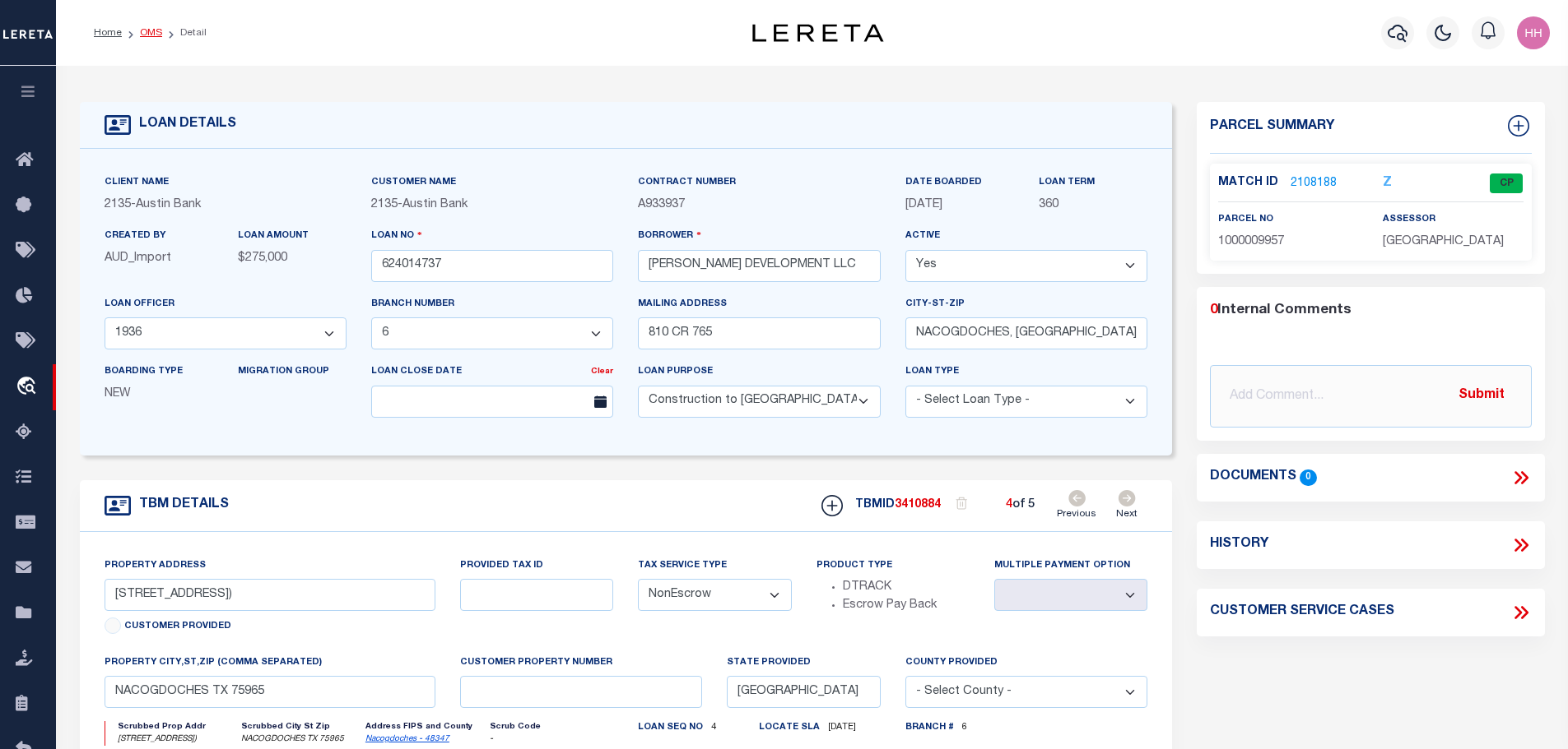
click at [145, 33] on link "OMS" at bounding box center [150, 33] width 22 height 9
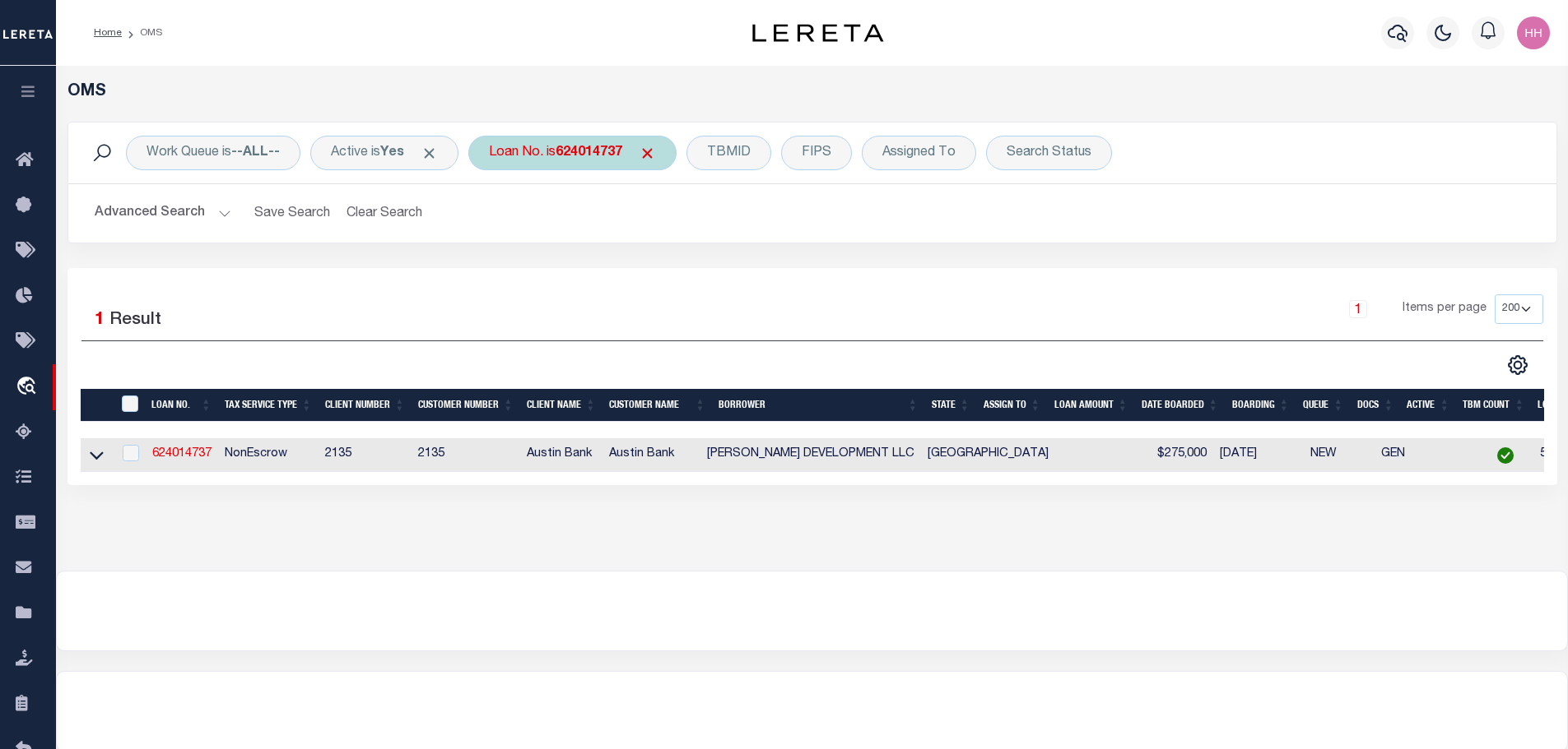
click at [574, 150] on b "624014737" at bounding box center [589, 153] width 66 height 13
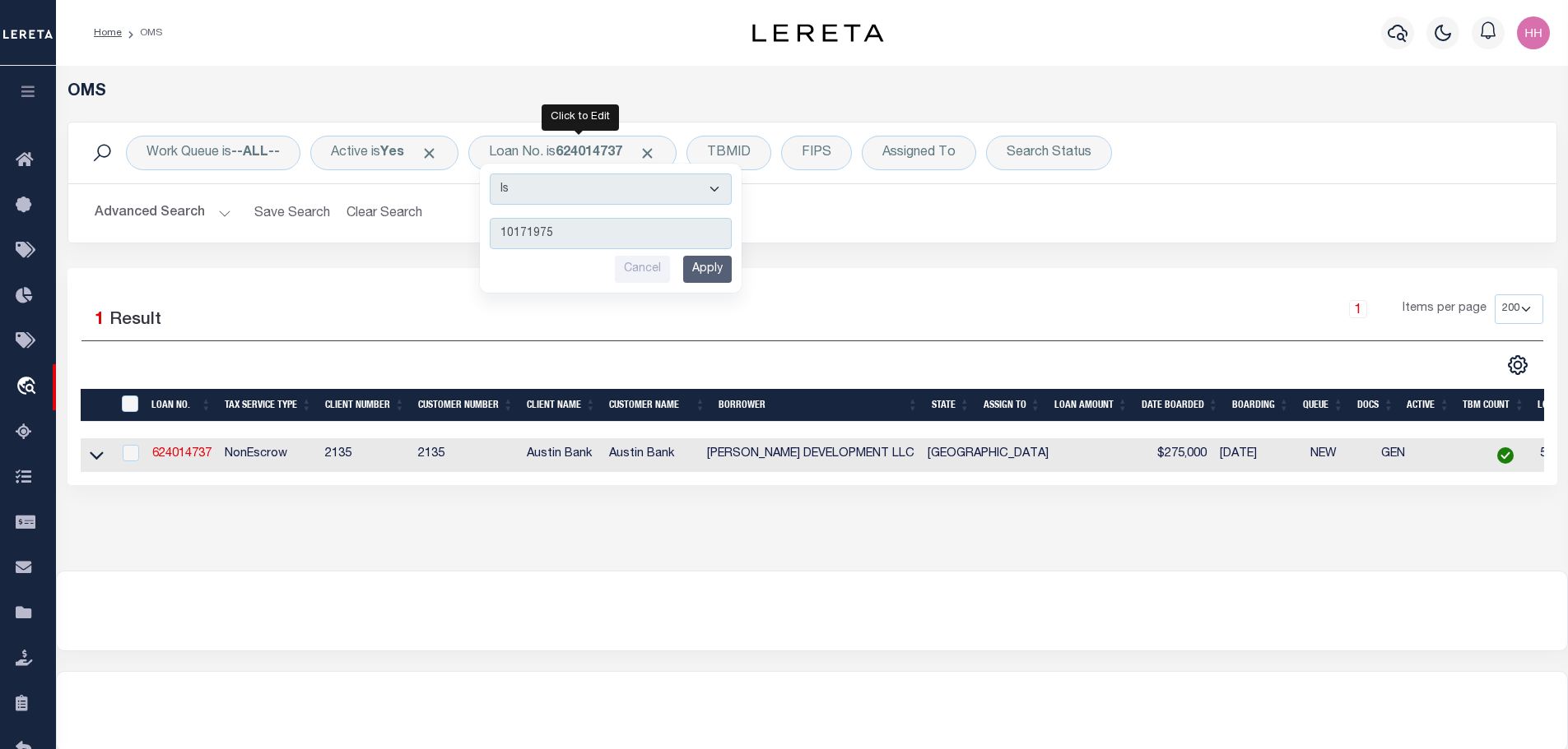
click at [710, 269] on input "Apply" at bounding box center [707, 269] width 48 height 27
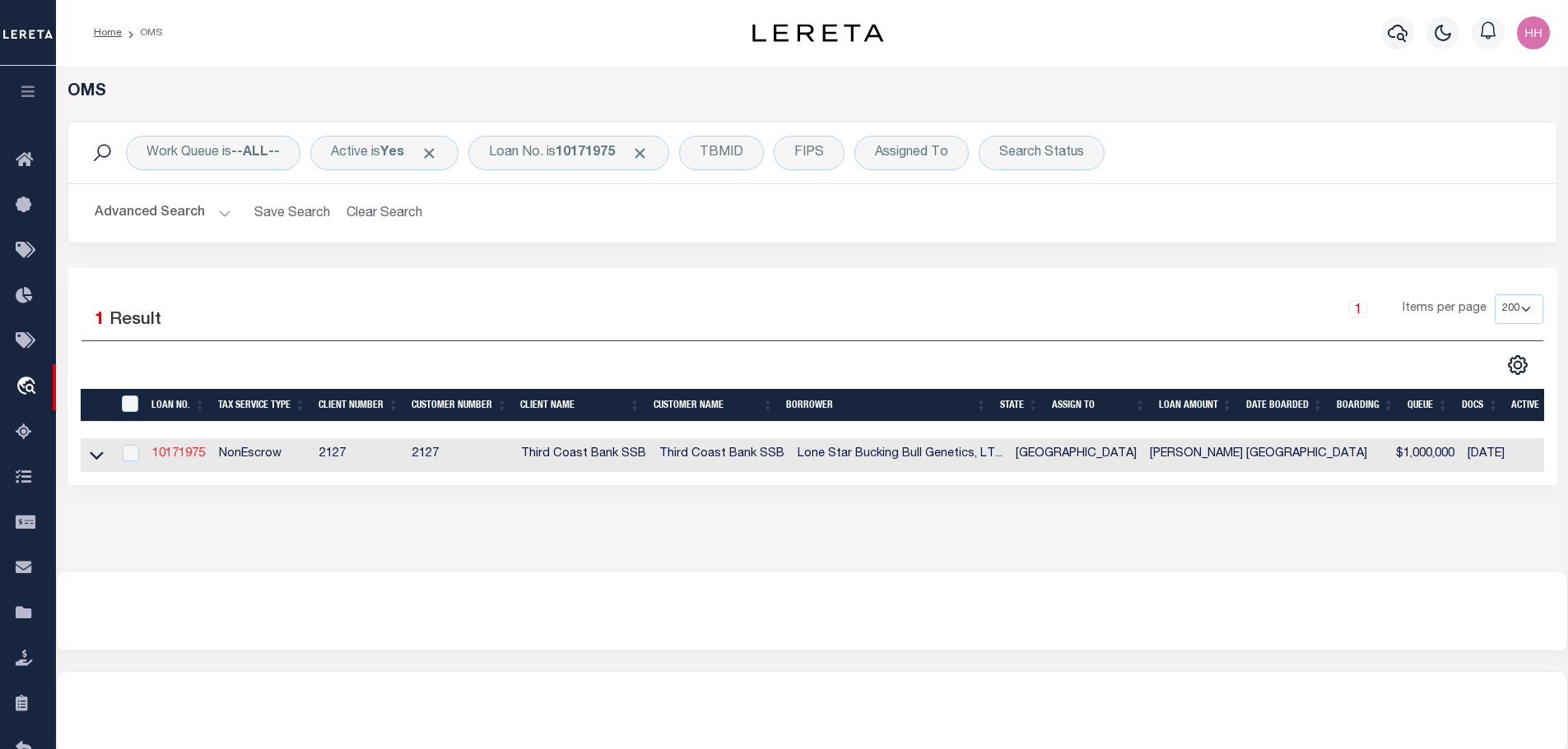
click at [192, 451] on link "10171975" at bounding box center [179, 454] width 53 height 11
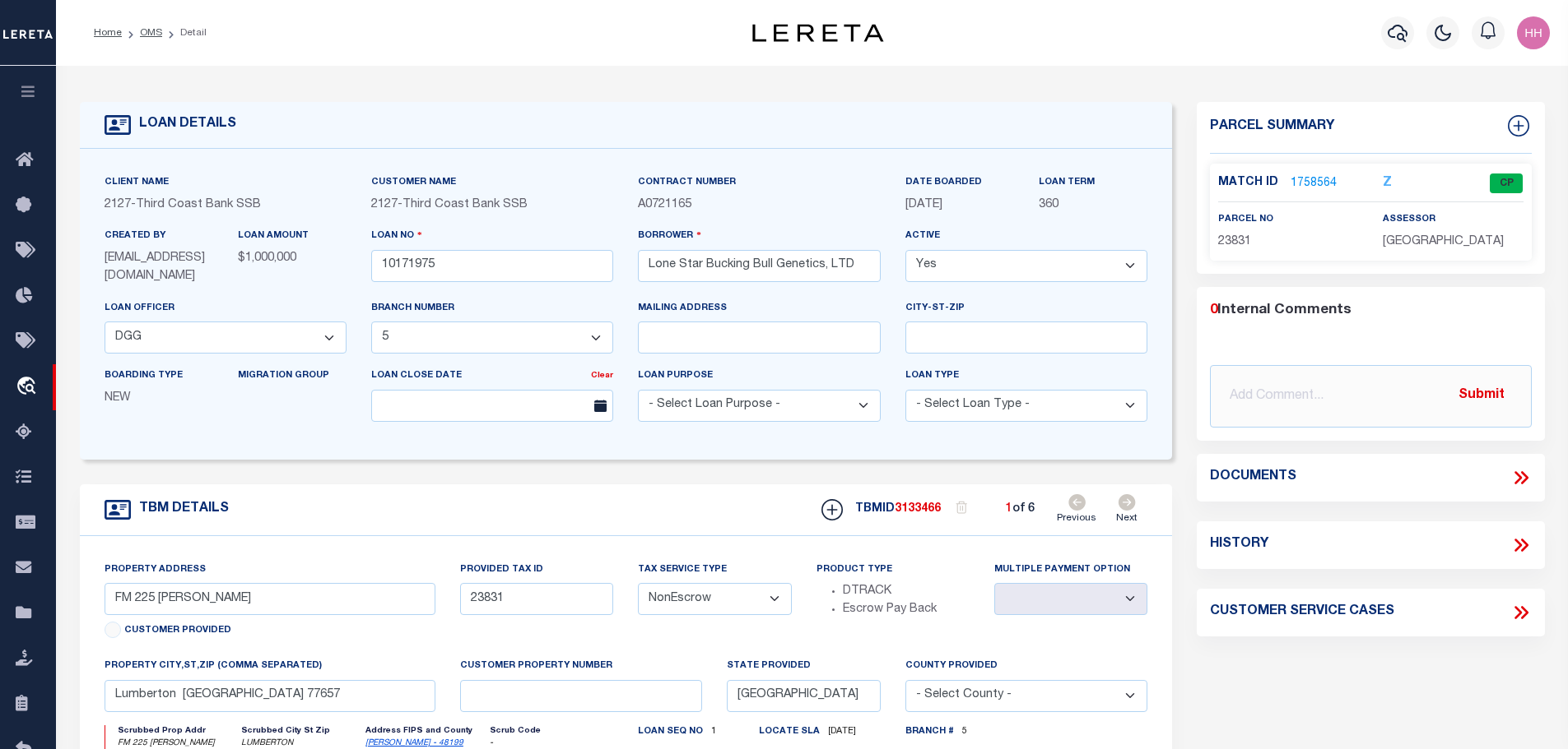
click at [1310, 178] on link "1758564" at bounding box center [1313, 183] width 46 height 17
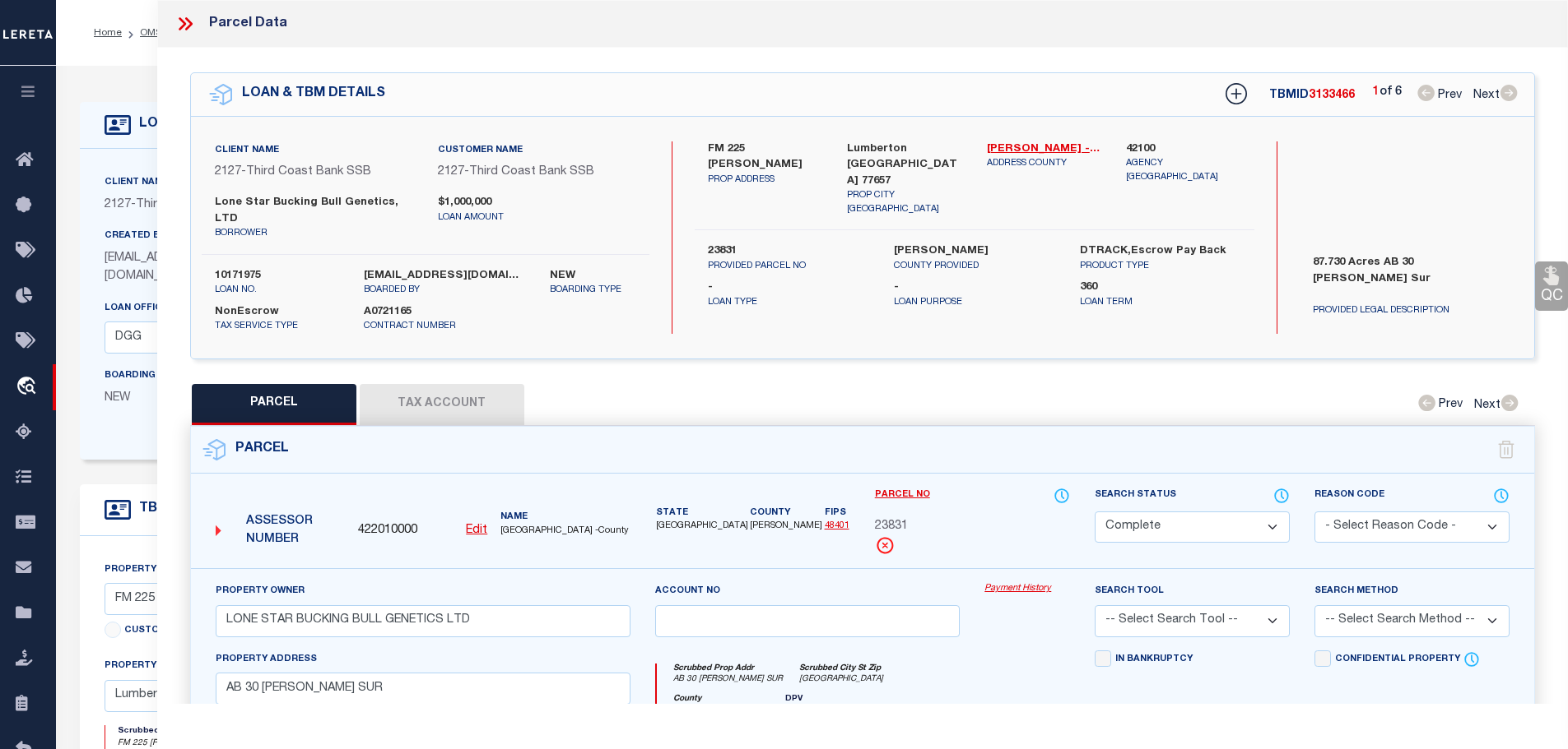
click at [445, 384] on button "Tax Account" at bounding box center [442, 404] width 165 height 41
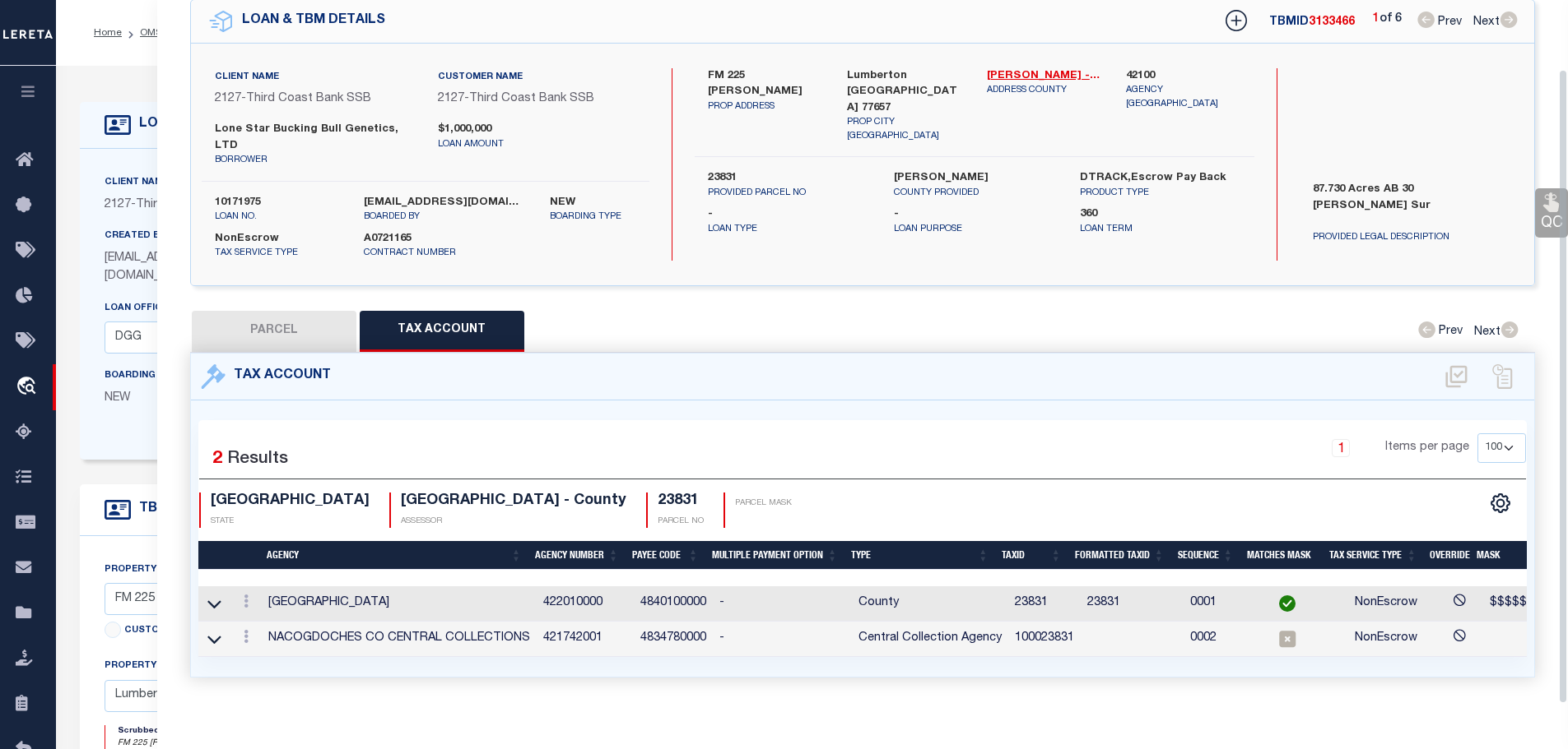
scroll to position [77, 0]
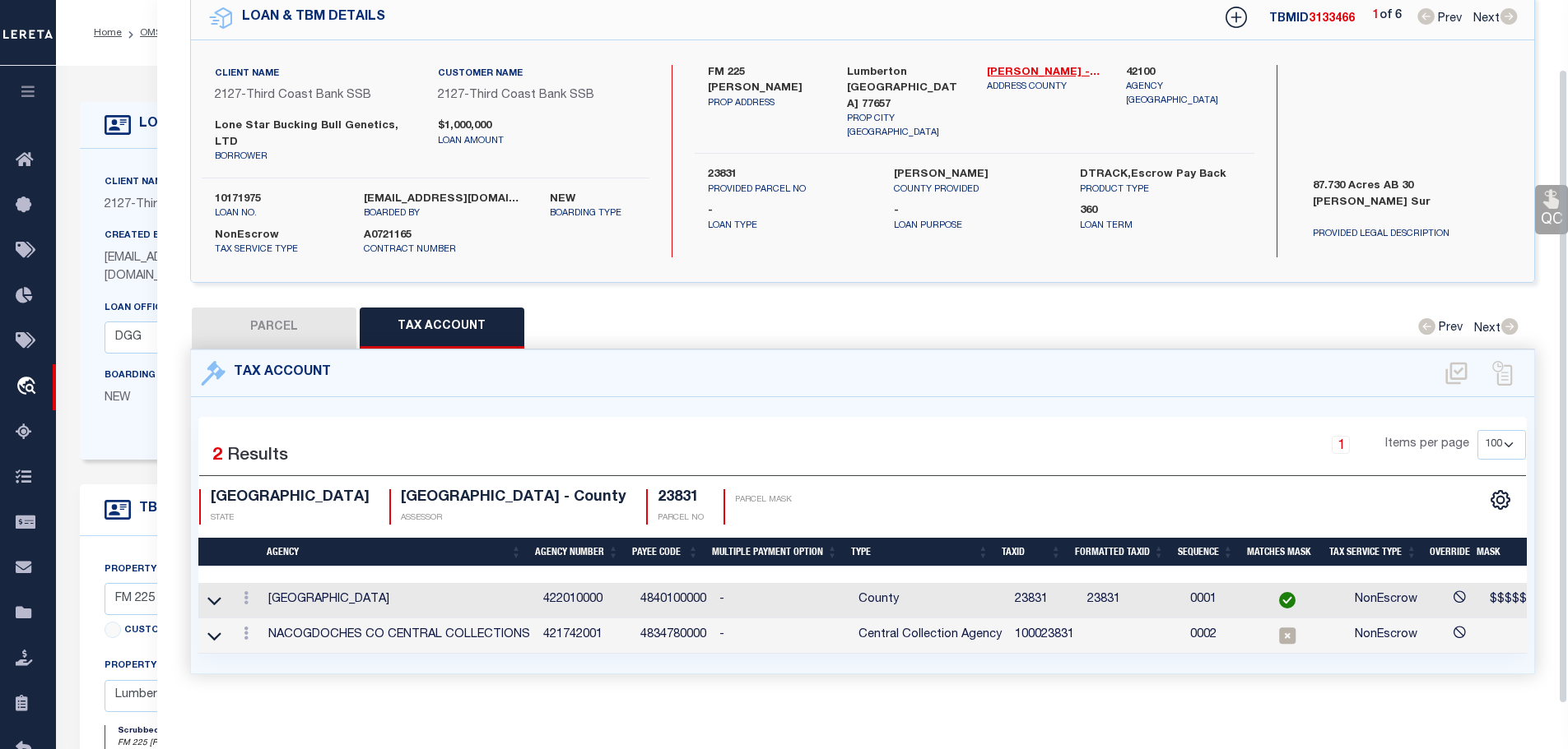
click at [1025, 618] on td "100023831" at bounding box center [1044, 636] width 73 height 35
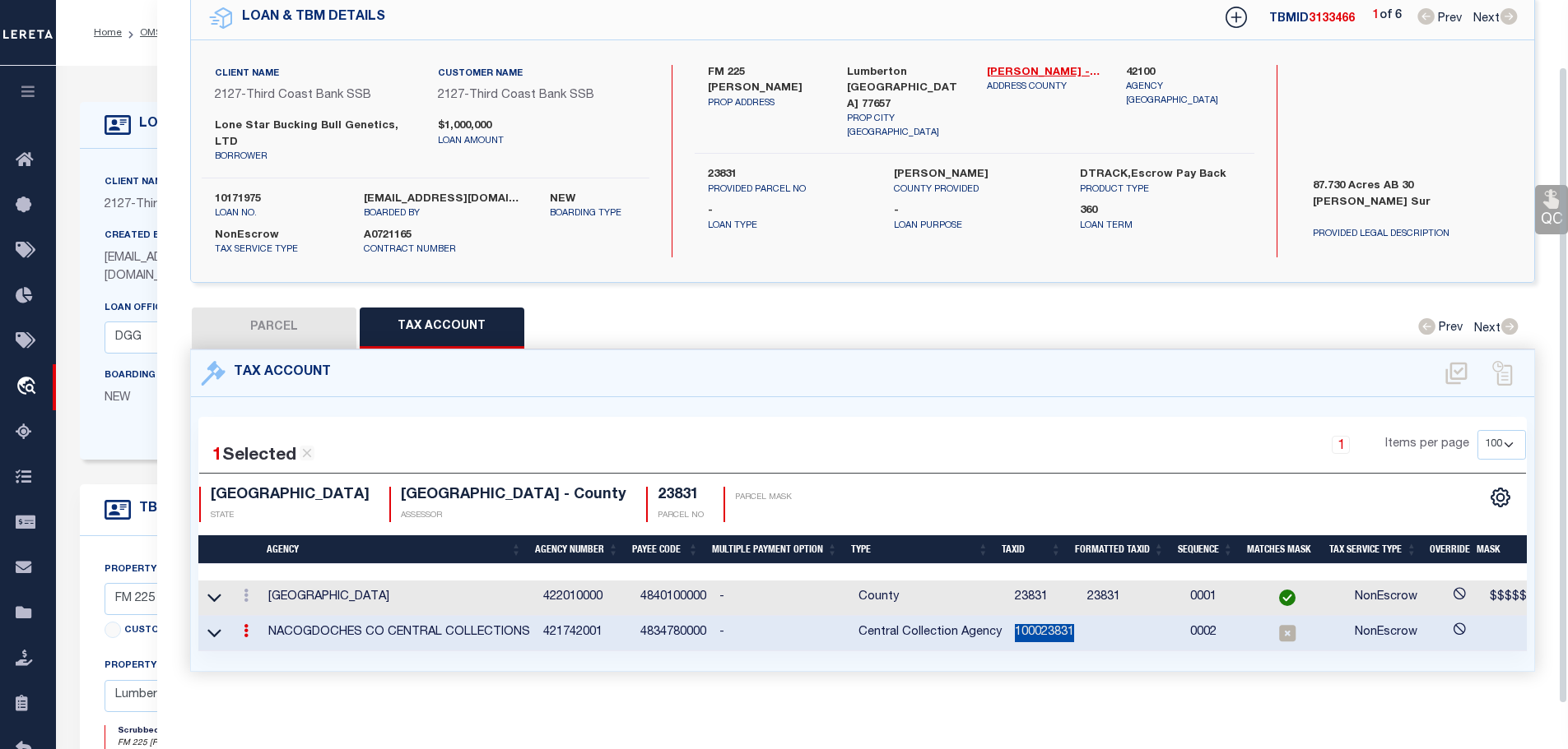
click at [1025, 616] on td "100023831" at bounding box center [1044, 633] width 73 height 35
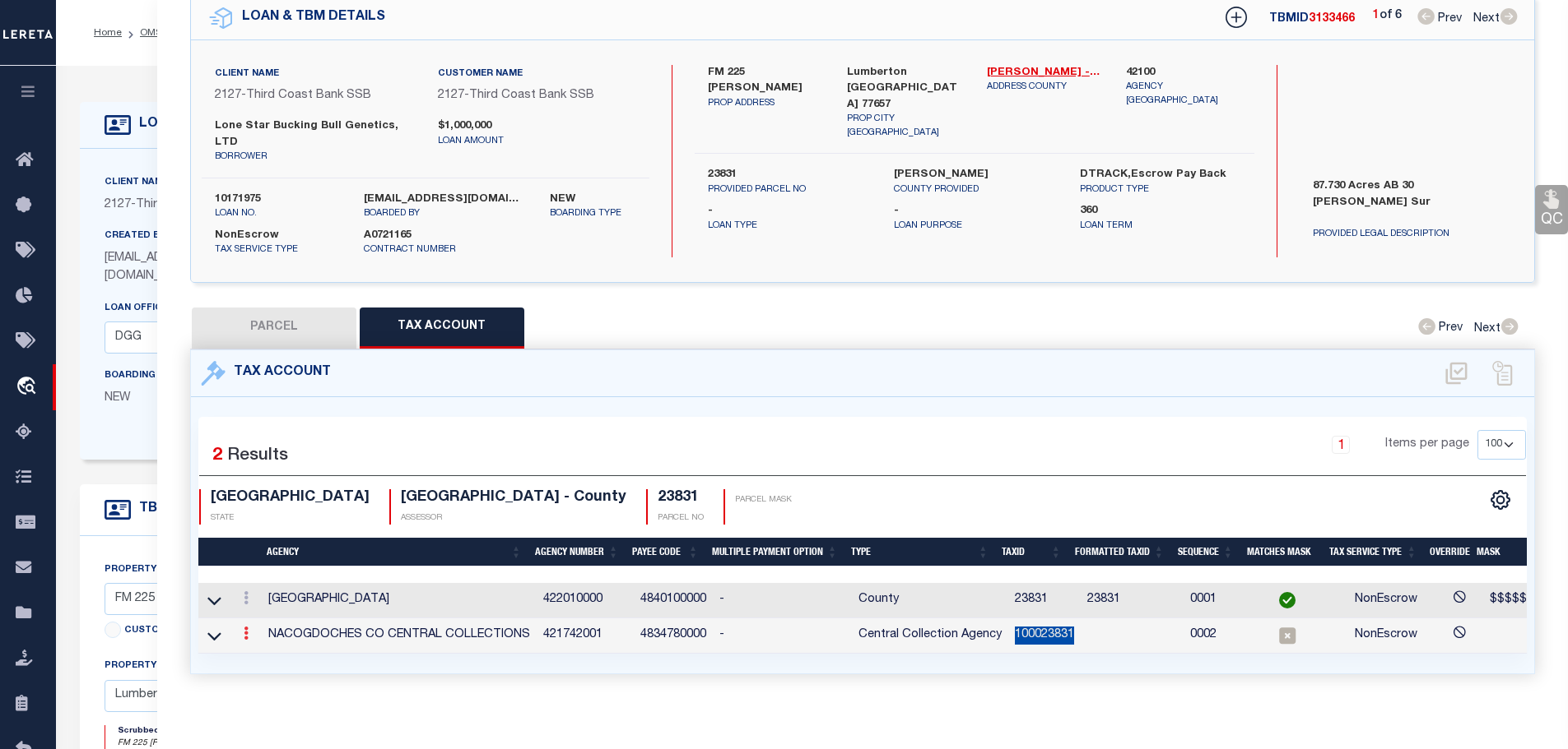
click at [254, 629] on link at bounding box center [245, 636] width 18 height 13
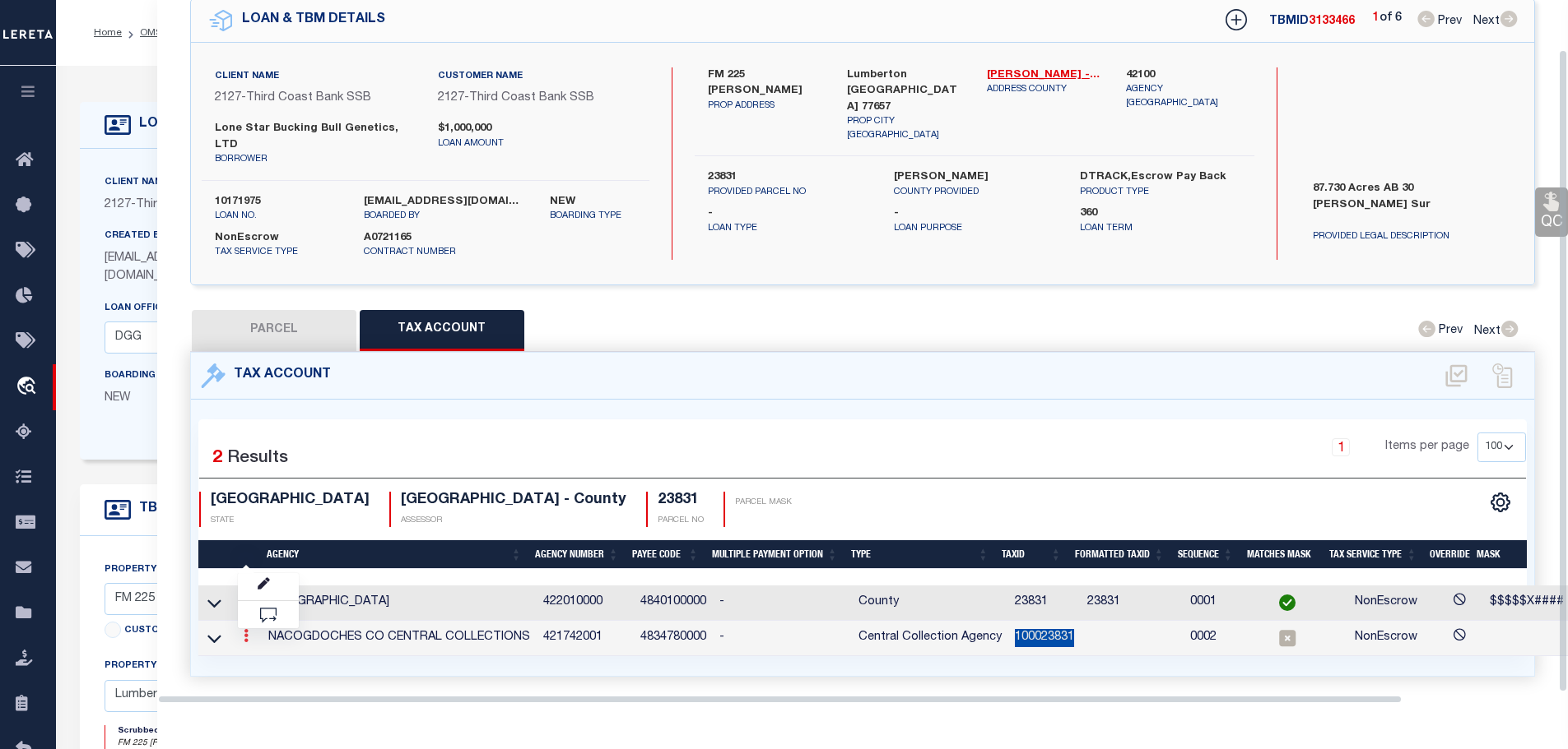
scroll to position [54, 0]
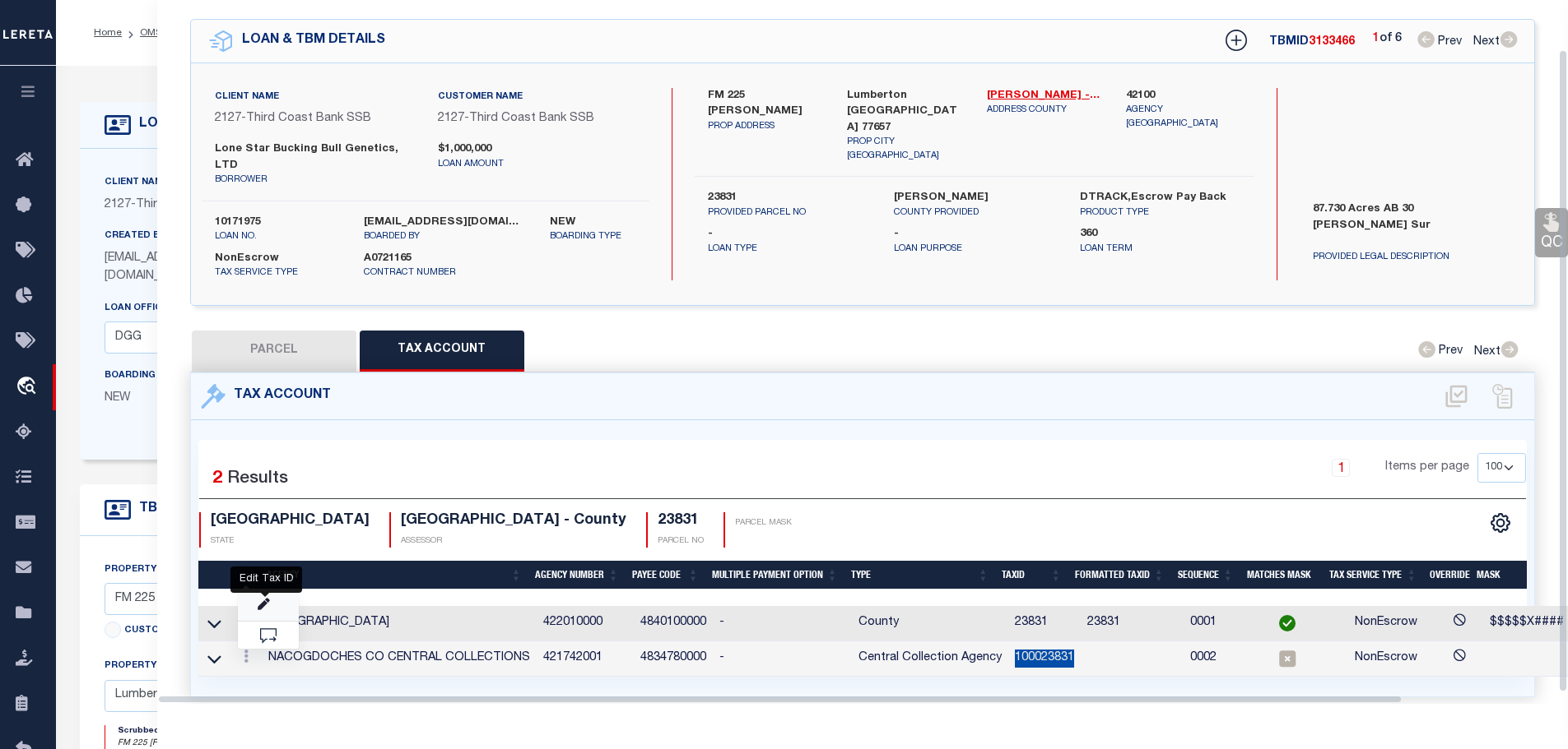
click at [265, 599] on icon "" at bounding box center [263, 604] width 12 height 12
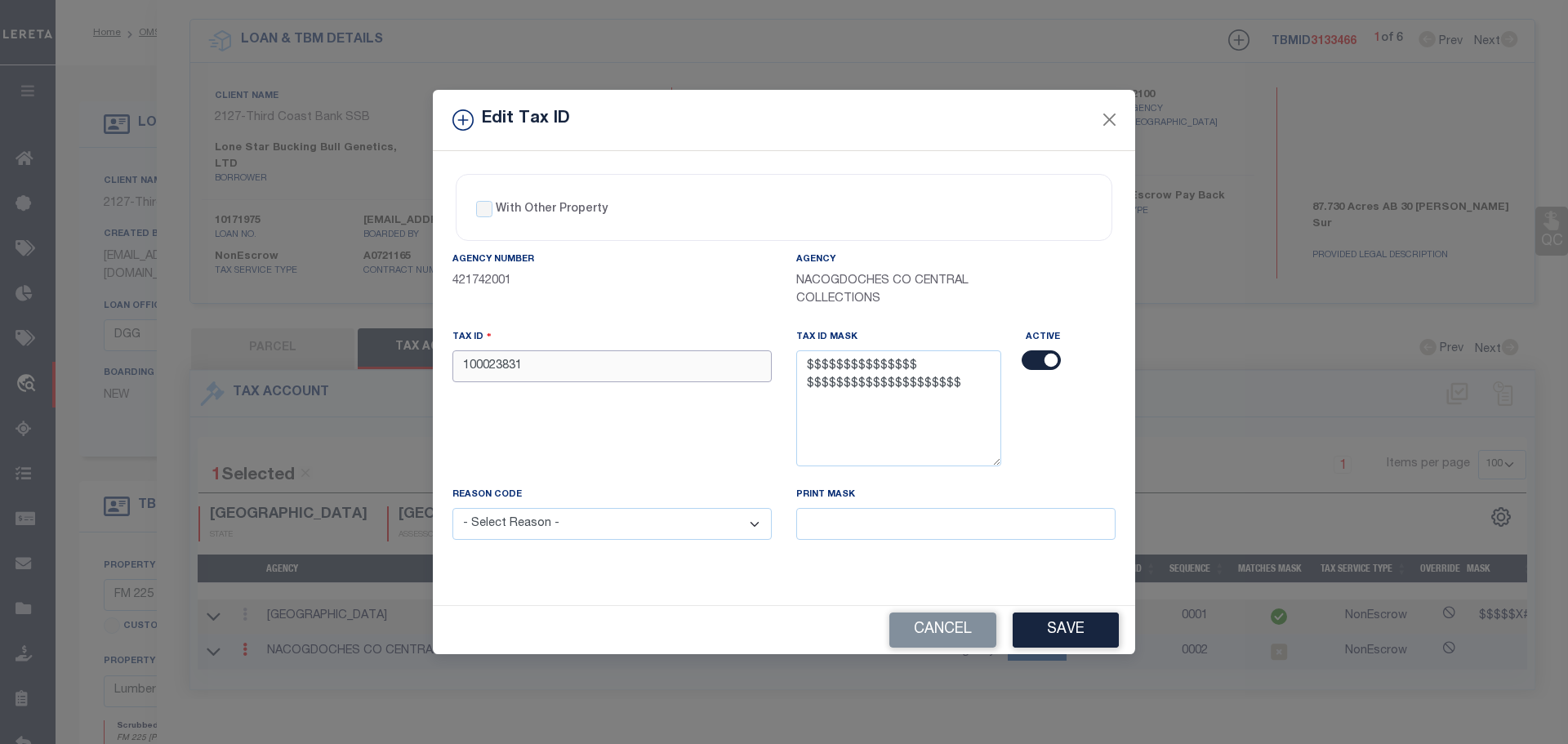
click at [605, 366] on input "100023831" at bounding box center [612, 366] width 319 height 32
paste input "00030-03040-00000-000000"
click at [579, 367] on input "00030-03040-00000-000000" at bounding box center [612, 366] width 319 height 32
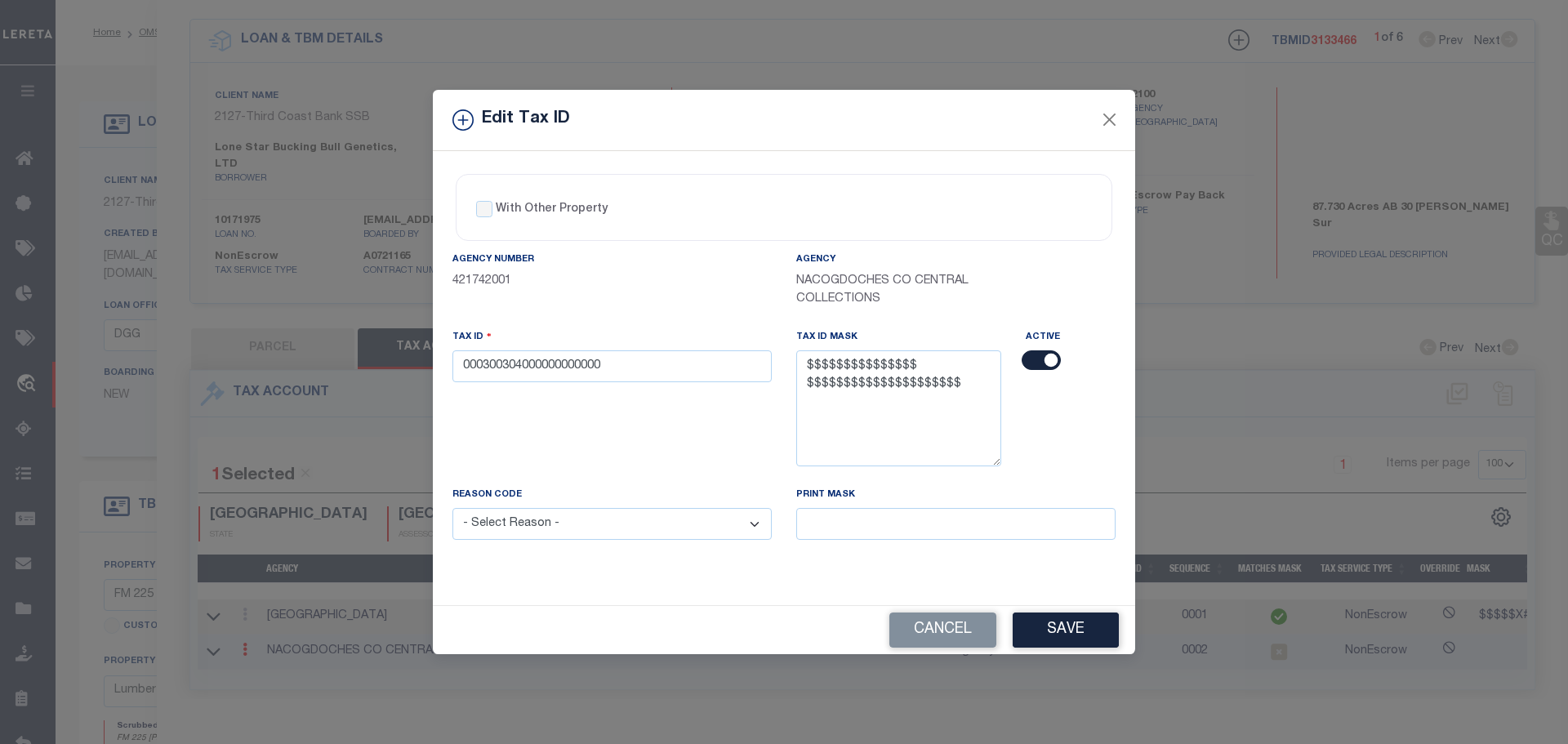
click at [580, 533] on select "- Select Reason - 099 - Other (Provide additional detail) ACT - Agency Changed …" at bounding box center [612, 524] width 319 height 32
click at [453, 509] on select "- Select Reason - 099 - Other (Provide additional detail) ACT - Agency Changed …" at bounding box center [612, 524] width 319 height 32
click at [1068, 627] on button "Save" at bounding box center [1065, 629] width 106 height 35
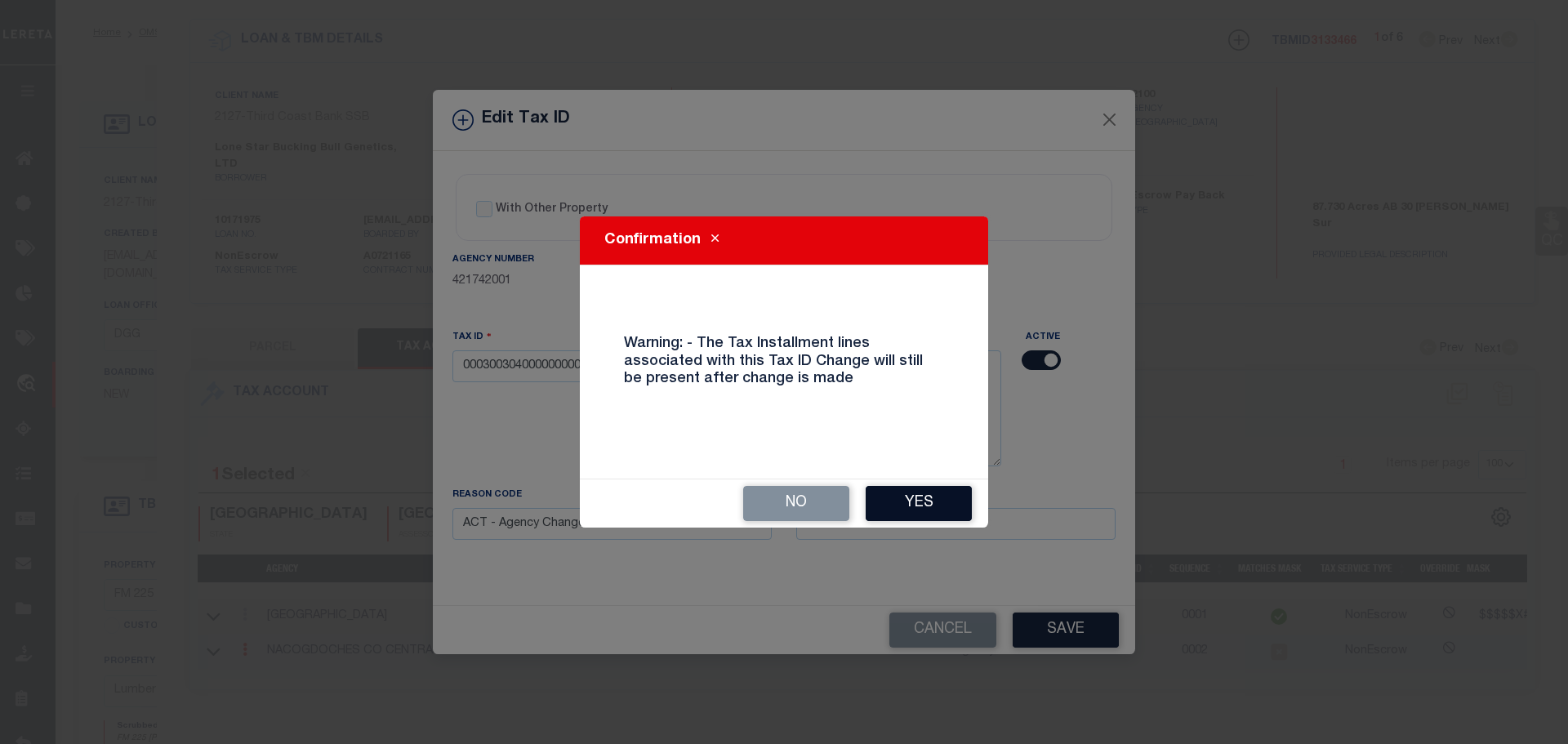
click at [923, 511] on button "Yes" at bounding box center [918, 503] width 106 height 35
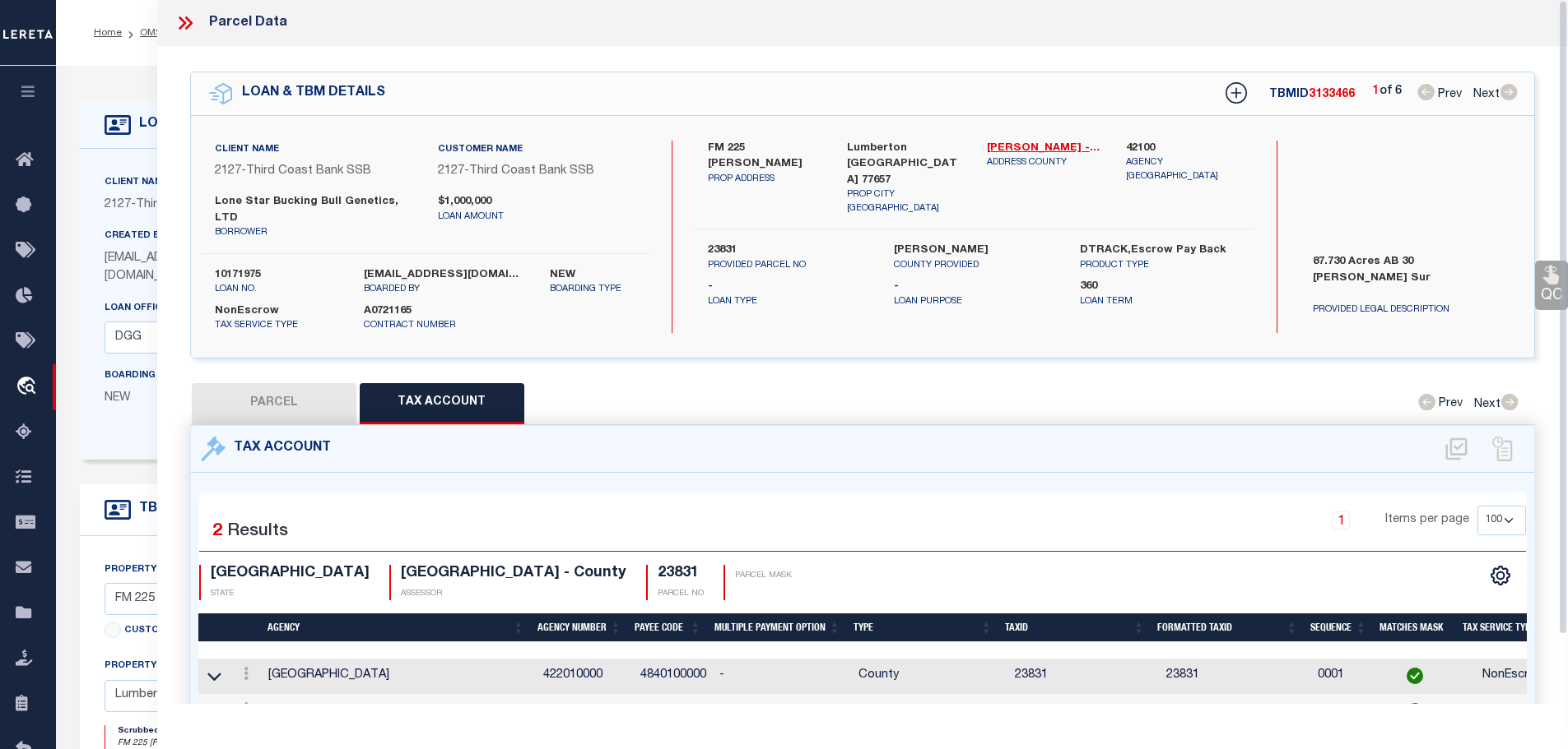
scroll to position [0, 0]
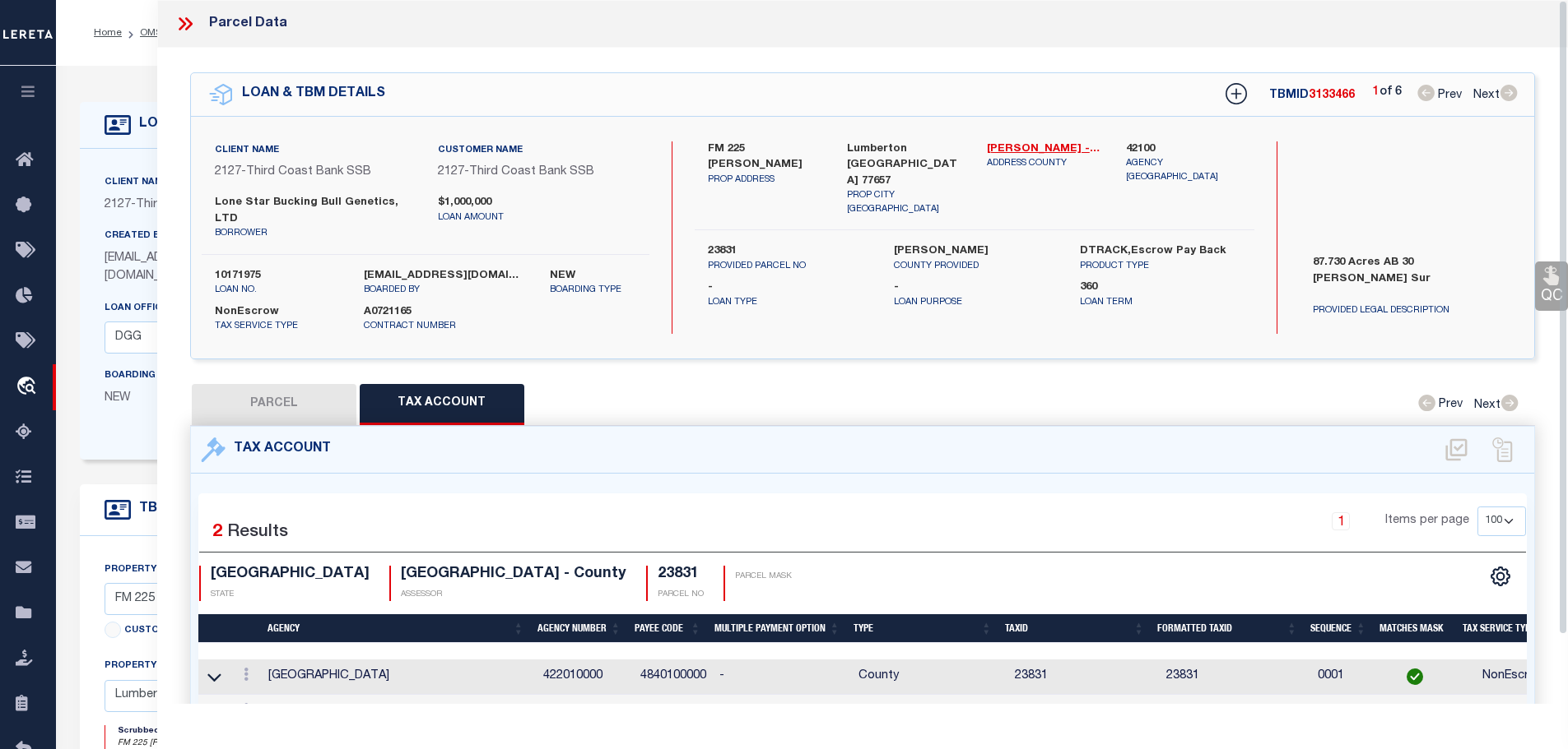
click at [180, 20] on icon at bounding box center [183, 24] width 8 height 13
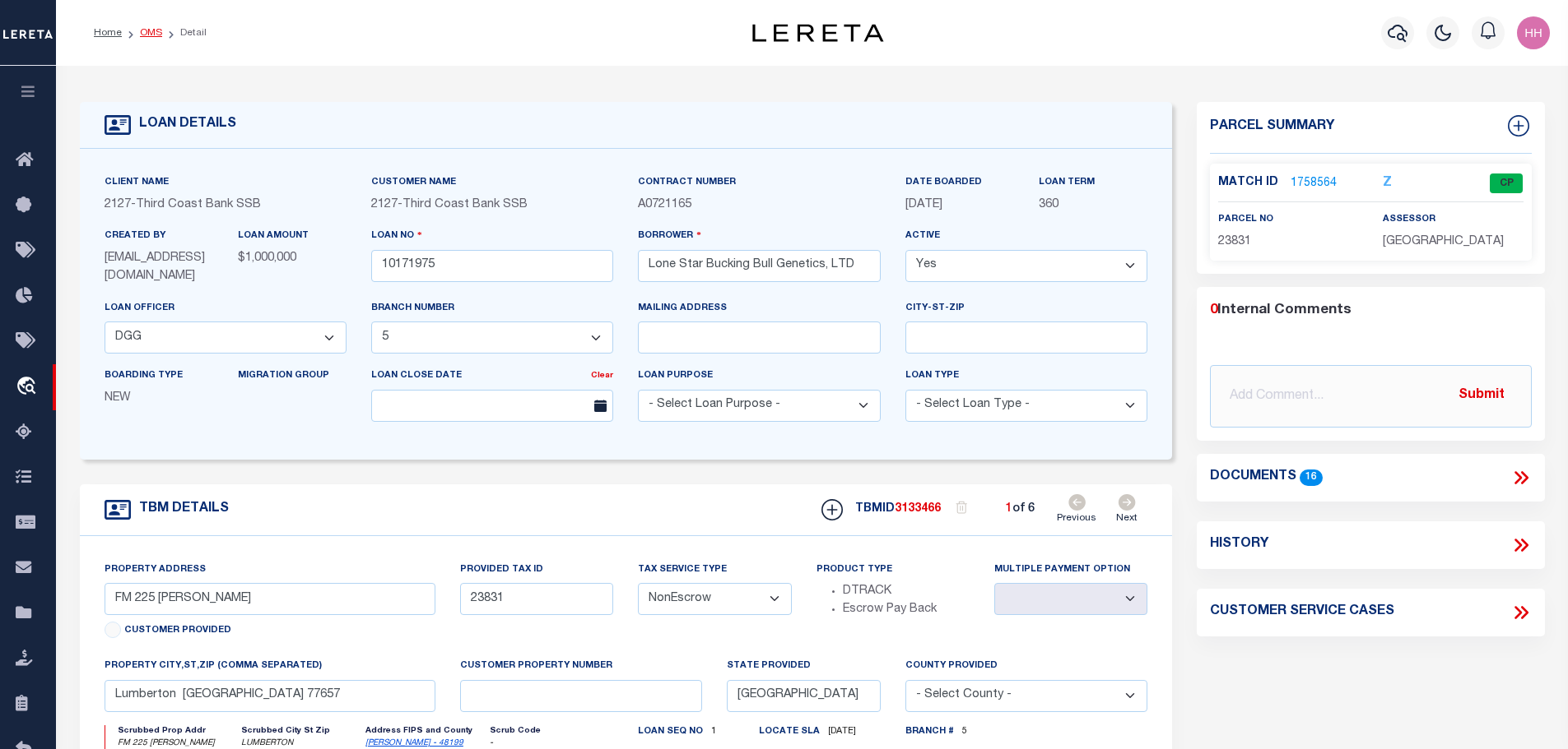
click at [146, 33] on link "OMS" at bounding box center [150, 33] width 22 height 9
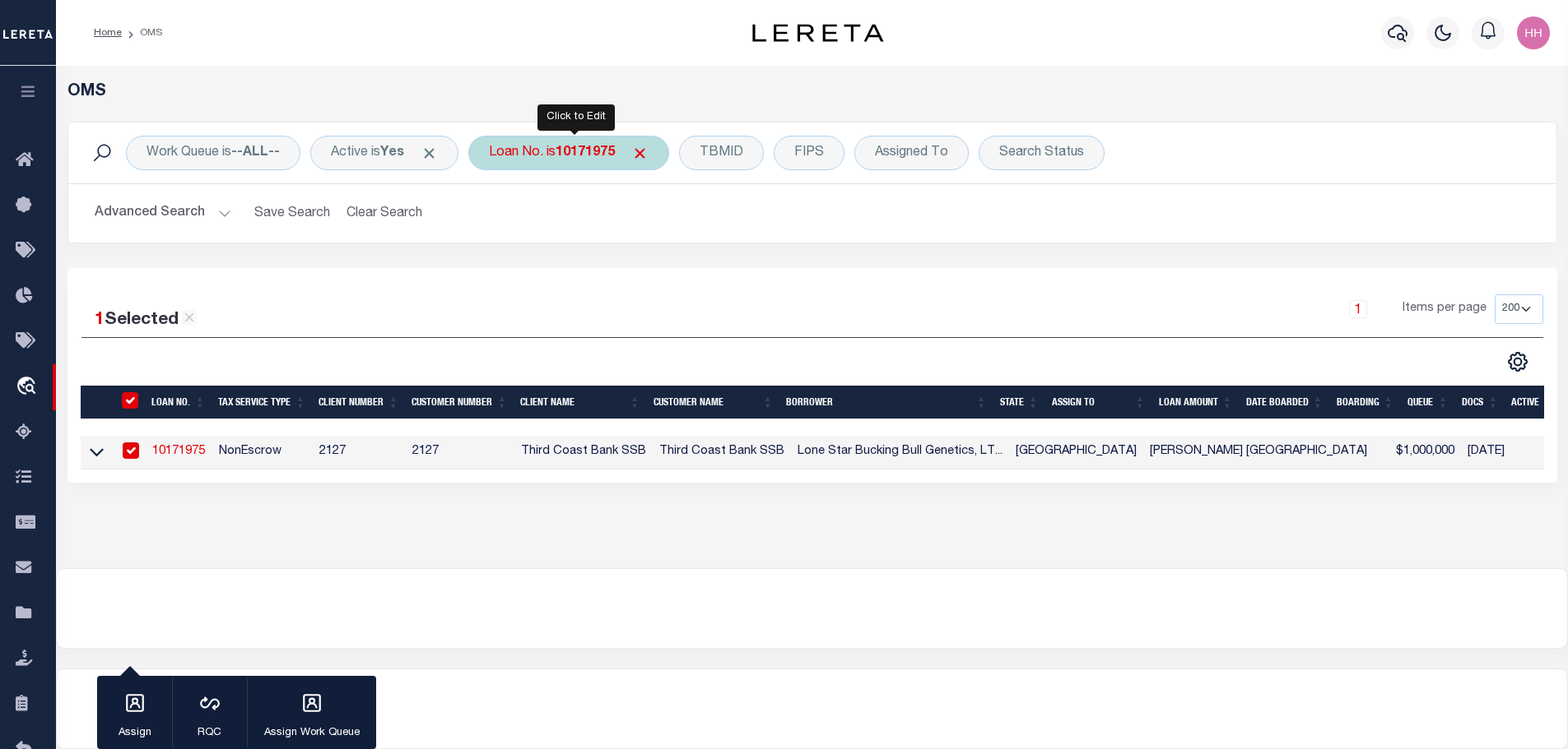
click at [566, 156] on b "10171975" at bounding box center [585, 153] width 60 height 13
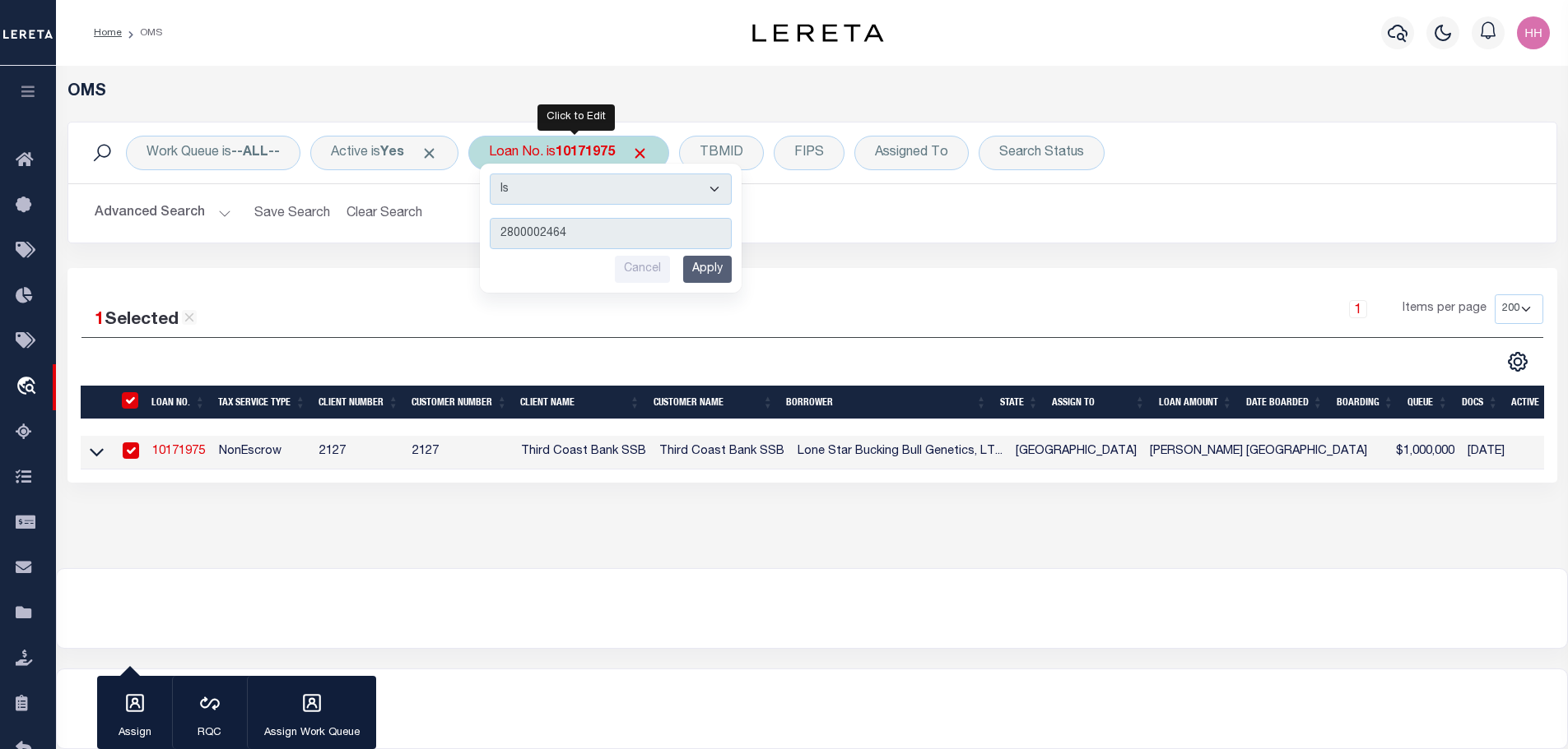
click at [704, 267] on input "Apply" at bounding box center [707, 269] width 48 height 27
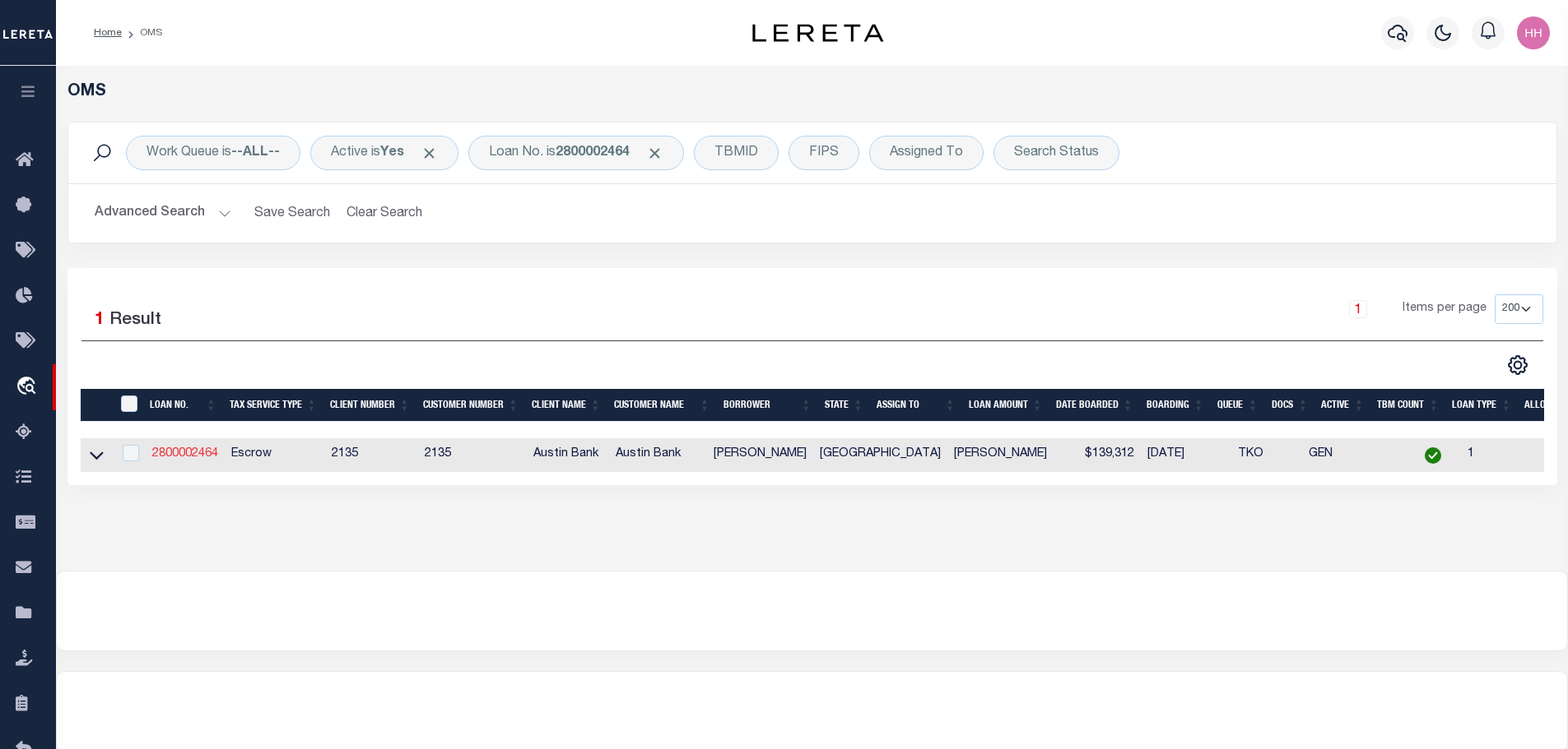
click at [187, 449] on link "2800002464" at bounding box center [185, 454] width 66 height 11
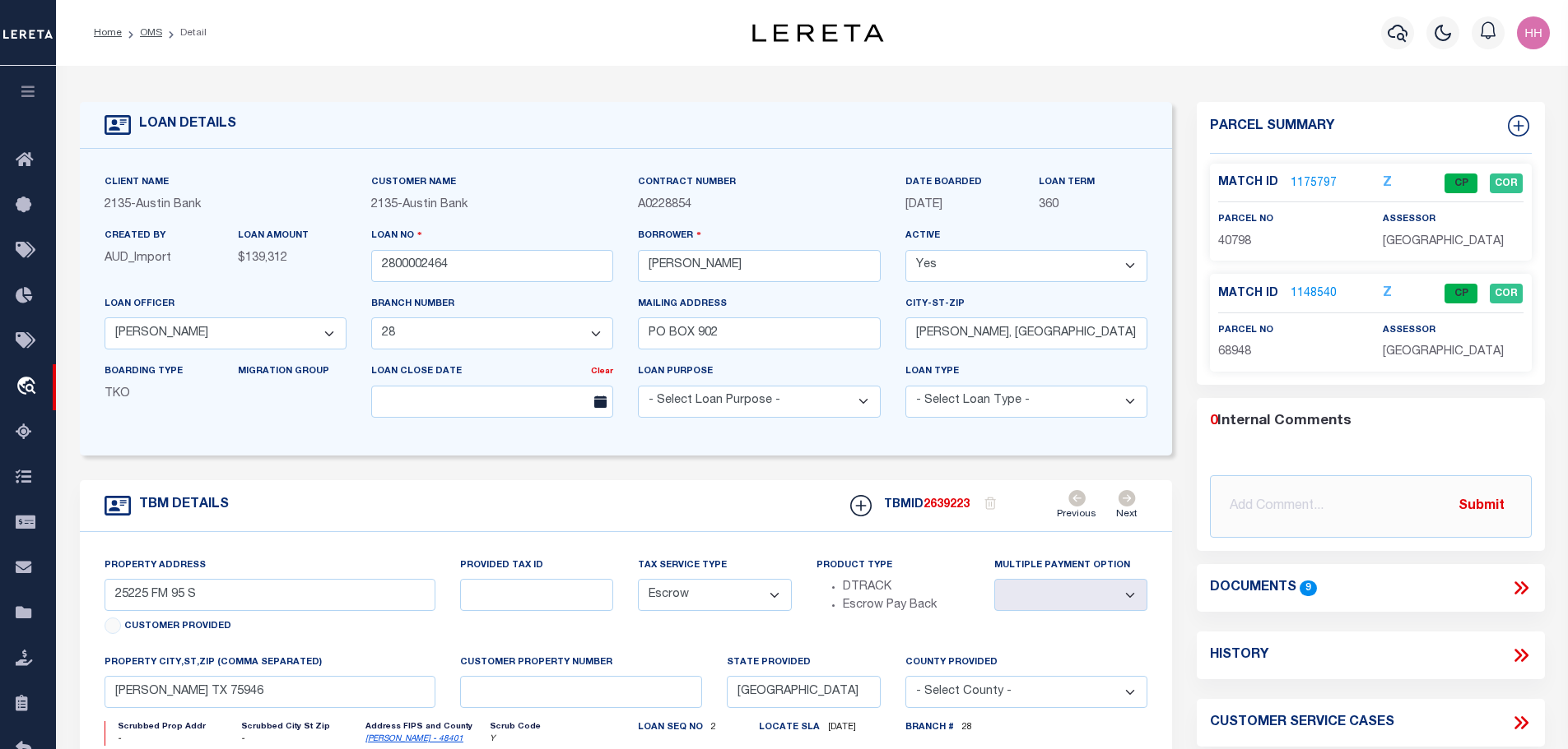
click at [1298, 287] on link "1148540" at bounding box center [1313, 294] width 46 height 17
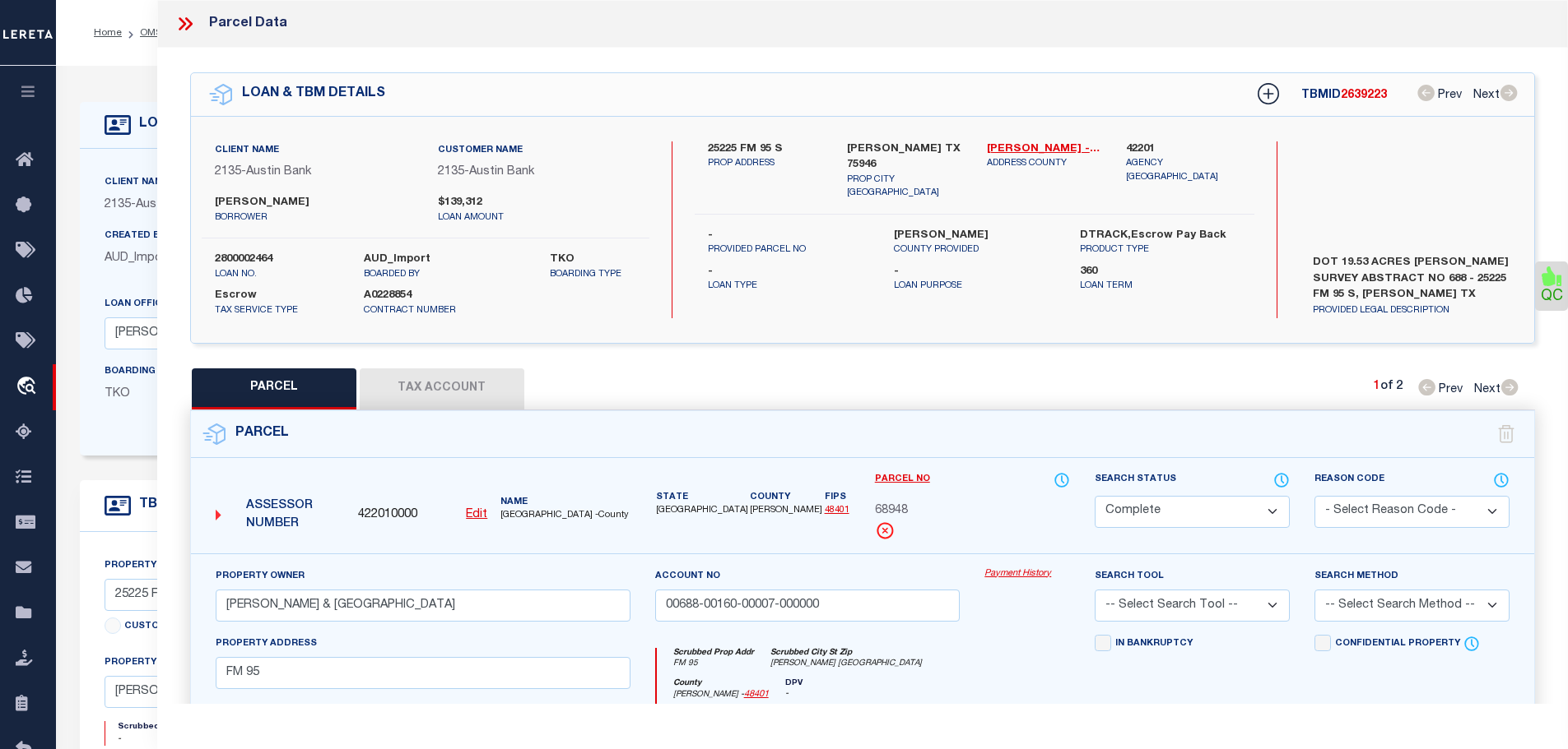
click at [462, 389] on button "Tax Account" at bounding box center [442, 389] width 165 height 41
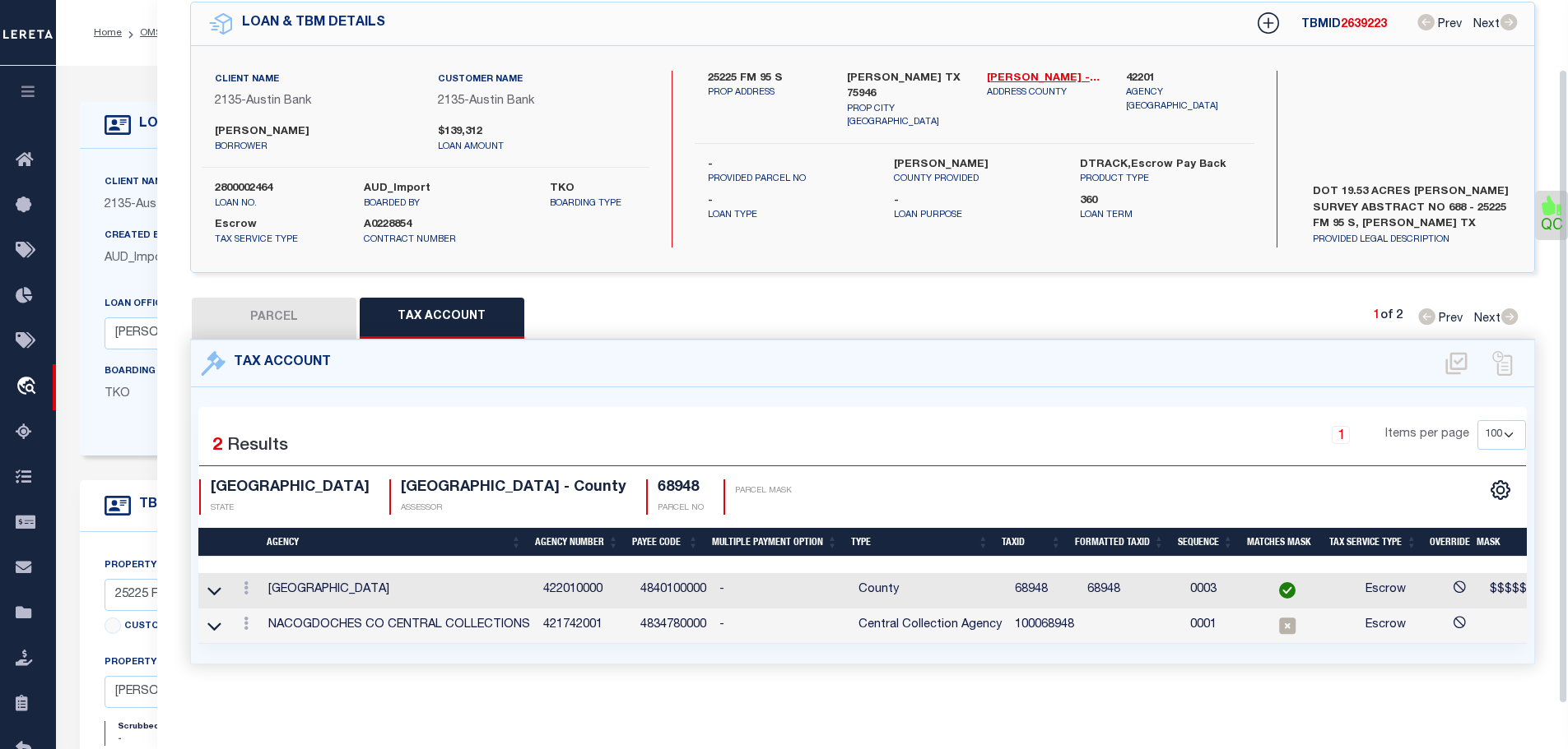
scroll to position [77, 0]
click at [249, 617] on icon at bounding box center [245, 623] width 5 height 13
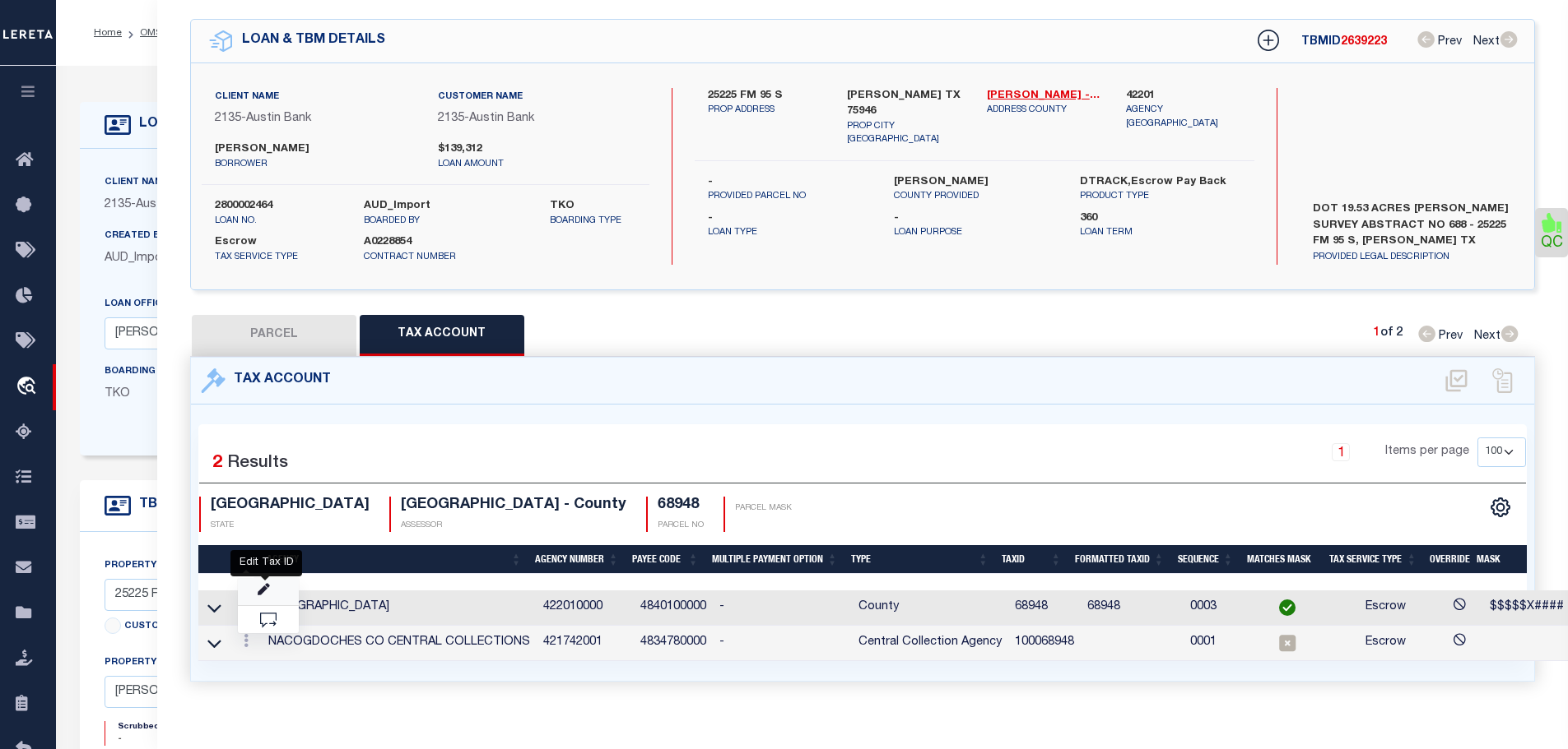
click at [267, 584] on icon "" at bounding box center [263, 589] width 12 height 12
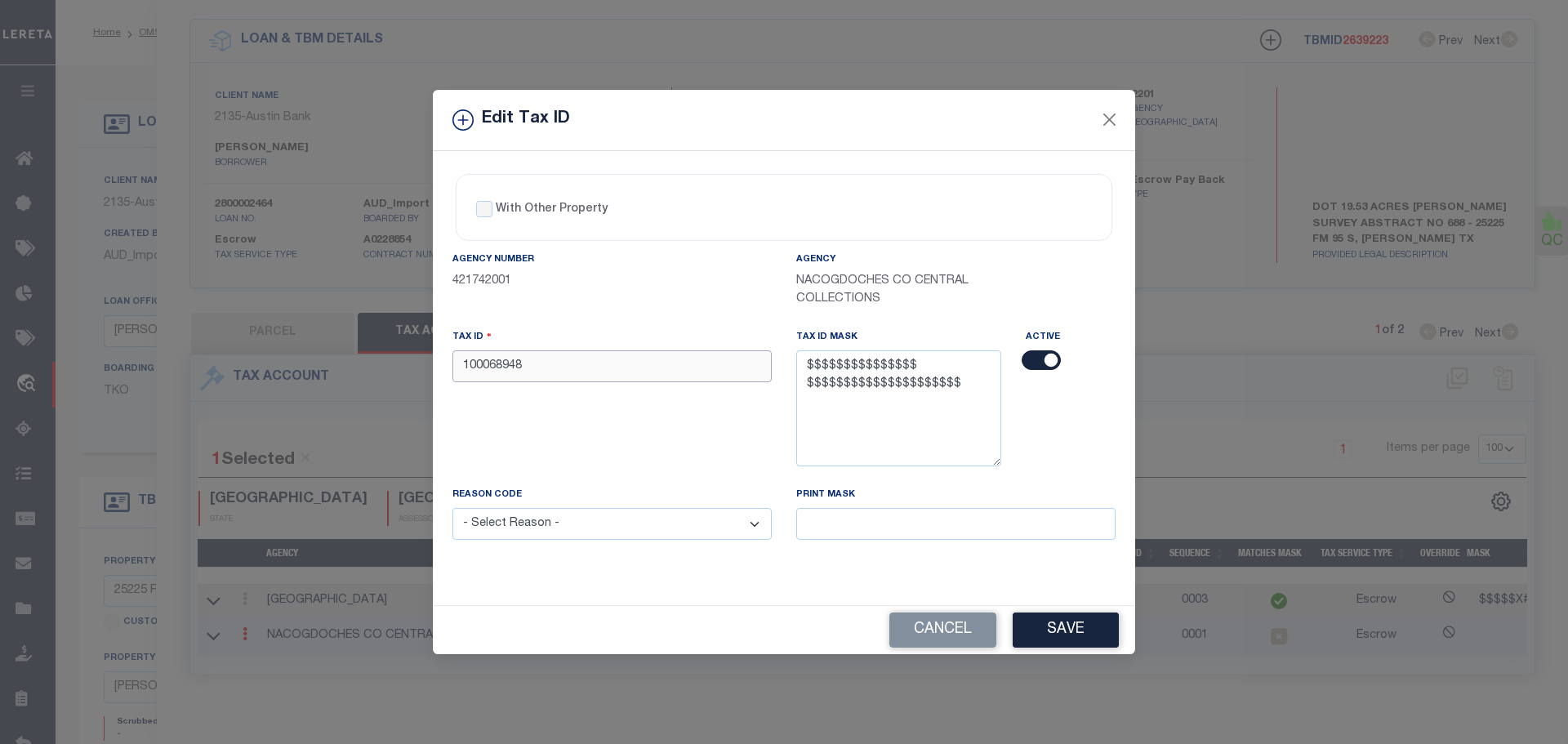
click at [546, 376] on input "100068948" at bounding box center [612, 366] width 319 height 32
paste input "00688-00160-00007-000000"
click at [576, 369] on input "00688-00160-00007-000000" at bounding box center [612, 366] width 319 height 32
click at [561, 531] on select "- Select Reason - 099 - Other (Provide additional detail) ACT - Agency Changed …" at bounding box center [612, 524] width 319 height 32
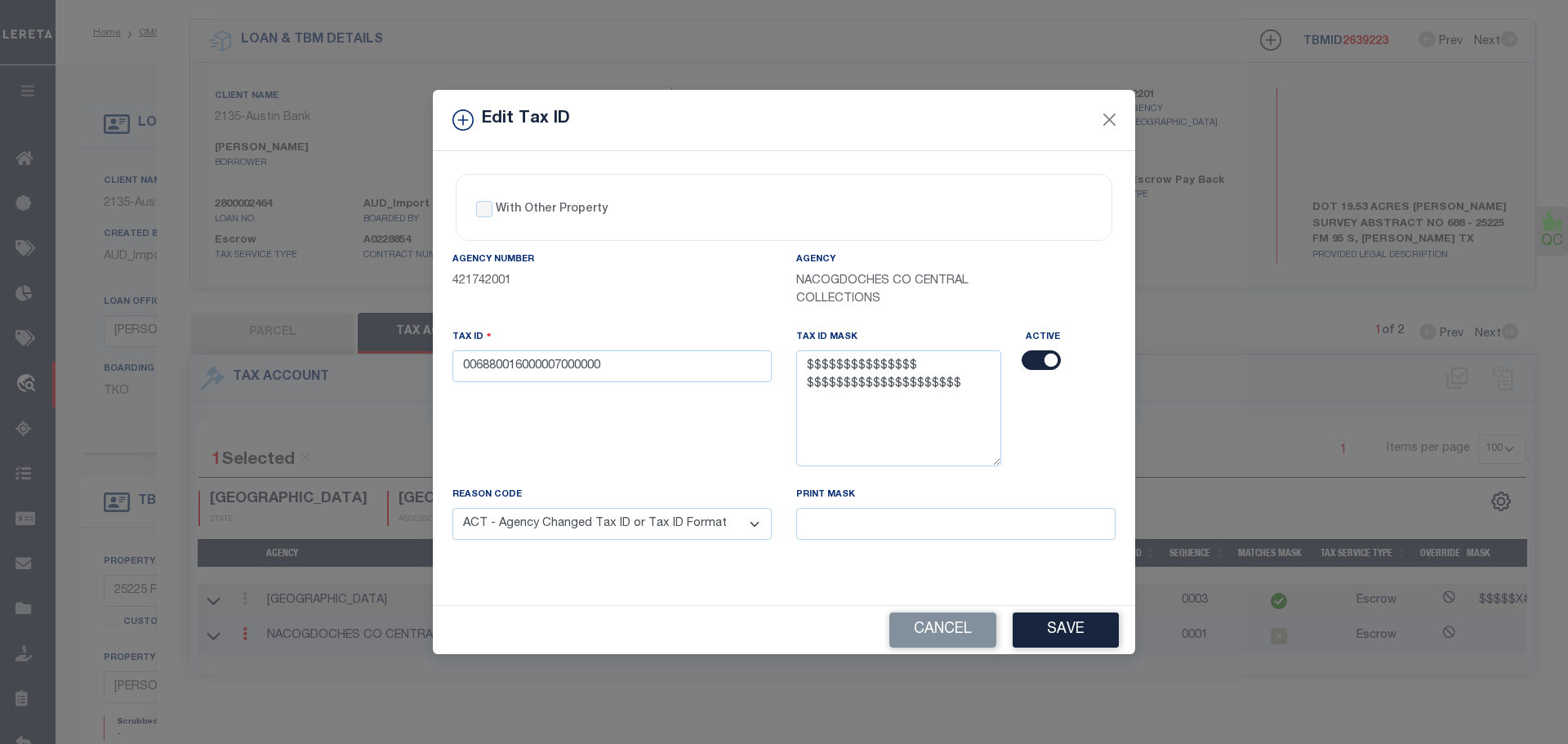
click at [453, 509] on select "- Select Reason - 099 - Other (Provide additional detail) ACT - Agency Changed …" at bounding box center [612, 524] width 319 height 32
click at [1087, 637] on button "Save" at bounding box center [1065, 629] width 106 height 35
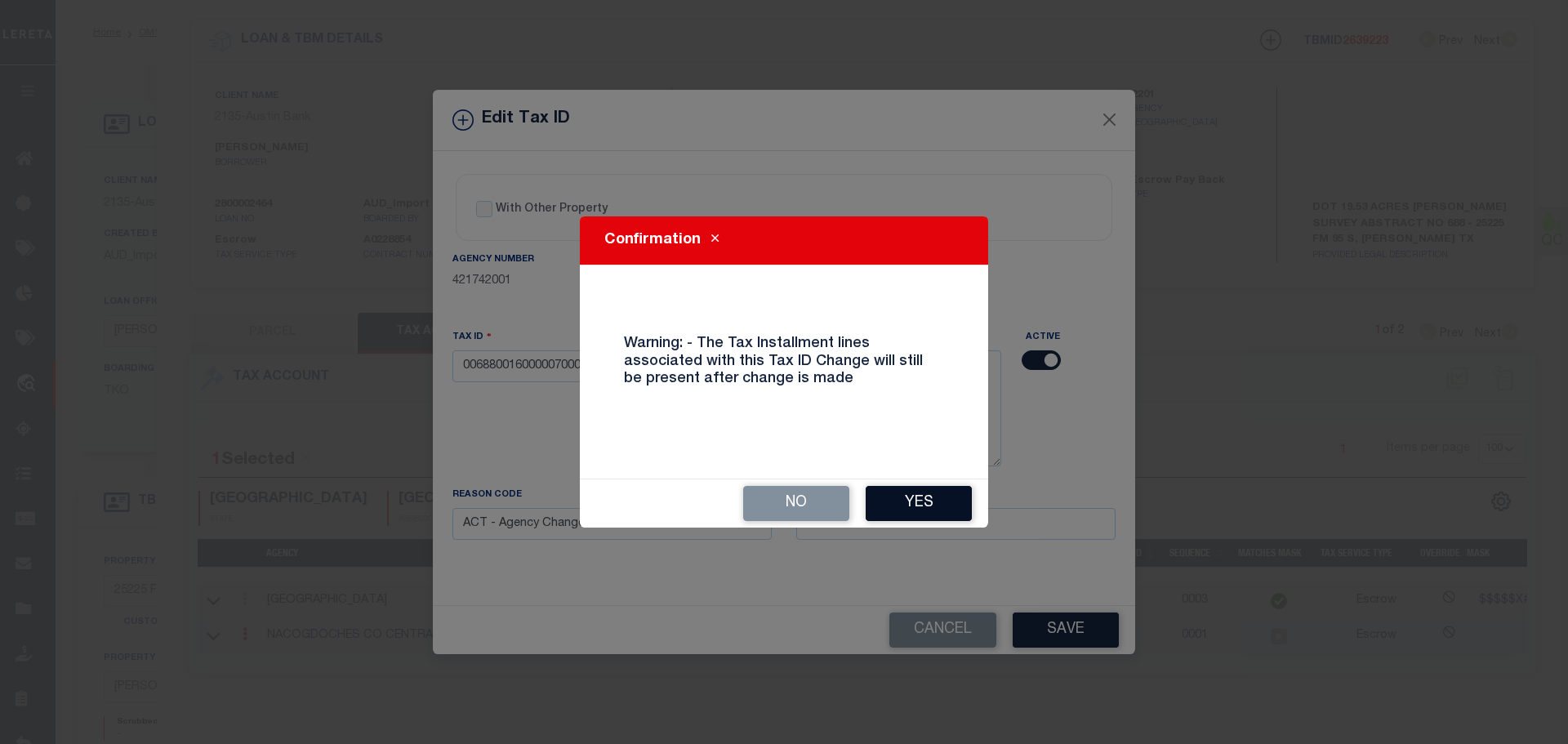
click at [932, 511] on button "Yes" at bounding box center [918, 503] width 106 height 35
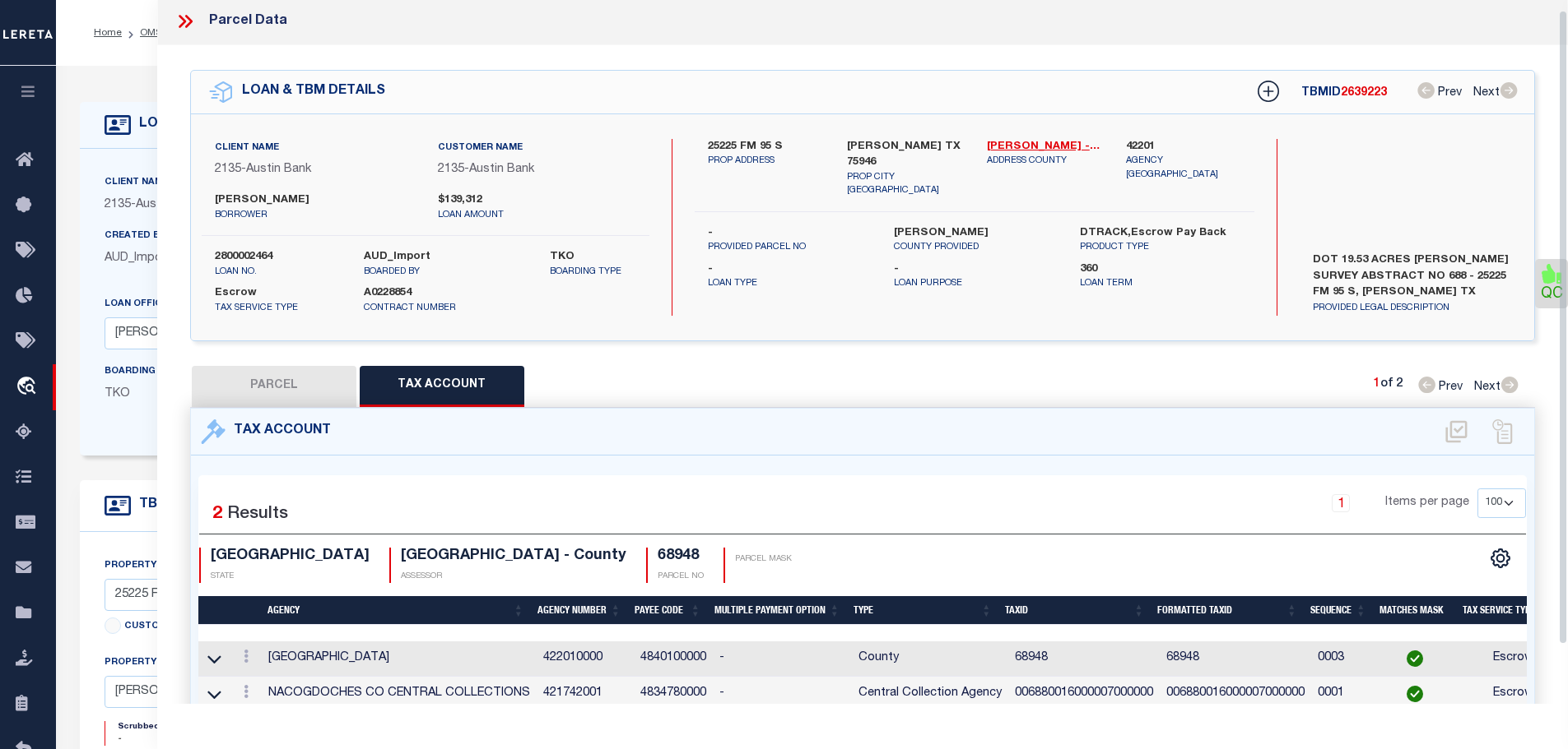
scroll to position [0, 0]
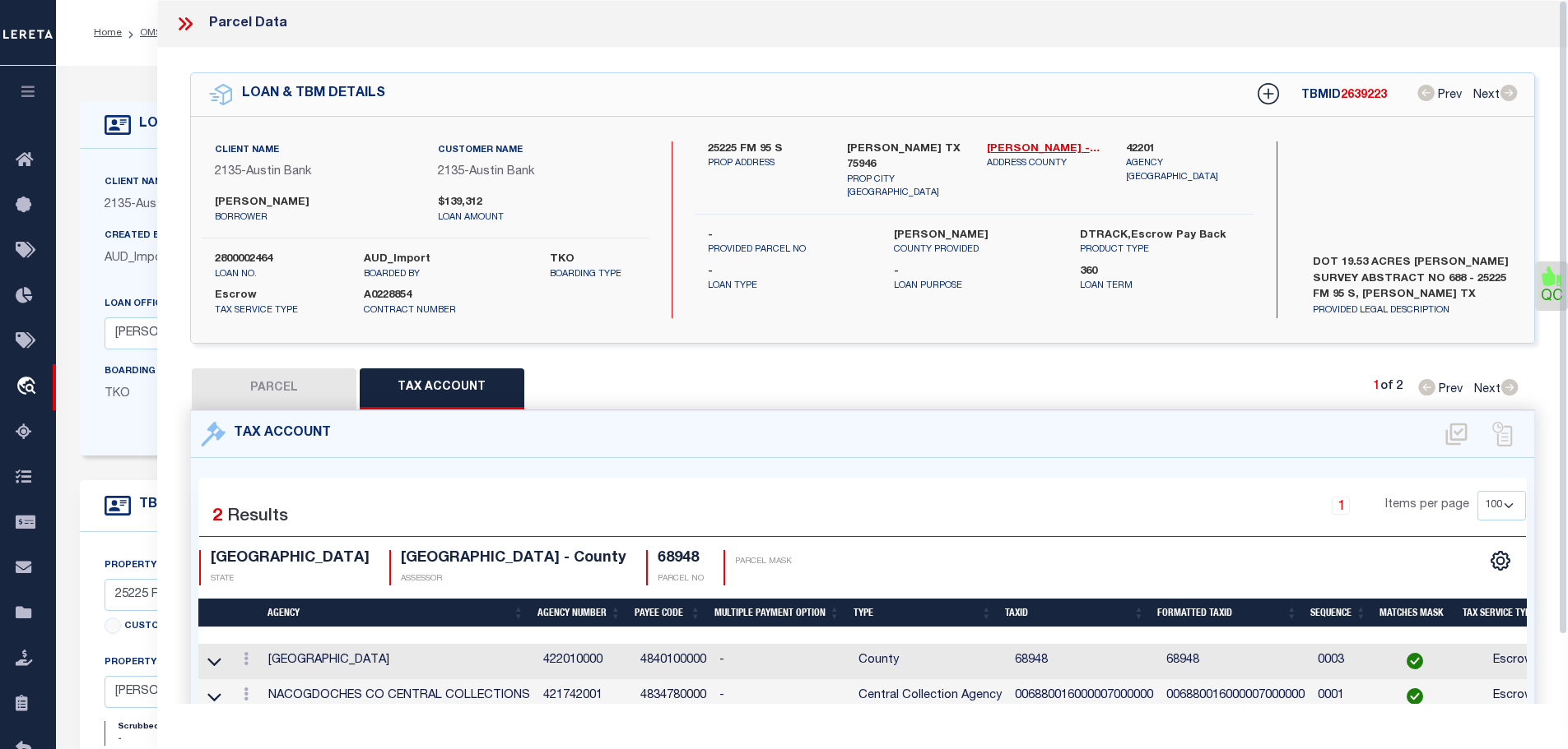
click at [189, 20] on icon at bounding box center [185, 24] width 22 height 22
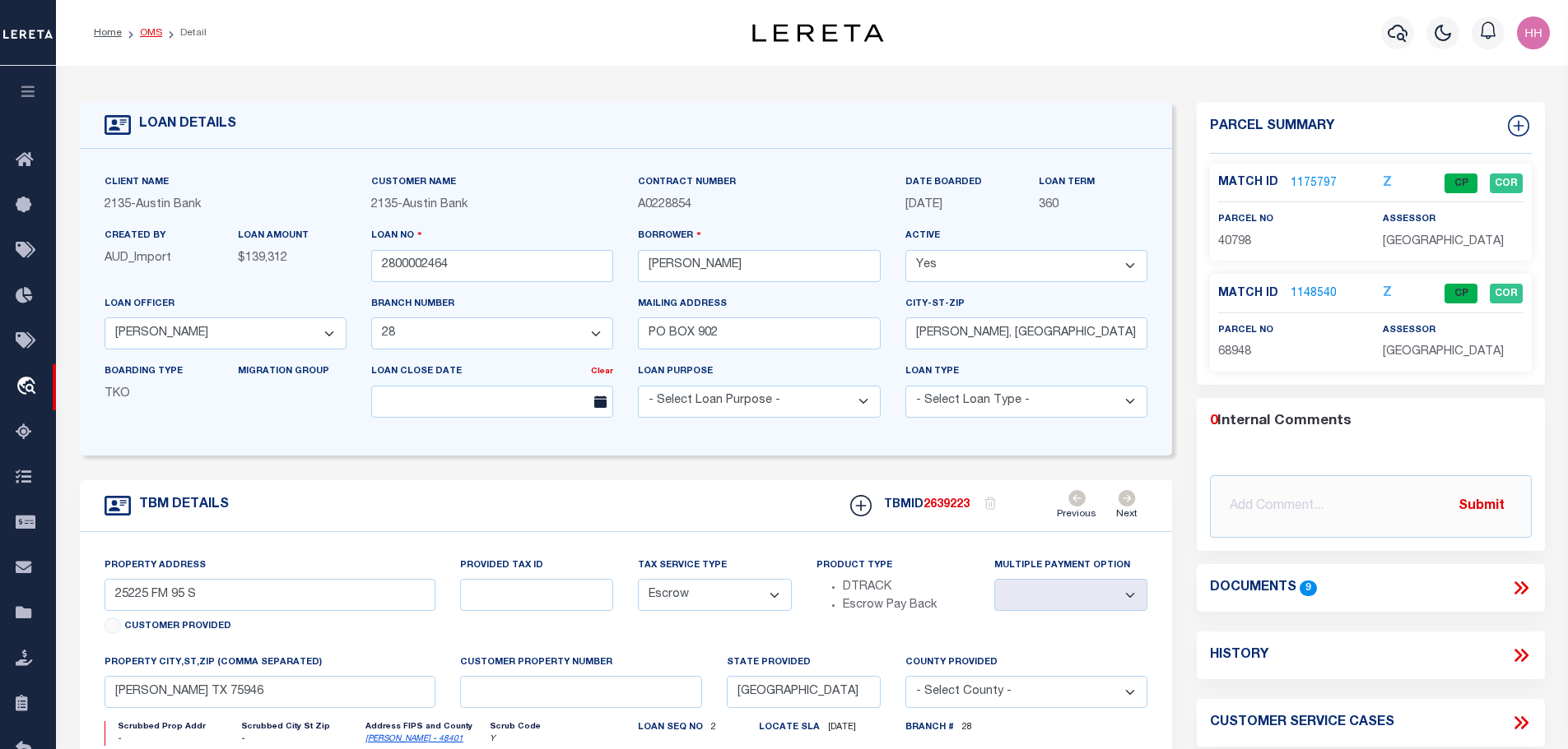
click at [151, 32] on link "OMS" at bounding box center [150, 33] width 22 height 9
